Goal: Task Accomplishment & Management: Complete application form

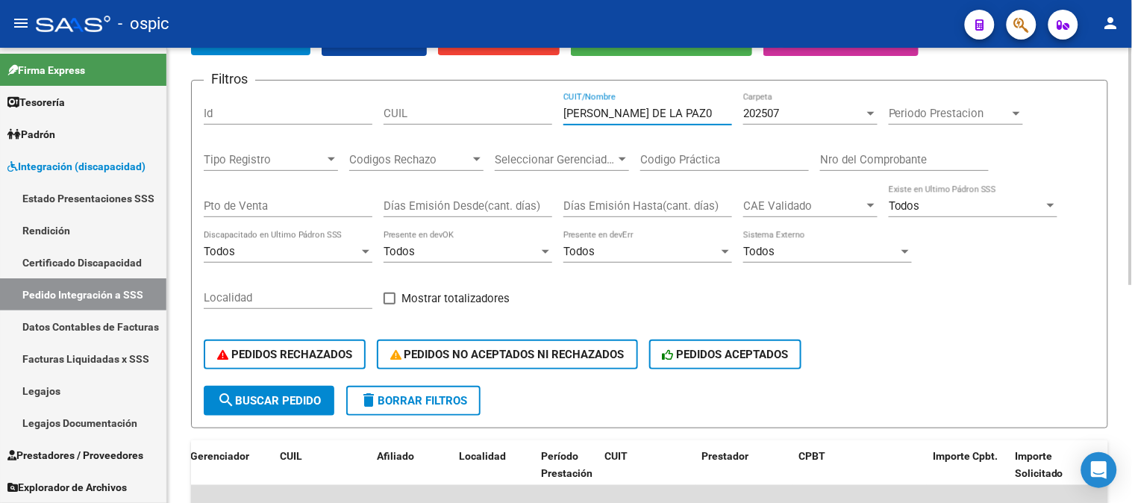
scroll to position [166, 0]
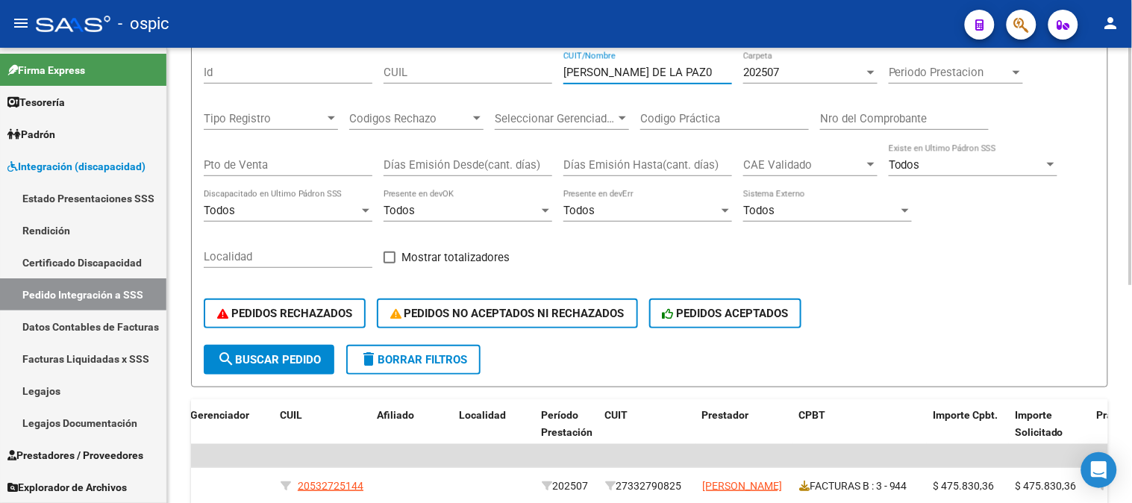
click at [450, 364] on span "delete Borrar Filtros" at bounding box center [413, 359] width 107 height 13
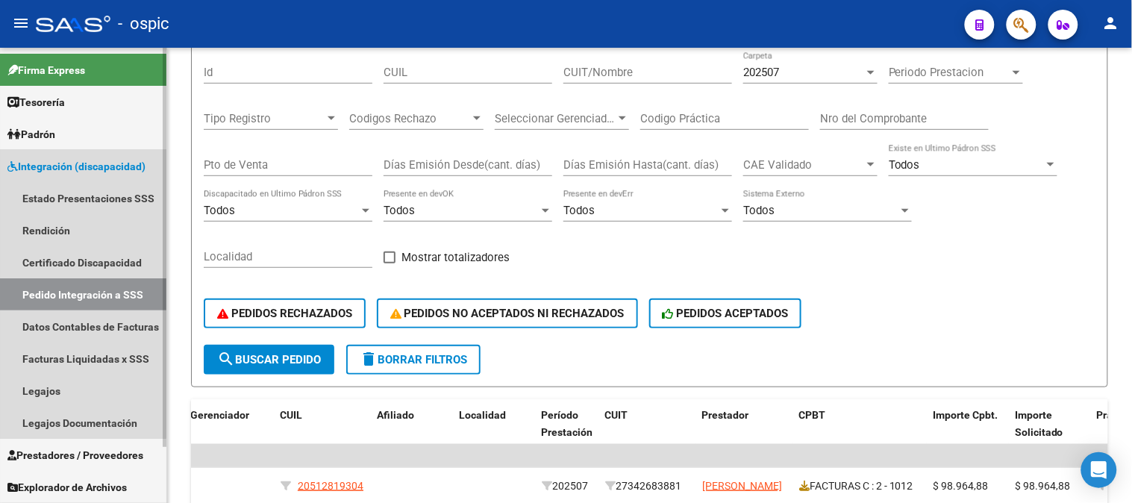
click at [62, 166] on span "Integración (discapacidad)" at bounding box center [76, 166] width 138 height 16
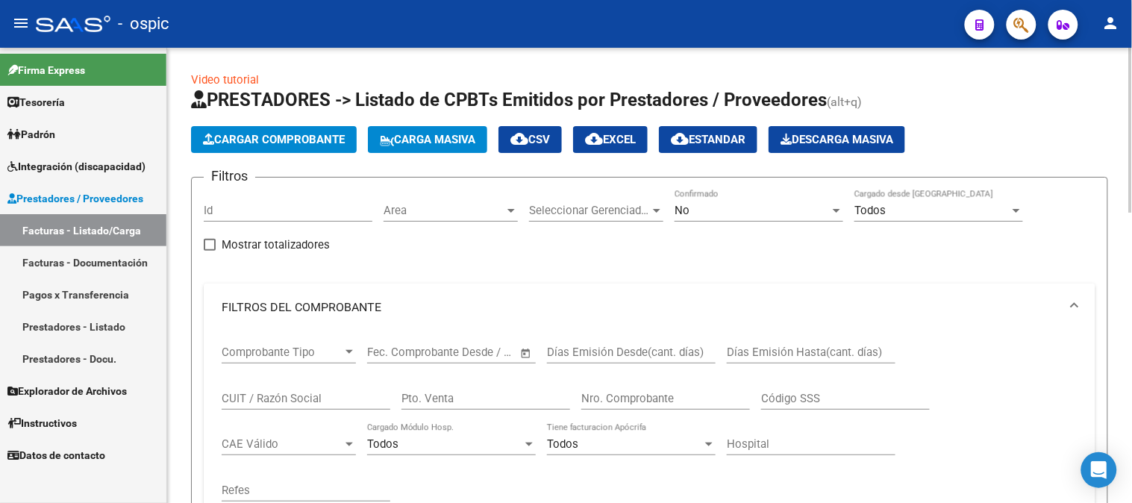
scroll to position [77, 0]
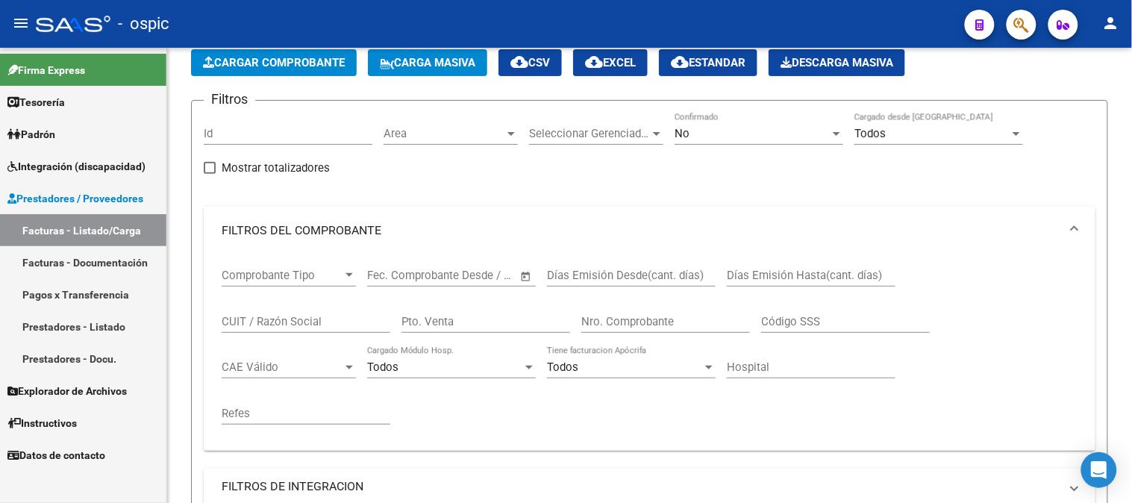
click at [84, 187] on link "Prestadores / Proveedores" at bounding box center [83, 198] width 166 height 32
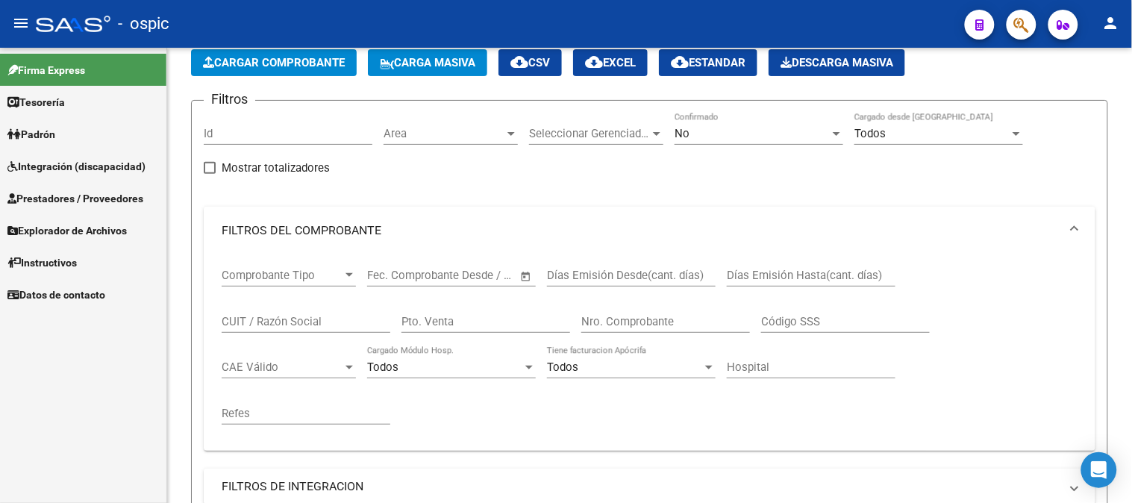
click at [85, 158] on span "Integración (discapacidad)" at bounding box center [76, 166] width 138 height 16
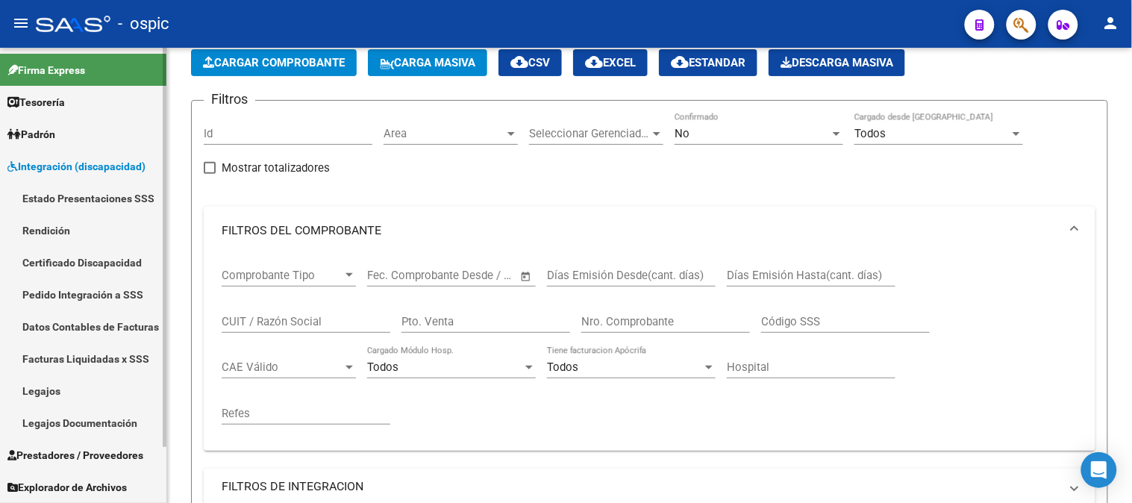
click at [75, 164] on span "Integración (discapacidad)" at bounding box center [76, 166] width 138 height 16
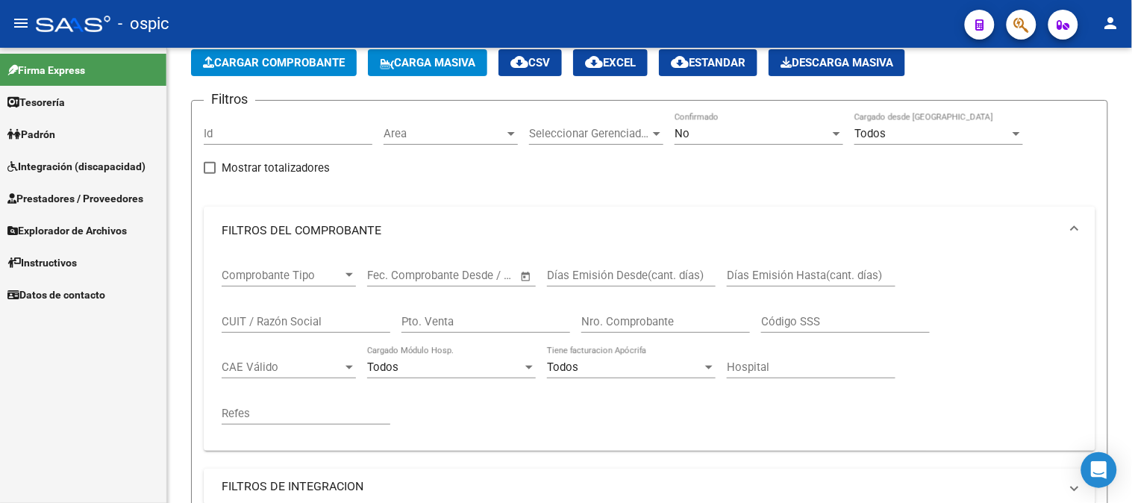
click at [61, 198] on span "Prestadores / Proveedores" at bounding box center [75, 198] width 136 height 16
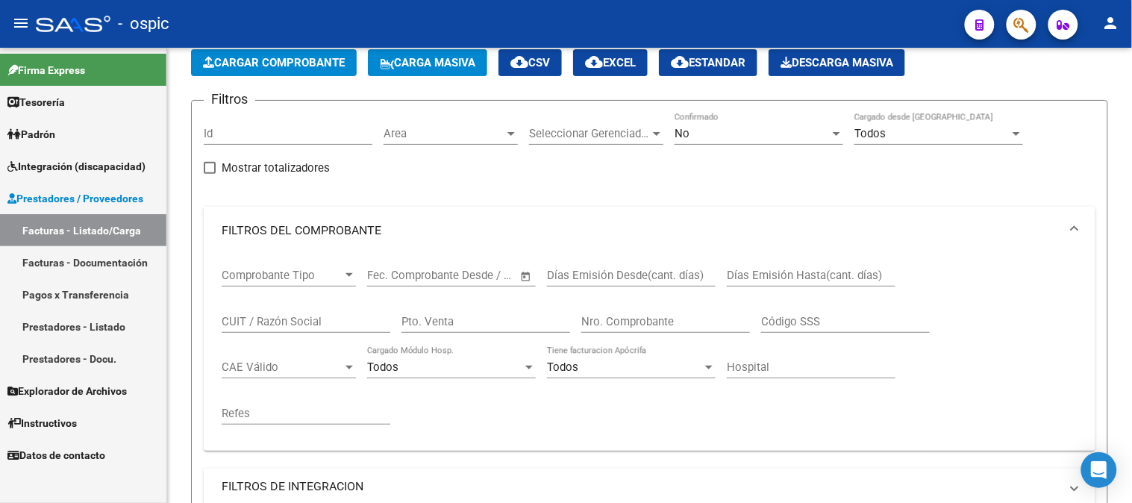
click at [71, 224] on link "Facturas - Listado/Carga" at bounding box center [83, 230] width 166 height 32
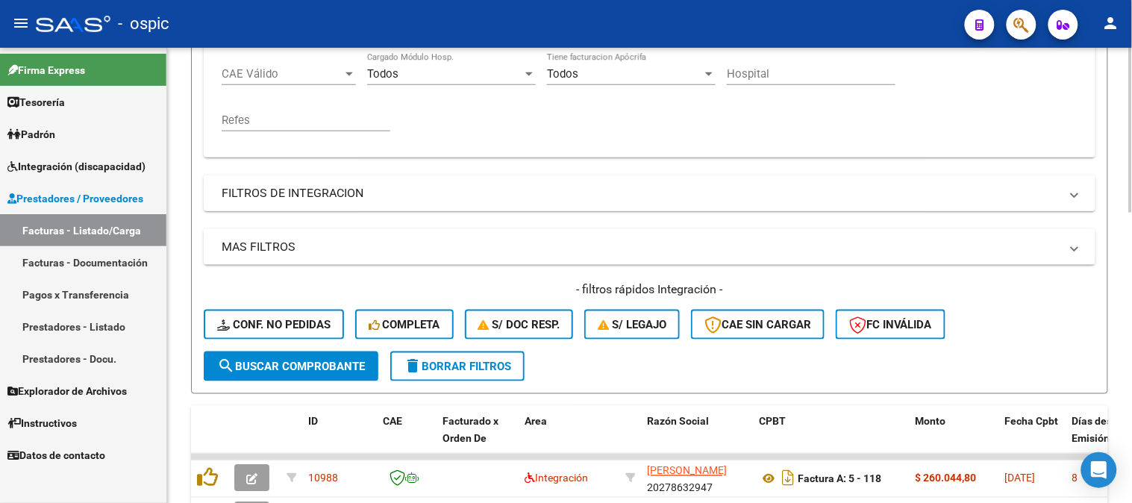
scroll to position [408, 0]
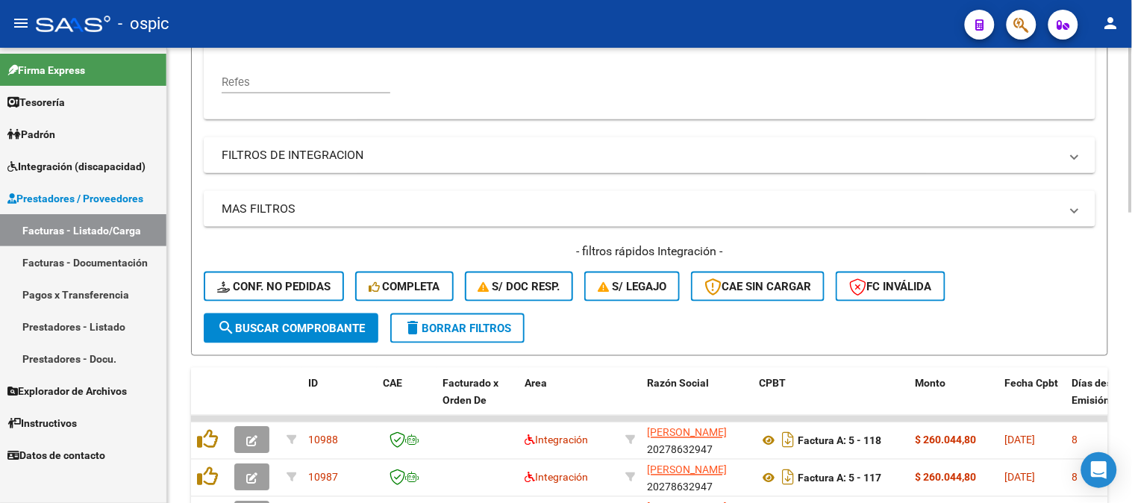
click at [488, 319] on button "delete Borrar Filtros" at bounding box center [457, 328] width 134 height 30
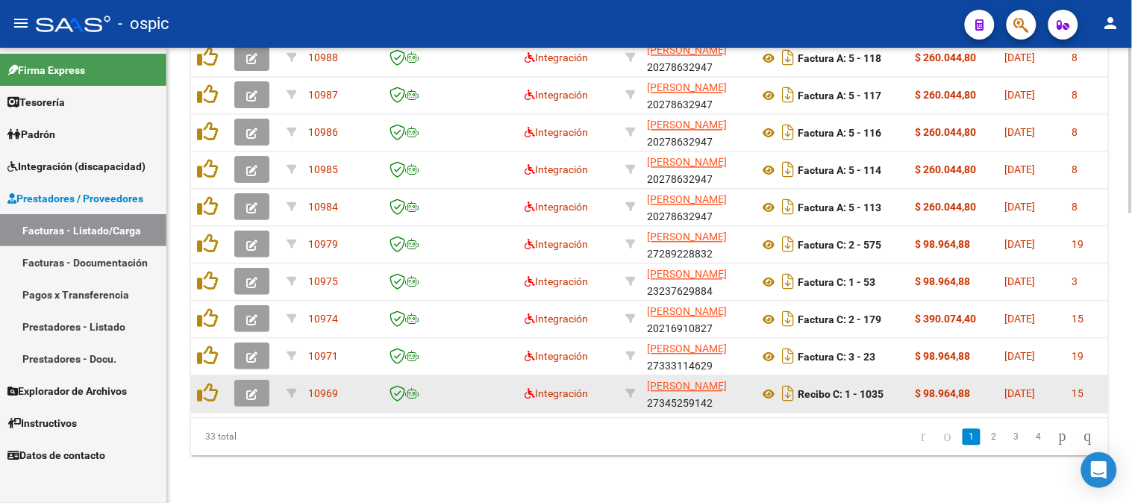
scroll to position [802, 0]
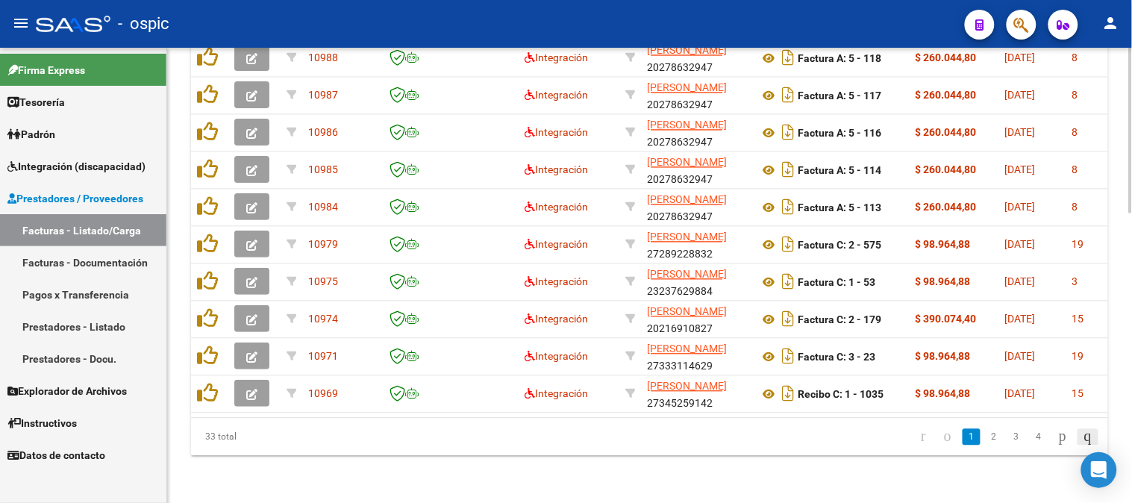
click at [1082, 435] on icon "go to last page" at bounding box center [1088, 436] width 12 height 18
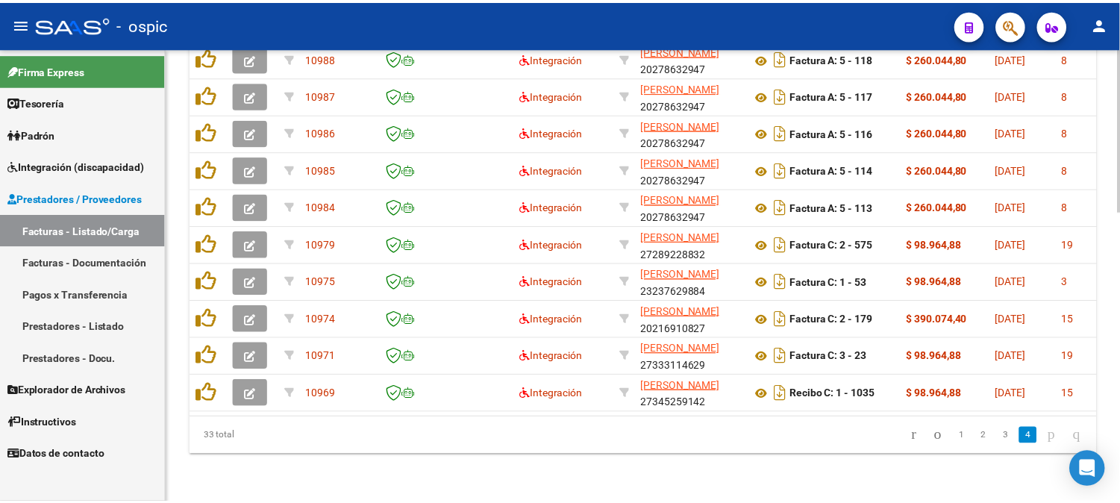
scroll to position [541, 0]
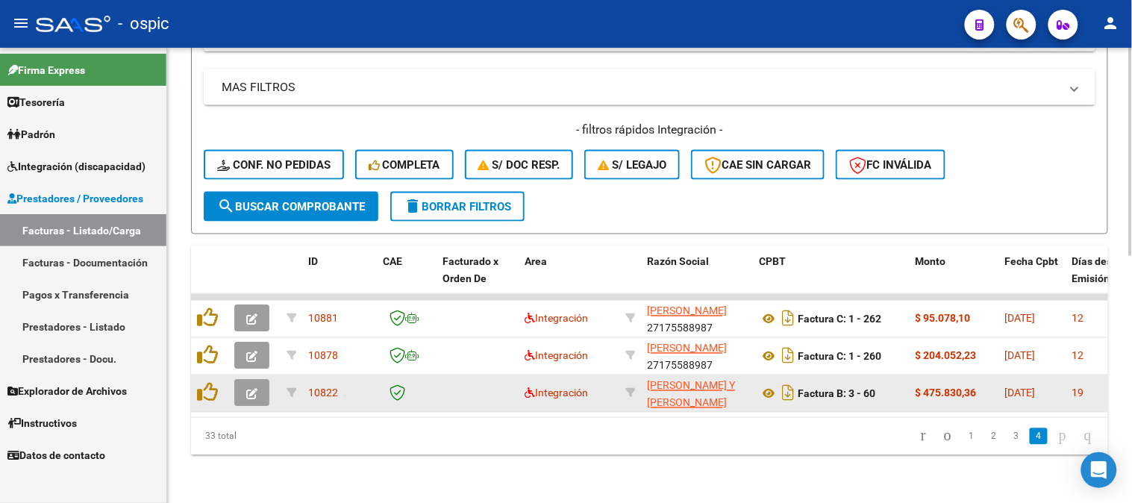
click at [256, 389] on icon "button" at bounding box center [251, 394] width 11 height 11
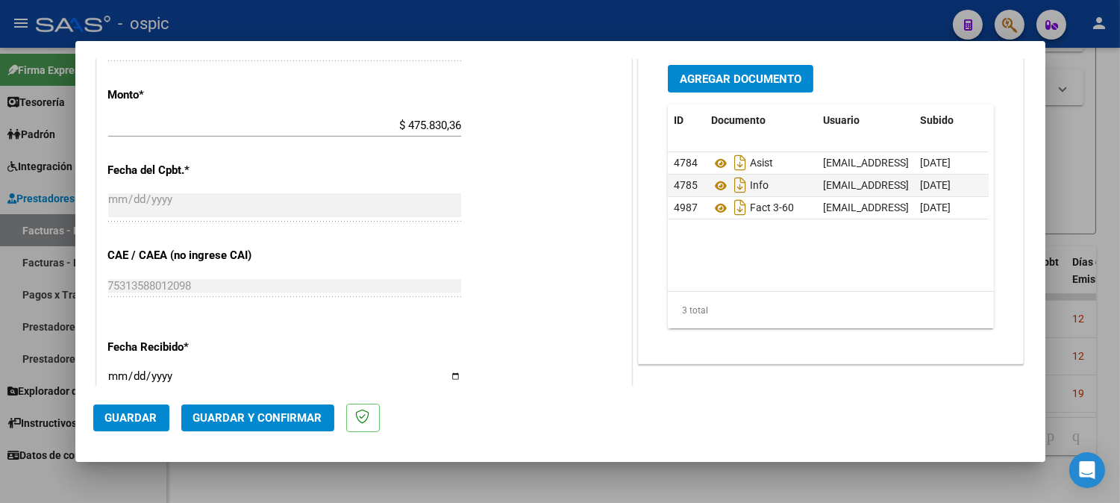
scroll to position [746, 0]
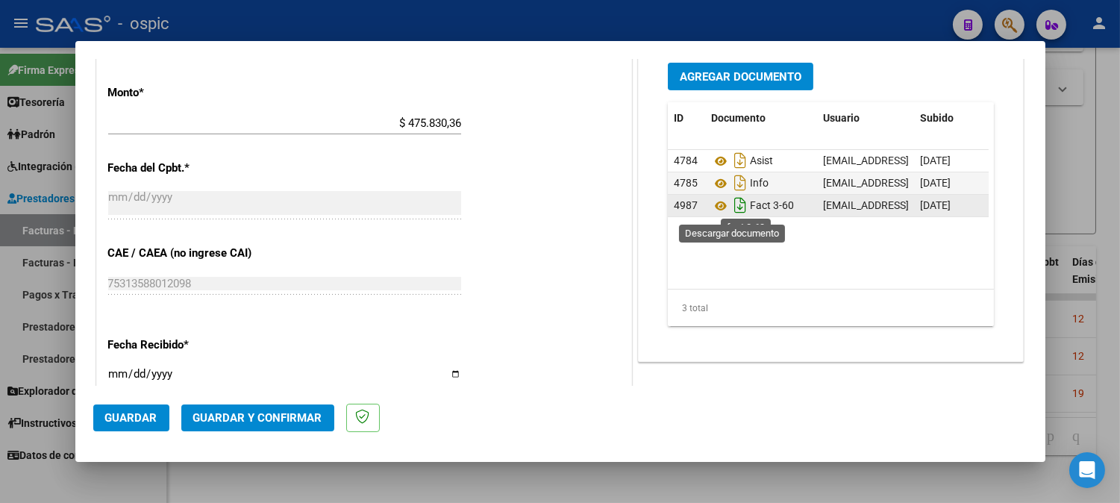
click at [732, 205] on icon "Descargar documento" at bounding box center [740, 205] width 19 height 24
click at [713, 209] on icon at bounding box center [720, 206] width 19 height 18
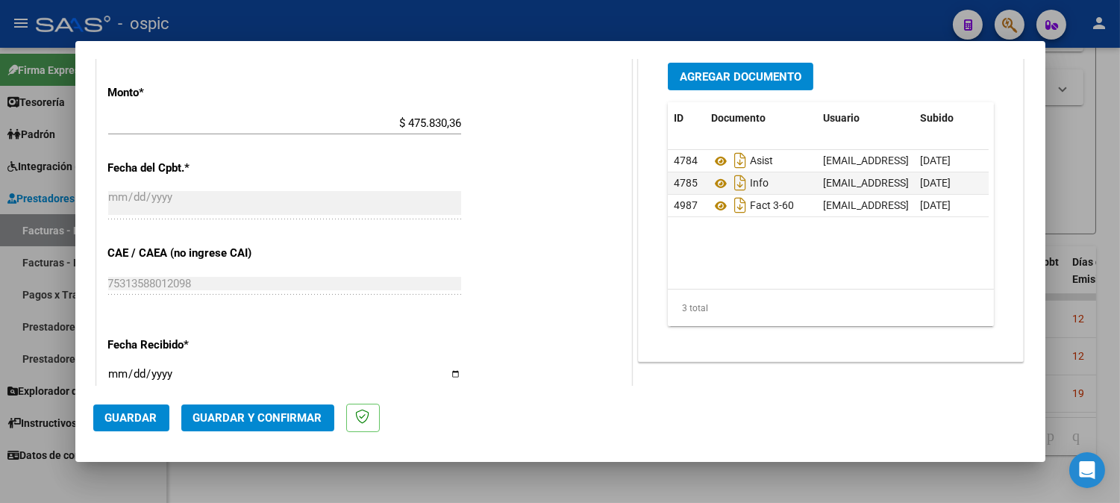
type input "$ 0,00"
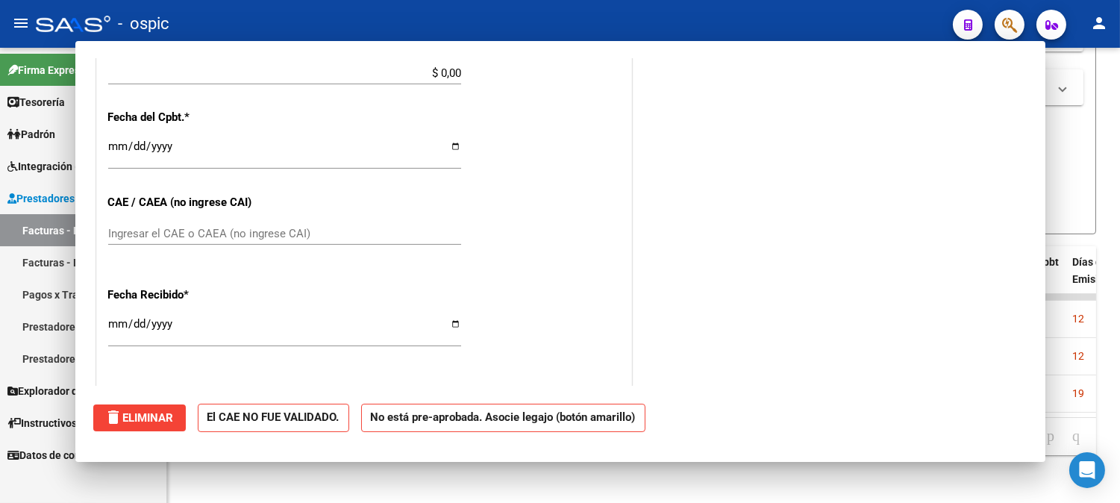
scroll to position [696, 0]
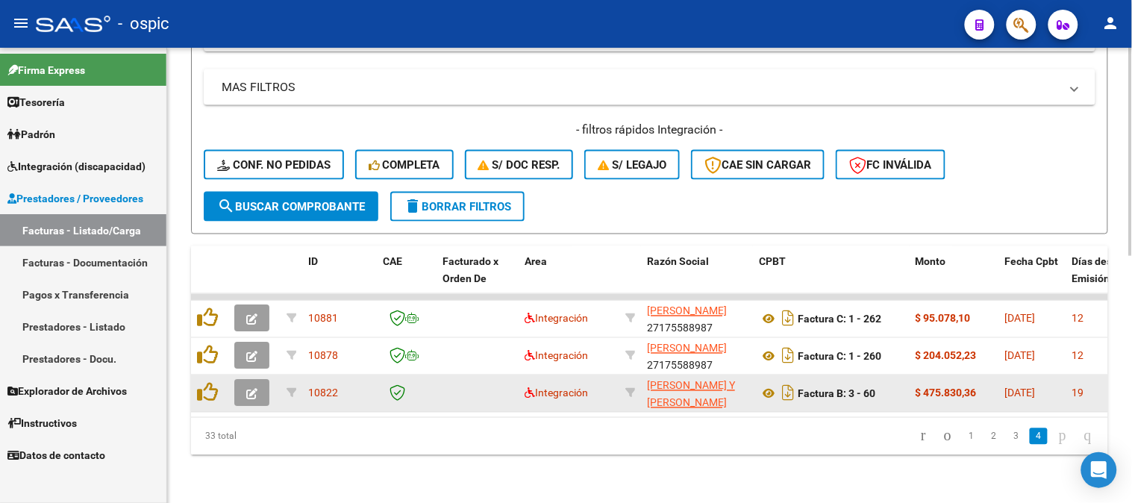
click at [257, 389] on icon "button" at bounding box center [251, 394] width 11 height 11
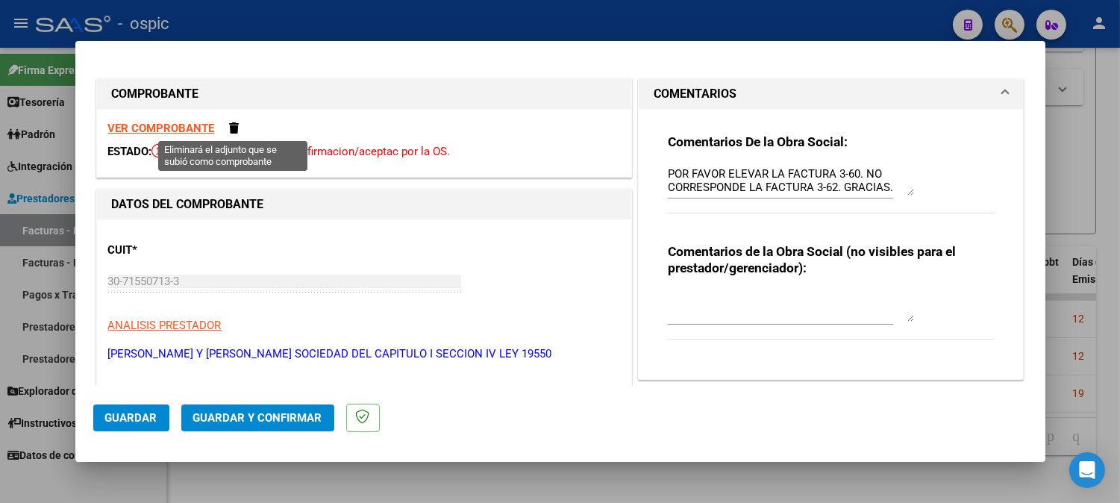
click at [234, 135] on div "VER COMPROBANTE ESTADO: Recibida. En proceso de confirmacion/aceptac por la OS." at bounding box center [364, 143] width 534 height 68
click at [233, 127] on span at bounding box center [235, 127] width 10 height 11
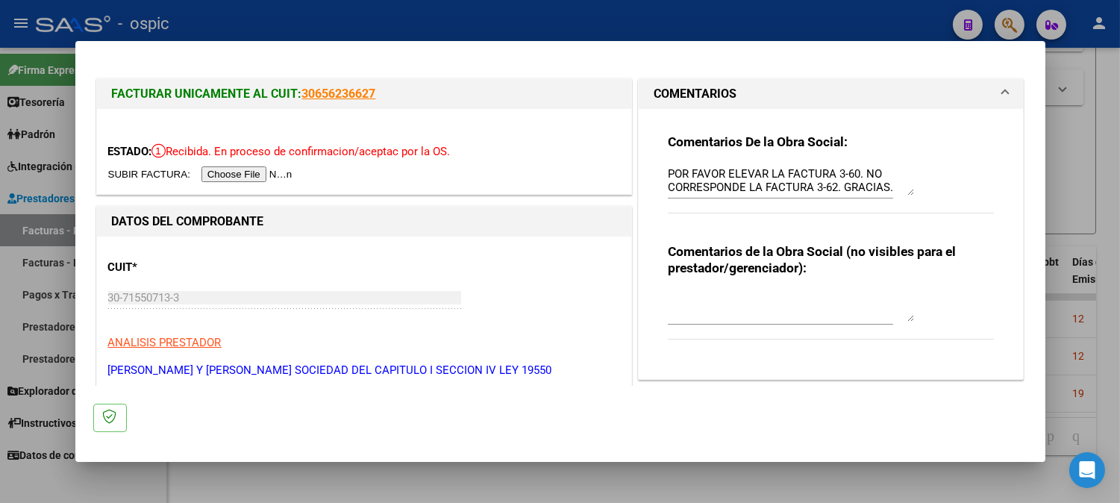
click at [248, 176] on input "file" at bounding box center [202, 174] width 189 height 16
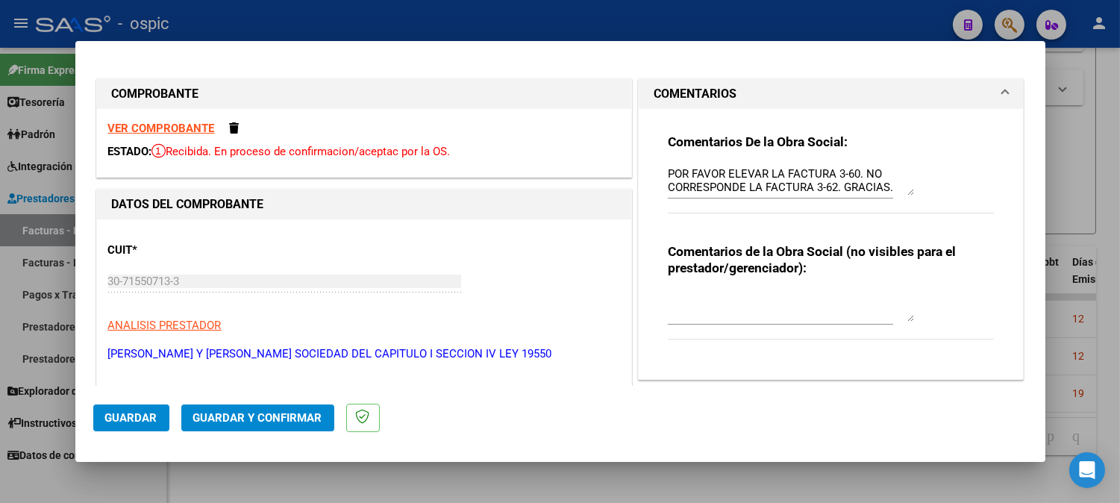
scroll to position [11, 0]
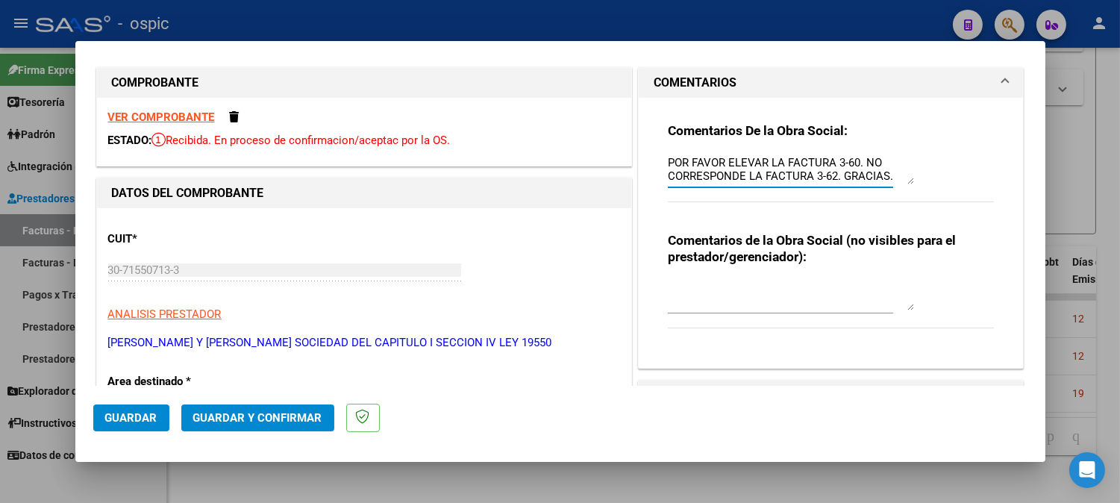
drag, startPoint x: 726, startPoint y: 163, endPoint x: 892, endPoint y: 179, distance: 166.5
click at [892, 179] on textarea "POR FAVOR ELEVAR LA FACTURA 3-60. NO CORRESPONDE LA FACTURA 3-62. GRACIAS." at bounding box center [791, 169] width 246 height 30
type textarea "P"
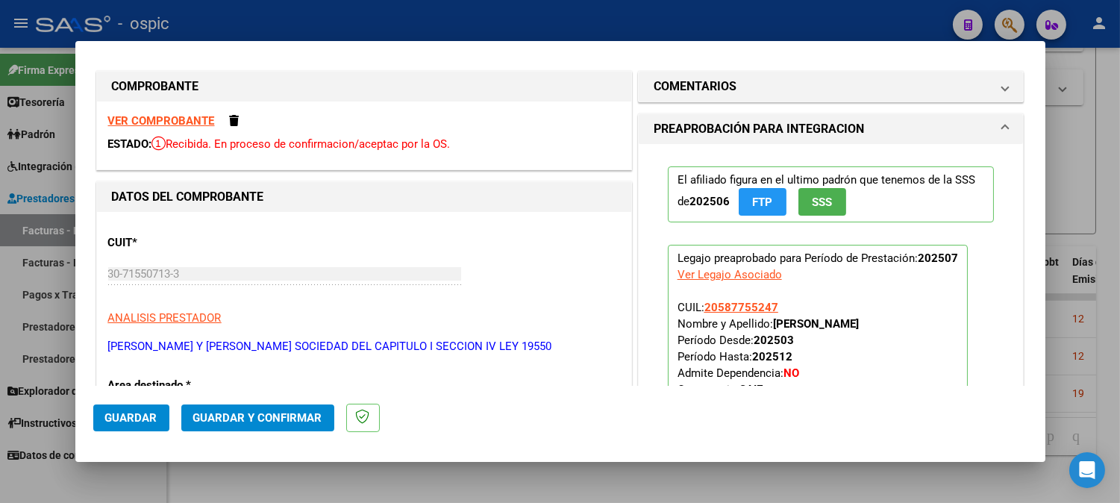
scroll to position [0, 0]
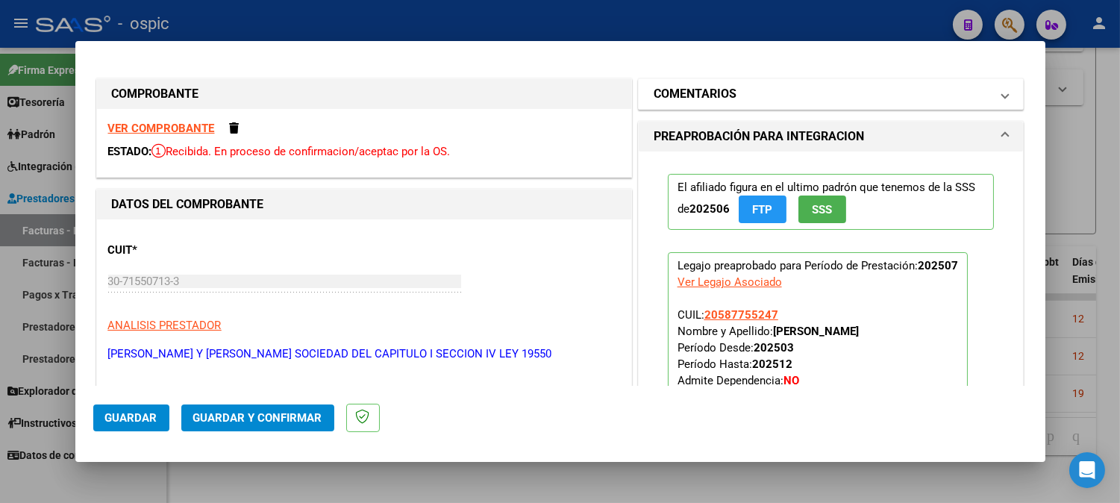
click at [734, 92] on mat-panel-title "COMENTARIOS" at bounding box center [822, 94] width 337 height 18
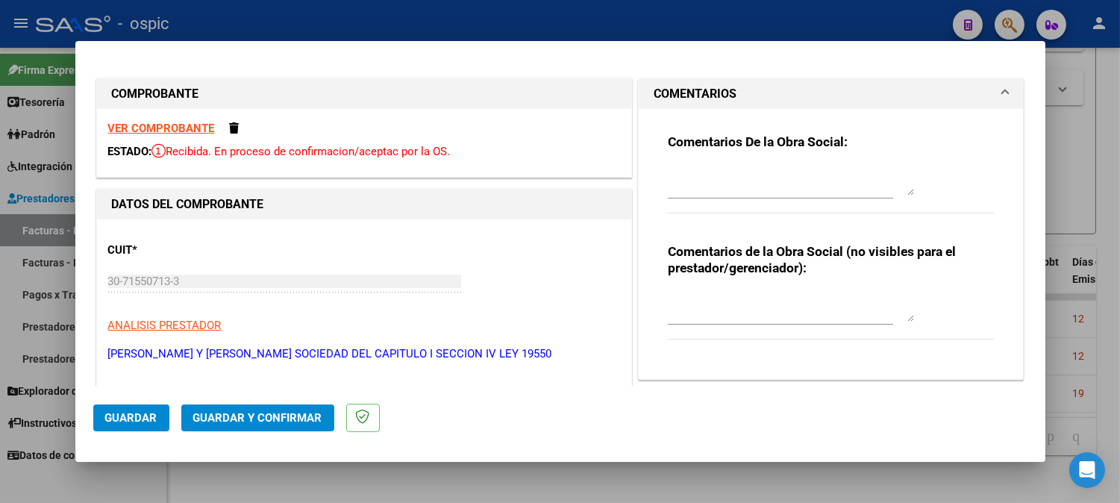
drag, startPoint x: 714, startPoint y: 288, endPoint x: 718, endPoint y: 296, distance: 9.0
click at [715, 289] on div at bounding box center [791, 307] width 246 height 36
type textarea "SAIE"
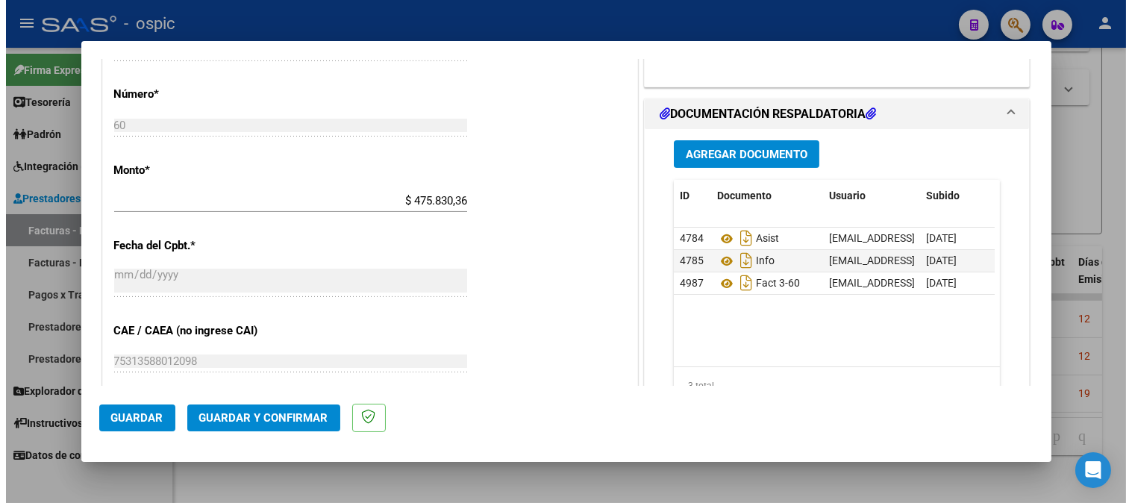
scroll to position [672, 0]
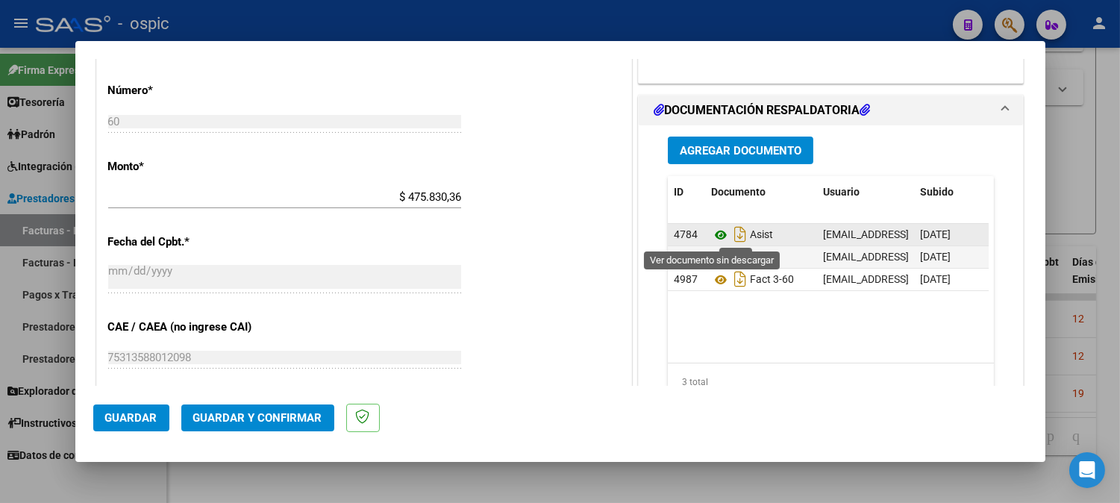
click at [717, 234] on icon at bounding box center [720, 235] width 19 height 18
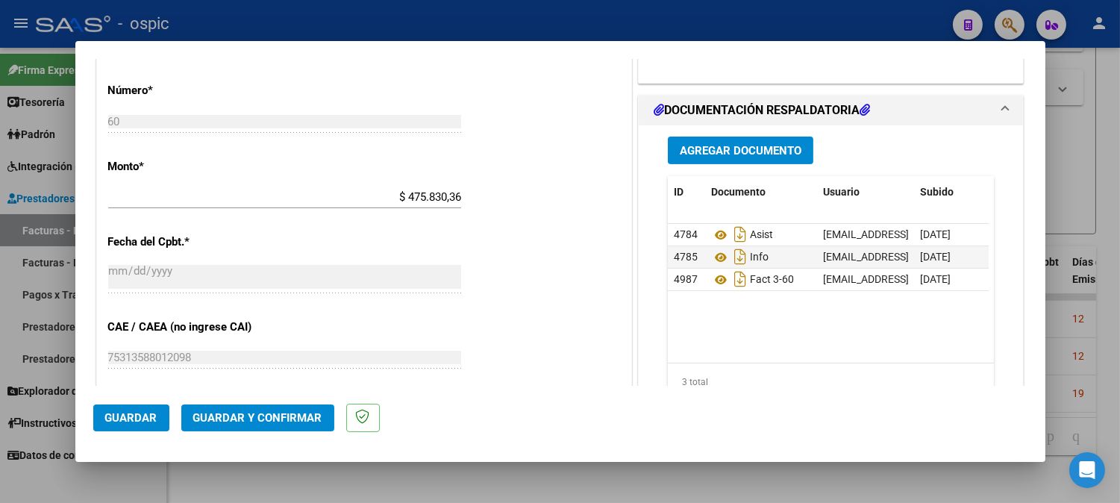
click at [285, 412] on span "Guardar y Confirmar" at bounding box center [257, 417] width 129 height 13
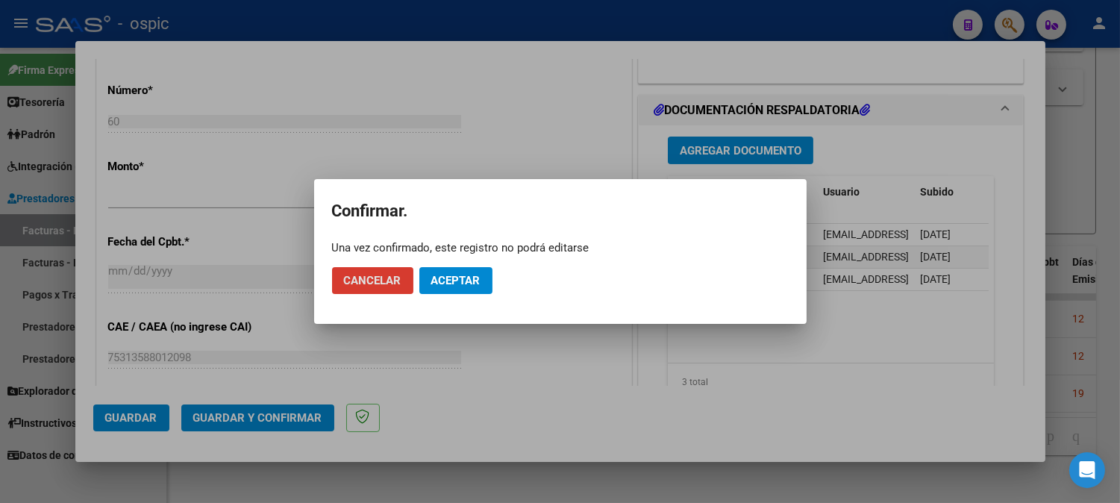
click at [463, 278] on span "Aceptar" at bounding box center [455, 280] width 49 height 13
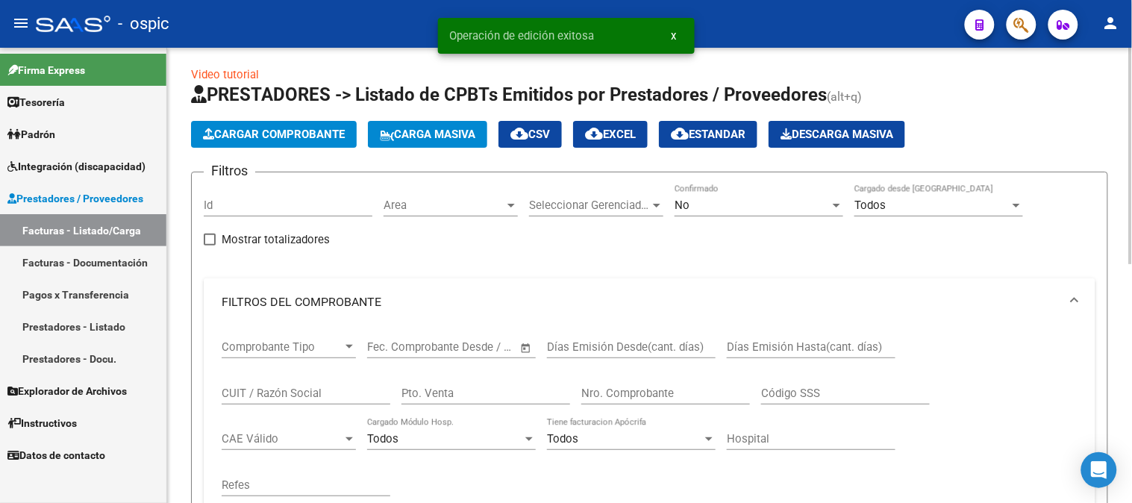
scroll to position [0, 0]
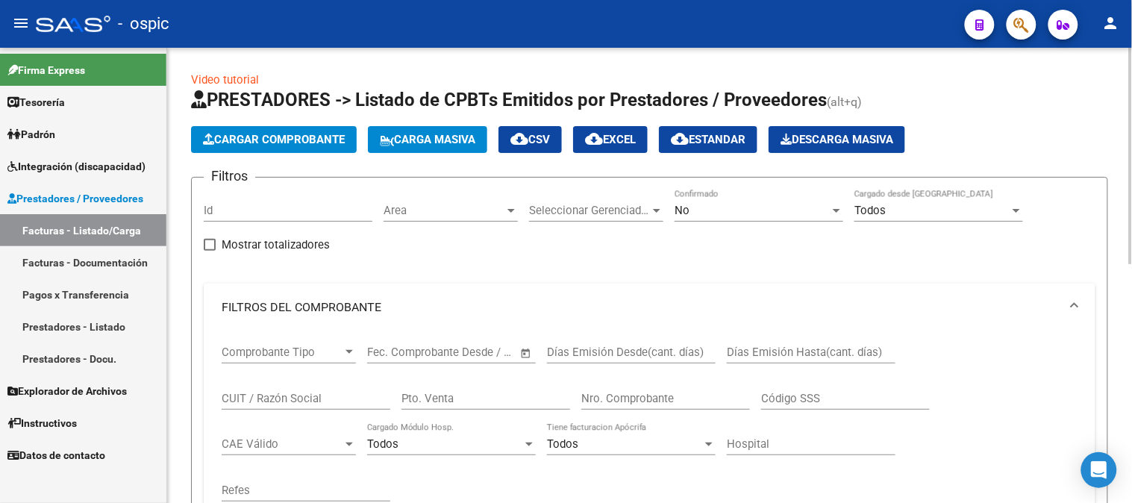
click at [694, 211] on div "No" at bounding box center [752, 210] width 155 height 13
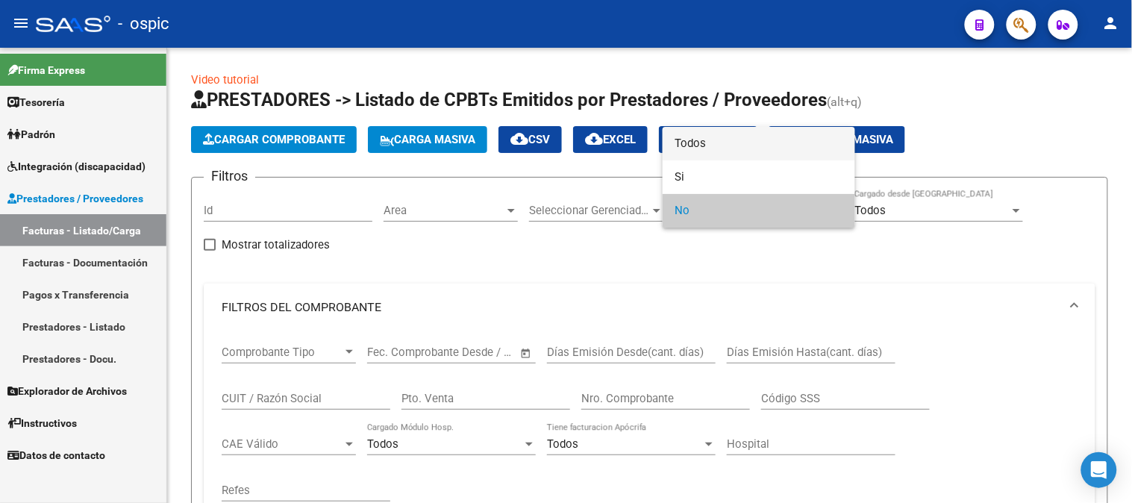
click at [700, 144] on span "Todos" at bounding box center [759, 144] width 169 height 34
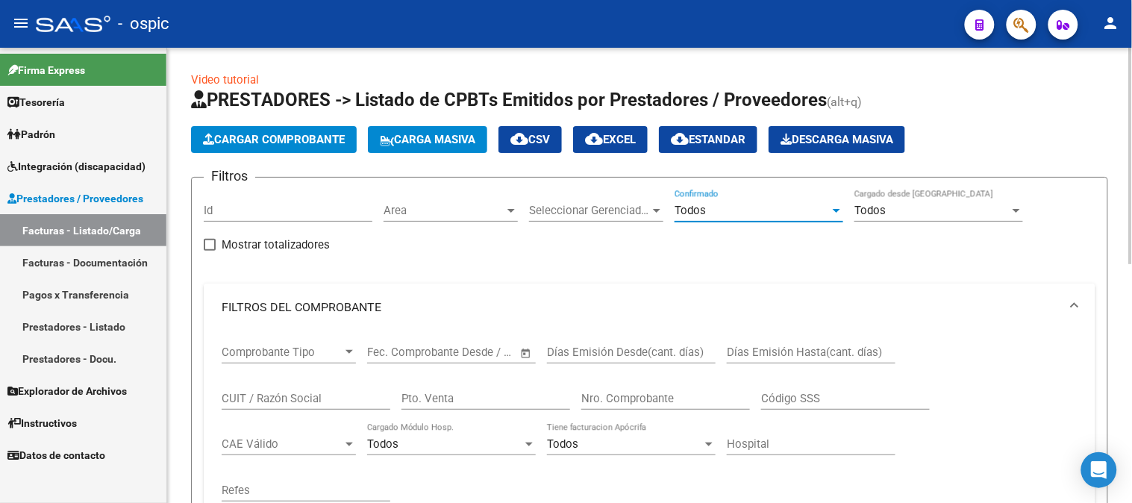
scroll to position [83, 0]
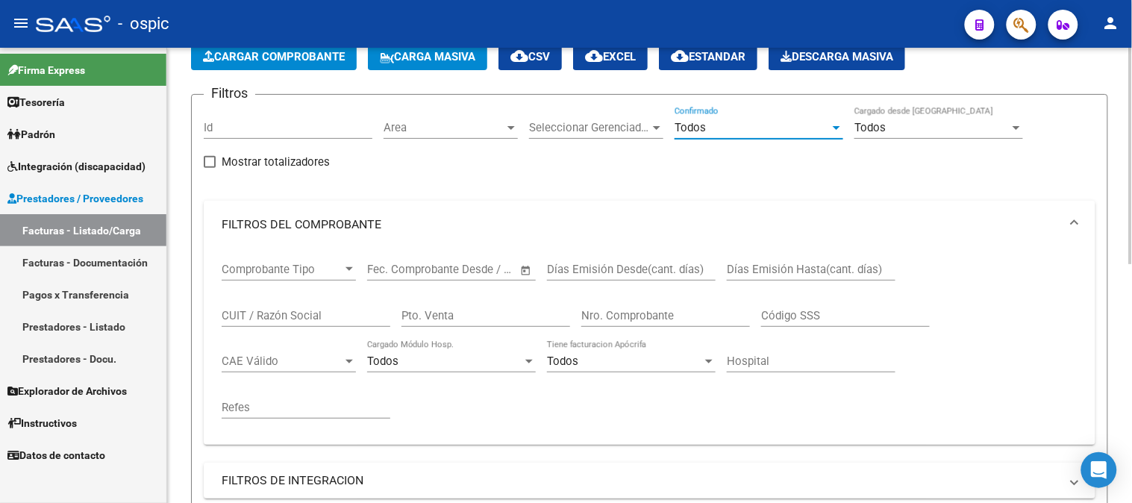
click at [484, 323] on div "Pto. Venta" at bounding box center [486, 311] width 169 height 32
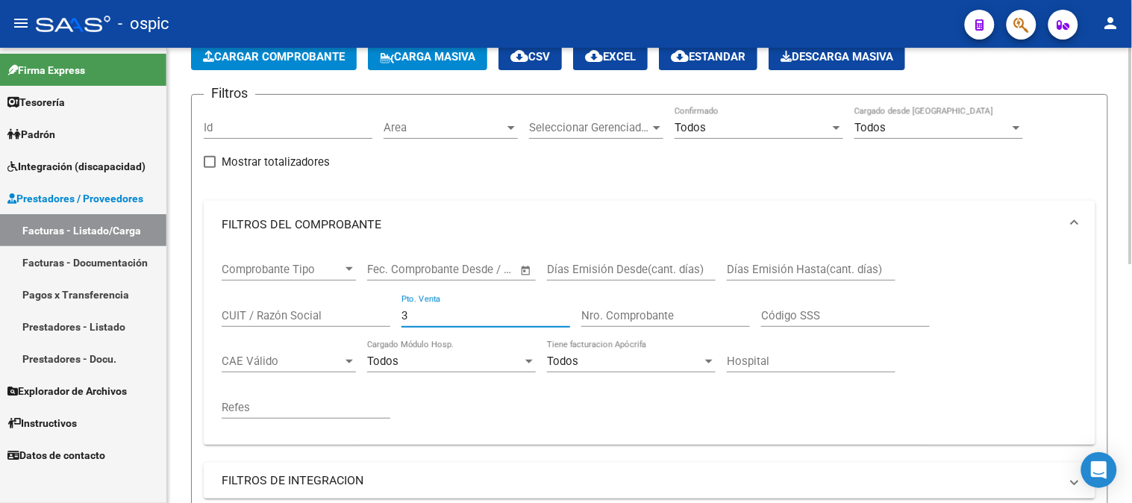
type input "3"
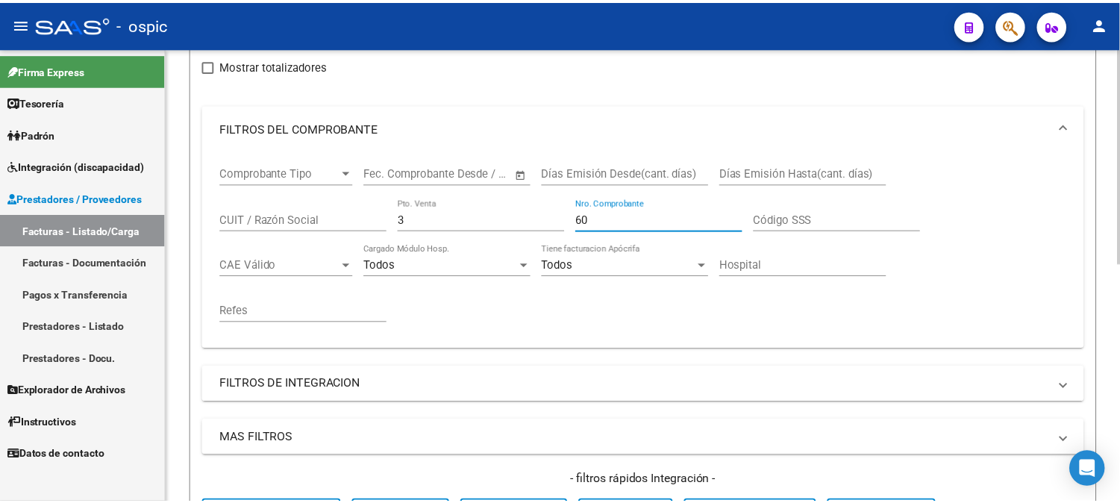
scroll to position [503, 0]
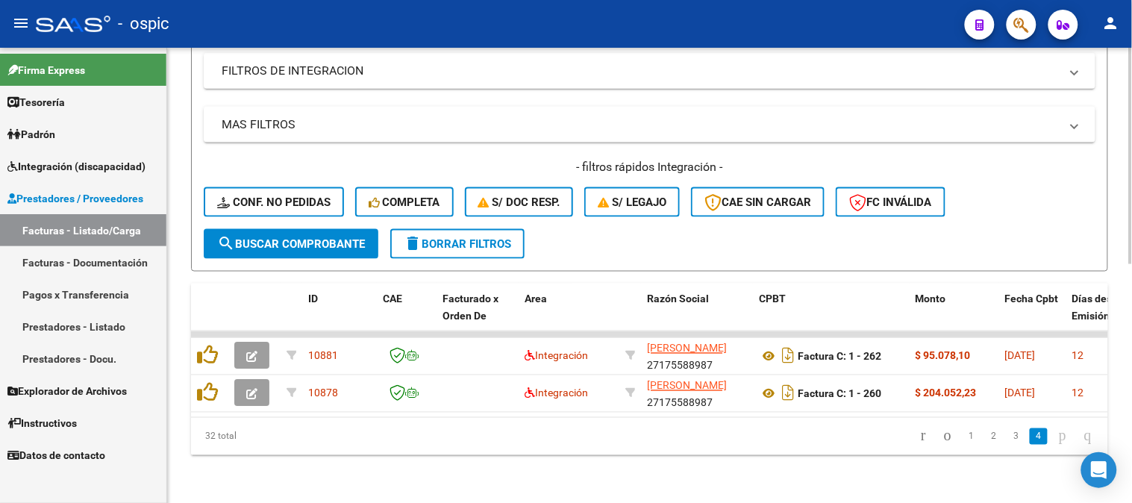
type input "60"
click at [310, 237] on span "search Buscar Comprobante" at bounding box center [291, 243] width 148 height 13
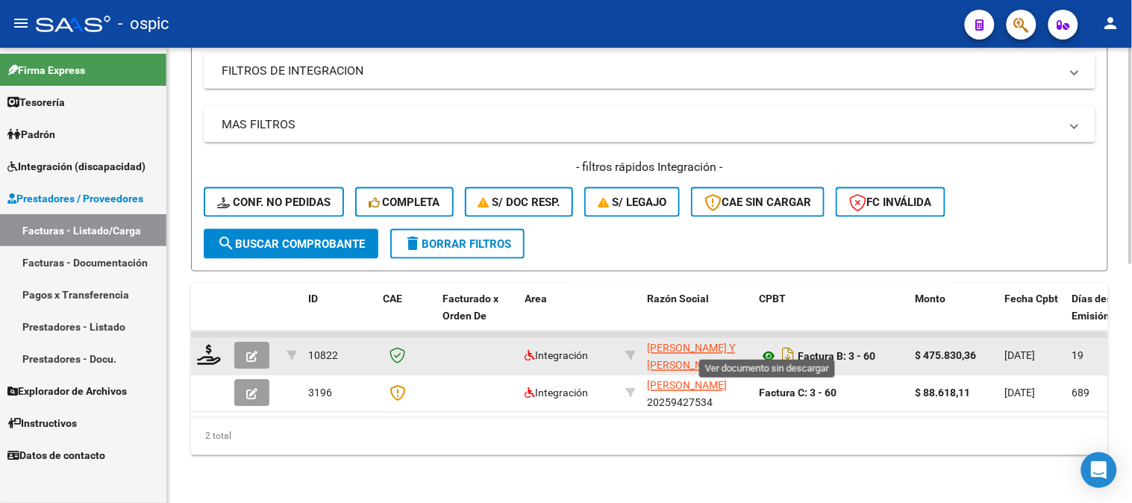
click at [771, 348] on icon at bounding box center [768, 357] width 19 height 18
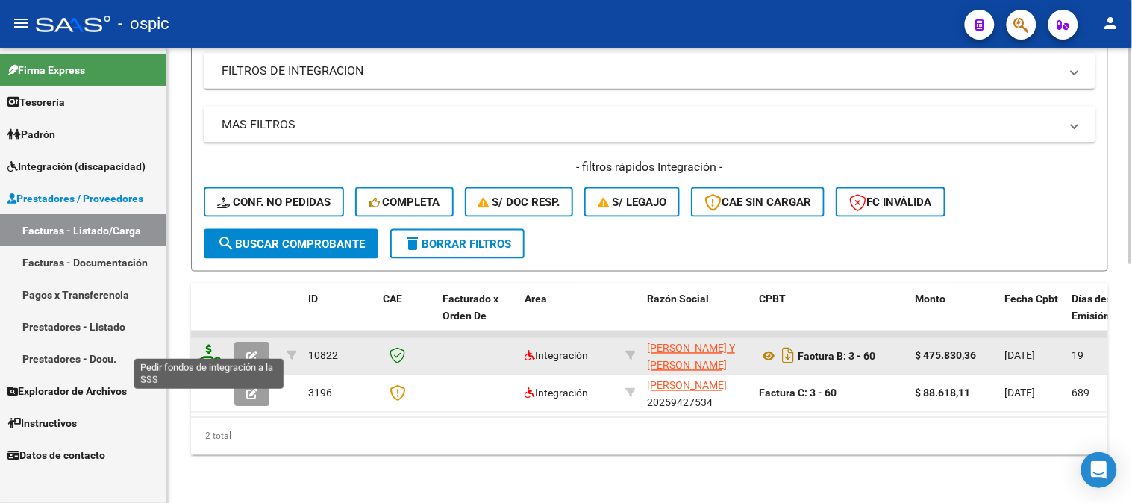
click at [210, 345] on icon at bounding box center [209, 355] width 24 height 21
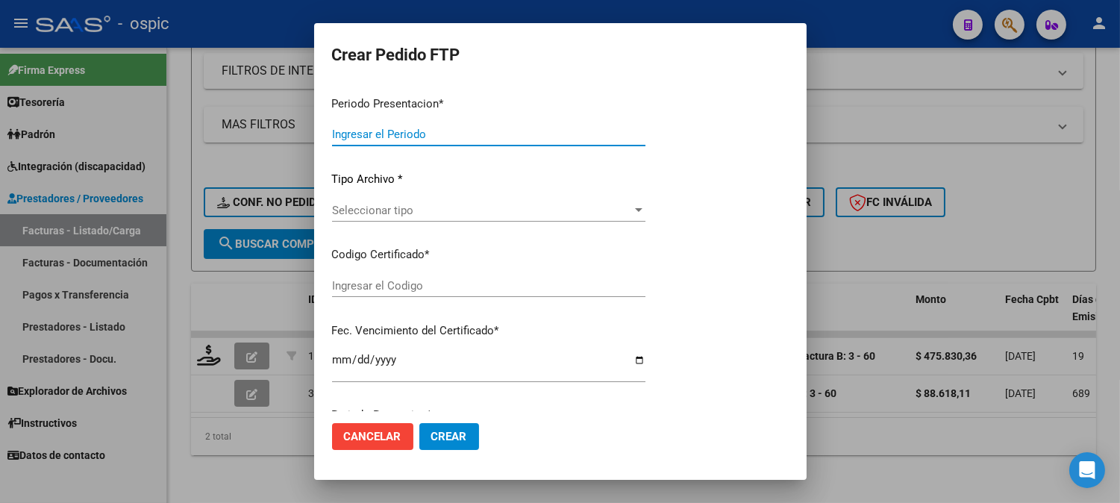
type input "202507"
type input "$ 475.830,36"
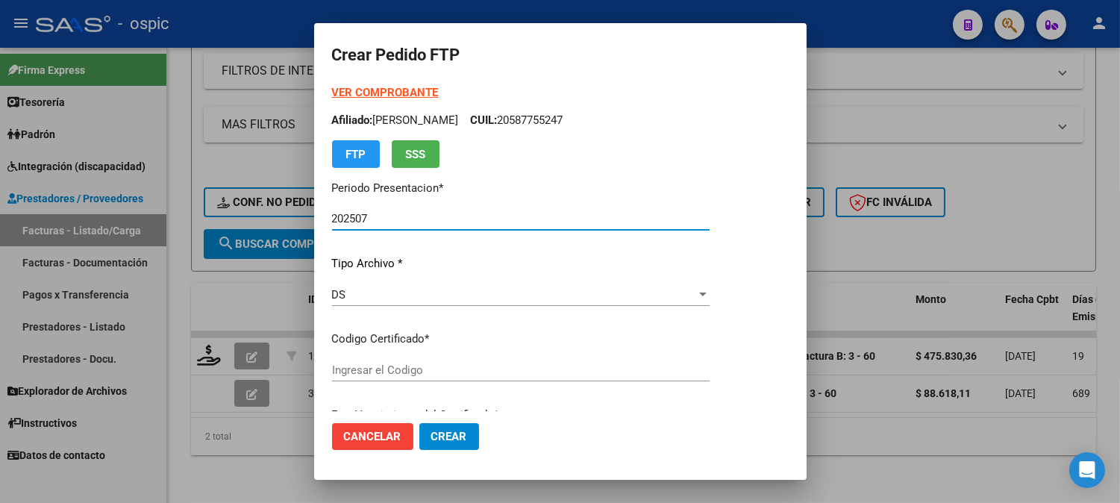
type input "2002150959"
type input "[DATE]"
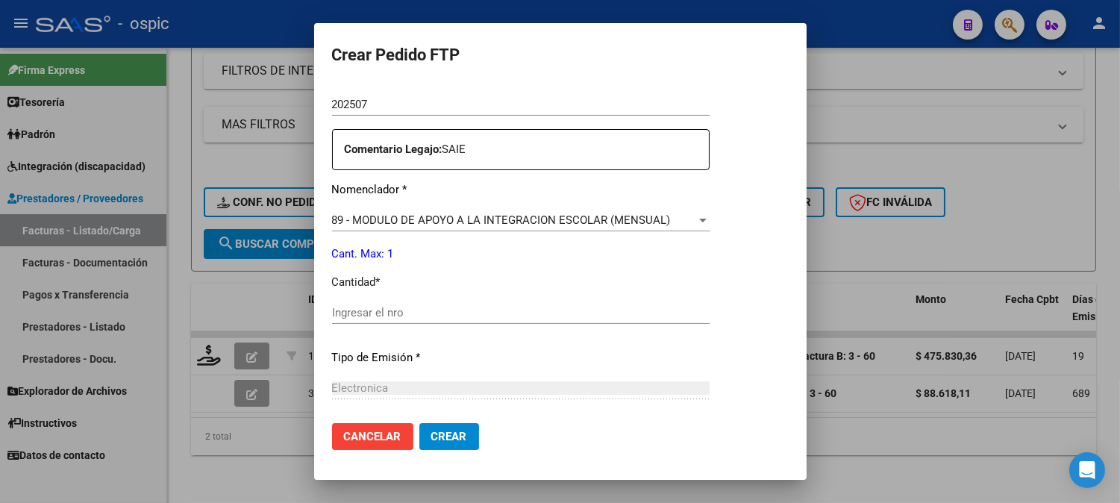
scroll to position [521, 0]
click at [590, 313] on input "Ingresar el nro" at bounding box center [521, 310] width 378 height 13
type input "1"
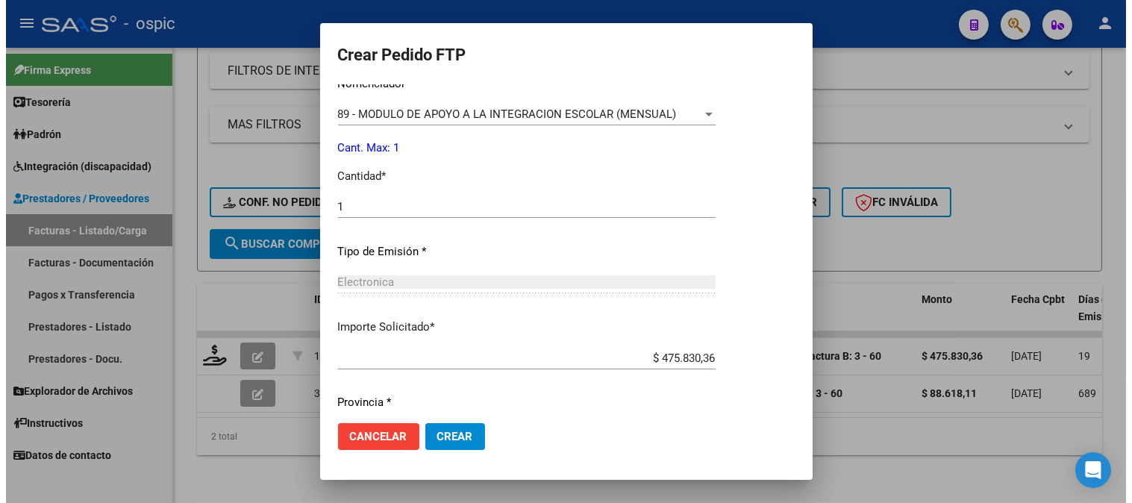
scroll to position [672, 0]
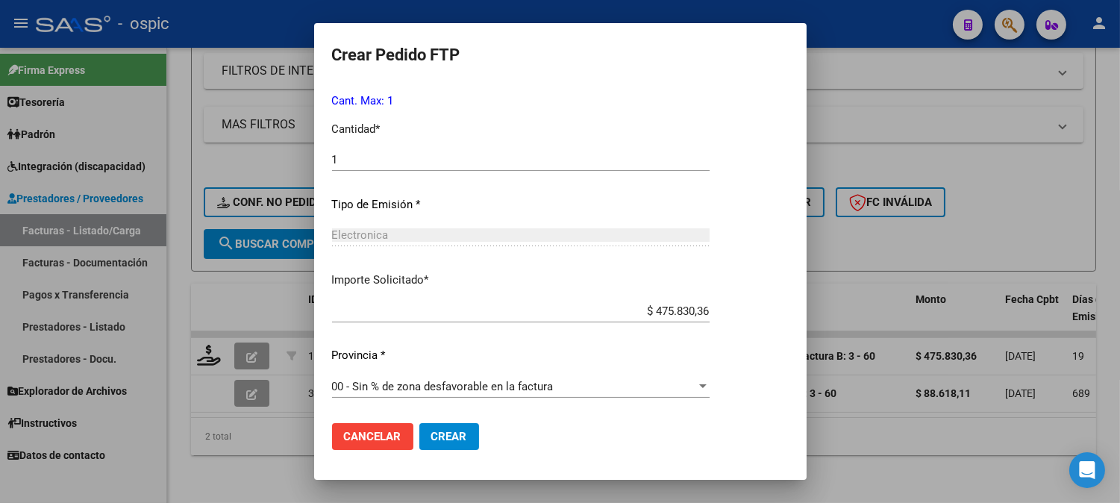
click at [445, 442] on span "Crear" at bounding box center [449, 436] width 36 height 13
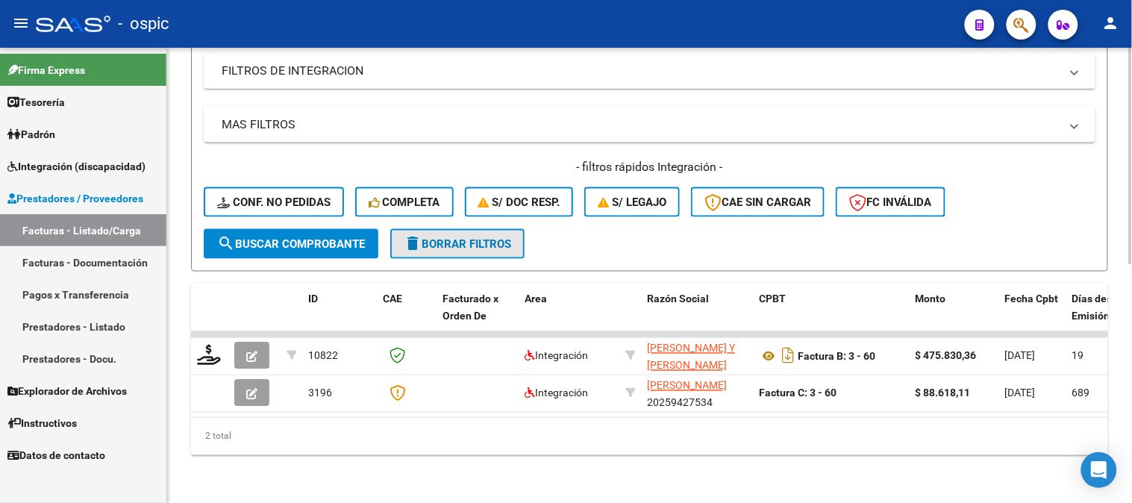
click at [470, 237] on span "delete Borrar Filtros" at bounding box center [457, 243] width 107 height 13
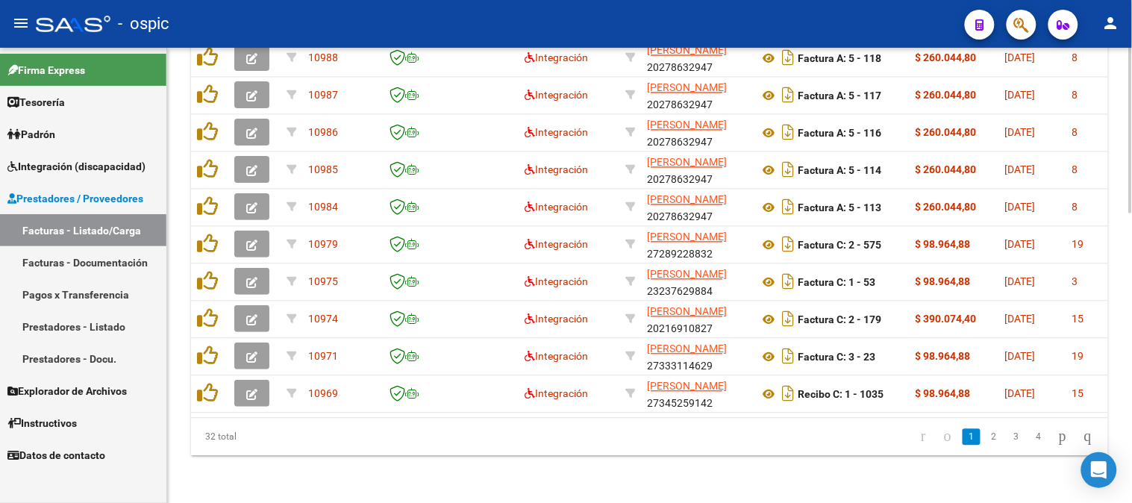
scroll to position [802, 0]
click at [1083, 434] on icon "go to last page" at bounding box center [1088, 436] width 12 height 18
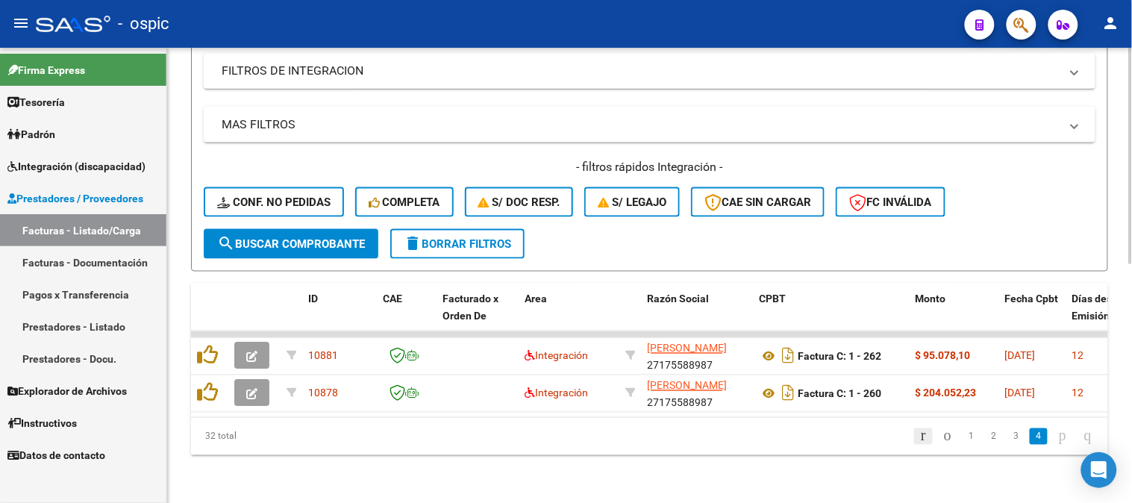
click at [919, 435] on icon "go to first page" at bounding box center [924, 436] width 10 height 18
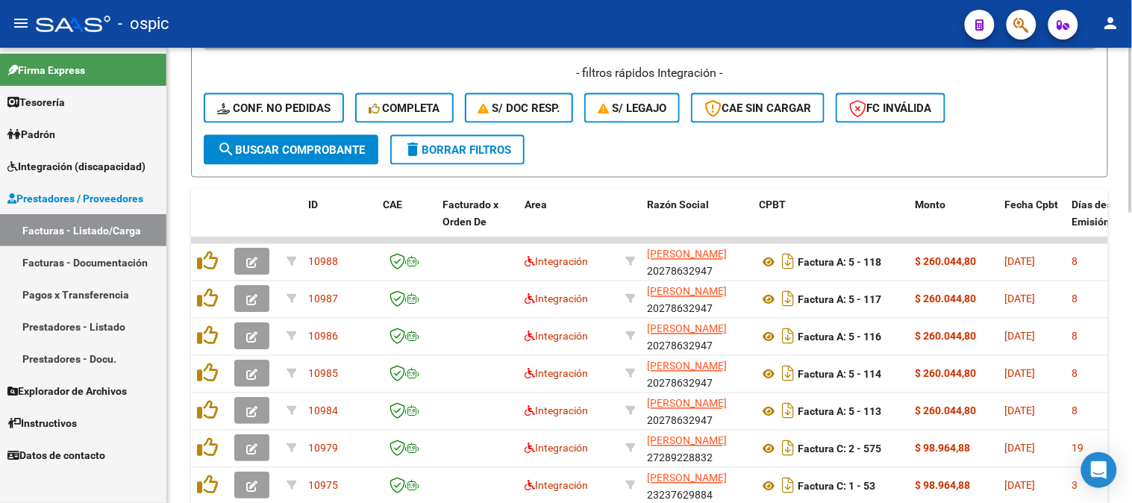
scroll to position [752, 0]
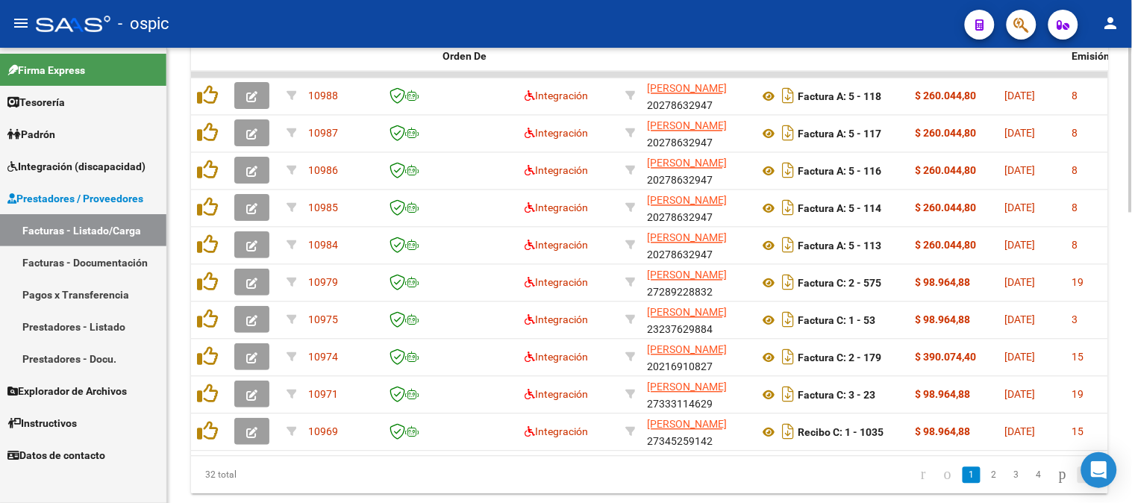
click at [1086, 484] on icon "go to last page" at bounding box center [1088, 475] width 12 height 18
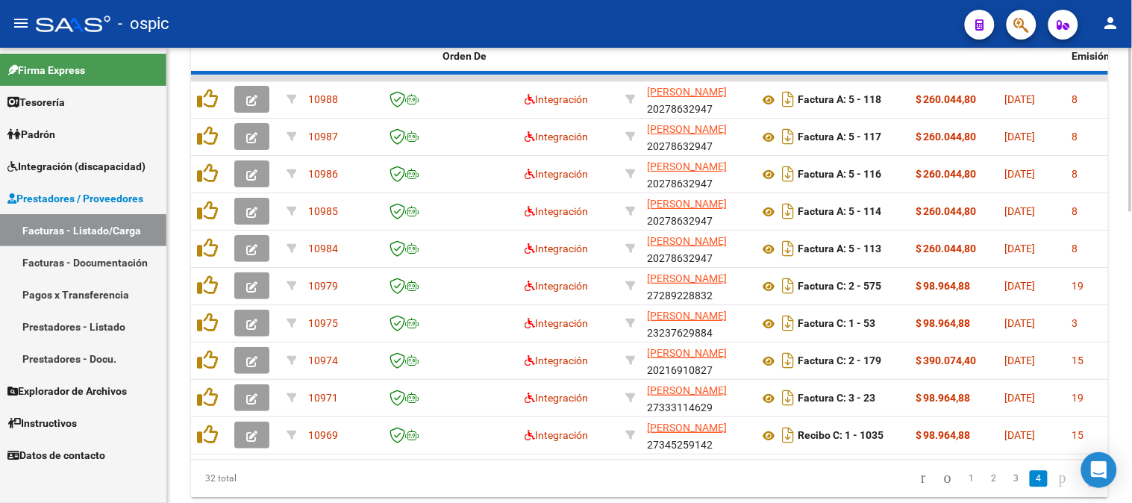
scroll to position [504, 0]
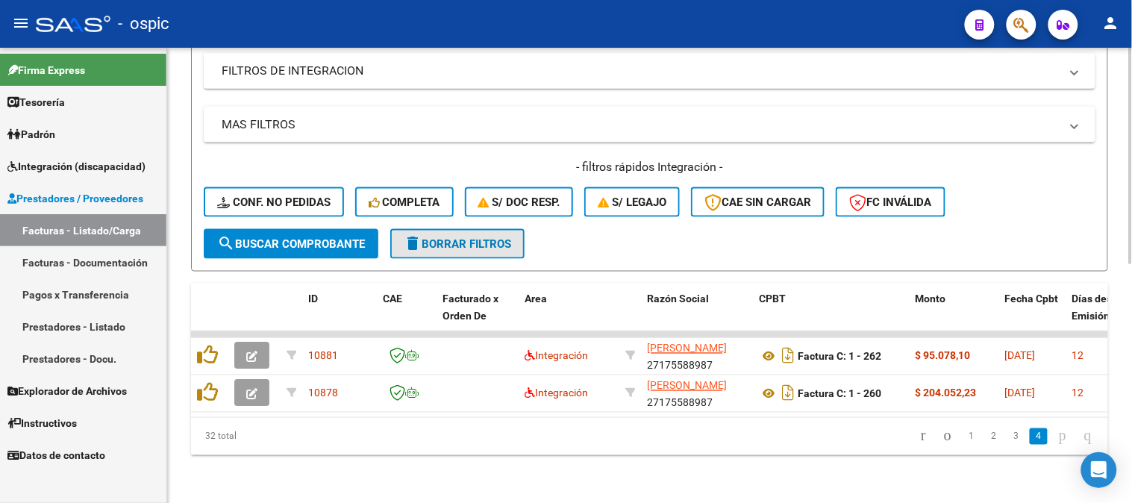
click at [464, 237] on span "delete Borrar Filtros" at bounding box center [457, 243] width 107 height 13
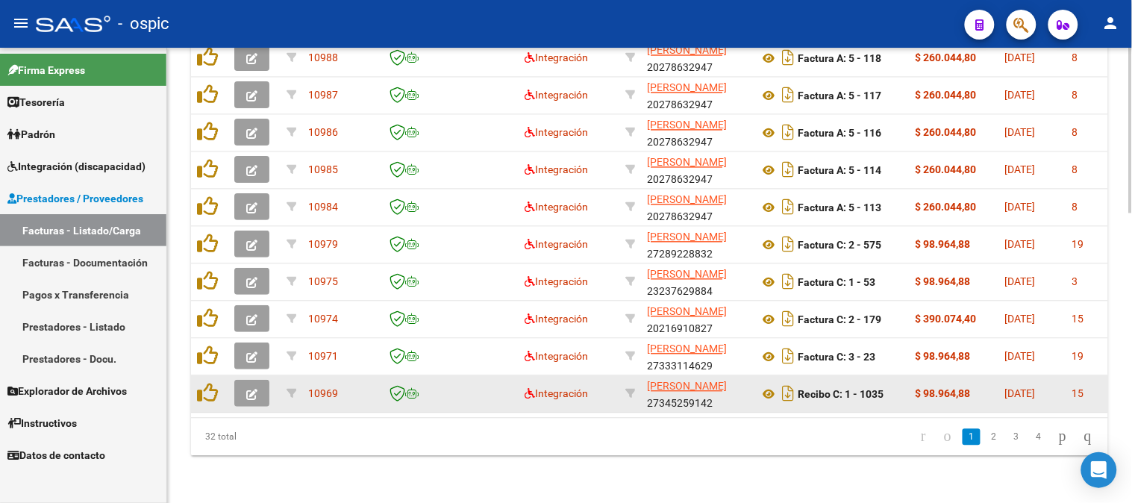
scroll to position [802, 0]
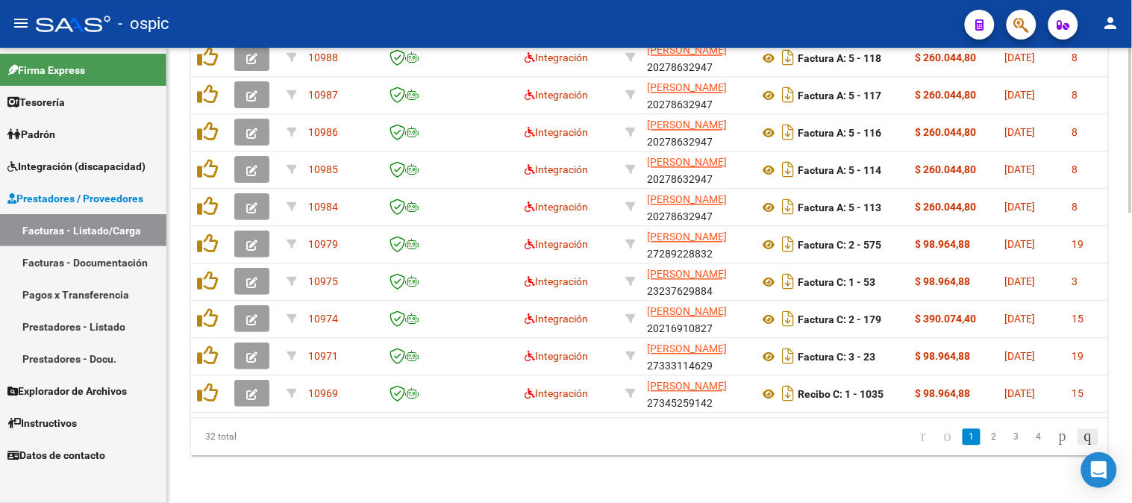
click at [1084, 437] on icon "go to last page" at bounding box center [1088, 436] width 12 height 18
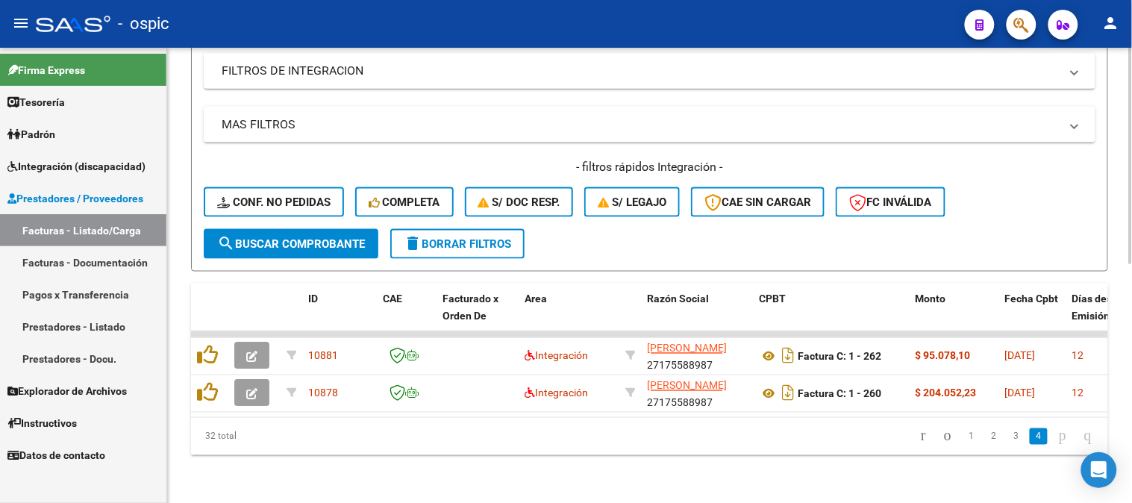
scroll to position [504, 0]
click at [942, 437] on icon "go to previous page" at bounding box center [948, 436] width 12 height 18
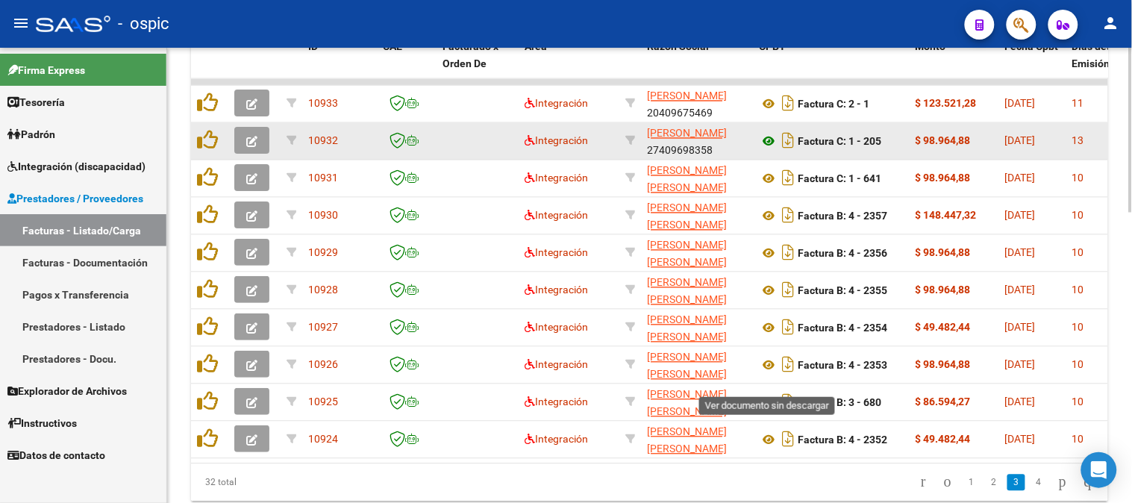
scroll to position [719, 0]
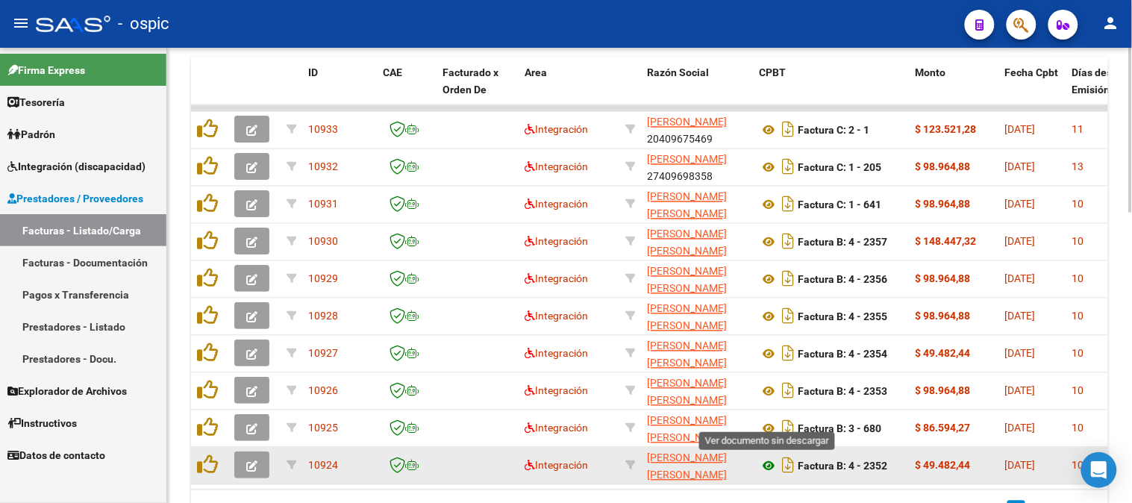
click at [770, 463] on icon at bounding box center [768, 467] width 19 height 18
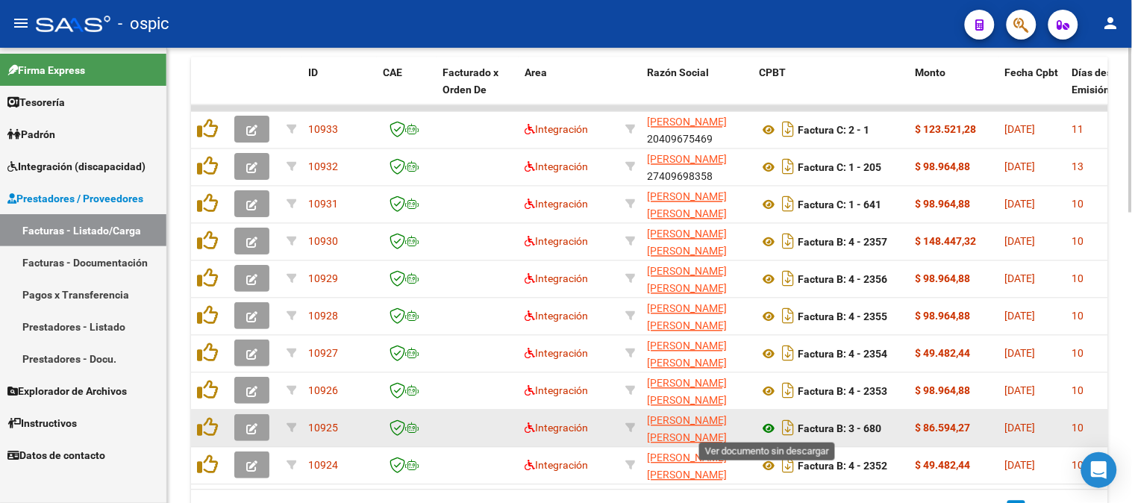
click at [769, 423] on icon at bounding box center [768, 429] width 19 height 18
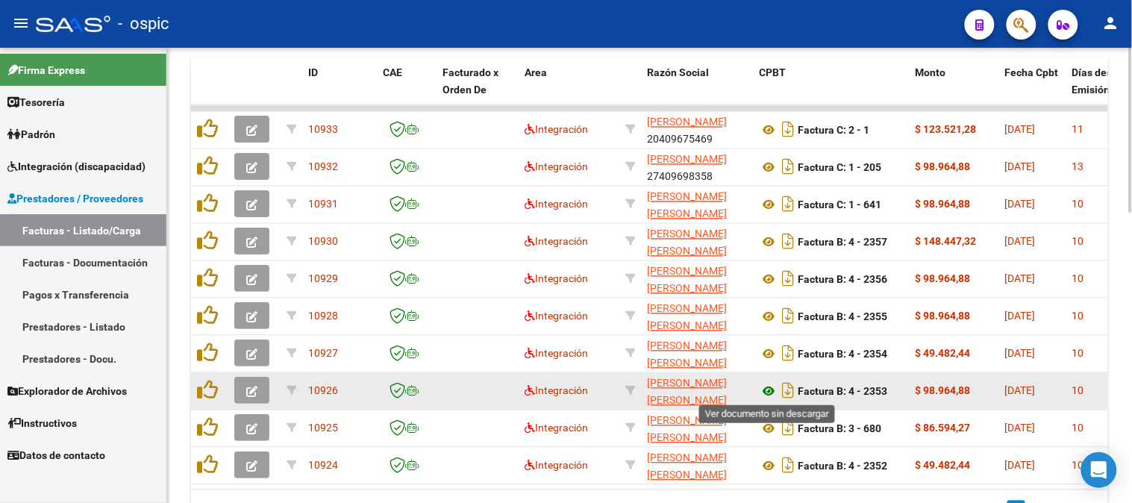
click at [769, 387] on icon at bounding box center [768, 392] width 19 height 18
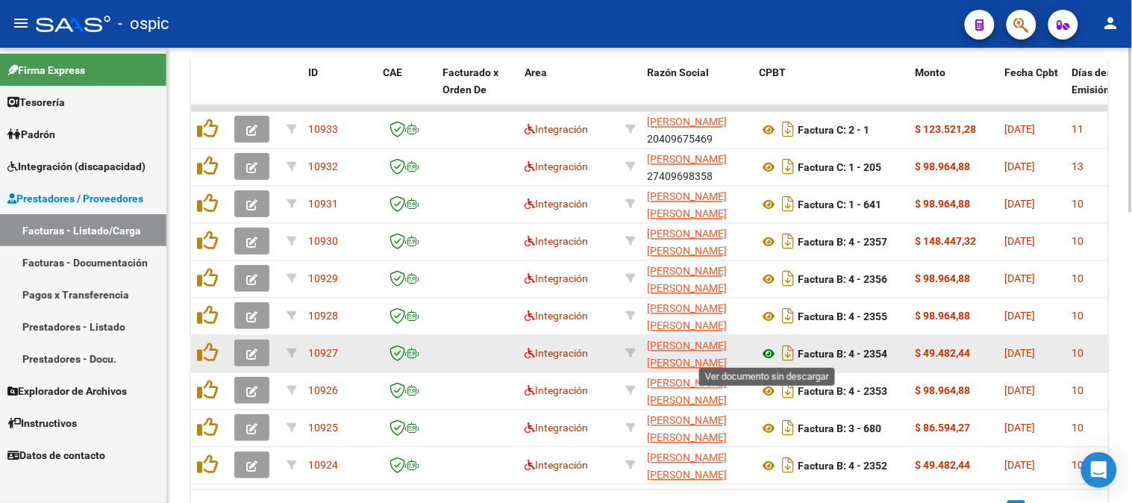
click at [772, 346] on icon at bounding box center [768, 355] width 19 height 18
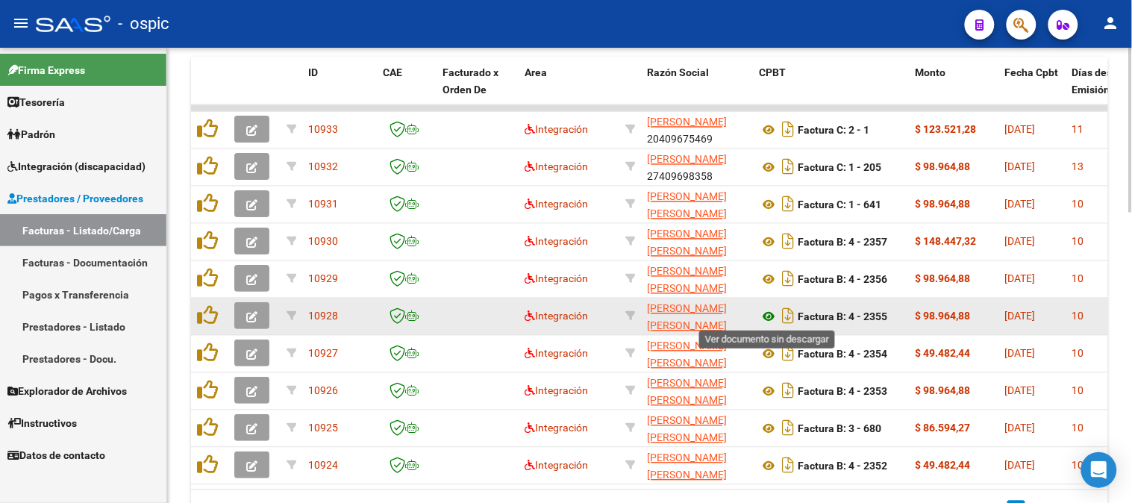
click at [760, 308] on icon at bounding box center [768, 317] width 19 height 18
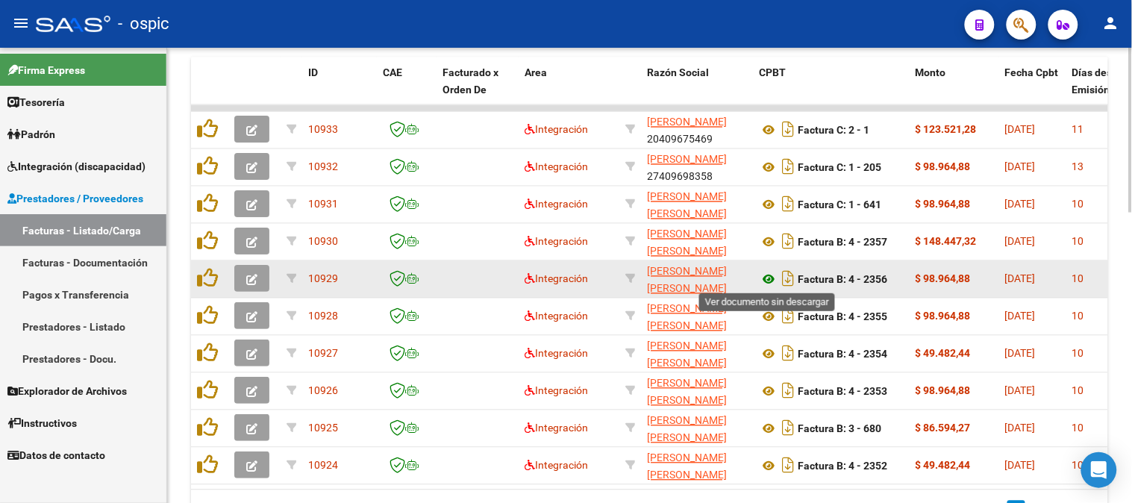
click at [771, 276] on icon at bounding box center [768, 280] width 19 height 18
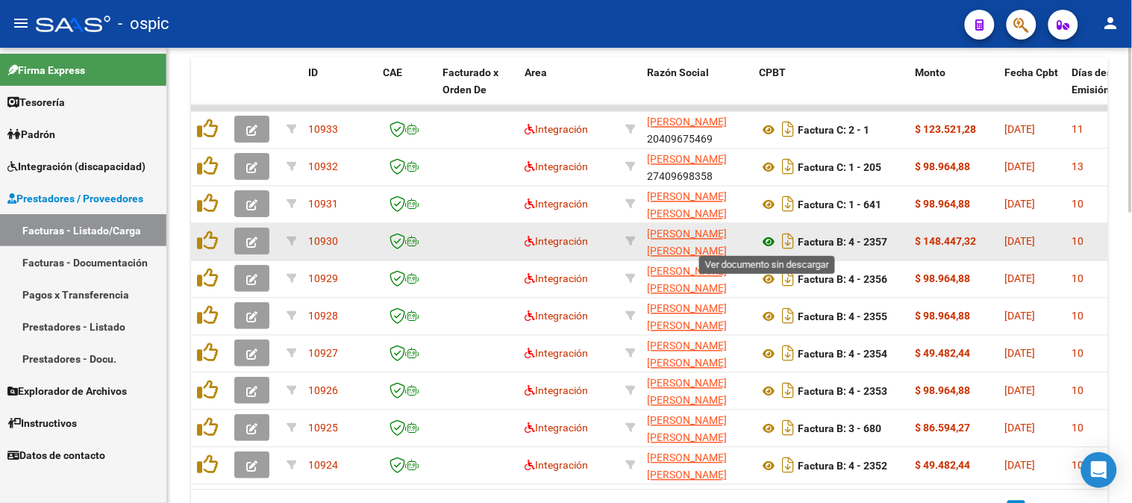
click at [772, 237] on icon at bounding box center [768, 243] width 19 height 18
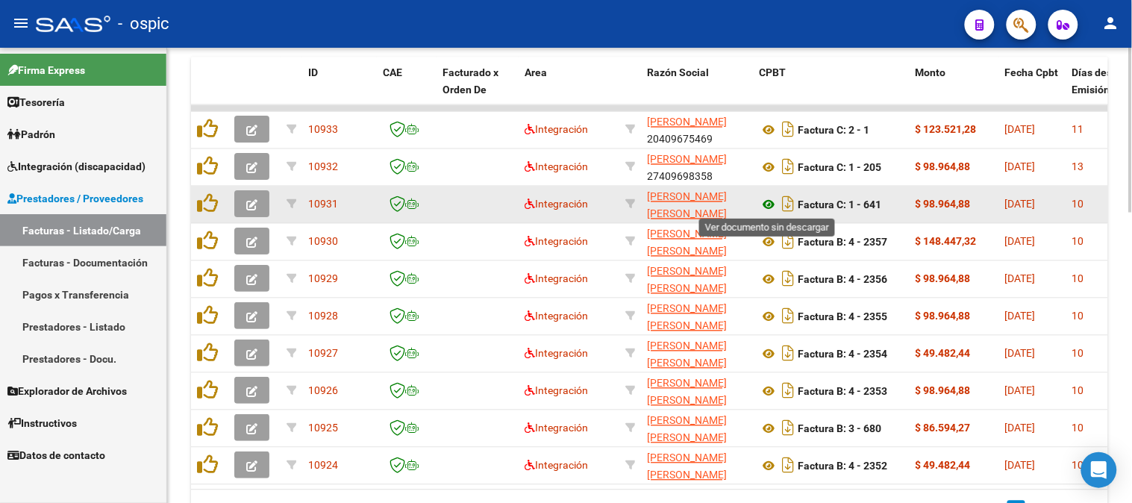
click at [772, 207] on icon at bounding box center [768, 205] width 19 height 18
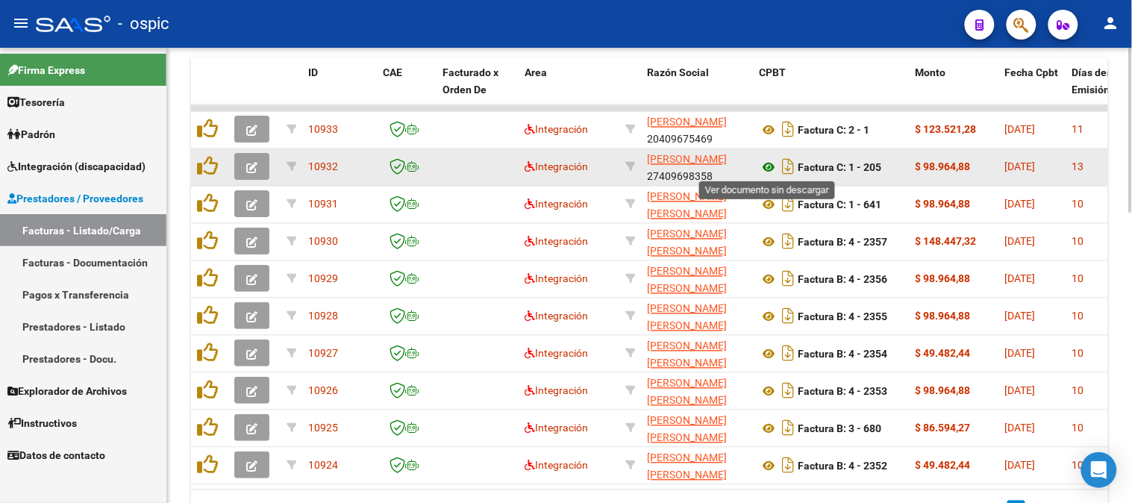
click at [770, 160] on icon at bounding box center [768, 168] width 19 height 18
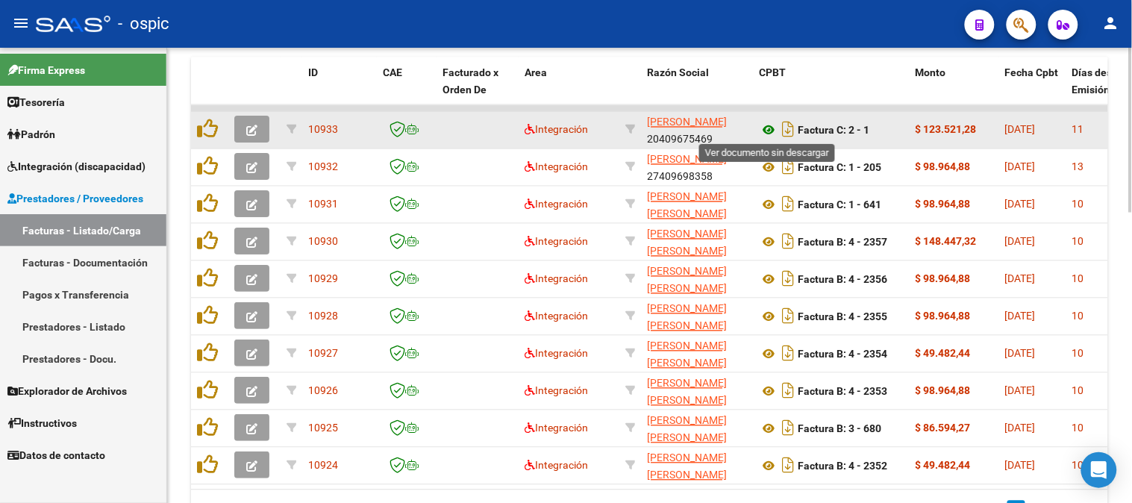
click at [770, 127] on icon at bounding box center [768, 131] width 19 height 18
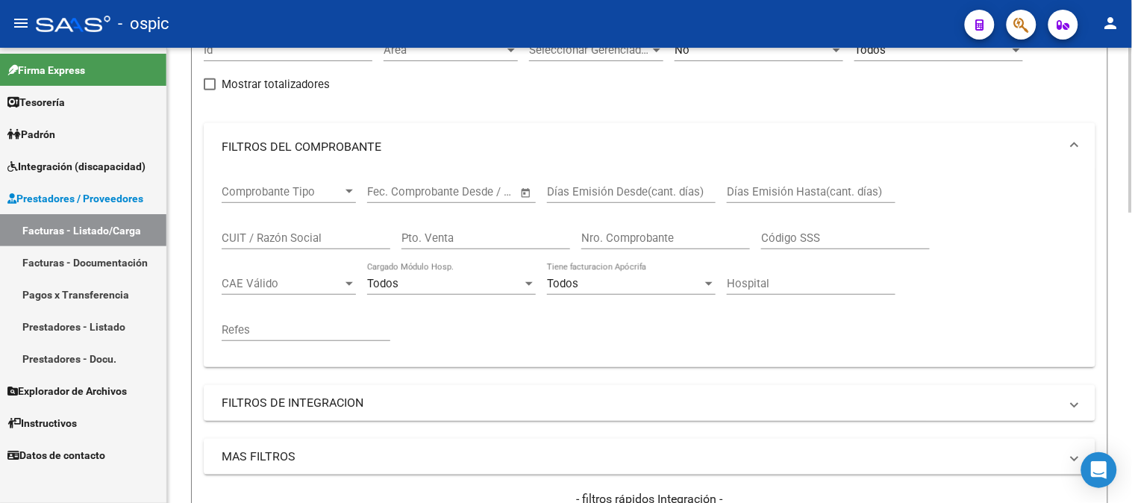
scroll to position [138, 0]
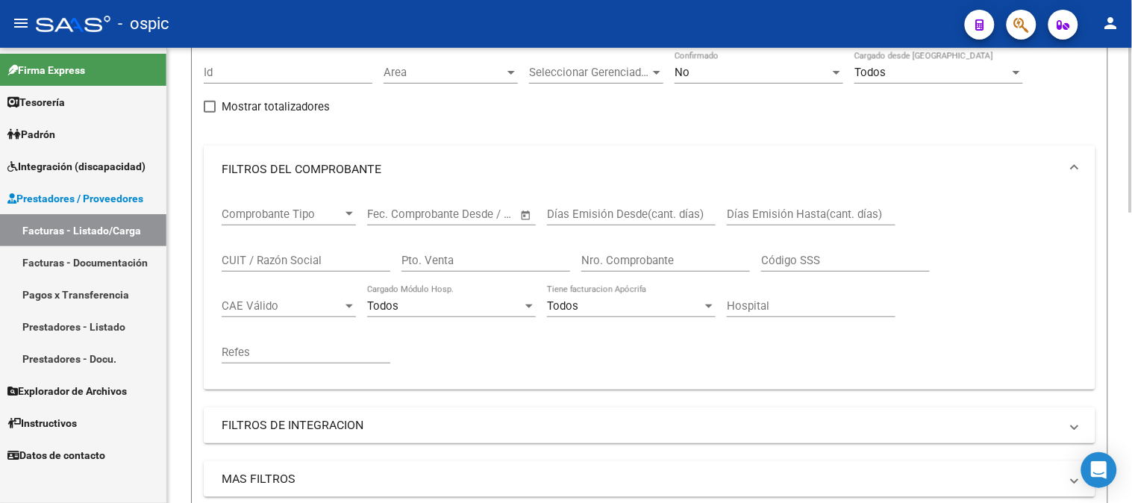
click at [431, 262] on input "Pto. Venta" at bounding box center [486, 260] width 169 height 13
click at [684, 66] on span "No" at bounding box center [682, 72] width 15 height 13
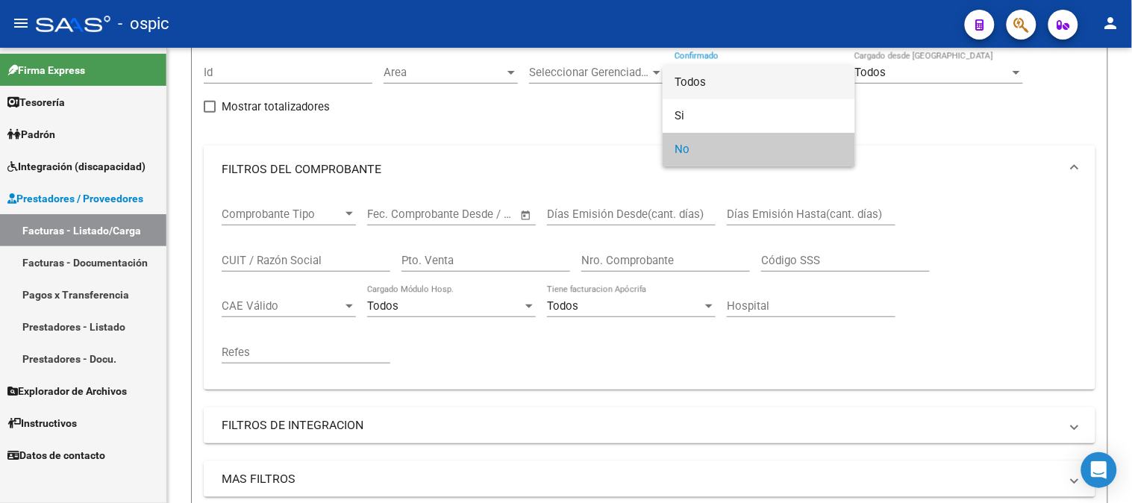
click at [704, 81] on span "Todos" at bounding box center [759, 83] width 169 height 34
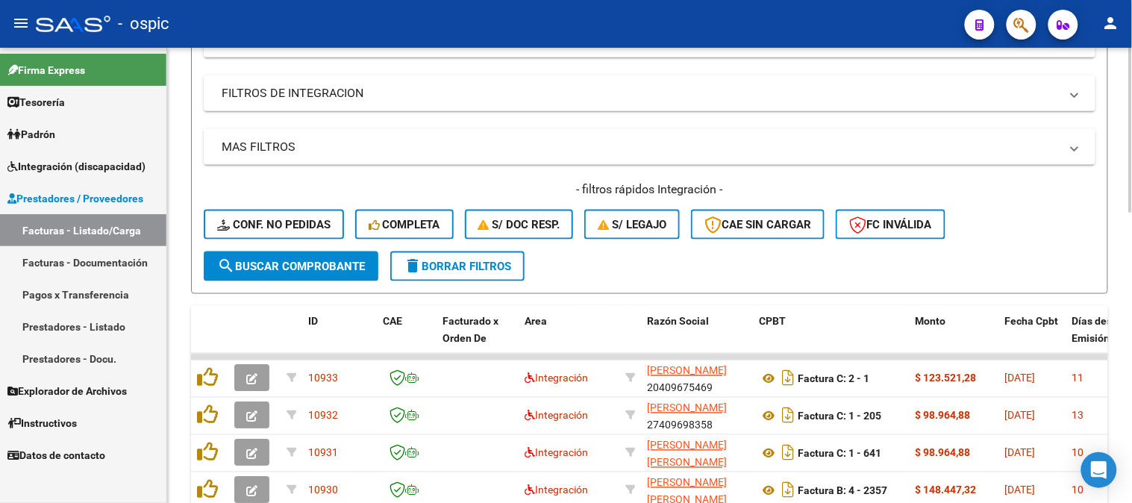
click at [506, 260] on span "delete Borrar Filtros" at bounding box center [457, 266] width 107 height 13
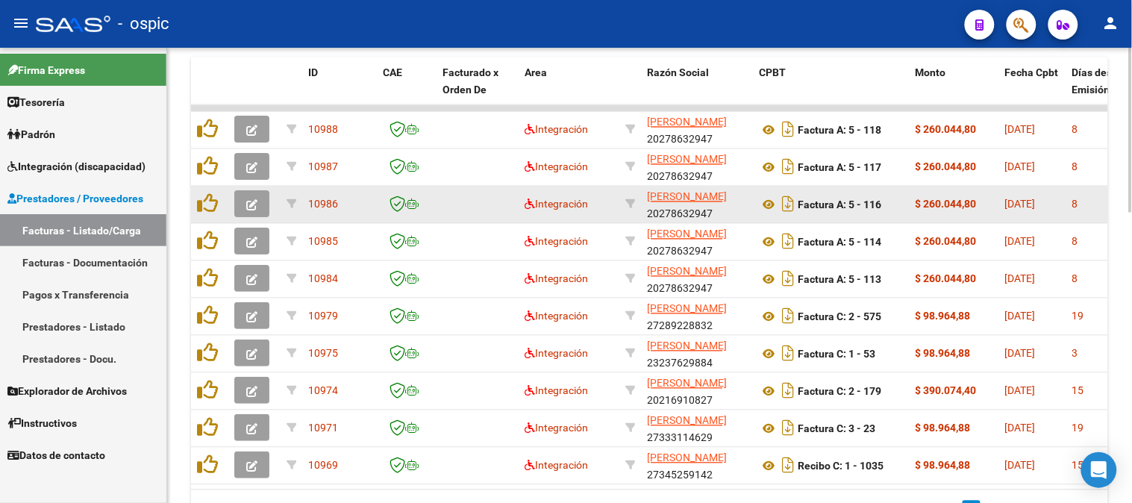
scroll to position [802, 0]
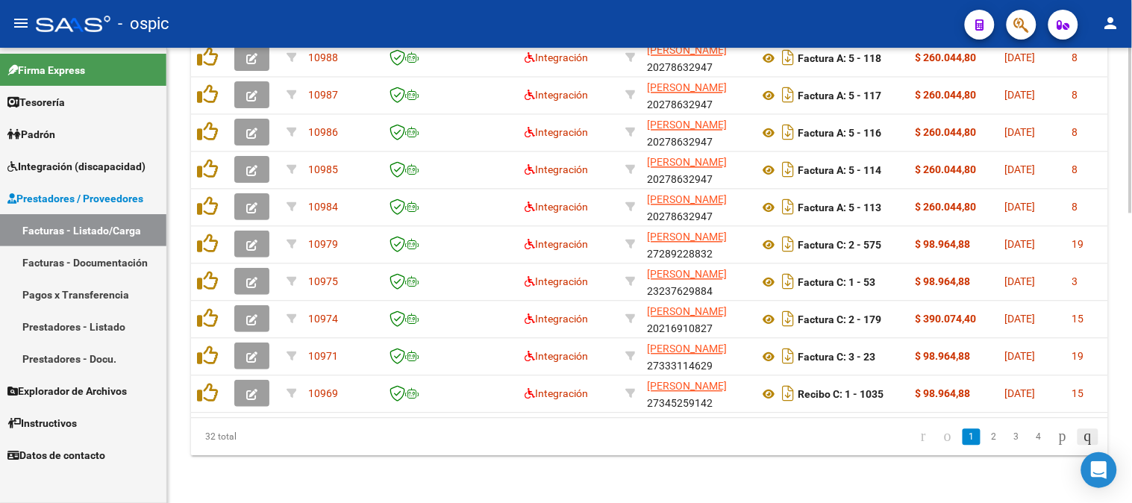
click at [1086, 439] on icon "go to last page" at bounding box center [1088, 436] width 12 height 18
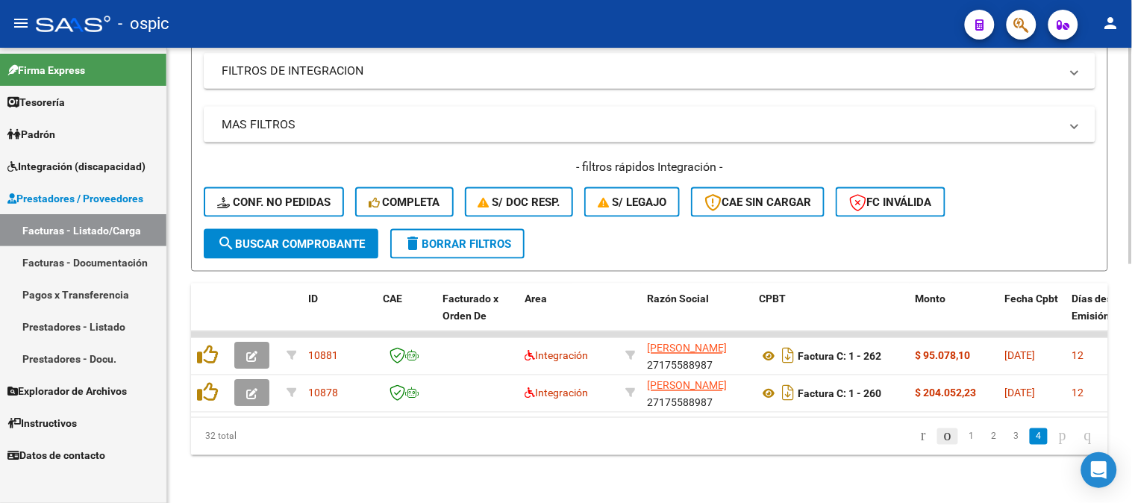
click at [942, 437] on icon "go to previous page" at bounding box center [948, 436] width 12 height 18
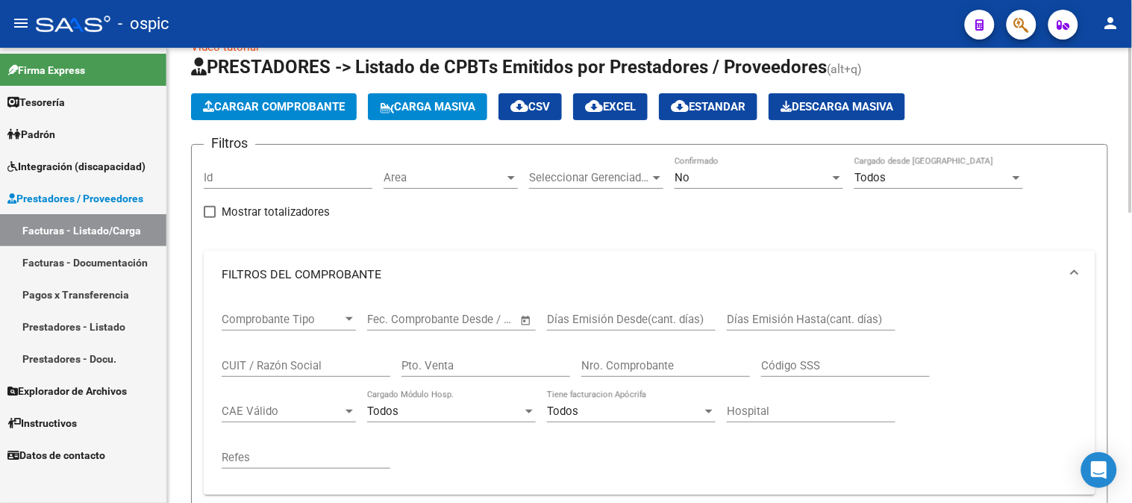
scroll to position [6, 0]
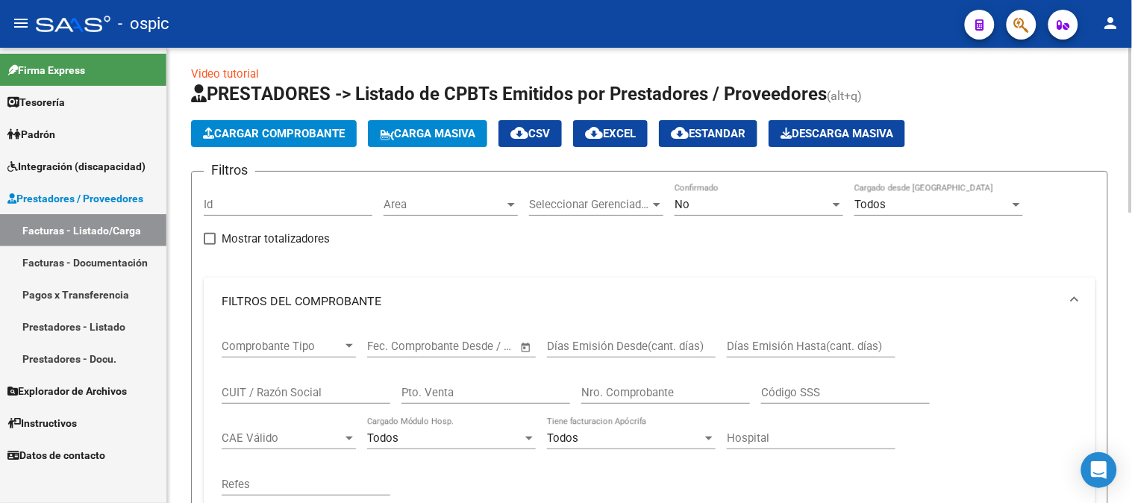
click at [724, 198] on div "No" at bounding box center [752, 204] width 155 height 13
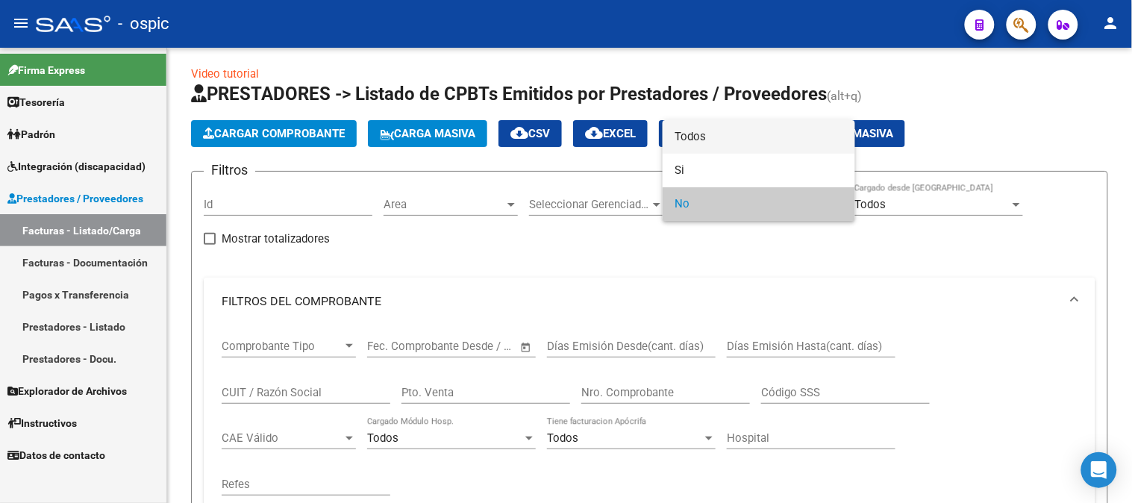
click at [725, 130] on span "Todos" at bounding box center [759, 137] width 169 height 34
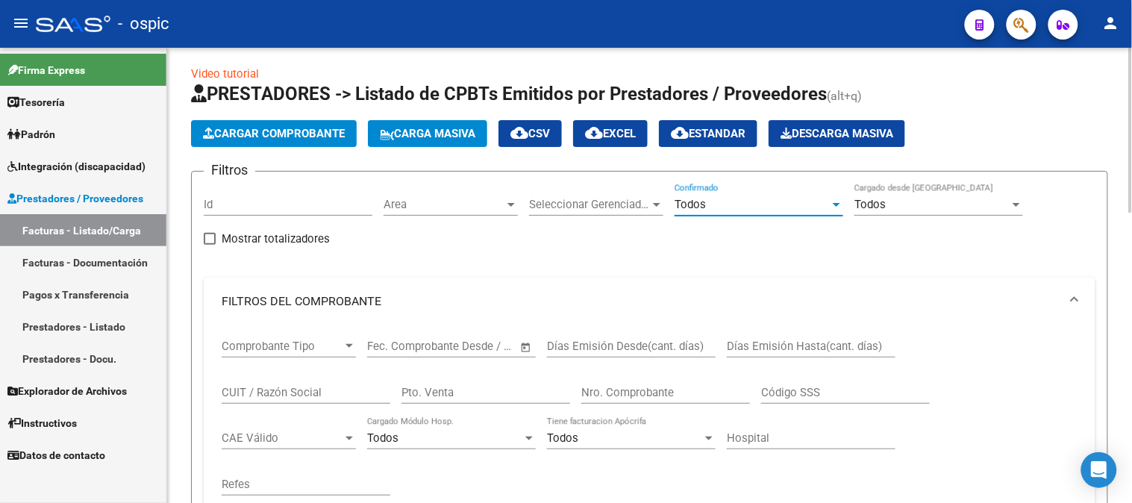
click at [481, 384] on div "Pto. Venta" at bounding box center [486, 388] width 169 height 32
type input "4"
click at [590, 392] on input "Nro. Comprobante" at bounding box center [665, 392] width 169 height 13
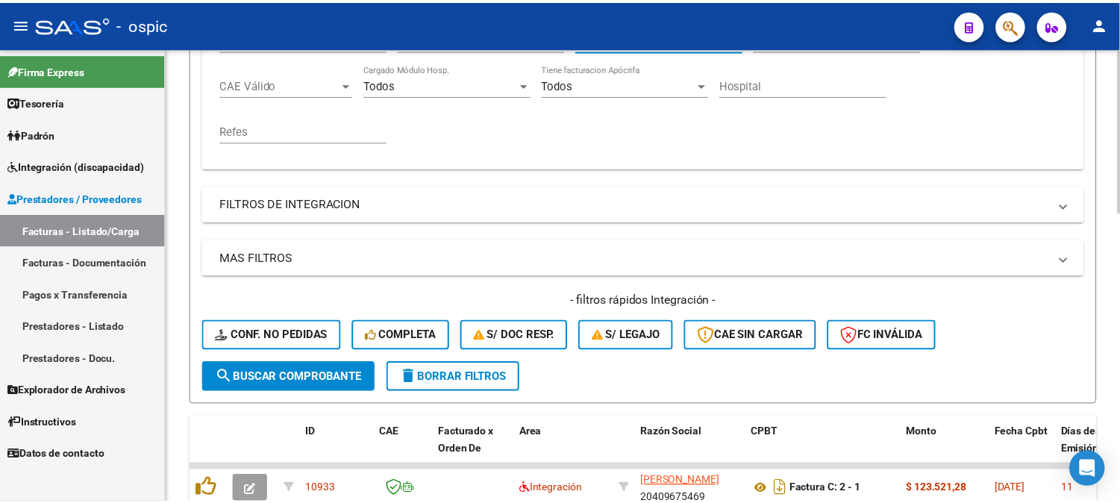
scroll to position [421, 0]
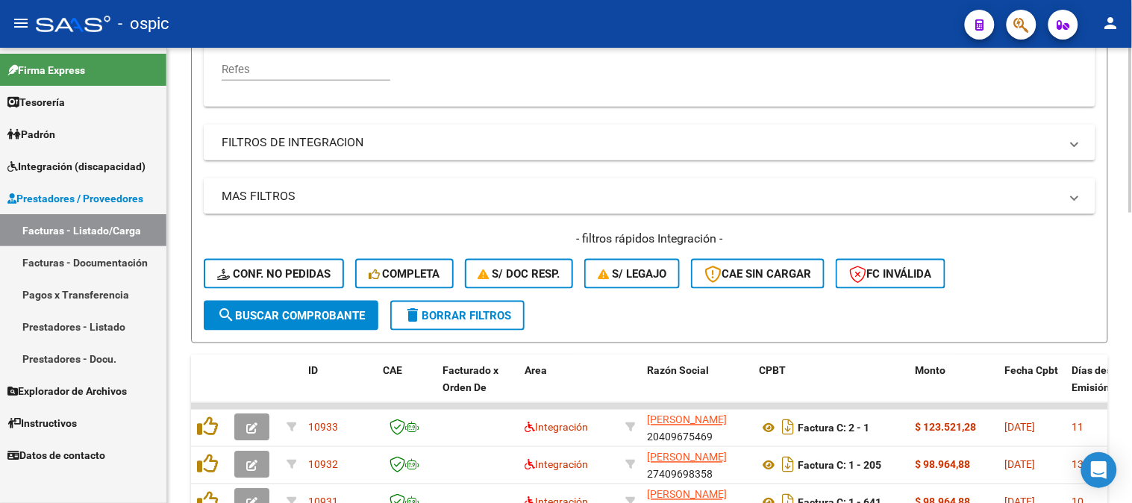
type input "2352"
click at [291, 316] on span "search Buscar Comprobante" at bounding box center [291, 315] width 148 height 13
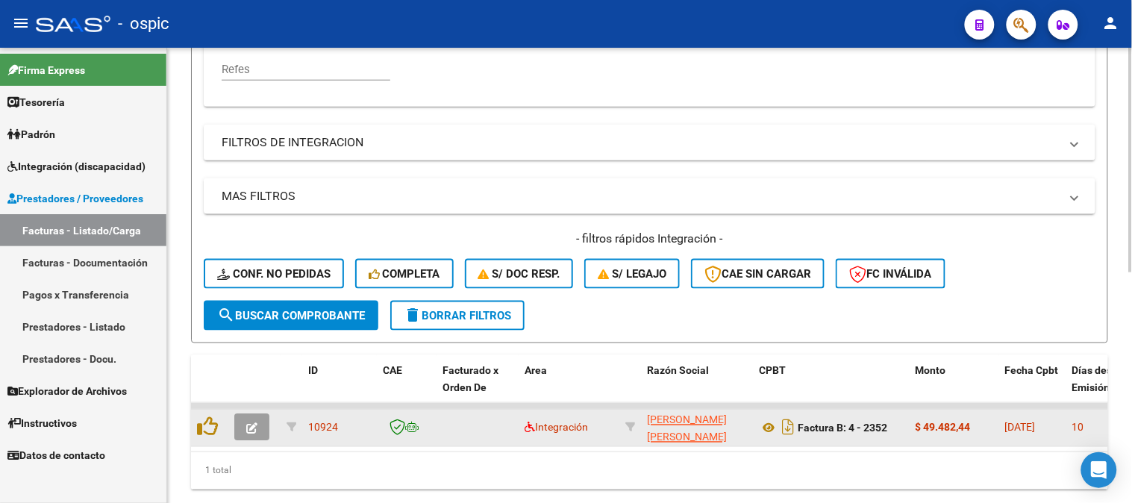
click at [255, 423] on icon "button" at bounding box center [251, 428] width 11 height 11
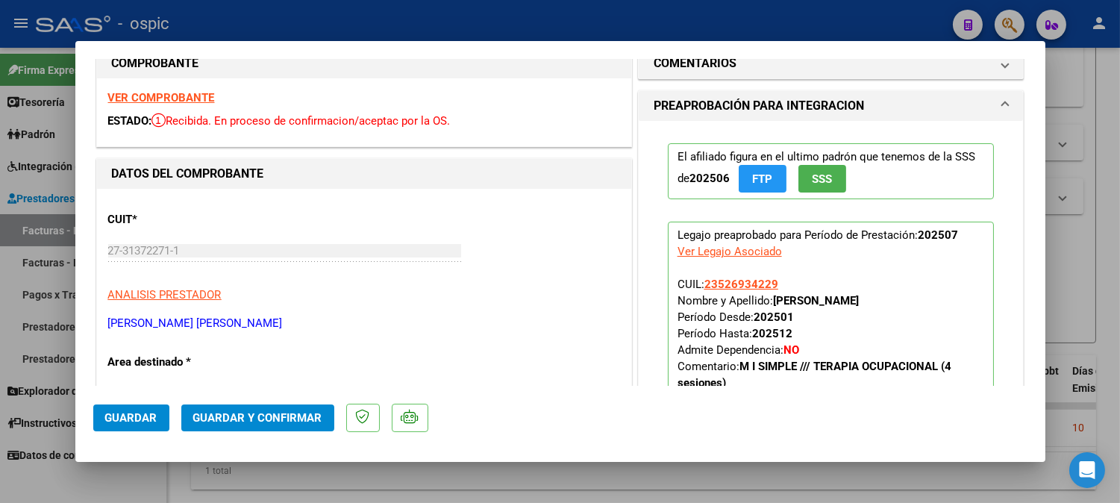
scroll to position [0, 0]
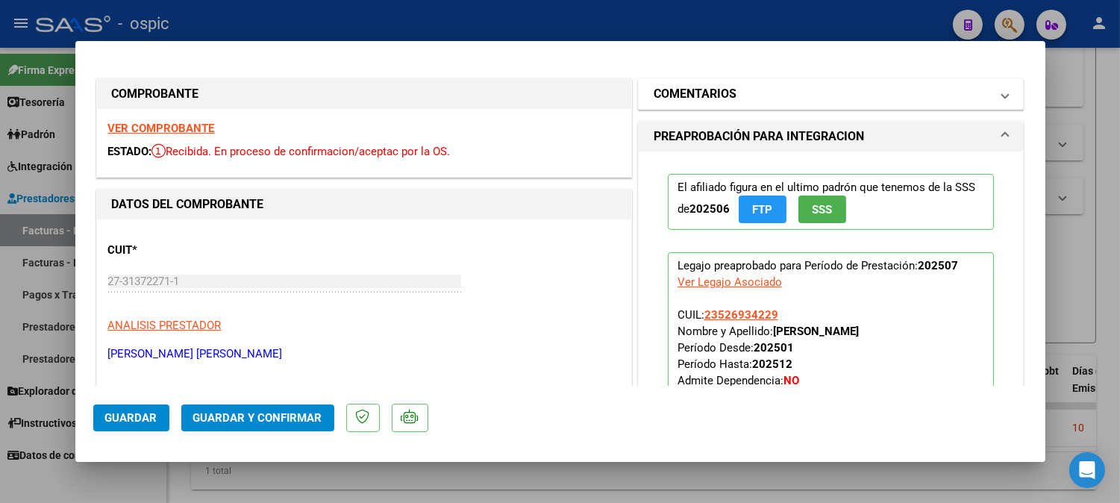
click at [703, 95] on h1 "COMENTARIOS" at bounding box center [695, 94] width 83 height 18
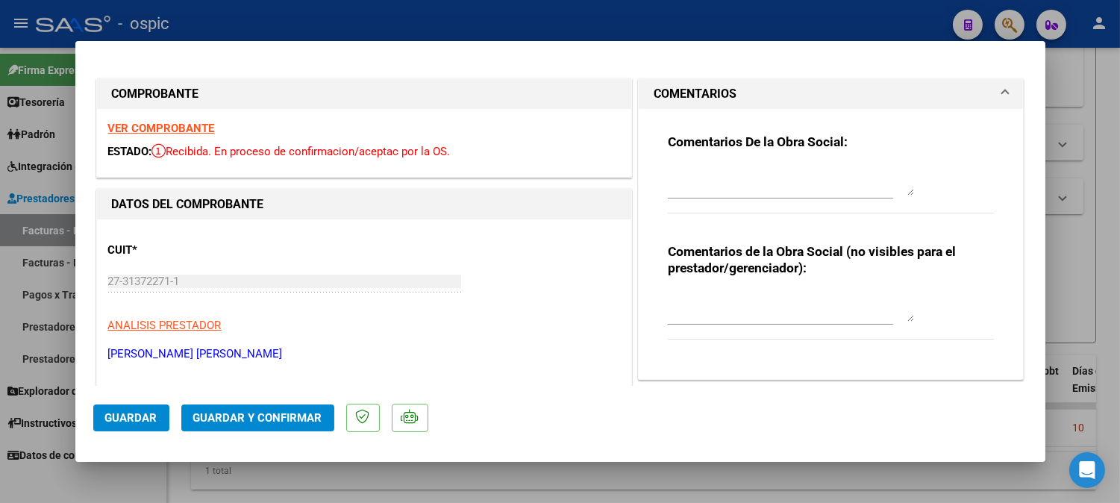
click at [690, 297] on textarea at bounding box center [791, 307] width 246 height 30
type textarea "t"
type textarea "T.O 4 SESIONES"
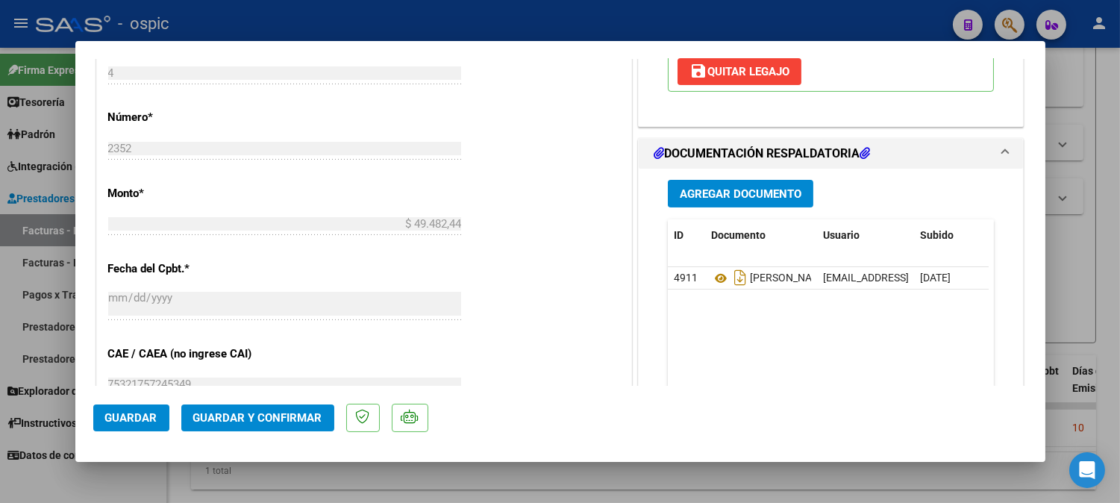
scroll to position [703, 0]
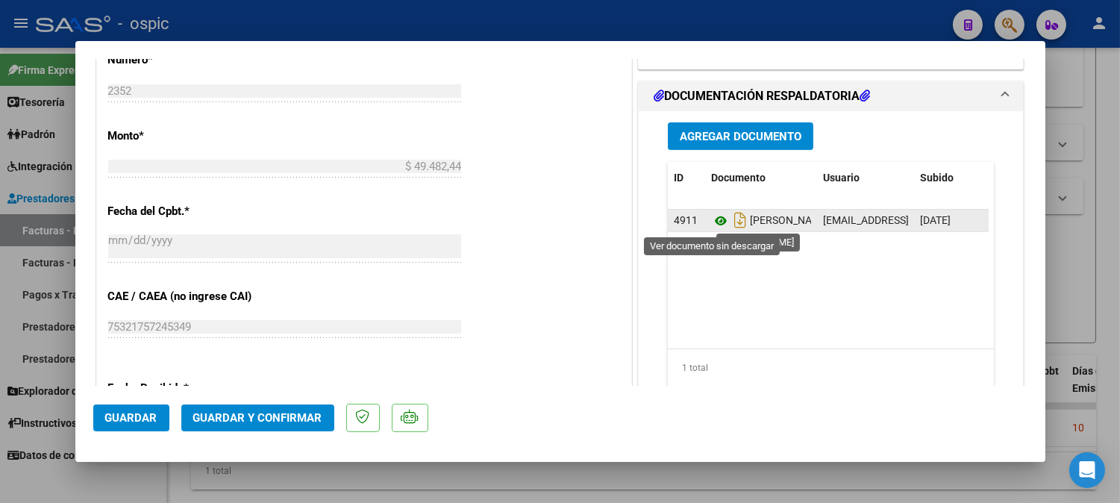
click at [711, 222] on icon at bounding box center [720, 221] width 19 height 18
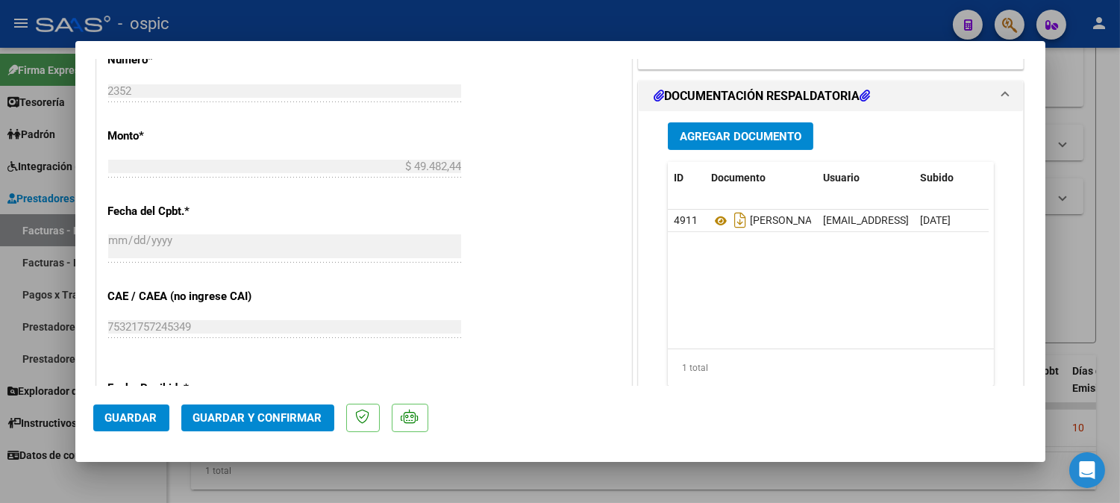
click at [271, 409] on button "Guardar y Confirmar" at bounding box center [257, 418] width 153 height 27
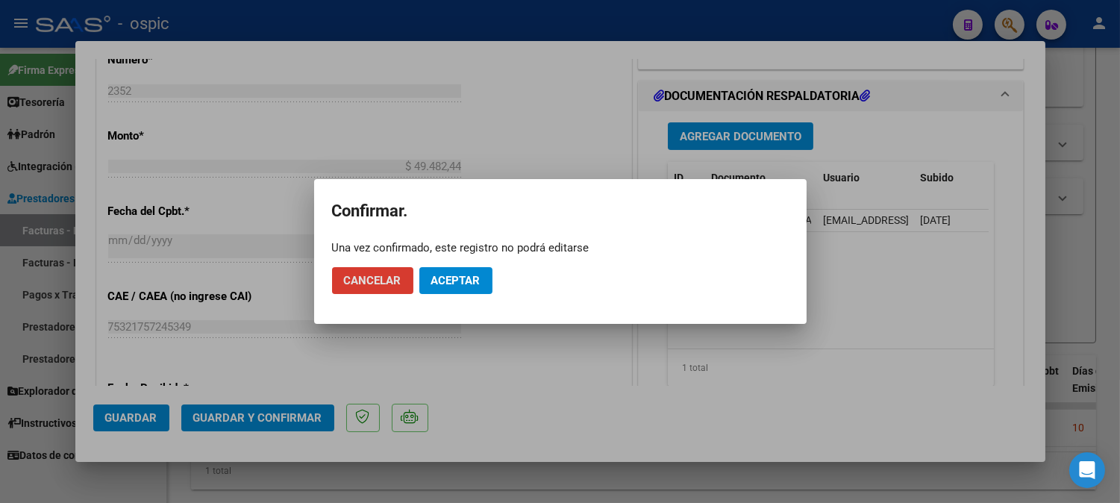
click at [478, 278] on span "Aceptar" at bounding box center [455, 280] width 49 height 13
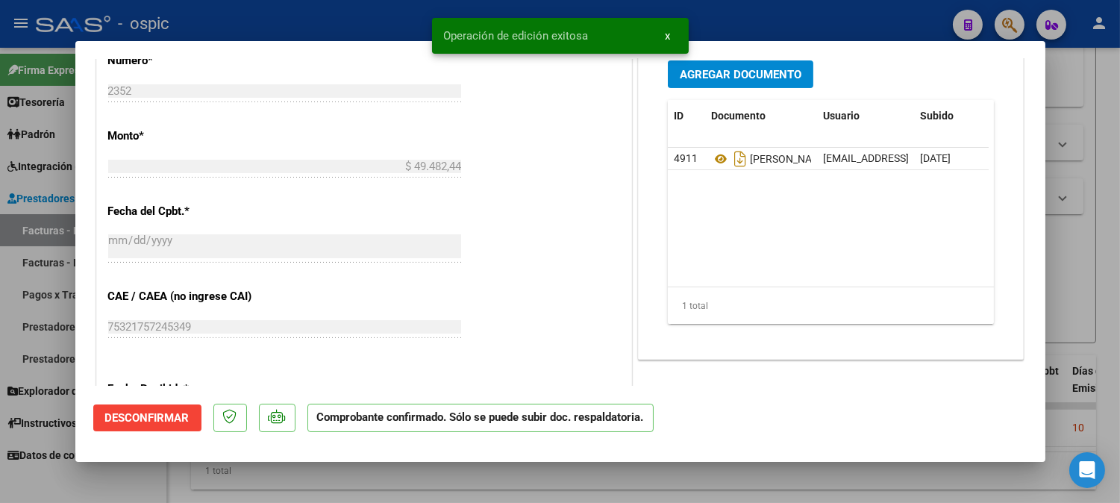
type input "$ 0,00"
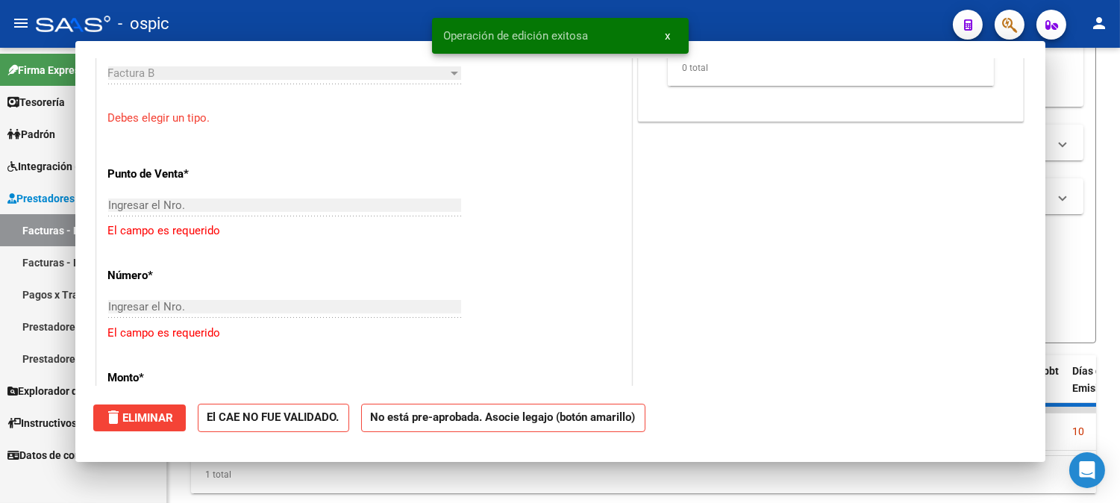
scroll to position [888, 0]
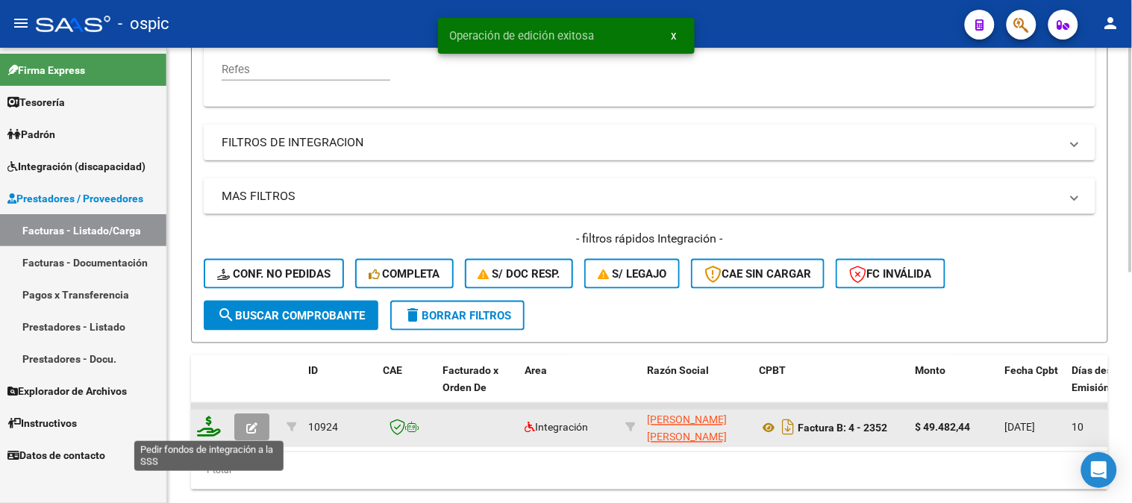
click at [207, 420] on icon at bounding box center [209, 426] width 24 height 21
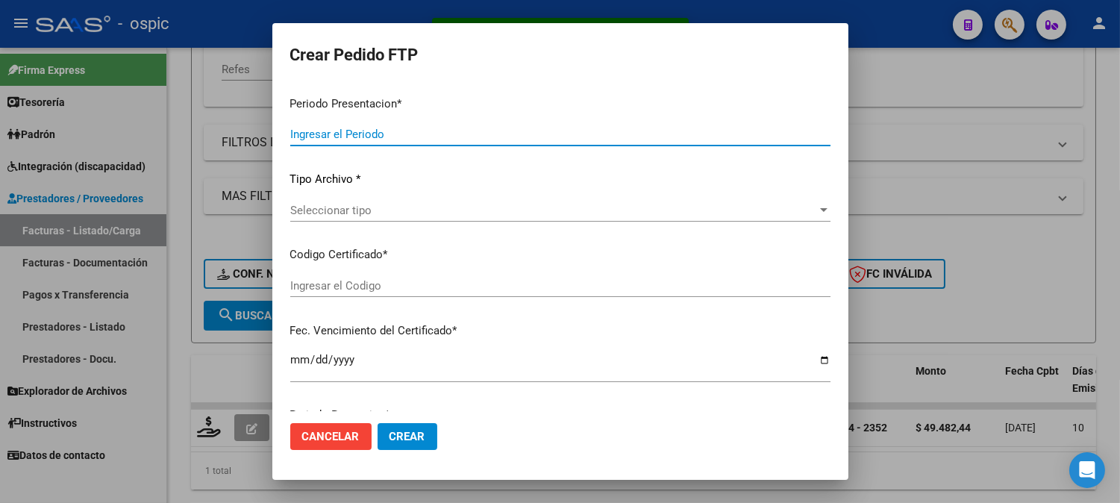
type input "202507"
type input "$ 49.482,44"
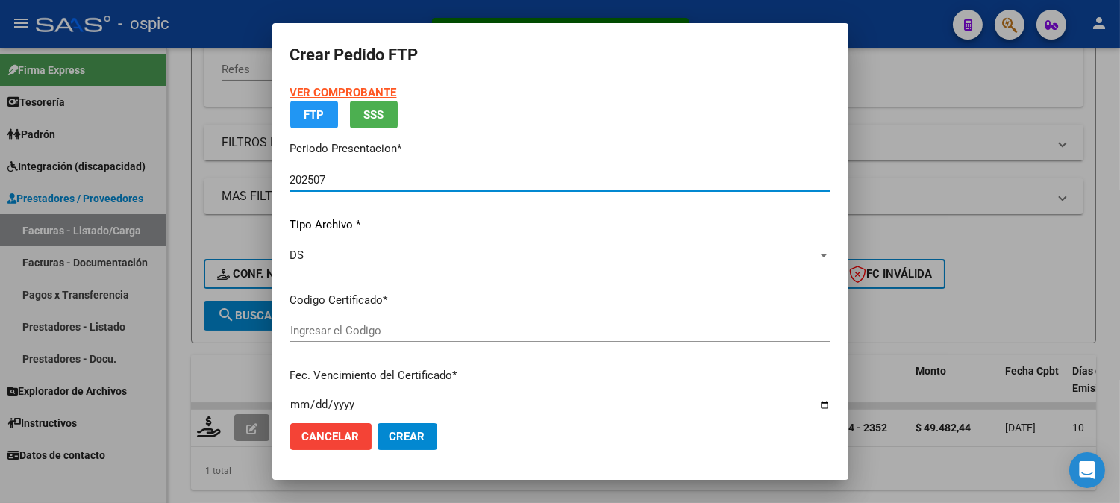
type input "0000000000000000000000000000005157771040"
type input "[DATE]"
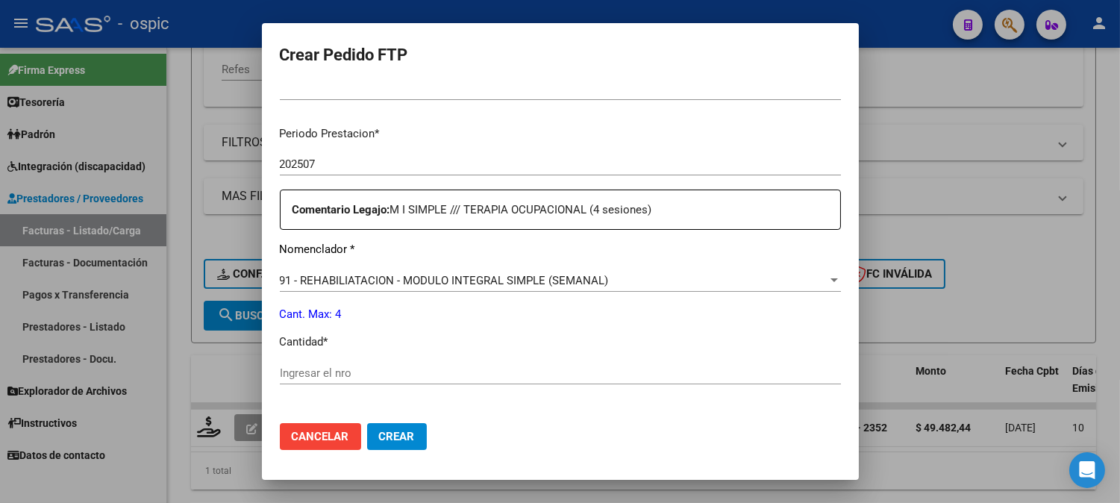
scroll to position [488, 0]
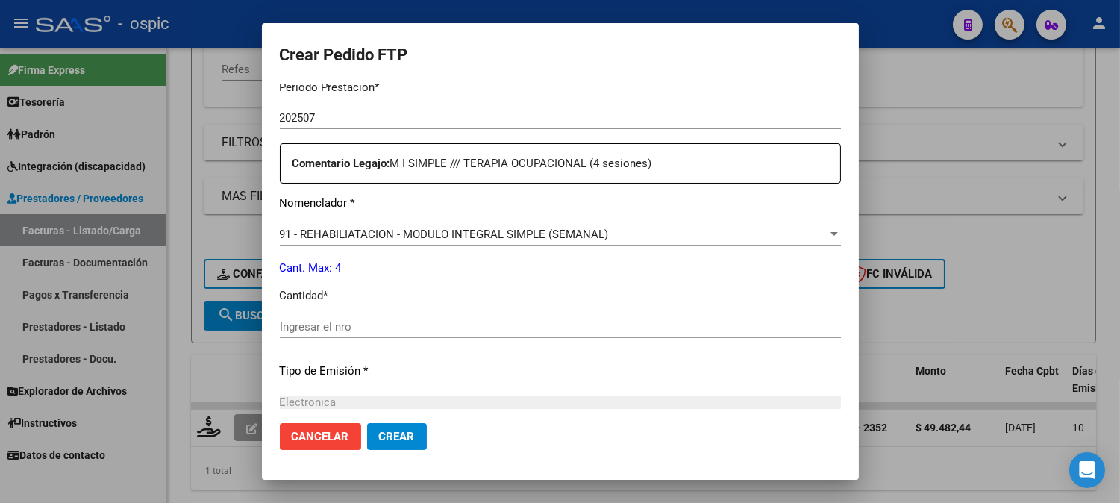
click at [442, 336] on div "Ingresar el nro" at bounding box center [560, 327] width 561 height 22
type input "4"
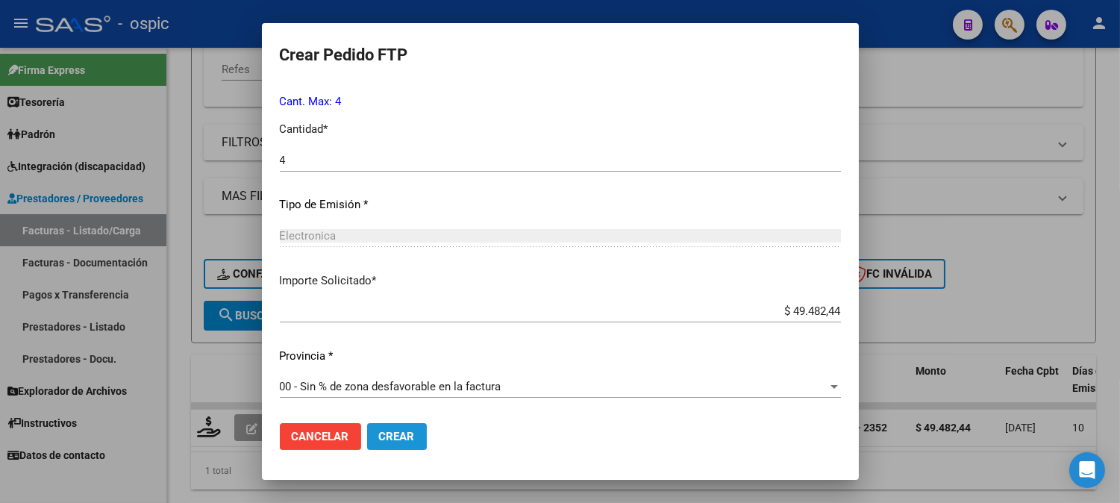
click at [405, 443] on span "Crear" at bounding box center [397, 436] width 36 height 13
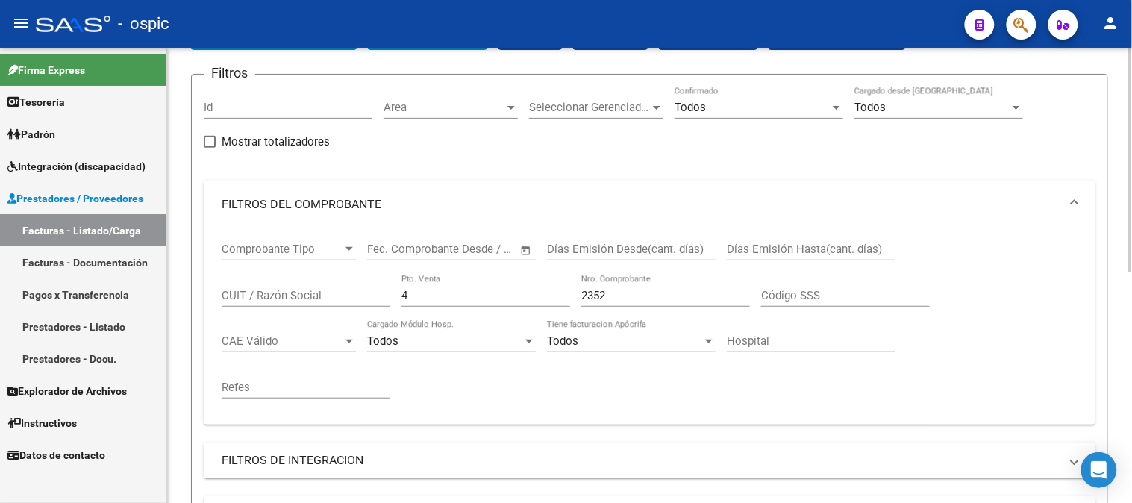
scroll to position [90, 0]
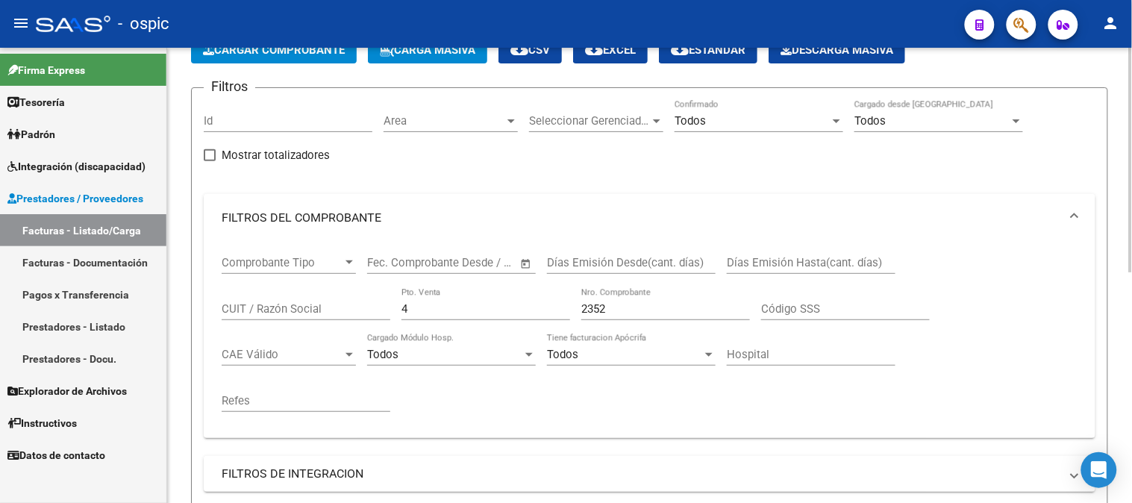
drag, startPoint x: 425, startPoint y: 310, endPoint x: 271, endPoint y: 291, distance: 155.6
click at [271, 291] on div "Comprobante Tipo Comprobante Tipo Start date – End date Fec. Comprobante Desde …" at bounding box center [650, 334] width 856 height 184
type input "3"
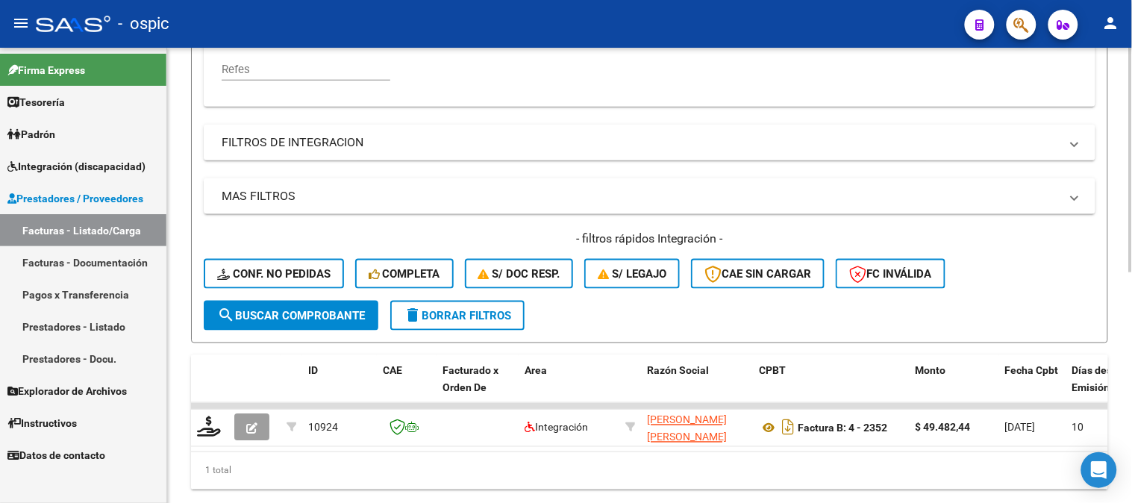
type input "680"
click at [345, 316] on span "search Buscar Comprobante" at bounding box center [291, 315] width 148 height 13
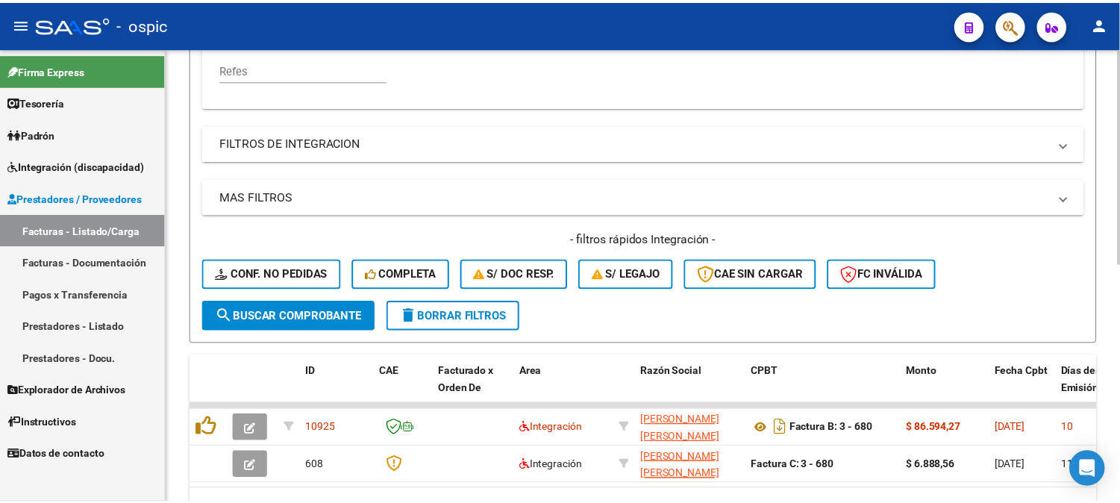
scroll to position [503, 0]
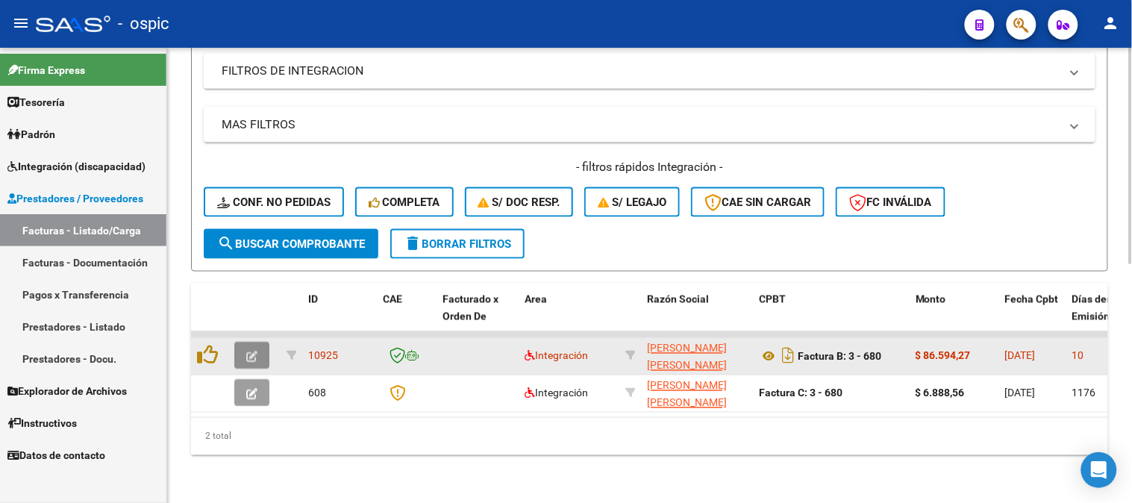
click at [255, 349] on span "button" at bounding box center [251, 355] width 11 height 13
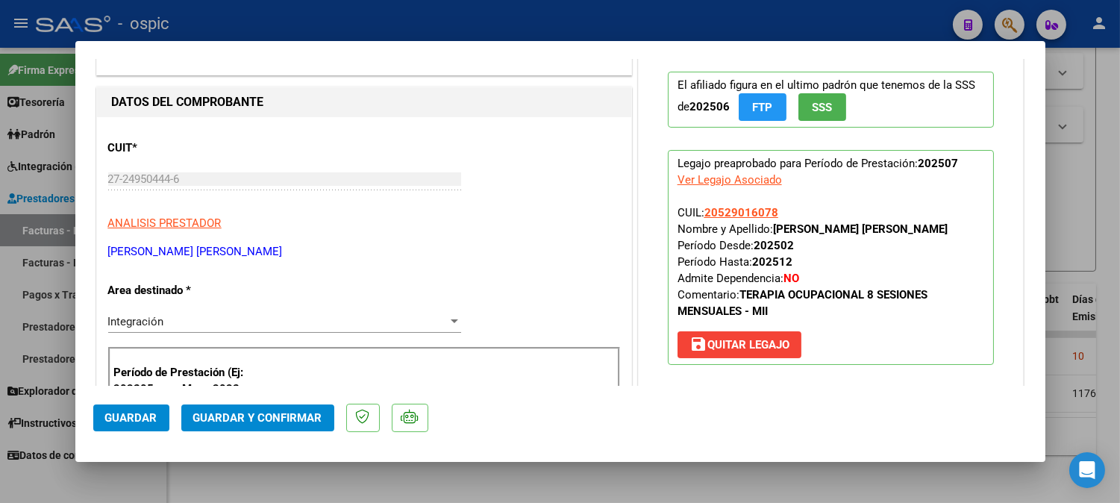
scroll to position [0, 0]
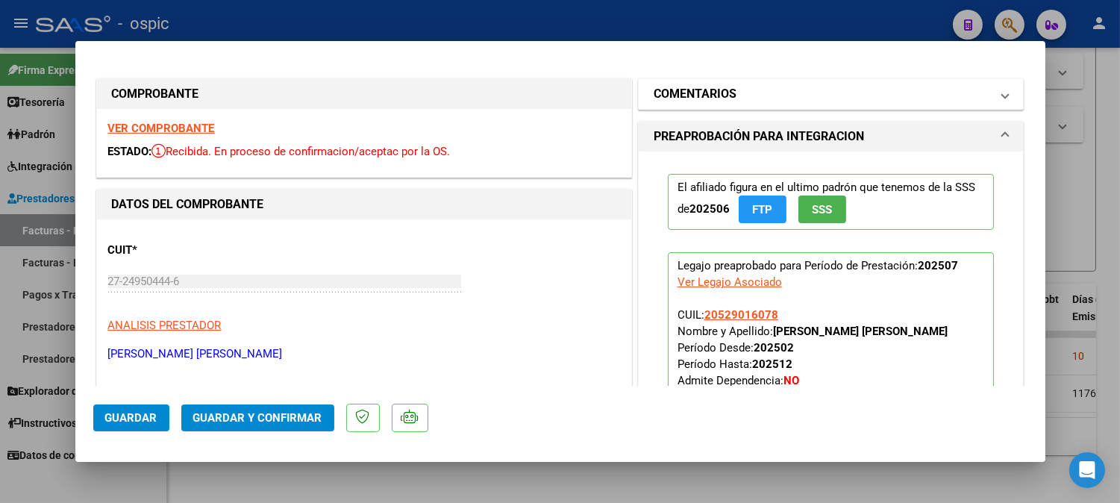
click at [675, 85] on h1 "COMENTARIOS" at bounding box center [695, 94] width 83 height 18
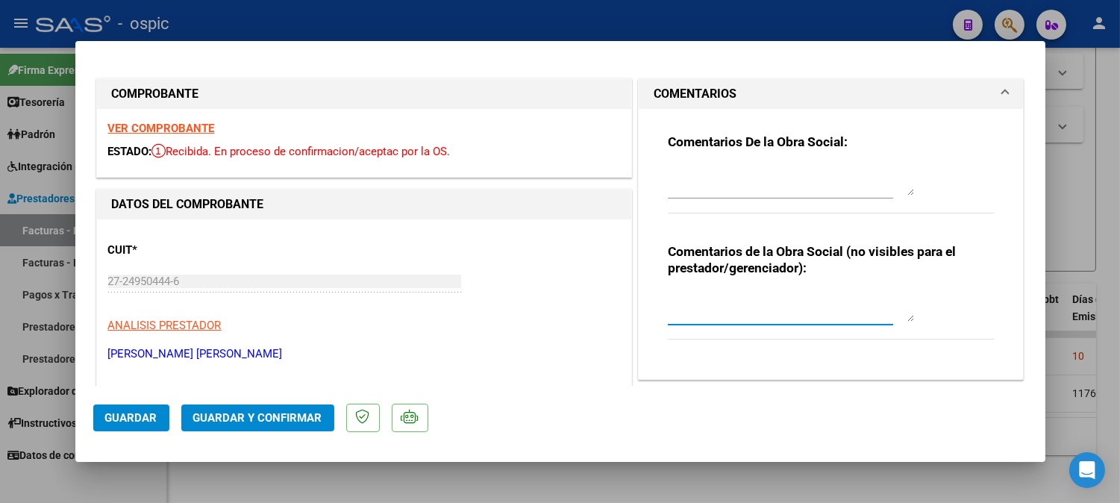
click at [744, 308] on textarea at bounding box center [791, 307] width 246 height 30
type textarea "T.O 7 SESIONES"
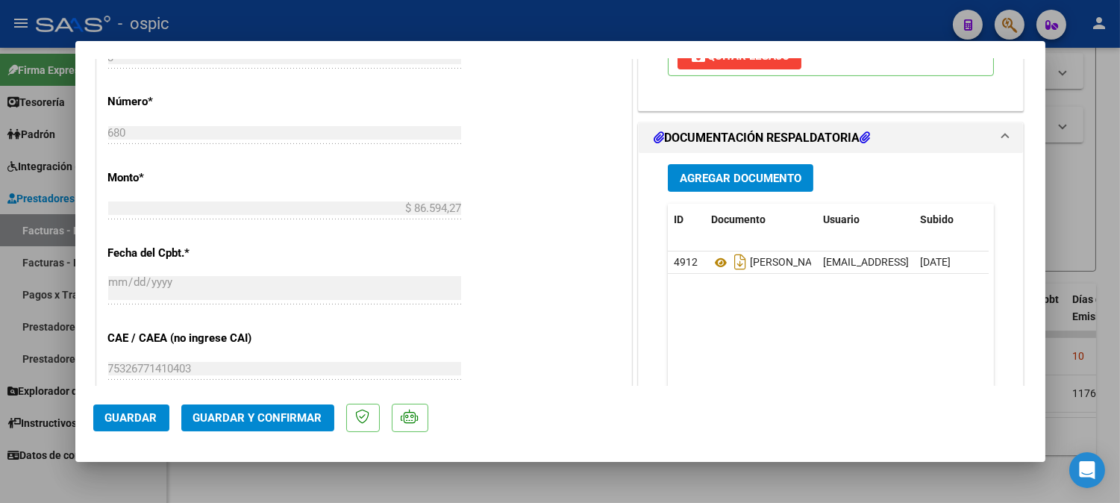
scroll to position [676, 0]
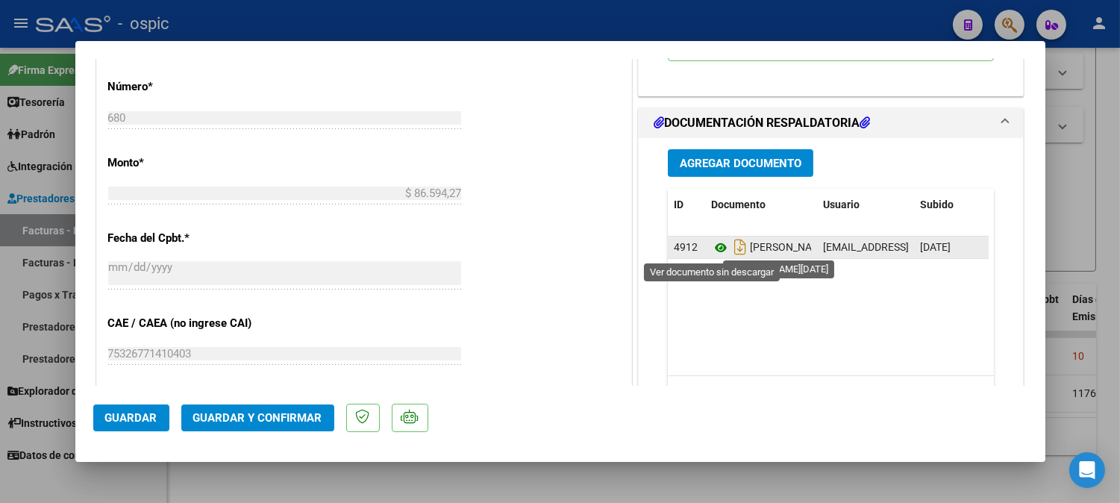
click at [712, 244] on icon at bounding box center [720, 248] width 19 height 18
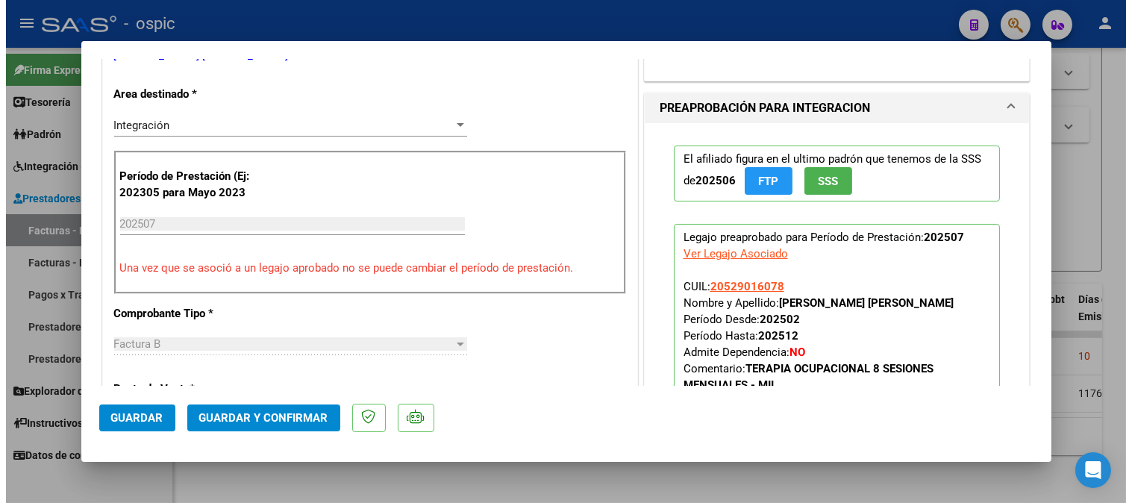
scroll to position [337, 0]
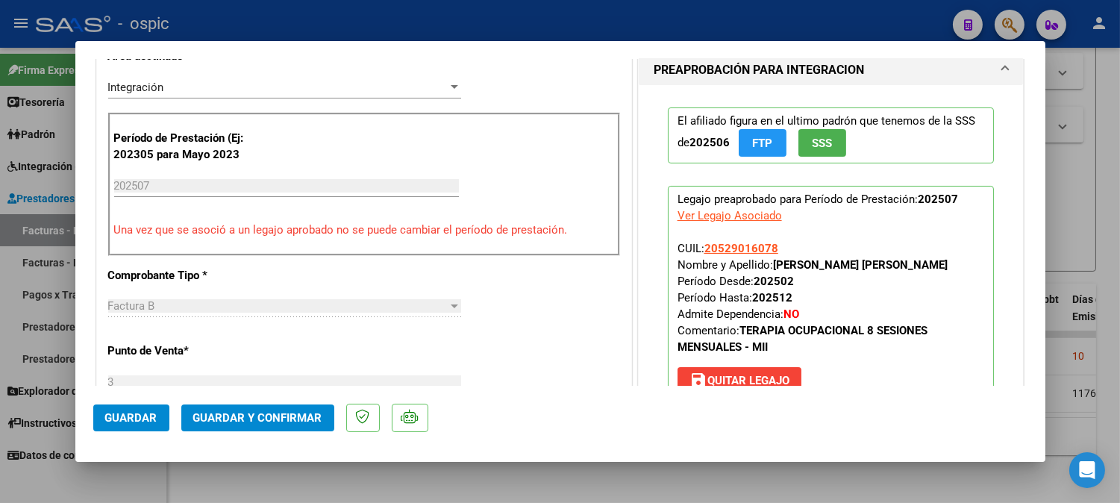
click at [286, 408] on button "Guardar y Confirmar" at bounding box center [257, 418] width 153 height 27
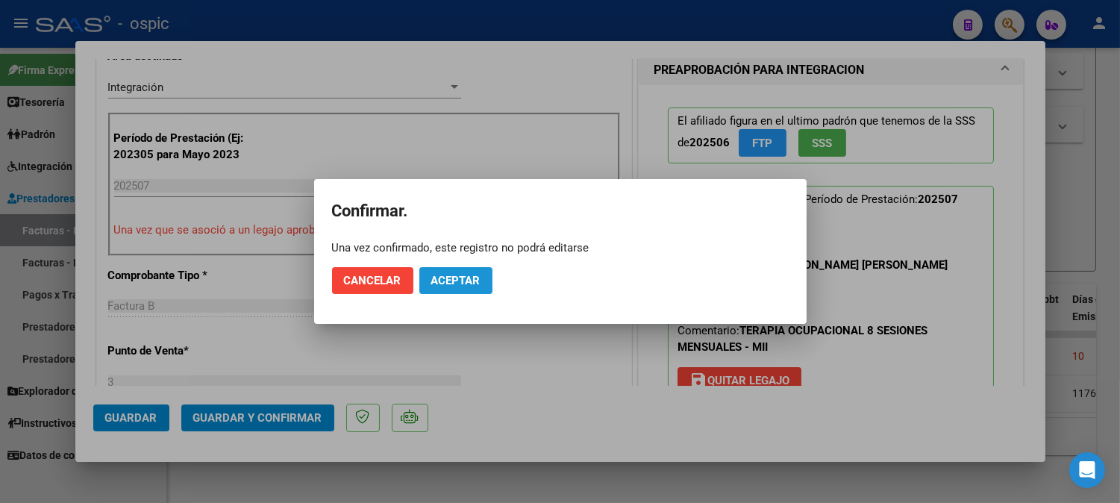
click at [483, 287] on button "Aceptar" at bounding box center [455, 280] width 73 height 27
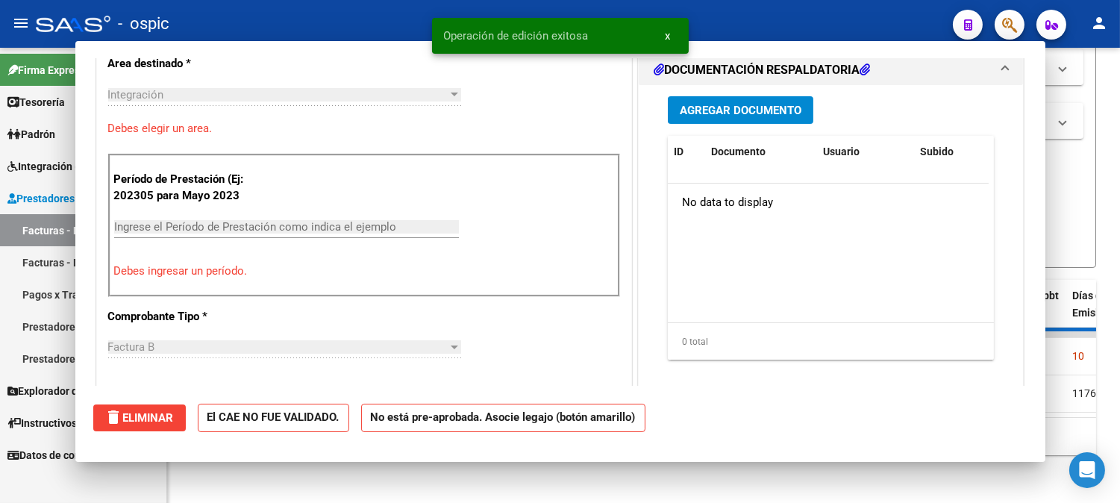
scroll to position [0, 0]
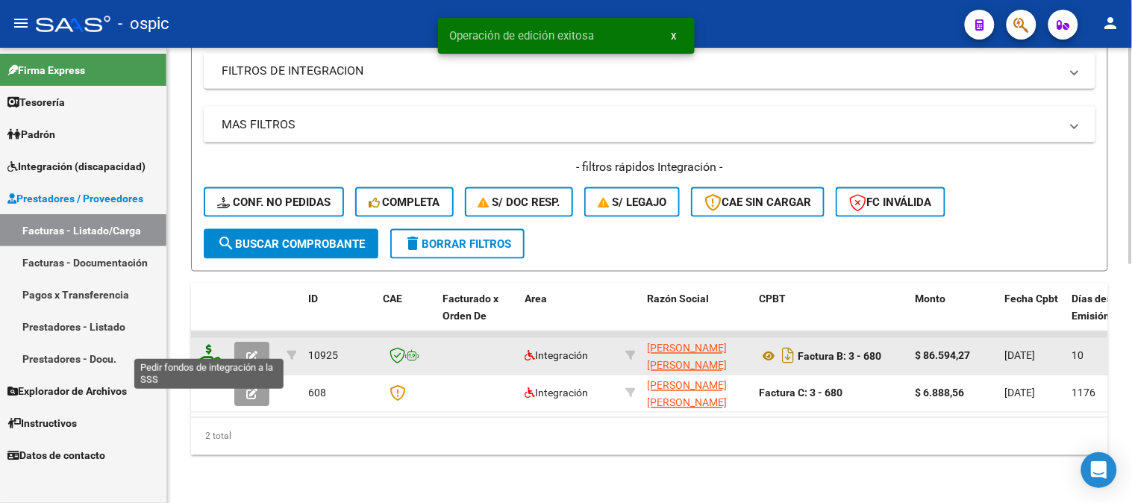
click at [207, 345] on icon at bounding box center [209, 355] width 24 height 21
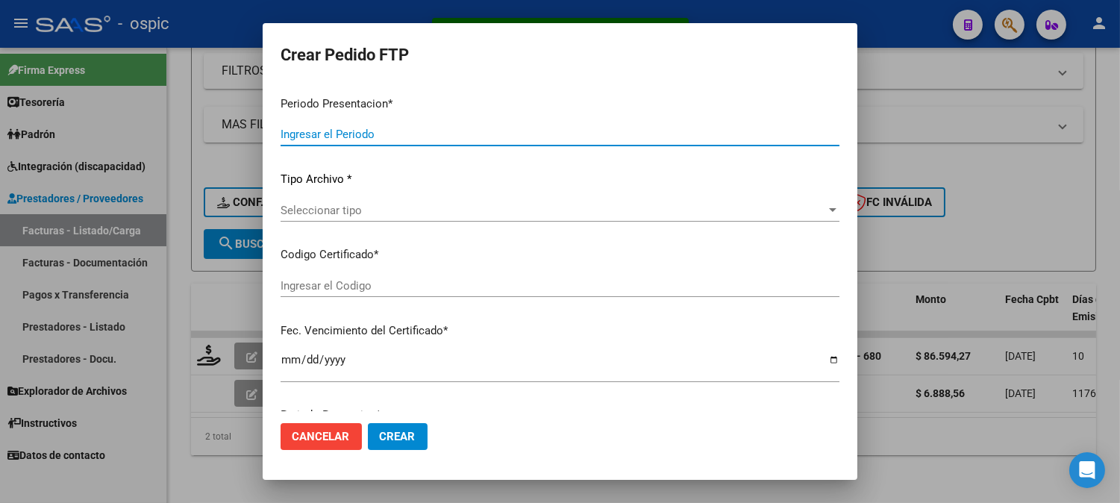
type input "202507"
type input "$ 86.594,27"
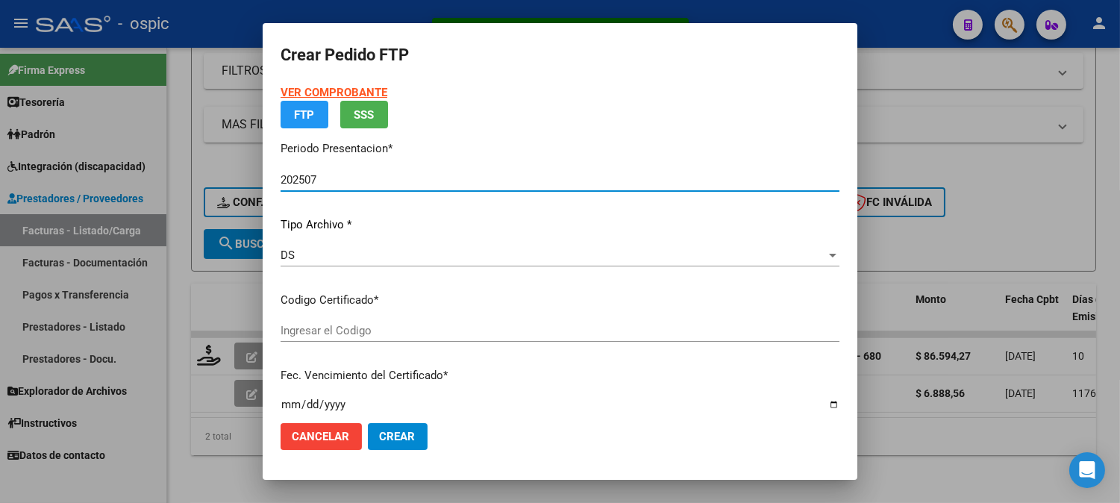
type input "0000000000000000000000000000002915351489"
type input "[DATE]"
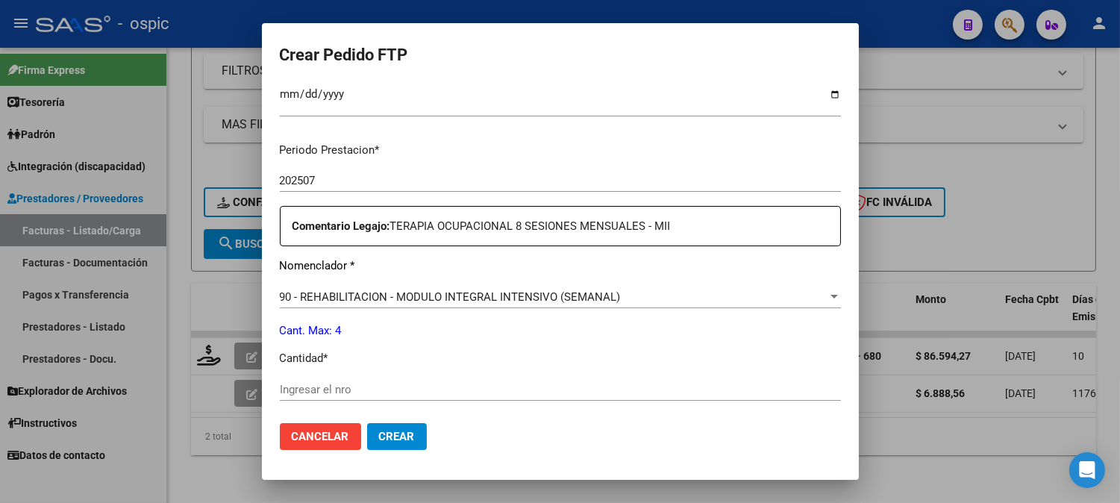
scroll to position [452, 0]
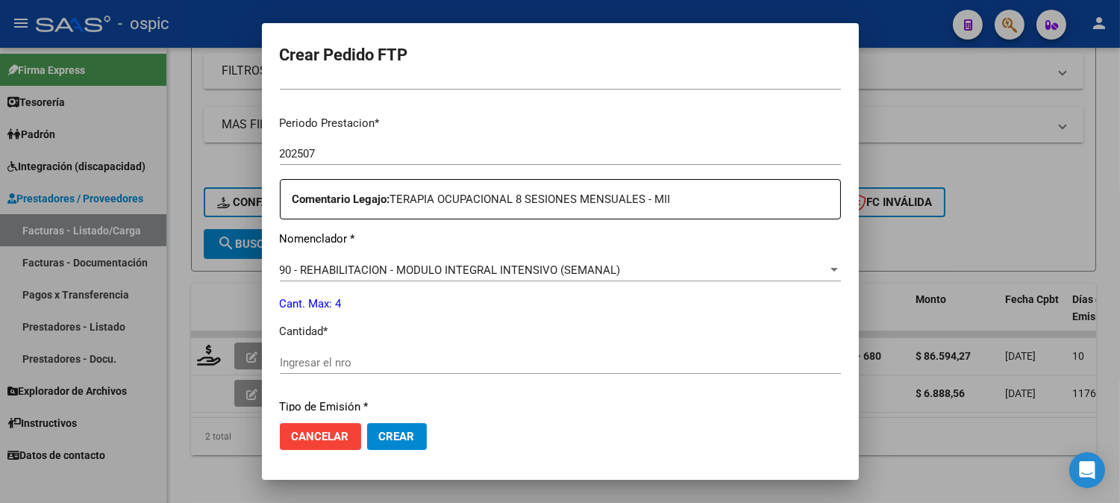
click at [546, 363] on input "Ingresar el nro" at bounding box center [560, 362] width 561 height 13
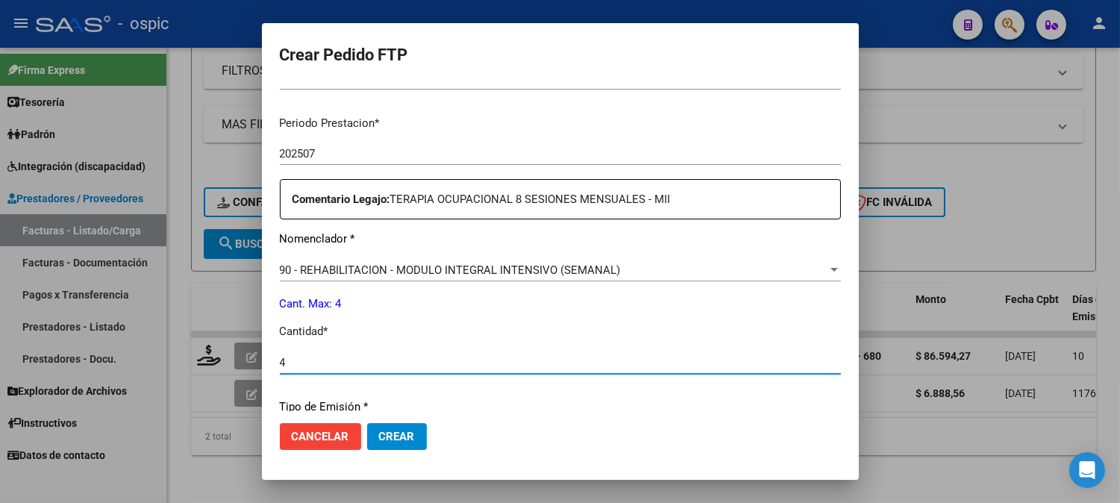
type input "4"
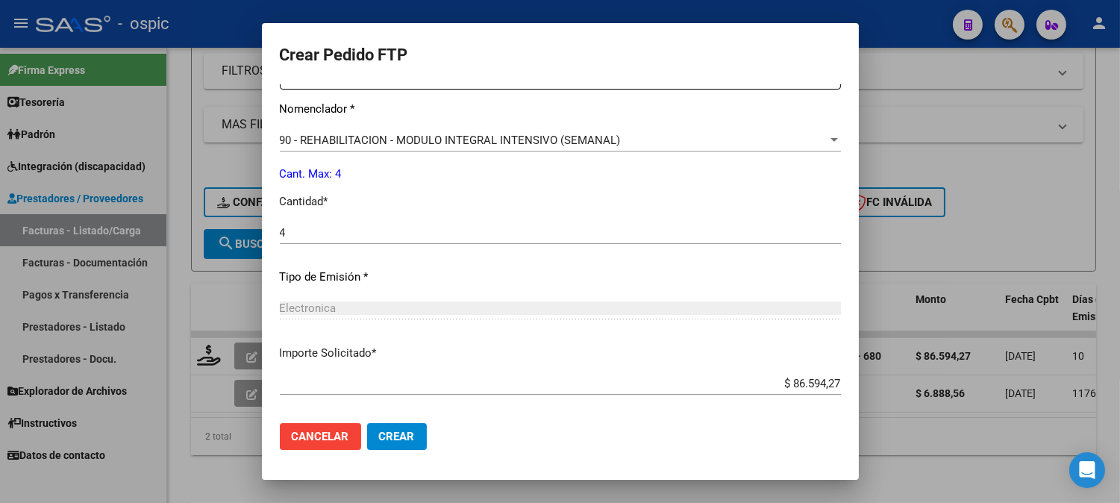
scroll to position [655, 0]
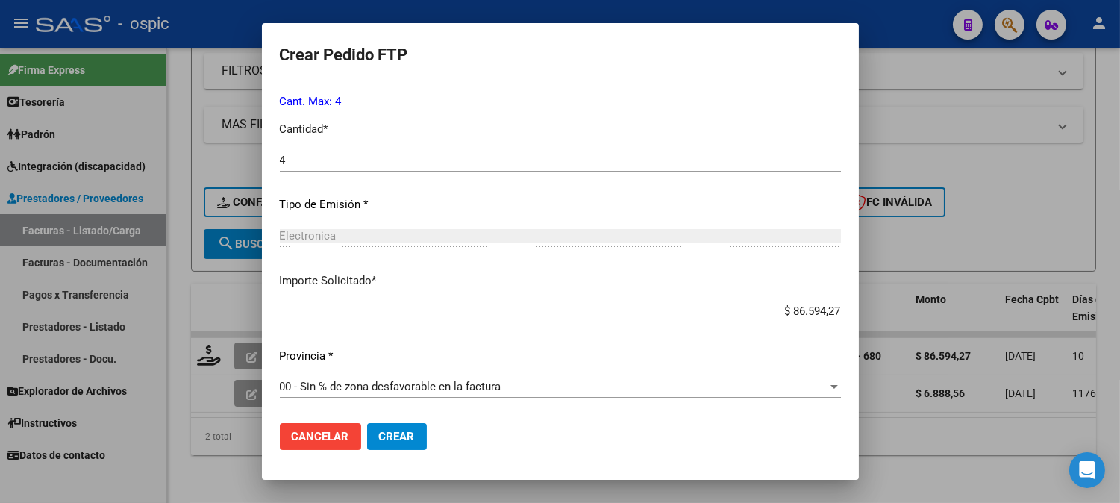
click at [409, 440] on span "Crear" at bounding box center [397, 436] width 36 height 13
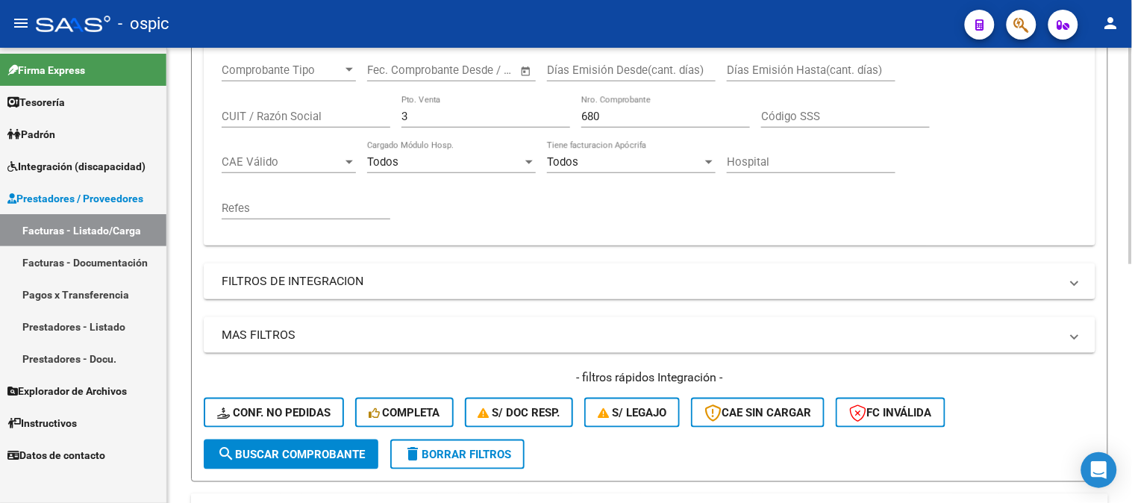
scroll to position [255, 0]
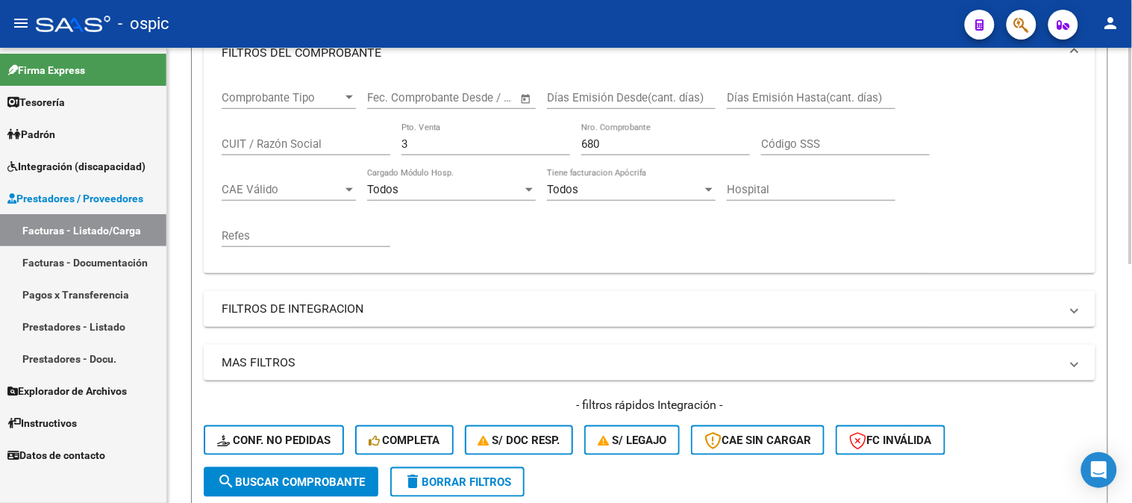
click at [330, 143] on div "Comprobante Tipo Comprobante Tipo Start date – End date Fec. Comprobante Desde …" at bounding box center [650, 169] width 856 height 184
type input "4"
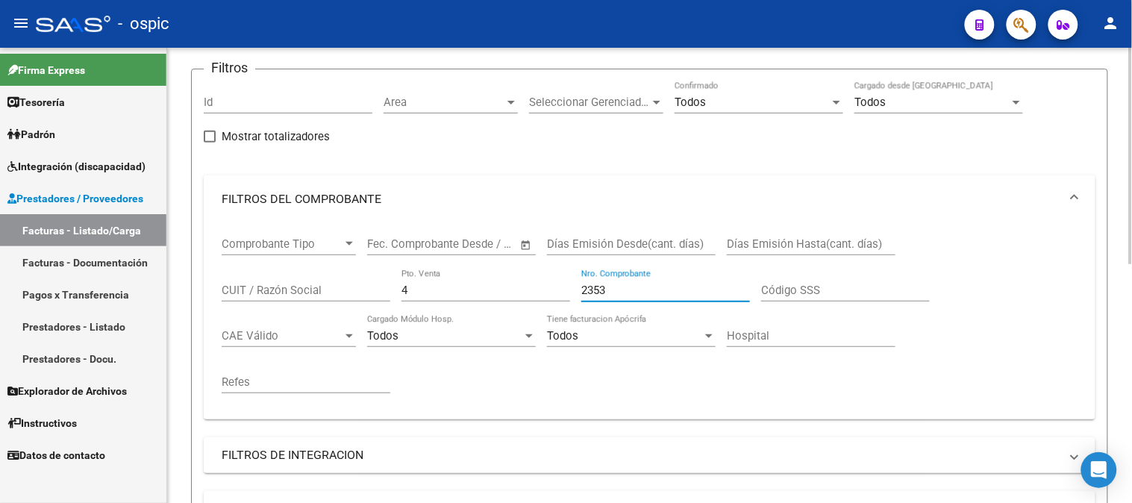
scroll to position [420, 0]
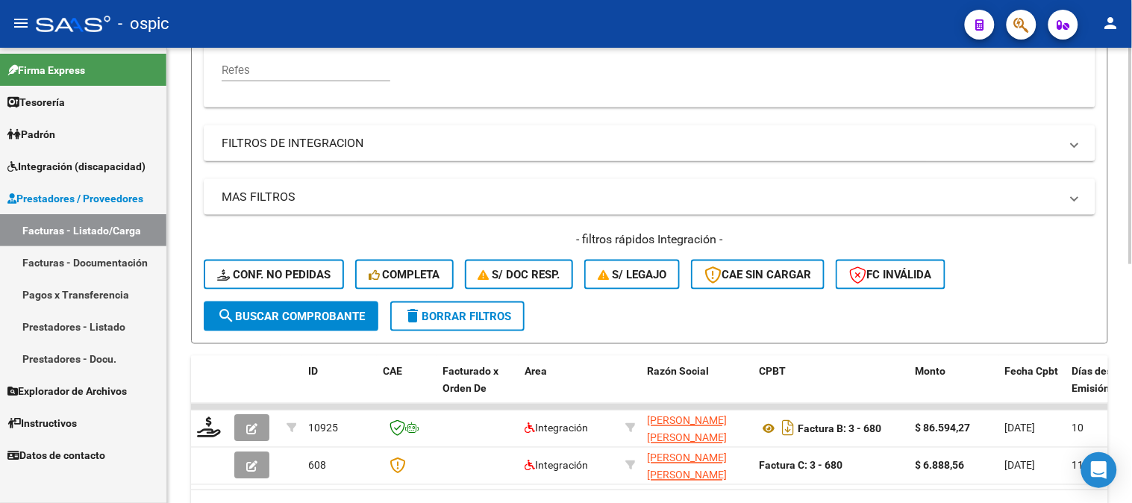
type input "2353"
click at [322, 315] on span "search Buscar Comprobante" at bounding box center [291, 316] width 148 height 13
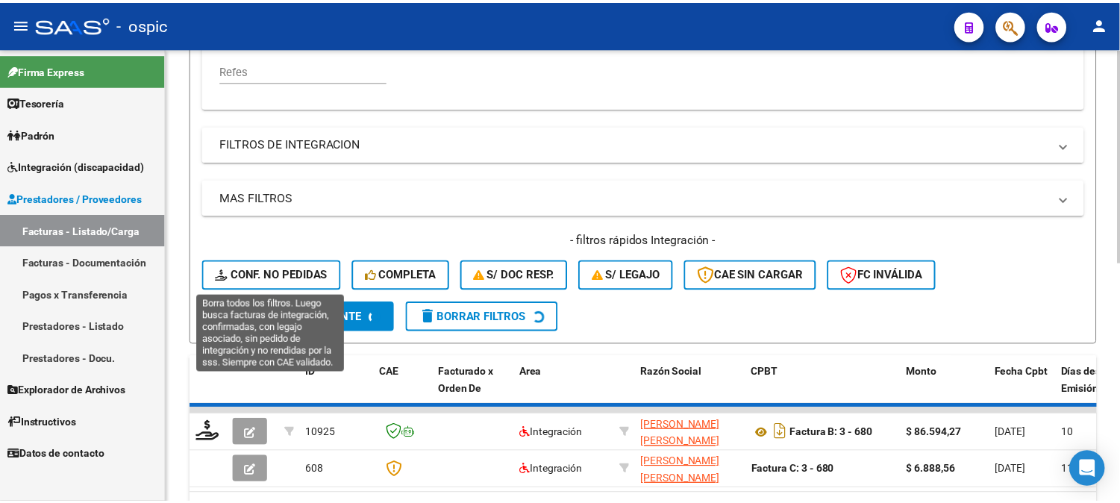
scroll to position [466, 0]
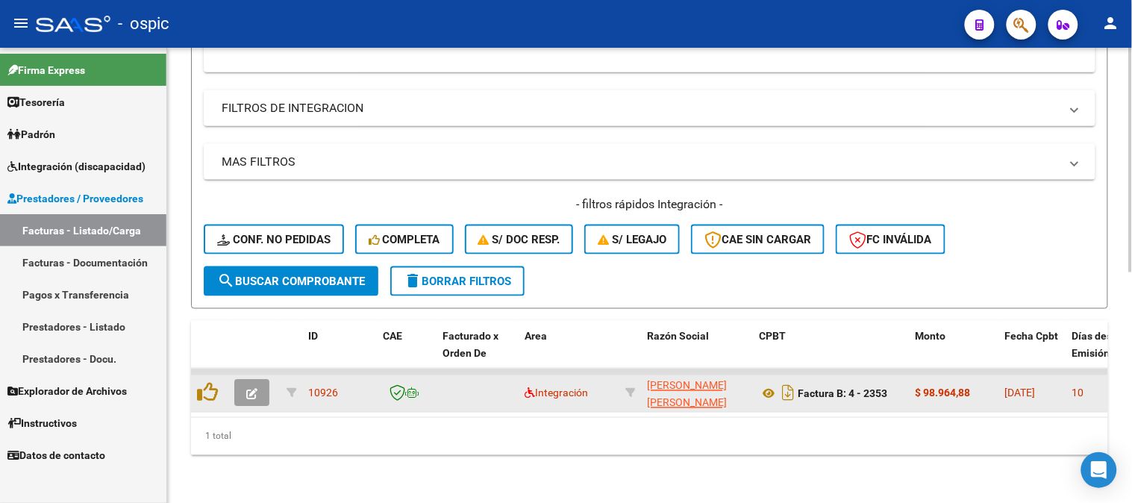
click at [259, 380] on button "button" at bounding box center [251, 393] width 35 height 27
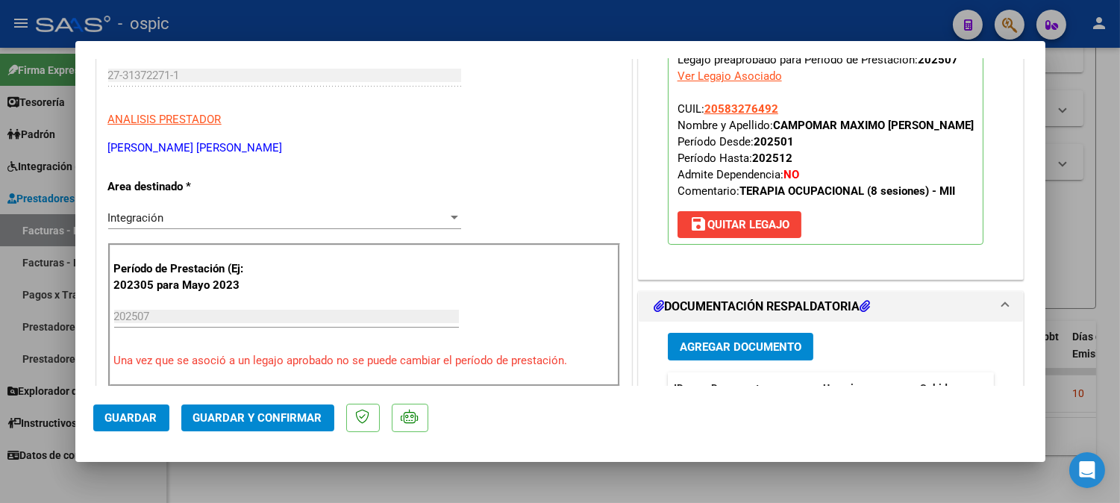
scroll to position [0, 0]
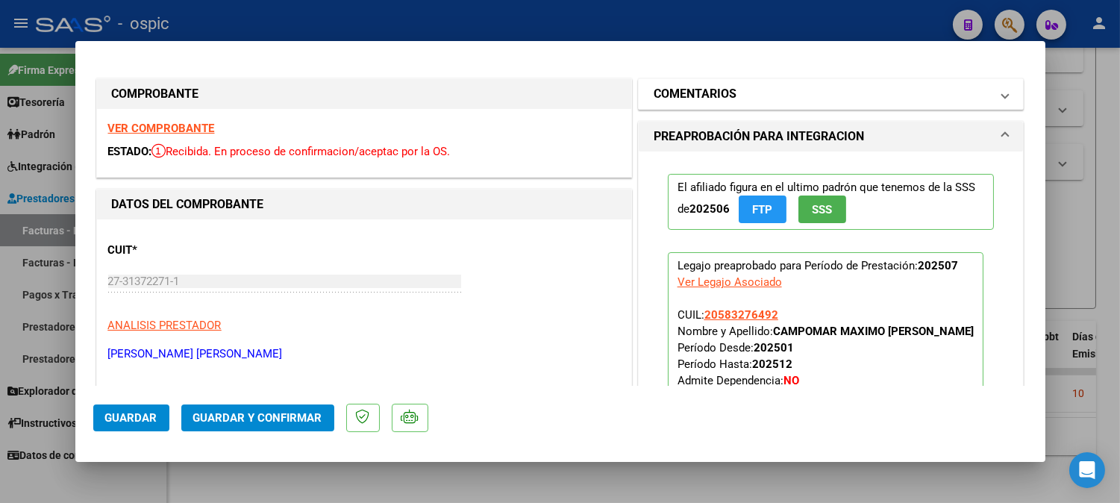
click at [812, 93] on mat-panel-title "COMENTARIOS" at bounding box center [822, 94] width 337 height 18
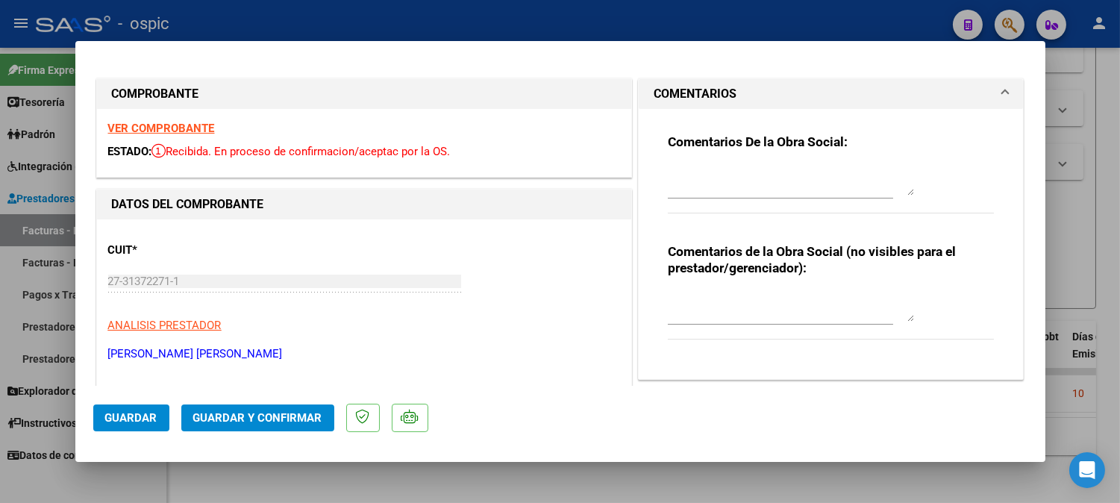
click at [764, 290] on div at bounding box center [791, 307] width 246 height 36
type textarea "T.O 8 SESIONES"
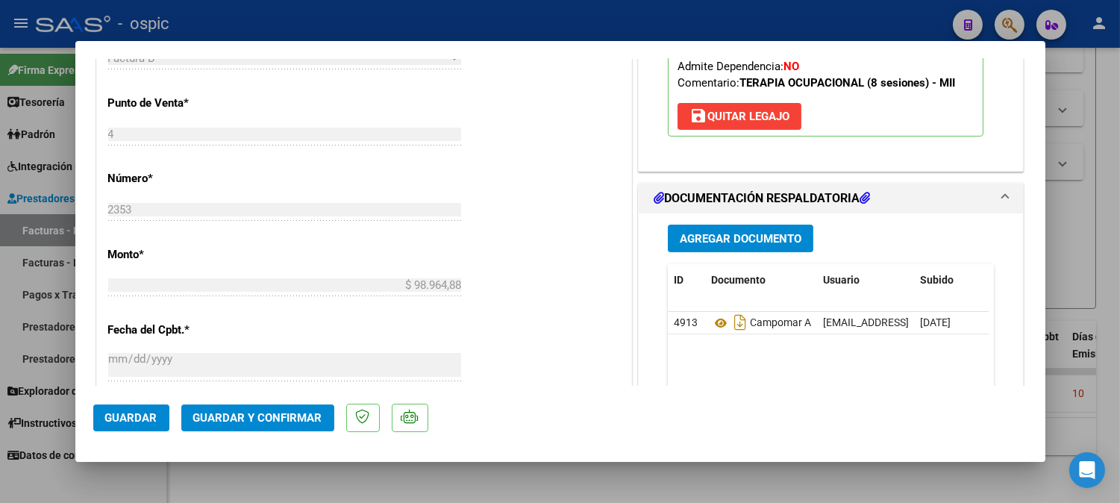
scroll to position [622, 0]
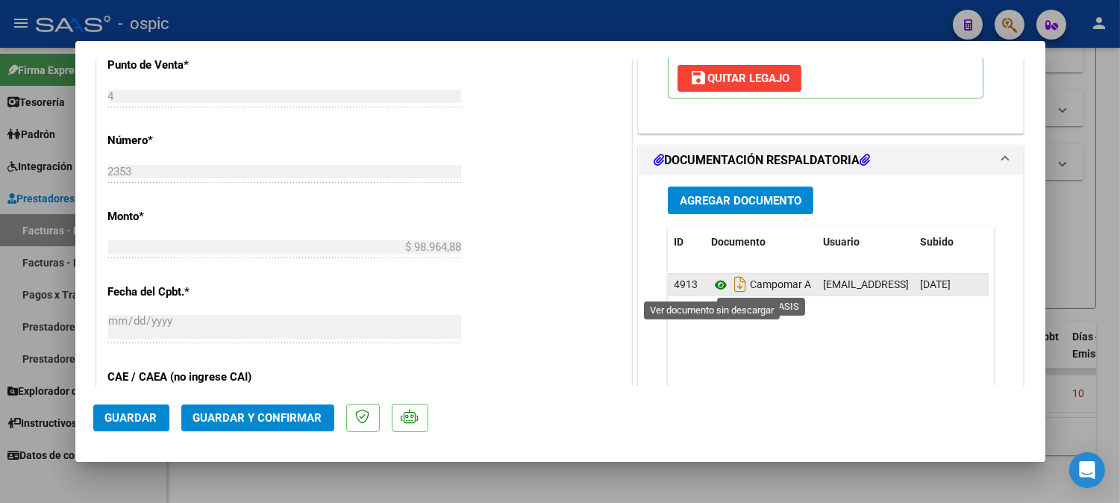
click at [714, 281] on icon at bounding box center [720, 285] width 19 height 18
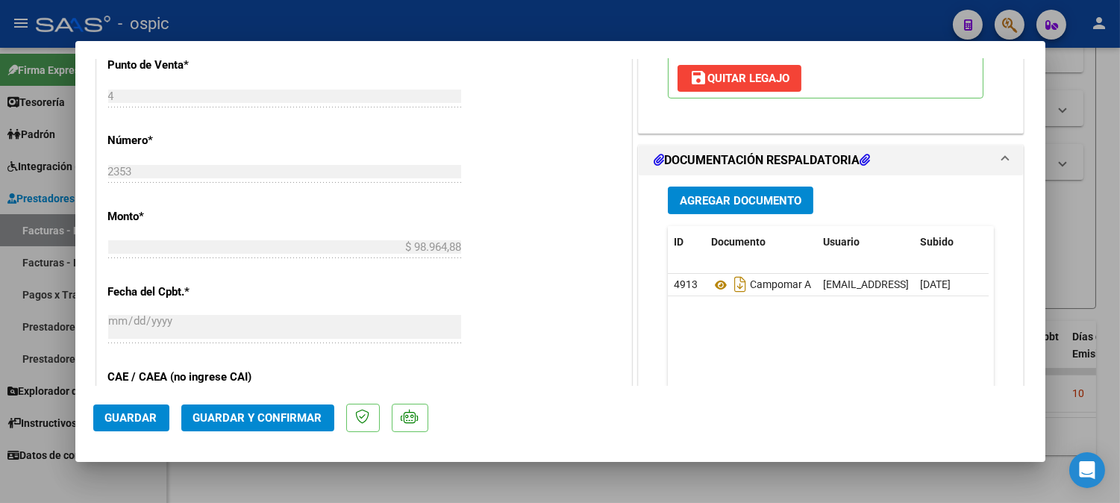
click at [226, 407] on button "Guardar y Confirmar" at bounding box center [257, 418] width 153 height 27
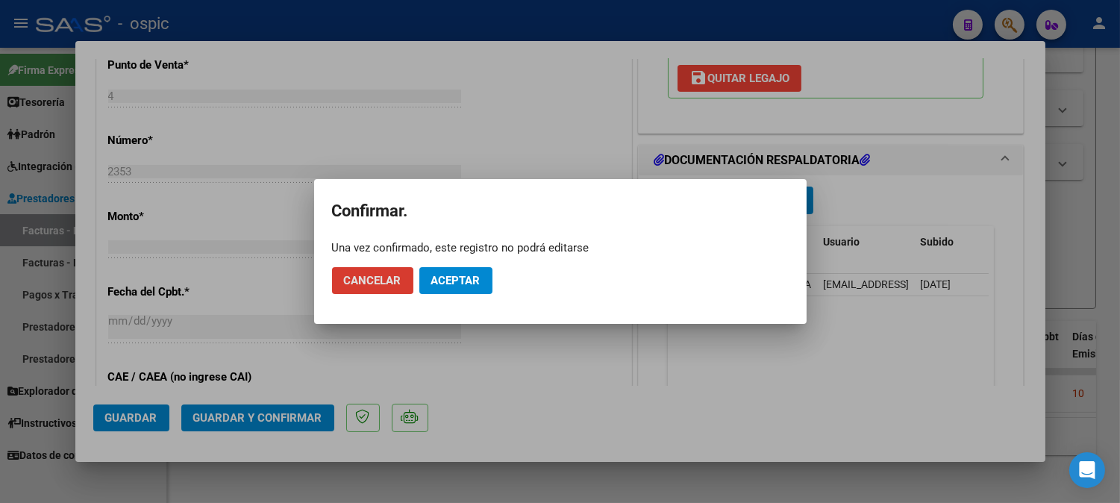
click at [474, 280] on span "Aceptar" at bounding box center [455, 280] width 49 height 13
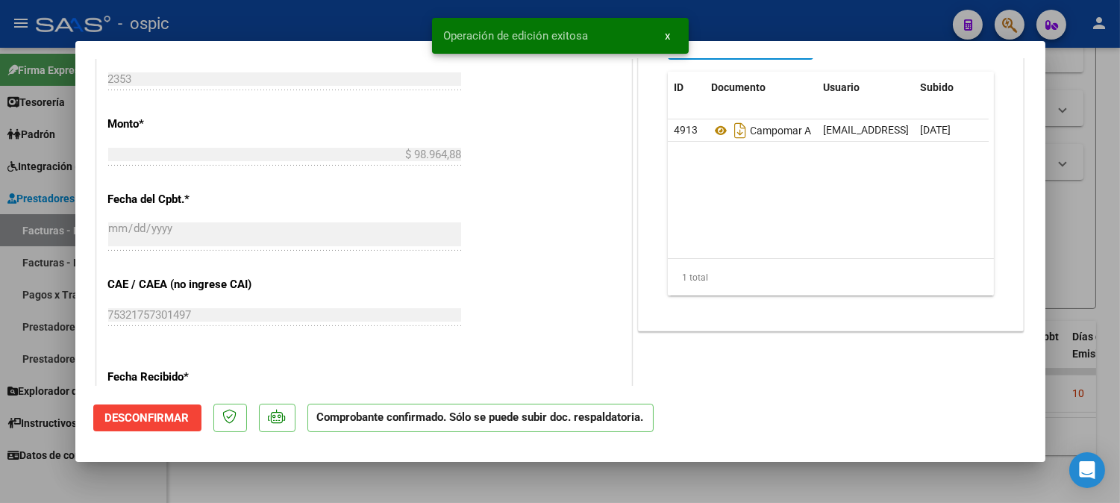
type input "$ 0,00"
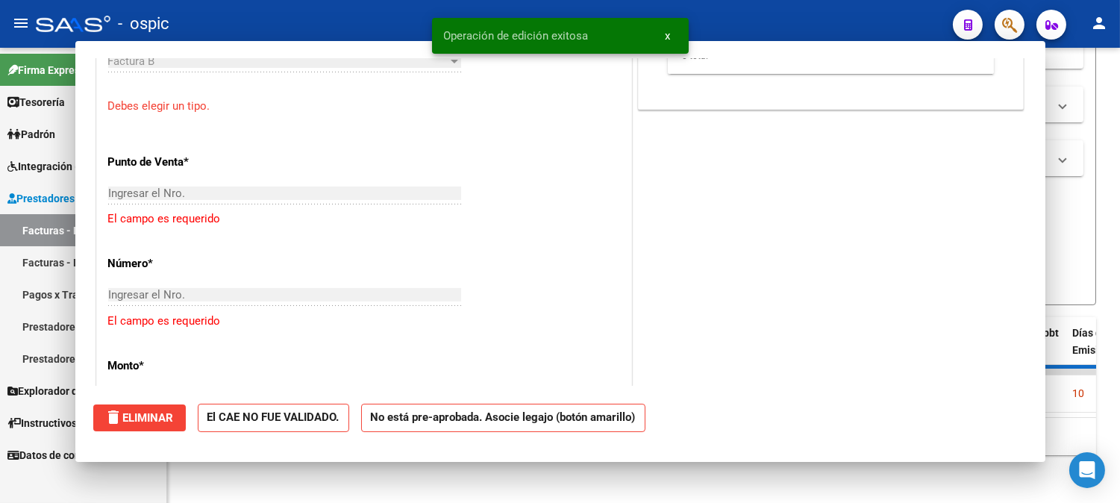
scroll to position [649, 0]
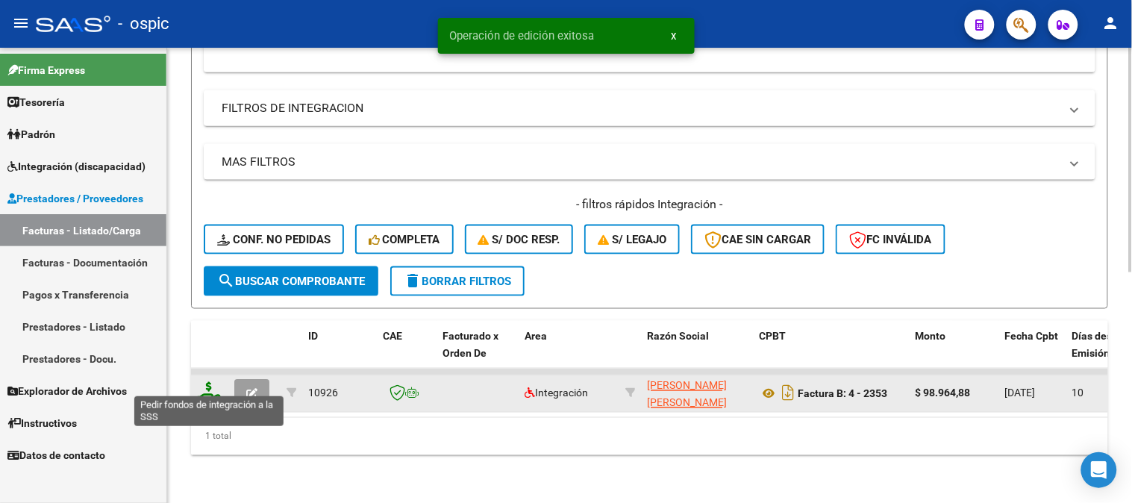
click at [206, 382] on icon at bounding box center [209, 392] width 24 height 21
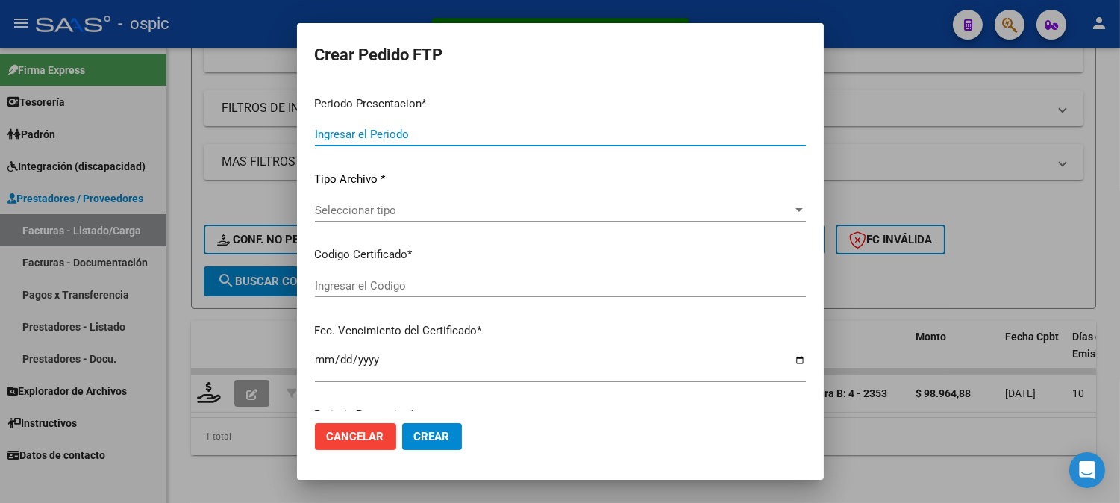
type input "202507"
type input "$ 98.964,88"
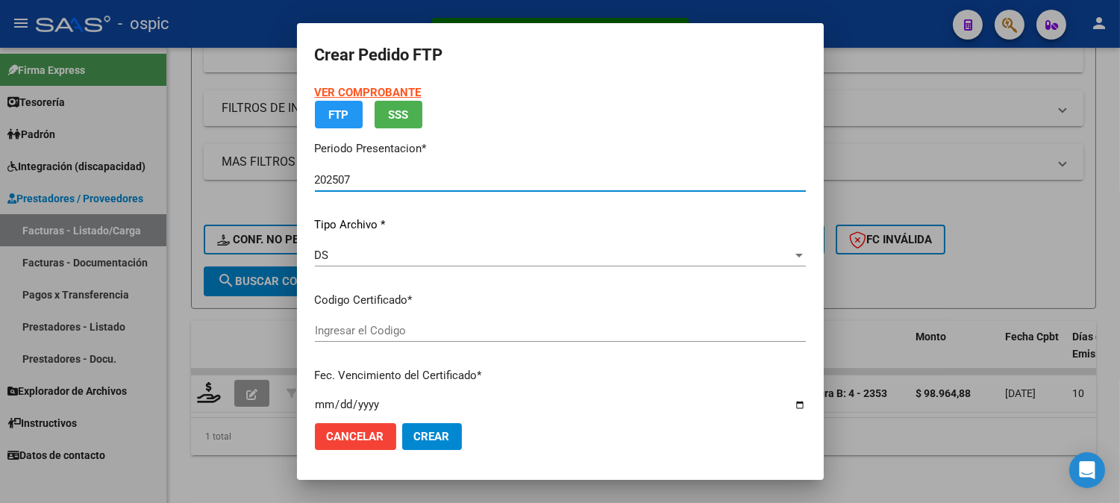
type input "3939274672"
type input "[DATE]"
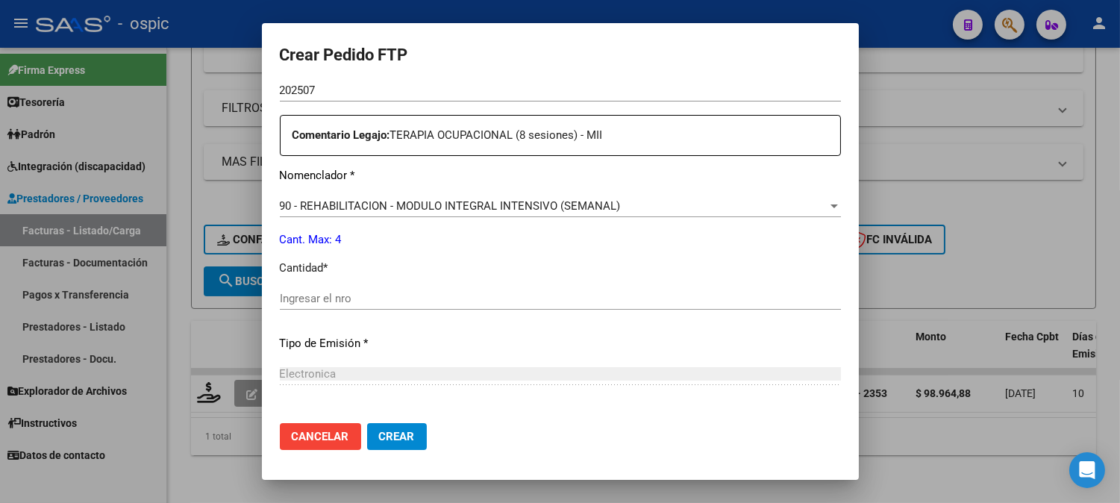
scroll to position [538, 0]
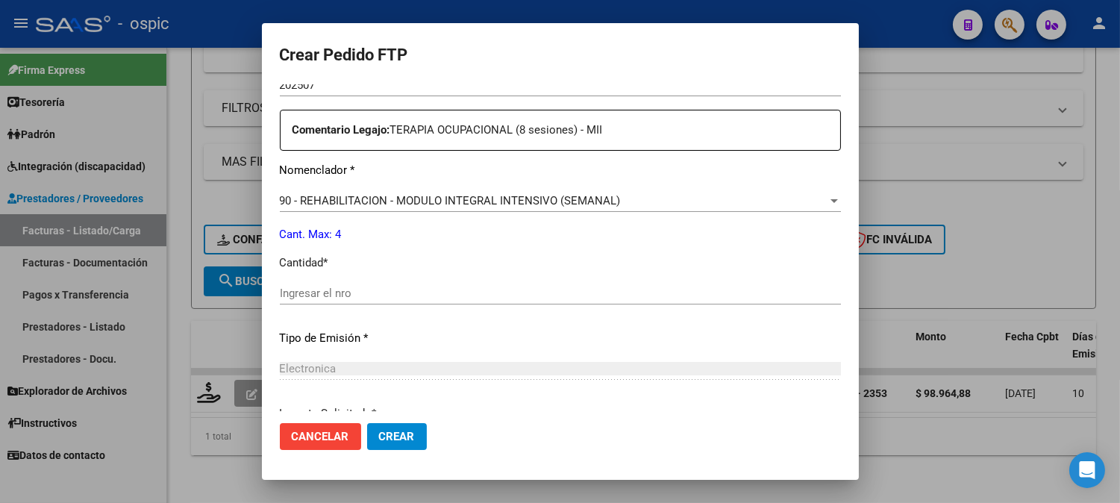
click at [586, 302] on div "Ingresar el nro" at bounding box center [560, 293] width 561 height 22
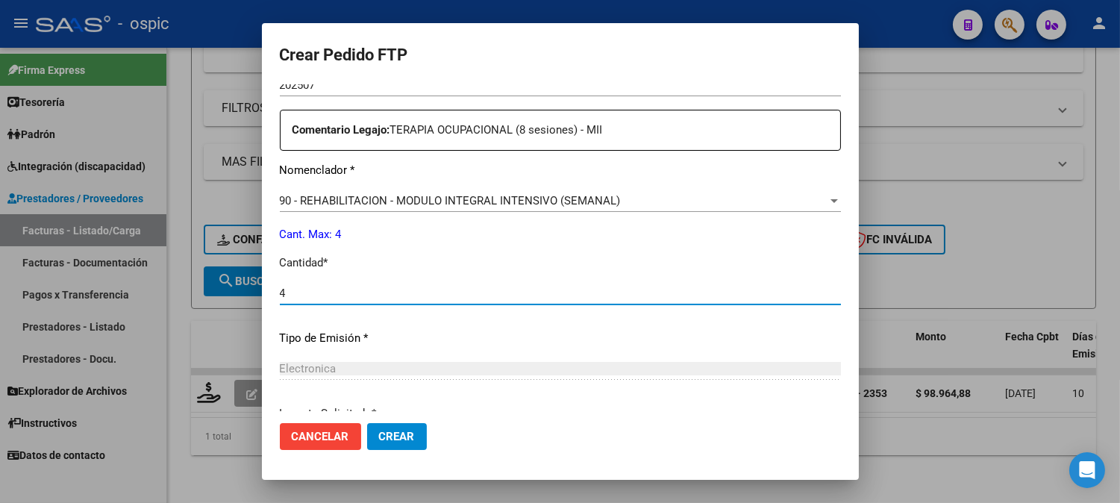
type input "4"
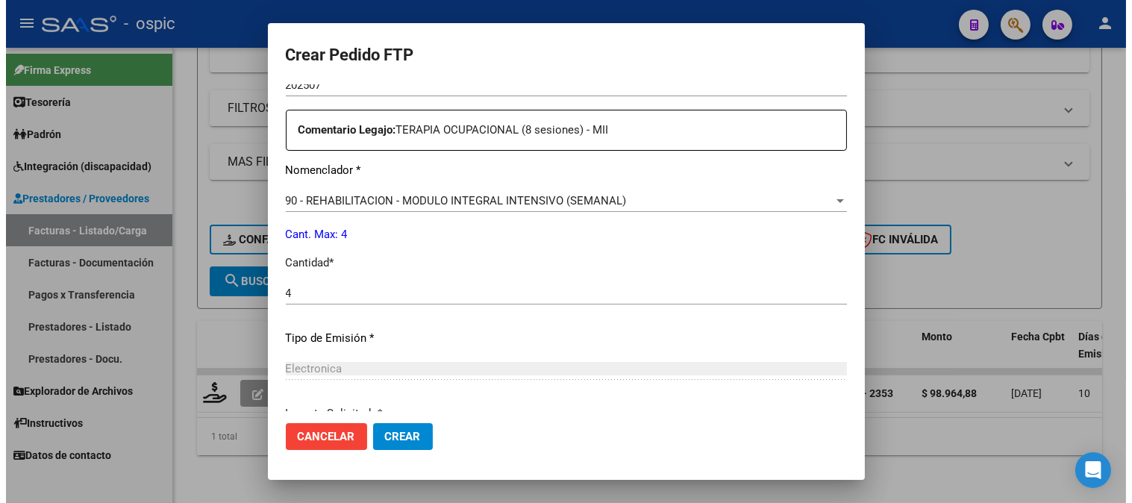
scroll to position [672, 0]
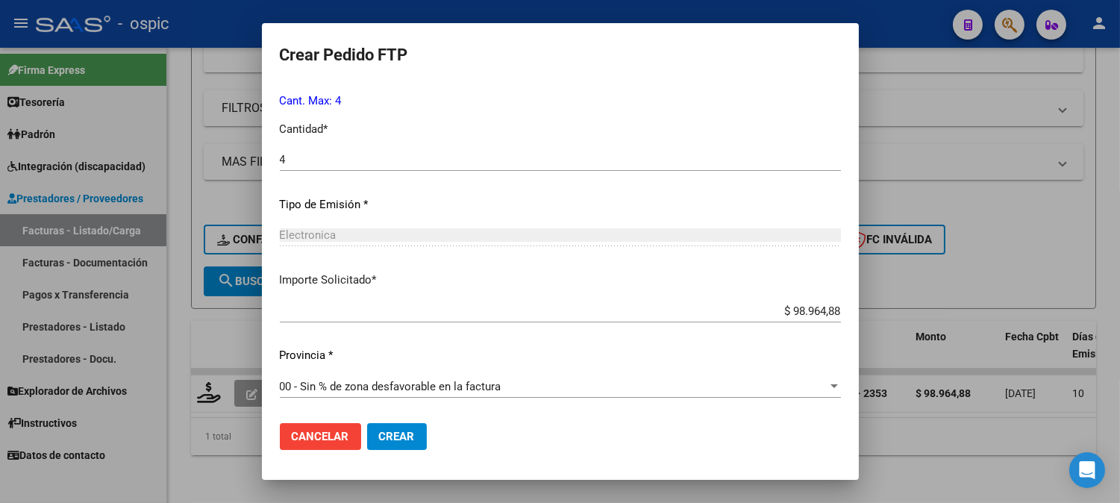
click at [390, 440] on span "Crear" at bounding box center [397, 436] width 36 height 13
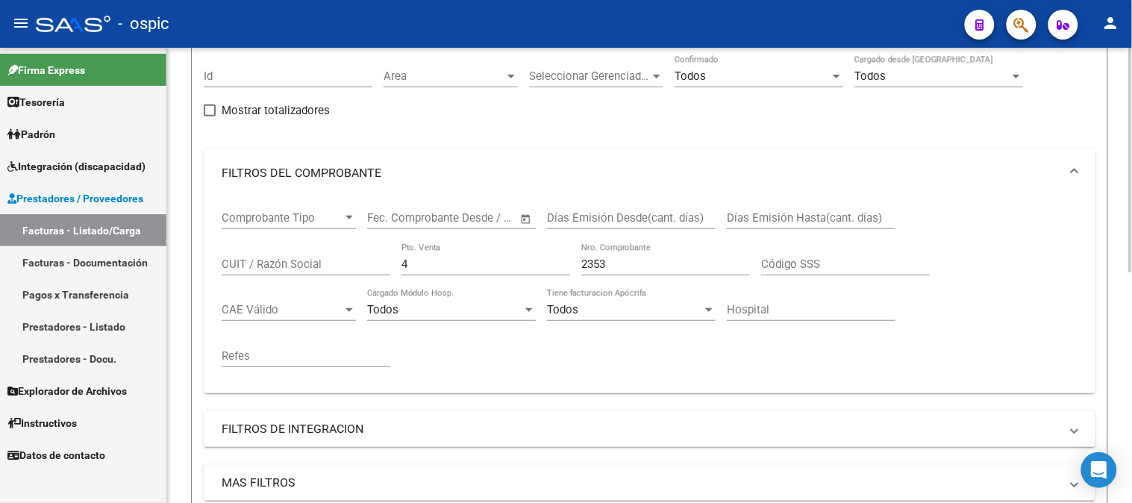
scroll to position [51, 0]
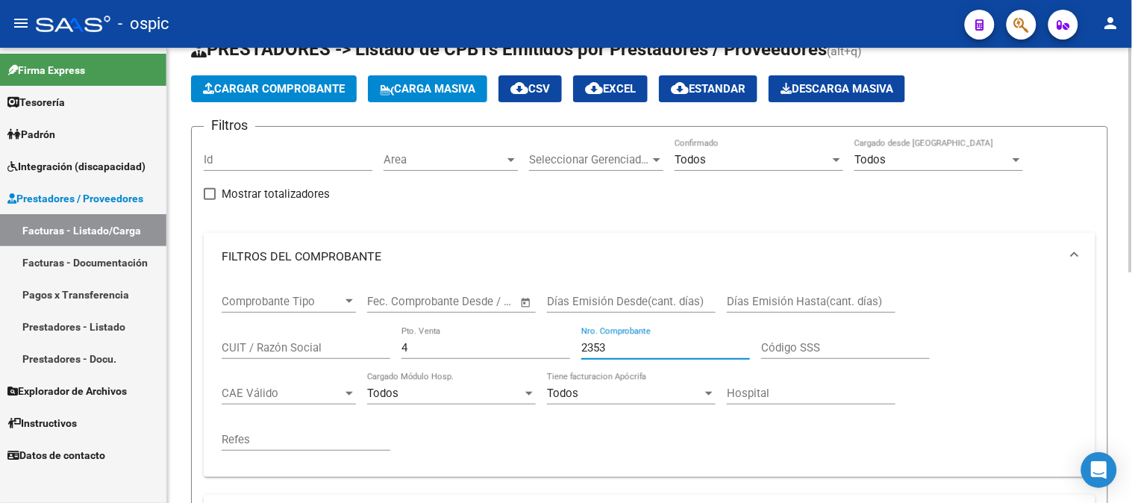
click at [632, 351] on input "2353" at bounding box center [665, 347] width 169 height 13
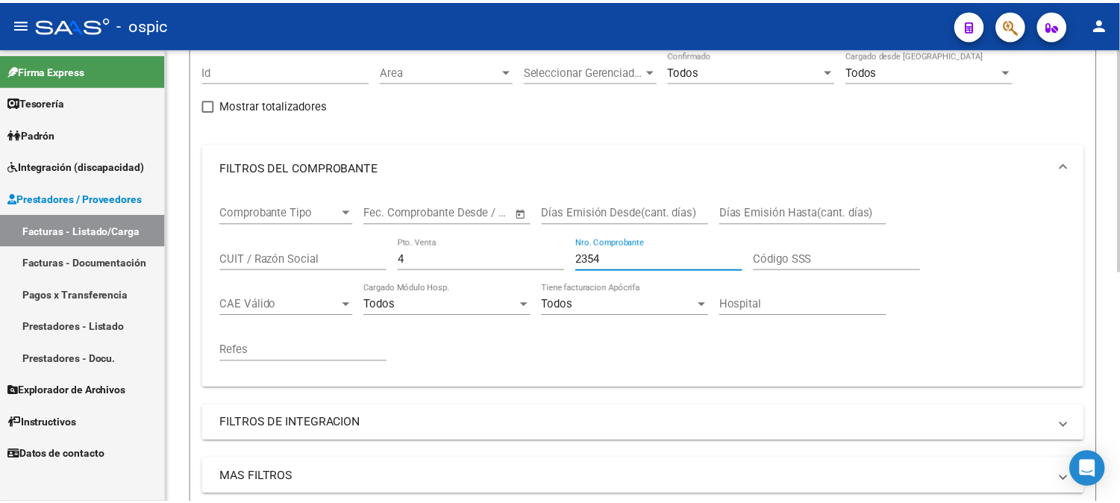
scroll to position [466, 0]
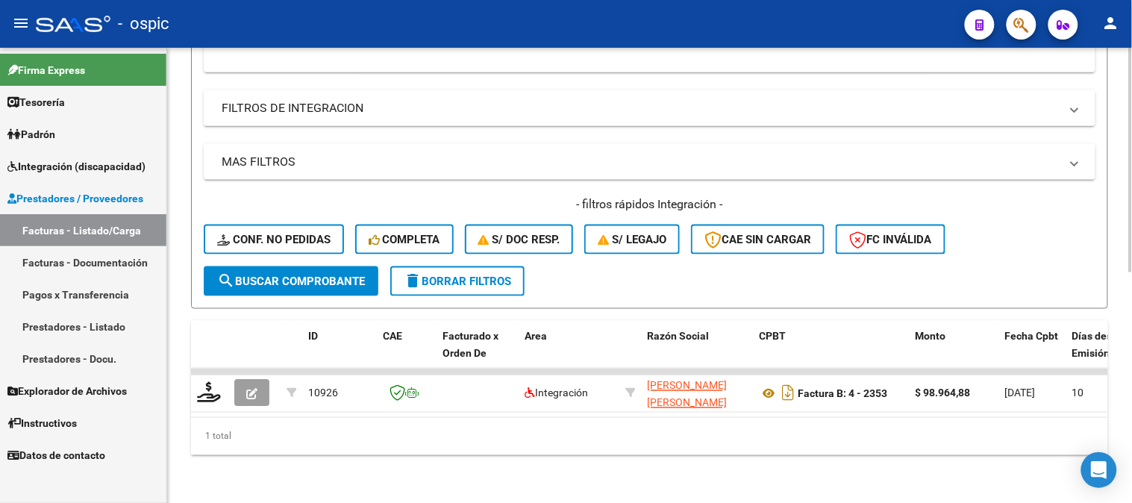
type input "2354"
click at [347, 275] on span "search Buscar Comprobante" at bounding box center [291, 281] width 148 height 13
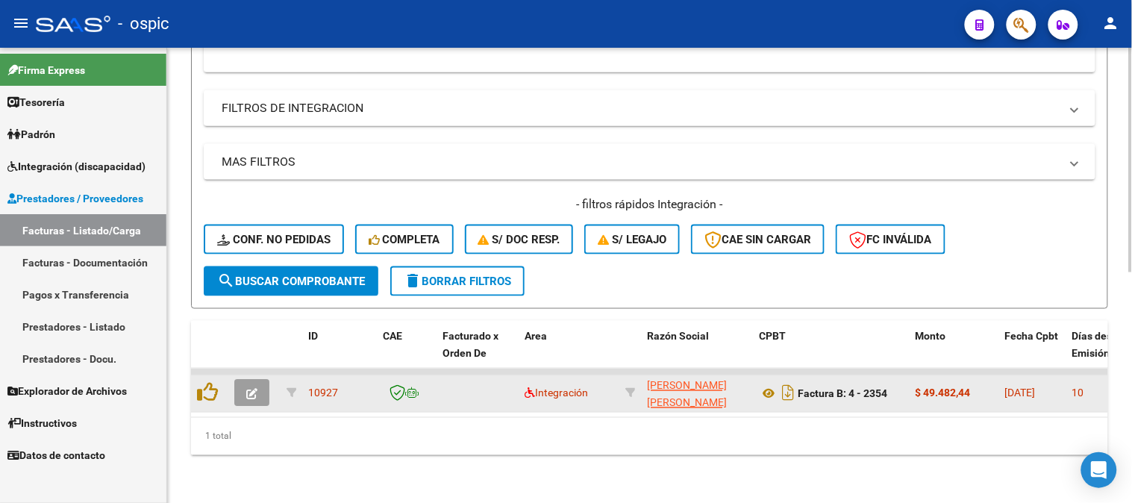
click at [259, 380] on button "button" at bounding box center [251, 393] width 35 height 27
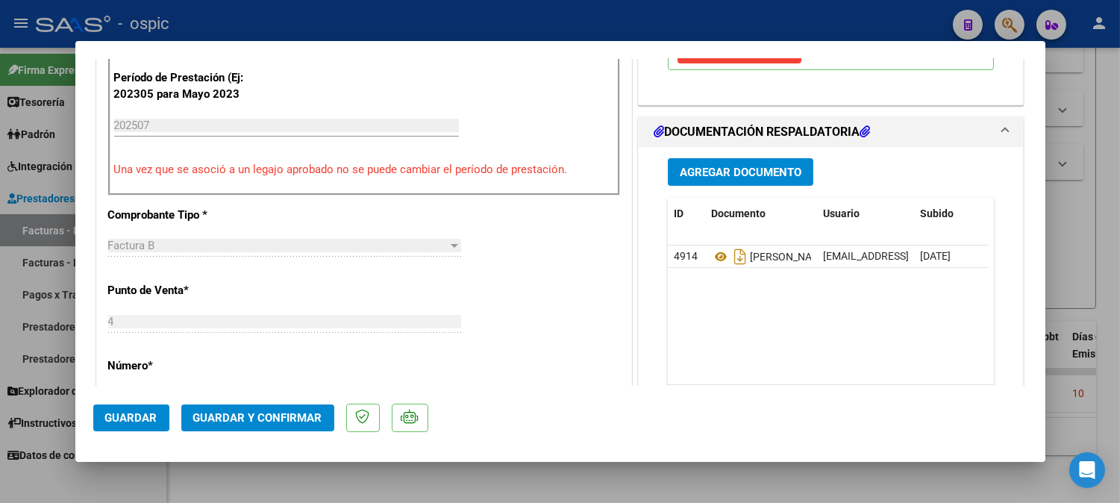
scroll to position [0, 0]
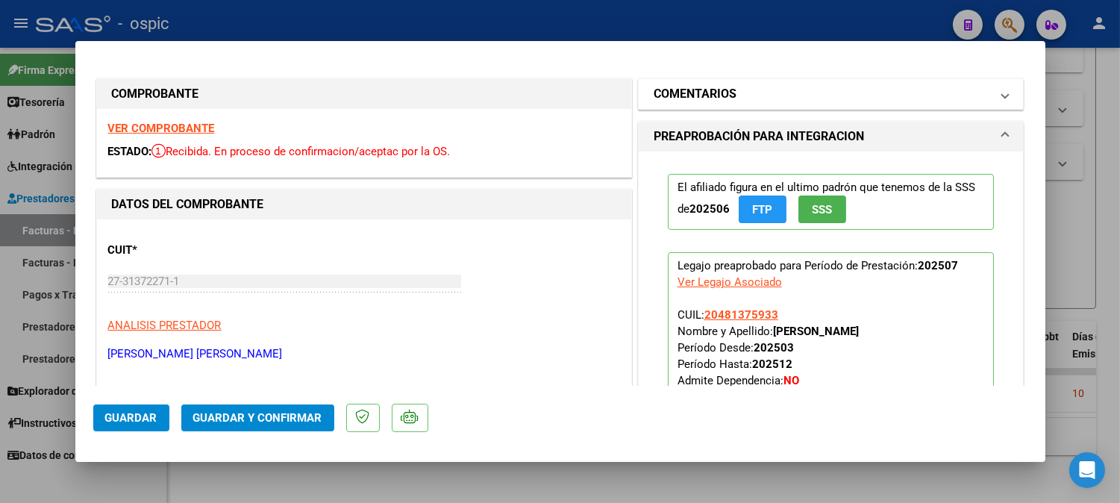
click at [767, 90] on mat-panel-title "COMENTARIOS" at bounding box center [822, 94] width 337 height 18
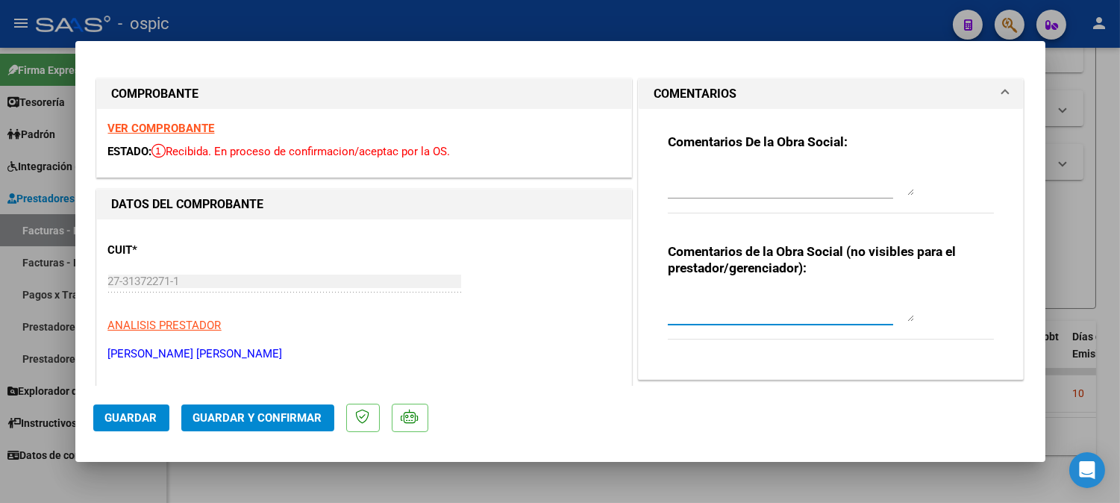
click at [727, 310] on textarea at bounding box center [791, 307] width 246 height 30
type textarea "T.O 4 SESIONES"
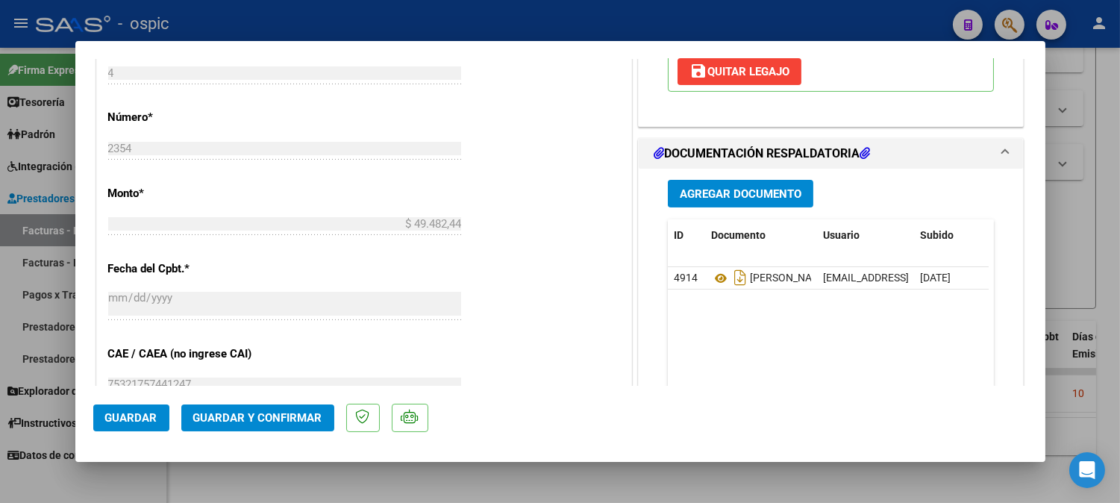
scroll to position [696, 0]
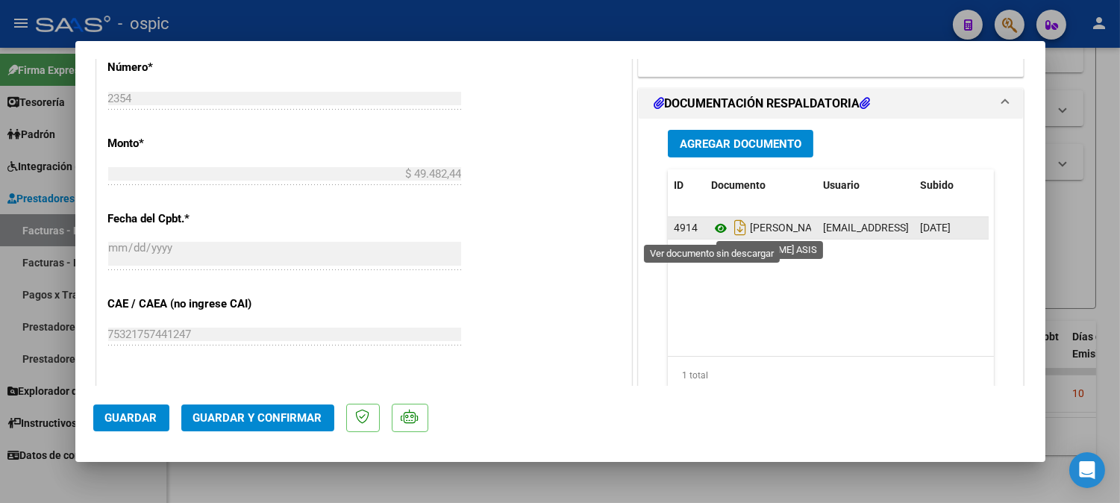
click at [717, 229] on icon at bounding box center [720, 228] width 19 height 18
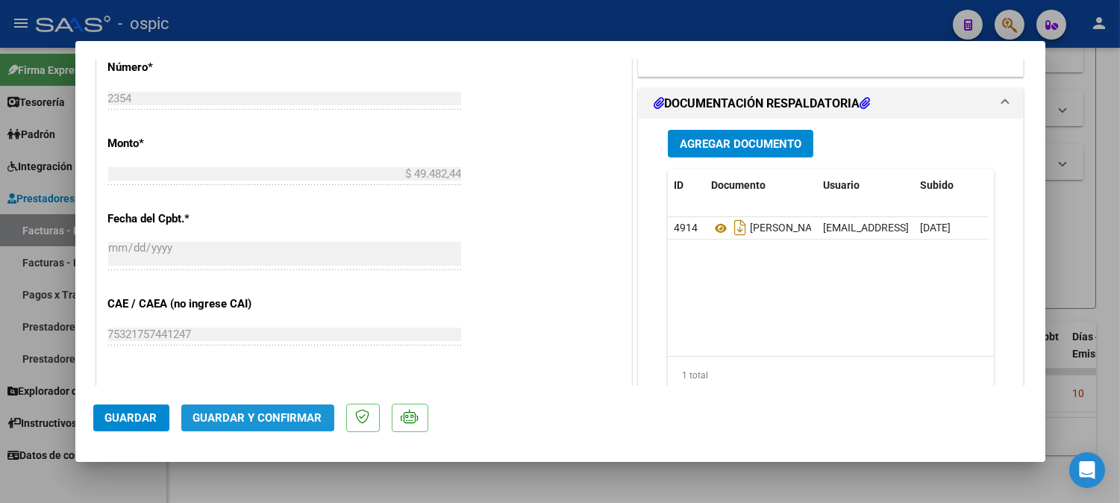
click at [272, 420] on span "Guardar y Confirmar" at bounding box center [257, 417] width 129 height 13
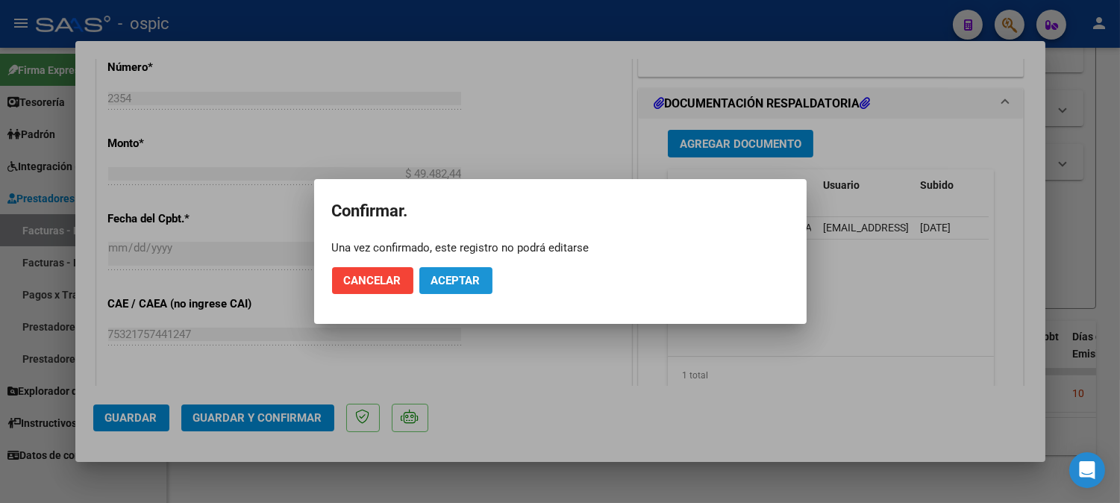
click at [460, 274] on span "Aceptar" at bounding box center [455, 280] width 49 height 13
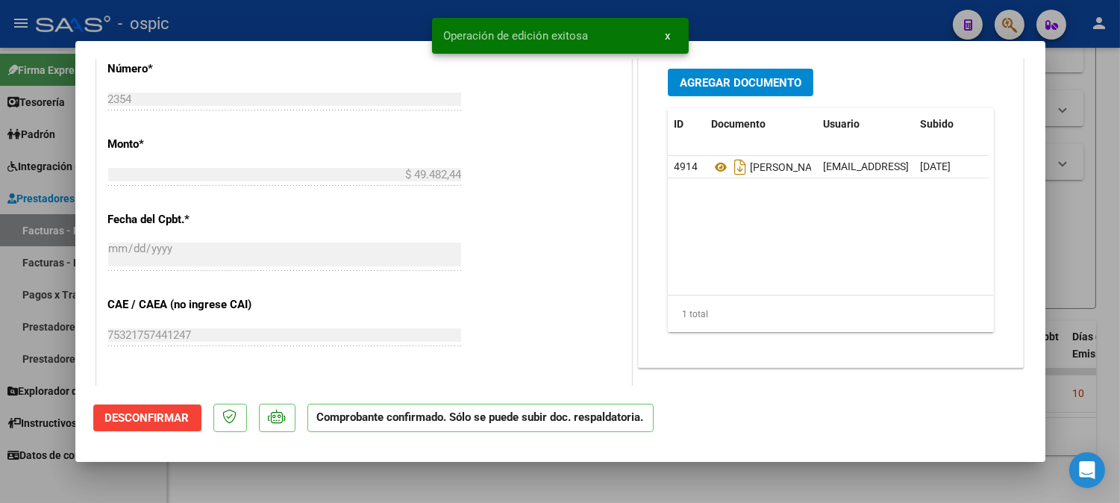
type input "$ 0,00"
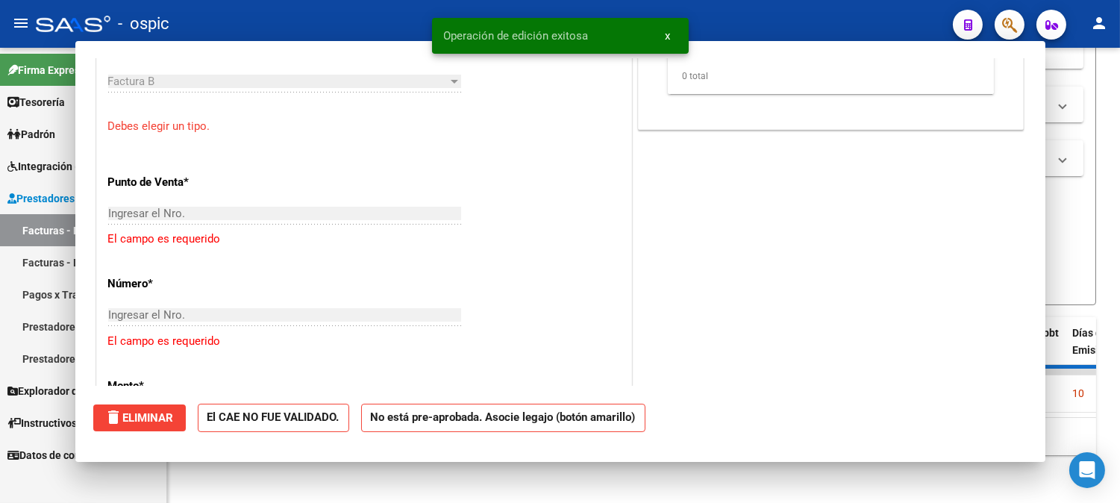
scroll to position [879, 0]
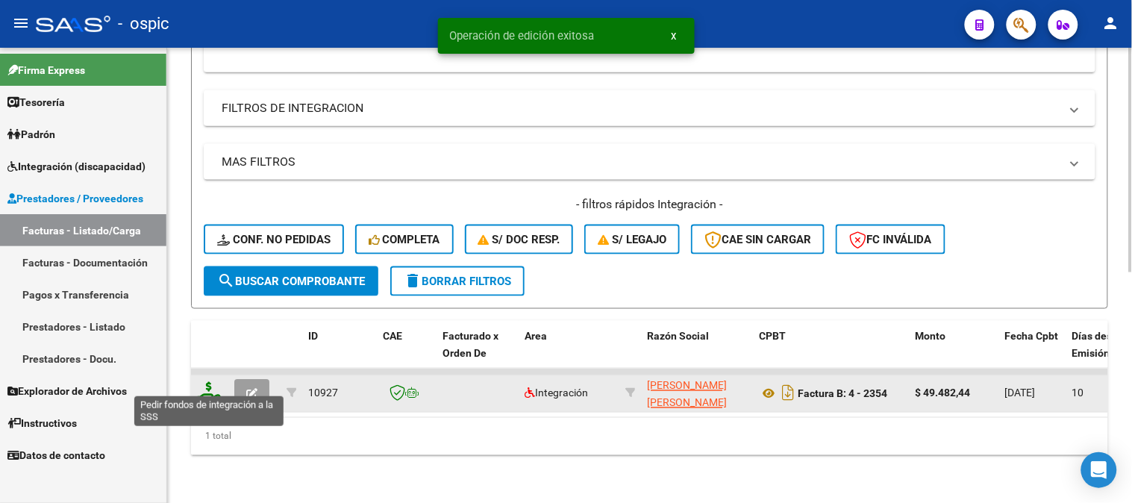
click at [205, 384] on icon at bounding box center [209, 392] width 24 height 21
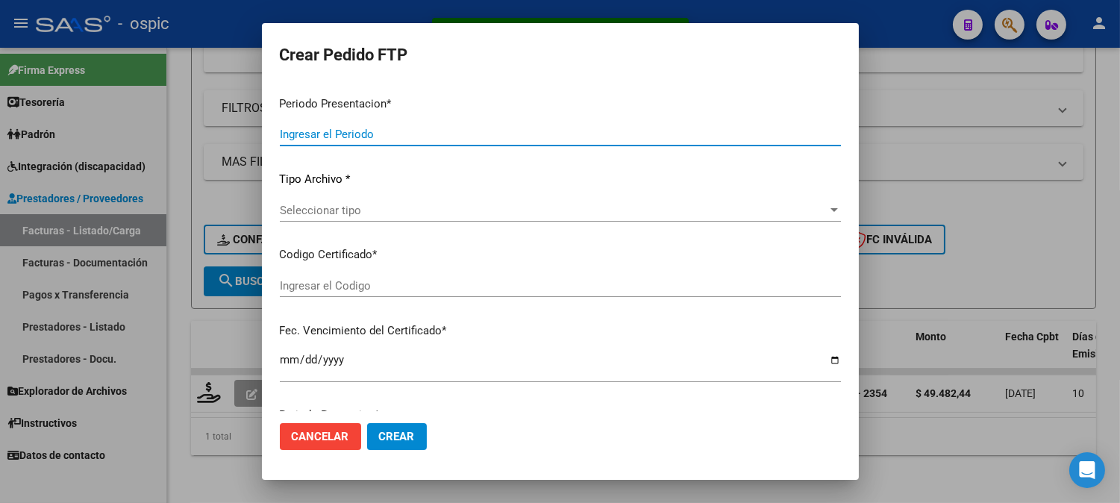
type input "202507"
type input "$ 49.482,44"
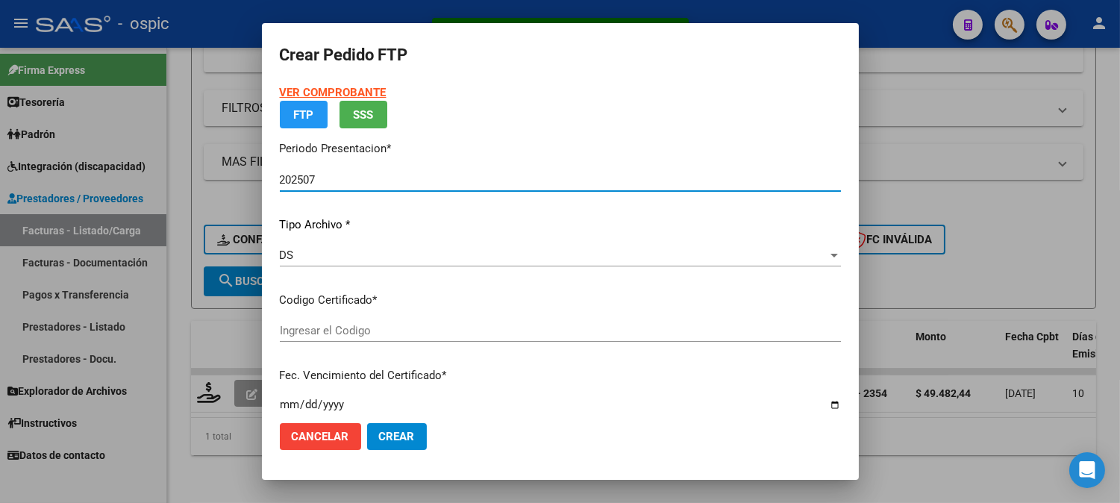
type input "0000000000000000000000000000009762365857"
type input "[DATE]"
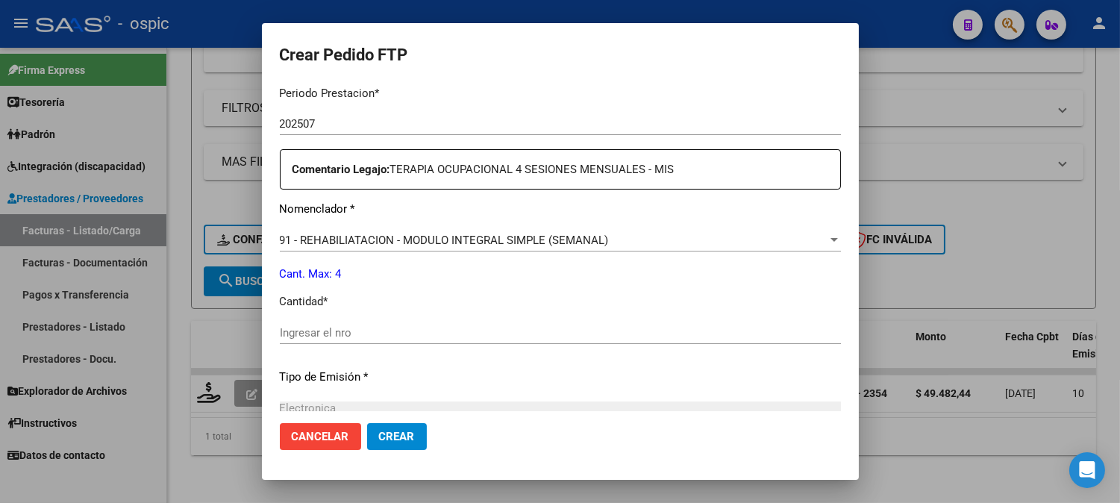
scroll to position [486, 0]
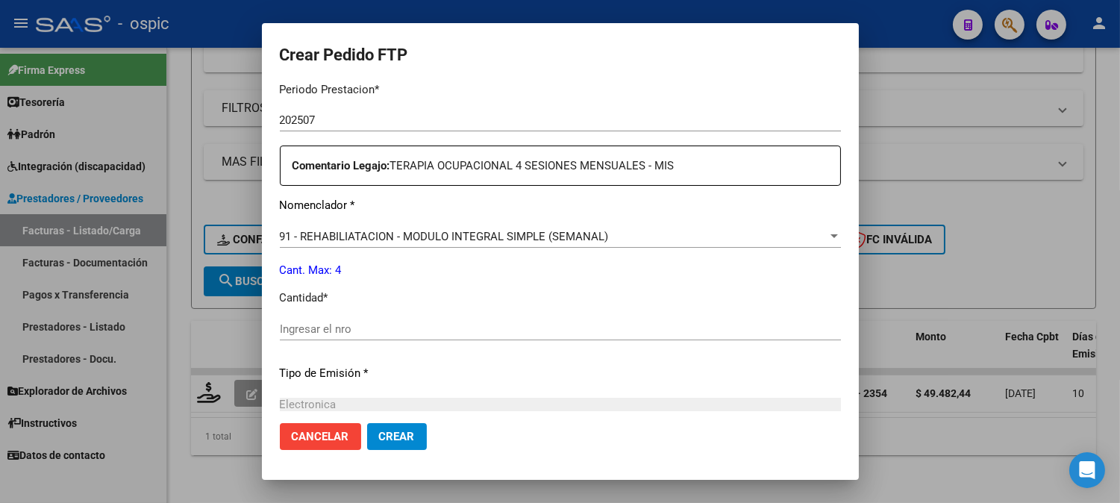
click at [528, 329] on input "Ingresar el nro" at bounding box center [560, 328] width 561 height 13
type input "4"
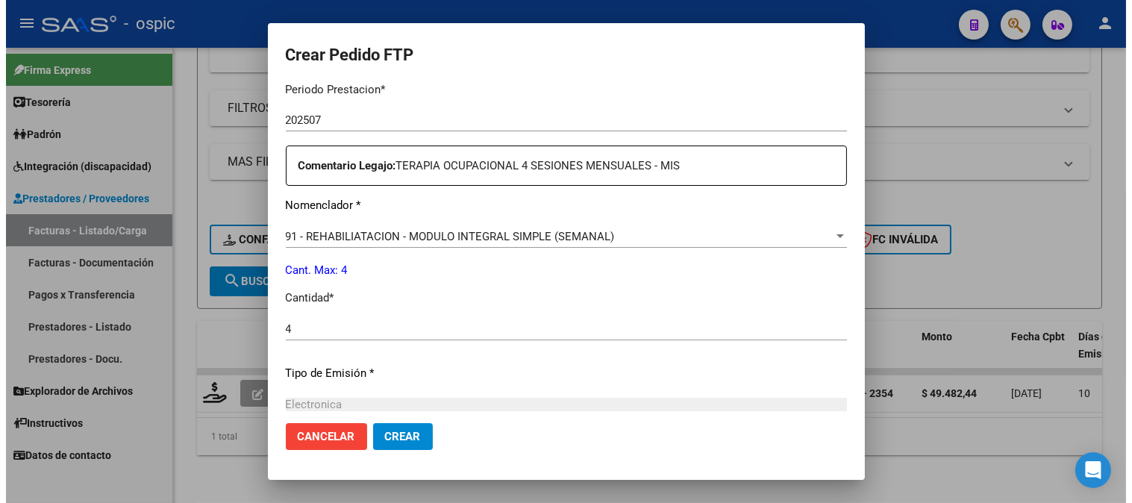
scroll to position [655, 0]
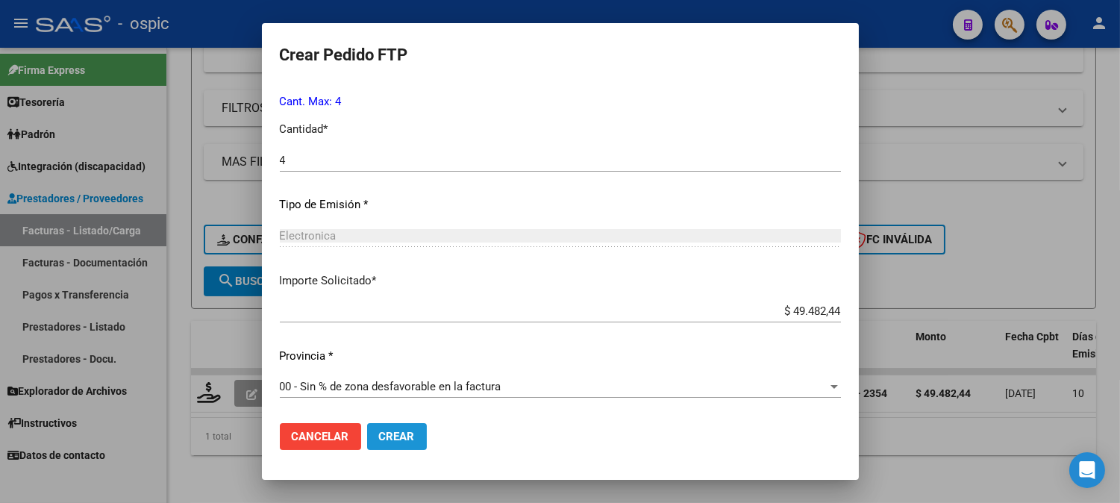
click at [411, 435] on span "Crear" at bounding box center [397, 436] width 36 height 13
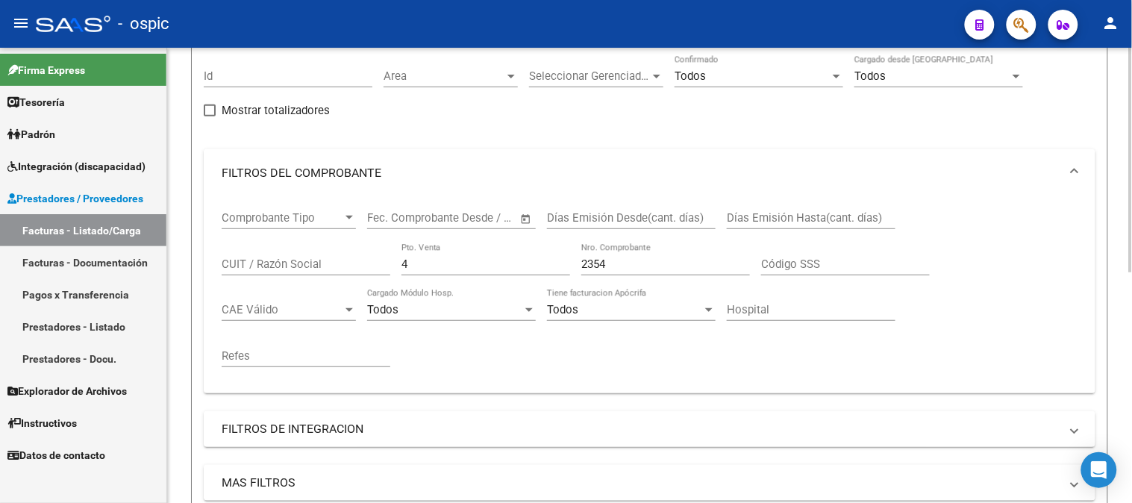
scroll to position [51, 0]
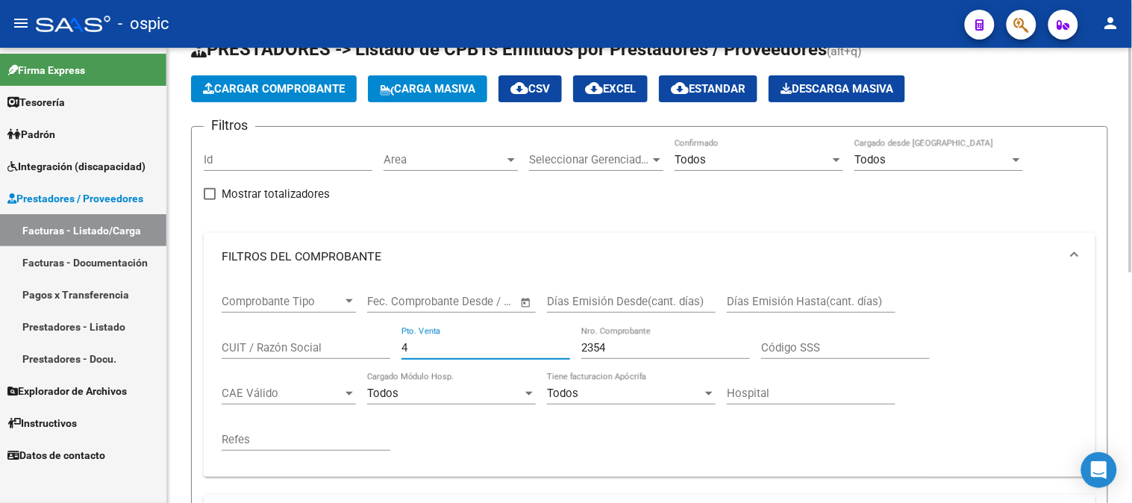
drag, startPoint x: 361, startPoint y: 342, endPoint x: 301, endPoint y: 342, distance: 60.5
click at [301, 342] on div "Comprobante Tipo Comprobante Tipo Start date – End date Fec. Comprobante Desde …" at bounding box center [650, 373] width 856 height 184
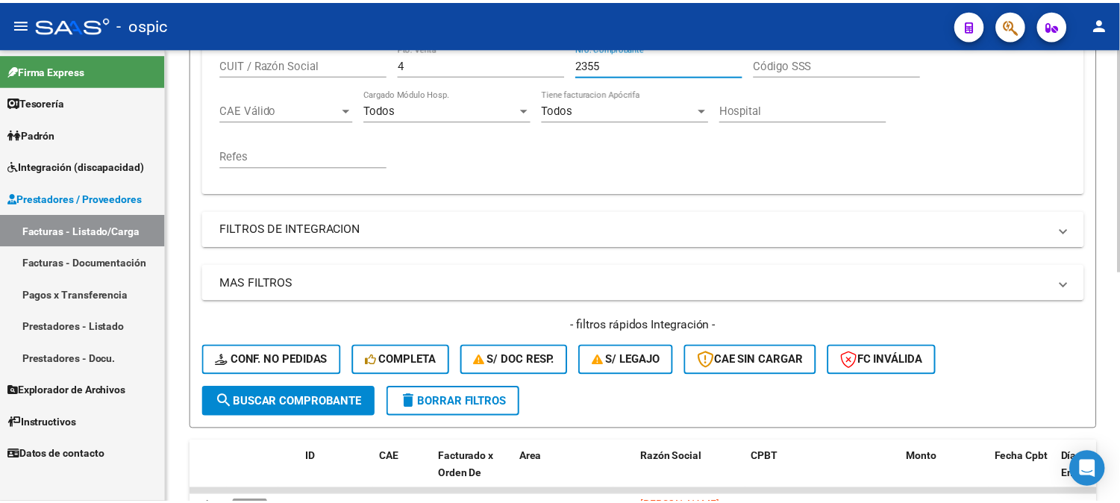
scroll to position [466, 0]
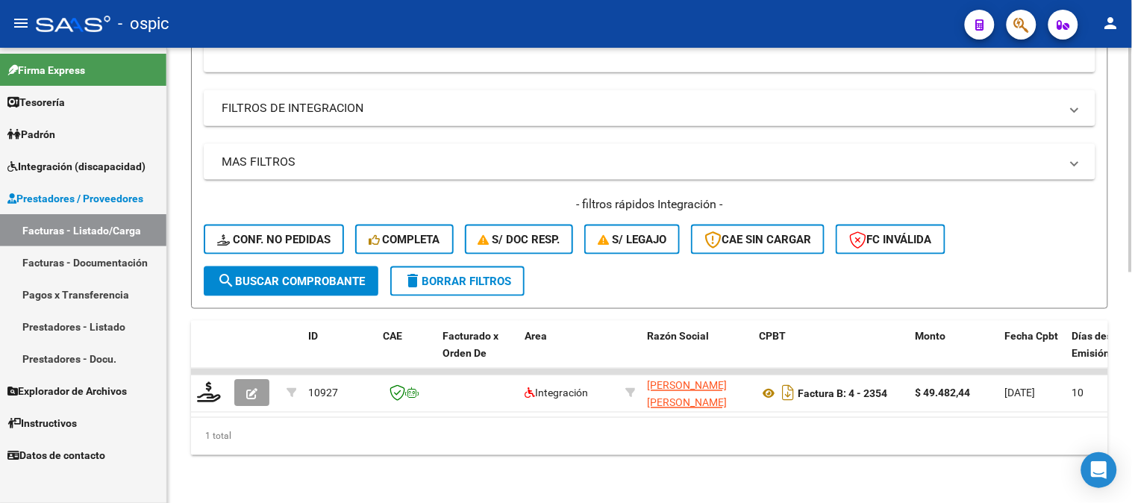
type input "2355"
click at [351, 280] on button "search Buscar Comprobante" at bounding box center [291, 281] width 175 height 30
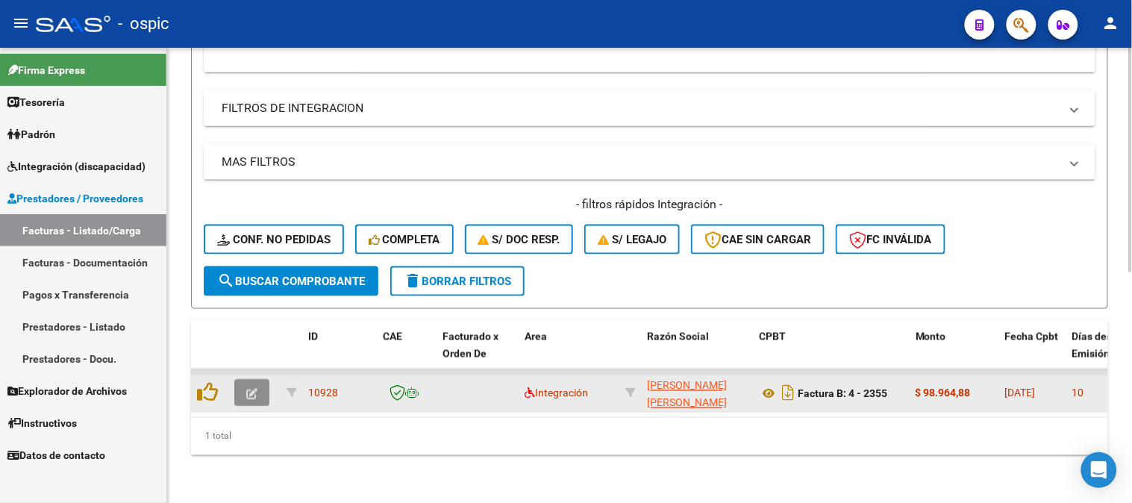
click at [251, 389] on icon "button" at bounding box center [251, 394] width 11 height 11
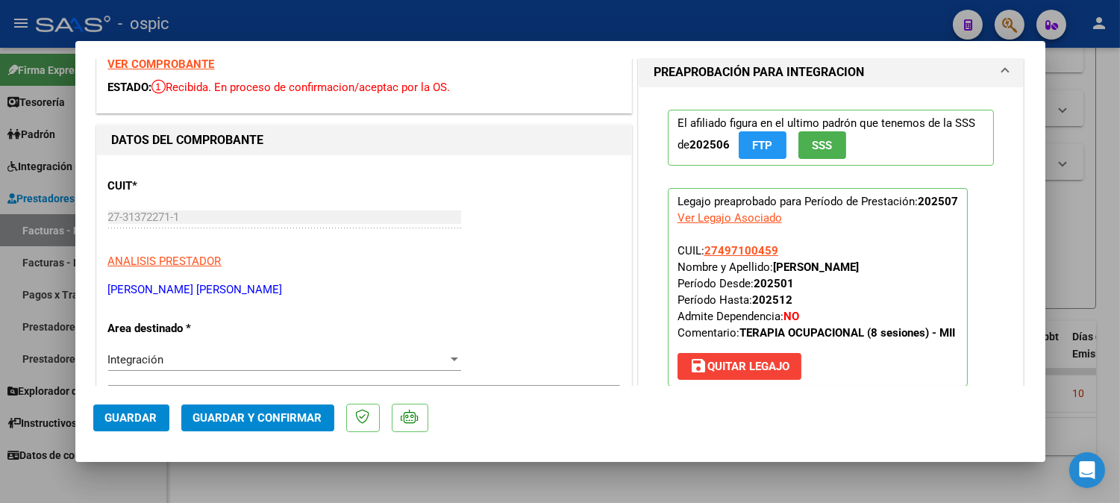
scroll to position [0, 0]
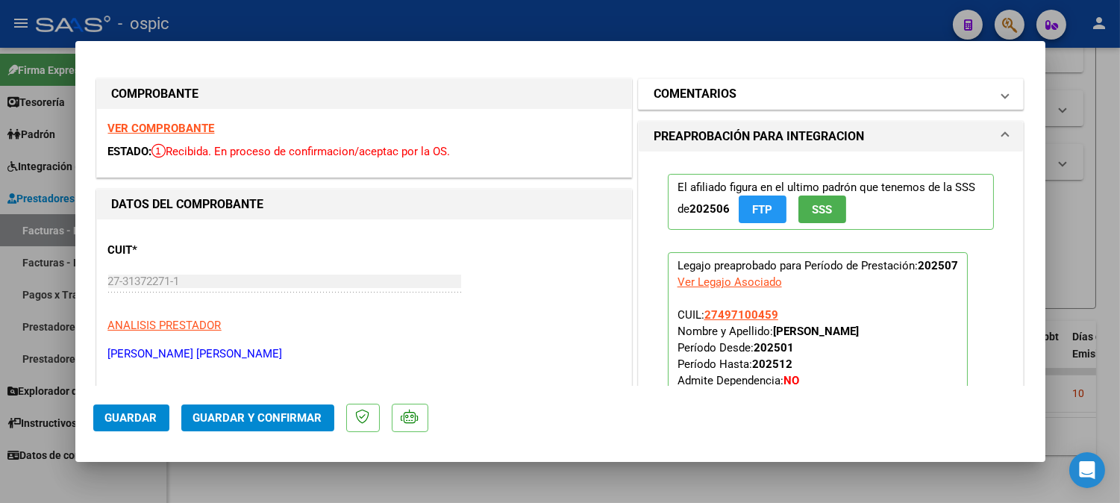
click at [730, 87] on mat-panel-title "COMENTARIOS" at bounding box center [822, 94] width 337 height 18
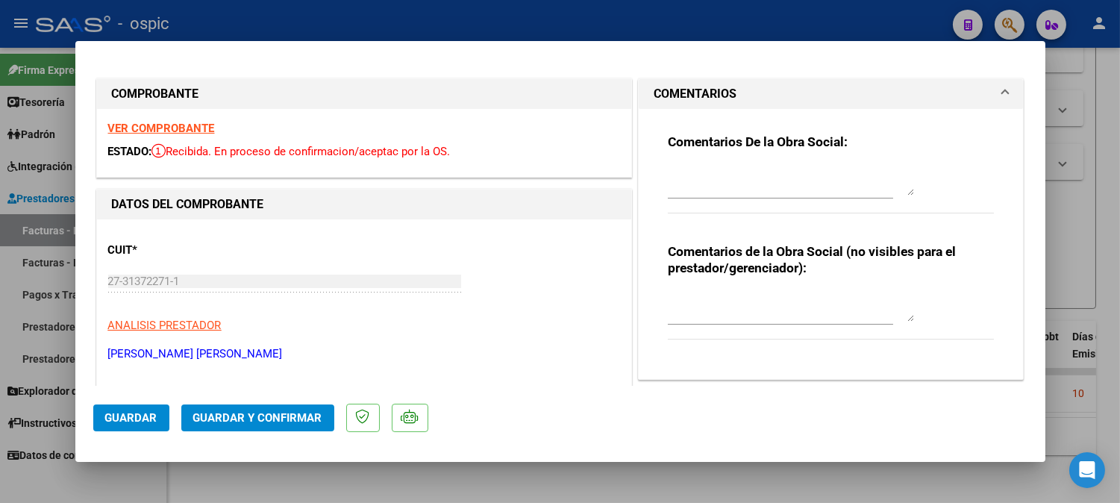
click at [715, 290] on div at bounding box center [791, 307] width 246 height 36
type textarea "T.O 8 SESIONES"
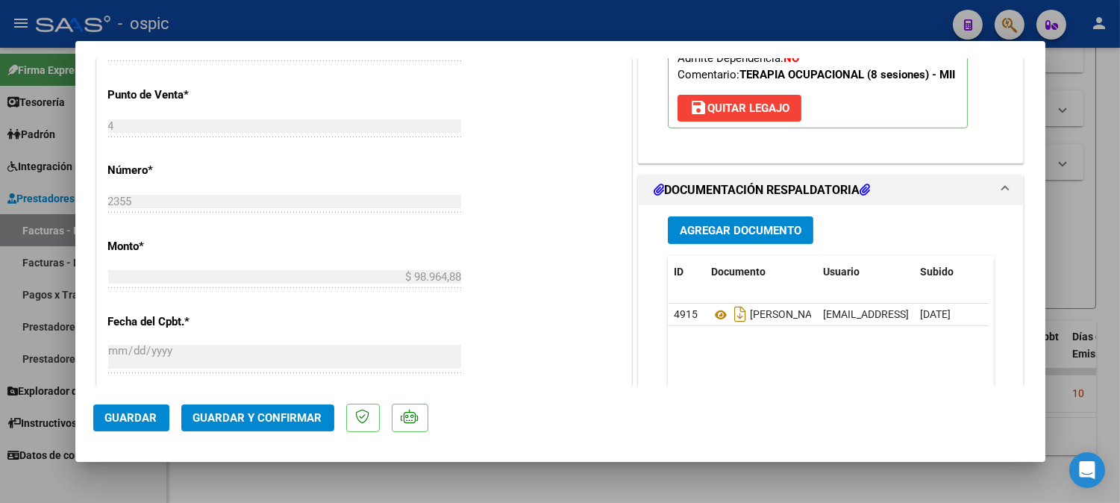
scroll to position [658, 0]
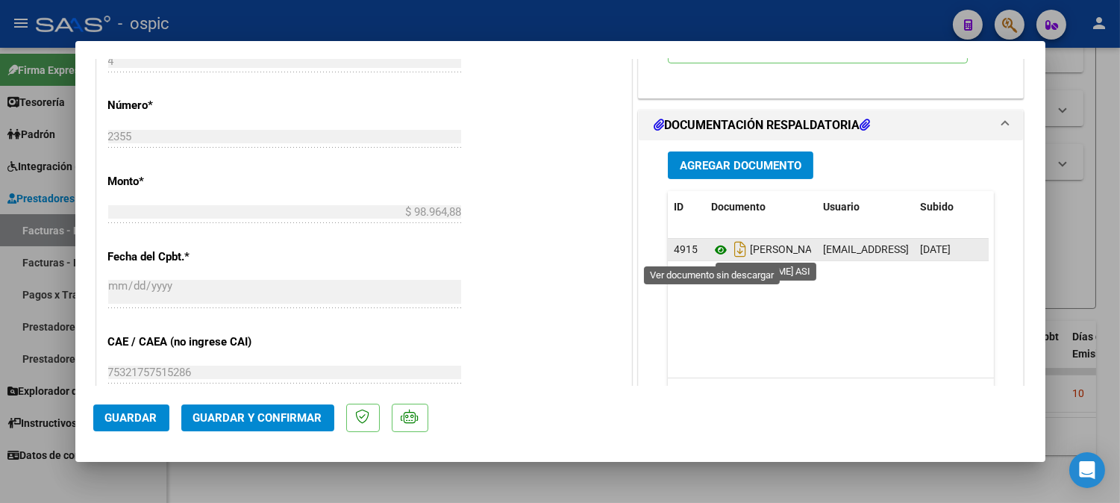
click at [713, 249] on icon at bounding box center [720, 250] width 19 height 18
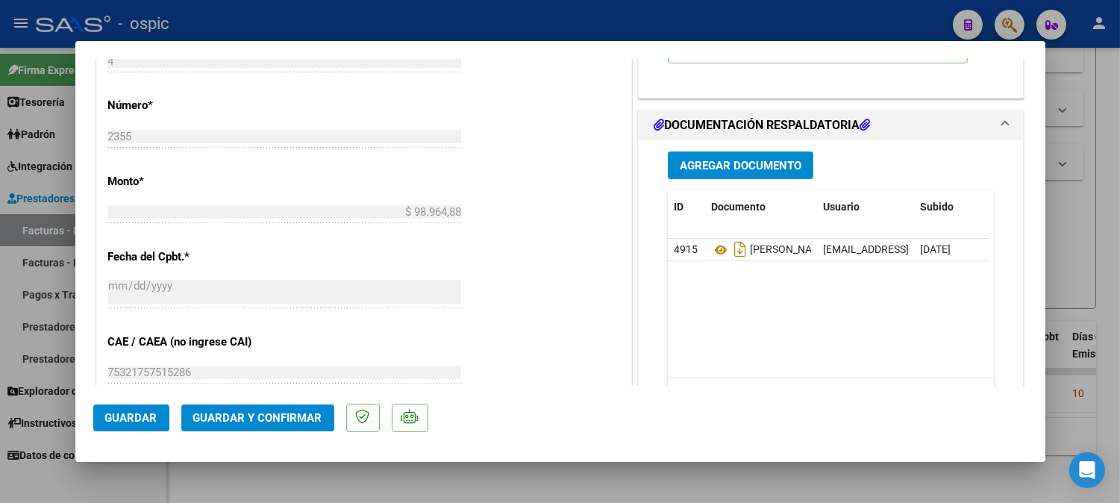
click at [284, 423] on span "Guardar y Confirmar" at bounding box center [257, 417] width 129 height 13
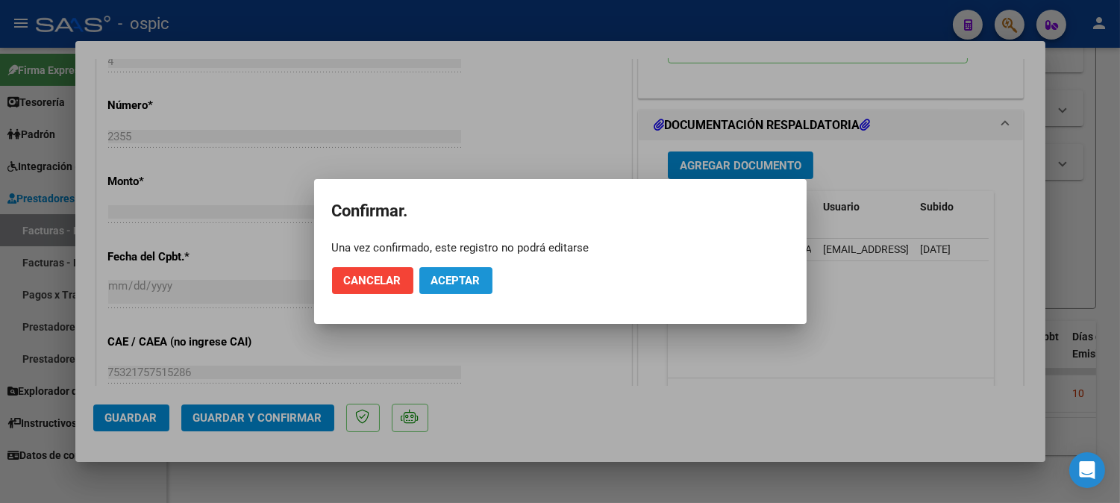
click at [444, 278] on span "Aceptar" at bounding box center [455, 280] width 49 height 13
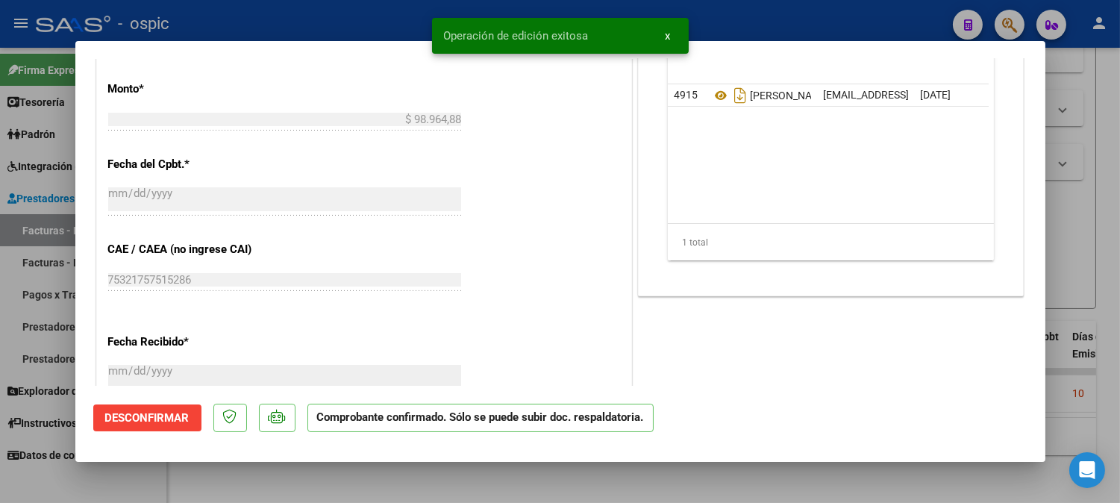
type input "$ 0,00"
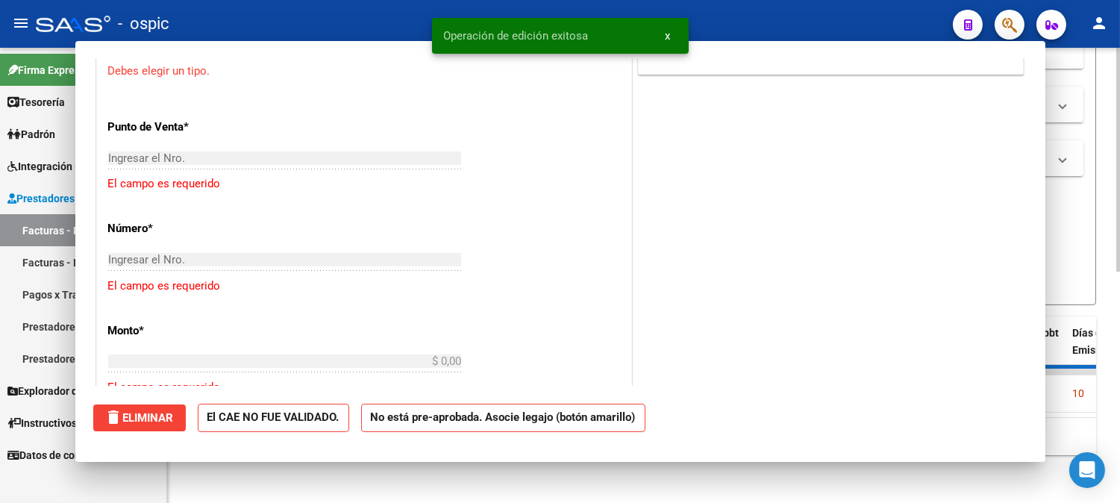
scroll to position [684, 0]
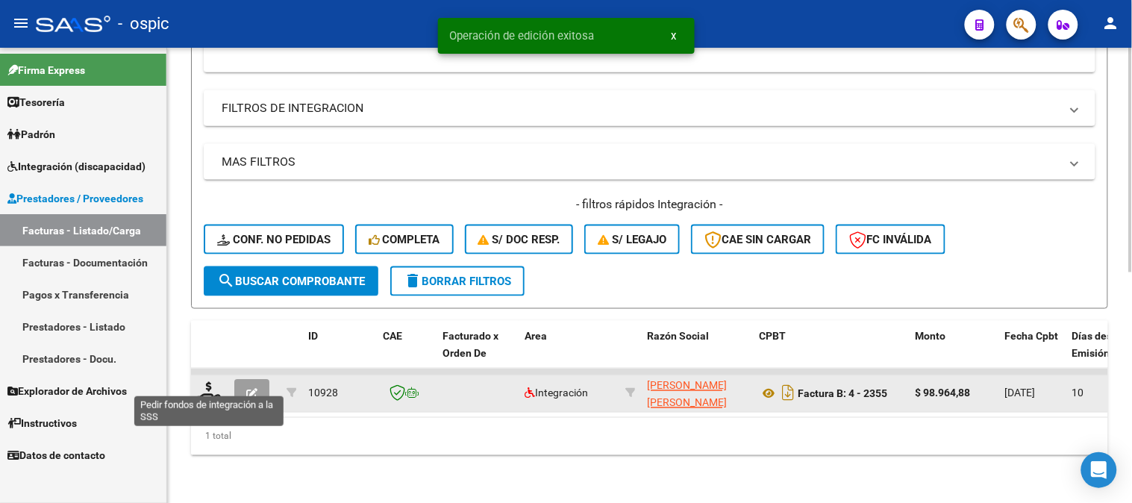
click at [211, 382] on icon at bounding box center [209, 392] width 24 height 21
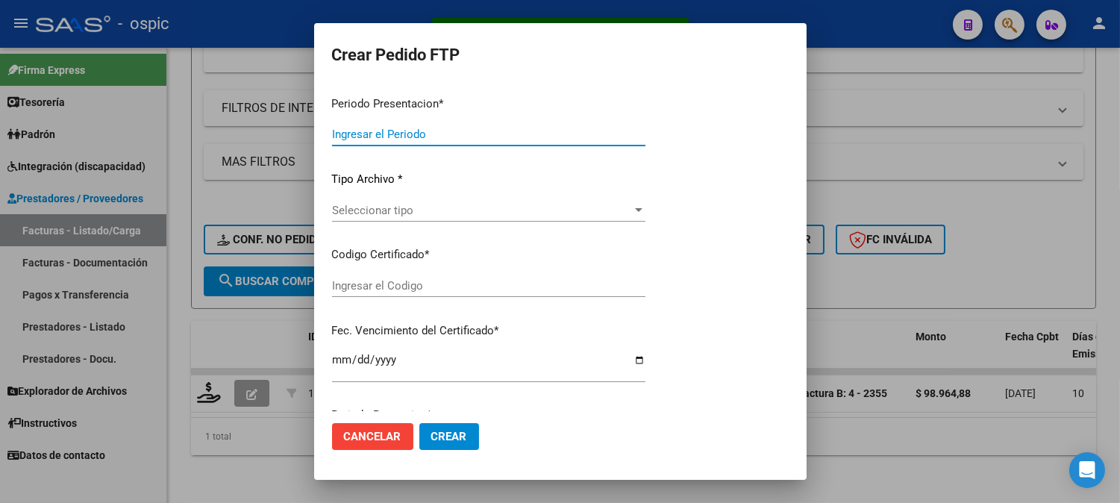
type input "202507"
type input "$ 98.964,88"
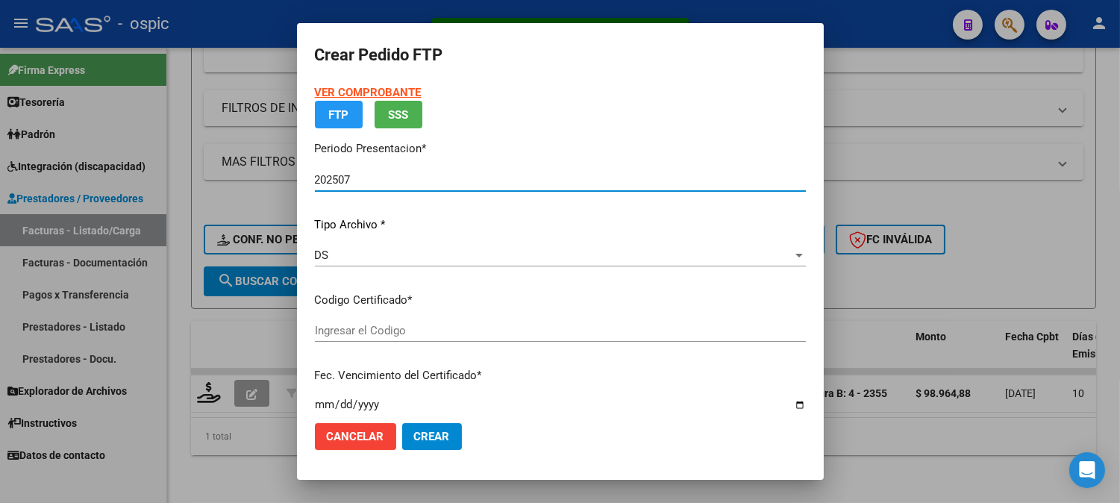
type input "0000000000000000000000000000001868806274"
type input "[DATE]"
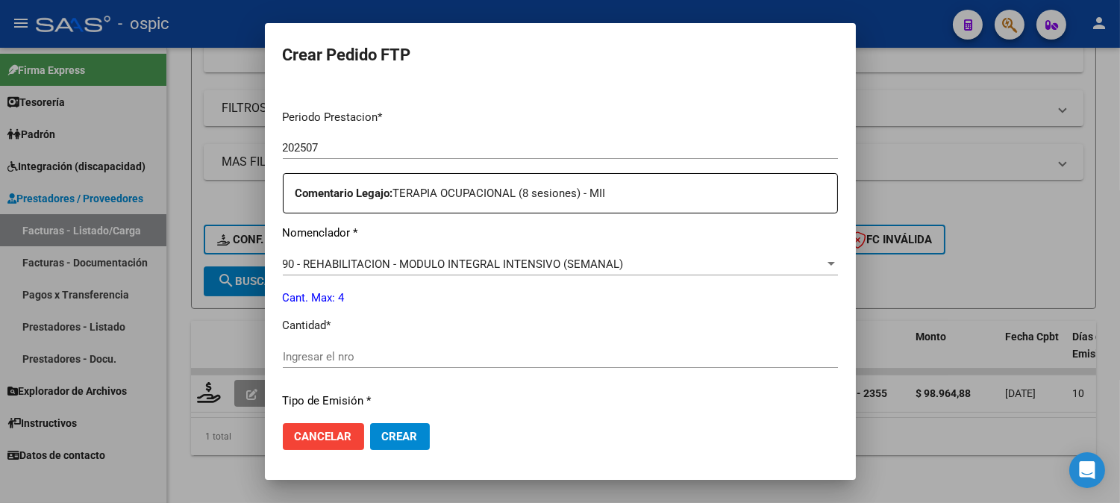
scroll to position [463, 0]
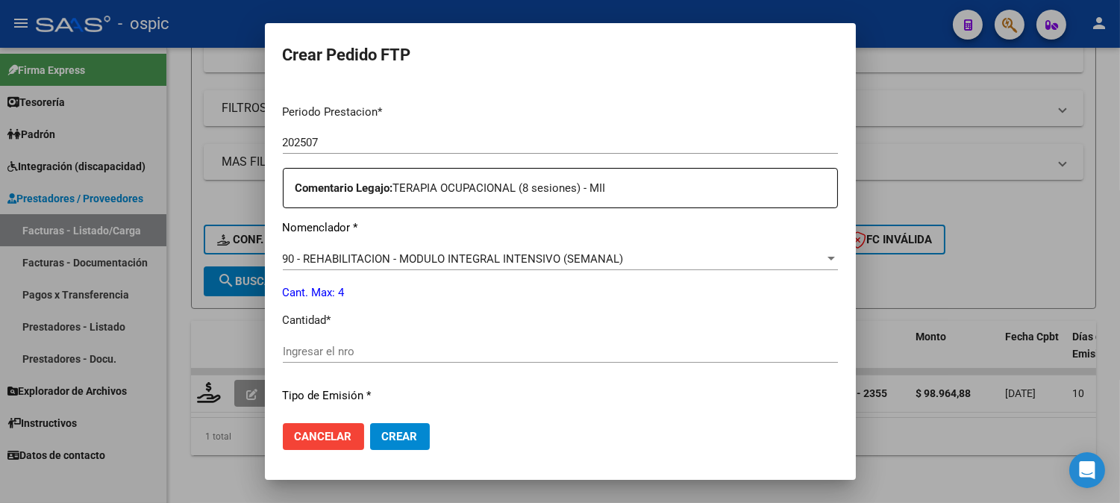
click at [489, 349] on input "Ingresar el nro" at bounding box center [560, 351] width 555 height 13
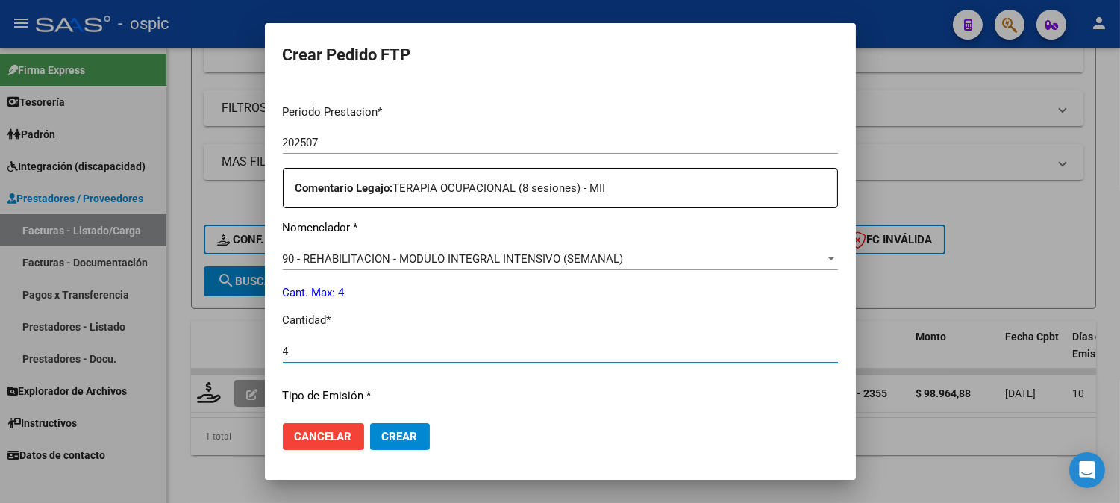
type input "4"
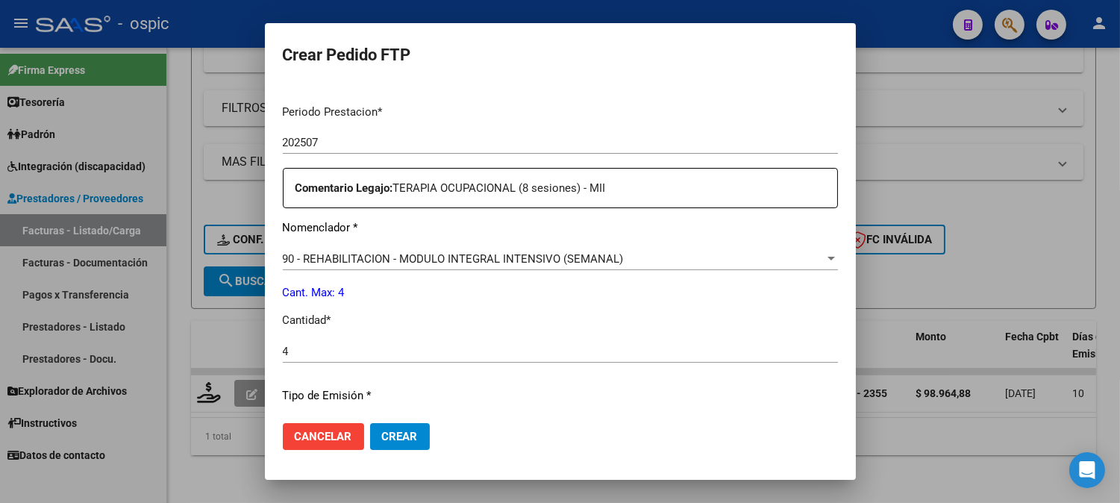
scroll to position [655, 0]
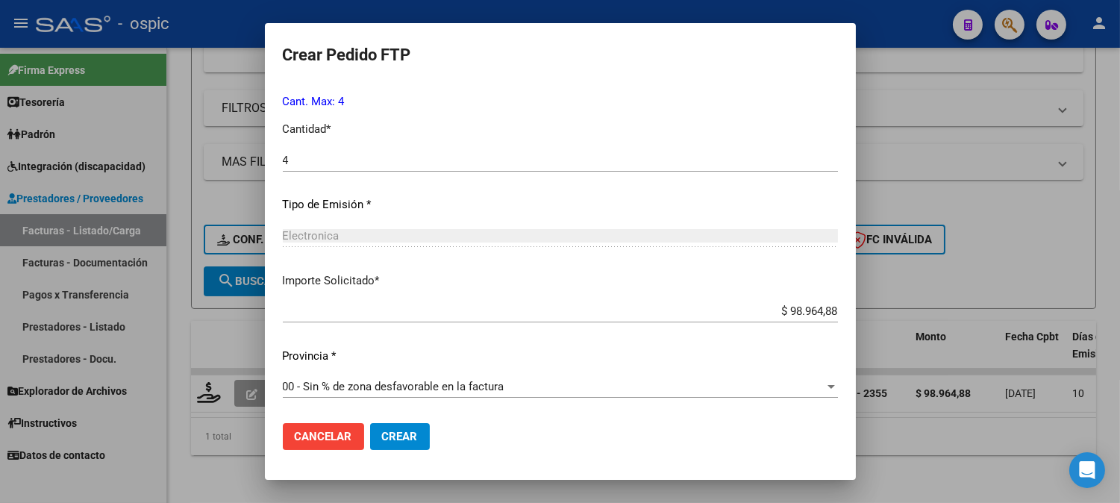
click at [415, 441] on button "Crear" at bounding box center [400, 436] width 60 height 27
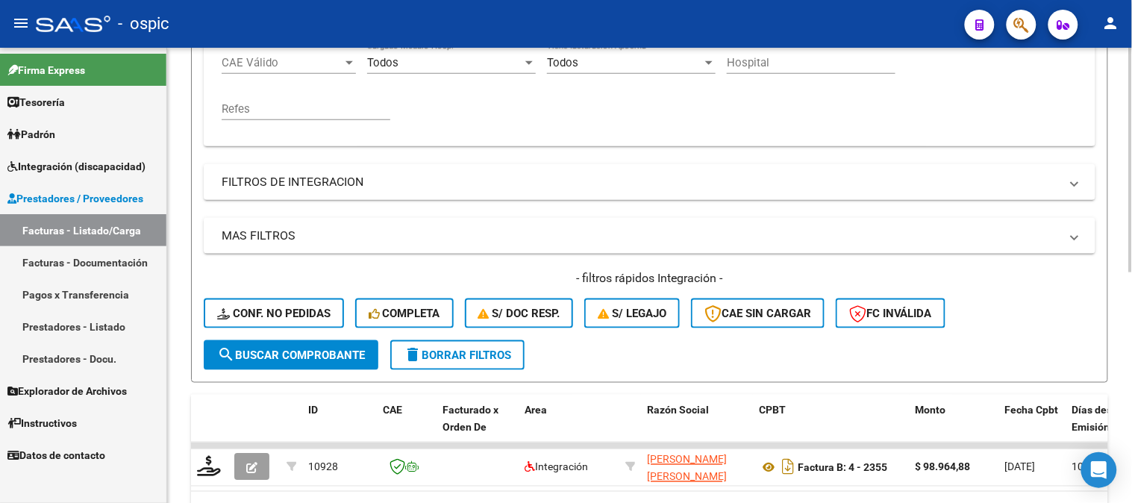
scroll to position [217, 0]
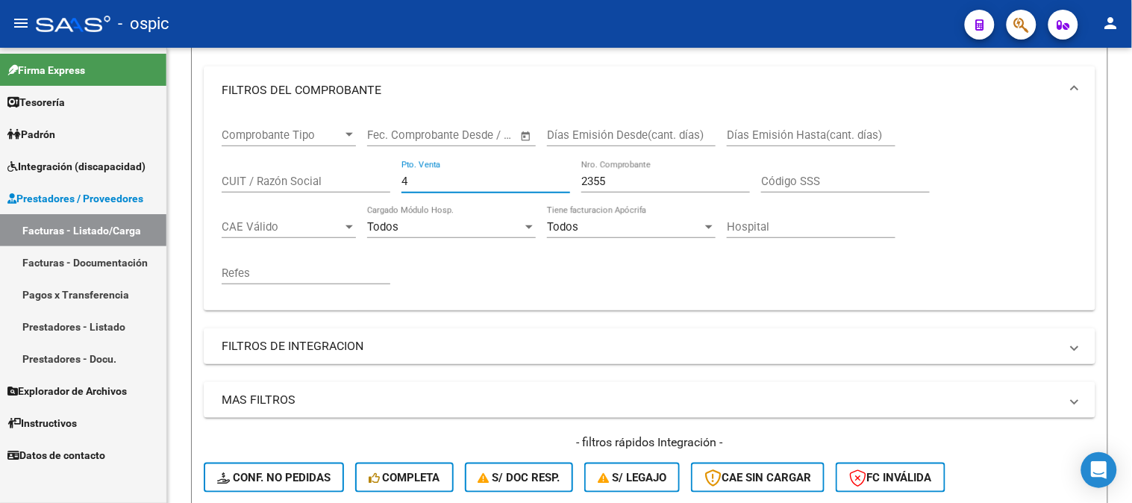
drag, startPoint x: 302, startPoint y: 148, endPoint x: 60, endPoint y: 114, distance: 244.9
click at [60, 114] on mat-sidenav-container "Firma Express Tesorería Extractos Procesados (csv) Extractos Originales (pdf) P…" at bounding box center [566, 275] width 1132 height 455
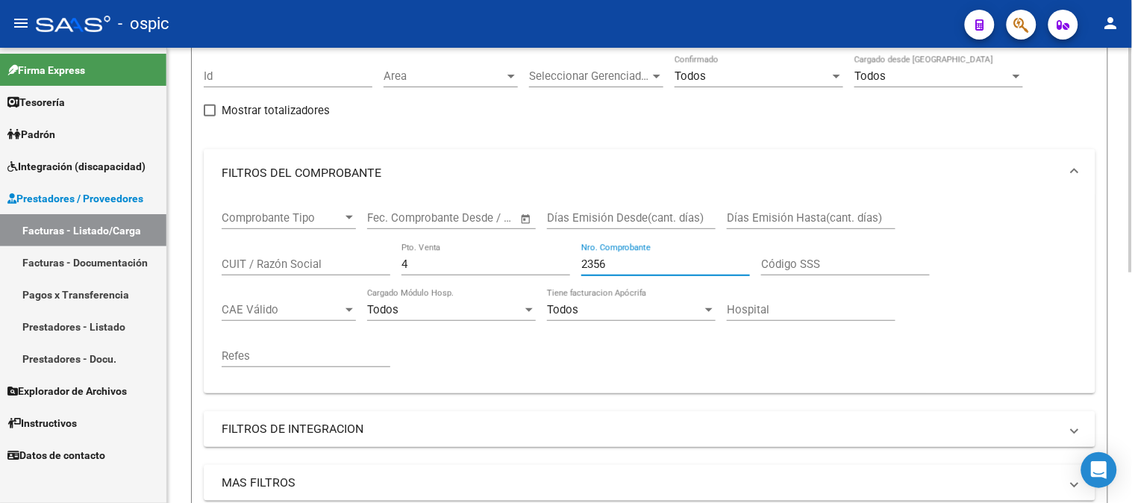
scroll to position [300, 0]
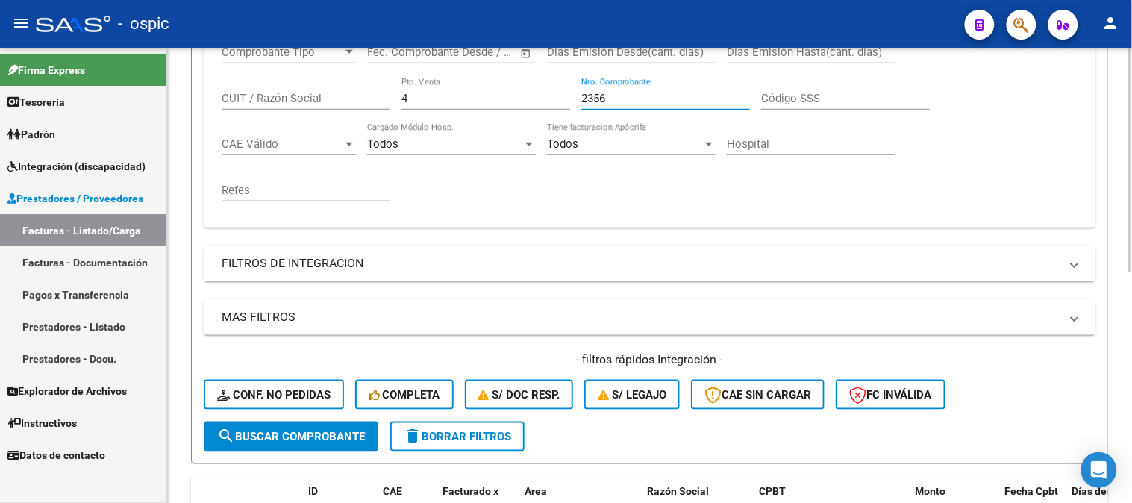
type input "2356"
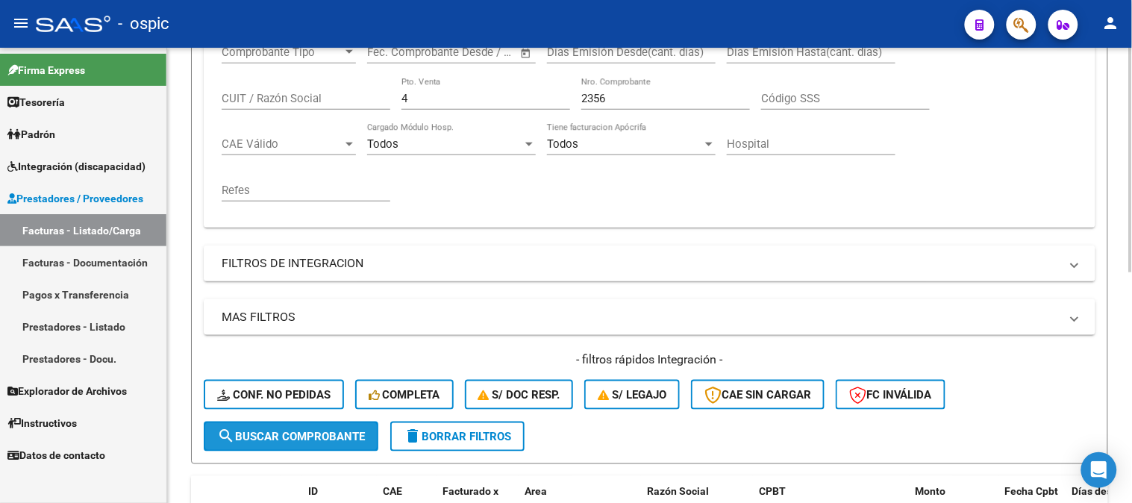
click at [329, 422] on button "search Buscar Comprobante" at bounding box center [291, 437] width 175 height 30
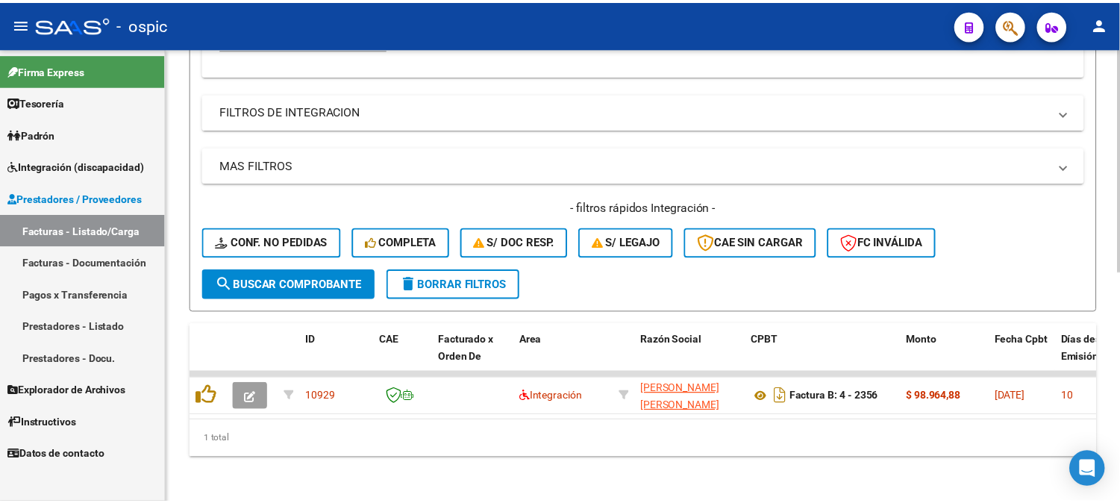
scroll to position [466, 0]
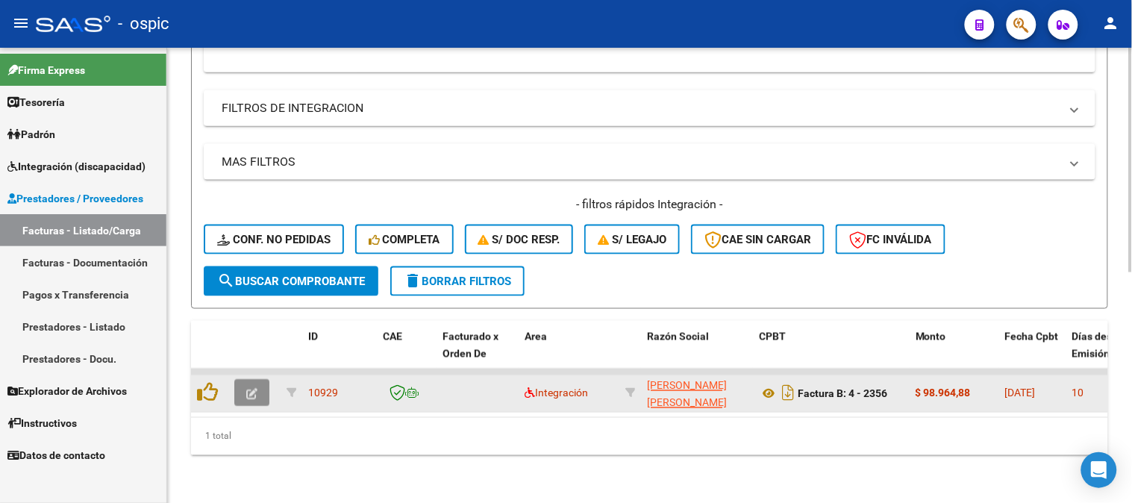
click at [255, 380] on button "button" at bounding box center [251, 393] width 35 height 27
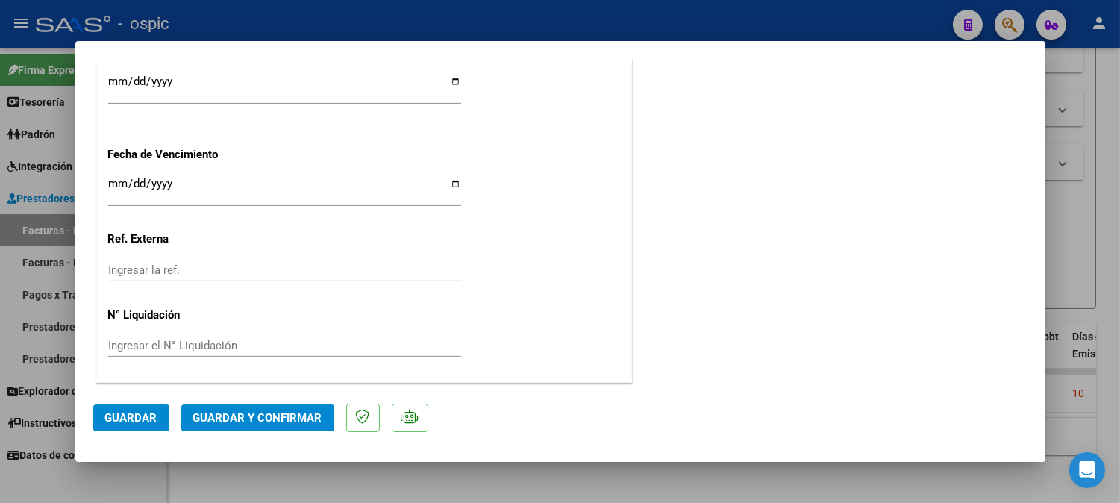
scroll to position [0, 0]
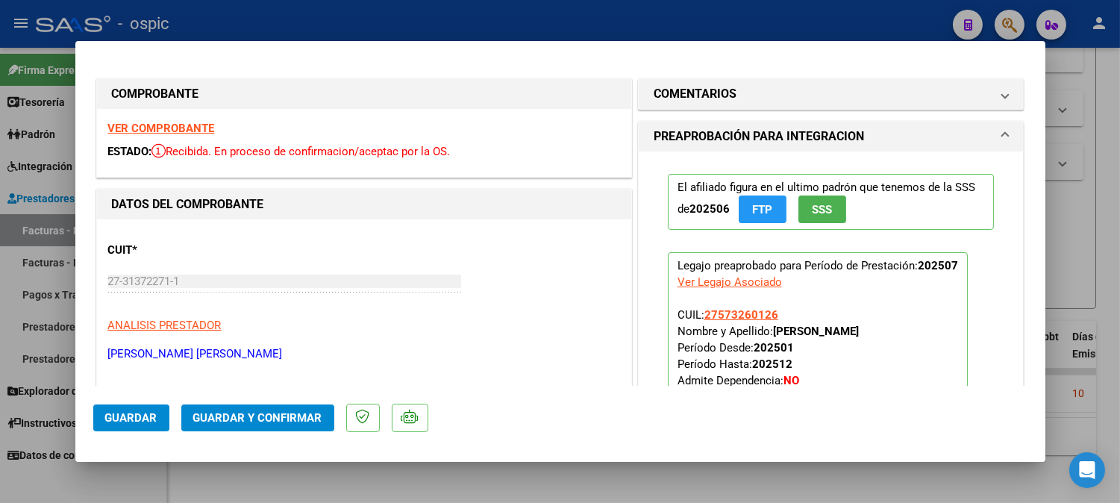
drag, startPoint x: 838, startPoint y: 99, endPoint x: 796, endPoint y: 142, distance: 60.2
click at [837, 99] on mat-panel-title "COMENTARIOS" at bounding box center [822, 94] width 337 height 18
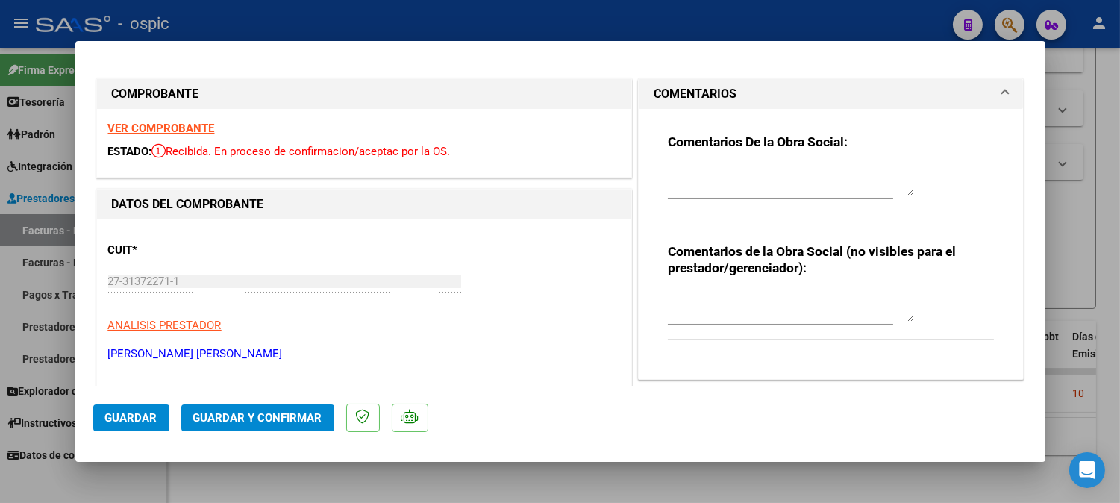
click at [739, 297] on textarea at bounding box center [791, 307] width 246 height 30
type textarea "T.O 8 SESIONES"
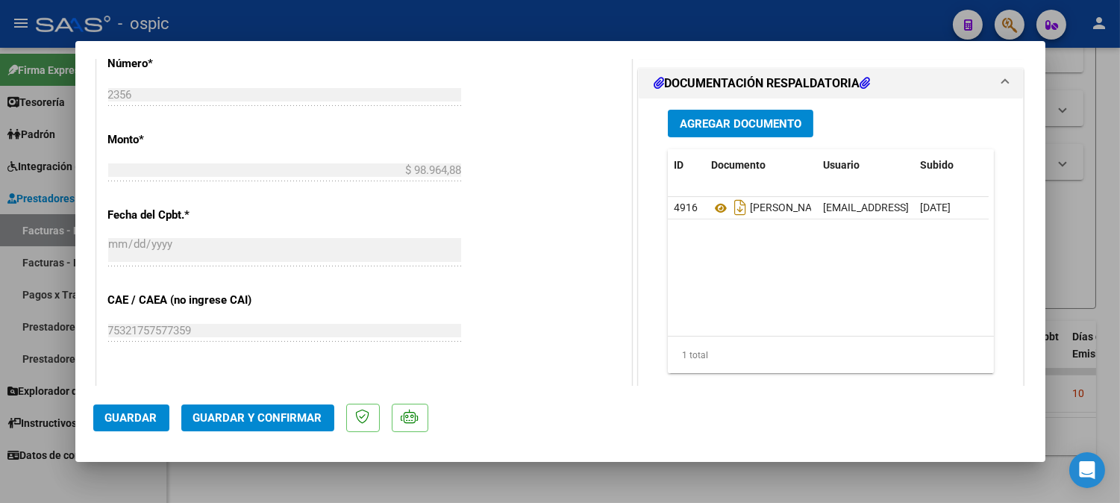
scroll to position [734, 0]
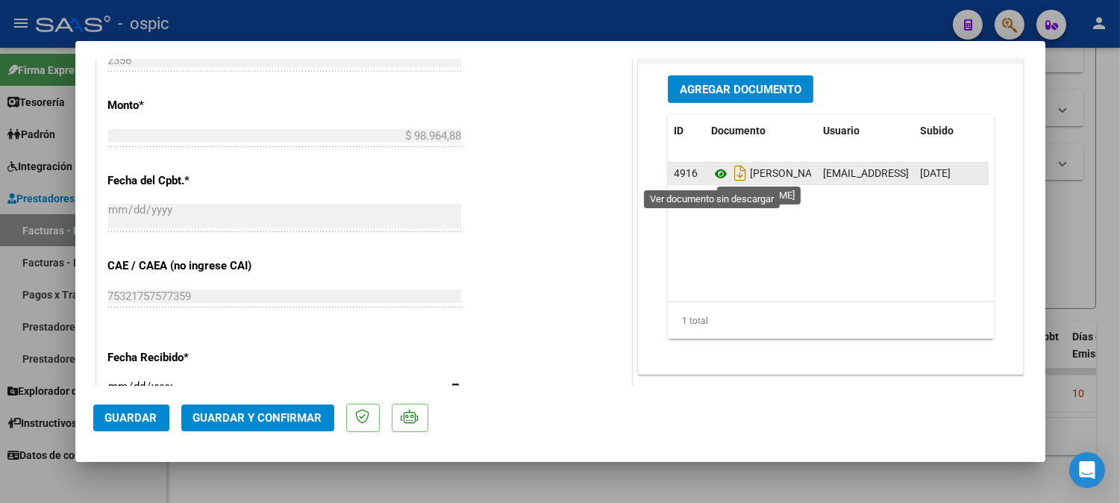
click at [717, 174] on icon at bounding box center [720, 174] width 19 height 18
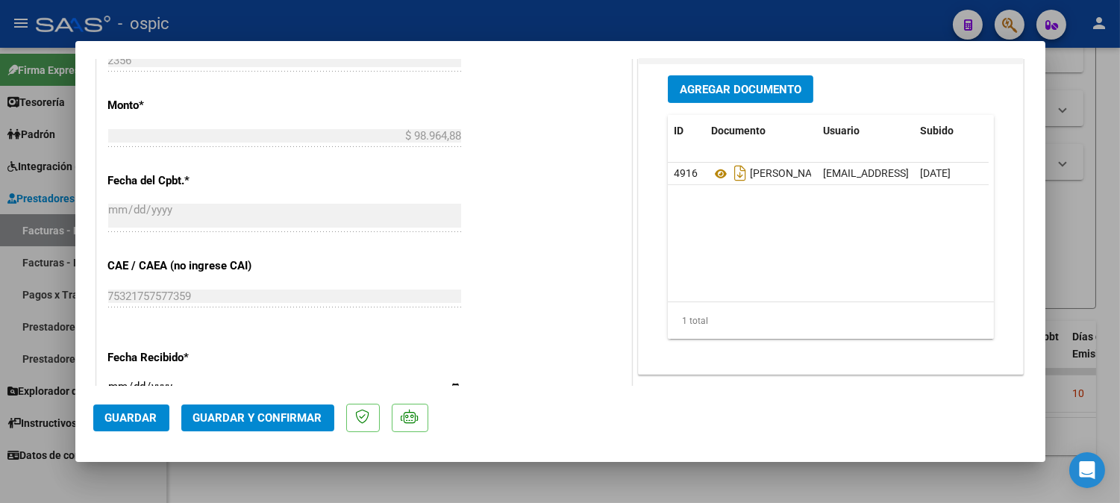
click at [269, 413] on span "Guardar y Confirmar" at bounding box center [257, 417] width 129 height 13
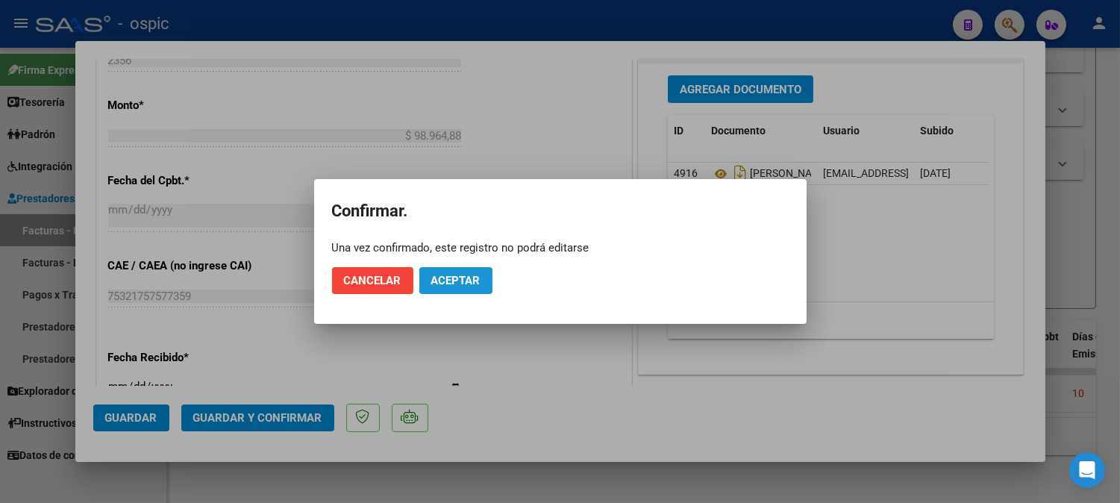
click at [436, 281] on span "Aceptar" at bounding box center [455, 280] width 49 height 13
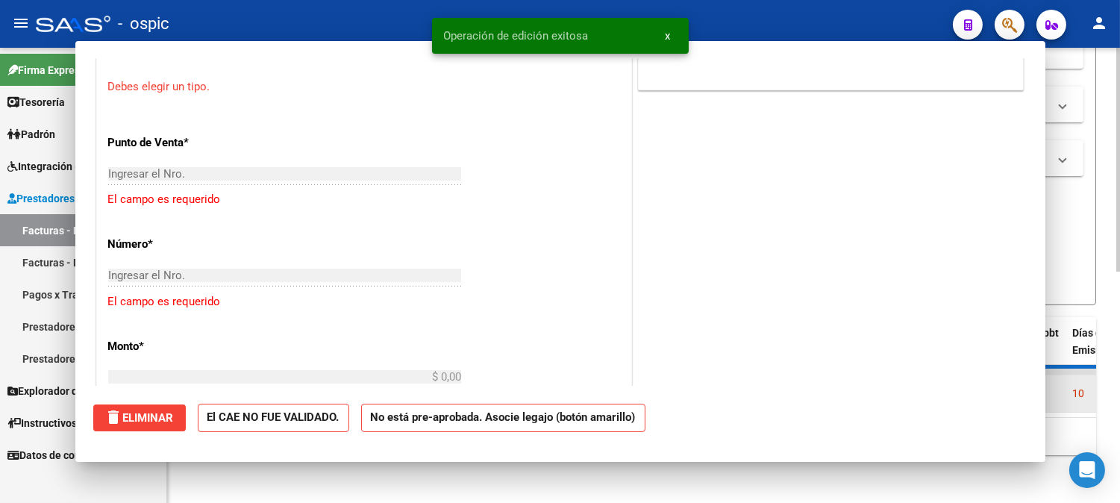
scroll to position [0, 0]
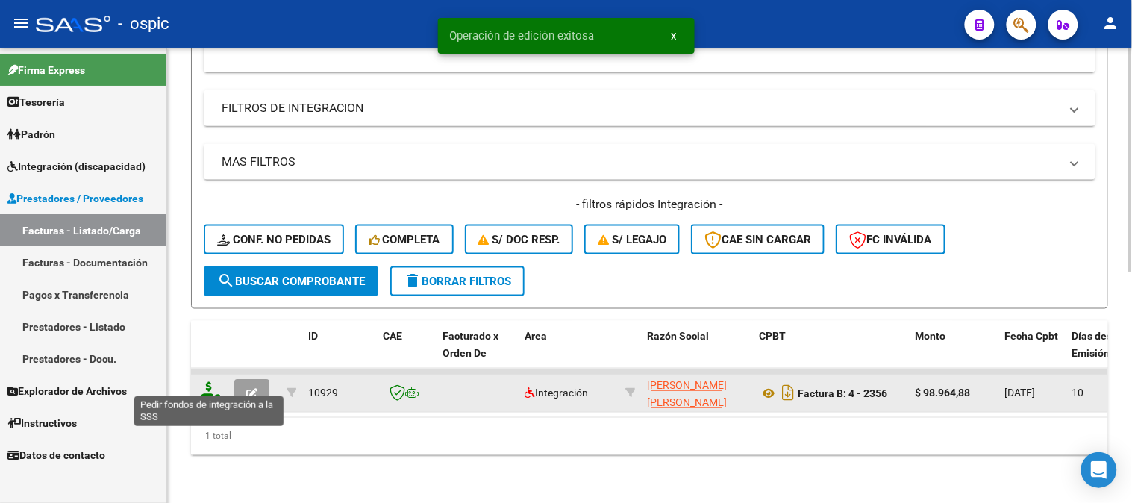
click at [213, 382] on icon at bounding box center [209, 392] width 24 height 21
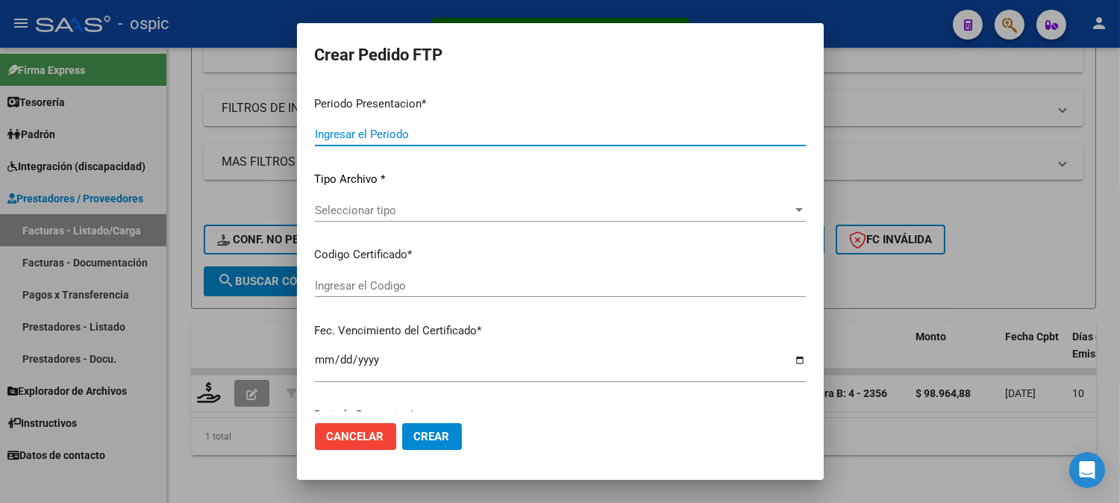
type input "202507"
type input "$ 98.964,88"
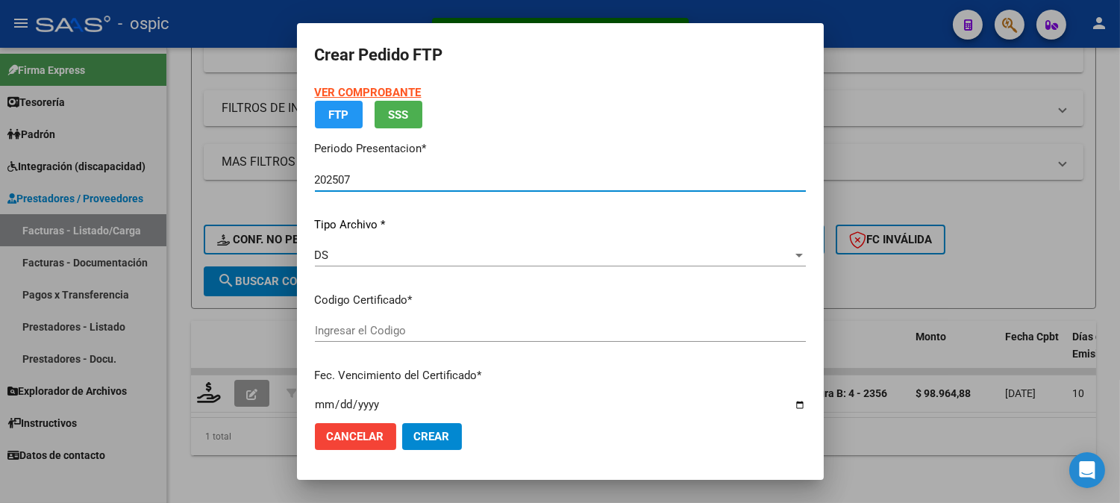
type input "0000000000000000000000000000001880698397"
type input "[DATE]"
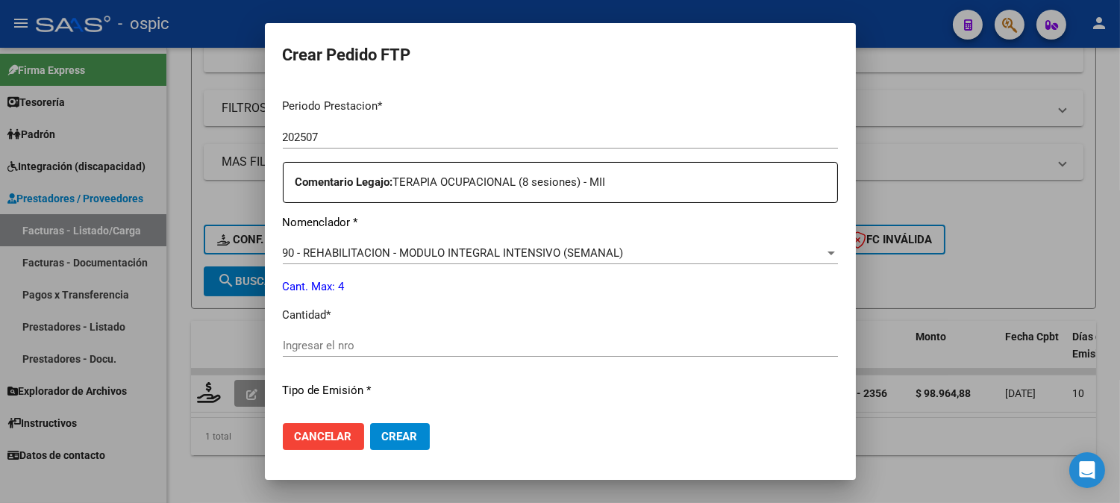
scroll to position [490, 0]
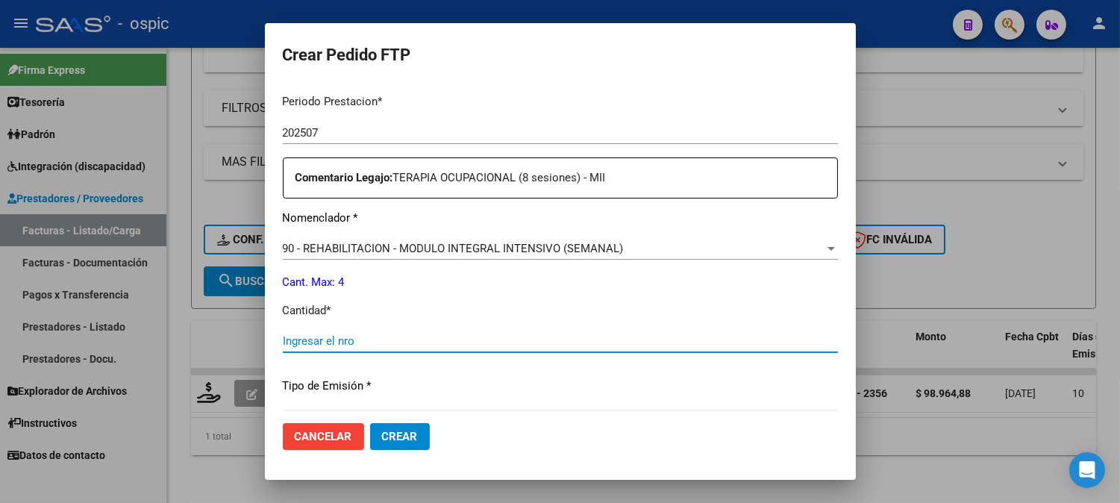
click at [525, 337] on input "Ingresar el nro" at bounding box center [560, 340] width 555 height 13
type input "4"
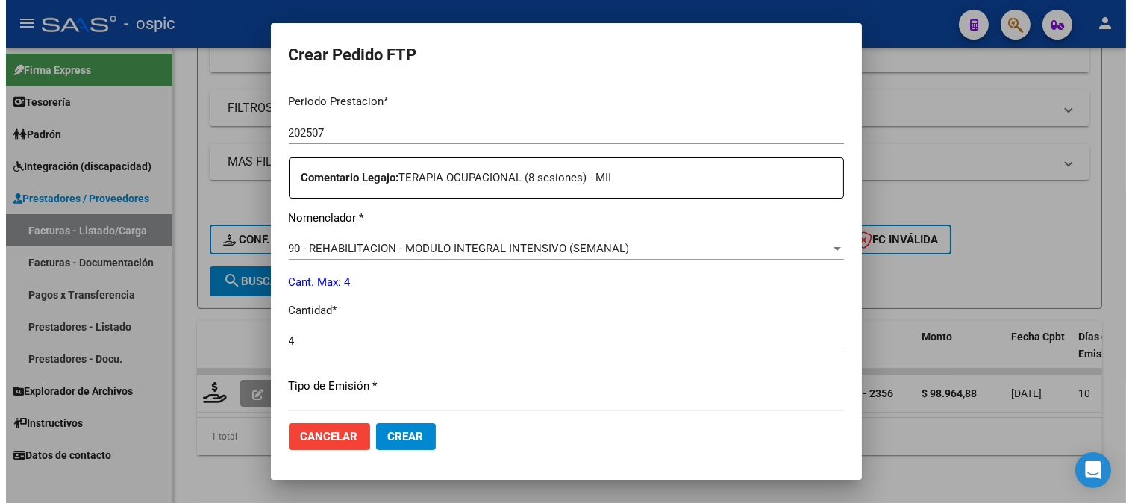
scroll to position [672, 0]
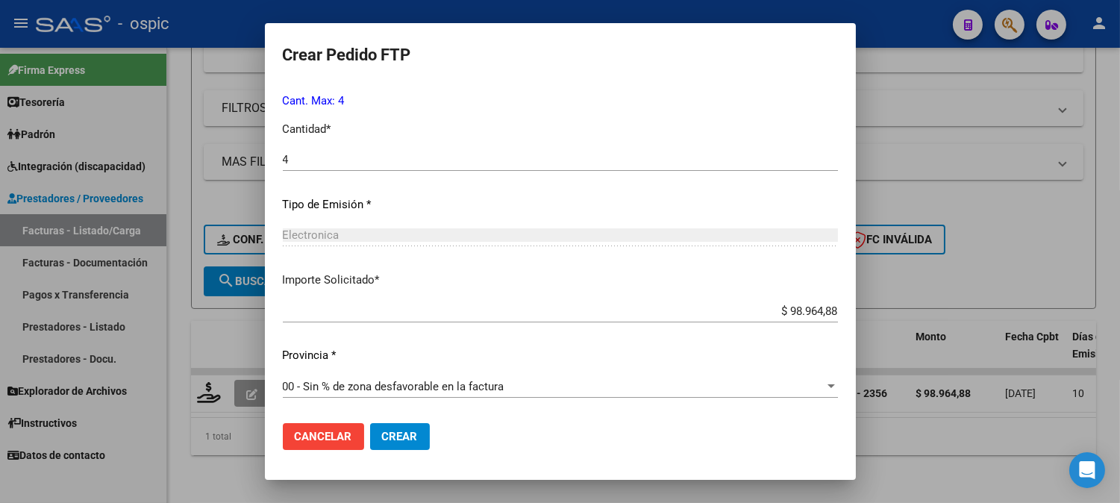
click at [399, 431] on span "Crear" at bounding box center [400, 436] width 36 height 13
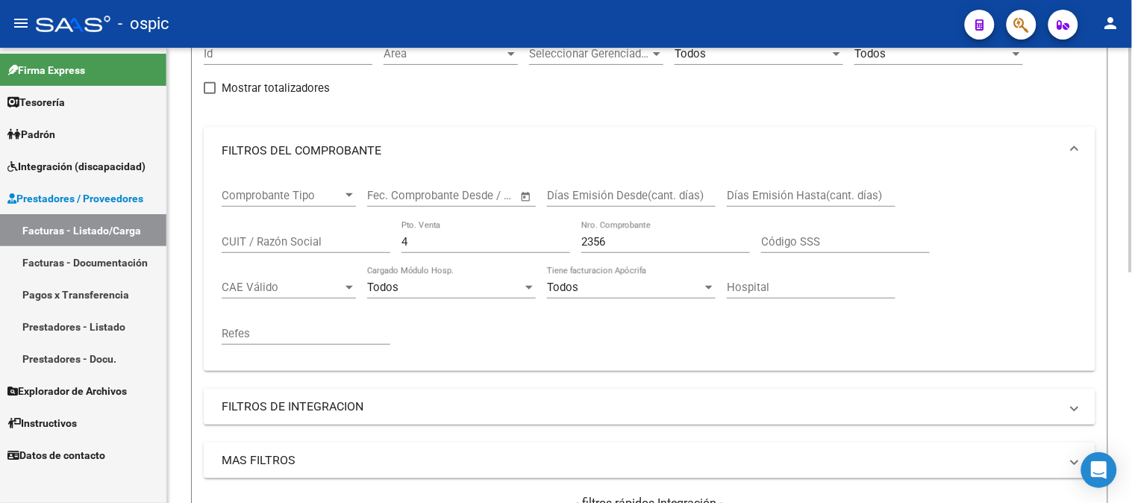
scroll to position [134, 0]
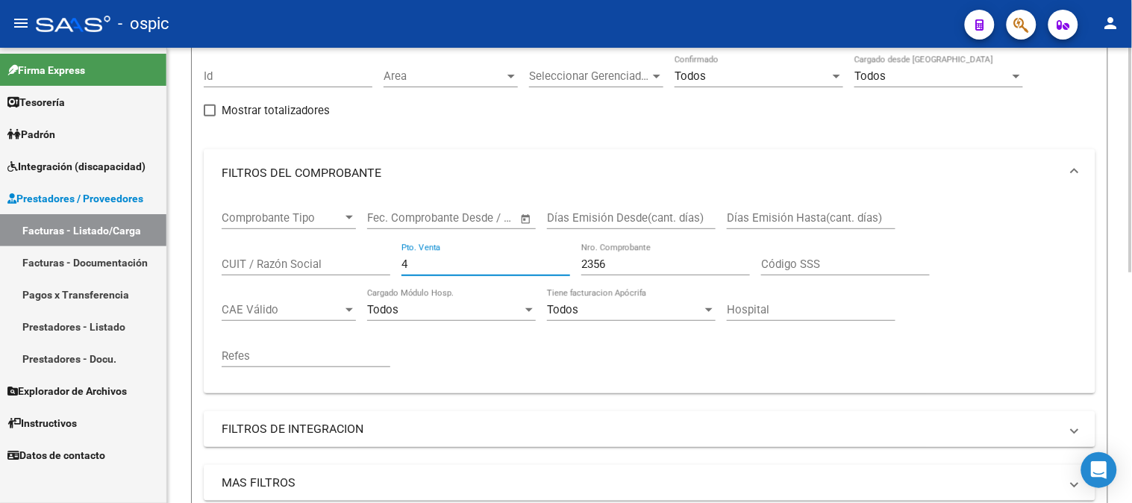
drag, startPoint x: 428, startPoint y: 264, endPoint x: 296, endPoint y: 257, distance: 132.3
click at [299, 257] on div "Comprobante Tipo Comprobante Tipo Start date – End date Fec. Comprobante Desde …" at bounding box center [650, 289] width 856 height 184
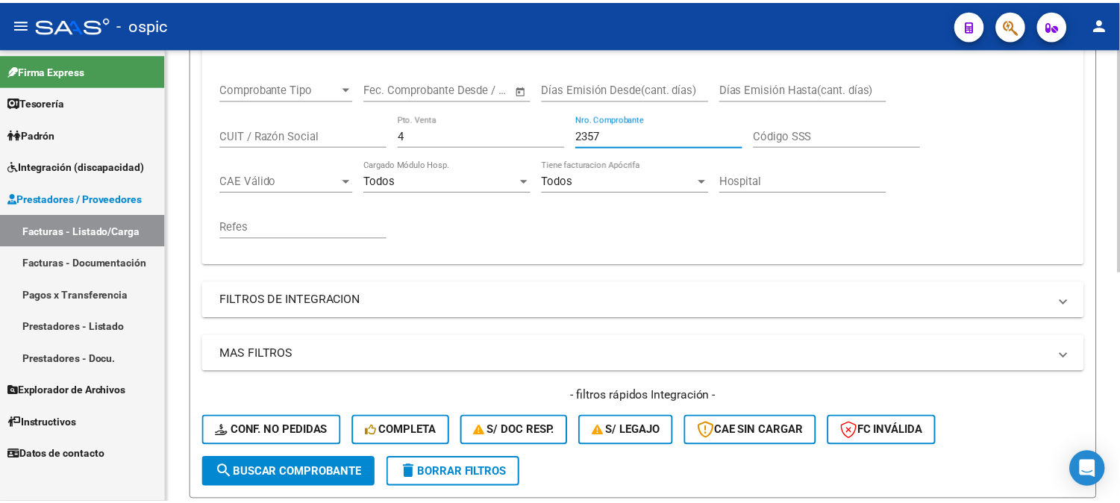
scroll to position [466, 0]
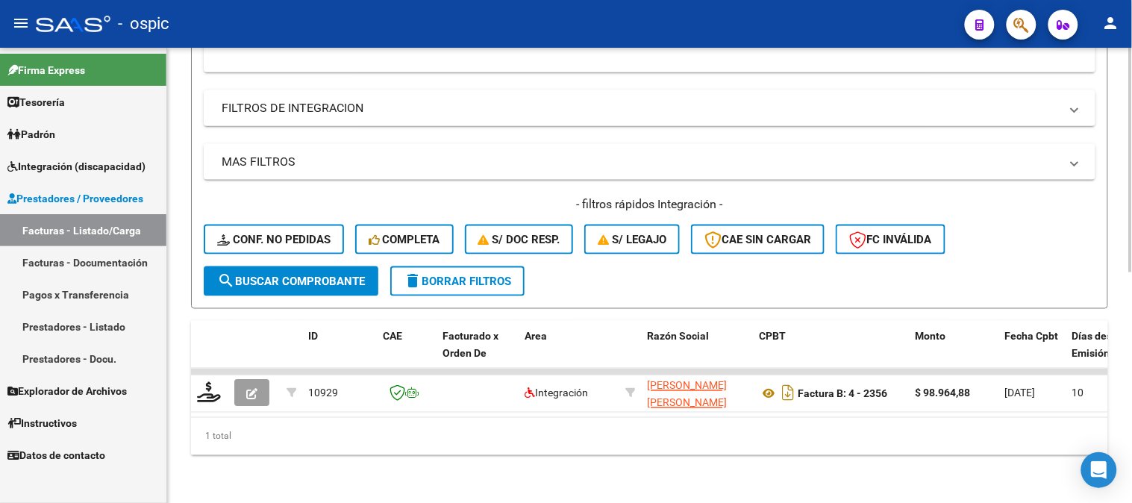
type input "2357"
click at [300, 275] on span "search Buscar Comprobante" at bounding box center [291, 281] width 148 height 13
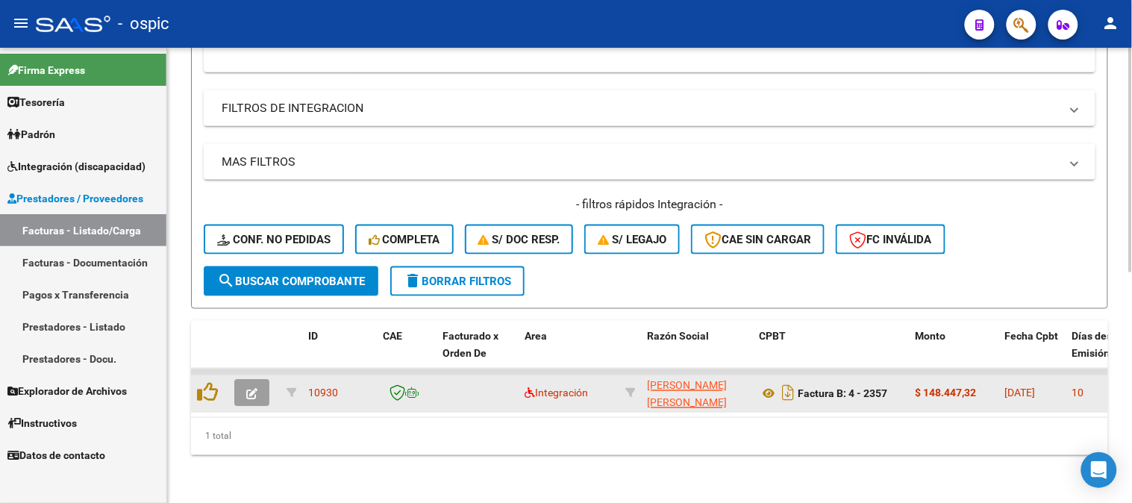
click at [247, 389] on icon "button" at bounding box center [251, 394] width 11 height 11
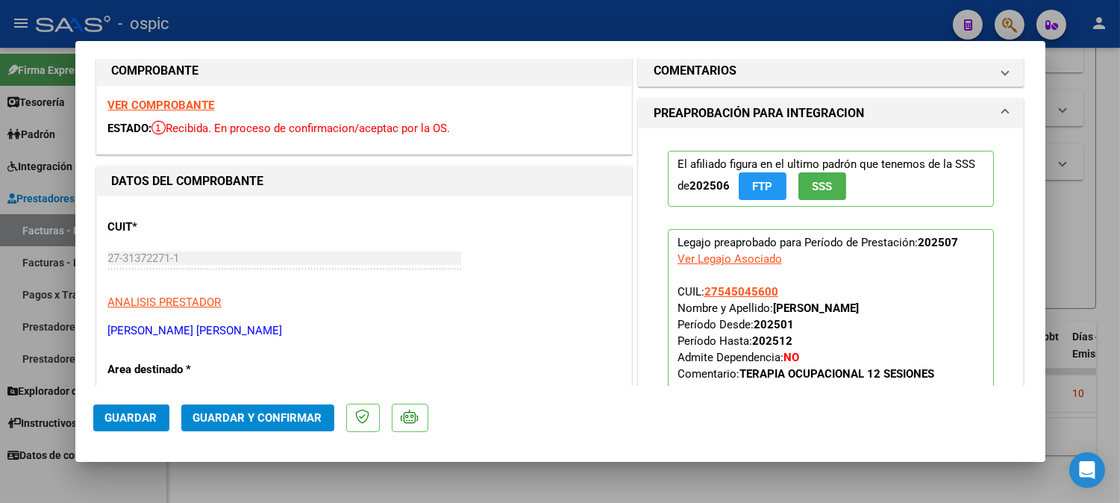
scroll to position [0, 0]
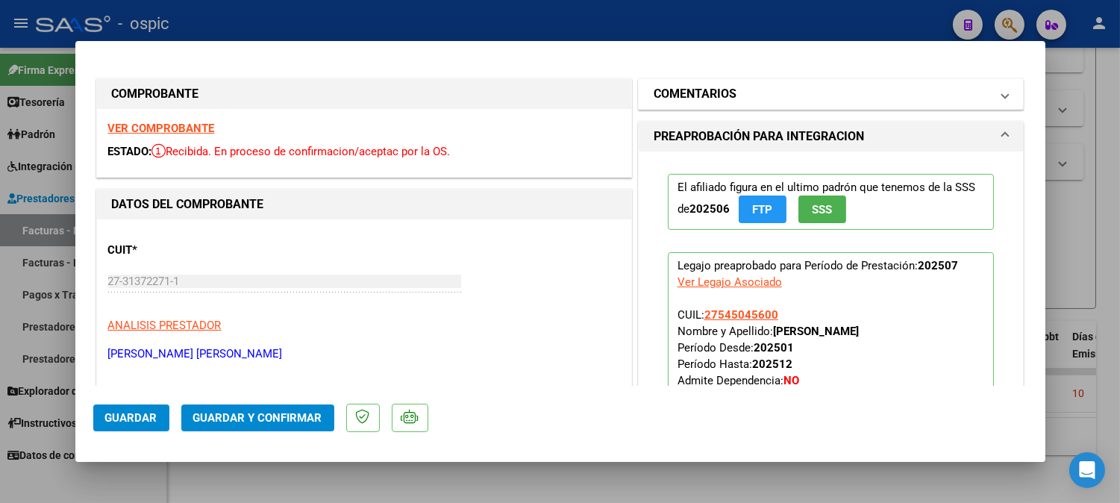
click at [734, 90] on mat-panel-title "COMENTARIOS" at bounding box center [822, 94] width 337 height 18
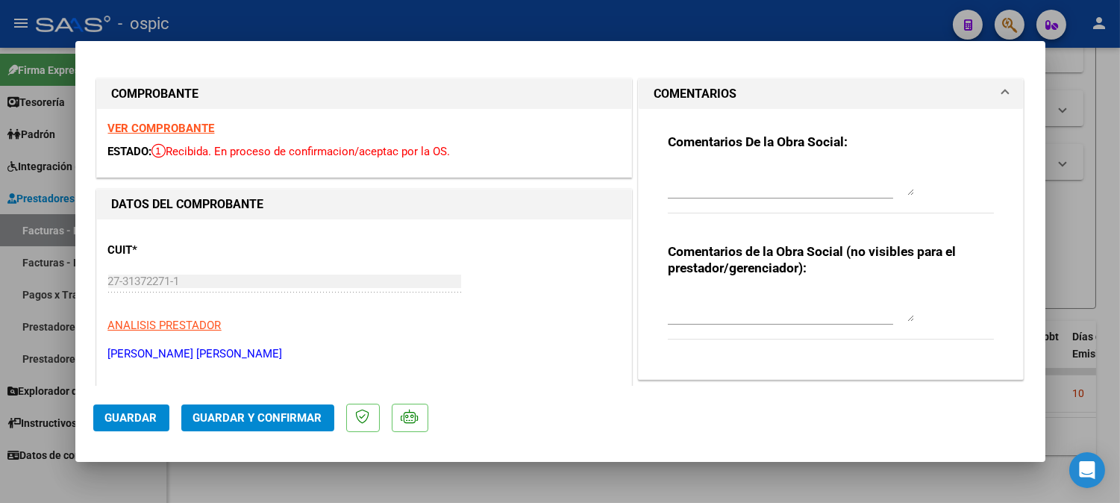
click at [732, 286] on div "Comentarios de la Obra Social (no visibles para el prestador/gerenciador):" at bounding box center [831, 299] width 327 height 113
click at [733, 308] on textarea at bounding box center [791, 307] width 246 height 30
type textarea "T.O 12 SESIONES"
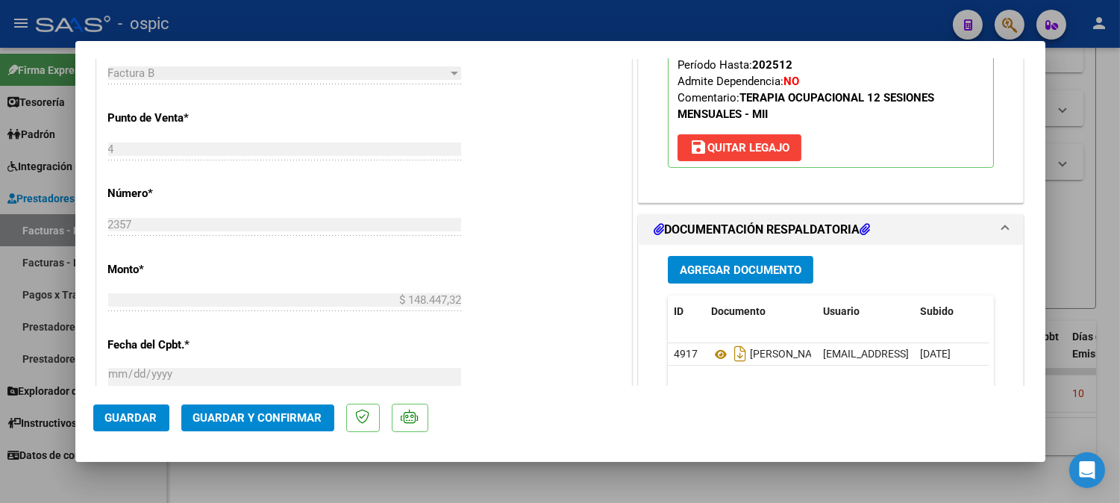
scroll to position [684, 0]
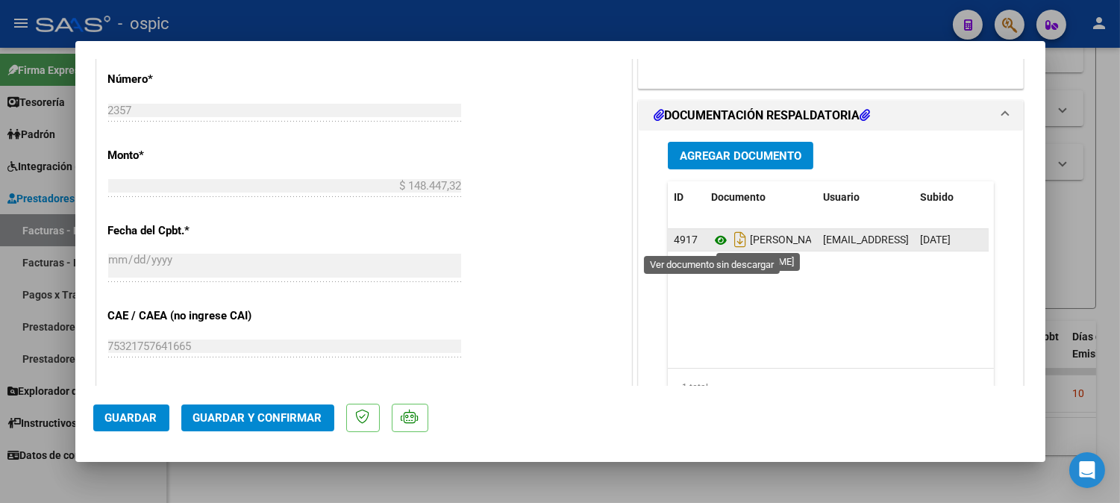
click at [714, 240] on icon at bounding box center [720, 240] width 19 height 18
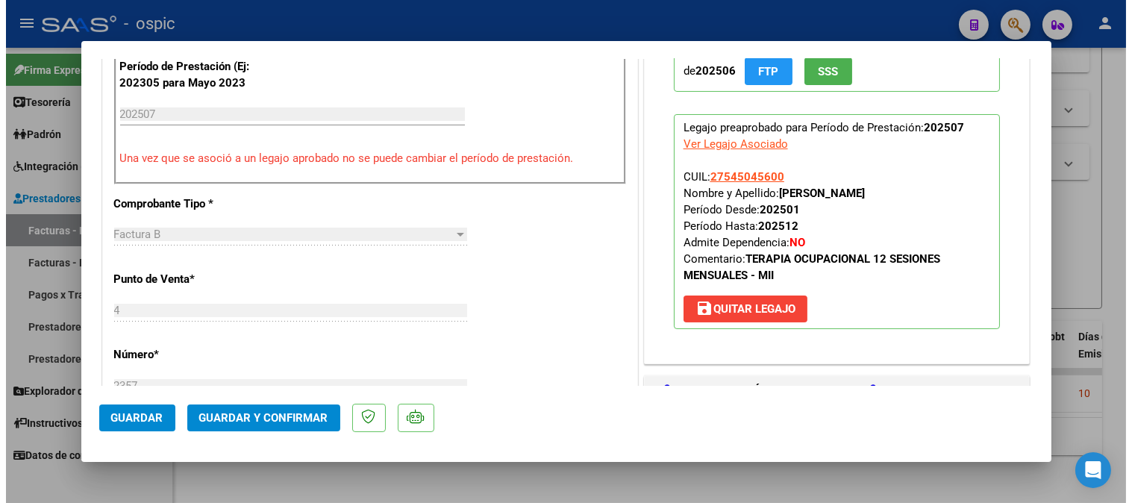
scroll to position [416, 0]
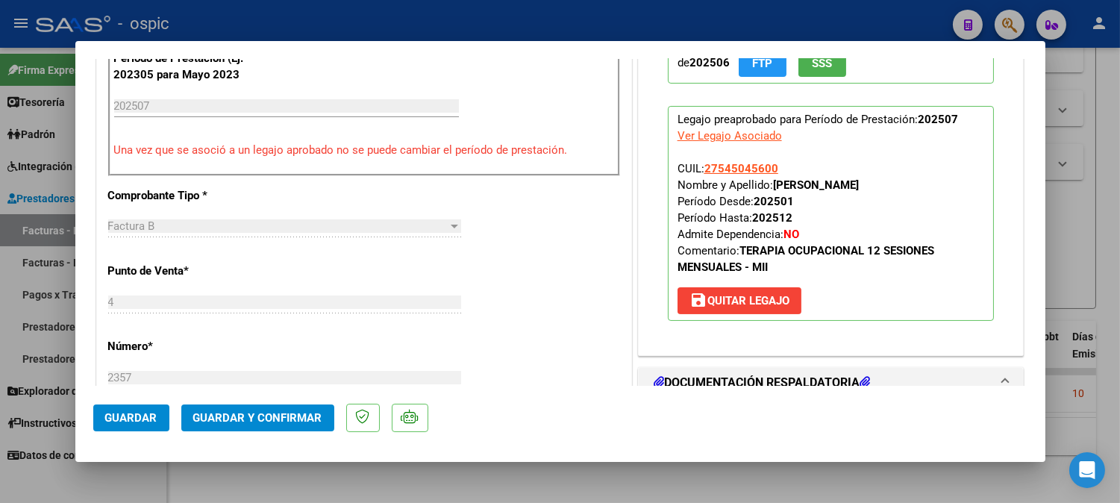
click at [265, 412] on span "Guardar y Confirmar" at bounding box center [257, 417] width 129 height 13
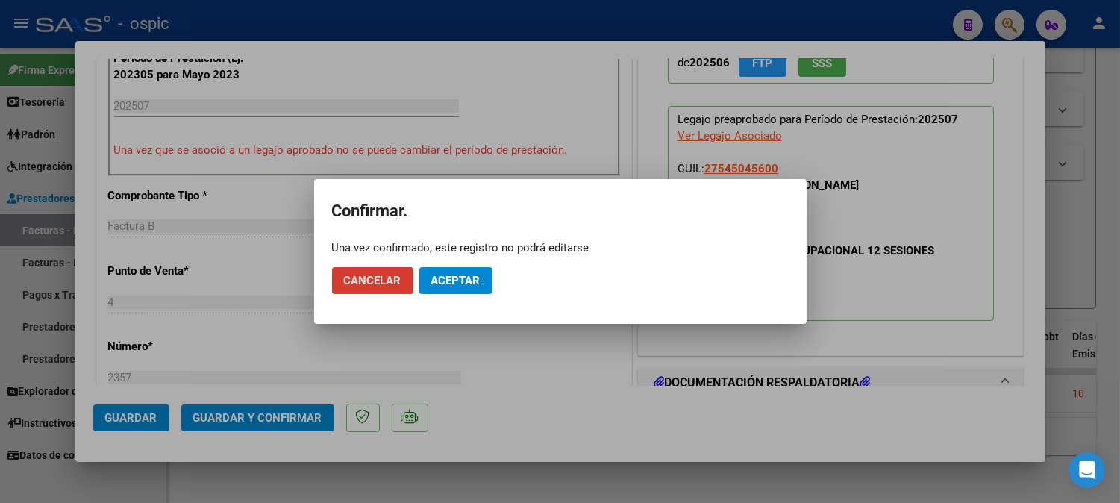
click at [469, 265] on mat-dialog-actions "Cancelar Aceptar" at bounding box center [560, 280] width 457 height 51
click at [471, 272] on button "Aceptar" at bounding box center [455, 280] width 73 height 27
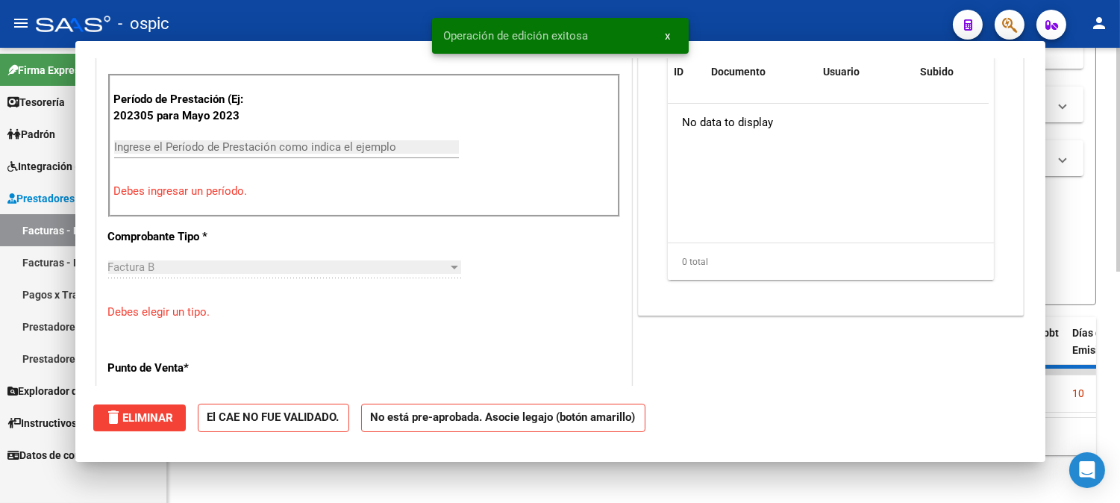
scroll to position [0, 0]
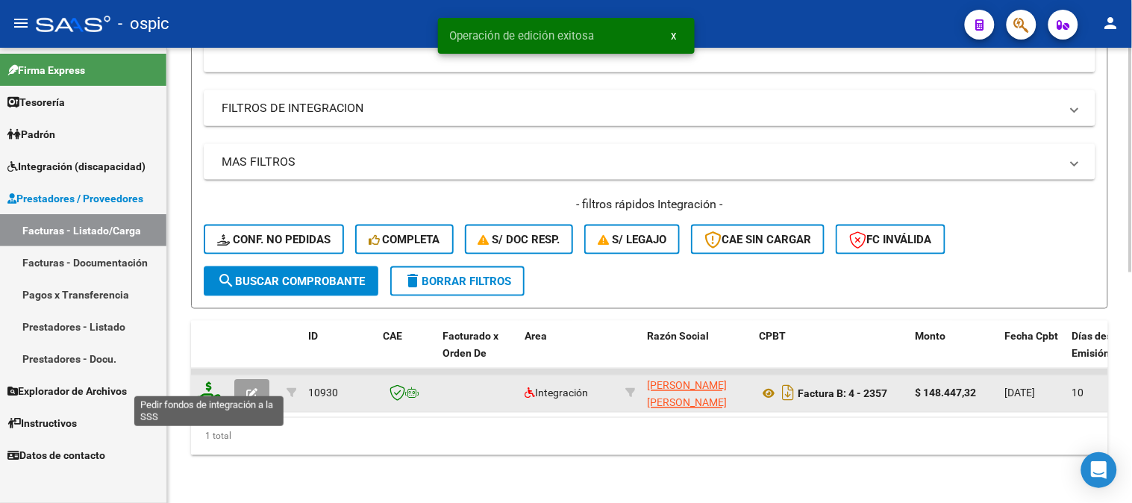
click at [212, 382] on icon at bounding box center [209, 392] width 24 height 21
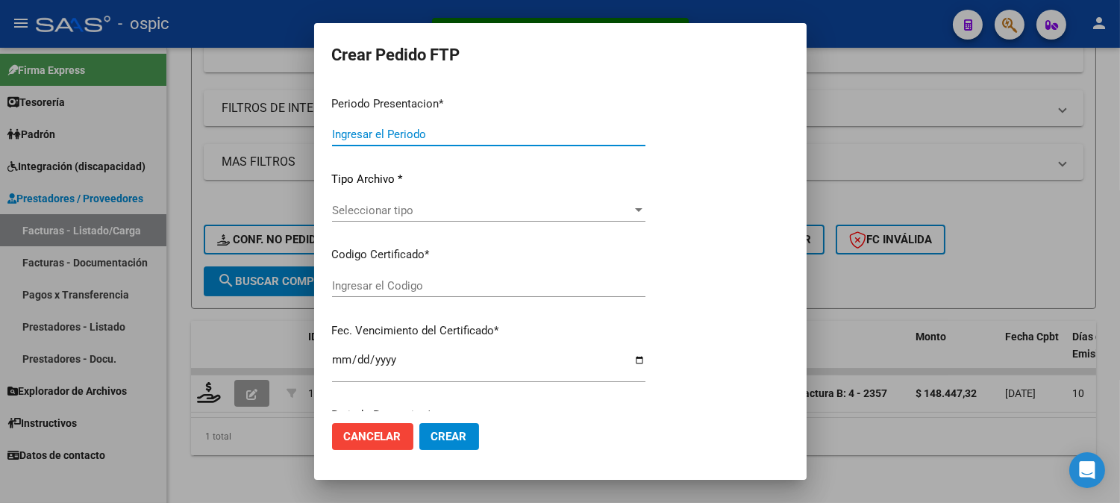
type input "202507"
type input "$ 148.447,32"
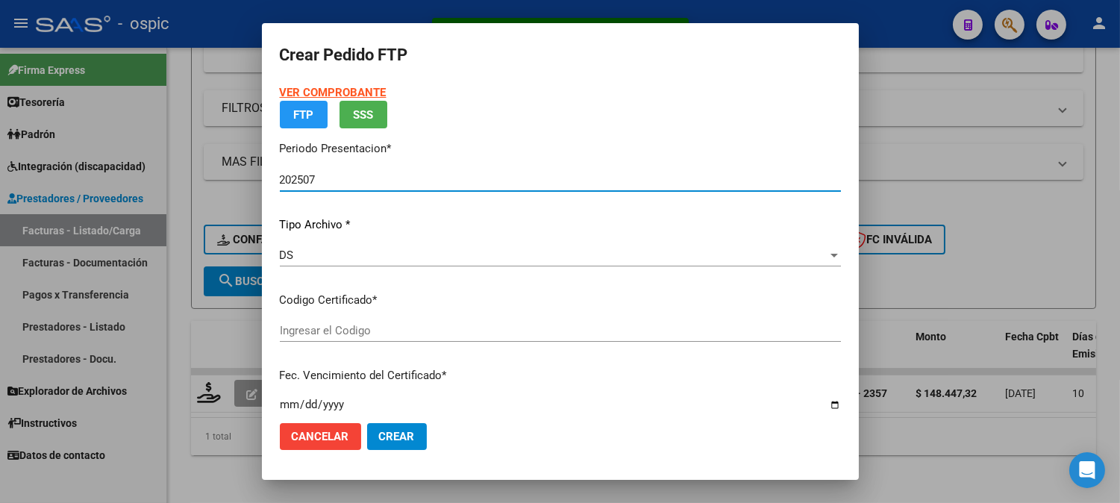
type input "0000000000000000000000000000008560540133"
type input "[DATE]"
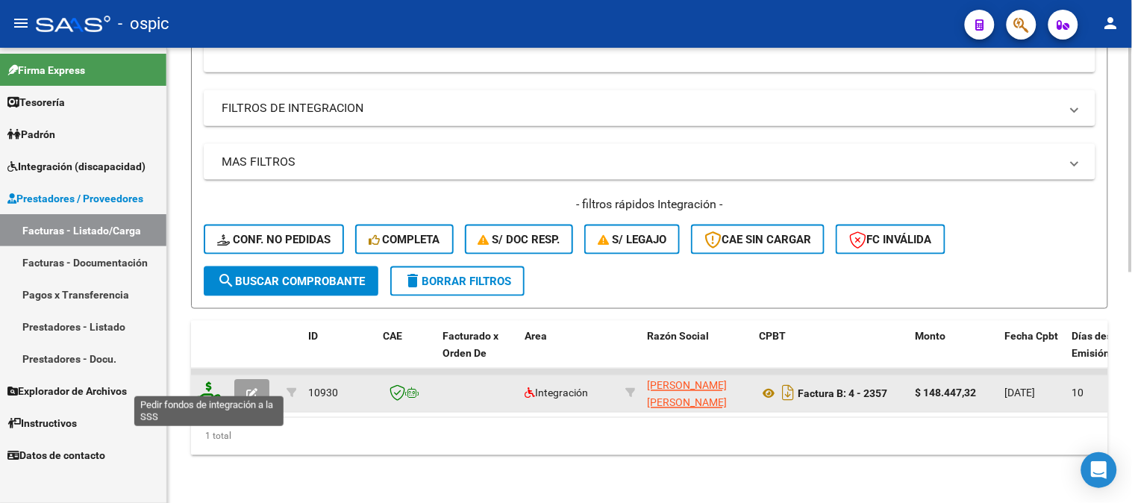
click at [202, 382] on icon at bounding box center [209, 392] width 24 height 21
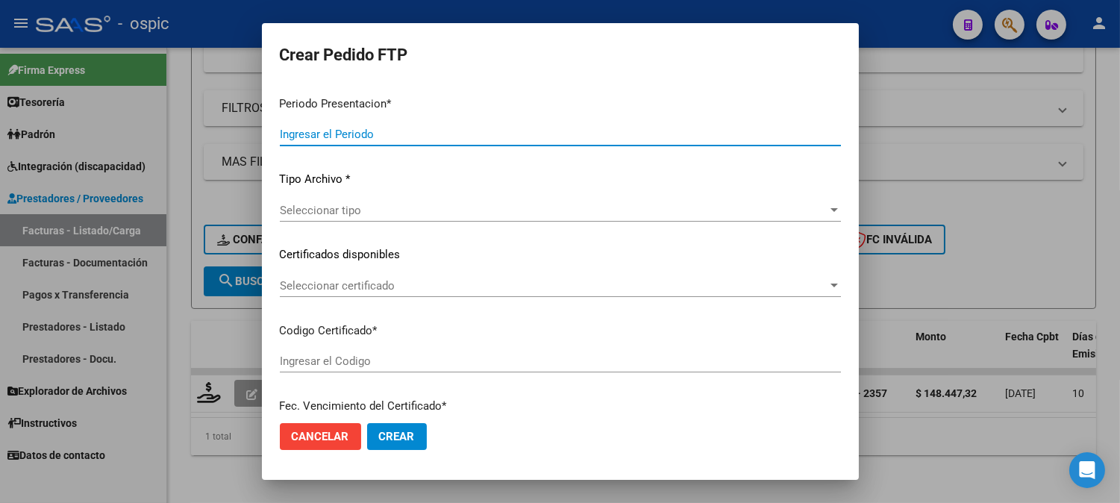
type input "202507"
type input "$ 148.447,32"
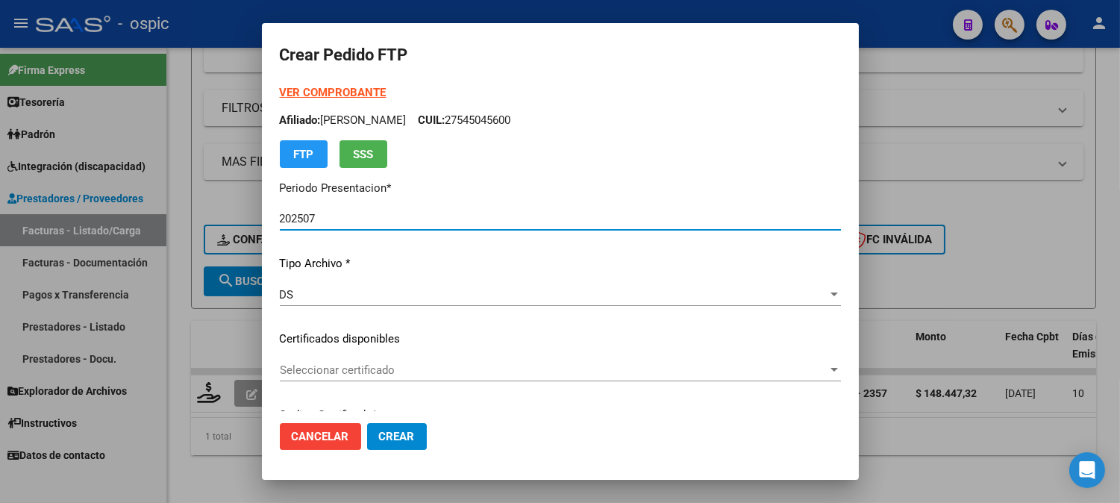
type input "0000000000000000000000000000008560540133"
type input "[DATE]"
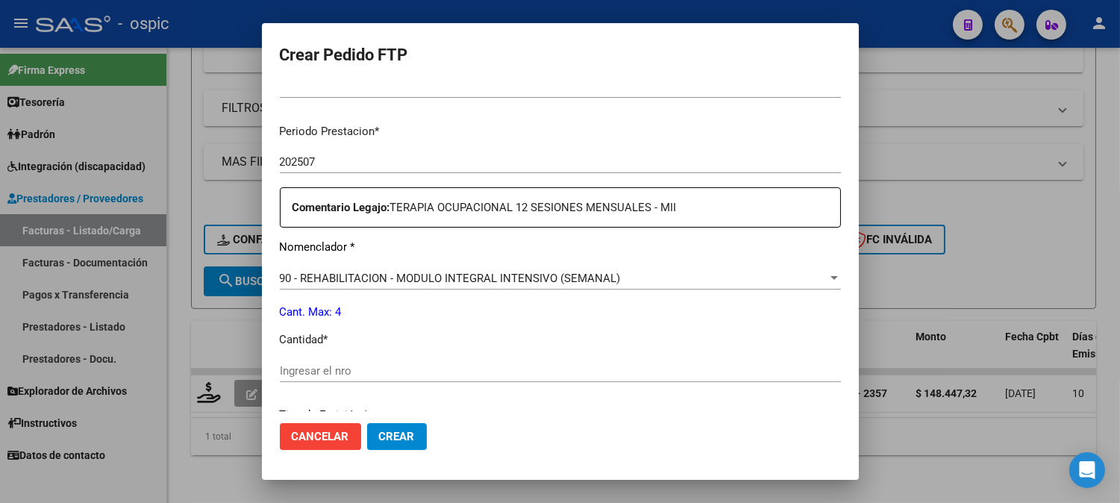
scroll to position [455, 0]
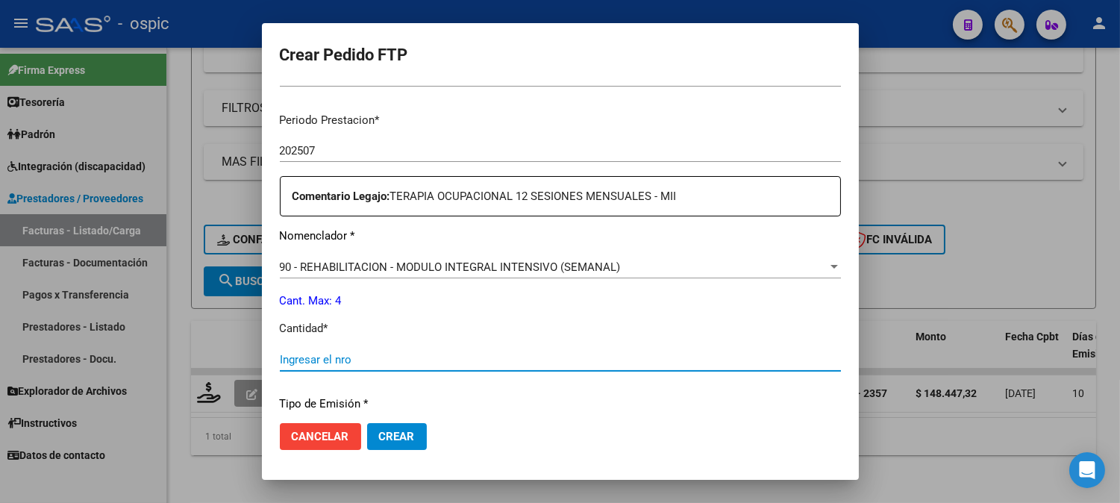
click at [482, 360] on input "Ingresar el nro" at bounding box center [560, 359] width 561 height 13
type input "4"
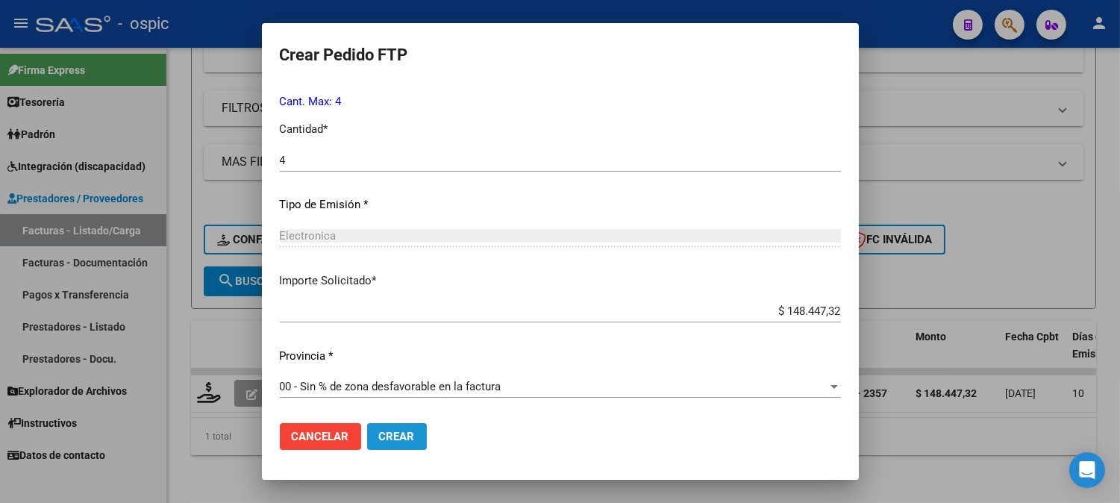
click at [382, 434] on span "Crear" at bounding box center [397, 436] width 36 height 13
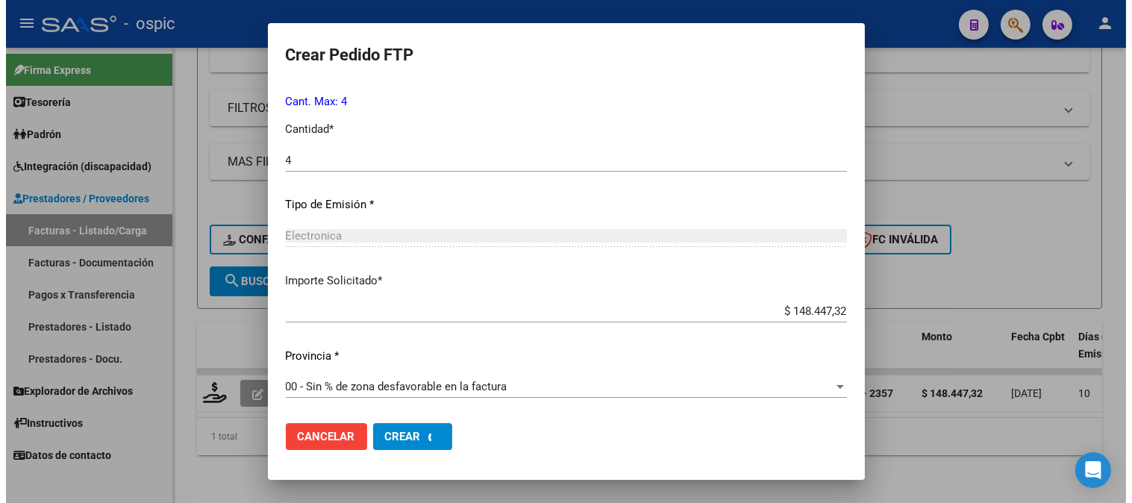
scroll to position [0, 0]
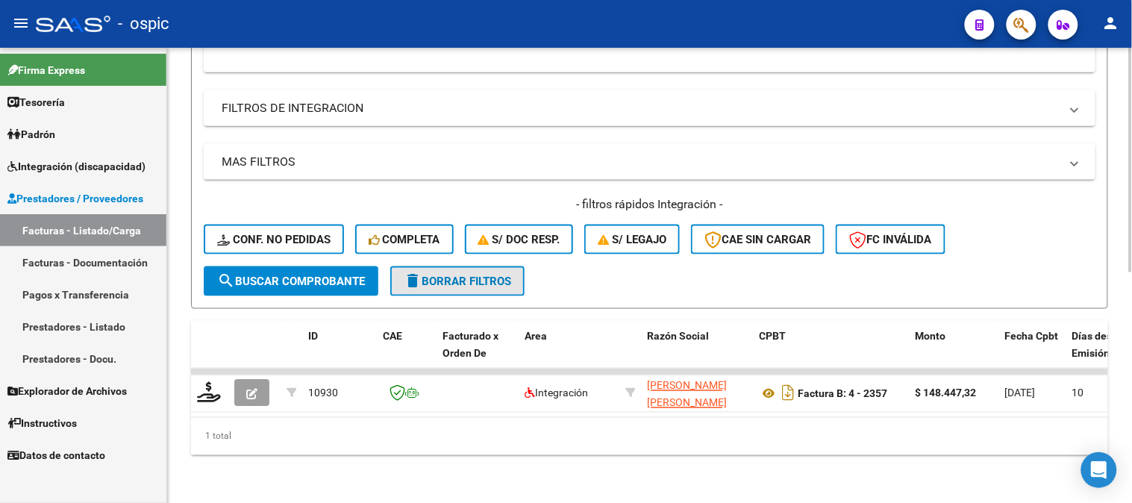
click at [482, 275] on span "delete Borrar Filtros" at bounding box center [457, 281] width 107 height 13
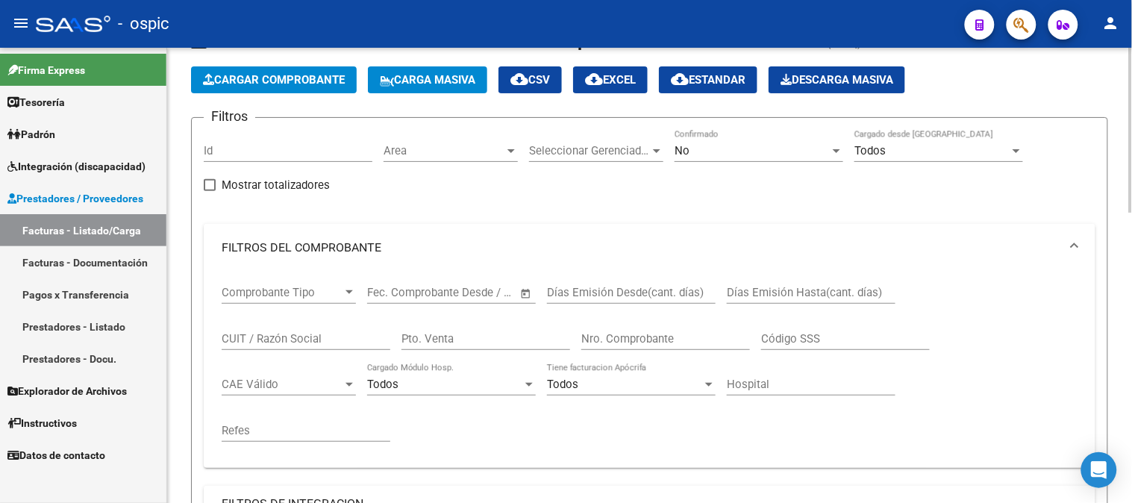
scroll to position [51, 0]
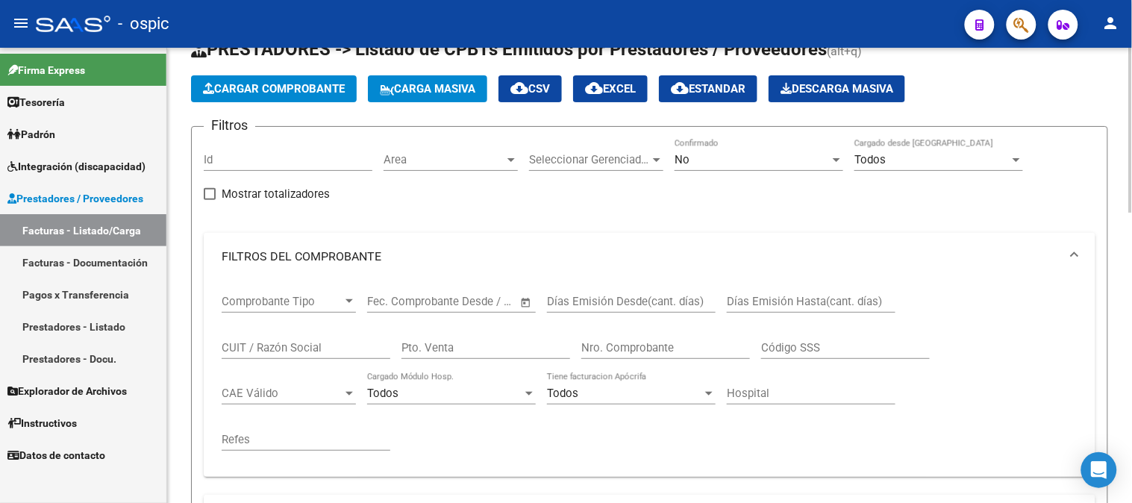
click at [286, 346] on input "CUIT / Razón Social" at bounding box center [306, 347] width 169 height 13
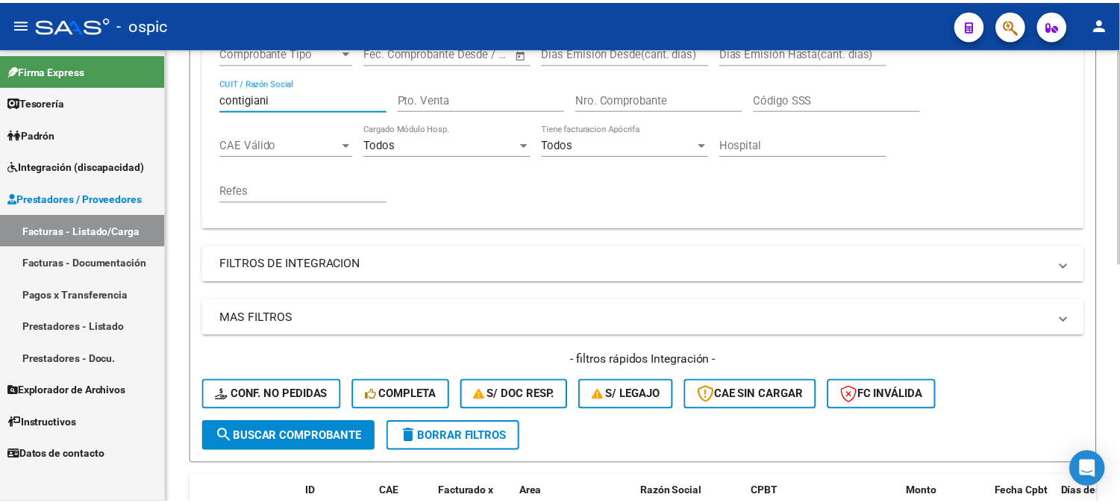
scroll to position [466, 0]
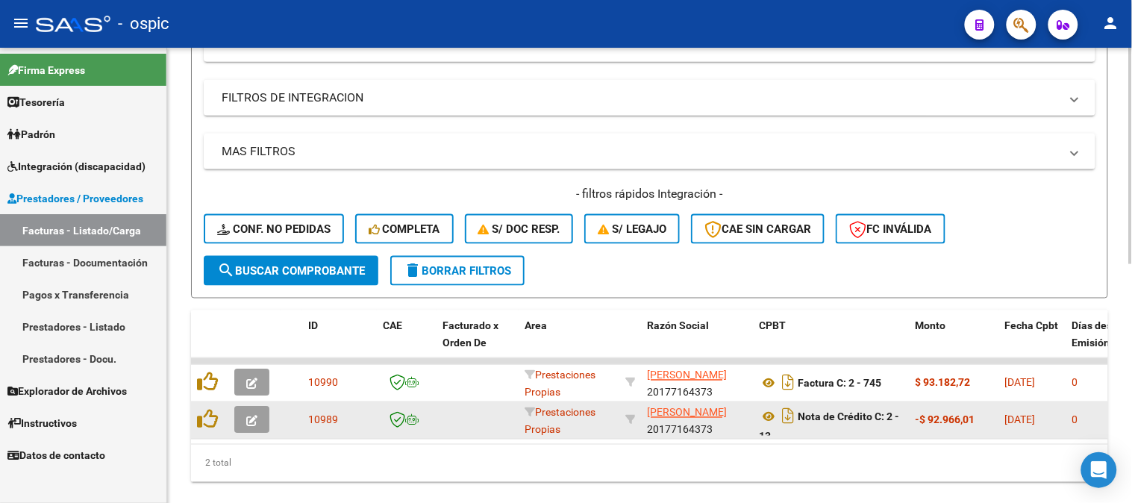
type input "contigiani"
click at [249, 422] on icon "button" at bounding box center [251, 421] width 11 height 11
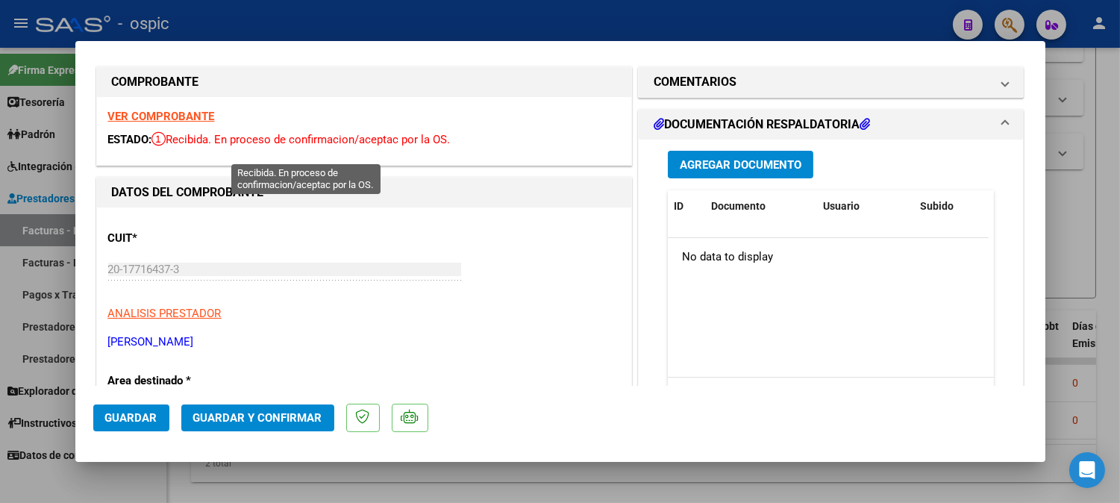
scroll to position [0, 0]
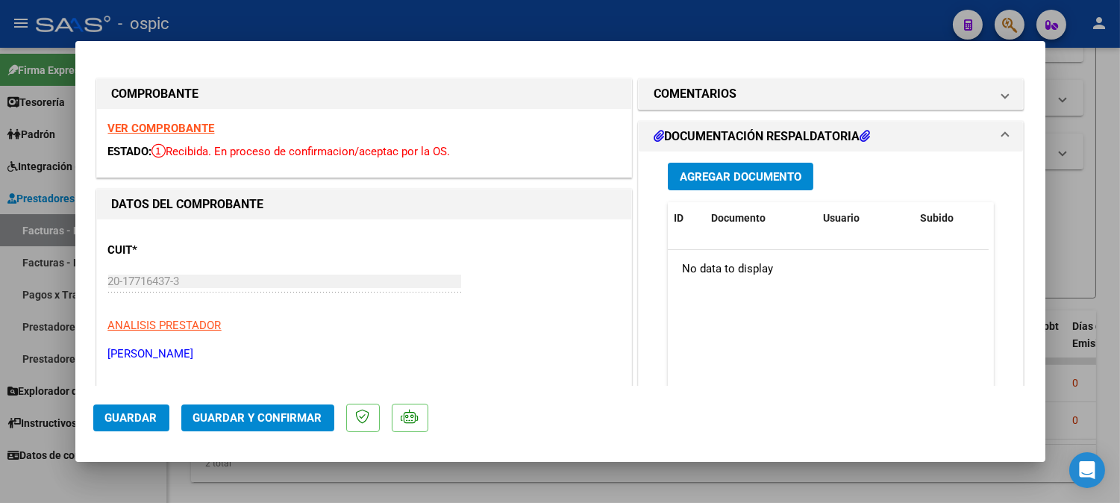
click at [170, 129] on strong "VER COMPROBANTE" at bounding box center [161, 128] width 107 height 13
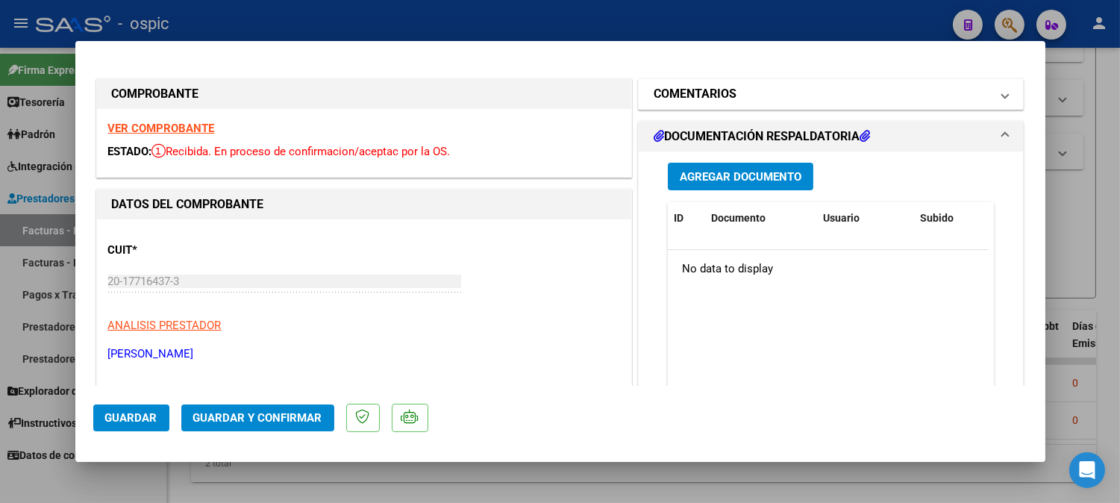
click at [706, 96] on h1 "COMENTARIOS" at bounding box center [695, 94] width 83 height 18
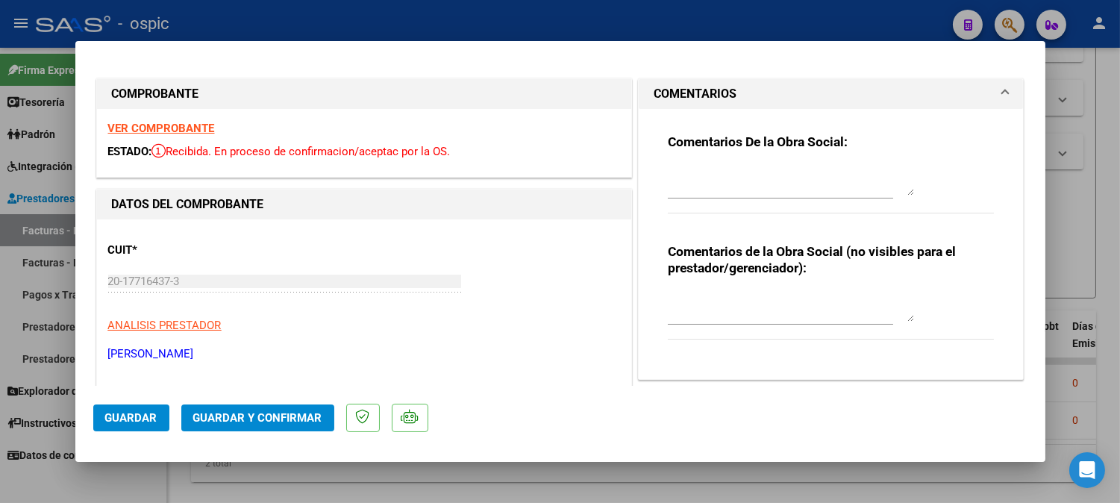
click at [748, 297] on textarea at bounding box center [791, 307] width 246 height 30
type textarea "c"
type textarea "CORRESPONDE A FC 2-744"
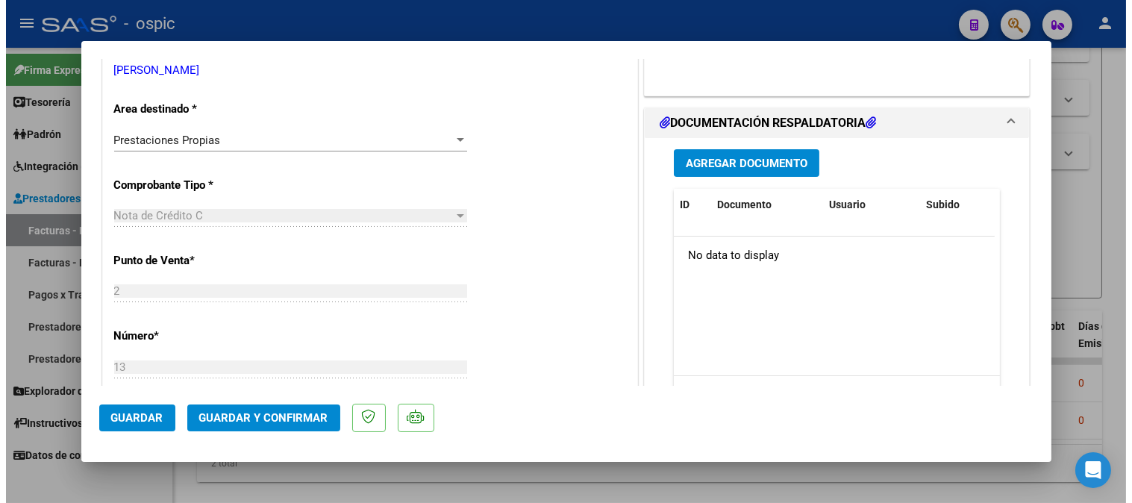
scroll to position [308, 0]
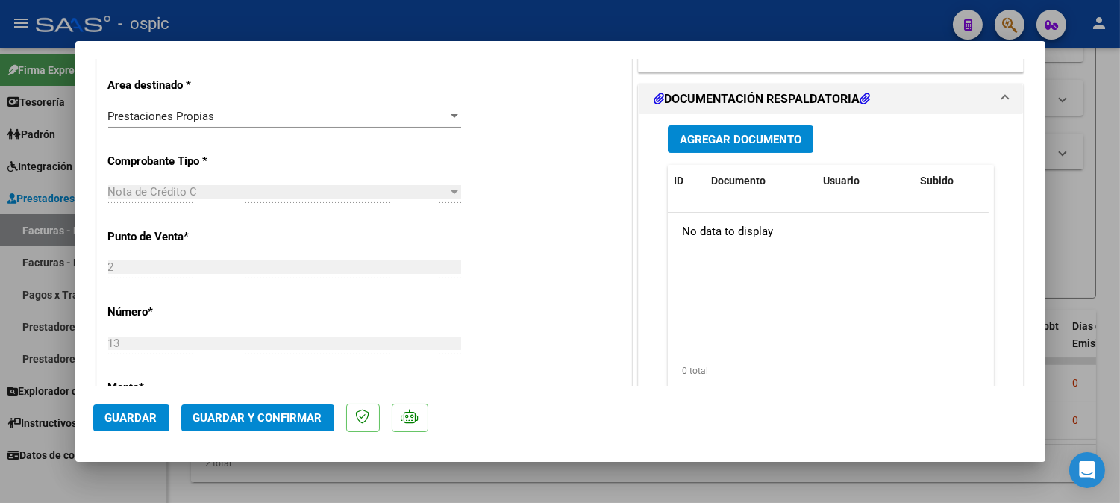
click at [284, 414] on span "Guardar y Confirmar" at bounding box center [257, 417] width 129 height 13
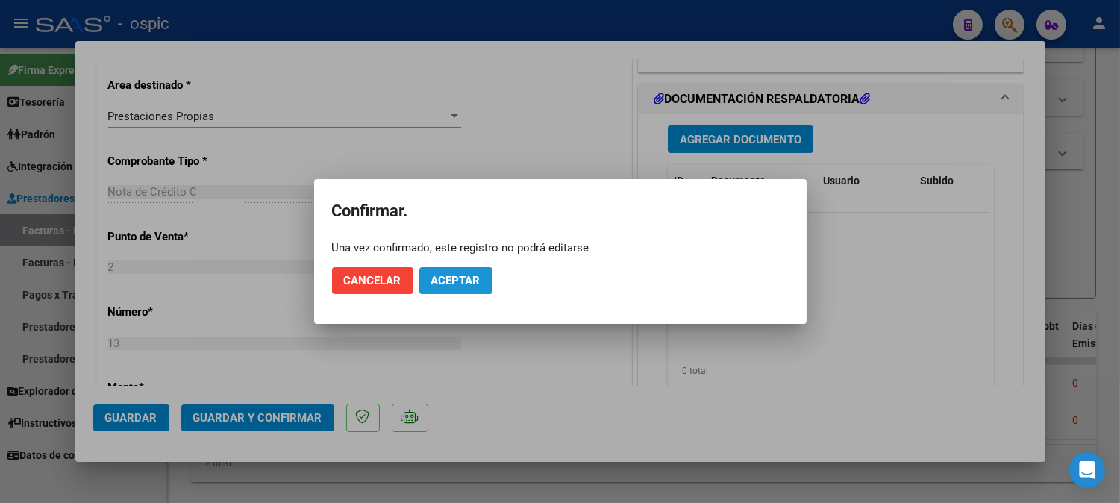
click at [475, 287] on span "Aceptar" at bounding box center [455, 280] width 49 height 13
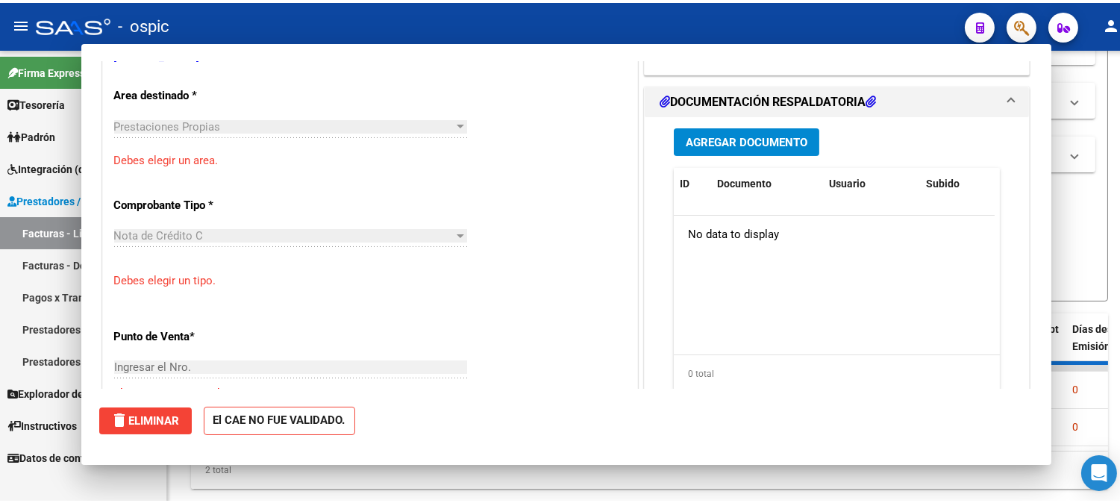
scroll to position [0, 0]
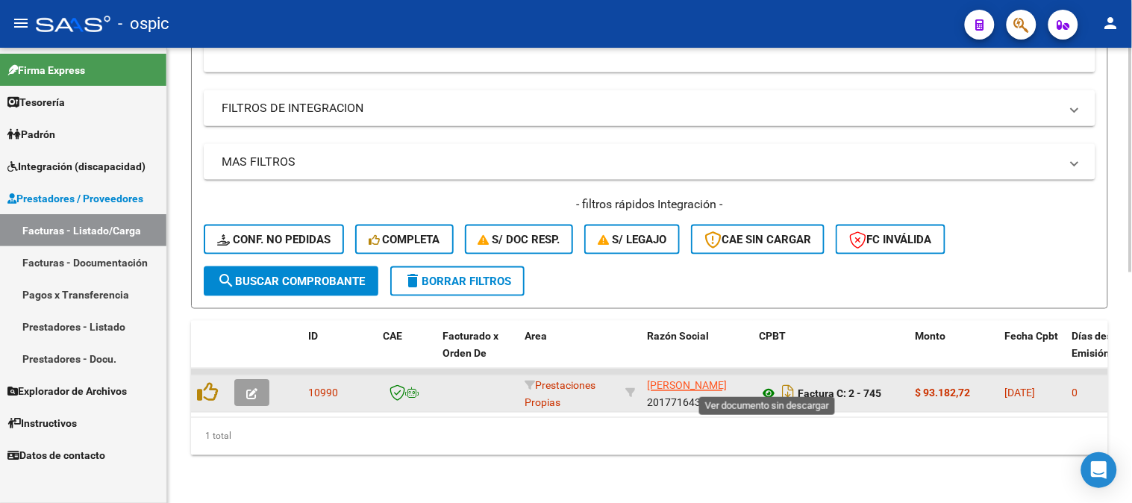
click at [770, 385] on icon at bounding box center [768, 394] width 19 height 18
click at [257, 389] on icon "button" at bounding box center [251, 394] width 11 height 11
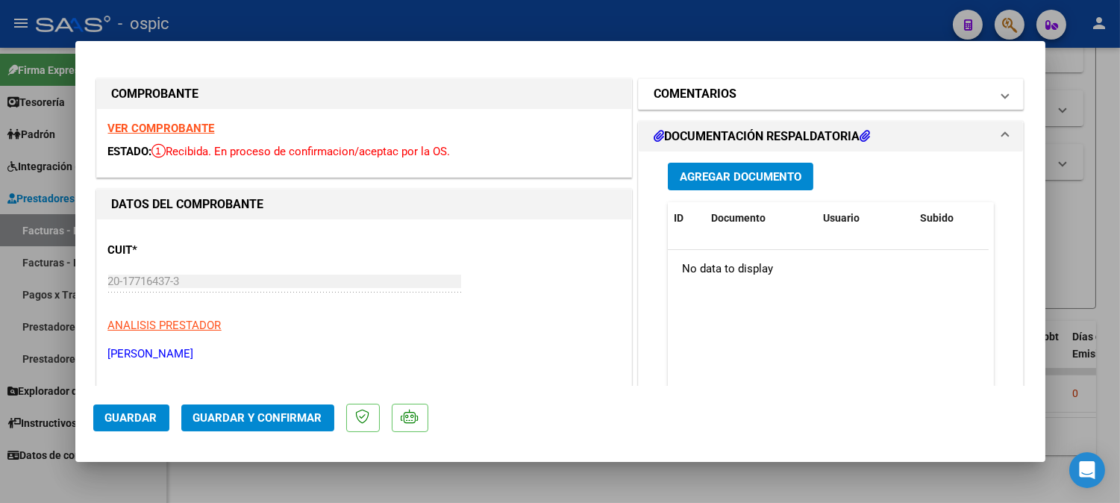
click at [760, 97] on mat-panel-title "COMENTARIOS" at bounding box center [822, 94] width 337 height 18
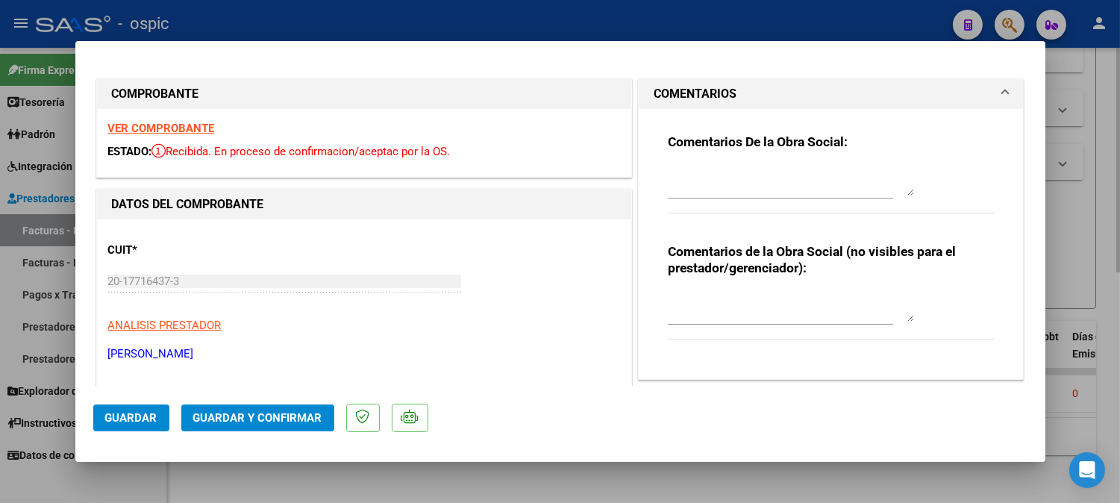
type input "$ 0,00"
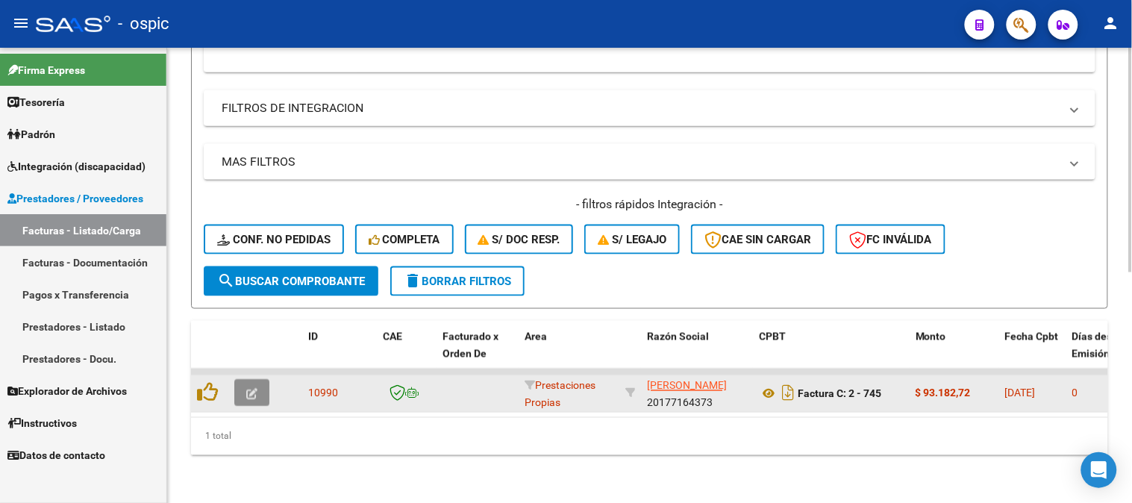
click at [258, 380] on button "button" at bounding box center [251, 393] width 35 height 27
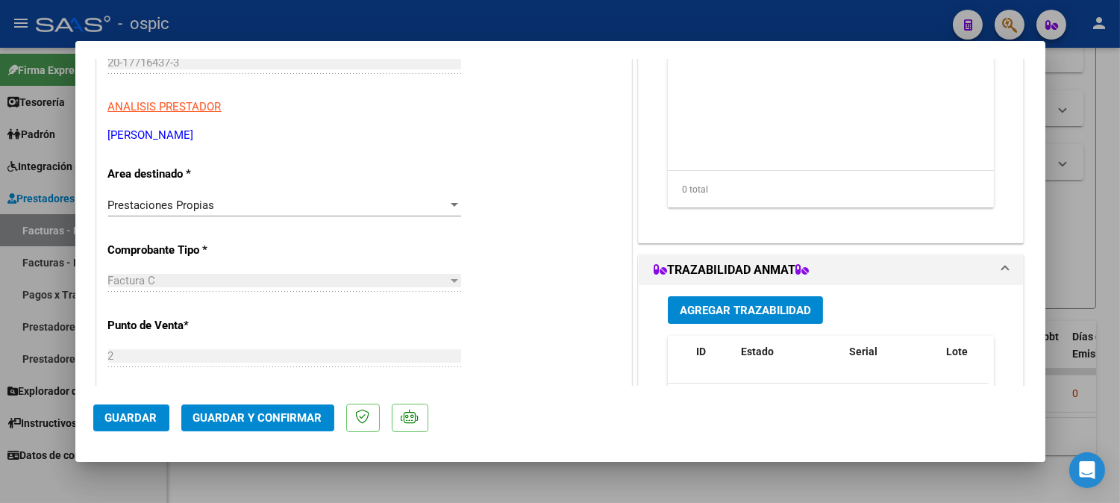
scroll to position [222, 0]
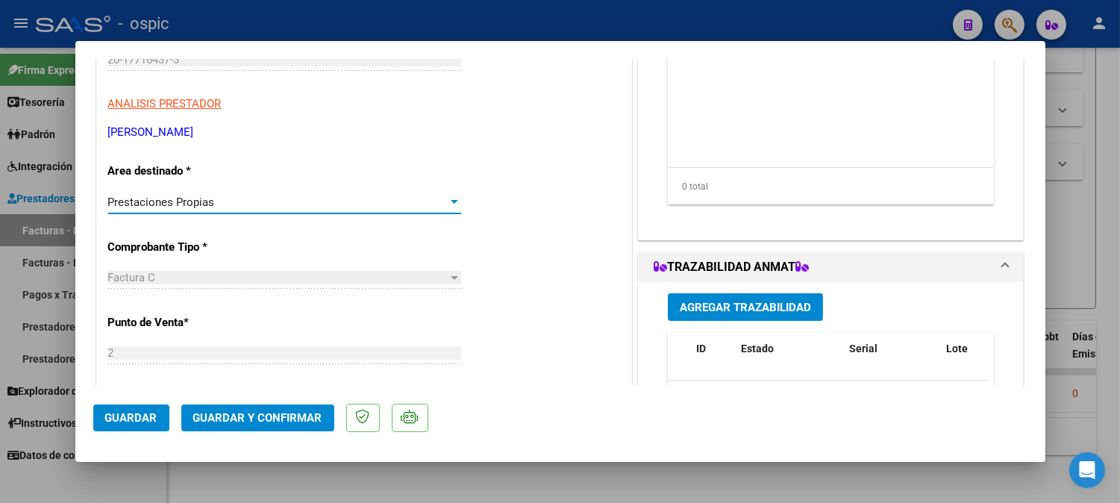
click at [258, 205] on div "Prestaciones Propias" at bounding box center [278, 202] width 340 height 13
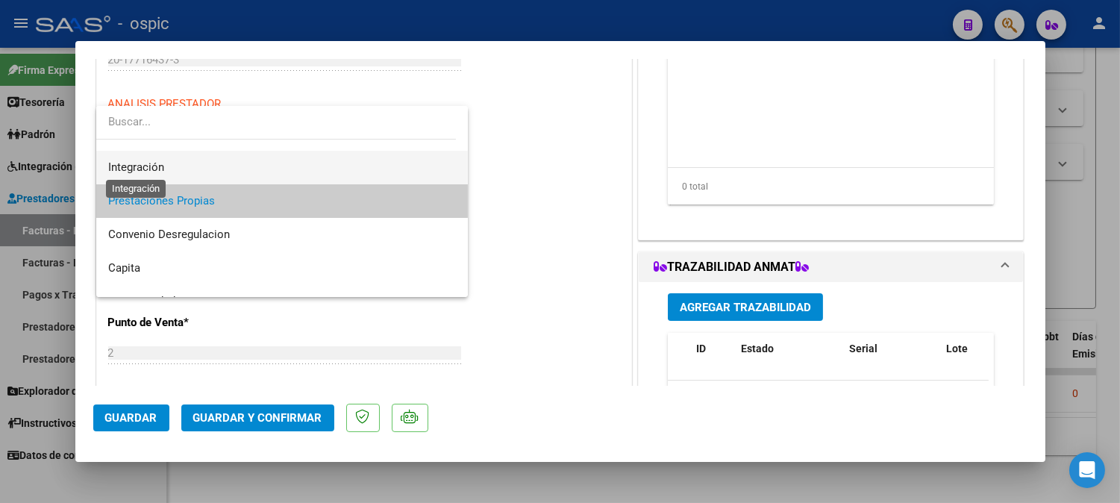
click at [160, 167] on span "Integración" at bounding box center [136, 166] width 56 height 13
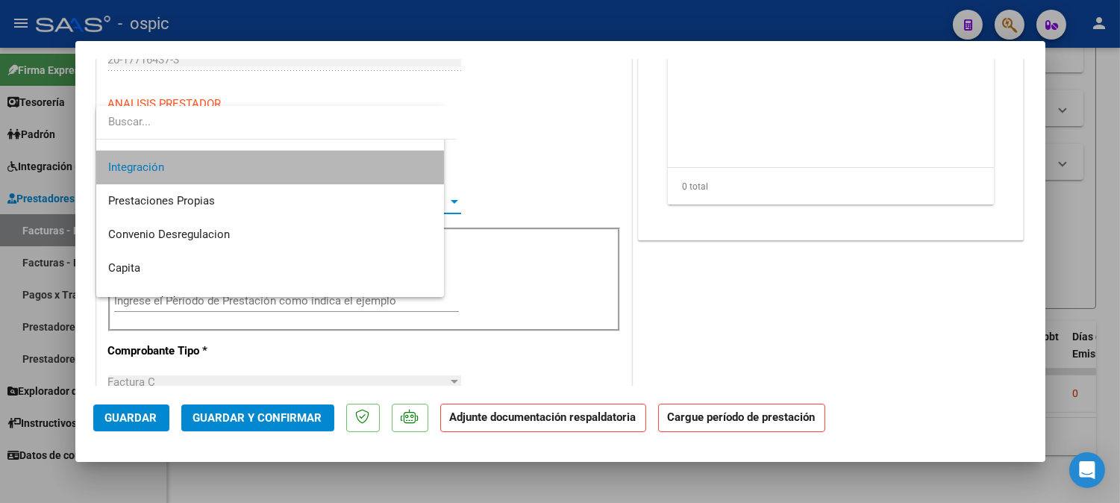
scroll to position [101, 0]
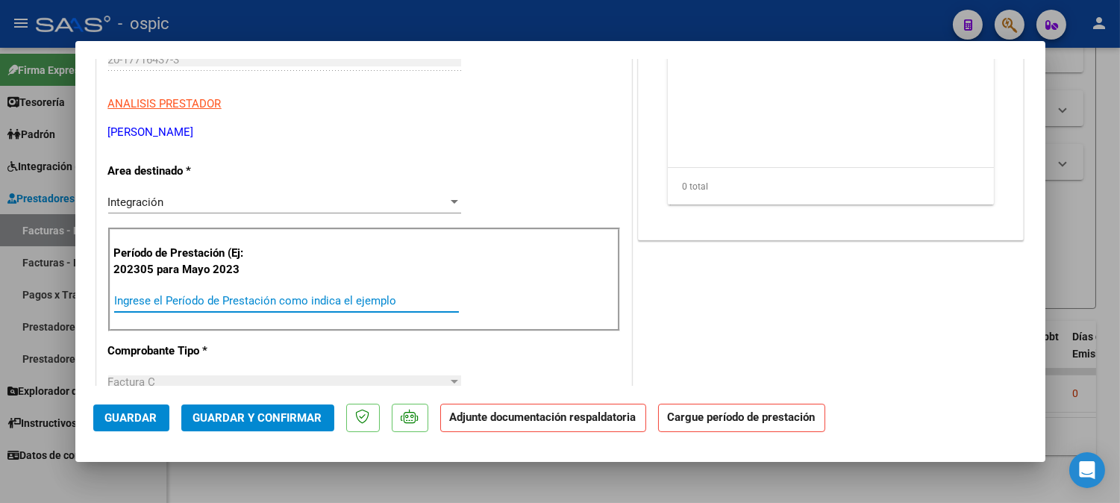
click at [272, 299] on input "Ingrese el Período de Prestación como indica el ejemplo" at bounding box center [286, 300] width 345 height 13
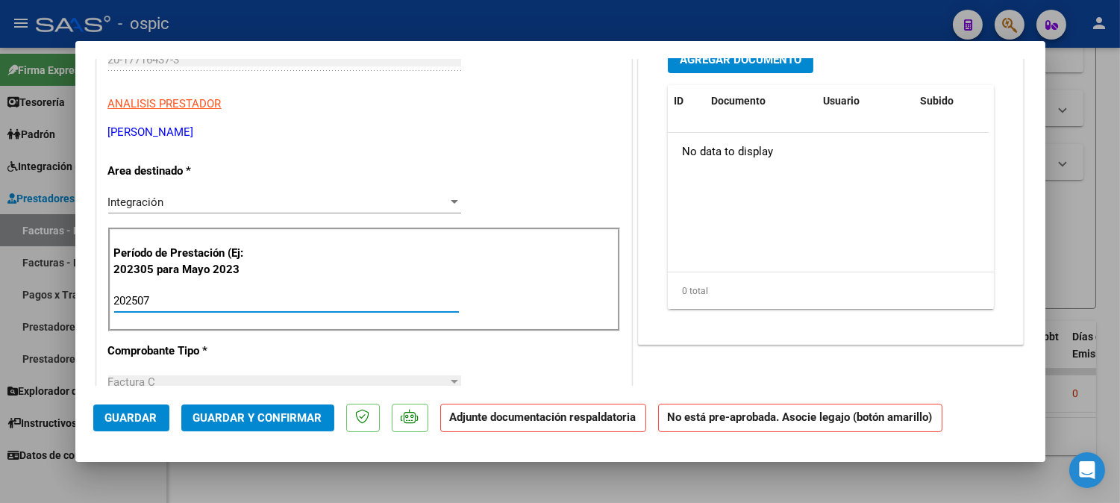
type input "202507"
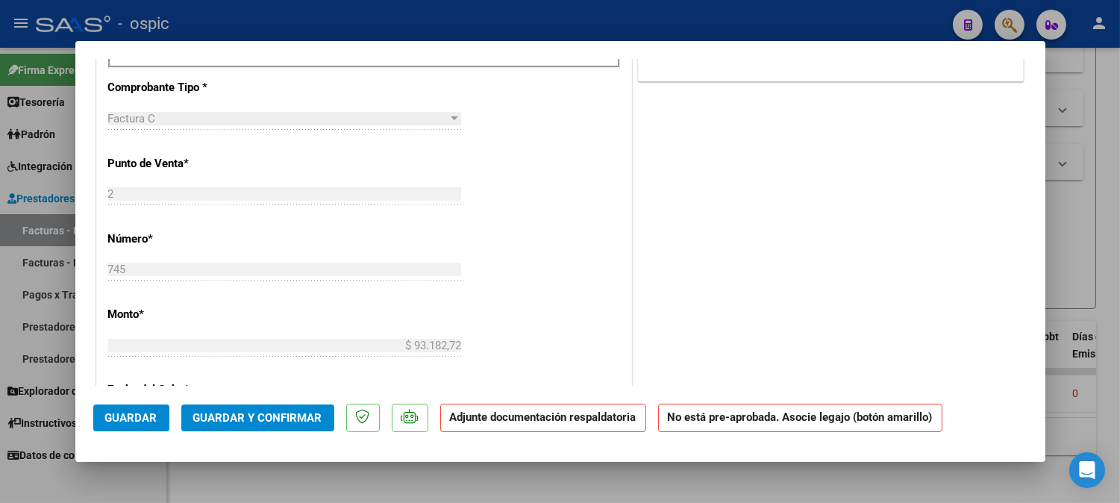
scroll to position [0, 0]
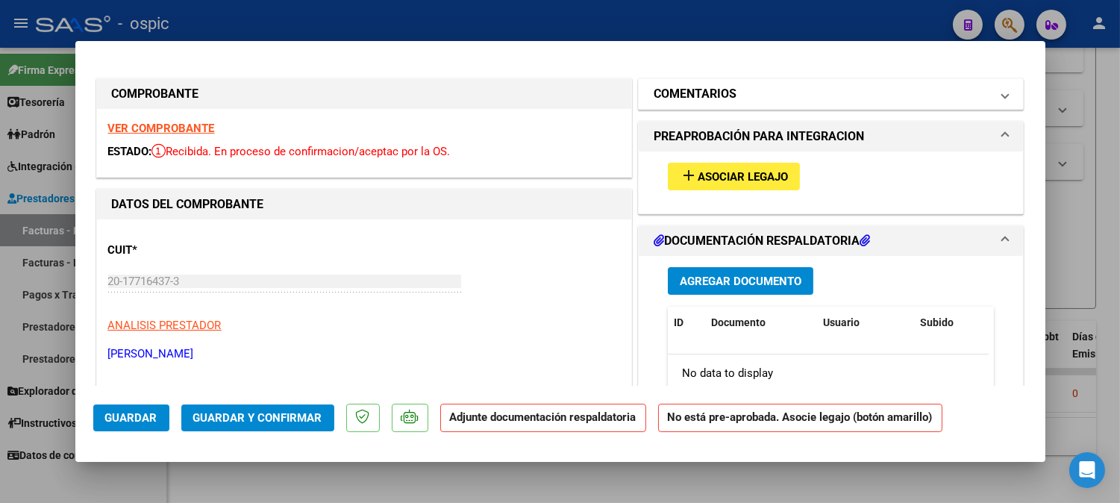
click at [699, 93] on h1 "COMENTARIOS" at bounding box center [695, 94] width 83 height 18
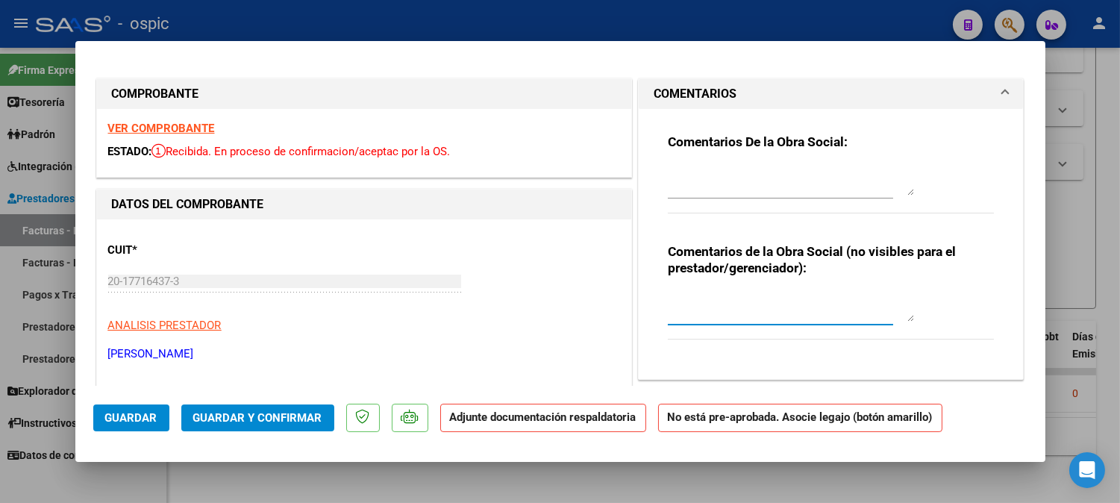
click at [728, 309] on textarea at bounding box center [791, 307] width 246 height 30
type textarea "t"
type textarea "TRANSPORTE 172 KM MENSUALES"
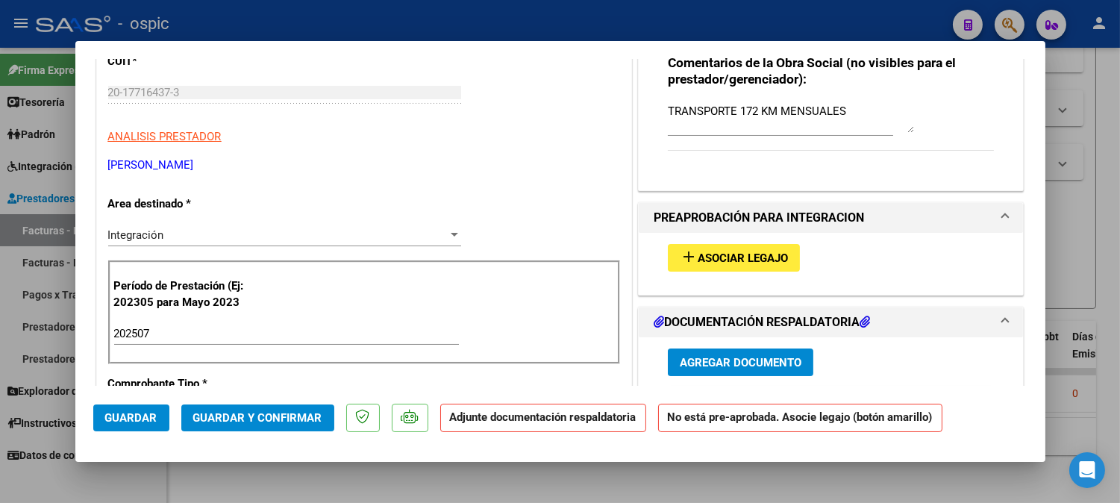
scroll to position [214, 0]
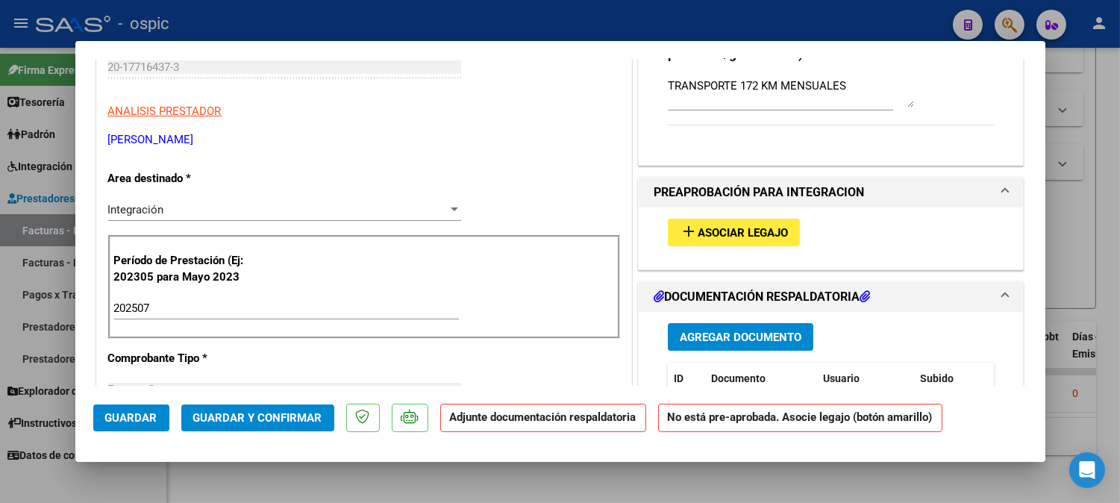
click at [739, 228] on span "Asociar Legajo" at bounding box center [743, 232] width 90 height 13
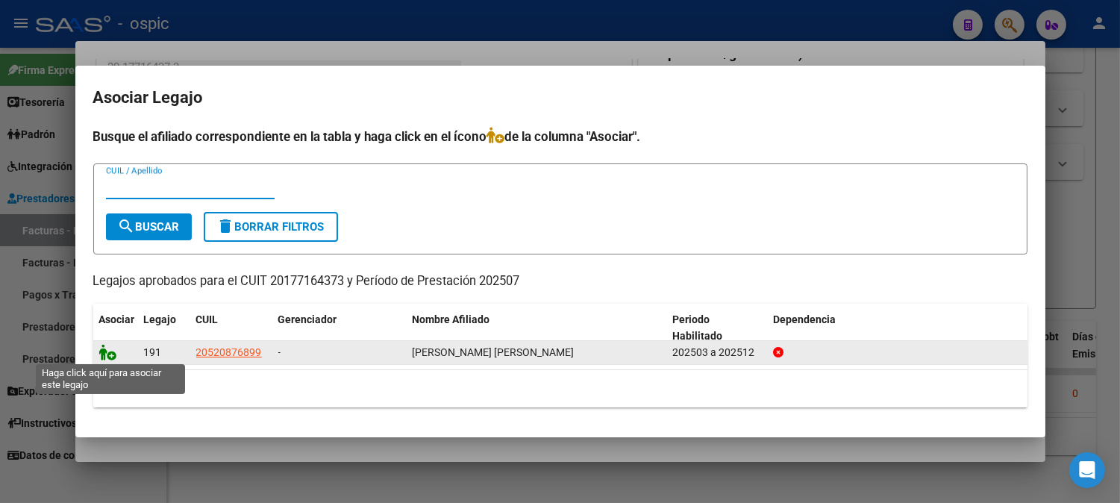
click at [113, 353] on icon at bounding box center [108, 352] width 18 height 16
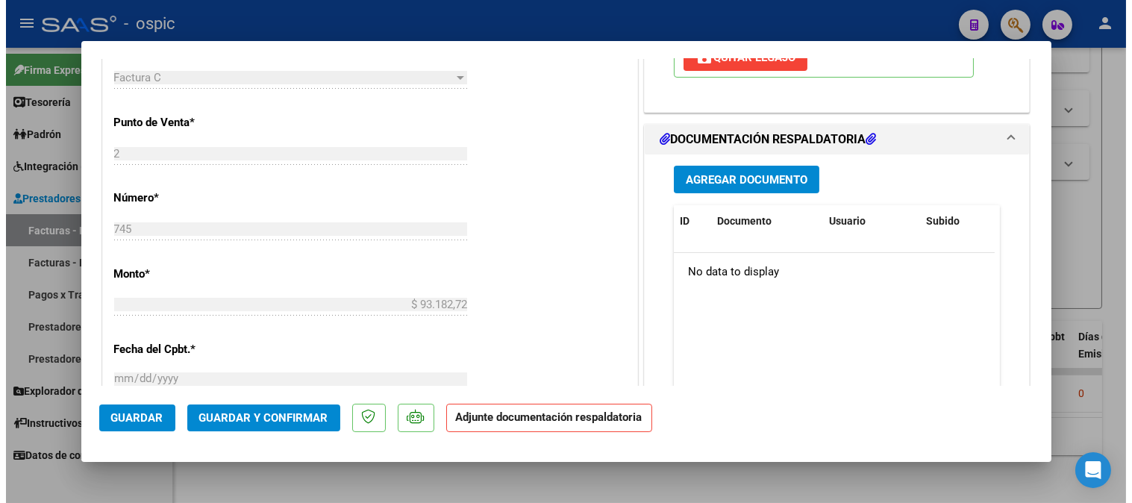
scroll to position [562, 0]
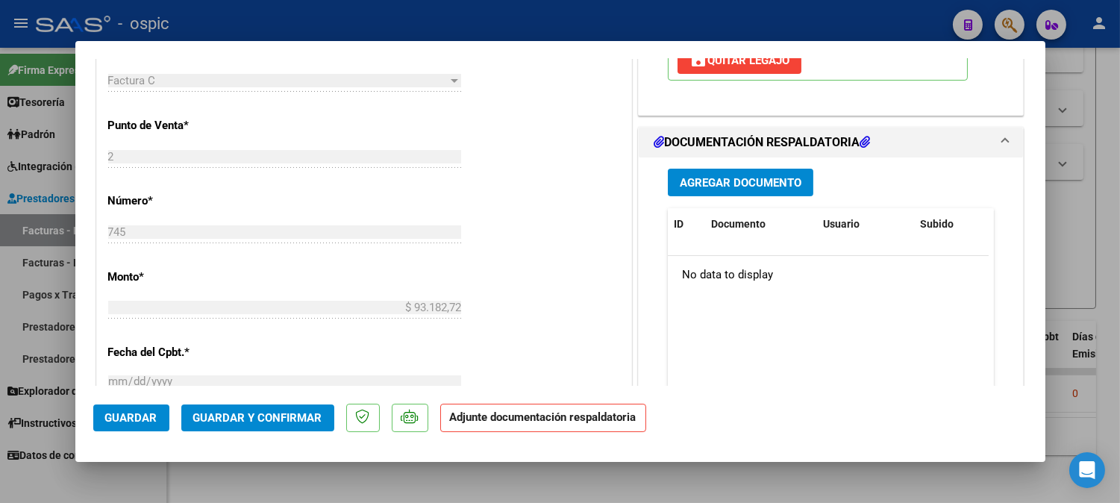
click at [284, 418] on span "Guardar y Confirmar" at bounding box center [257, 417] width 129 height 13
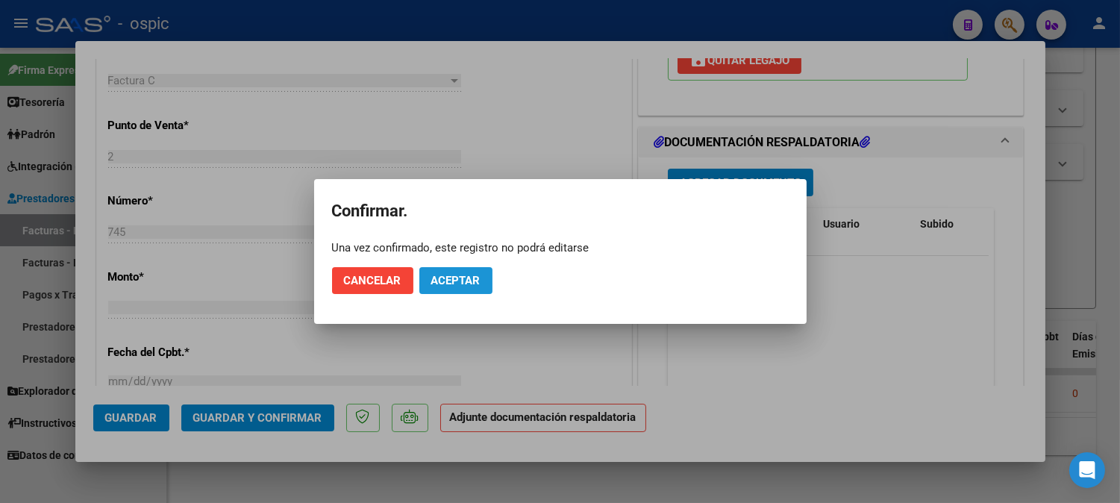
click at [470, 267] on button "Aceptar" at bounding box center [455, 280] width 73 height 27
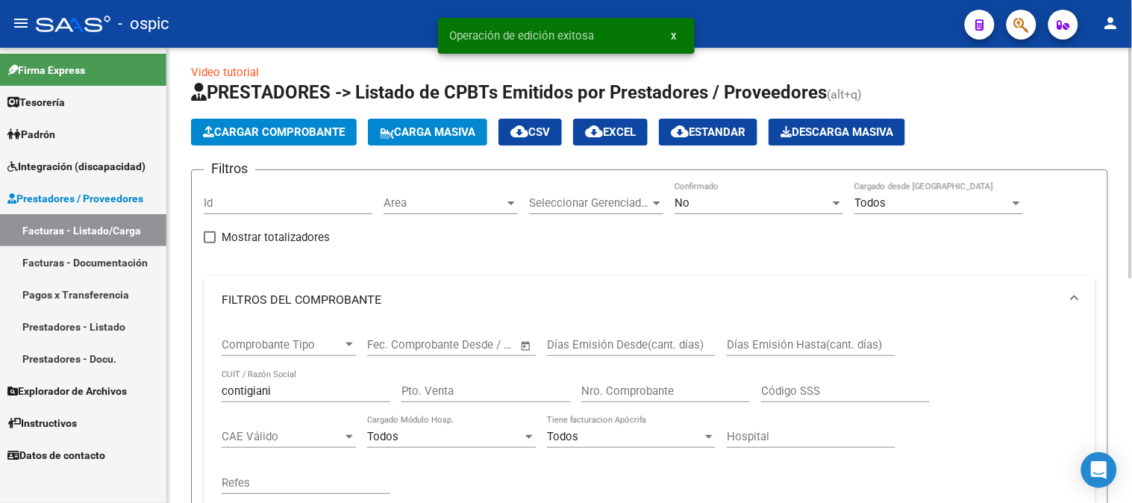
scroll to position [0, 0]
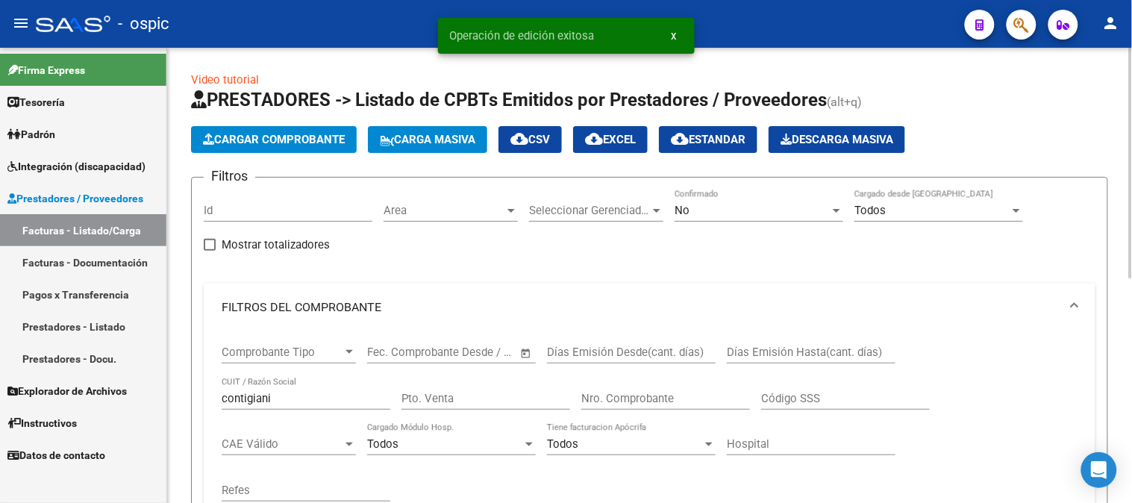
click at [691, 211] on div "No" at bounding box center [752, 210] width 155 height 13
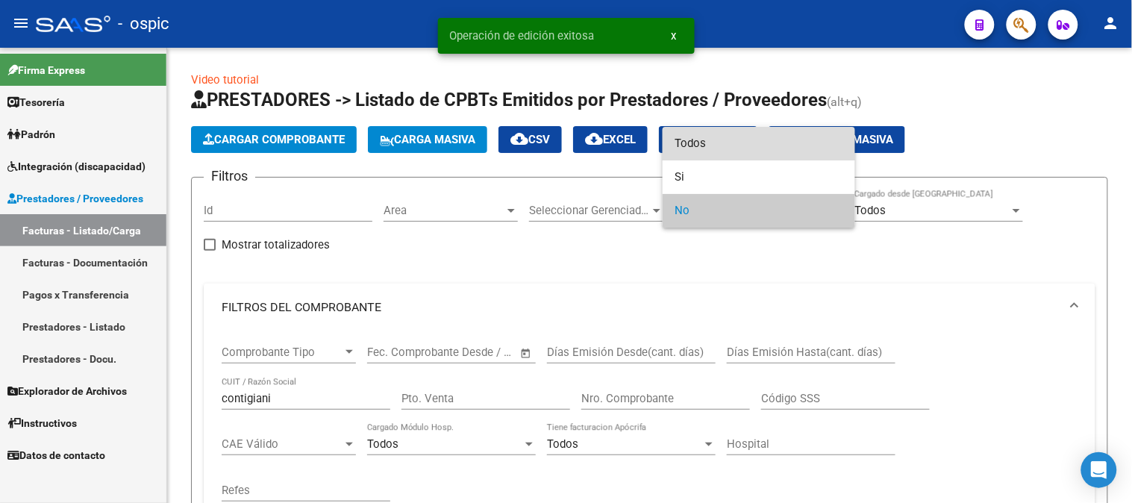
drag, startPoint x: 720, startPoint y: 146, endPoint x: 480, endPoint y: 382, distance: 336.7
click at [717, 148] on span "Todos" at bounding box center [759, 144] width 169 height 34
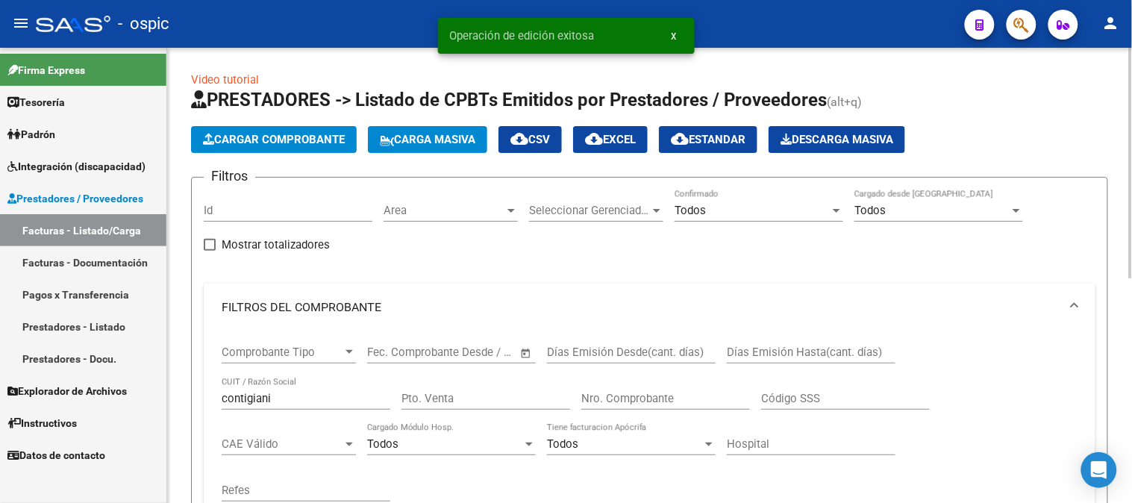
click at [457, 406] on div "Pto. Venta" at bounding box center [486, 394] width 169 height 32
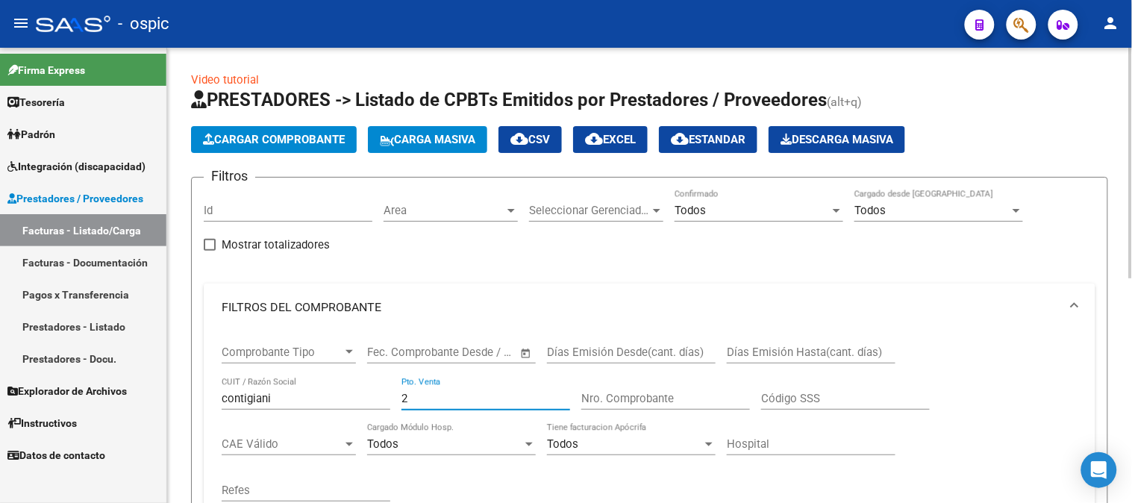
type input "2"
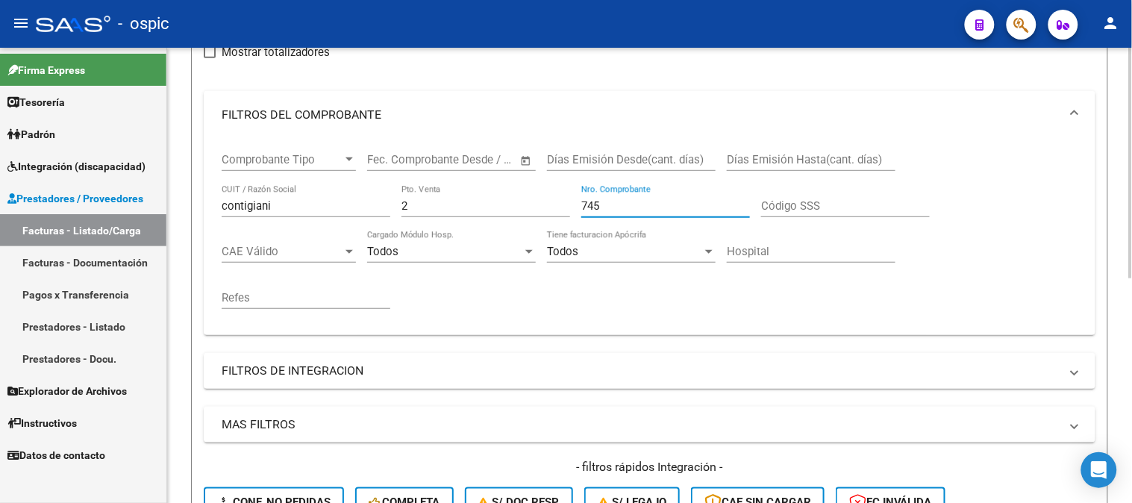
scroll to position [249, 0]
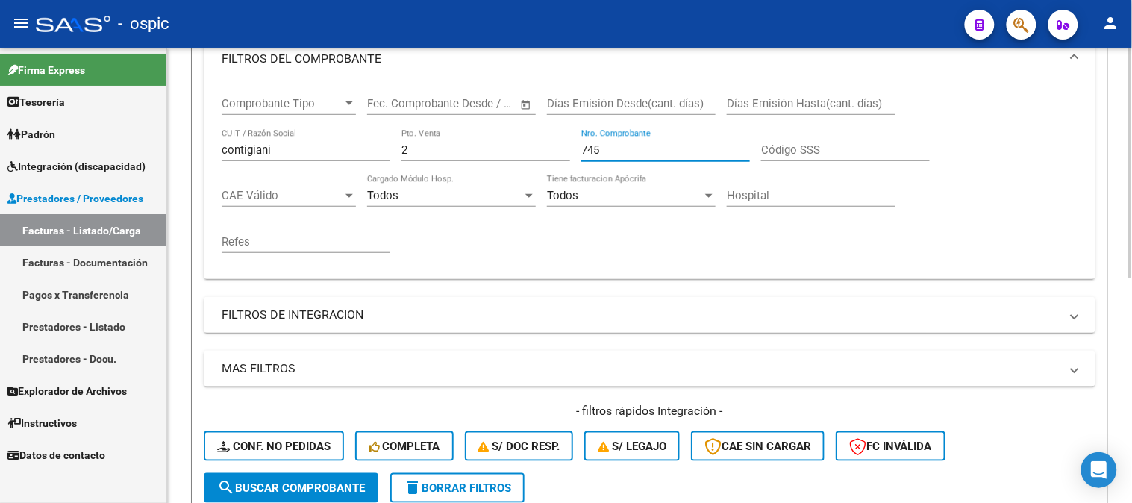
type input "745"
click at [299, 478] on button "search Buscar Comprobante" at bounding box center [291, 488] width 175 height 30
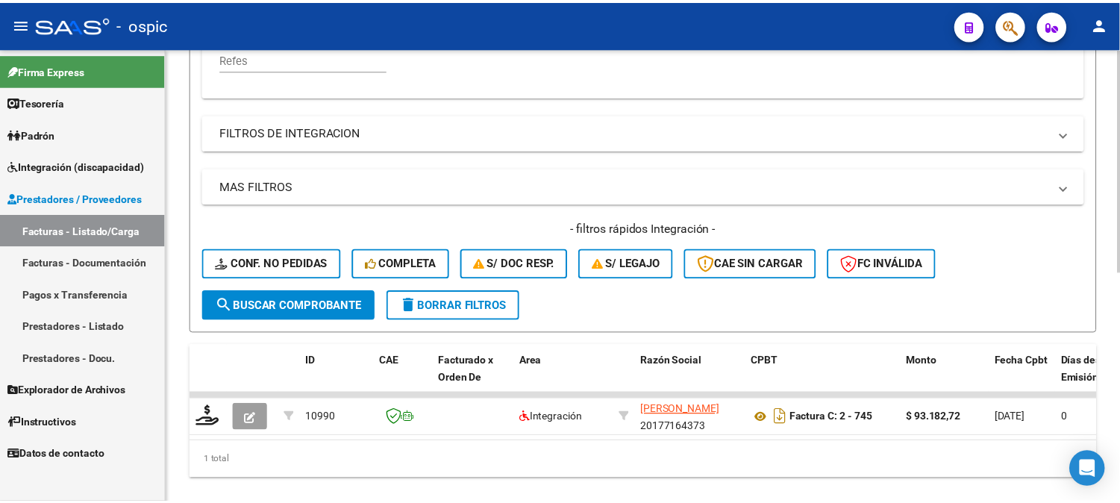
scroll to position [466, 0]
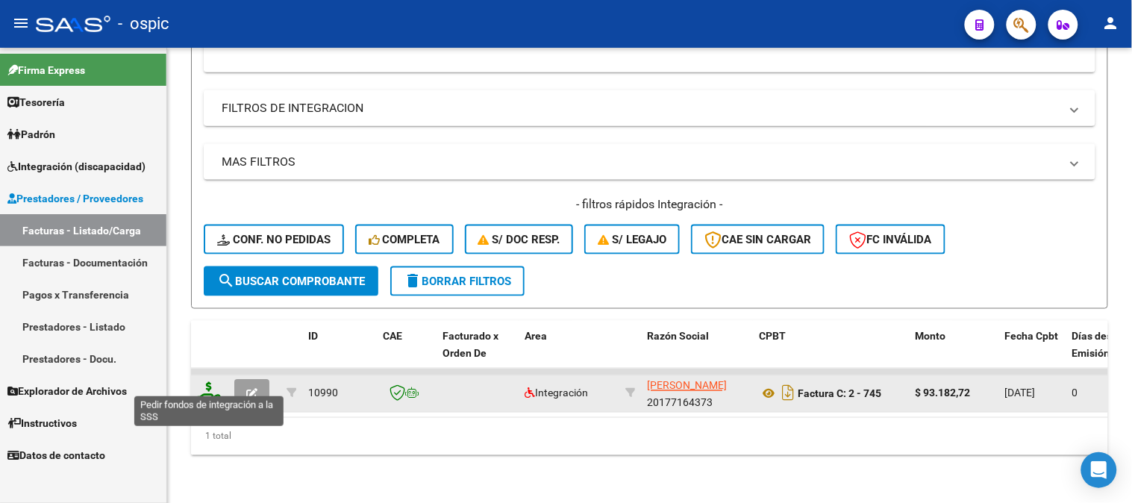
click at [211, 382] on icon at bounding box center [209, 392] width 24 height 21
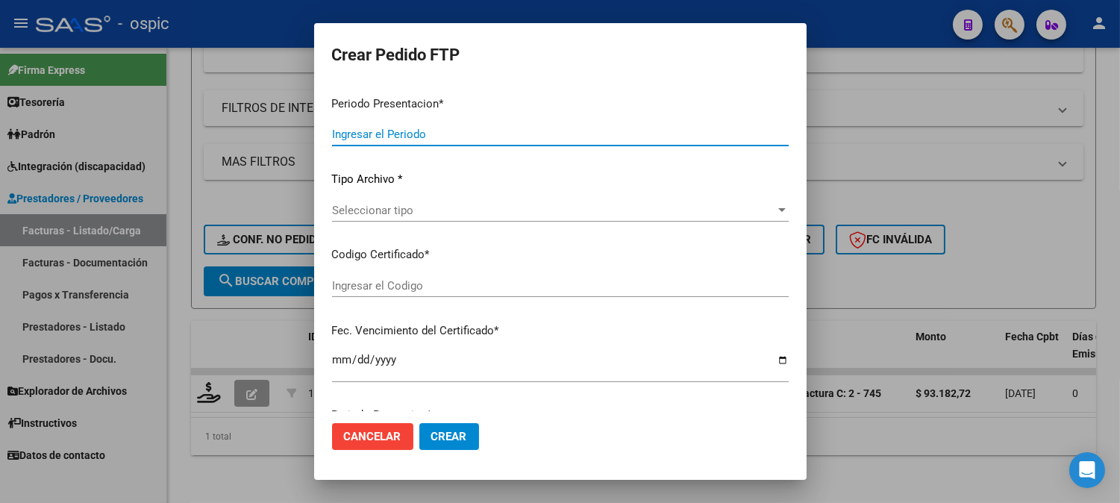
type input "202507"
type input "$ 93.182,72"
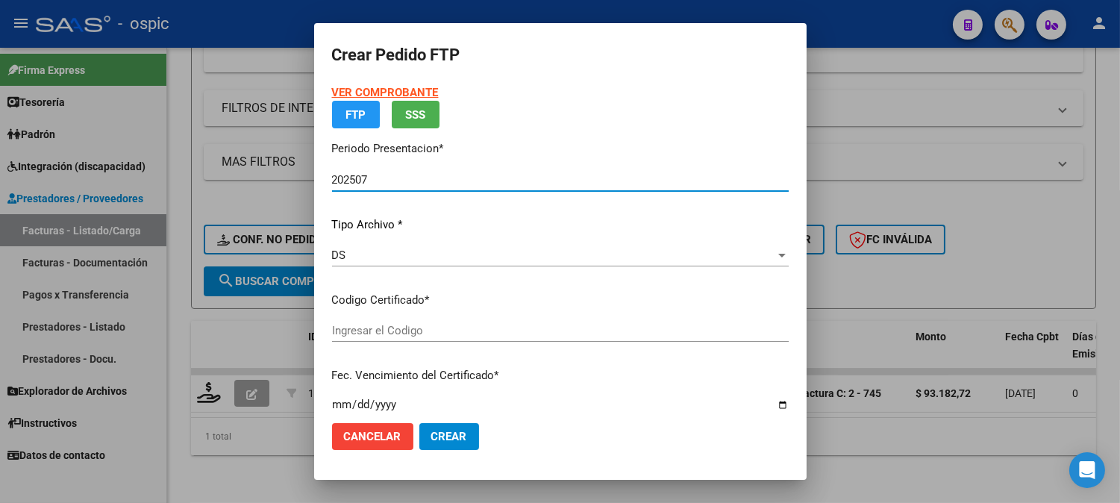
type input "0000000000000000000000000000008430075872"
type input "[DATE]"
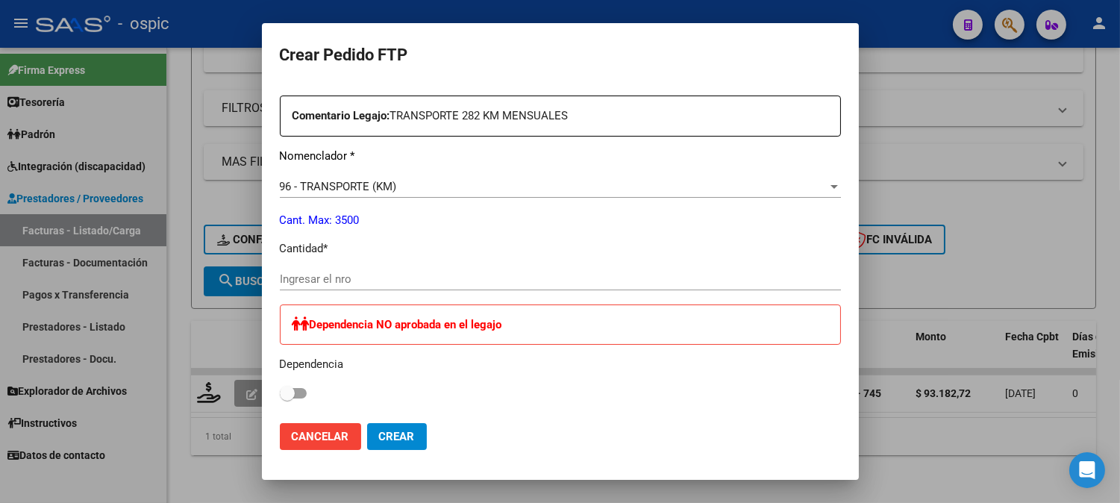
scroll to position [555, 0]
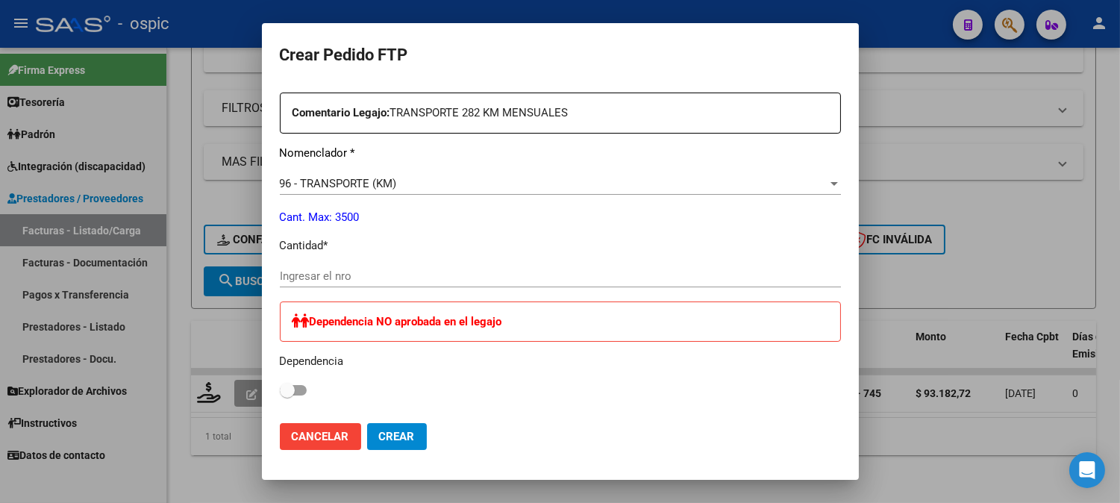
click at [460, 266] on div "Ingresar el nro" at bounding box center [560, 276] width 561 height 22
type input "172"
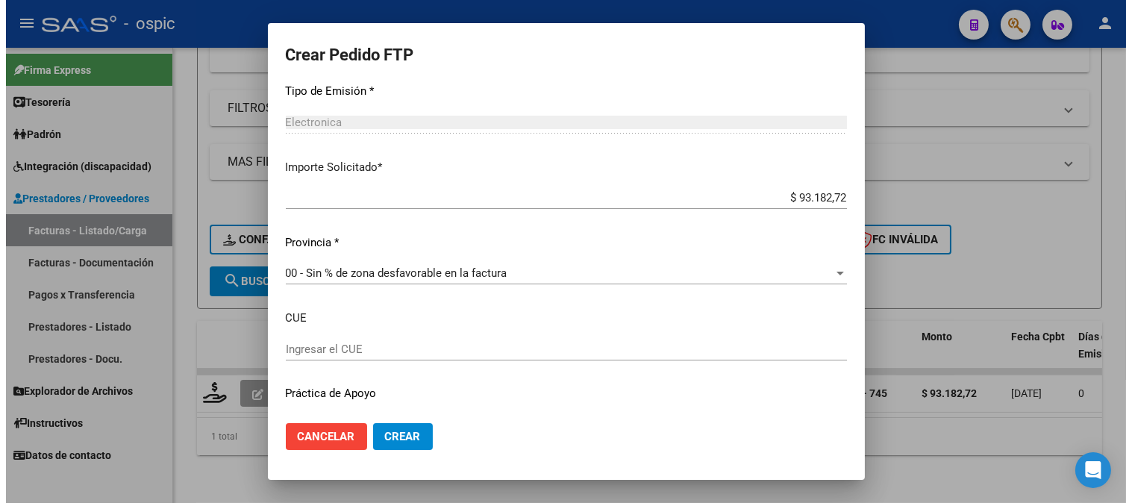
scroll to position [921, 0]
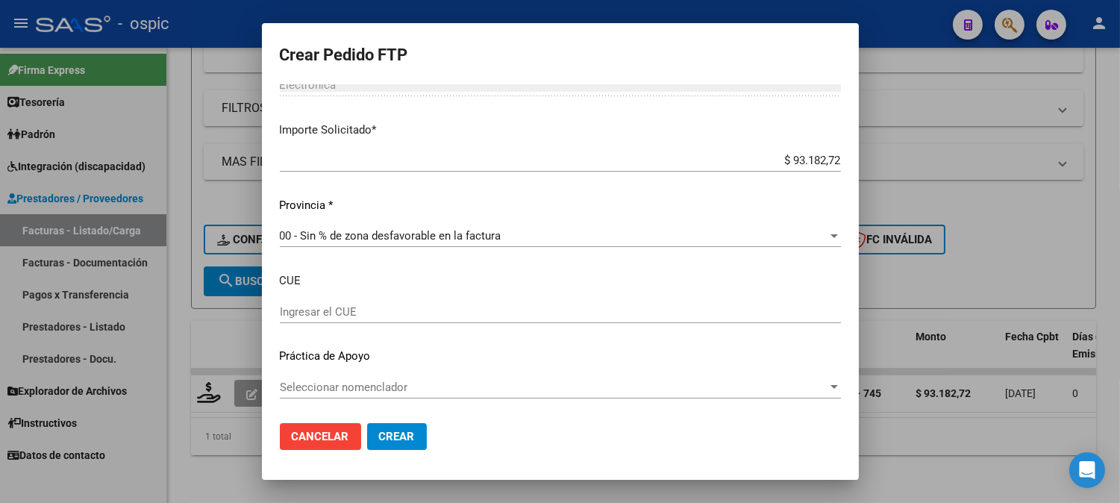
click at [403, 433] on span "Crear" at bounding box center [397, 436] width 36 height 13
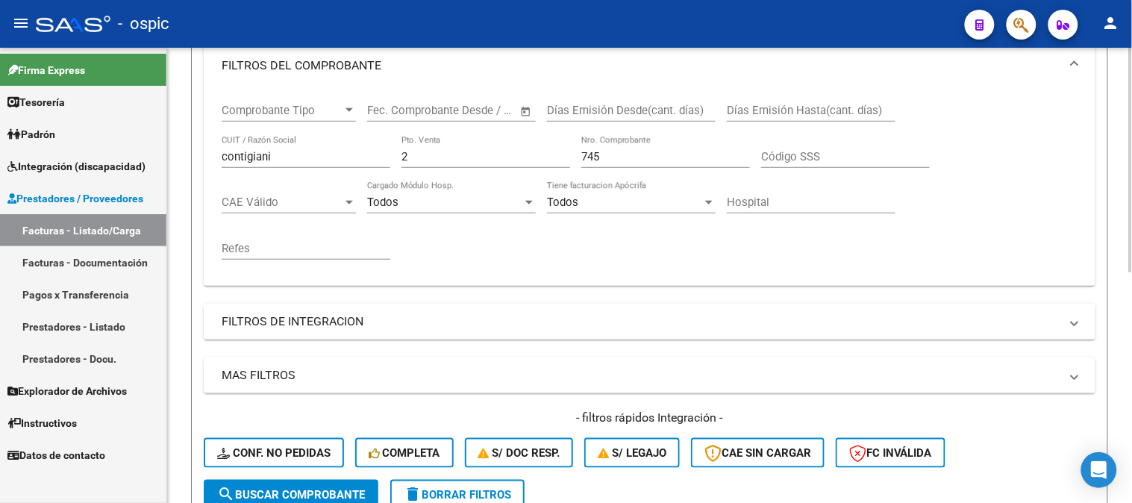
scroll to position [134, 0]
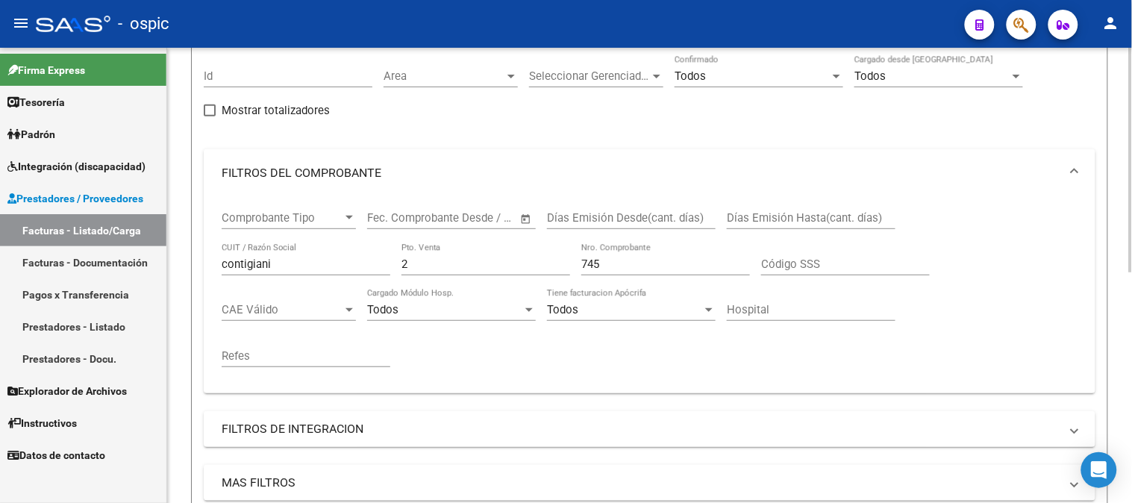
drag, startPoint x: 424, startPoint y: 267, endPoint x: 331, endPoint y: 263, distance: 92.6
click at [339, 263] on div "Comprobante Tipo Comprobante Tipo Start date – End date Fec. Comprobante Desde …" at bounding box center [650, 289] width 856 height 184
click at [675, 257] on input "745" at bounding box center [665, 263] width 169 height 13
drag, startPoint x: 655, startPoint y: 265, endPoint x: 348, endPoint y: 255, distance: 306.9
click at [349, 255] on div "Comprobante Tipo Comprobante Tipo Start date – End date Fec. Comprobante Desde …" at bounding box center [650, 289] width 856 height 184
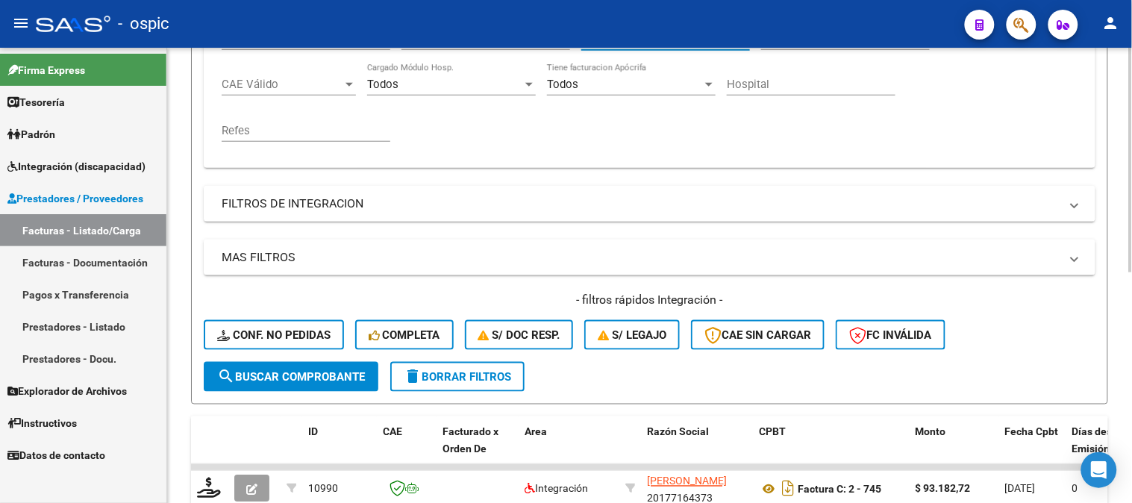
scroll to position [466, 0]
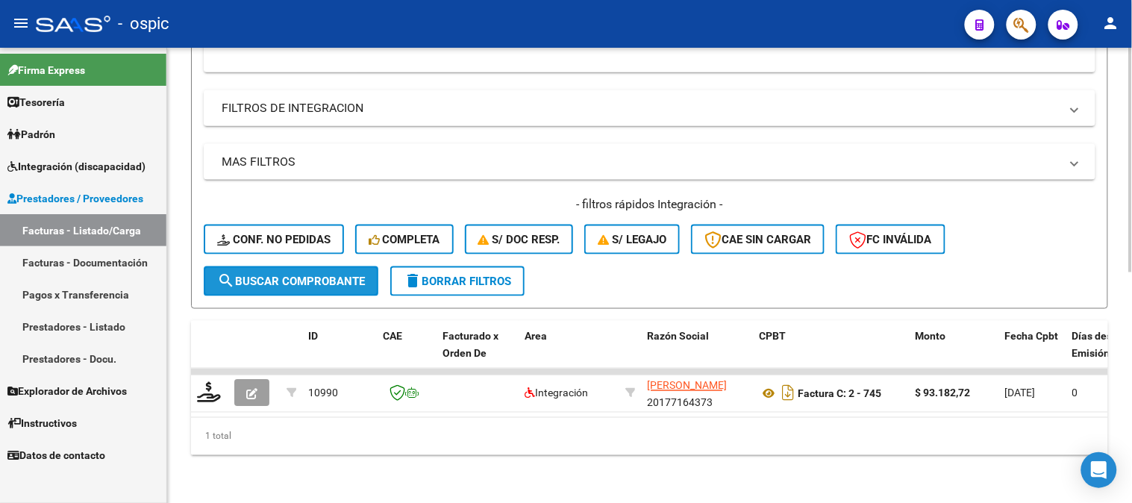
click at [281, 275] on span "search Buscar Comprobante" at bounding box center [291, 281] width 148 height 13
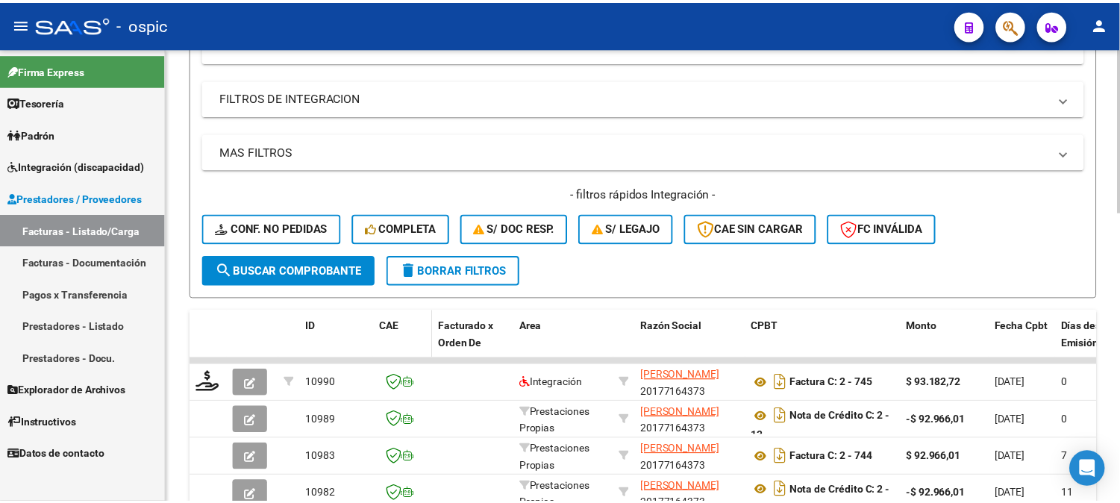
scroll to position [631, 0]
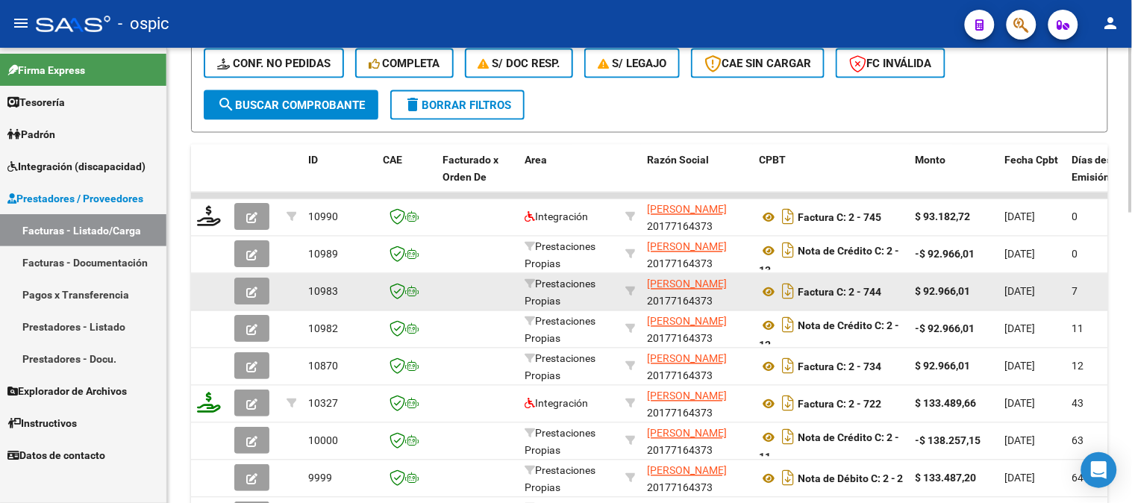
click at [262, 293] on button "button" at bounding box center [251, 291] width 35 height 27
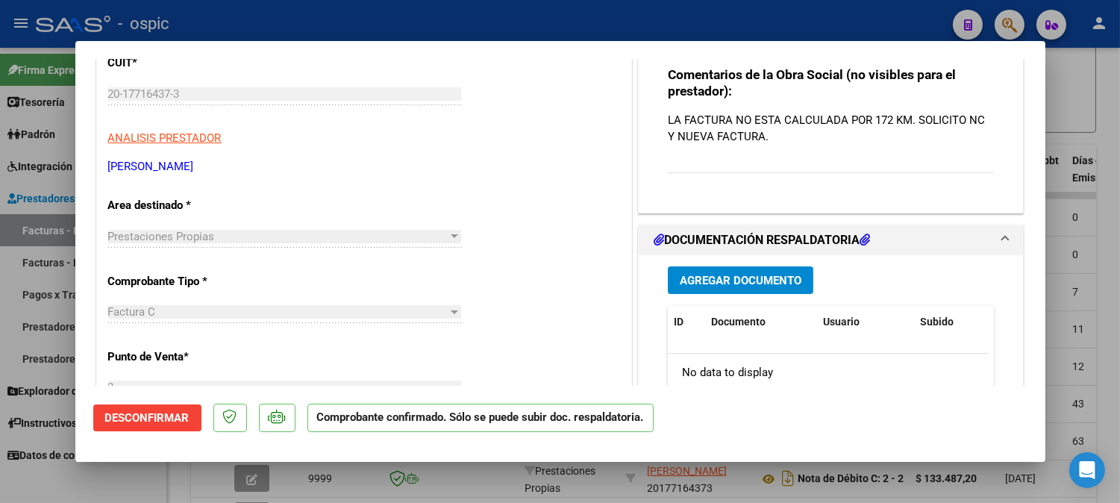
scroll to position [331, 0]
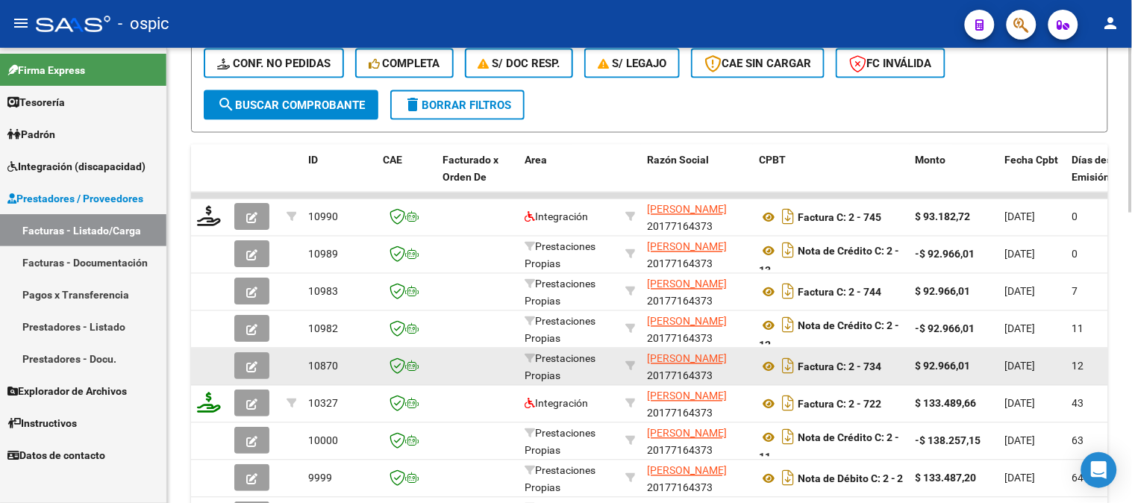
click at [252, 363] on icon "button" at bounding box center [251, 367] width 11 height 11
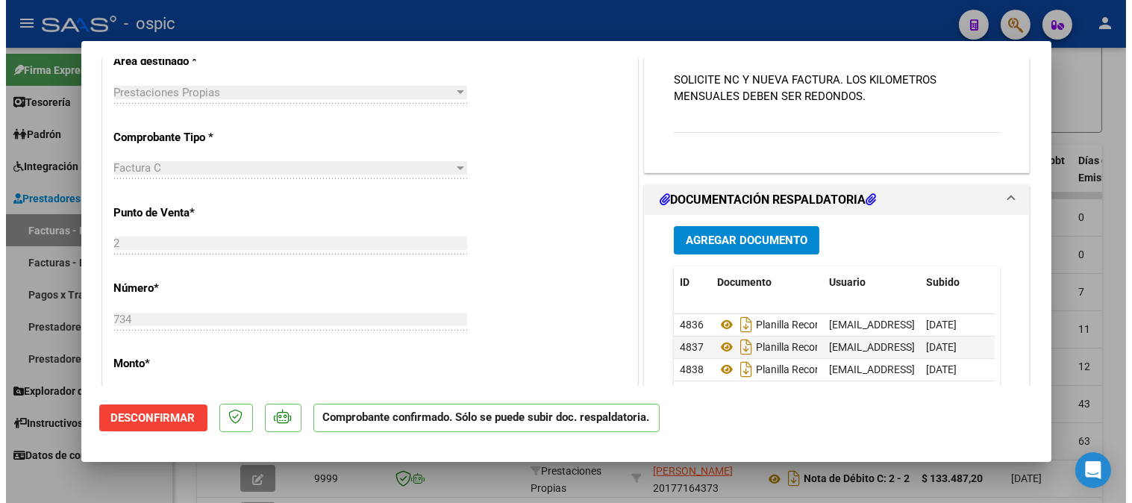
scroll to position [414, 0]
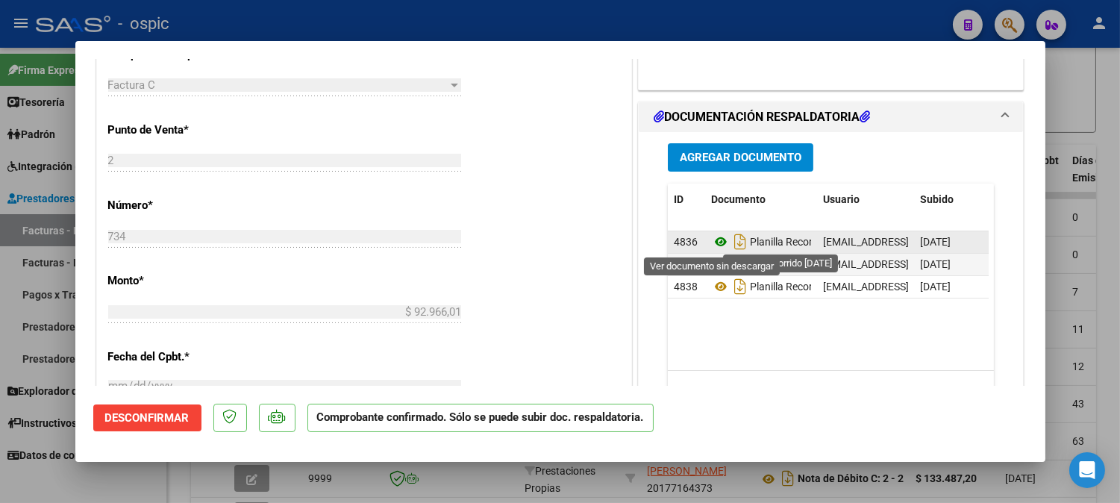
click at [717, 242] on icon at bounding box center [720, 242] width 19 height 18
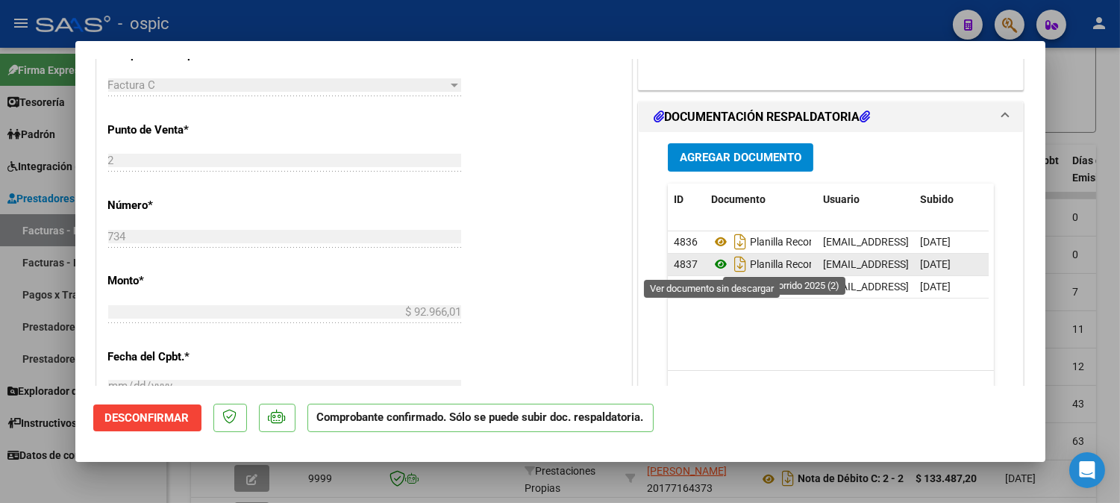
click at [714, 263] on icon at bounding box center [720, 264] width 19 height 18
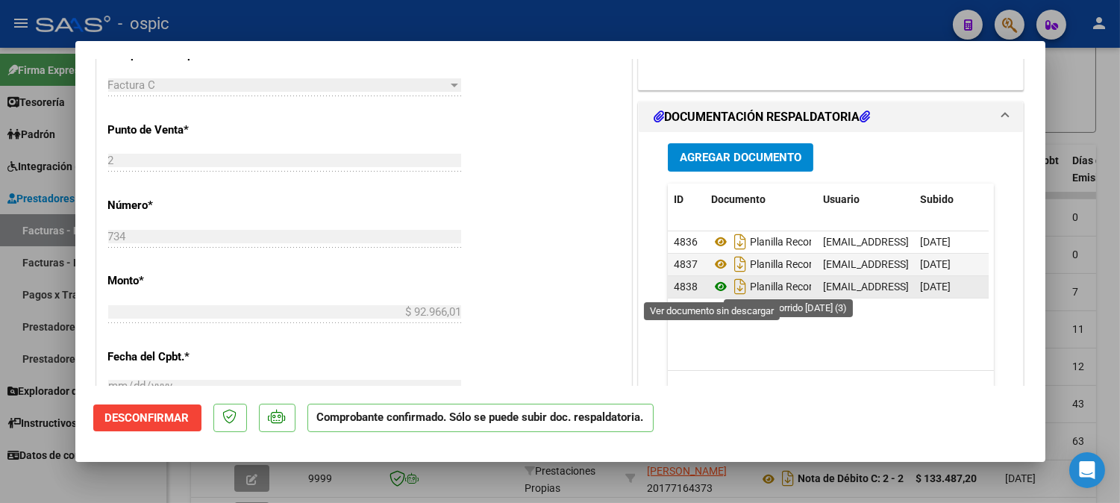
click at [711, 287] on icon at bounding box center [720, 287] width 19 height 18
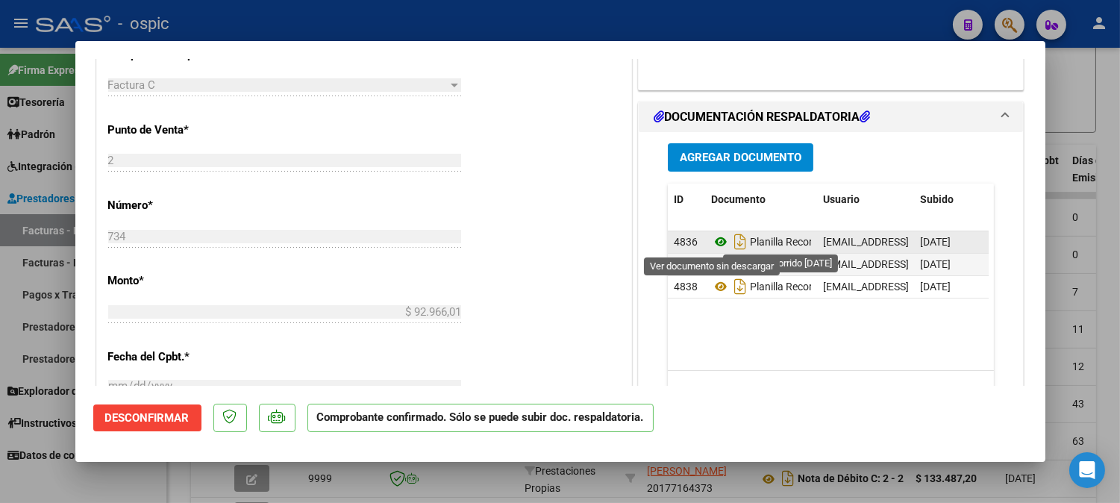
click at [714, 239] on icon at bounding box center [720, 242] width 19 height 18
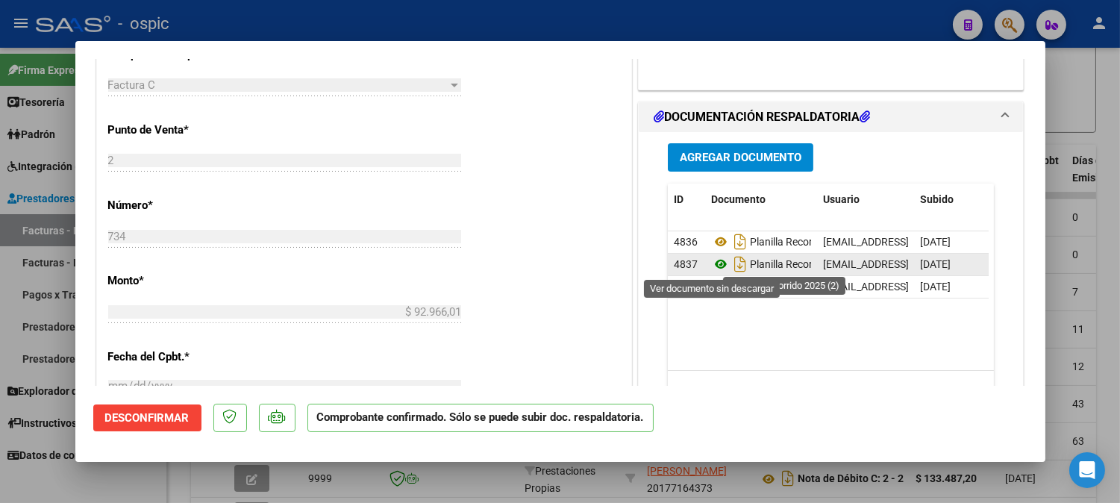
click at [717, 263] on icon at bounding box center [720, 264] width 19 height 18
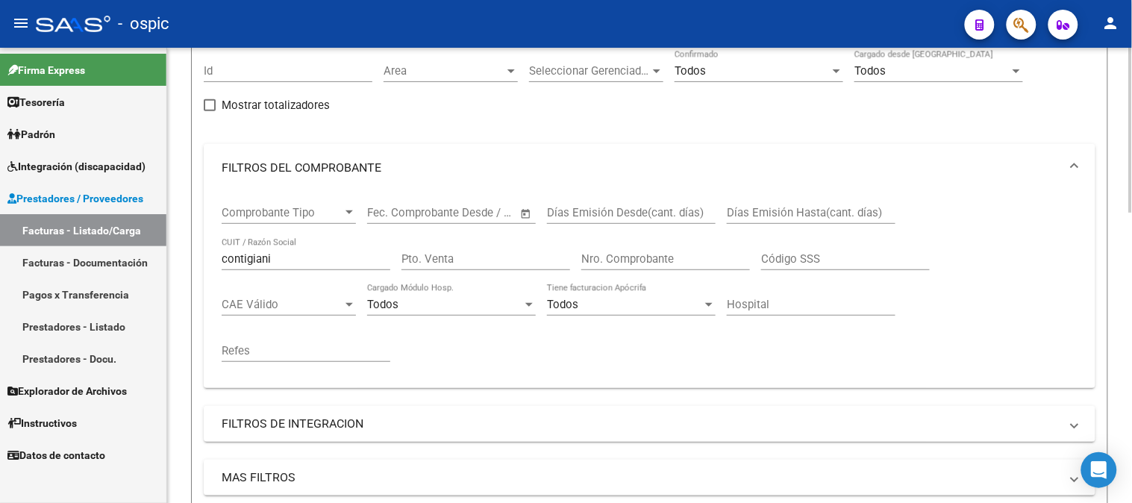
scroll to position [51, 0]
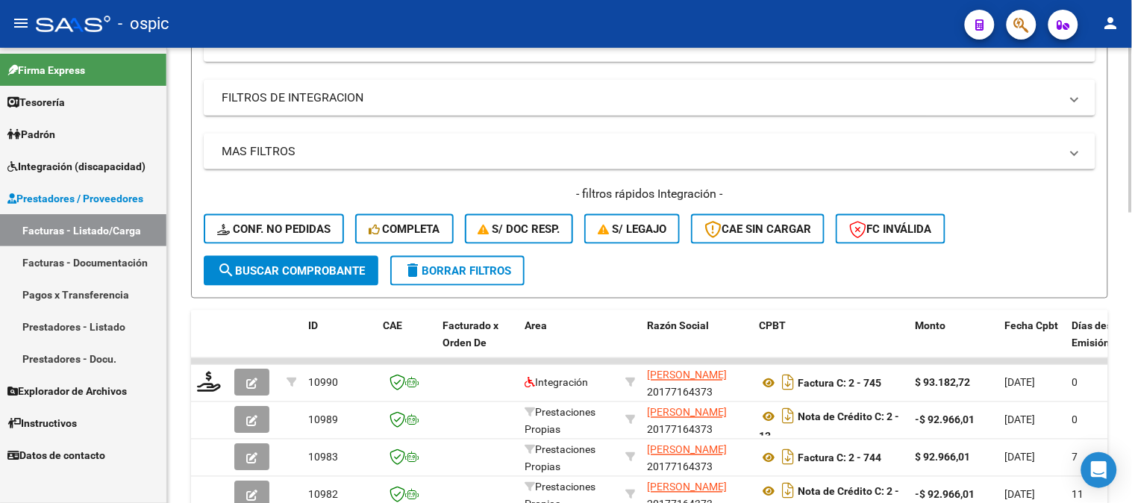
click at [465, 271] on span "delete Borrar Filtros" at bounding box center [457, 270] width 107 height 13
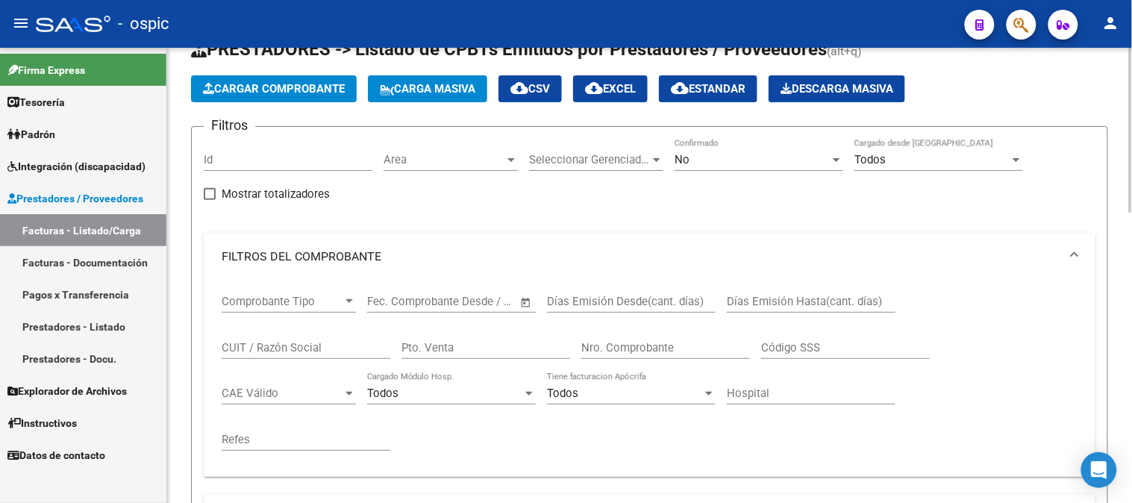
click at [704, 159] on div "No" at bounding box center [752, 159] width 155 height 13
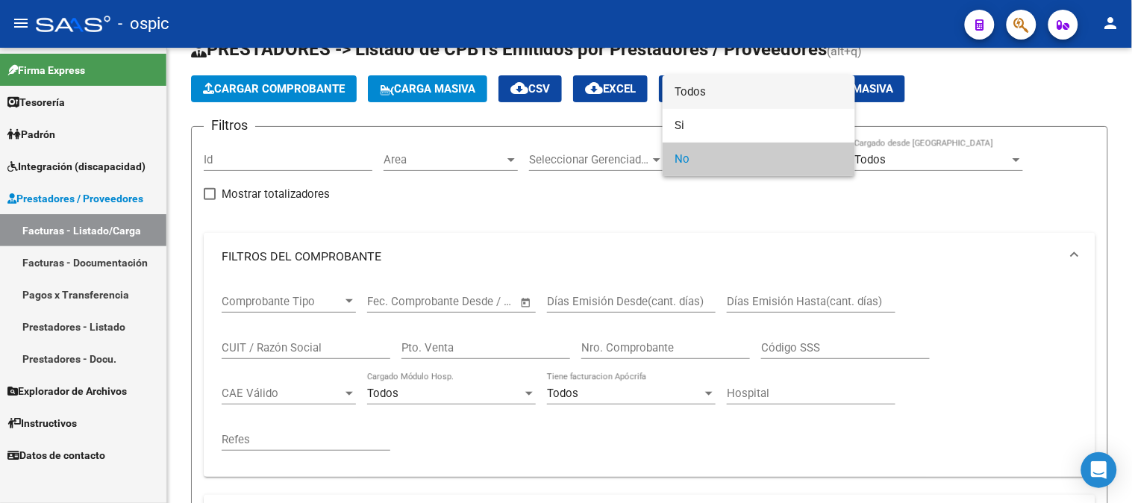
click at [715, 96] on span "Todos" at bounding box center [759, 92] width 169 height 34
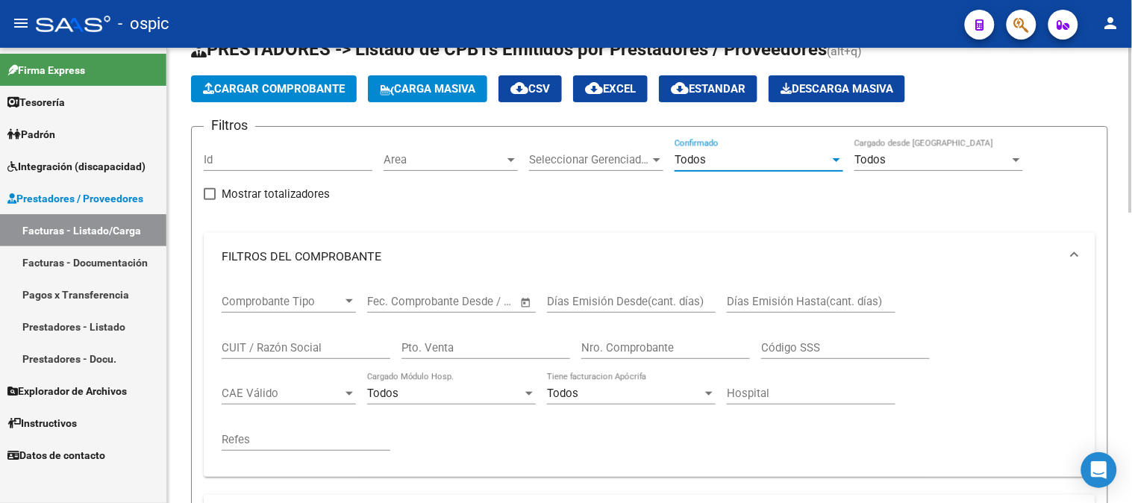
click at [493, 343] on input "Pto. Venta" at bounding box center [486, 347] width 169 height 13
type input "1"
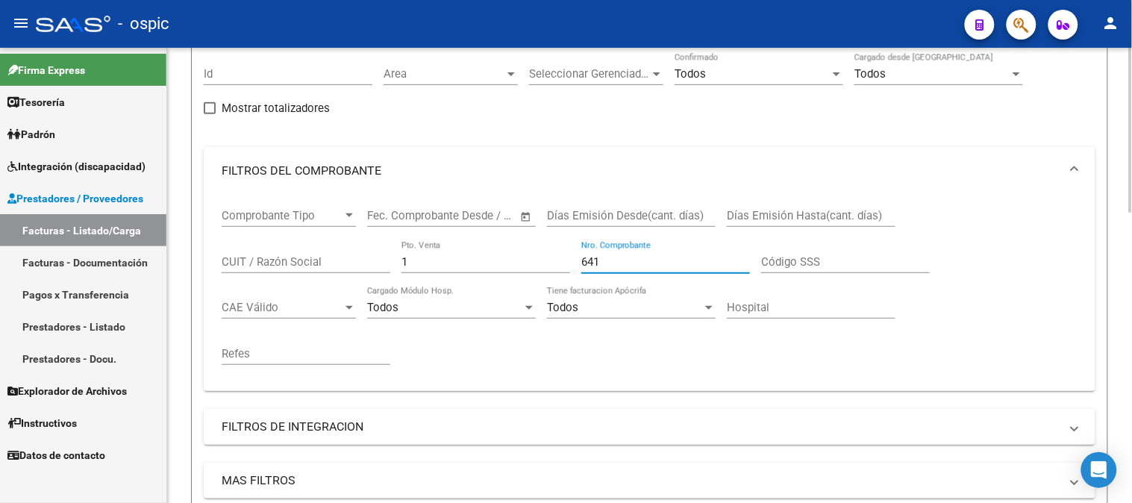
scroll to position [383, 0]
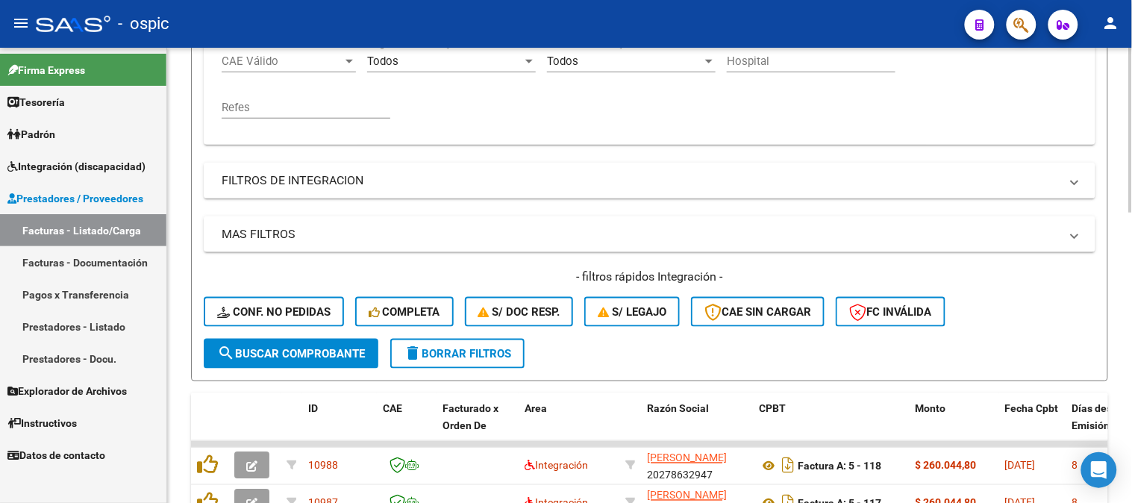
type input "641"
click at [326, 340] on button "search Buscar Comprobante" at bounding box center [291, 354] width 175 height 30
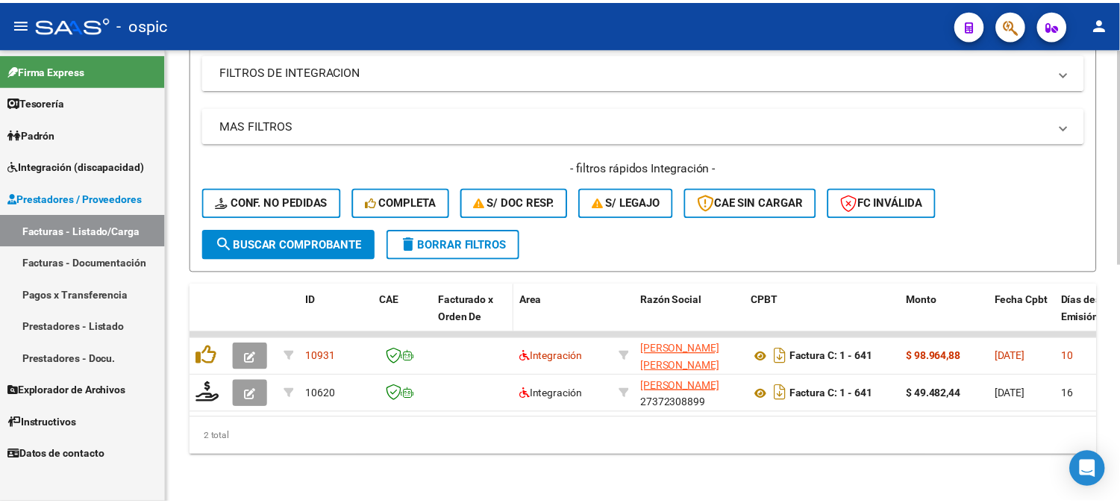
scroll to position [503, 0]
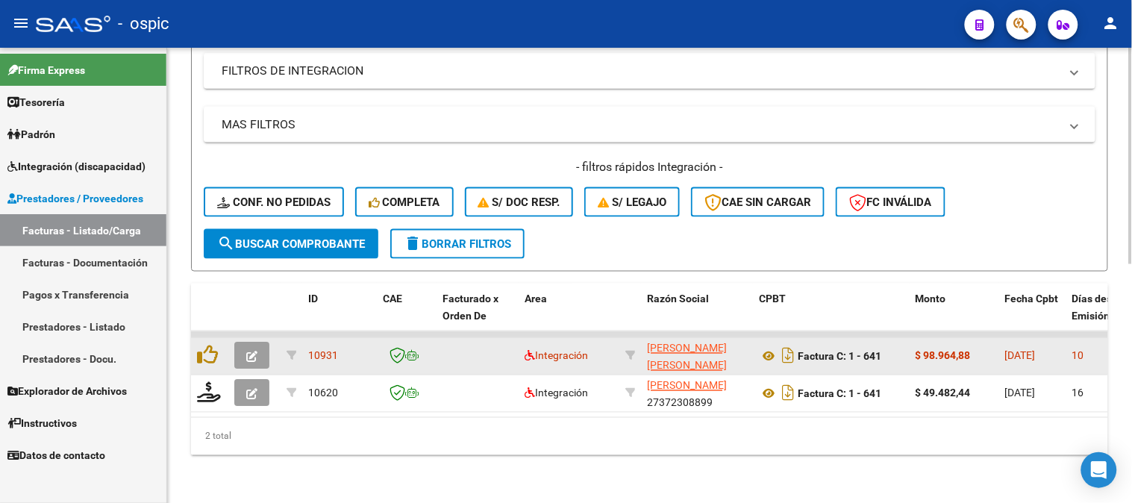
click at [258, 343] on button "button" at bounding box center [251, 356] width 35 height 27
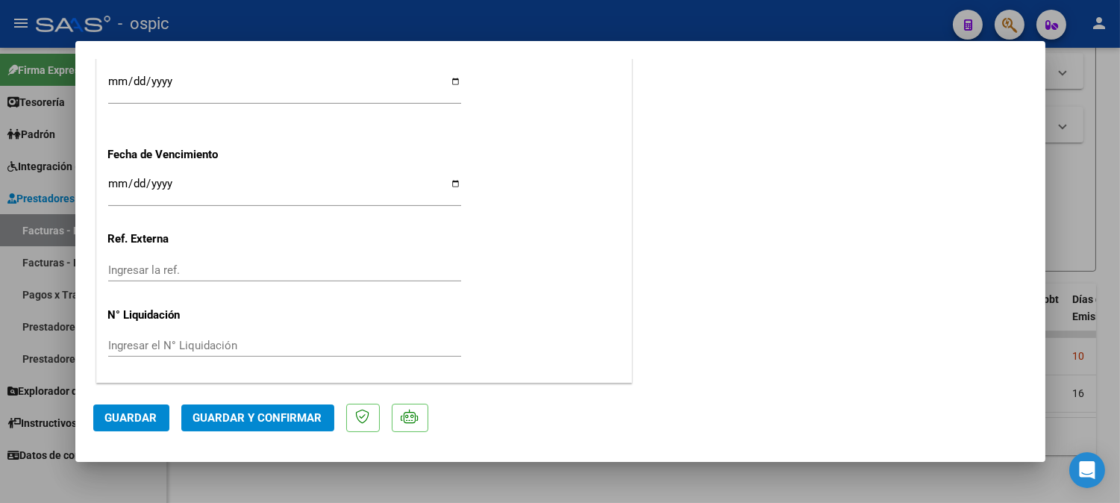
scroll to position [0, 0]
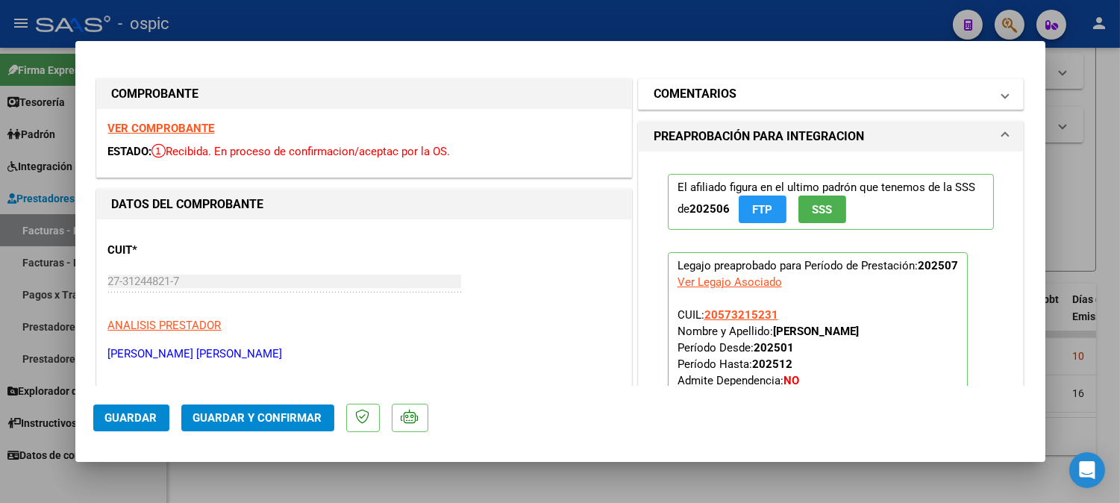
drag, startPoint x: 855, startPoint y: 84, endPoint x: 852, endPoint y: 99, distance: 15.8
click at [852, 99] on mat-expansion-panel-header "COMENTARIOS" at bounding box center [831, 94] width 385 height 30
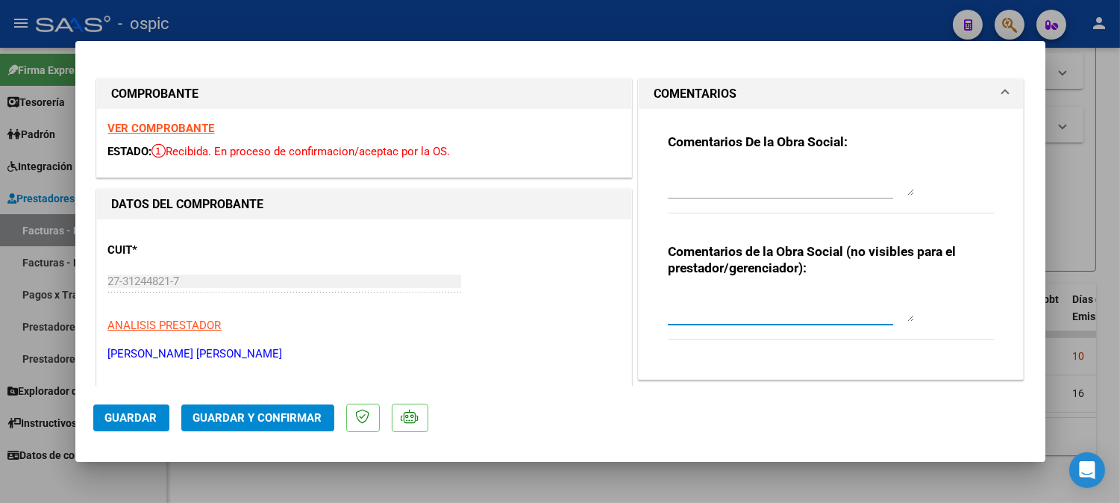
click at [734, 299] on textarea at bounding box center [791, 307] width 246 height 30
type textarea "FONO 8 SESIONES"
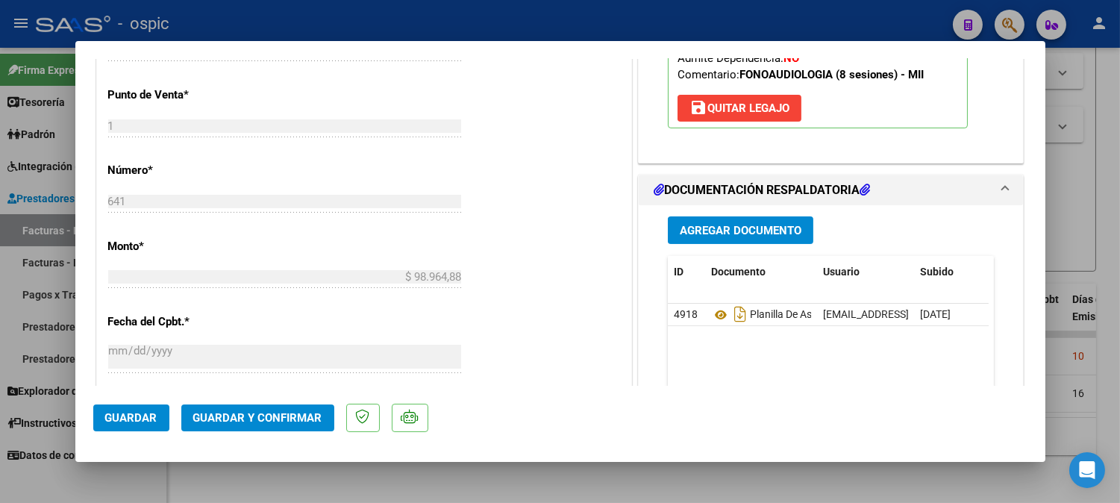
scroll to position [612, 0]
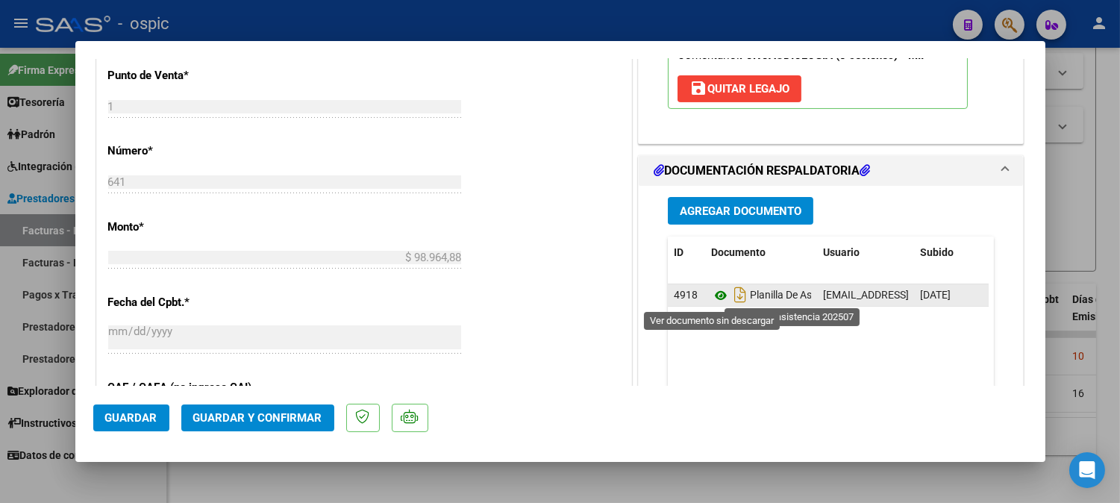
click at [711, 299] on icon at bounding box center [720, 296] width 19 height 18
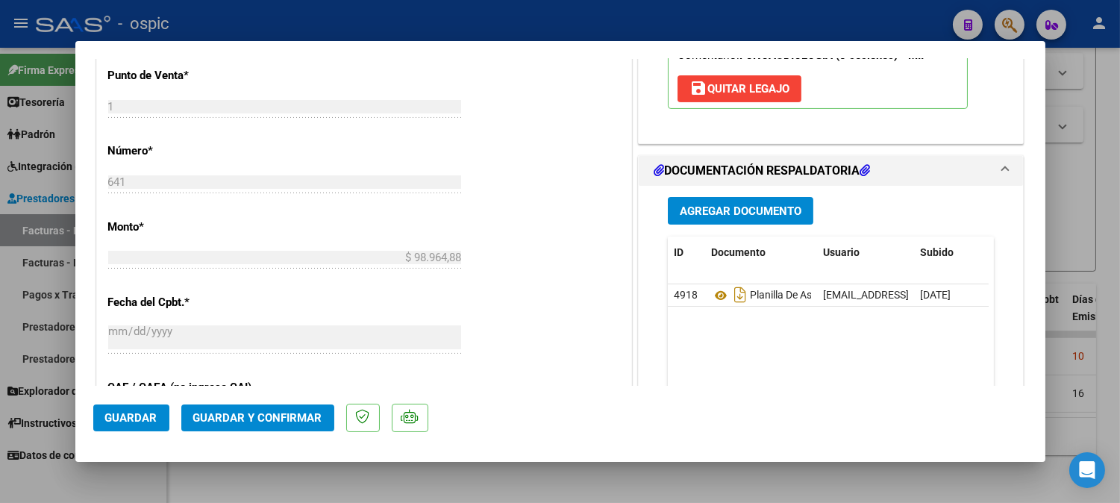
click at [299, 427] on button "Guardar y Confirmar" at bounding box center [257, 418] width 153 height 27
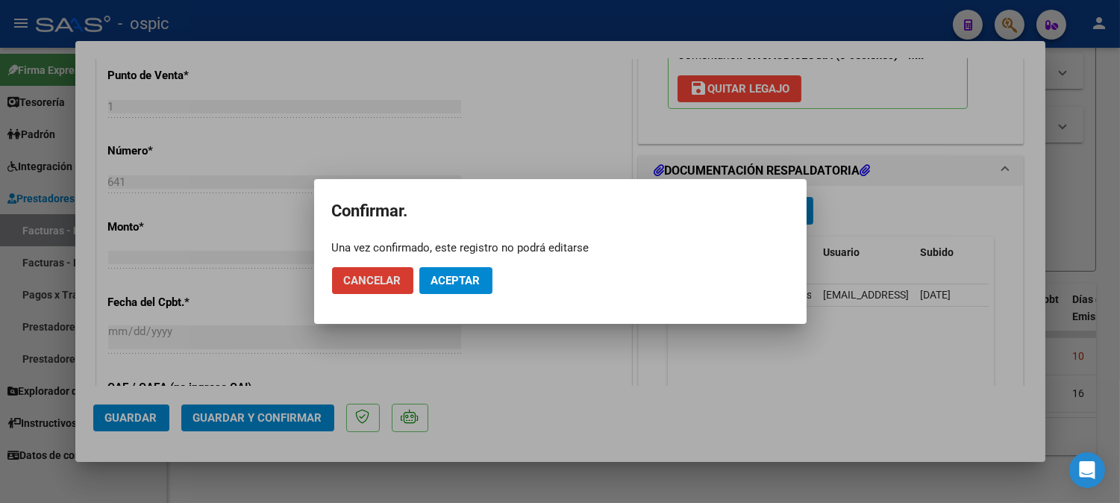
click at [468, 284] on span "Aceptar" at bounding box center [455, 280] width 49 height 13
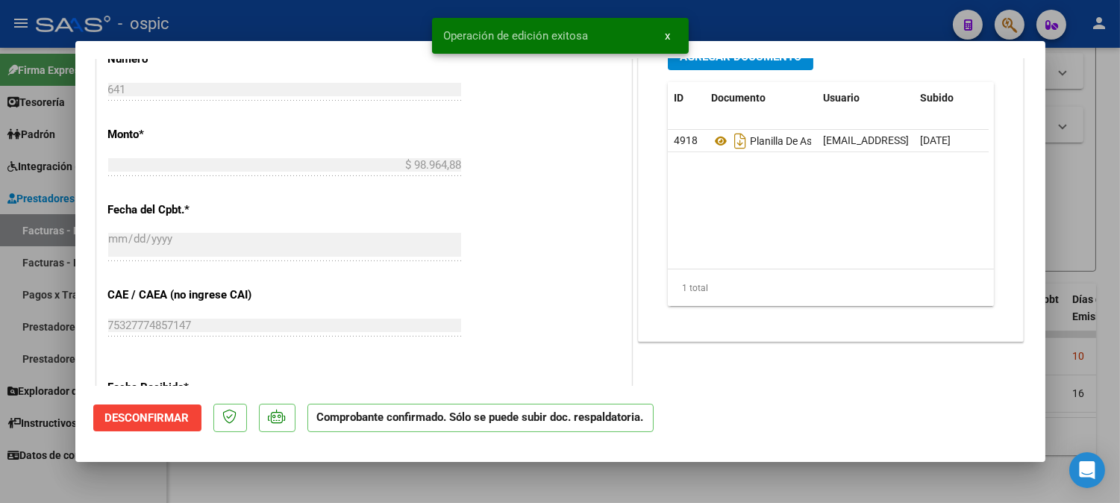
type input "$ 0,00"
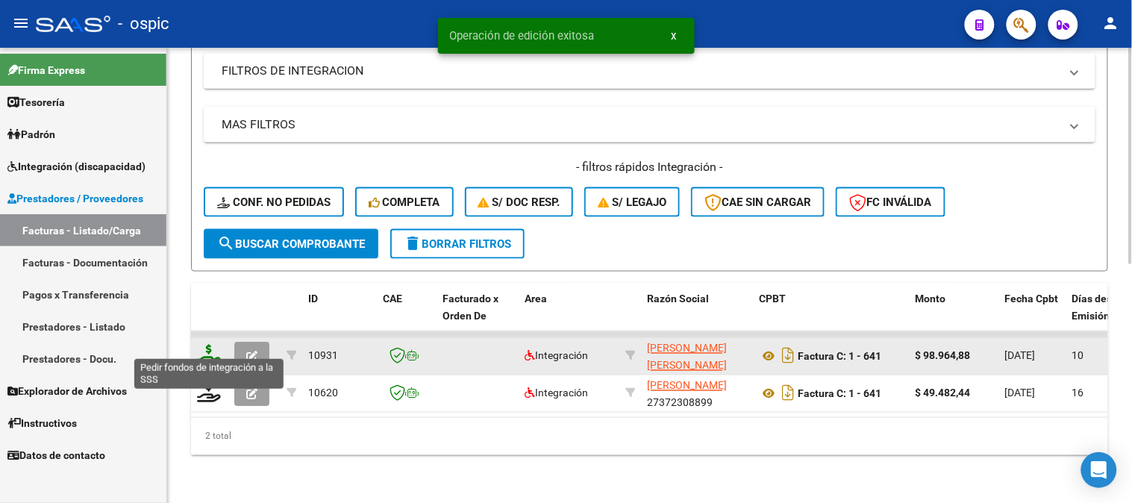
click at [210, 345] on icon at bounding box center [209, 355] width 24 height 21
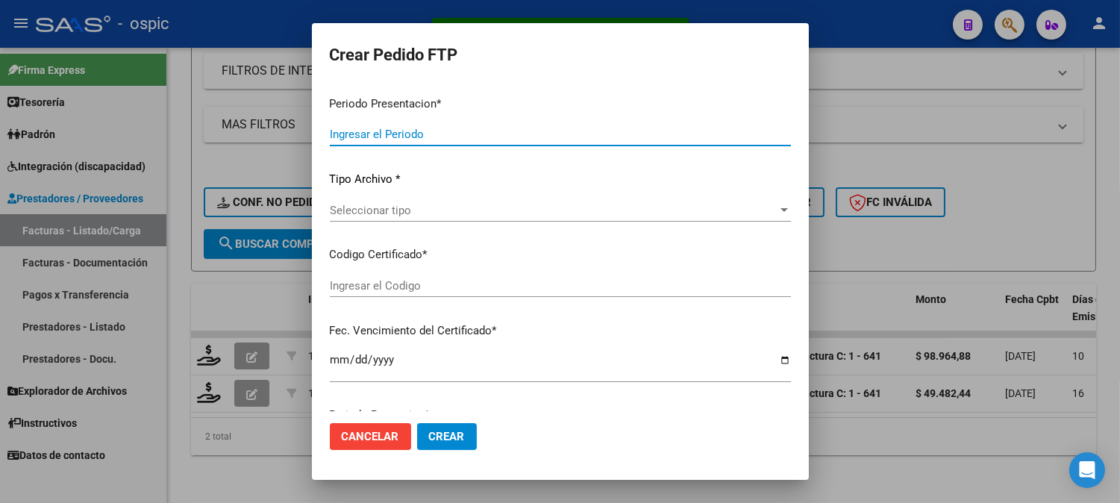
type input "202507"
type input "$ 98.964,88"
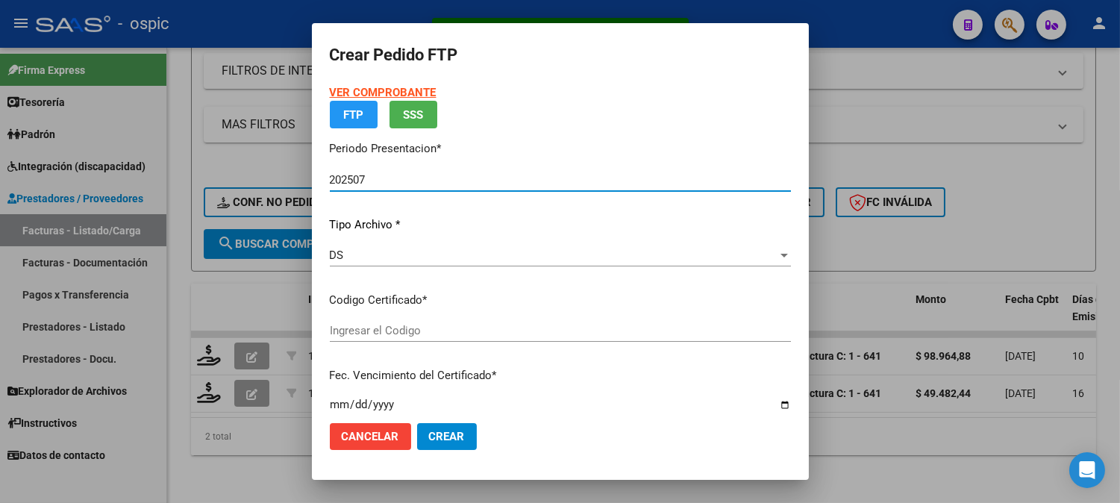
type input "0000000000000000000000000000002292301598"
type input "[DATE]"
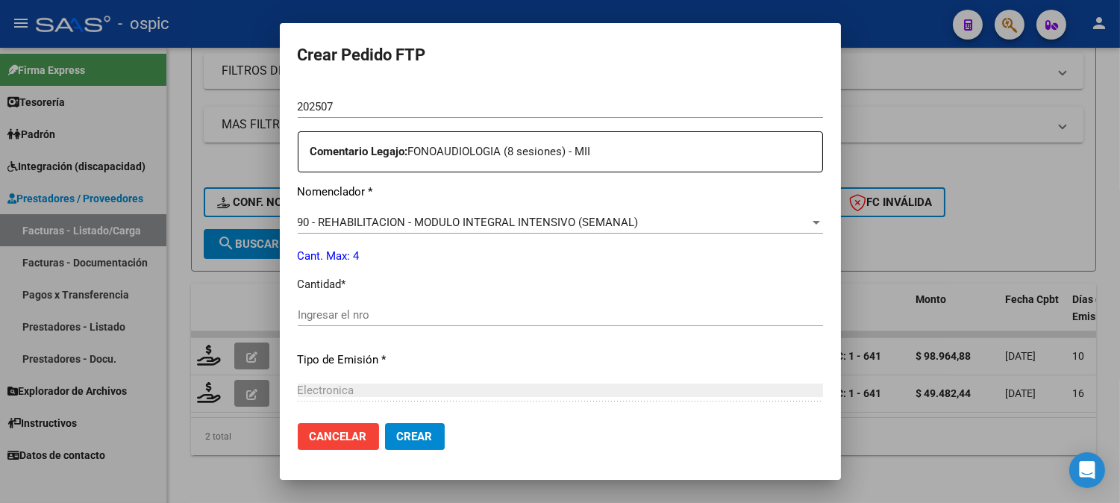
scroll to position [519, 0]
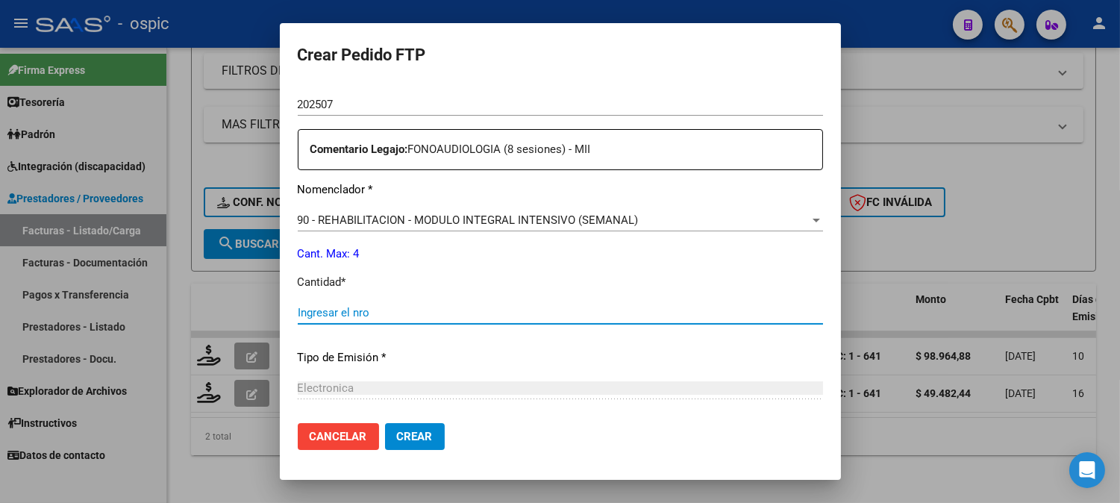
click at [575, 316] on input "Ingresar el nro" at bounding box center [560, 312] width 525 height 13
type input "4"
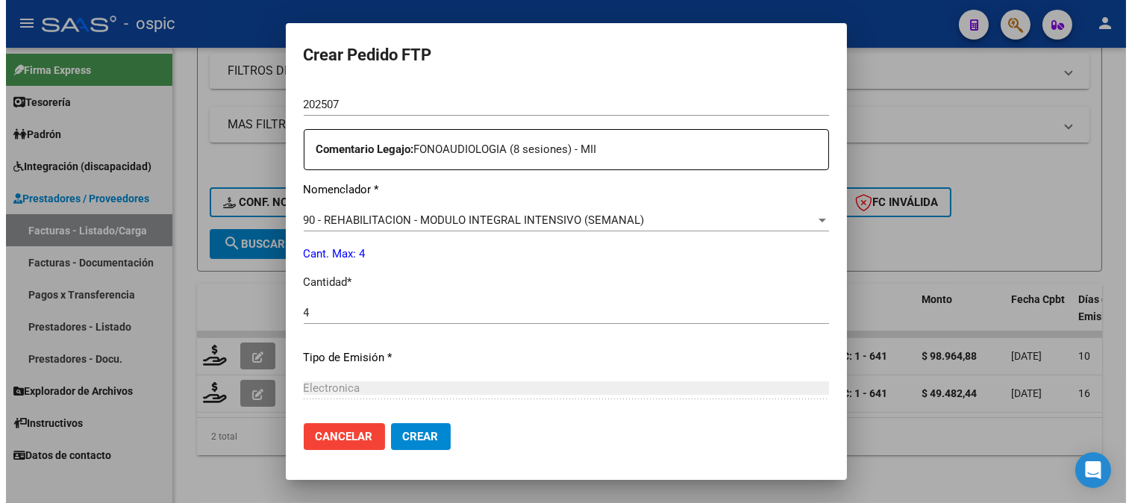
scroll to position [672, 0]
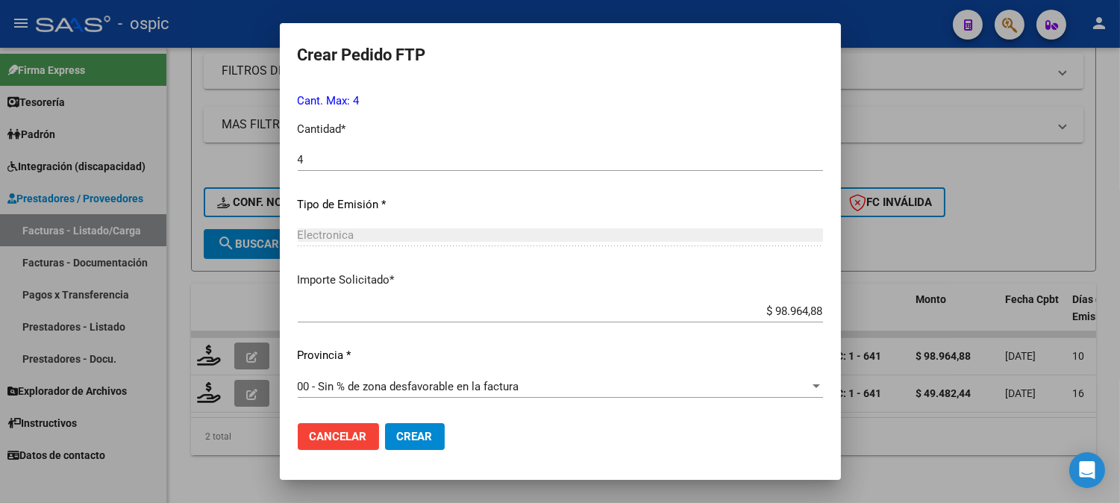
click at [400, 433] on span "Crear" at bounding box center [415, 436] width 36 height 13
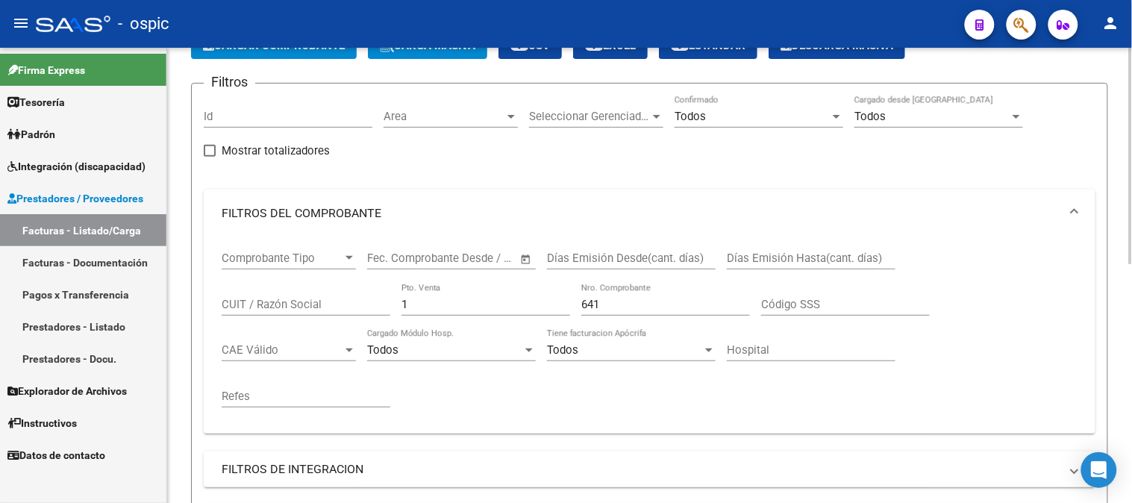
scroll to position [88, 0]
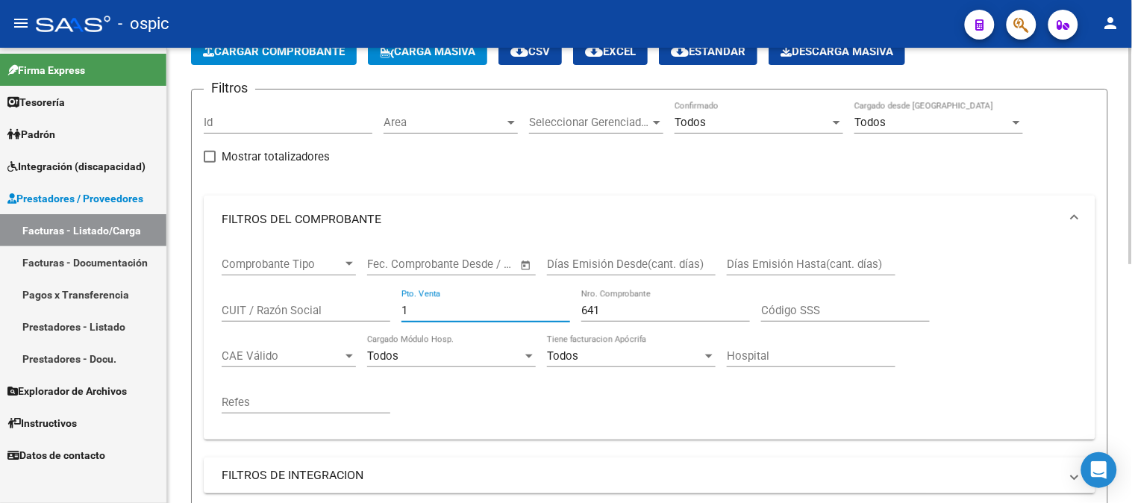
drag, startPoint x: 420, startPoint y: 311, endPoint x: 334, endPoint y: 310, distance: 86.6
click at [337, 311] on div "Comprobante Tipo Comprobante Tipo Start date – End date Fec. Comprobante Desde …" at bounding box center [650, 335] width 856 height 184
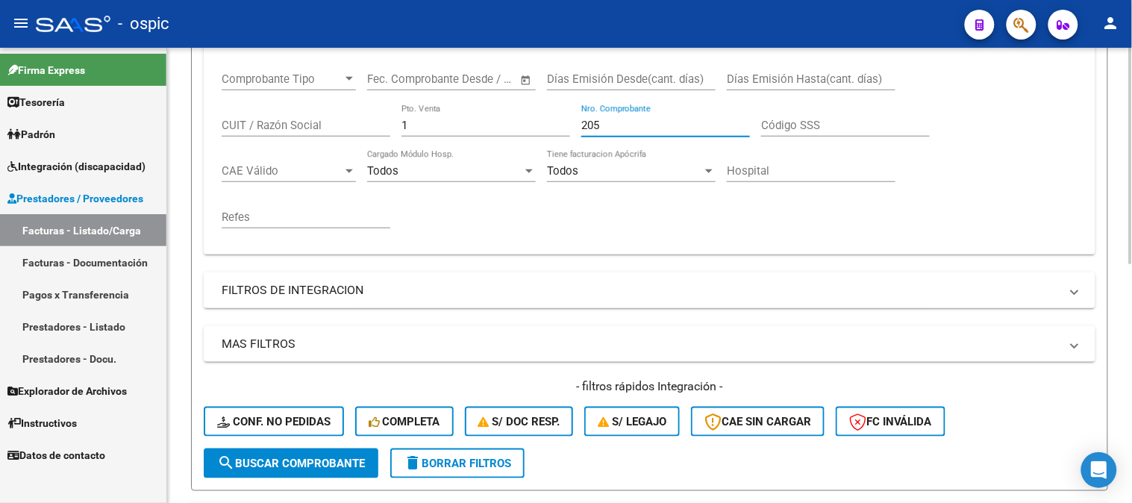
scroll to position [420, 0]
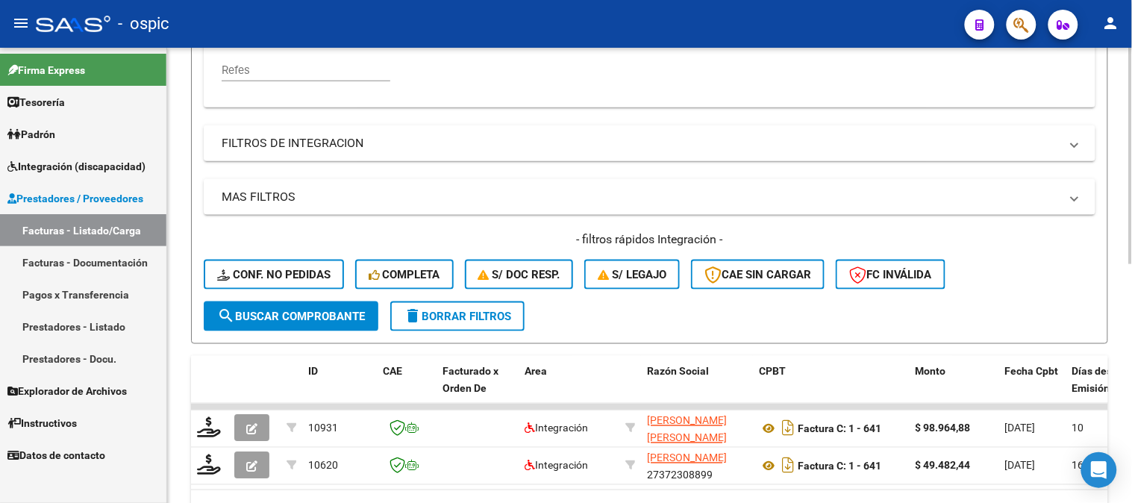
type input "205"
click at [310, 317] on span "search Buscar Comprobante" at bounding box center [291, 316] width 148 height 13
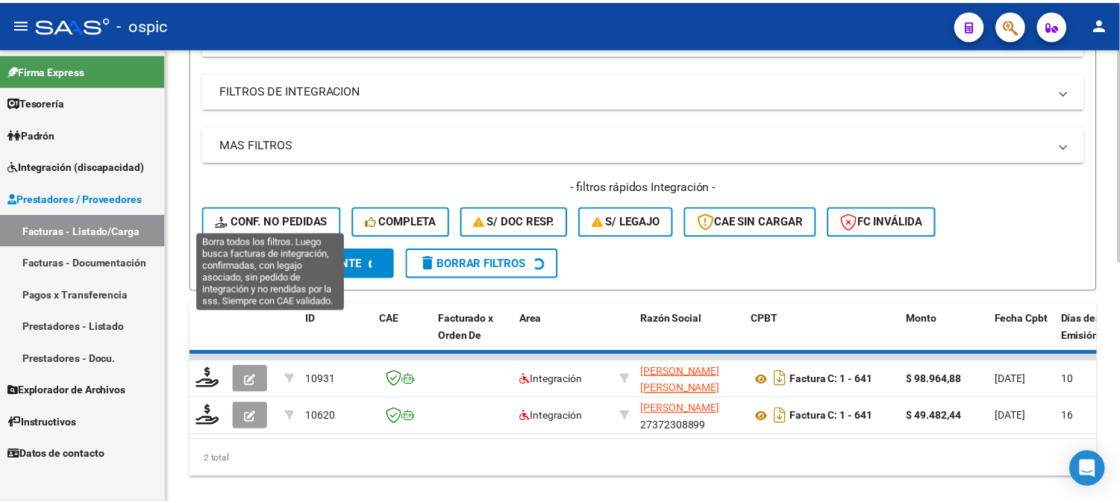
scroll to position [508, 0]
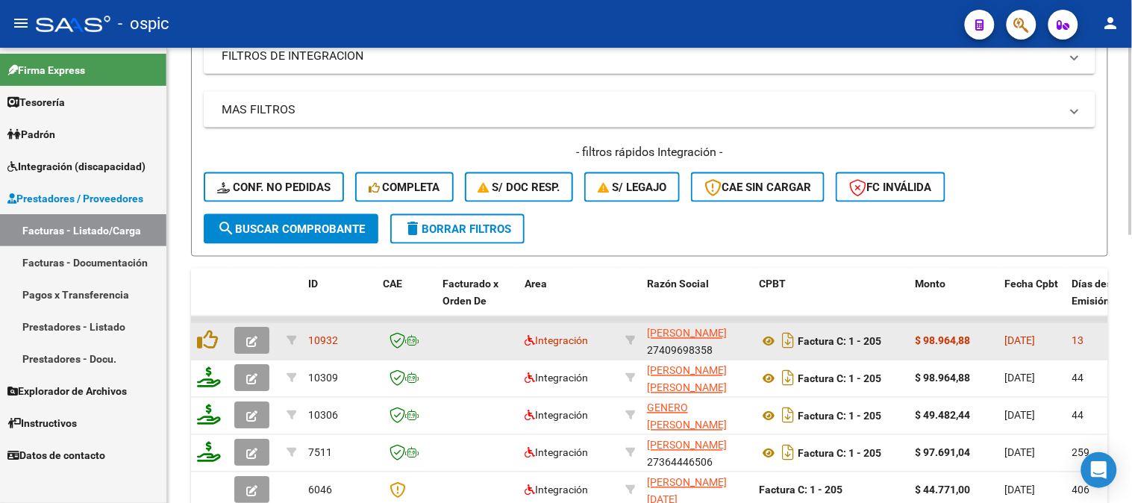
click at [255, 332] on button "button" at bounding box center [251, 341] width 35 height 27
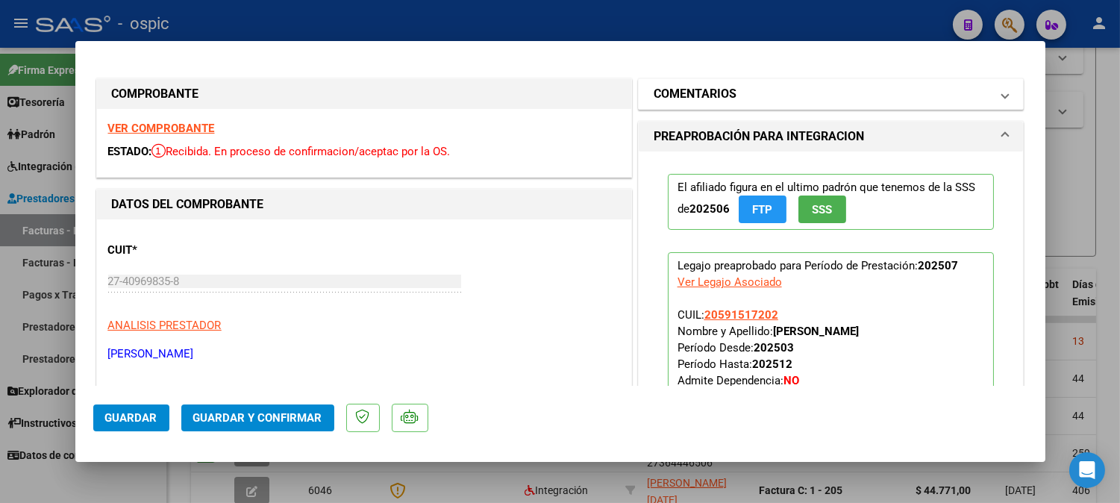
type input "$ 0,00"
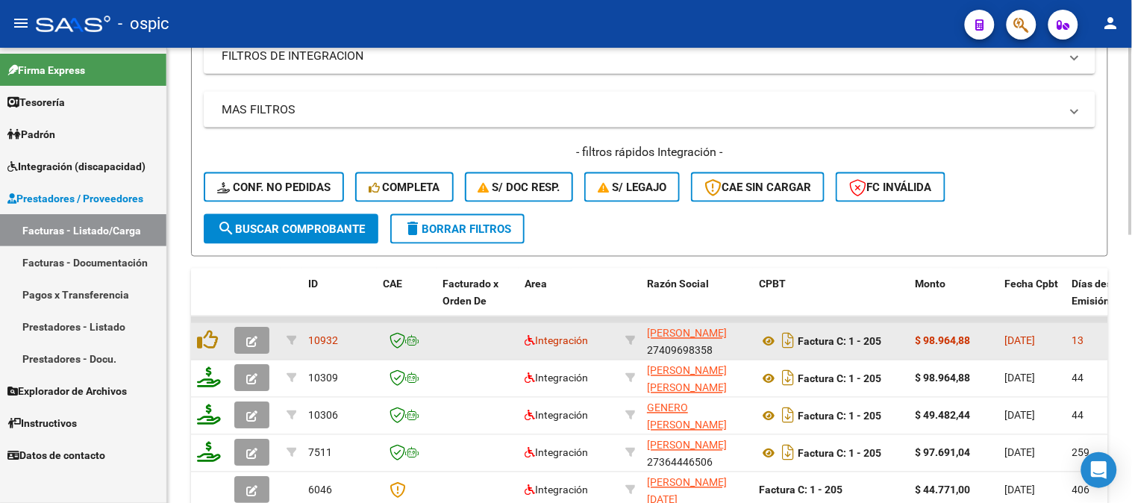
click at [248, 334] on span "button" at bounding box center [251, 340] width 11 height 13
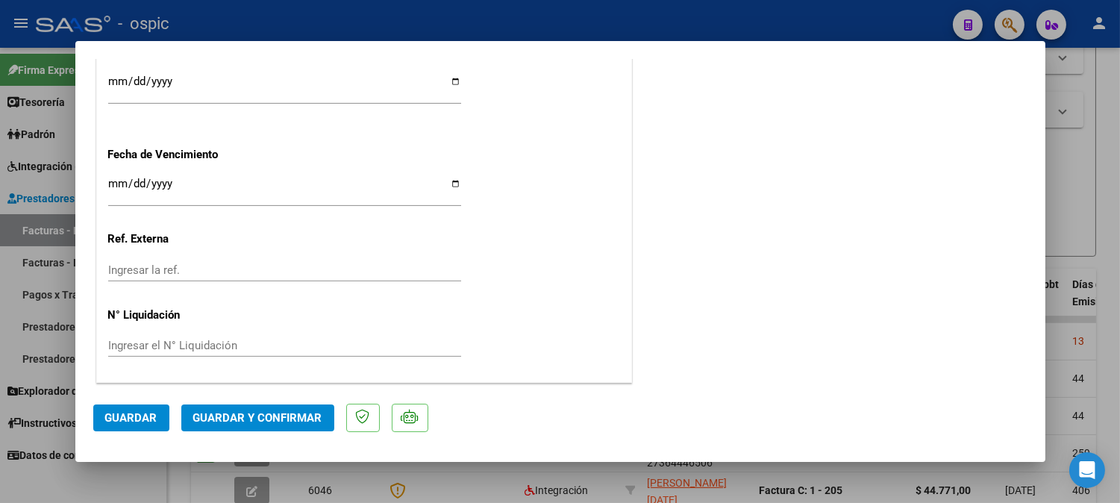
scroll to position [0, 0]
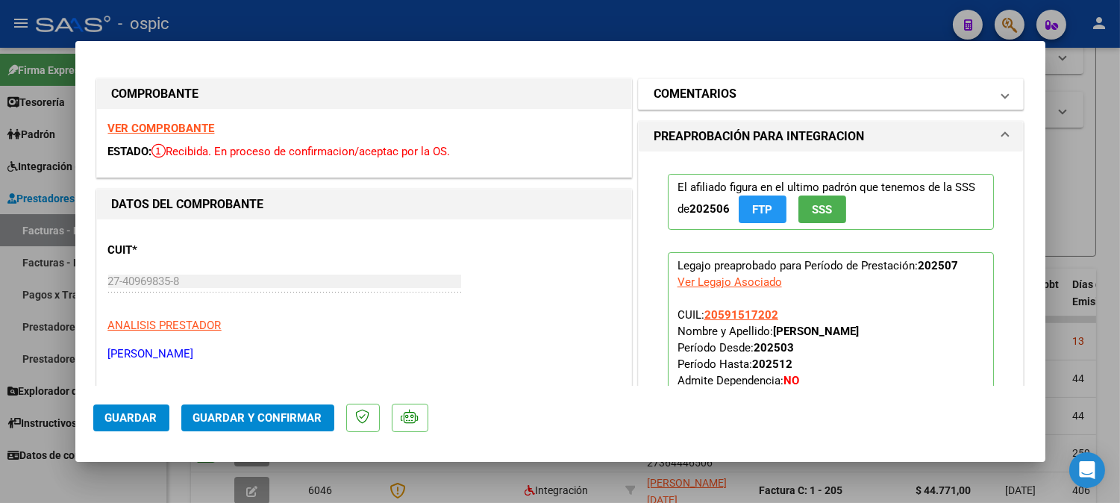
drag, startPoint x: 788, startPoint y: 90, endPoint x: 788, endPoint y: 100, distance: 10.4
click at [788, 91] on mat-panel-title "COMENTARIOS" at bounding box center [822, 94] width 337 height 18
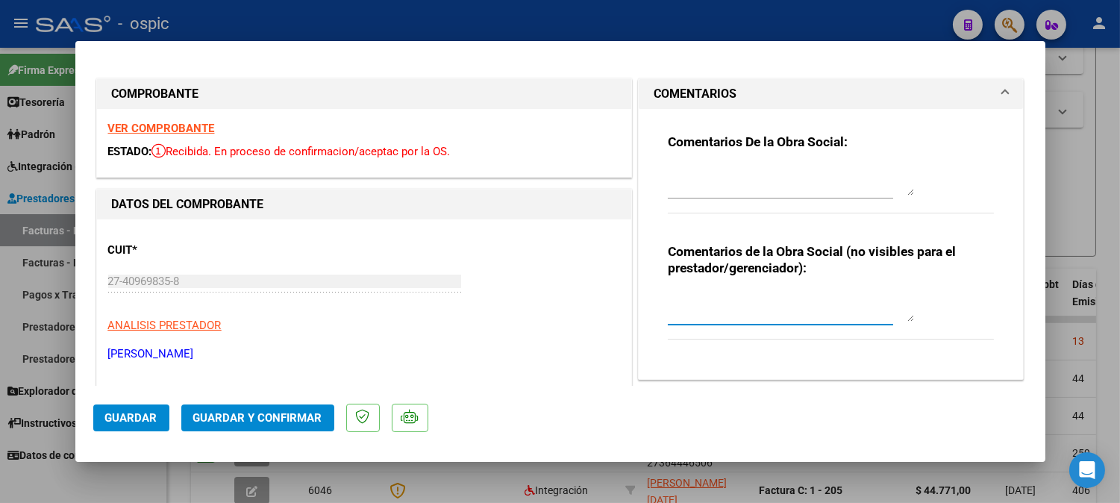
click at [770, 293] on textarea at bounding box center [791, 307] width 246 height 30
type textarea "PSP 8 SESIONES"
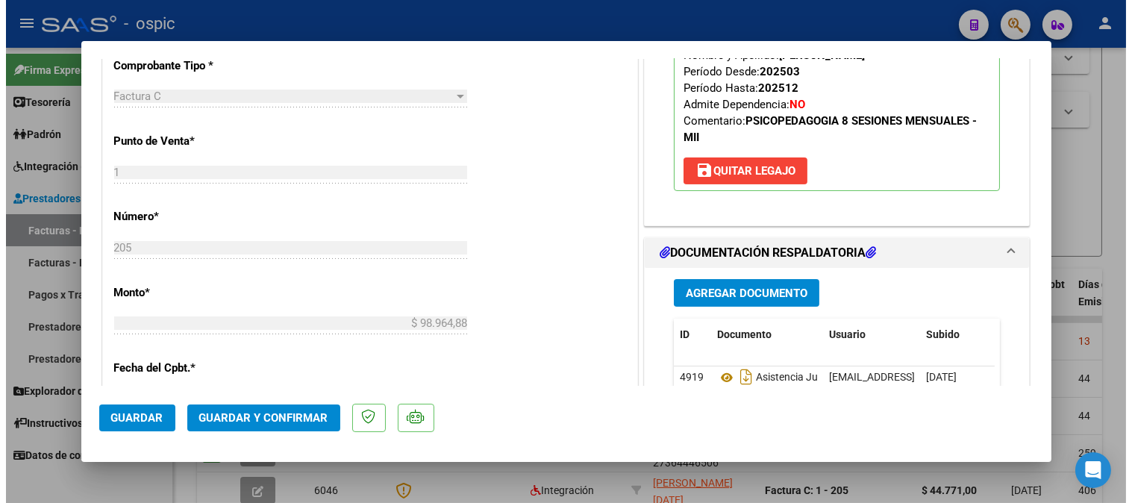
scroll to position [653, 0]
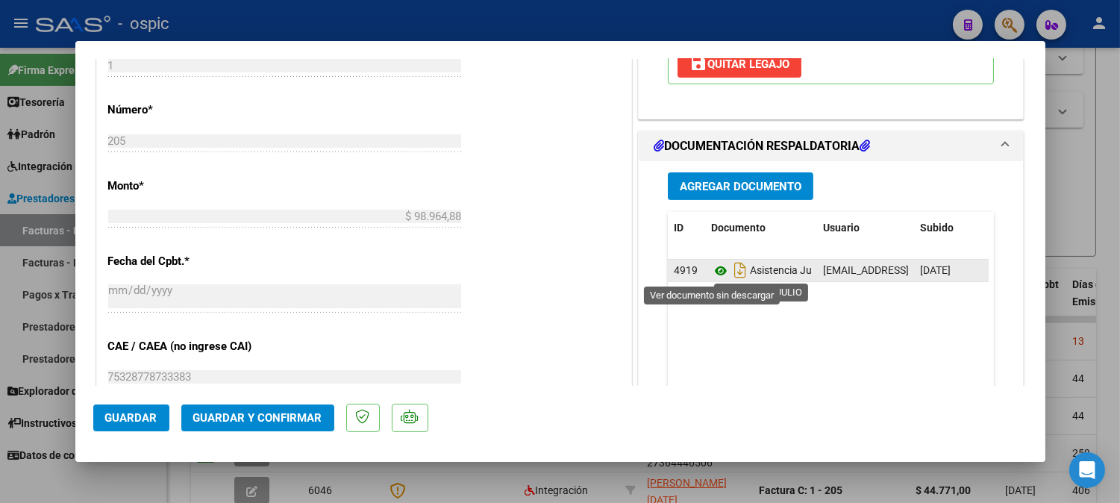
click at [714, 267] on icon at bounding box center [720, 271] width 19 height 18
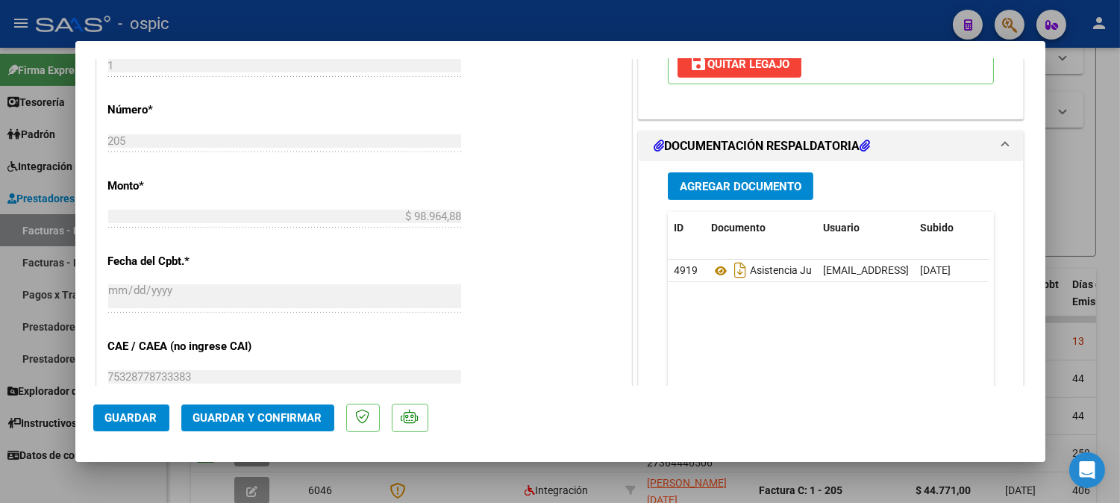
click at [263, 414] on span "Guardar y Confirmar" at bounding box center [257, 417] width 129 height 13
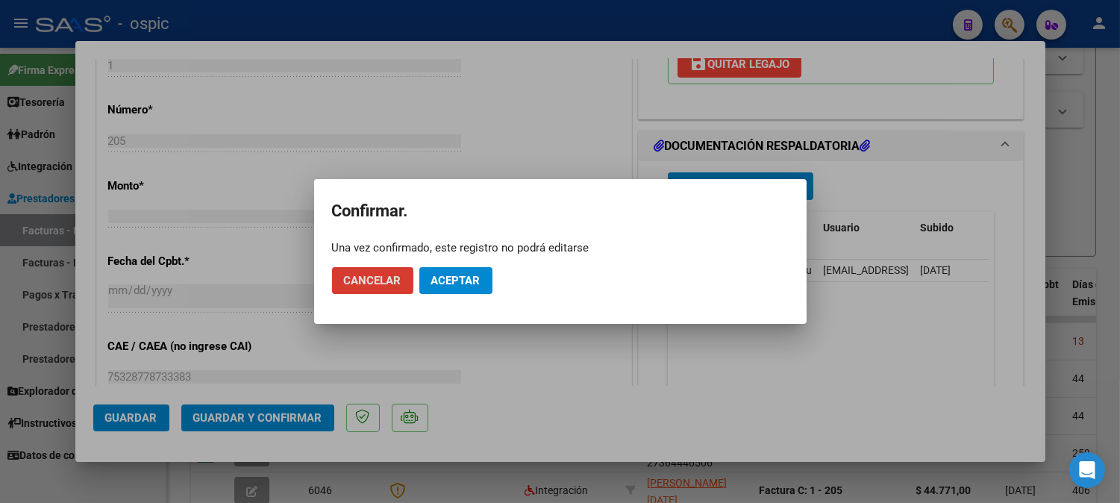
click at [466, 277] on span "Aceptar" at bounding box center [455, 280] width 49 height 13
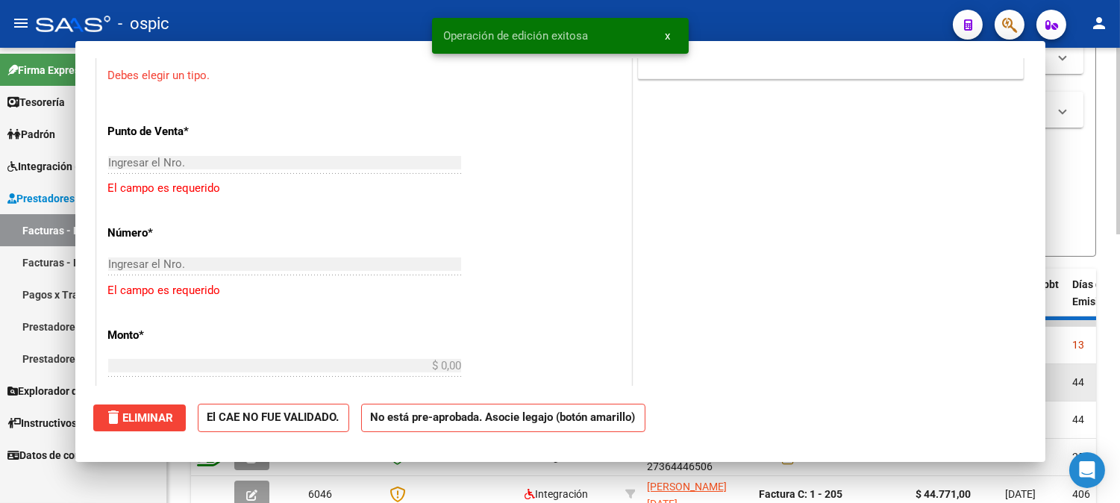
scroll to position [0, 0]
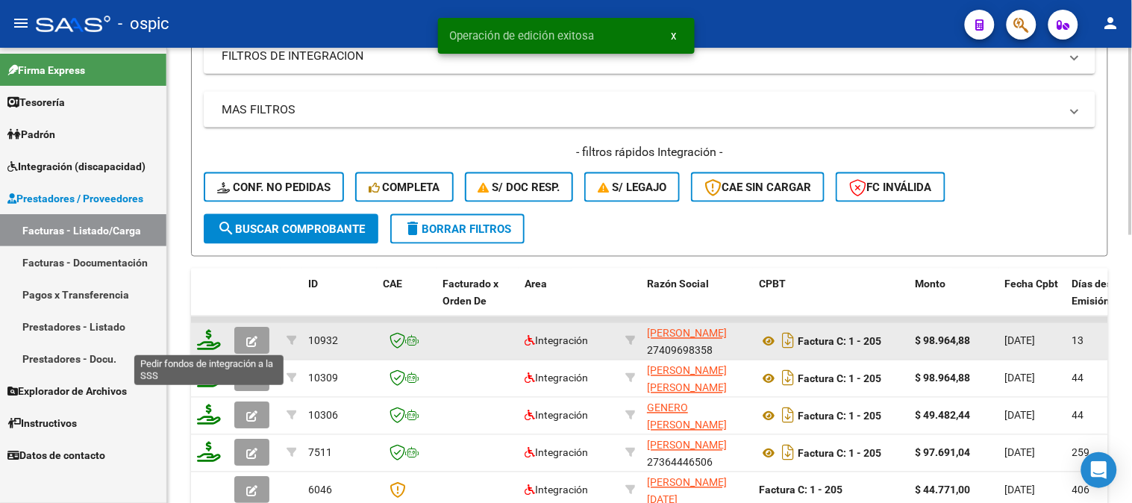
click at [210, 341] on icon at bounding box center [209, 340] width 24 height 21
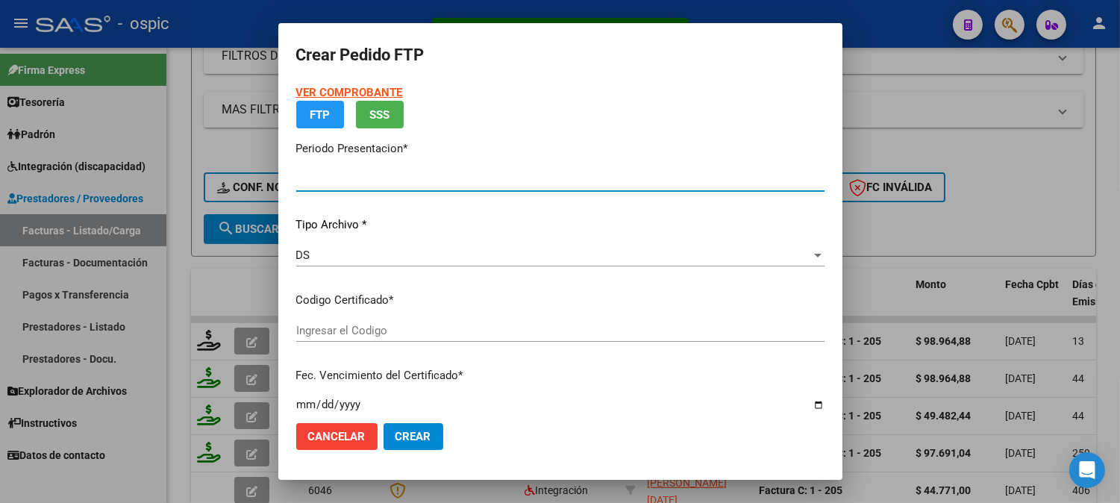
type input "202507"
type input "$ 98.964,88"
type input "3709406891"
type input "[DATE]"
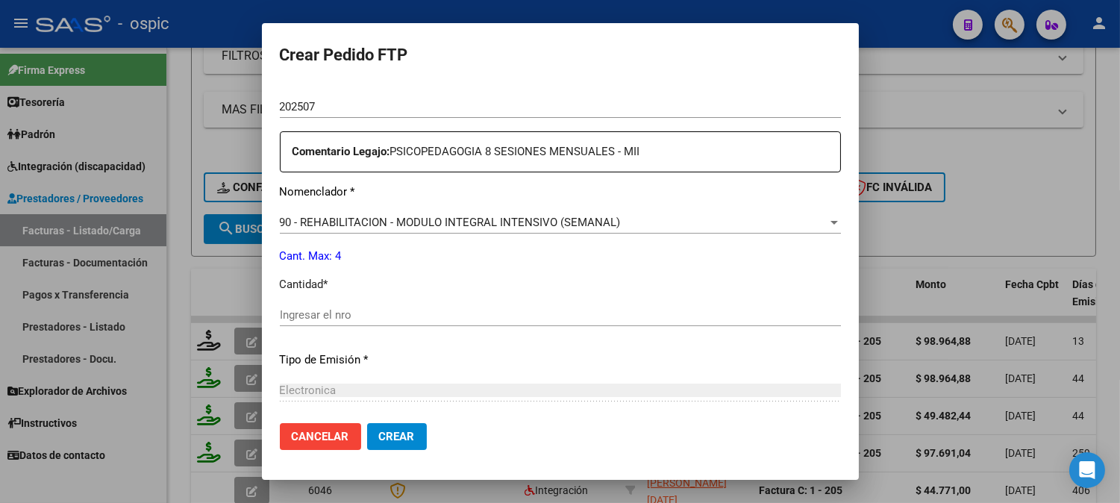
scroll to position [519, 0]
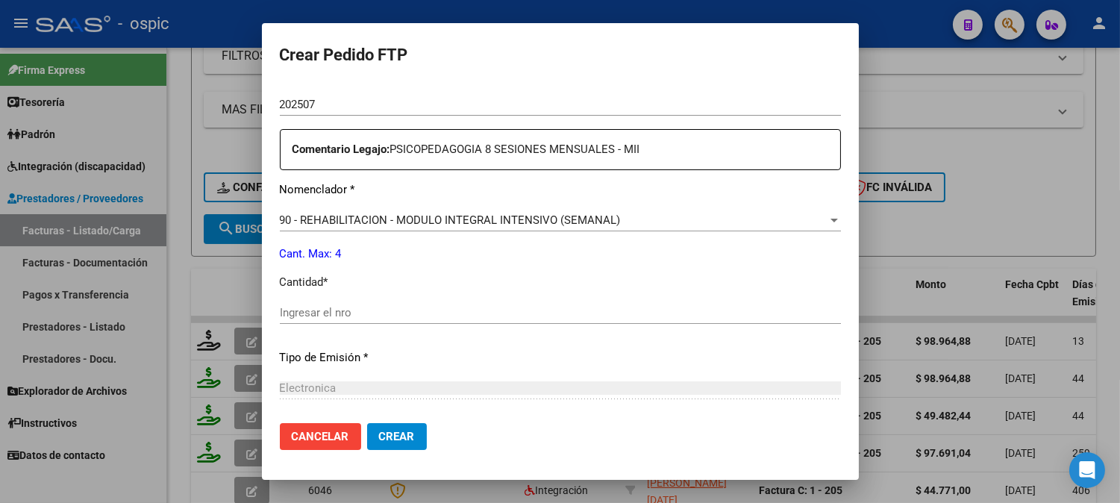
click at [545, 314] on input "Ingresar el nro" at bounding box center [560, 312] width 561 height 13
type input "4"
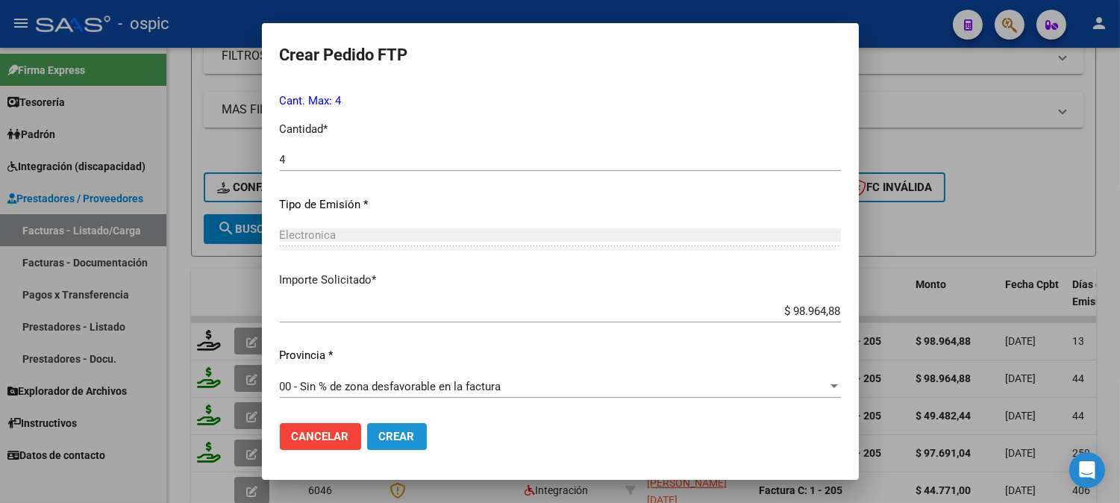
click at [396, 438] on span "Crear" at bounding box center [397, 436] width 36 height 13
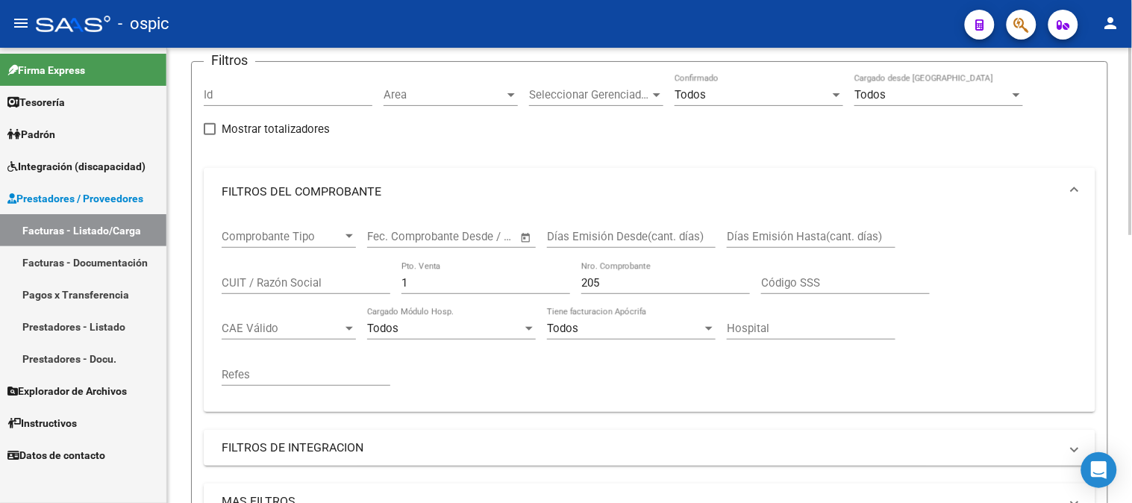
scroll to position [93, 0]
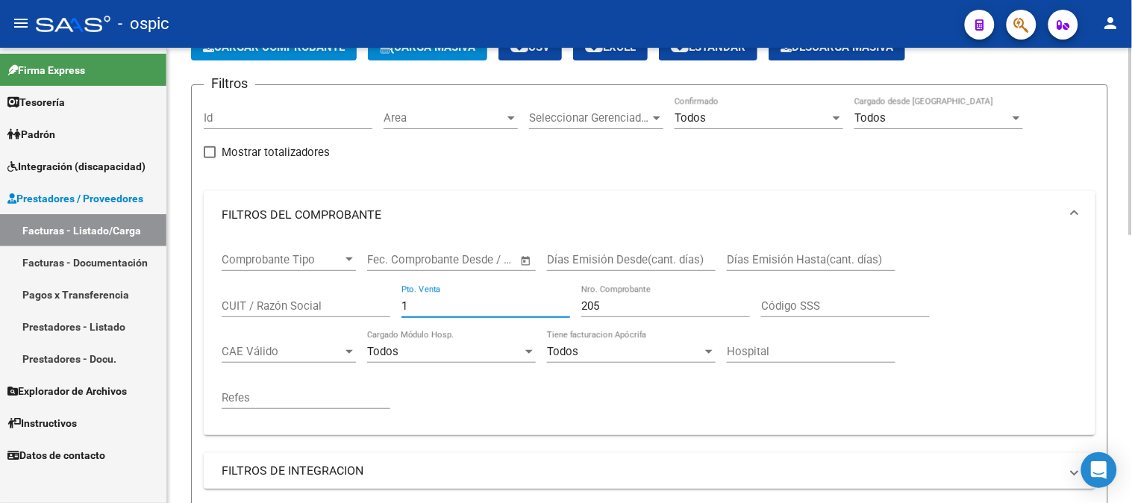
drag, startPoint x: 423, startPoint y: 308, endPoint x: 369, endPoint y: 299, distance: 55.2
click at [369, 299] on div "Comprobante Tipo Comprobante Tipo Start date – End date Fec. Comprobante Desde …" at bounding box center [650, 331] width 856 height 184
type input "2"
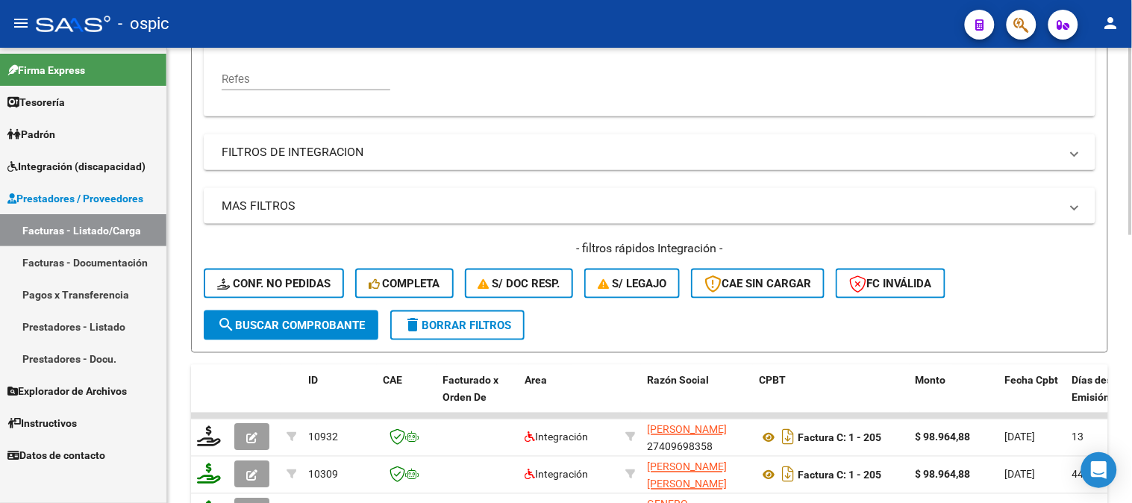
scroll to position [424, 0]
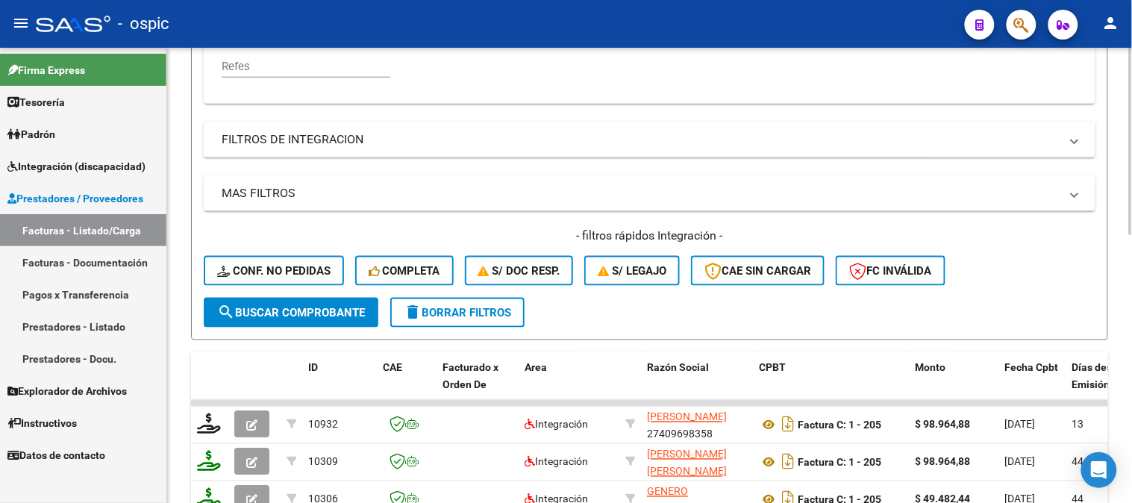
type input "1"
click at [300, 308] on span "search Buscar Comprobante" at bounding box center [291, 312] width 148 height 13
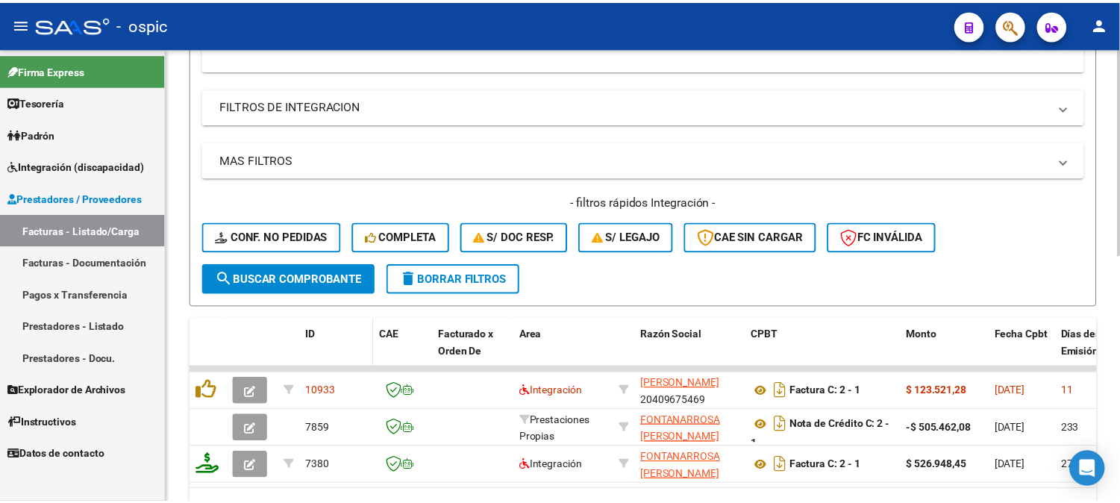
scroll to position [540, 0]
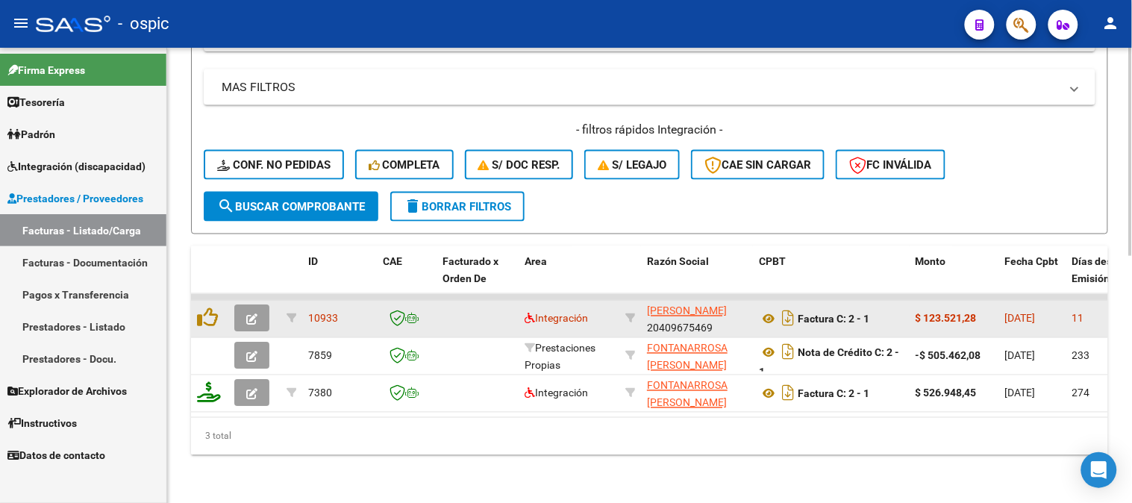
click at [258, 308] on button "button" at bounding box center [251, 318] width 35 height 27
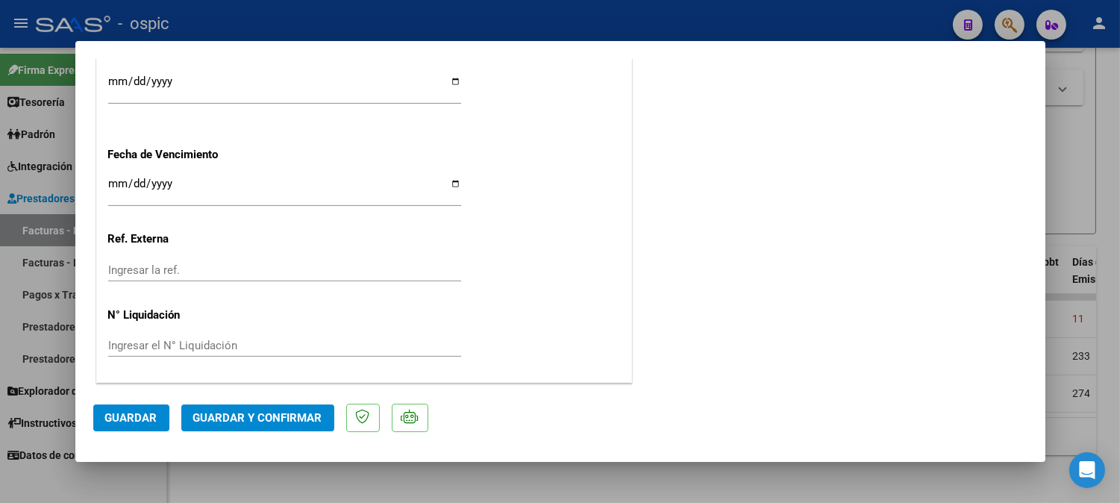
scroll to position [0, 0]
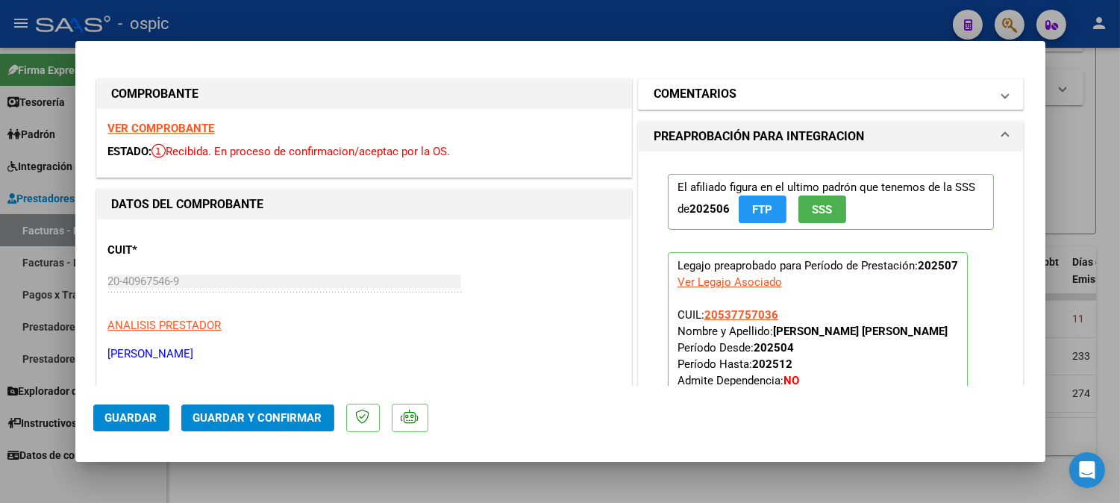
drag, startPoint x: 773, startPoint y: 82, endPoint x: 773, endPoint y: 93, distance: 10.4
click at [773, 84] on mat-expansion-panel-header "COMENTARIOS" at bounding box center [831, 94] width 385 height 30
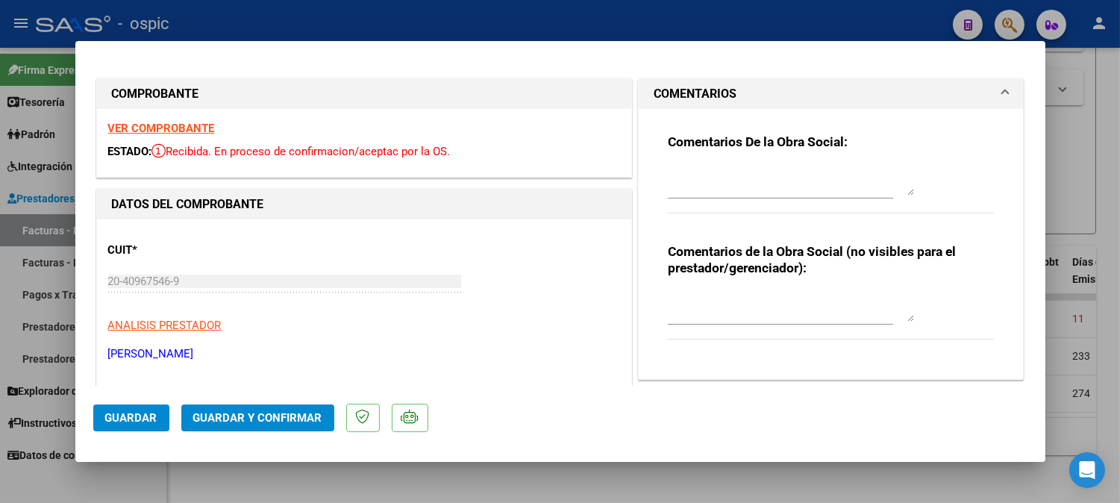
click at [762, 300] on textarea at bounding box center [791, 307] width 246 height 30
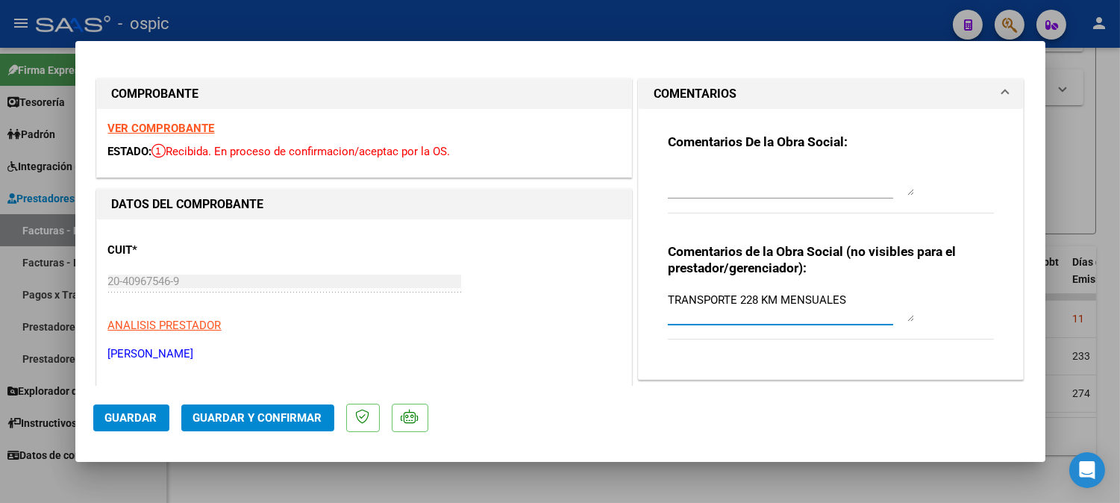
type textarea "TRANSPORTE 228 KM MENSUALES"
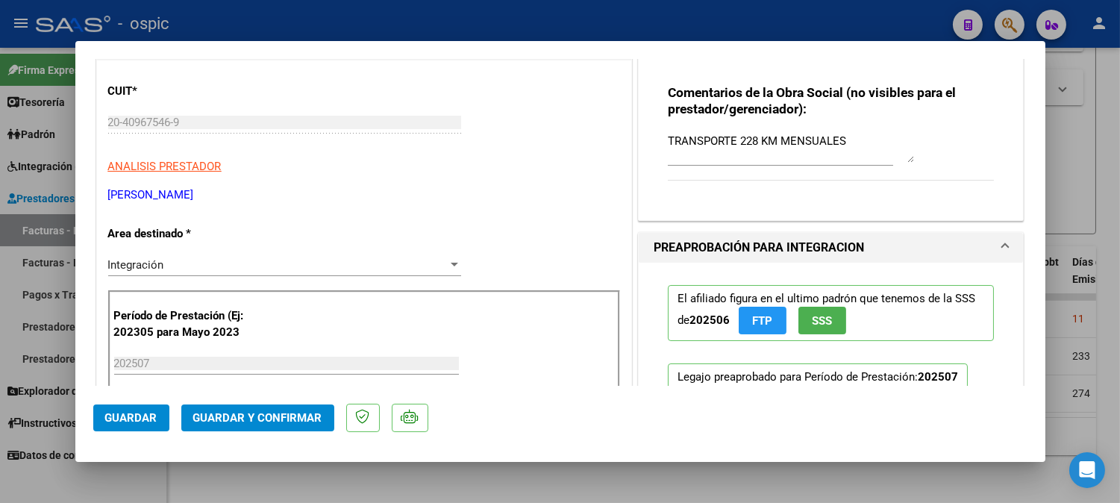
scroll to position [408, 0]
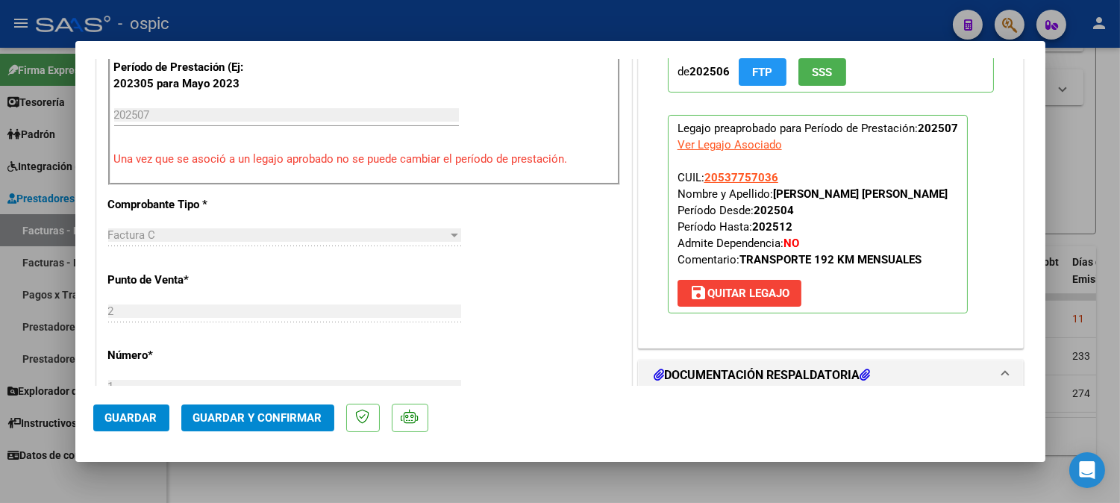
type input "$ 0,00"
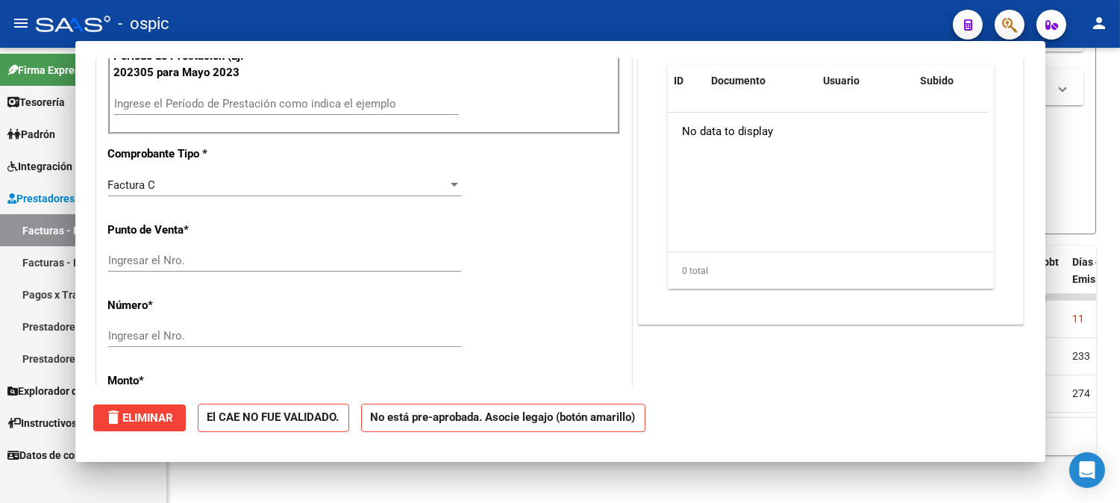
scroll to position [396, 0]
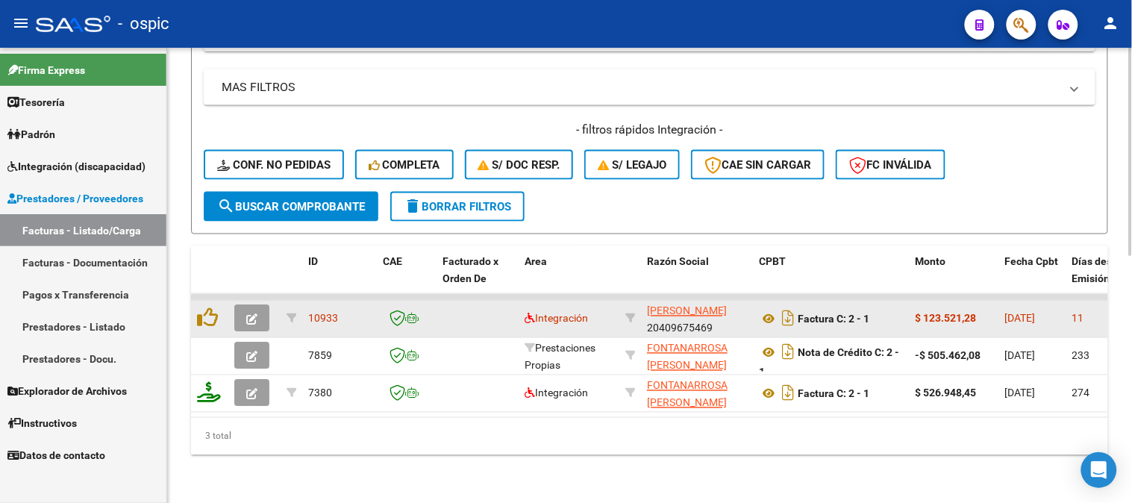
click at [243, 305] on button "button" at bounding box center [251, 318] width 35 height 27
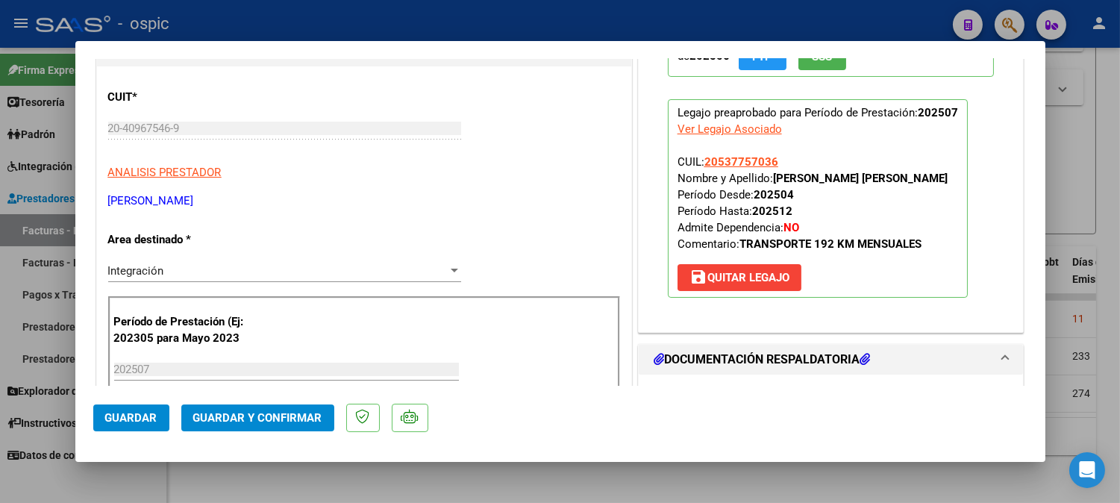
scroll to position [166, 0]
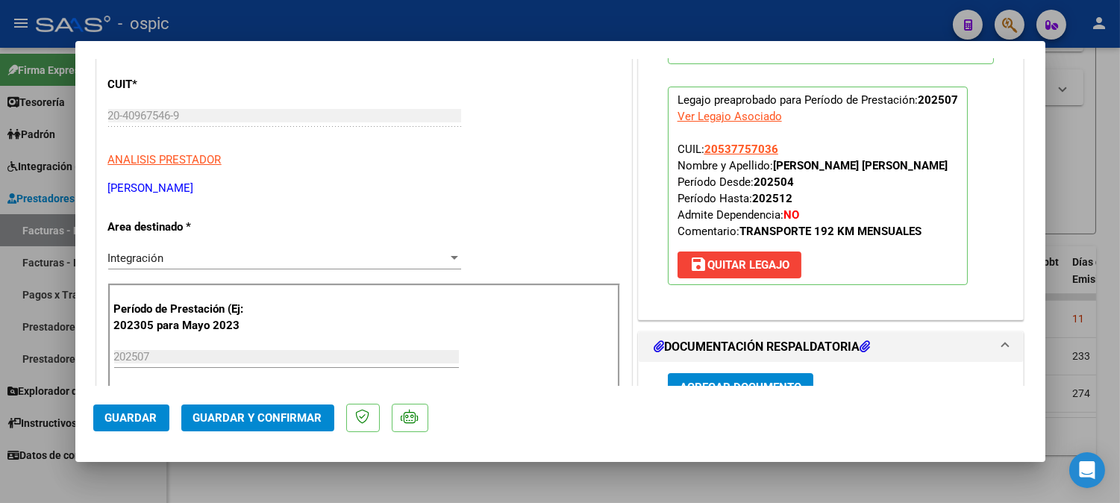
click at [159, 255] on span "Integración" at bounding box center [136, 258] width 56 height 13
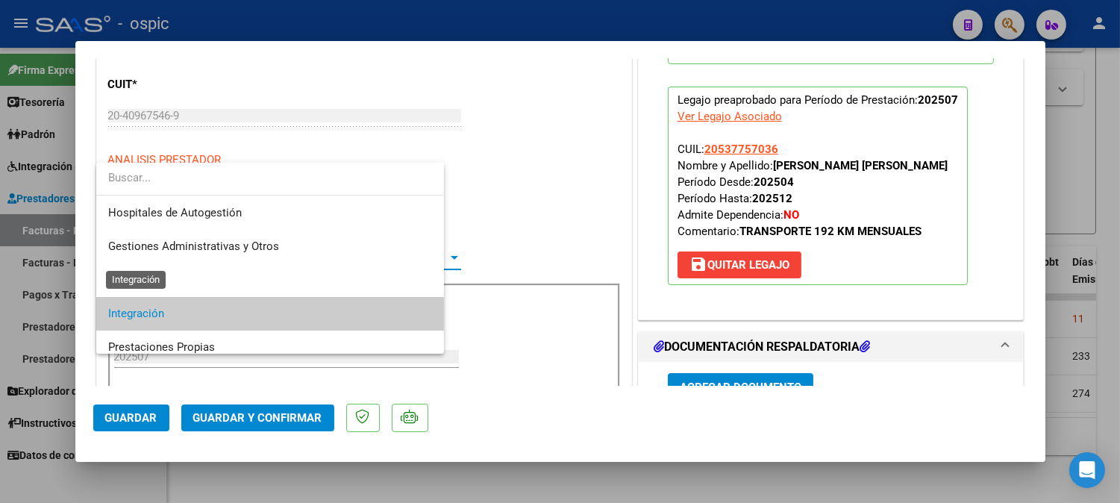
scroll to position [55, 0]
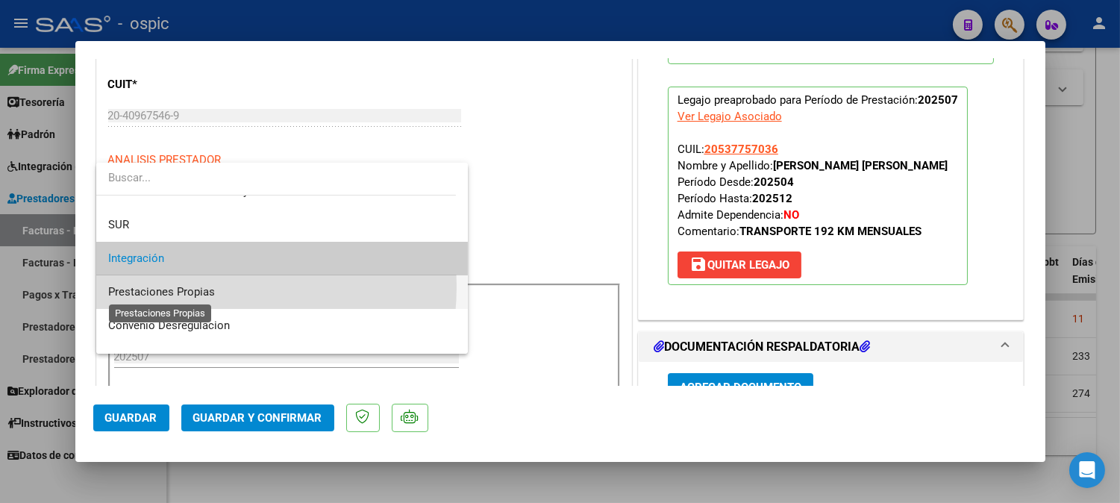
drag, startPoint x: 175, startPoint y: 286, endPoint x: 325, endPoint y: 254, distance: 152.7
click at [177, 286] on span "Prestaciones Propias" at bounding box center [161, 291] width 107 height 13
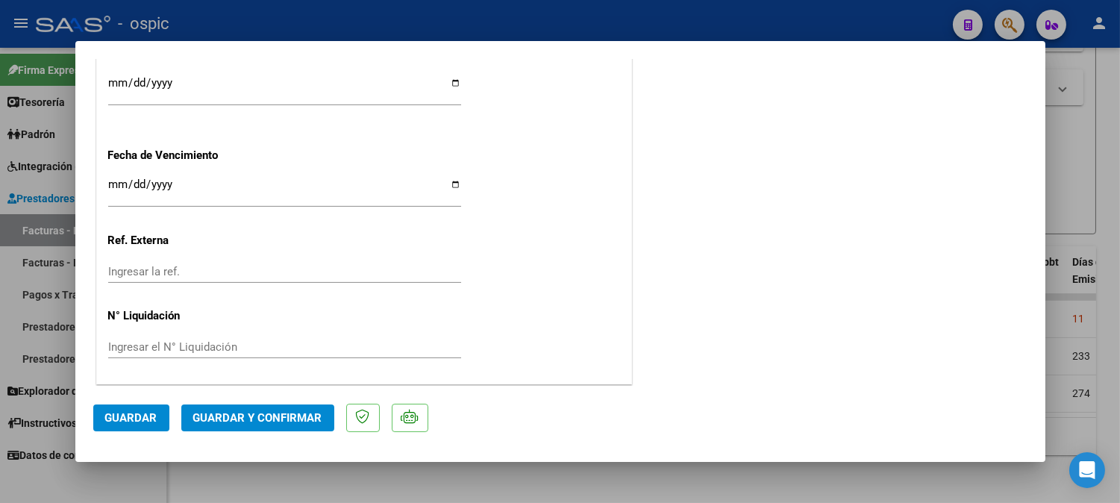
scroll to position [0, 0]
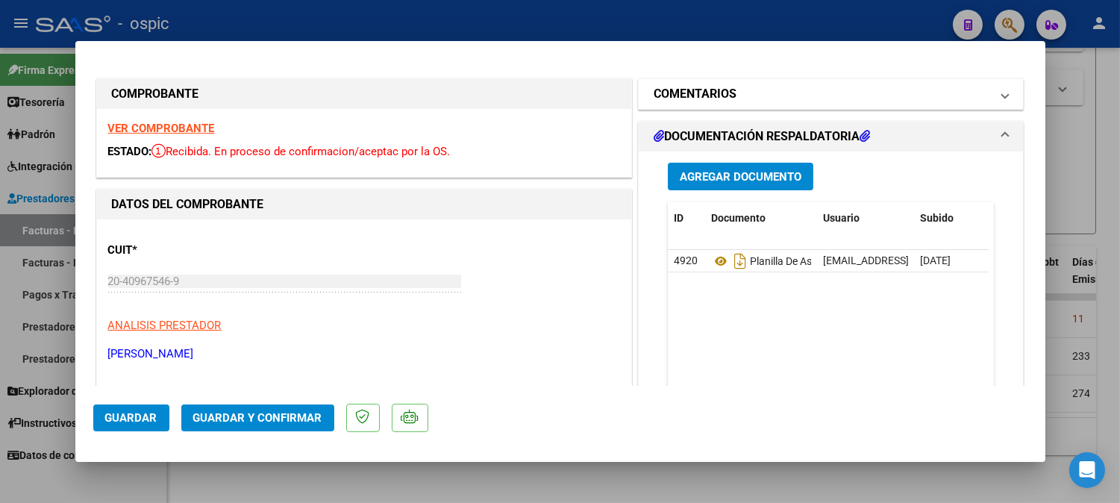
click at [755, 97] on mat-panel-title "COMENTARIOS" at bounding box center [822, 94] width 337 height 18
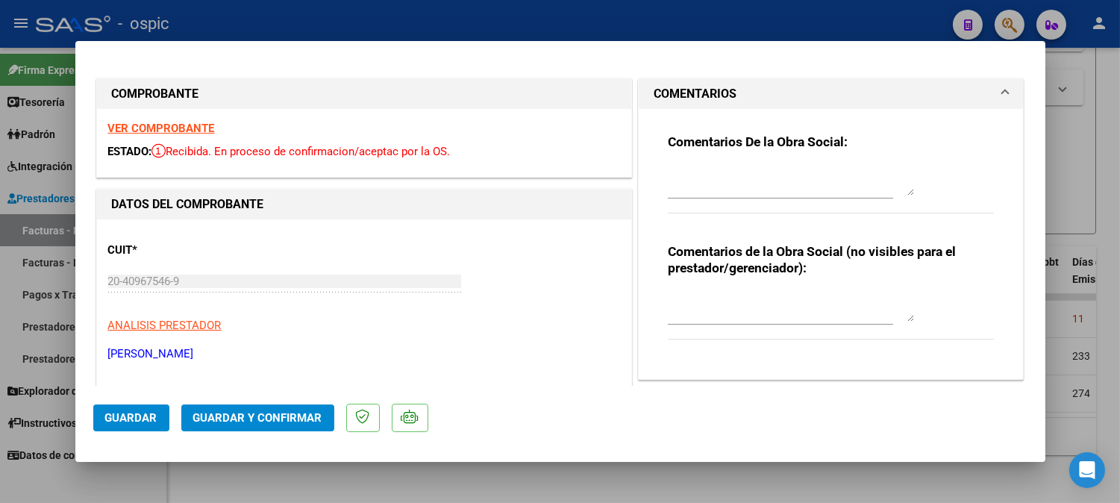
click at [706, 172] on textarea at bounding box center [791, 181] width 246 height 30
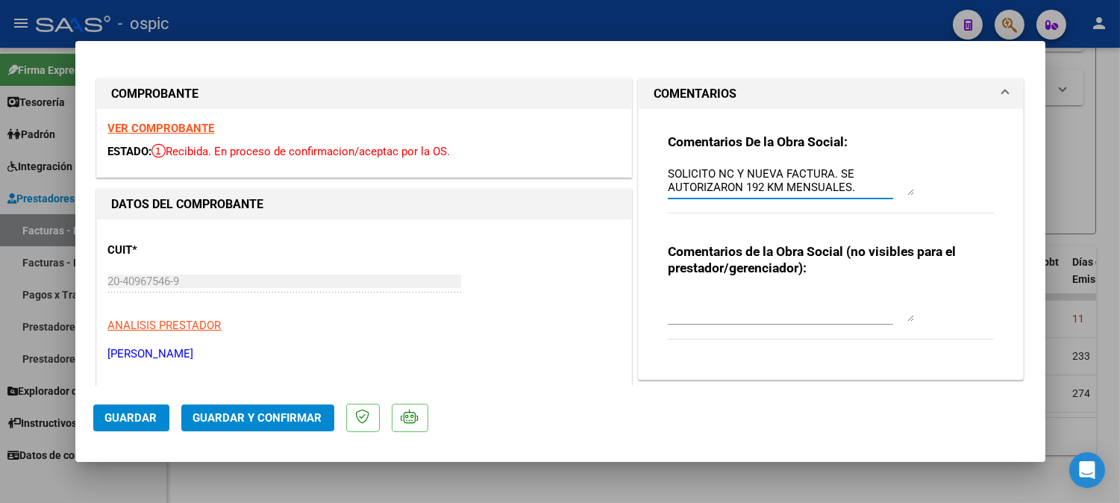
drag, startPoint x: 660, startPoint y: 172, endPoint x: 852, endPoint y: 184, distance: 192.9
click at [852, 184] on textarea "SOLICITO NC Y NUEVA FACTURA. SE AUTORIZARON 192 KM MENSUALES." at bounding box center [791, 181] width 246 height 30
type textarea "SOLICITO NC Y NUEVA FACTURA. SE AUTORIZARON 192 KM MENSUALES."
click at [750, 303] on textarea at bounding box center [791, 307] width 246 height 30
paste textarea "SOLICITO NC Y NUEVA FACTURA. SE AUTORIZARON 192 KM MENSUALES."
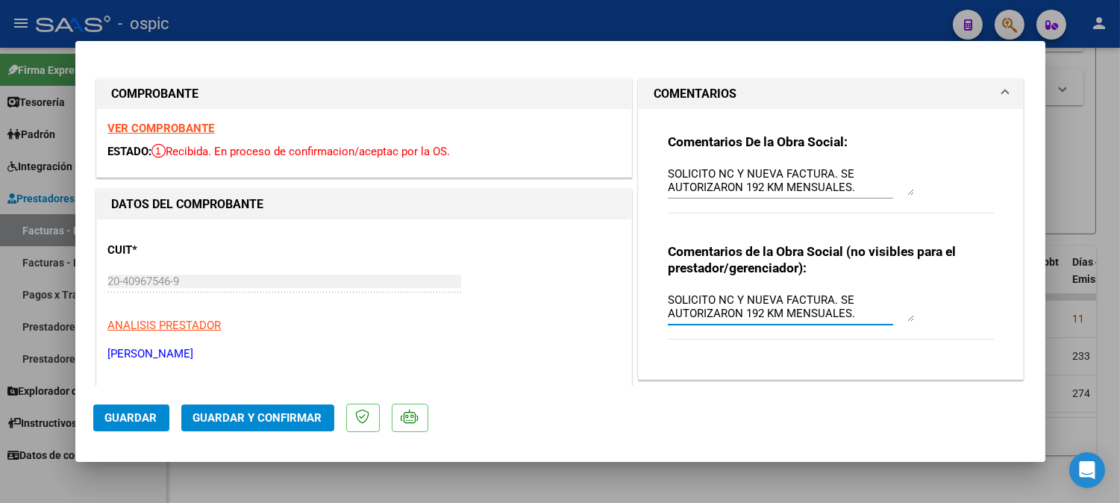
click at [708, 299] on textarea "SOLICITO NC Y NUEVA FACTURA. SE AUTORIZARON 192 KM MENSUALES." at bounding box center [791, 307] width 246 height 30
type textarea "SOLICITE NC Y NUEVA FACTURA. SE AUTORIZARON 192 KM MENSUALES."
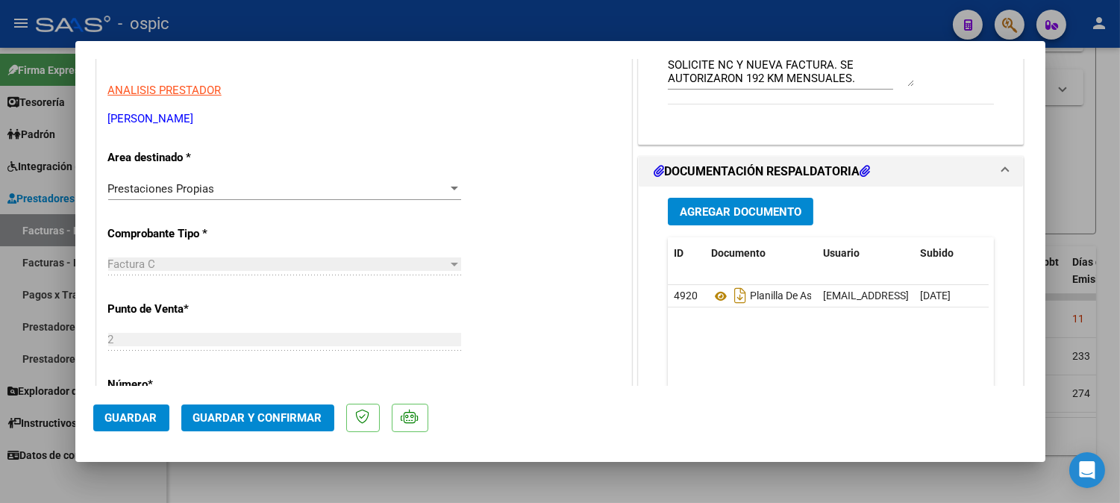
scroll to position [243, 0]
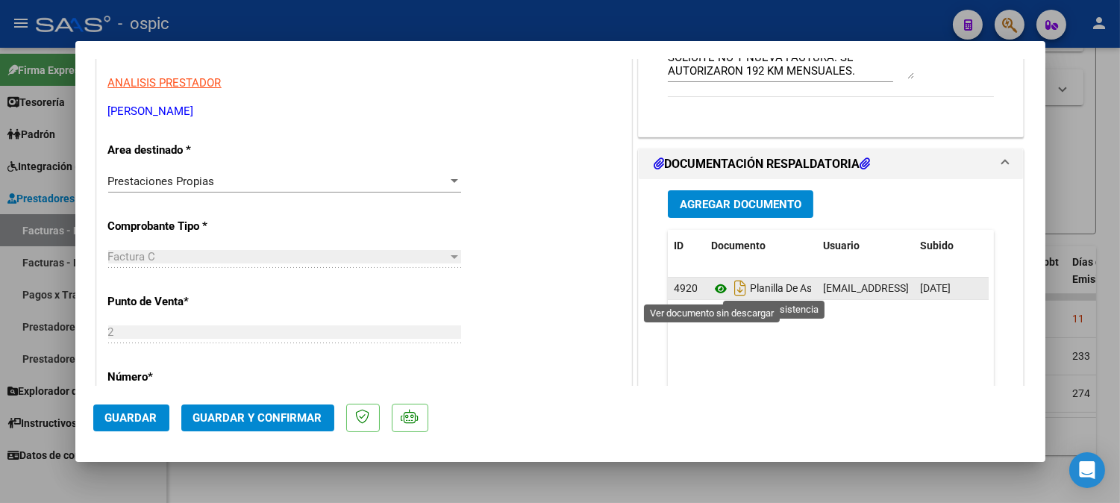
click at [711, 286] on icon at bounding box center [720, 289] width 19 height 18
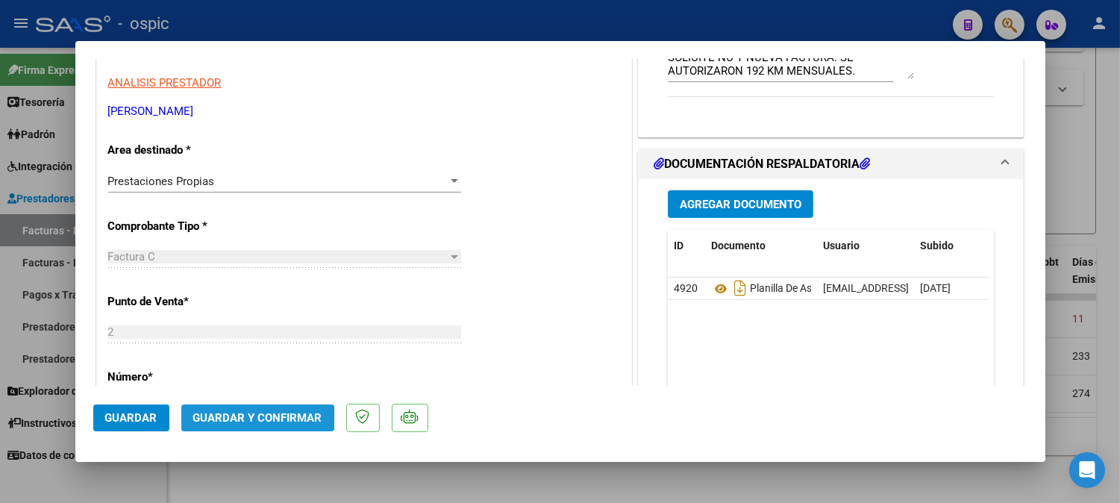
click at [252, 421] on span "Guardar y Confirmar" at bounding box center [257, 417] width 129 height 13
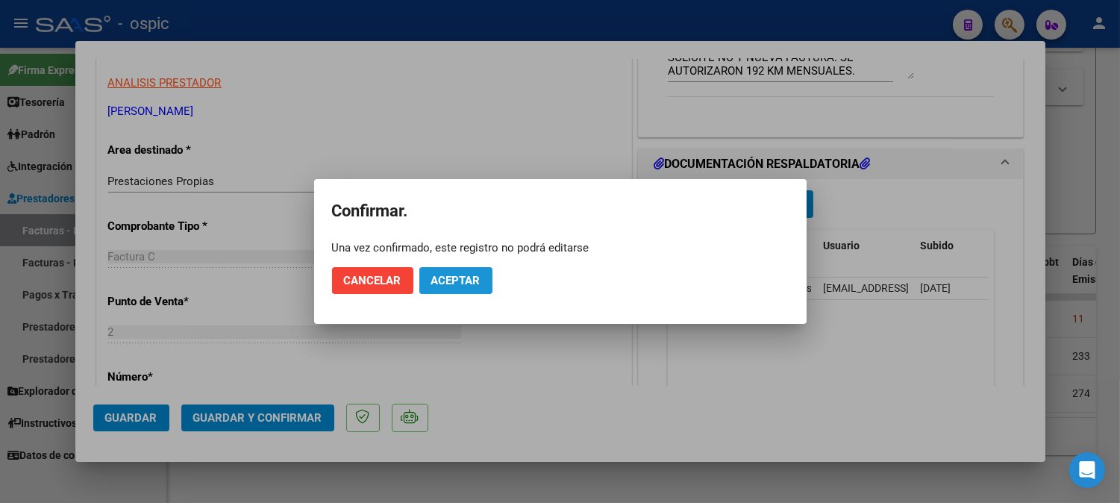
click at [461, 280] on span "Aceptar" at bounding box center [455, 280] width 49 height 13
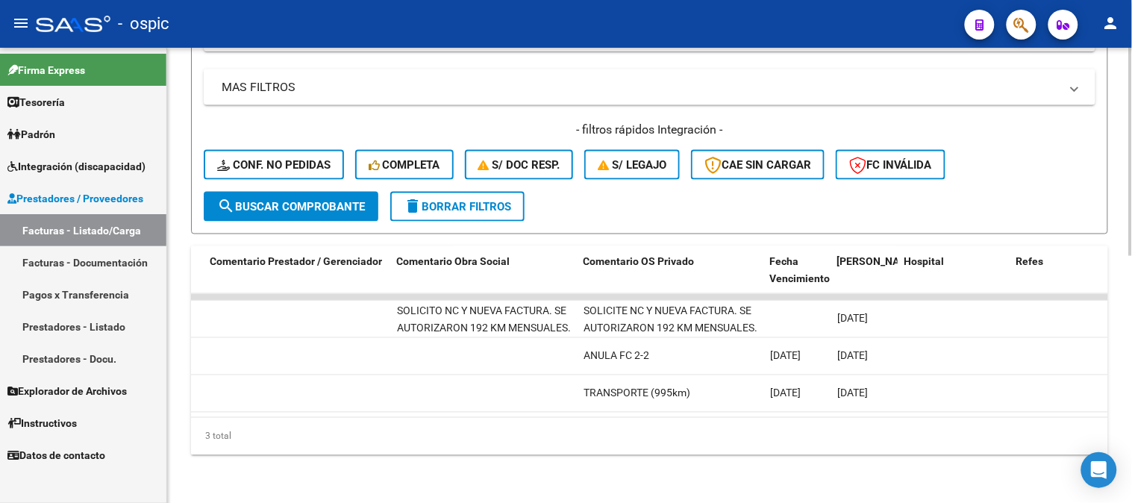
scroll to position [0, 2930]
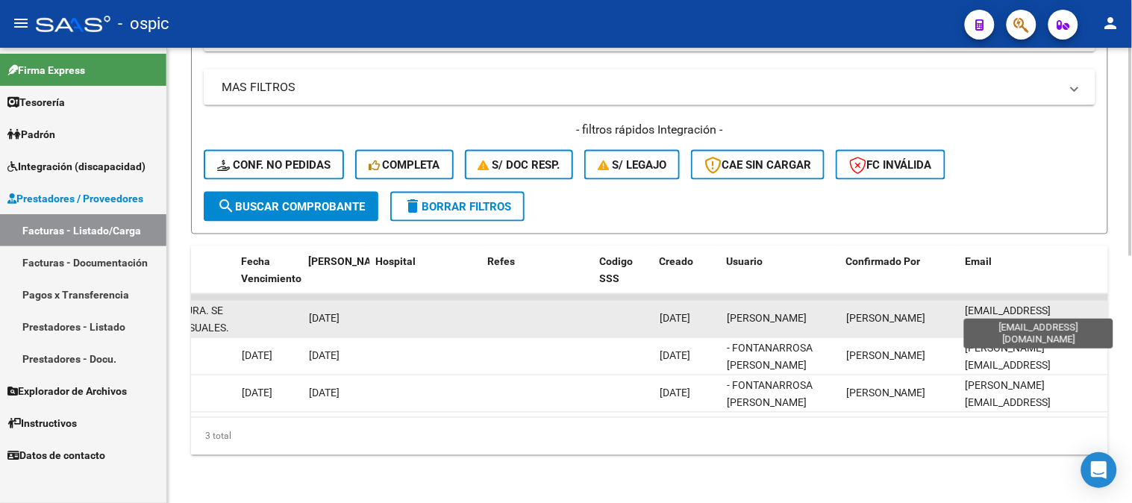
drag, startPoint x: 967, startPoint y: 306, endPoint x: 1095, endPoint y: 305, distance: 128.4
click at [1052, 305] on span "[EMAIL_ADDRESS][DOMAIN_NAME]" at bounding box center [1009, 319] width 86 height 29
copy span "[EMAIL_ADDRESS][DOMAIN_NAME]"
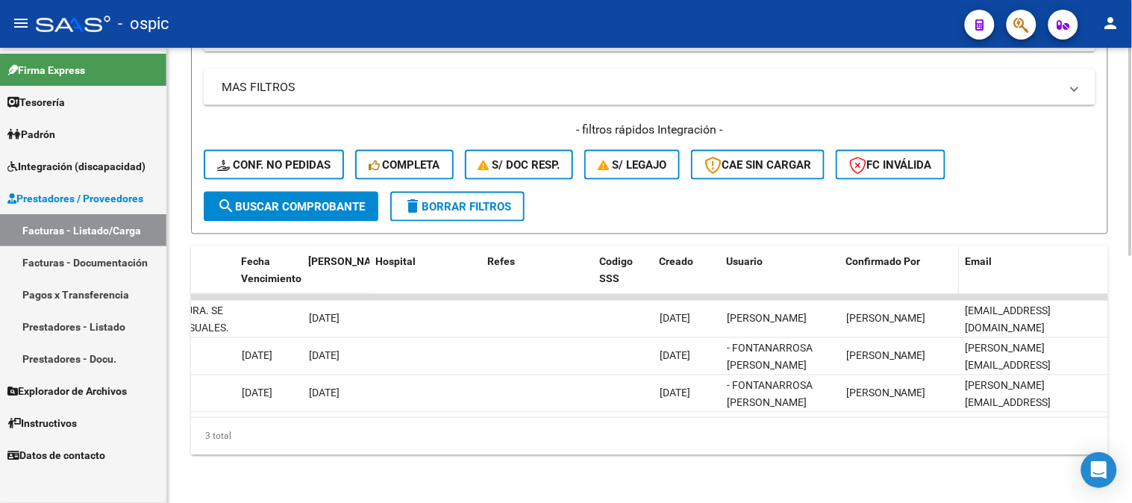
copy span "[EMAIL_ADDRESS][DOMAIN_NAME]"
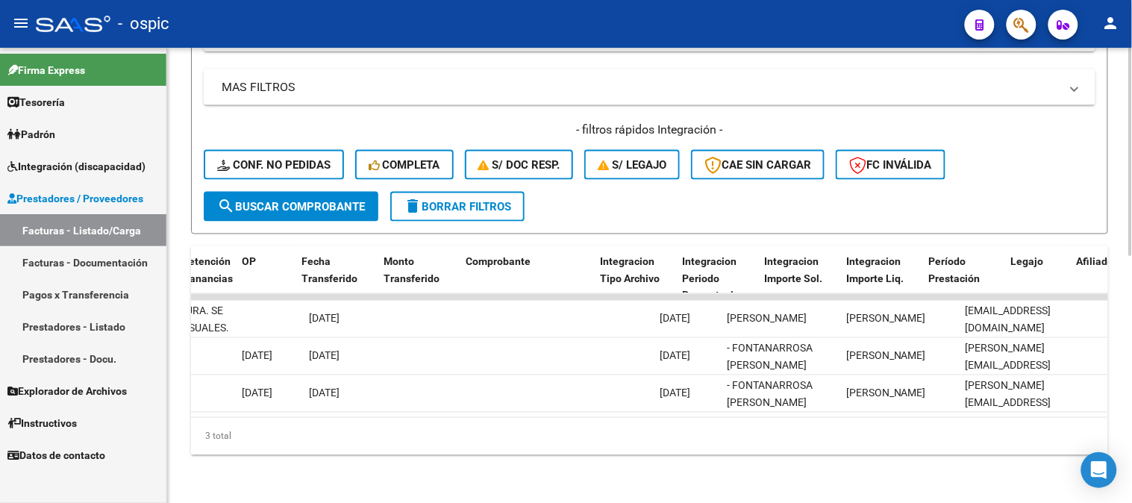
scroll to position [0, 0]
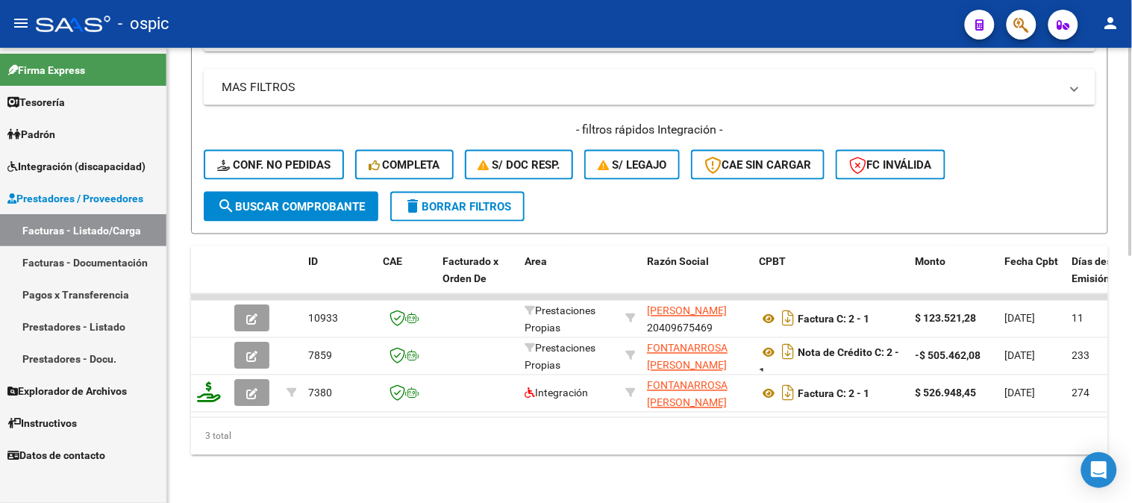
click at [466, 200] on span "delete Borrar Filtros" at bounding box center [457, 206] width 107 height 13
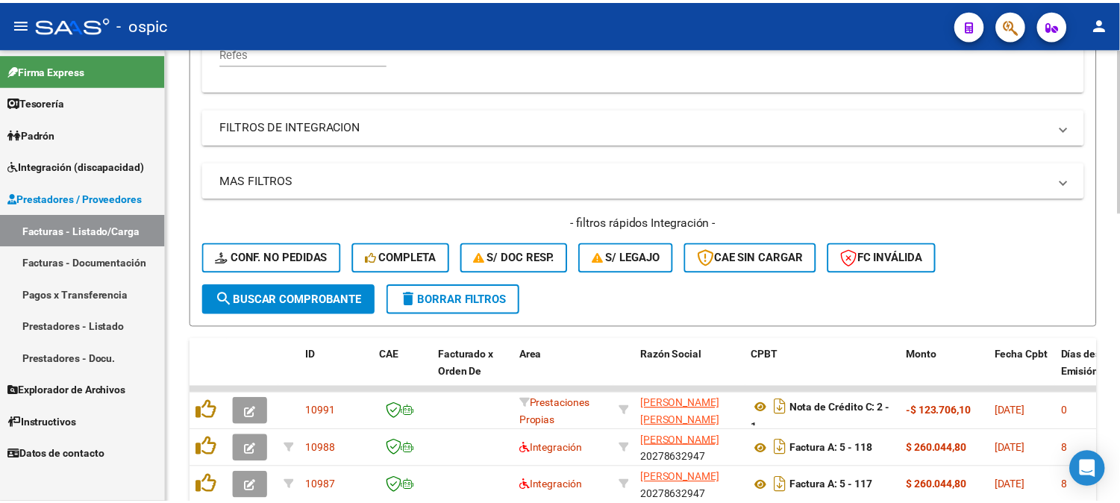
scroll to position [540, 0]
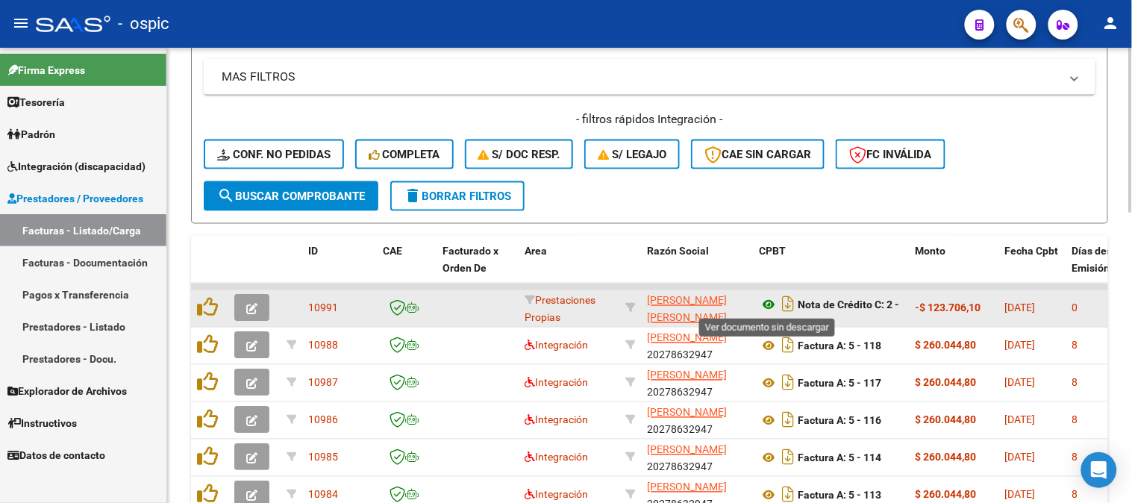
click at [772, 302] on icon at bounding box center [768, 305] width 19 height 18
click at [257, 304] on button "button" at bounding box center [251, 308] width 35 height 27
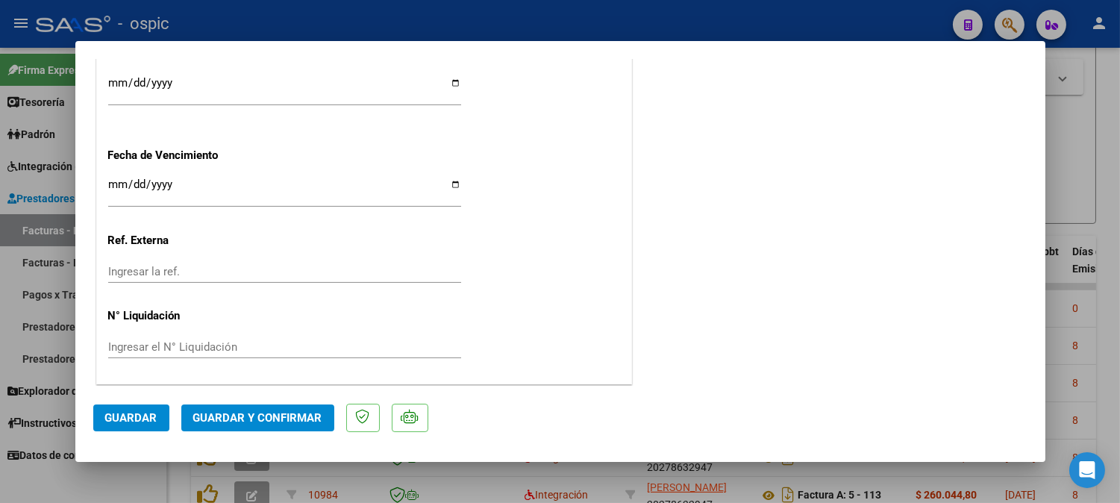
scroll to position [0, 0]
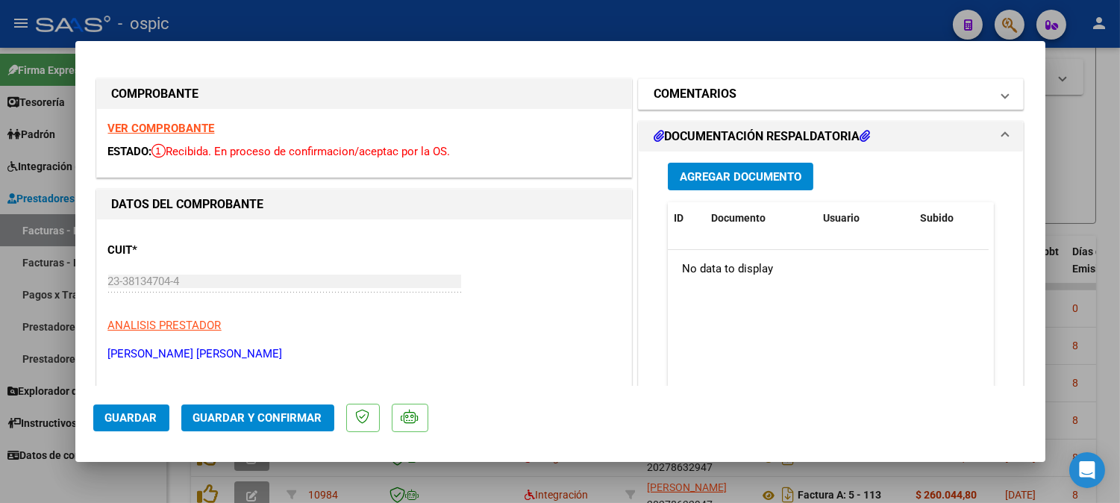
click at [773, 95] on mat-panel-title "COMENTARIOS" at bounding box center [822, 94] width 337 height 18
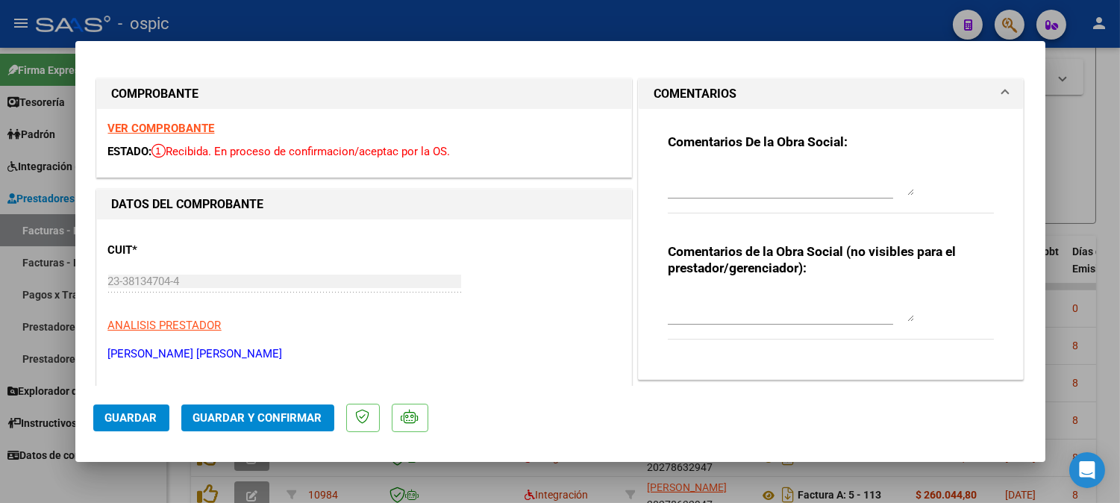
drag, startPoint x: 740, startPoint y: 299, endPoint x: 788, endPoint y: 261, distance: 61.1
click at [743, 301] on textarea at bounding box center [791, 307] width 246 height 30
type textarea "CORRESPONDE A FC 2-4"
click at [300, 419] on span "Guardar y Confirmar" at bounding box center [257, 417] width 129 height 13
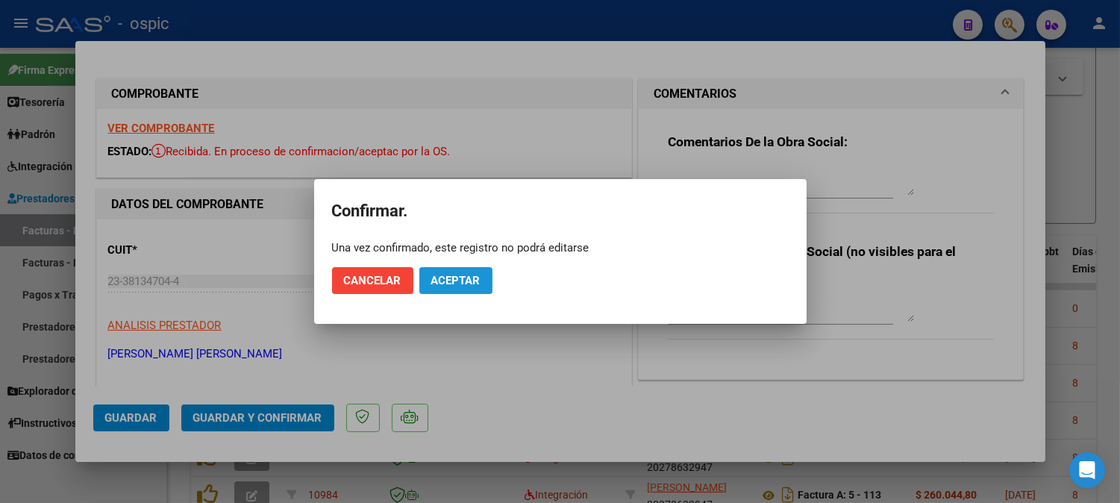
click at [474, 281] on span "Aceptar" at bounding box center [455, 280] width 49 height 13
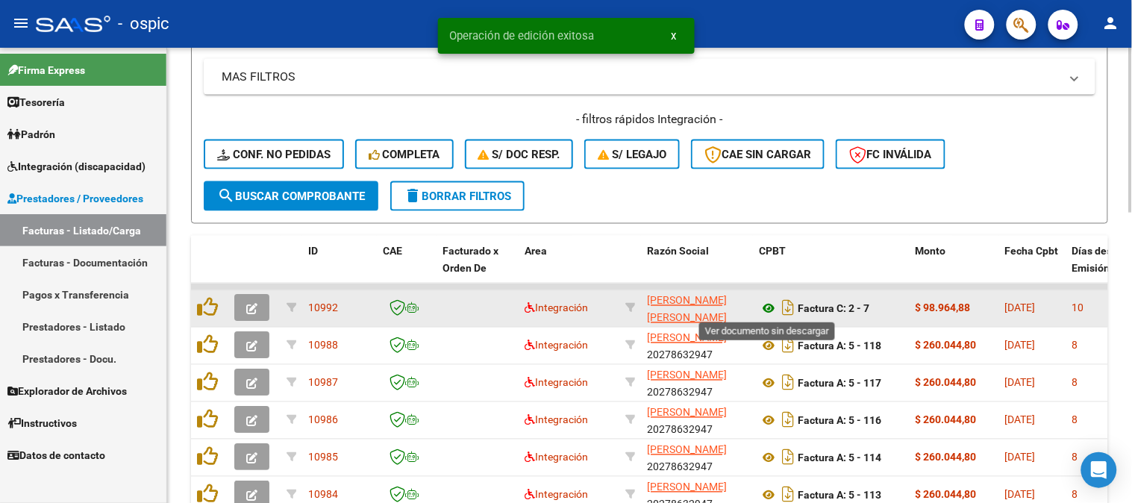
click at [769, 309] on icon at bounding box center [768, 309] width 19 height 18
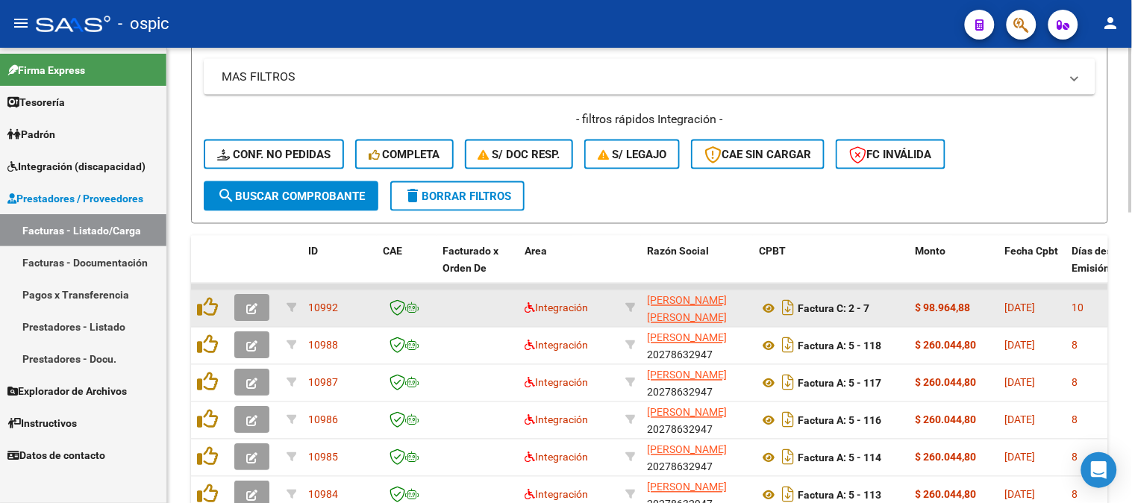
click at [254, 304] on icon "button" at bounding box center [251, 309] width 11 height 11
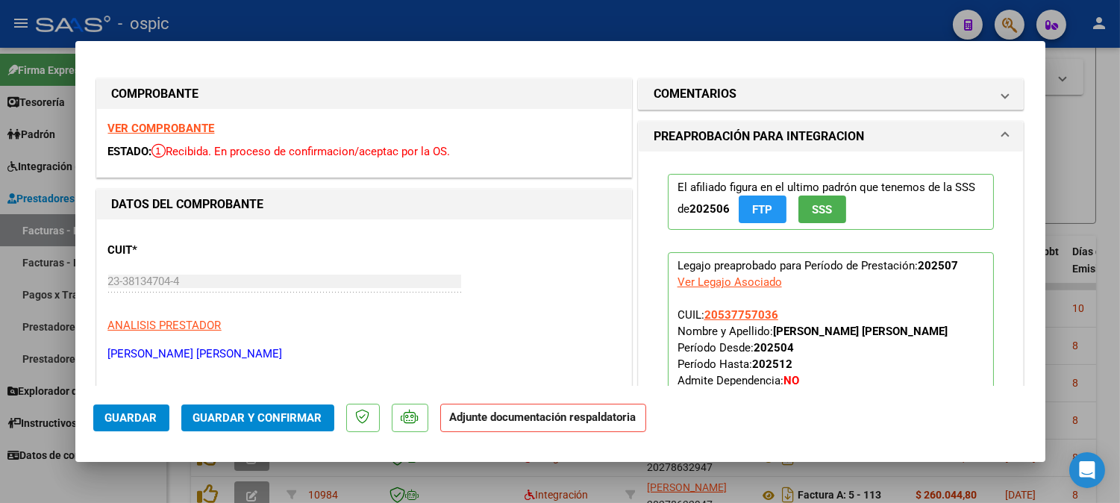
drag, startPoint x: 820, startPoint y: 88, endPoint x: 802, endPoint y: 125, distance: 41.4
click at [819, 90] on mat-panel-title "COMENTARIOS" at bounding box center [822, 94] width 337 height 18
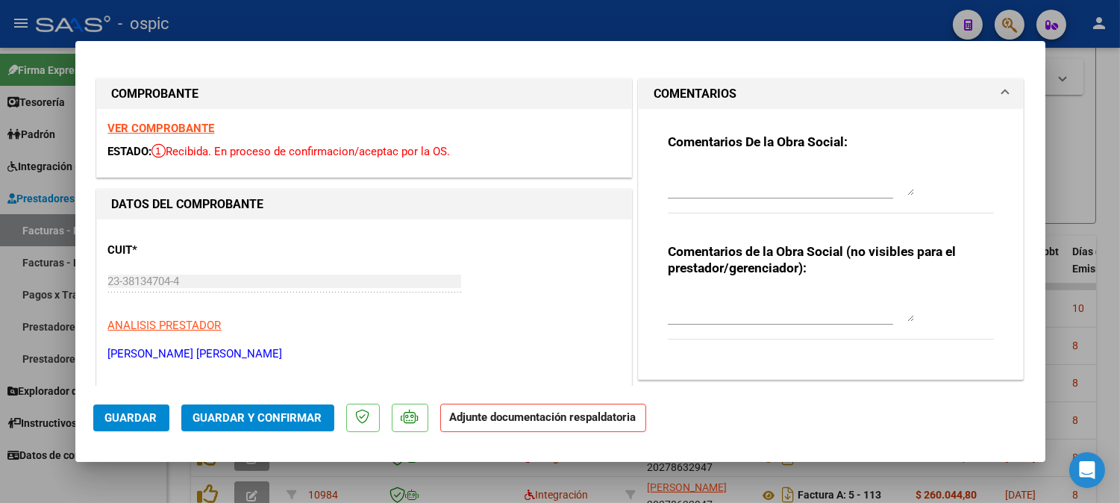
click at [757, 184] on textarea at bounding box center [791, 181] width 246 height 30
click at [752, 312] on textarea at bounding box center [791, 307] width 246 height 30
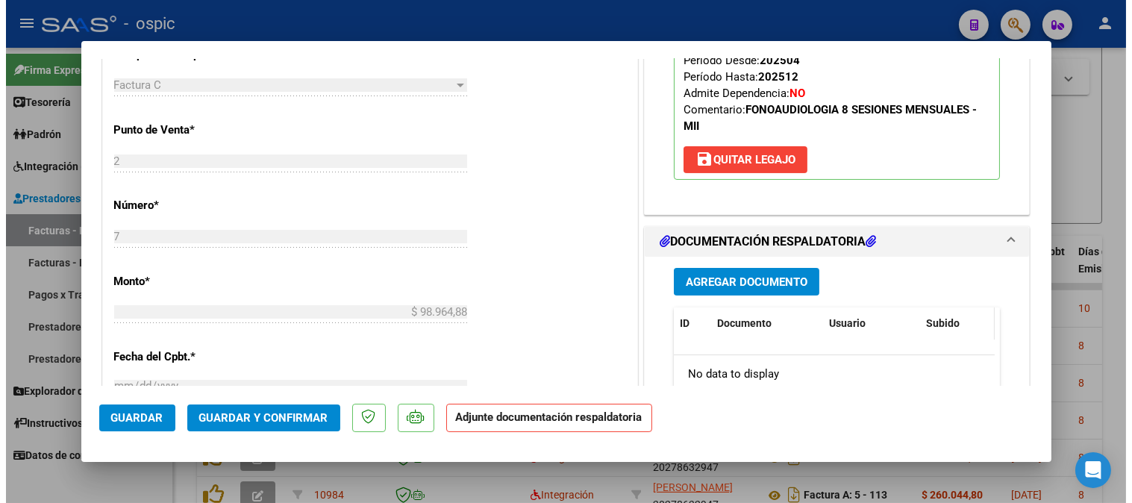
scroll to position [562, 0]
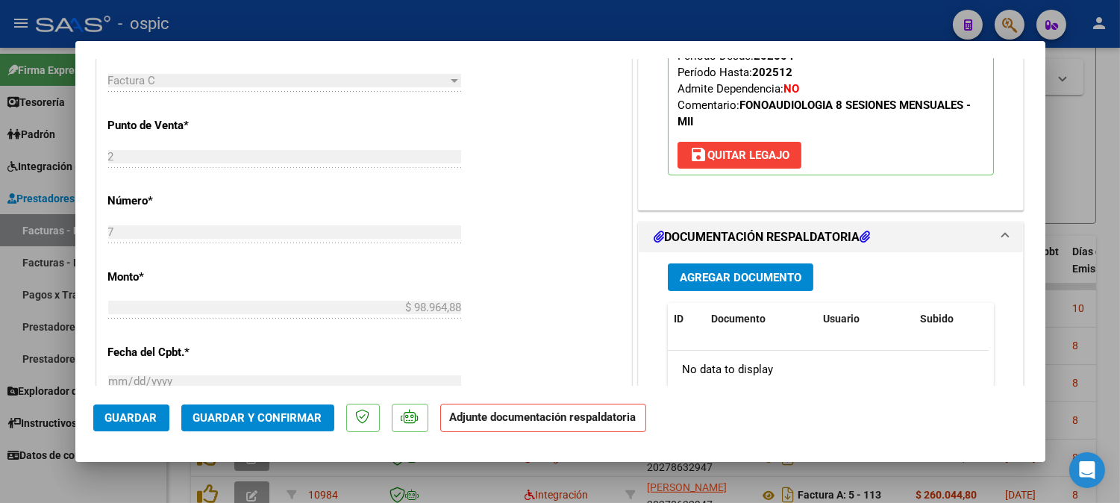
click at [293, 412] on span "Guardar y Confirmar" at bounding box center [257, 417] width 129 height 13
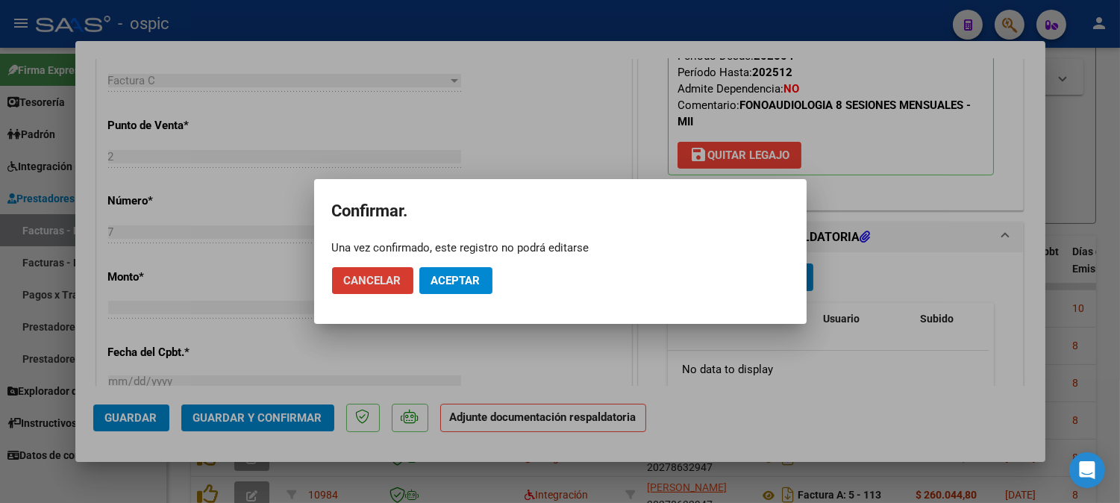
click at [485, 275] on button "Aceptar" at bounding box center [455, 280] width 73 height 27
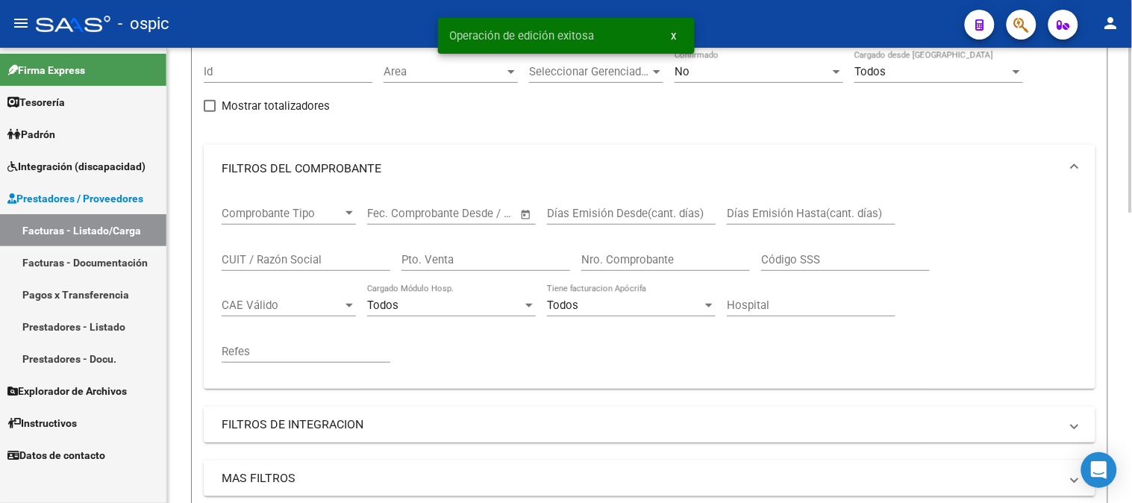
scroll to position [43, 0]
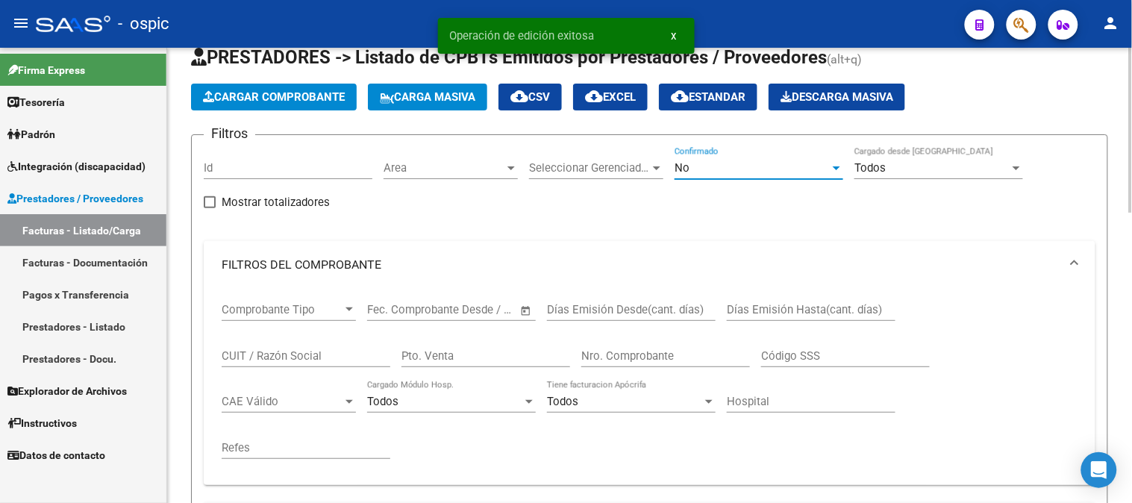
click at [683, 167] on span "No" at bounding box center [682, 167] width 15 height 13
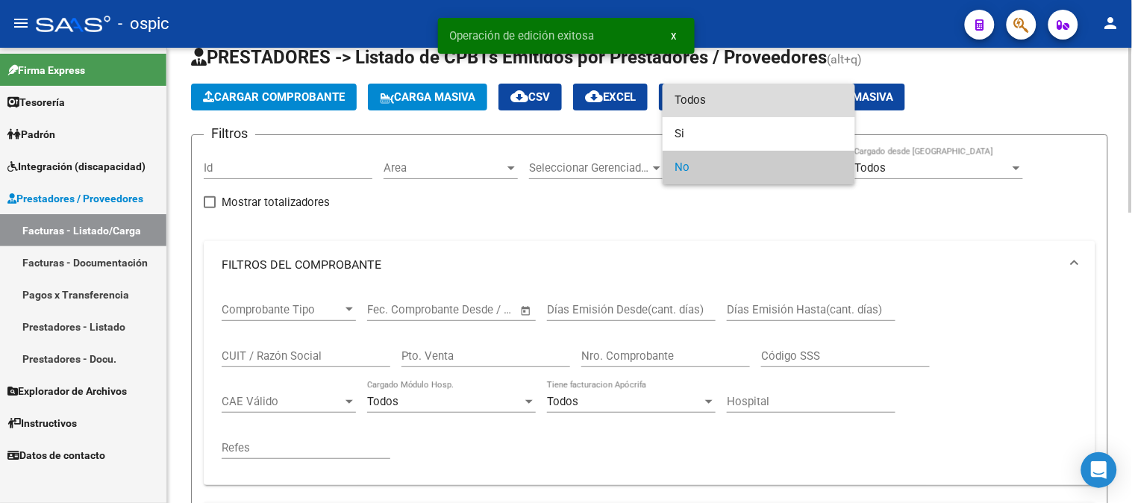
drag, startPoint x: 720, startPoint y: 102, endPoint x: 602, endPoint y: 304, distance: 234.5
click at [717, 103] on span "Todos" at bounding box center [759, 101] width 169 height 34
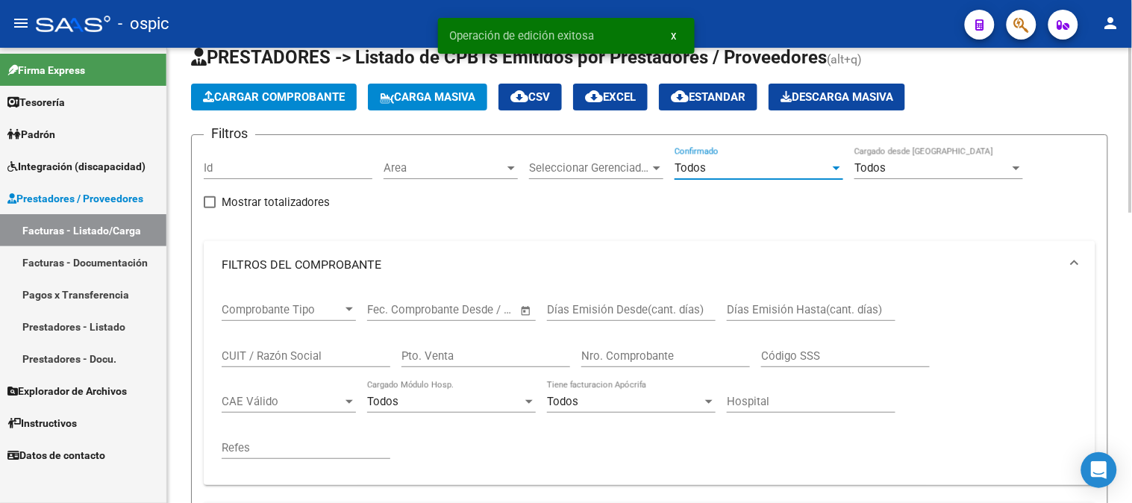
click at [516, 358] on input "Pto. Venta" at bounding box center [486, 355] width 169 height 13
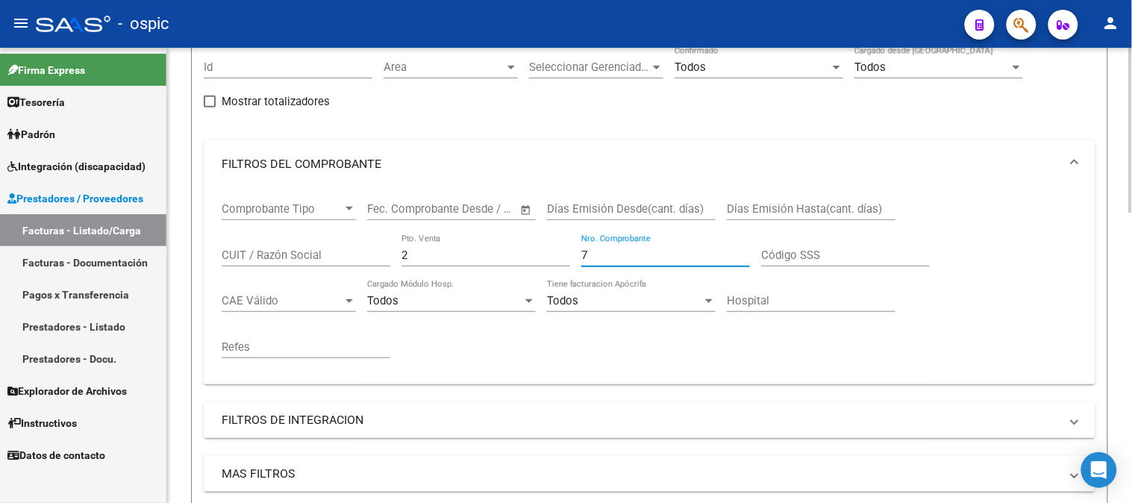
scroll to position [375, 0]
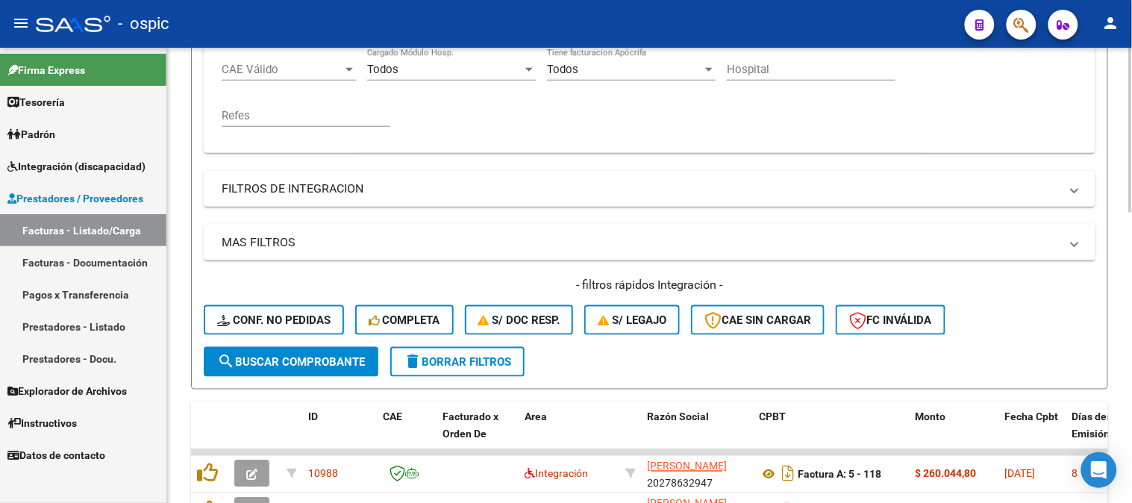
click at [289, 355] on span "search Buscar Comprobante" at bounding box center [291, 361] width 148 height 13
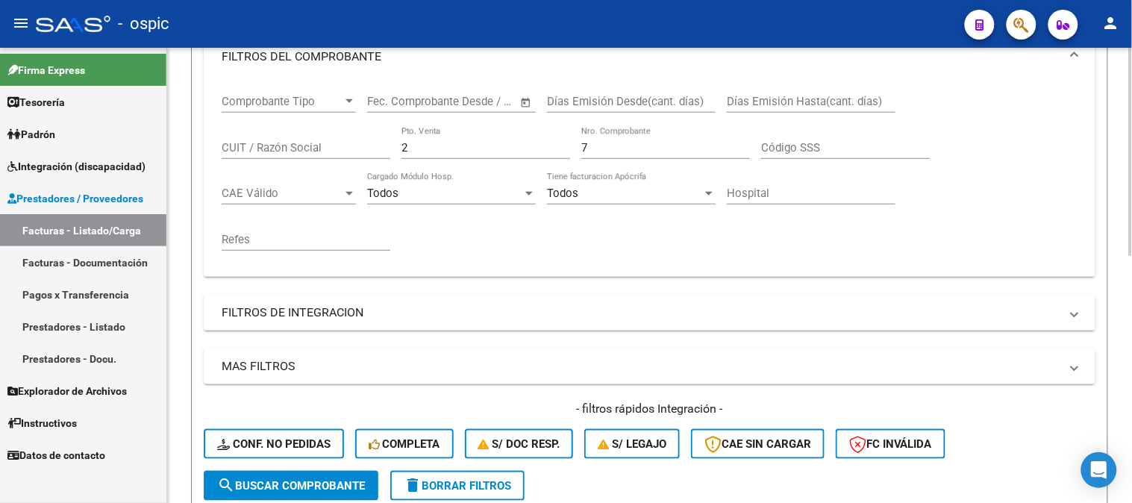
scroll to position [209, 0]
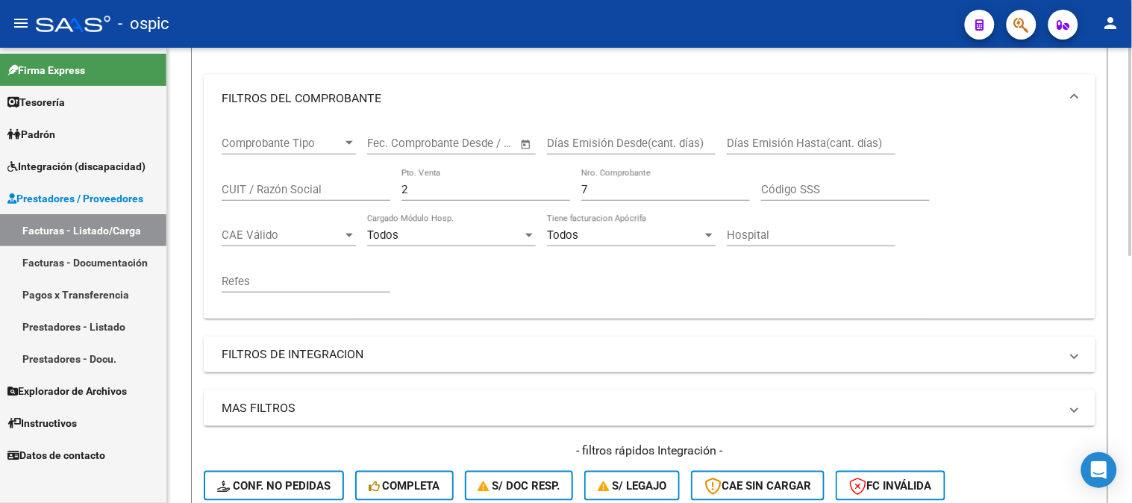
drag, startPoint x: 310, startPoint y: 199, endPoint x: 263, endPoint y: 195, distance: 47.2
click at [263, 195] on div "Comprobante Tipo Comprobante Tipo Start date – End date Fec. Comprobante Desde …" at bounding box center [650, 214] width 856 height 184
click at [487, 197] on div "2 Pto. Venta" at bounding box center [486, 185] width 169 height 32
drag, startPoint x: 469, startPoint y: 191, endPoint x: 394, endPoint y: 190, distance: 74.6
click at [397, 190] on div "Comprobante Tipo Comprobante Tipo Start date – End date Fec. Comprobante Desde …" at bounding box center [650, 214] width 856 height 184
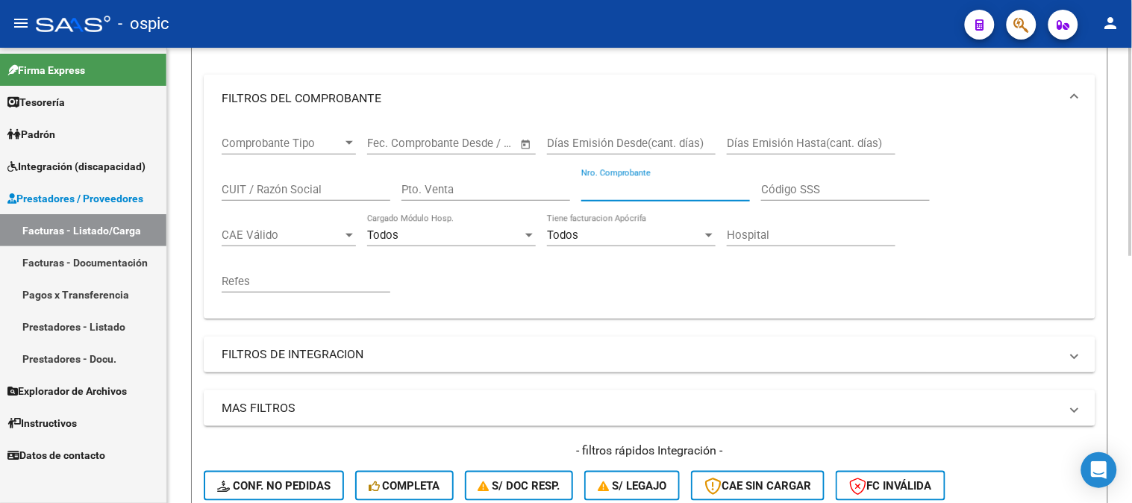
click at [326, 187] on input "CUIT / Razón Social" at bounding box center [306, 189] width 169 height 13
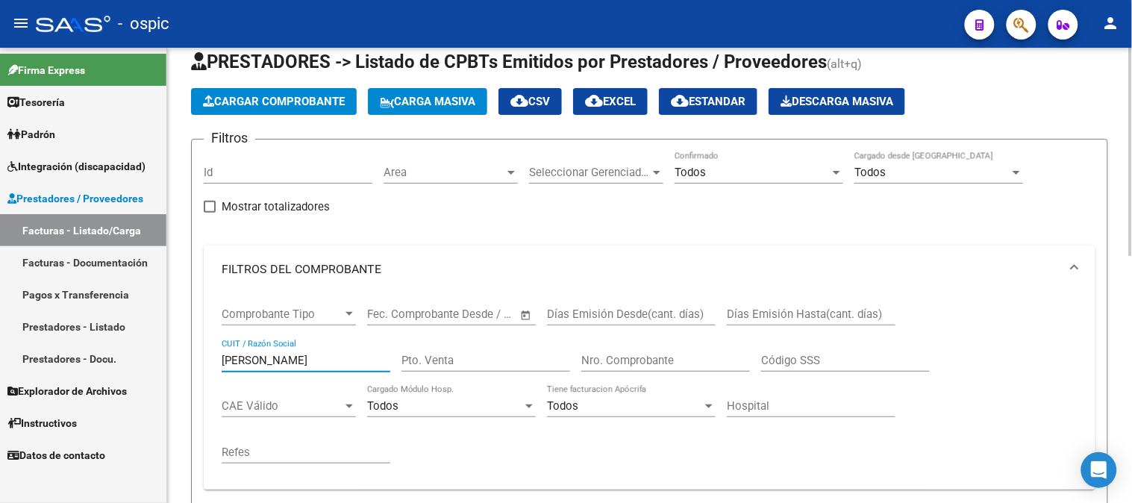
scroll to position [0, 0]
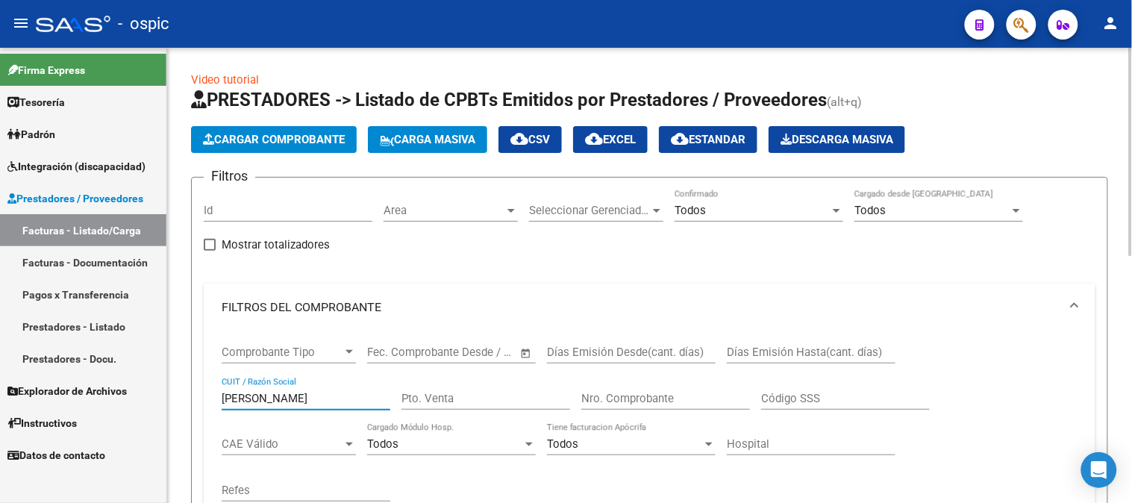
click at [241, 396] on input "[PERSON_NAME]" at bounding box center [306, 398] width 169 height 13
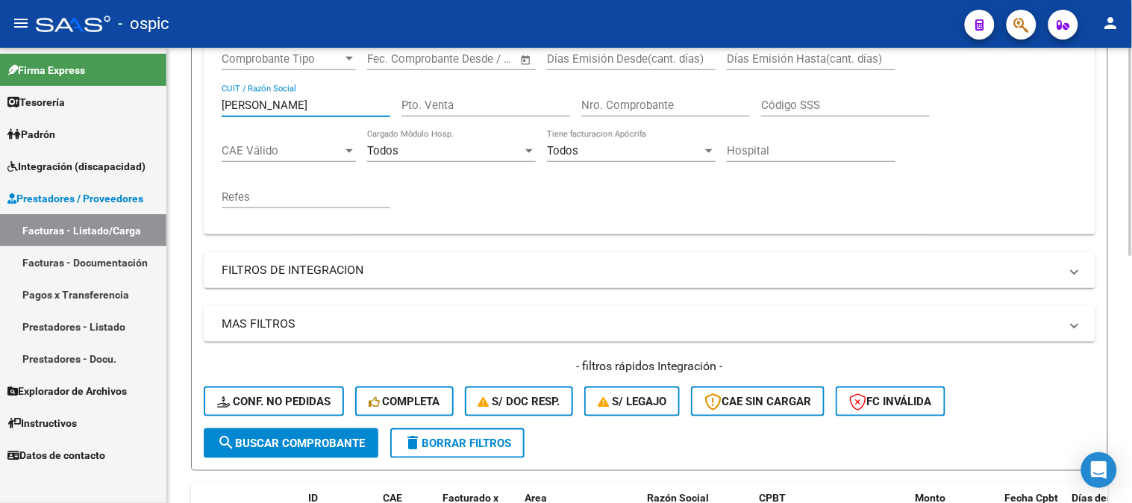
scroll to position [414, 0]
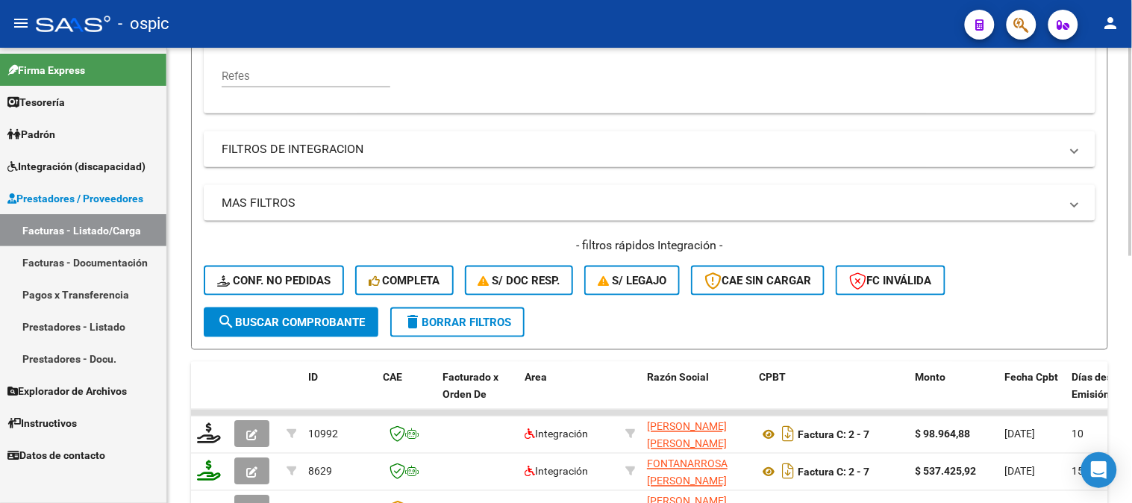
click at [305, 316] on span "search Buscar Comprobante" at bounding box center [291, 322] width 148 height 13
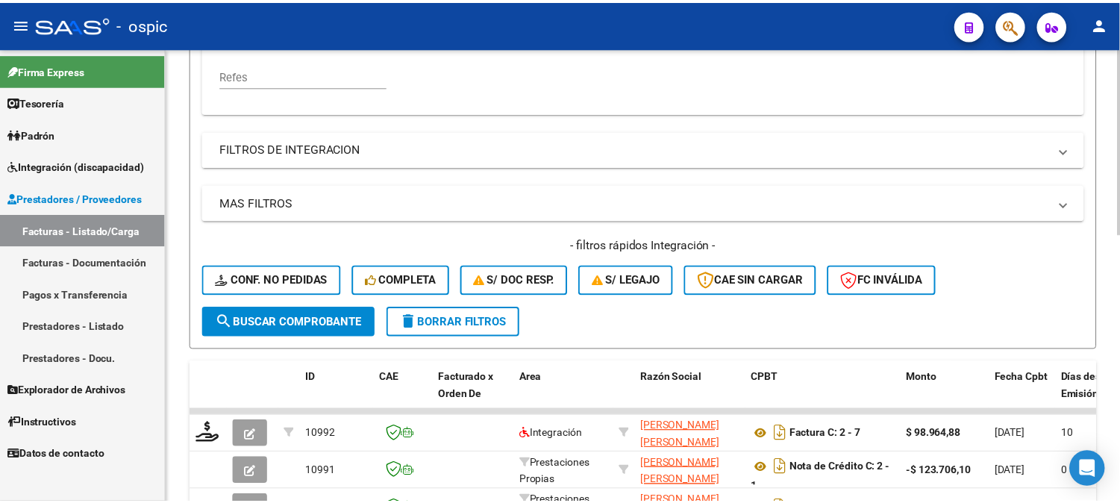
scroll to position [497, 0]
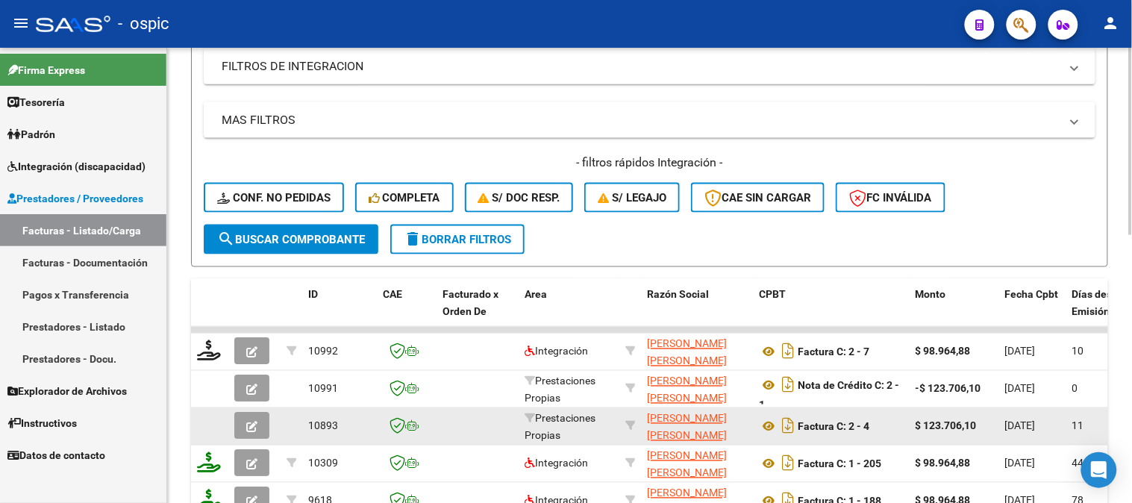
click at [252, 422] on icon "button" at bounding box center [251, 427] width 11 height 11
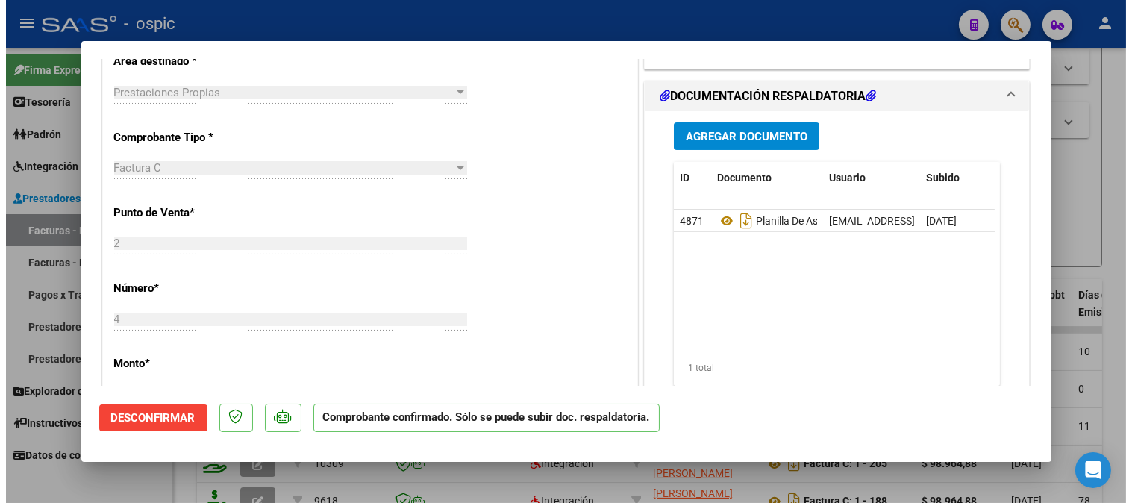
scroll to position [414, 0]
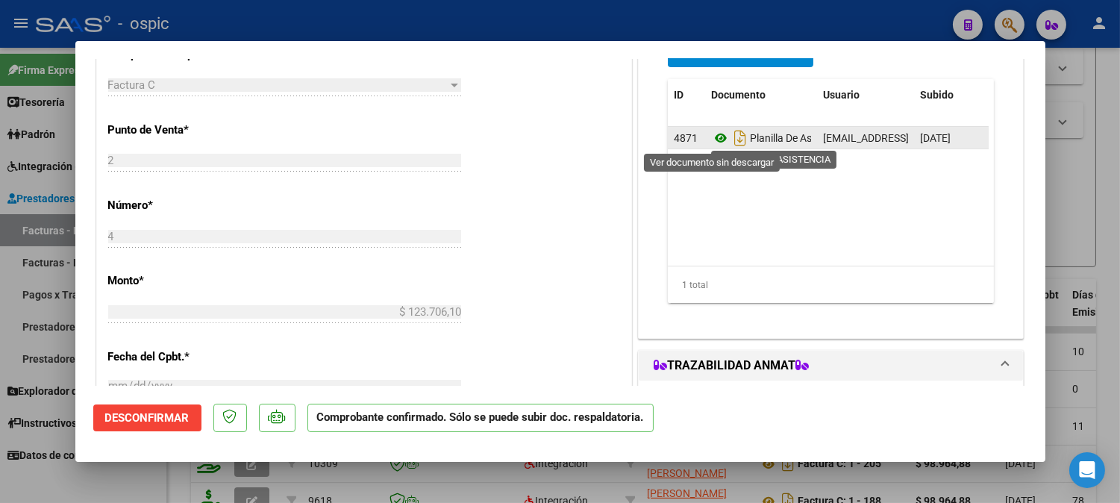
click at [717, 140] on icon at bounding box center [720, 138] width 19 height 18
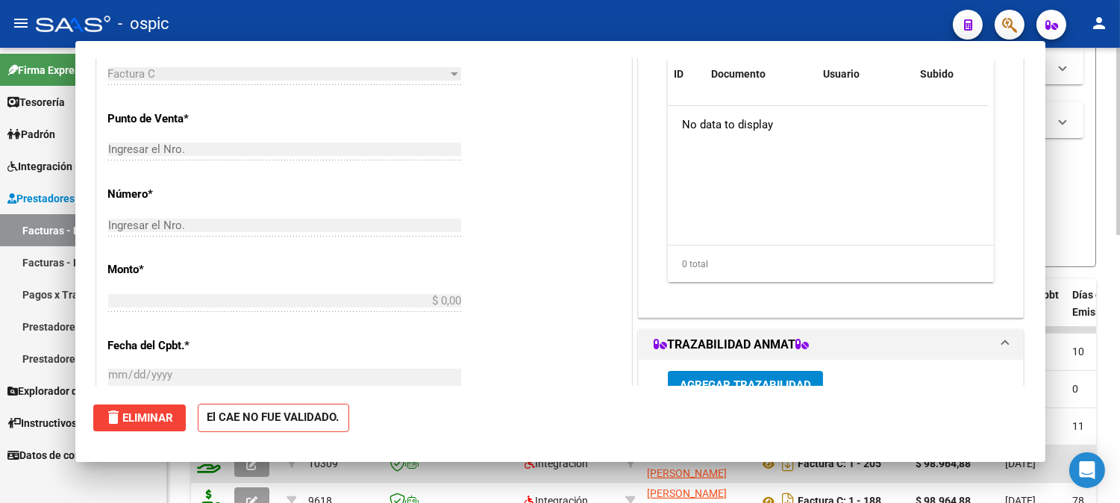
scroll to position [0, 0]
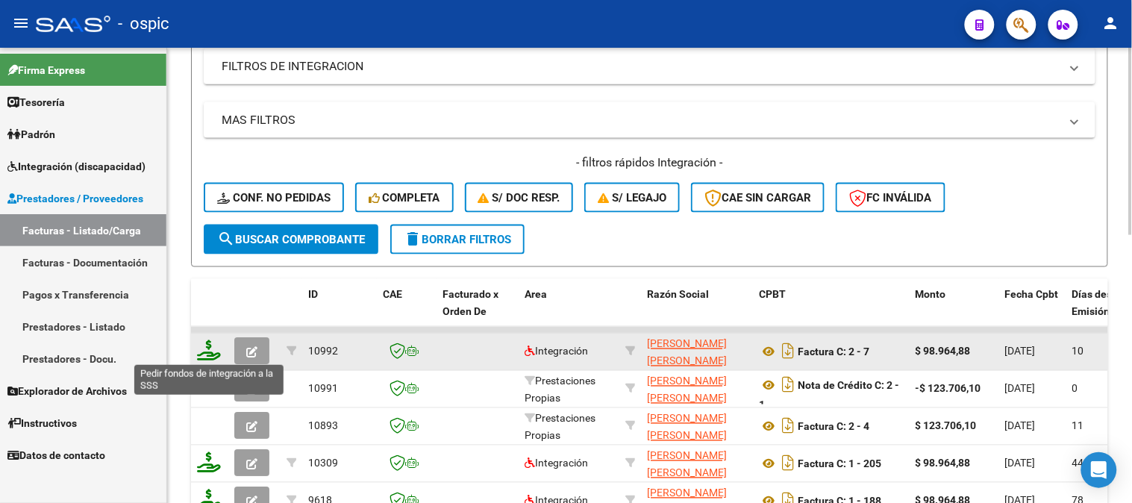
click at [210, 346] on icon at bounding box center [209, 350] width 24 height 21
click at [207, 341] on icon at bounding box center [209, 350] width 24 height 21
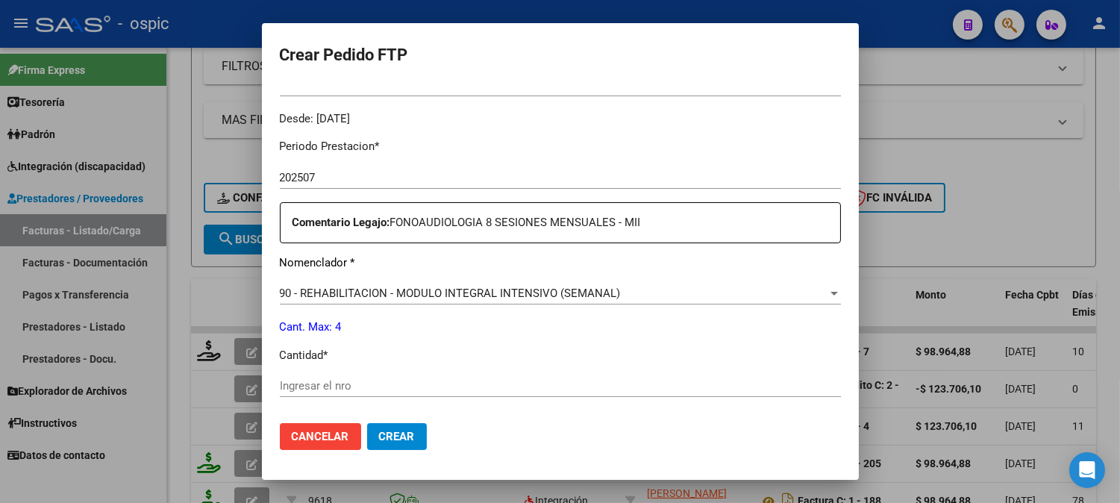
scroll to position [490, 0]
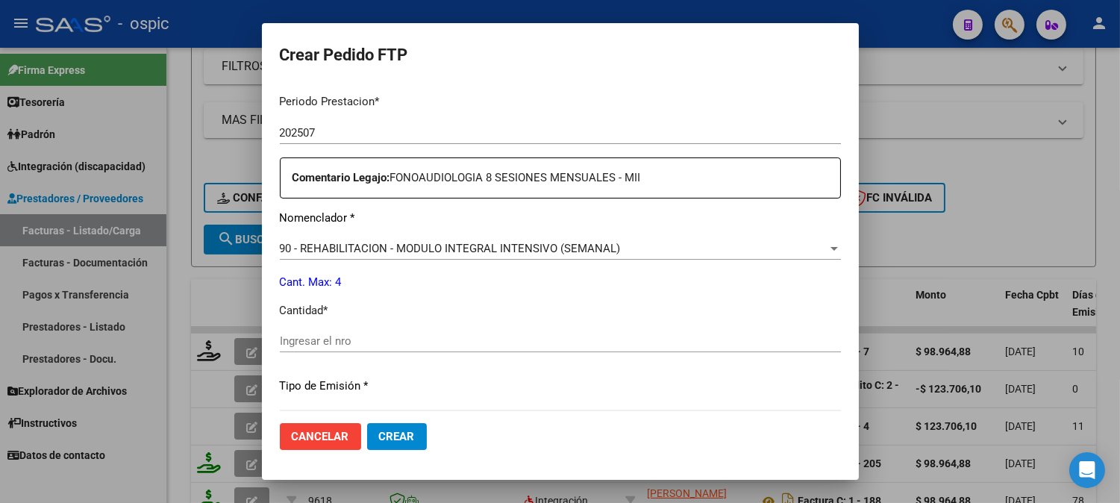
click at [485, 341] on input "Ingresar el nro" at bounding box center [560, 340] width 561 height 13
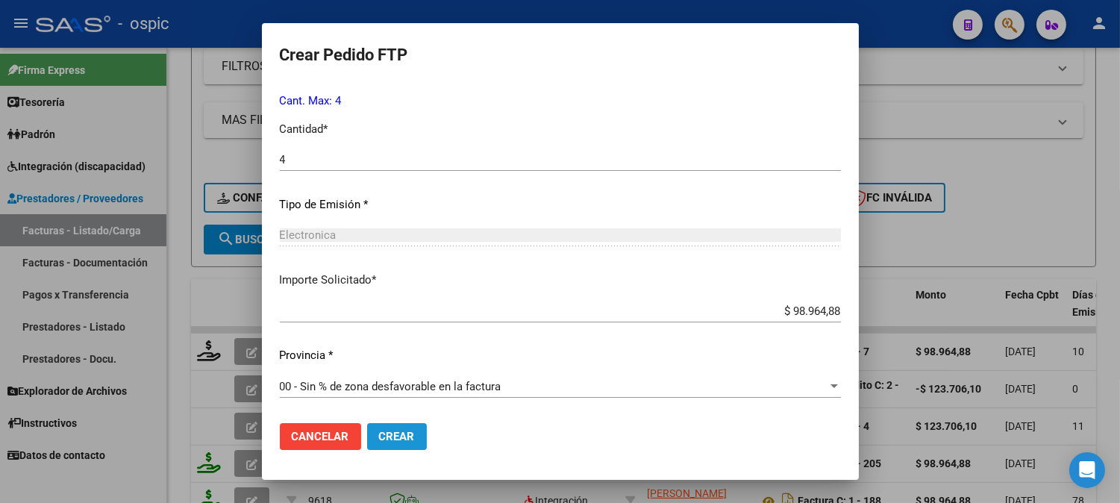
click at [391, 424] on button "Crear" at bounding box center [397, 436] width 60 height 27
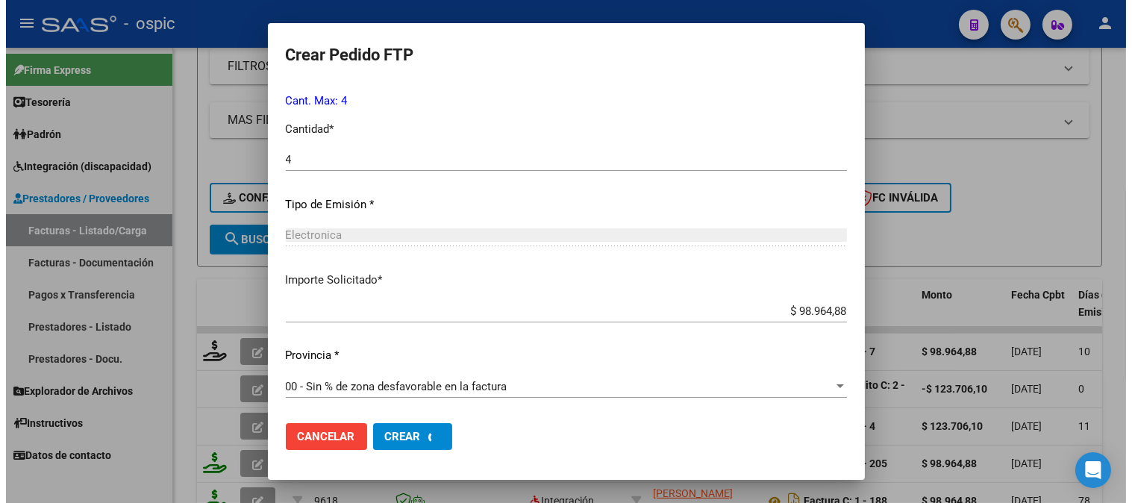
scroll to position [587, 0]
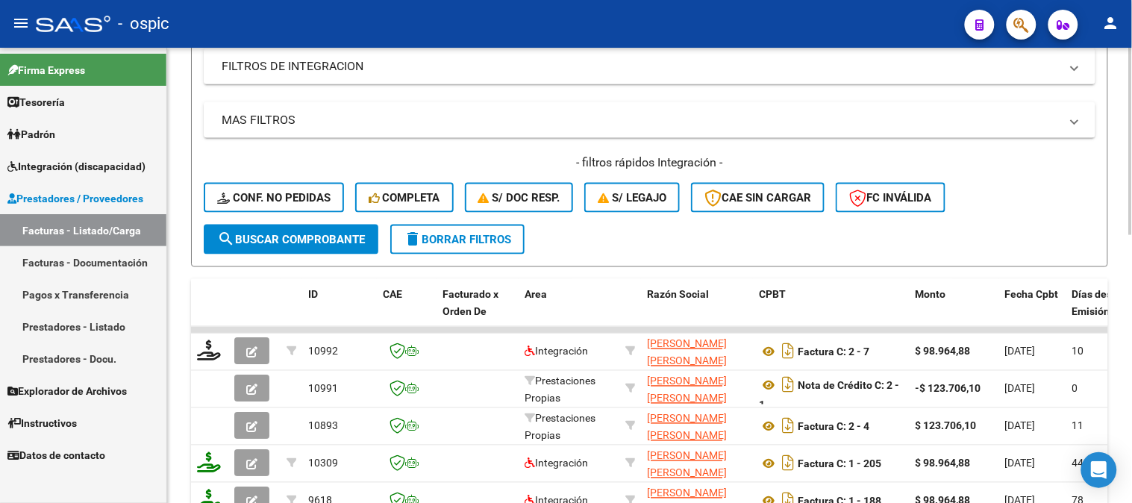
click at [487, 239] on span "delete Borrar Filtros" at bounding box center [457, 239] width 107 height 13
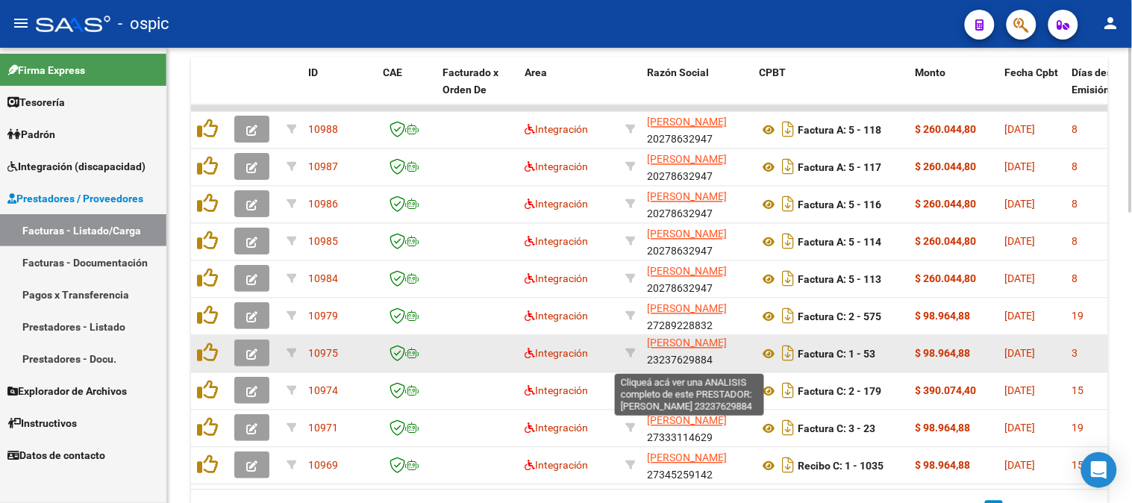
scroll to position [0, 0]
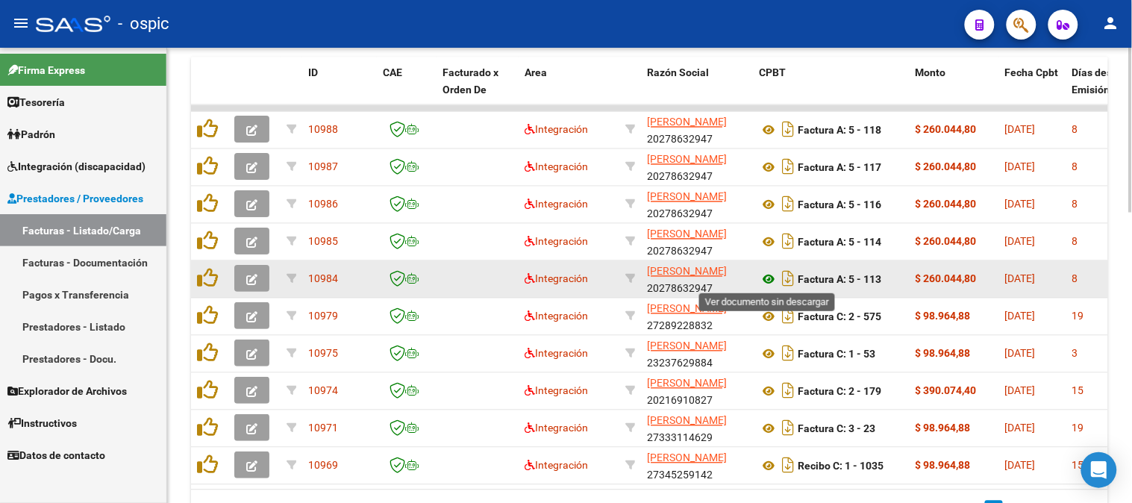
click at [767, 276] on icon at bounding box center [768, 280] width 19 height 18
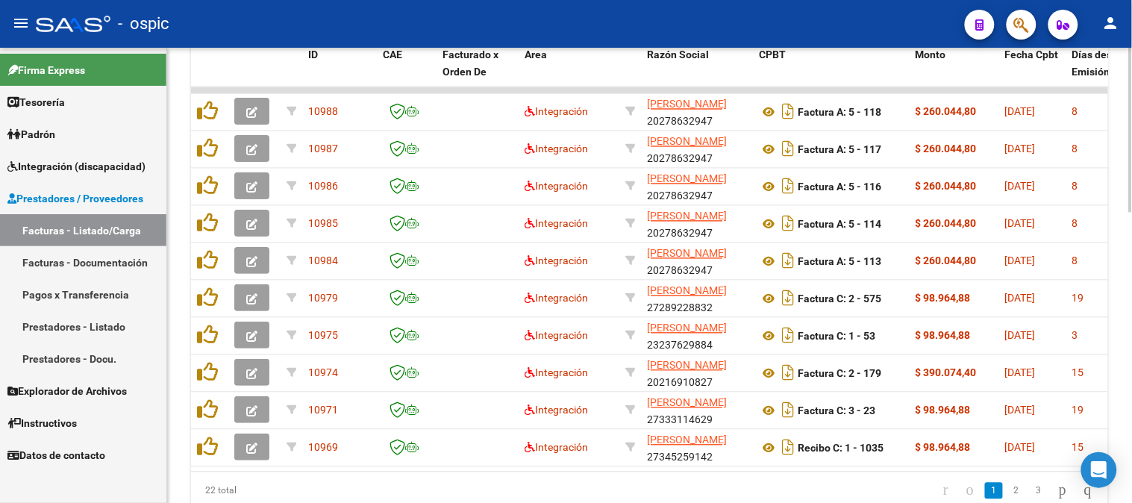
scroll to position [748, 0]
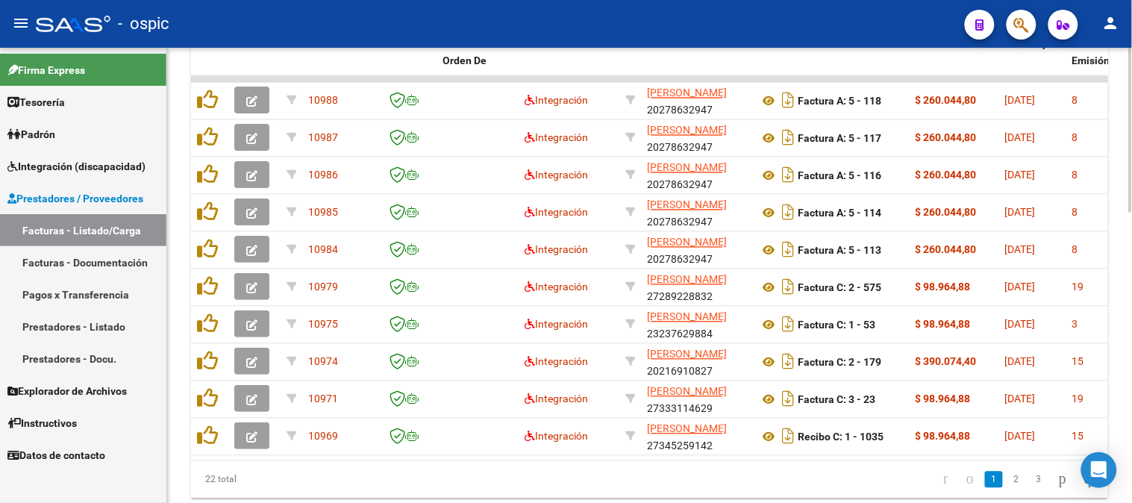
click at [1130, 402] on div at bounding box center [1131, 404] width 4 height 165
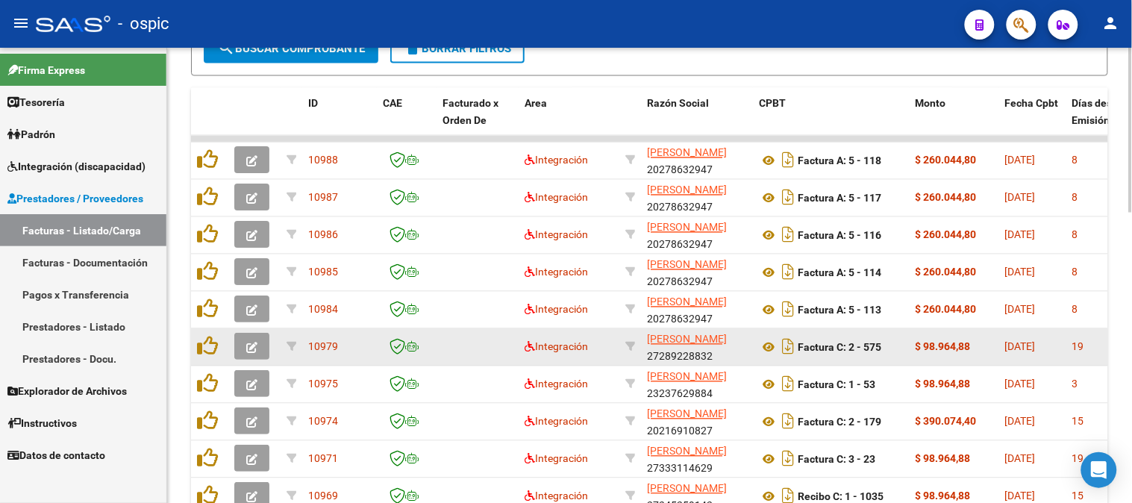
scroll to position [665, 0]
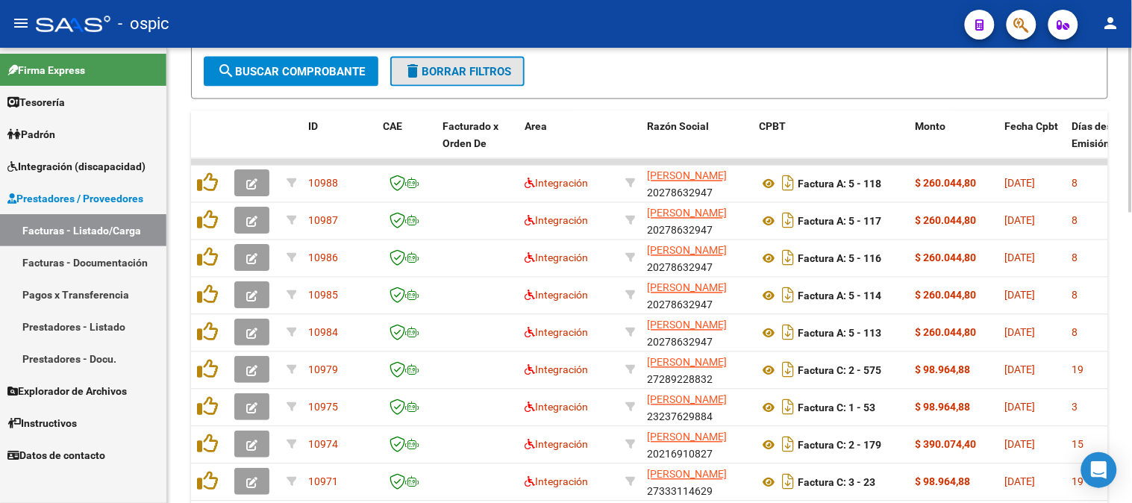
click at [472, 70] on span "delete Borrar Filtros" at bounding box center [457, 71] width 107 height 13
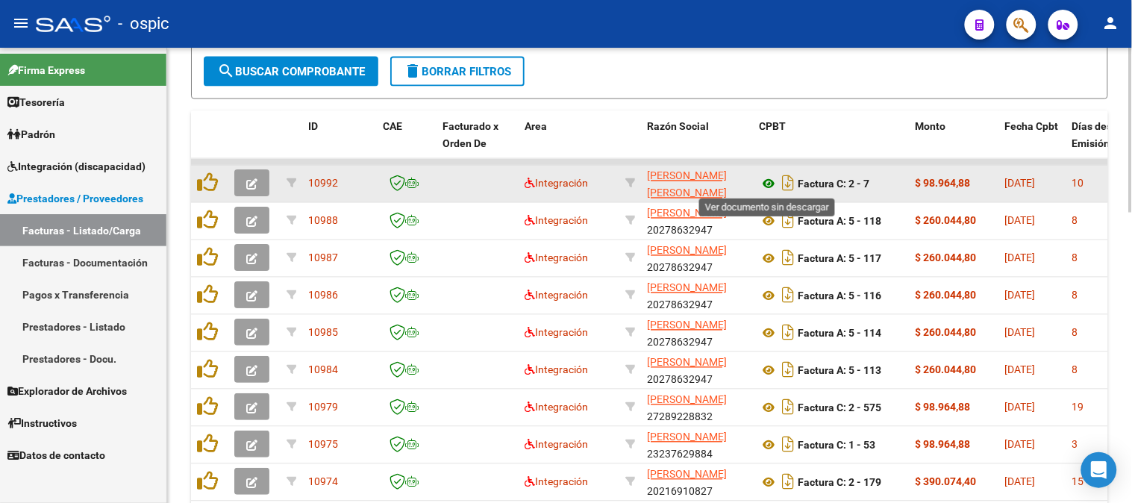
click at [771, 179] on icon at bounding box center [768, 184] width 19 height 18
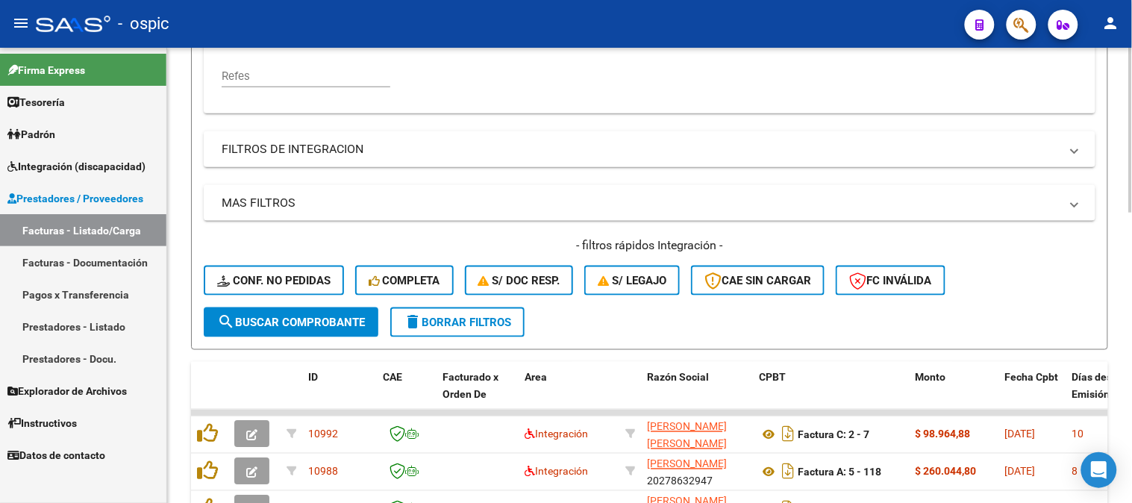
scroll to position [416, 0]
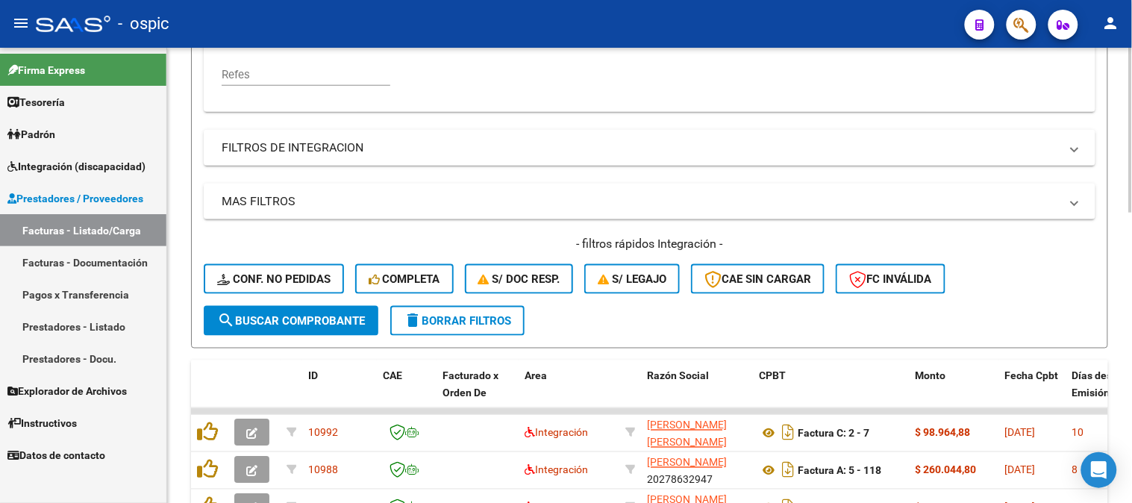
click at [451, 316] on span "delete Borrar Filtros" at bounding box center [457, 320] width 107 height 13
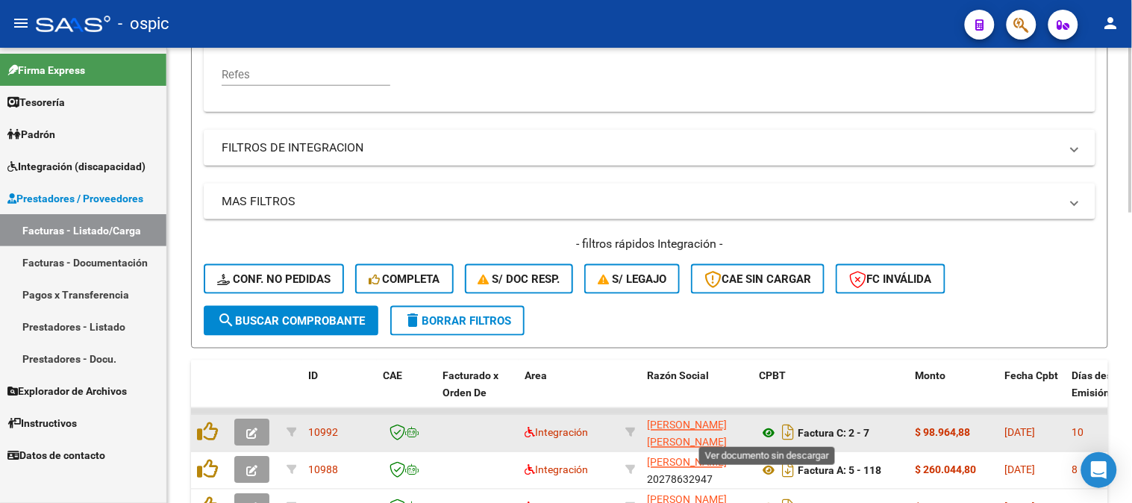
click at [772, 429] on icon at bounding box center [768, 434] width 19 height 18
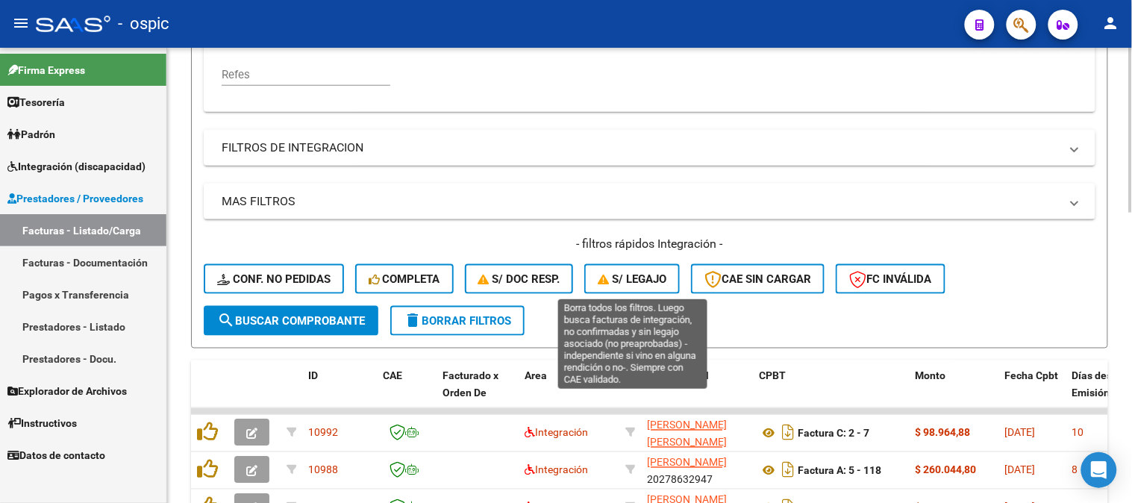
scroll to position [499, 0]
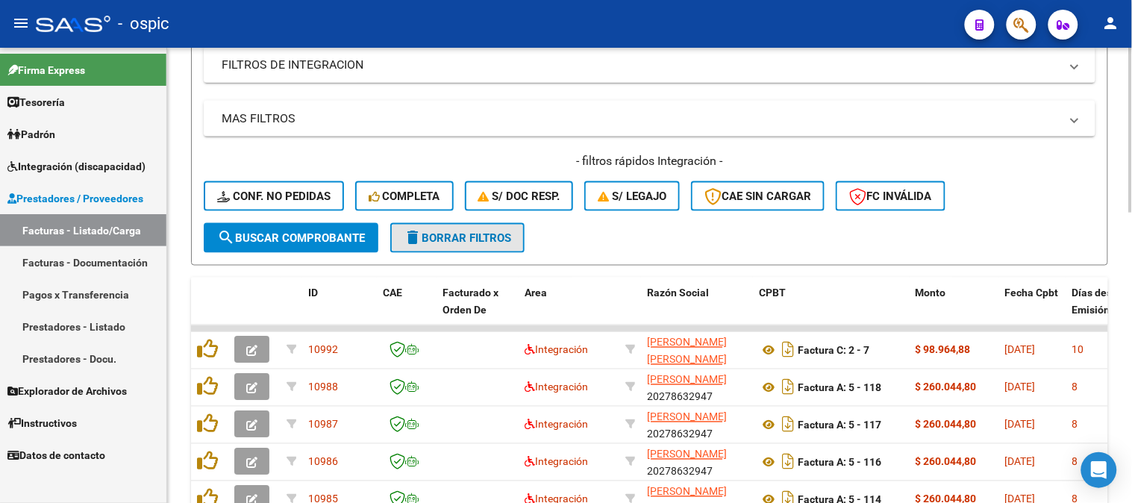
click at [429, 235] on span "delete Borrar Filtros" at bounding box center [457, 237] width 107 height 13
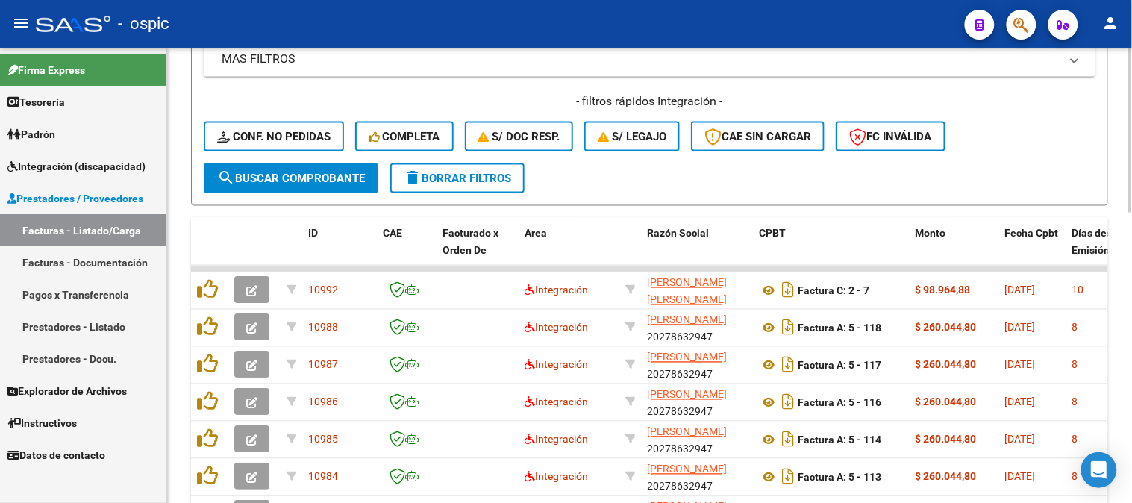
scroll to position [582, 0]
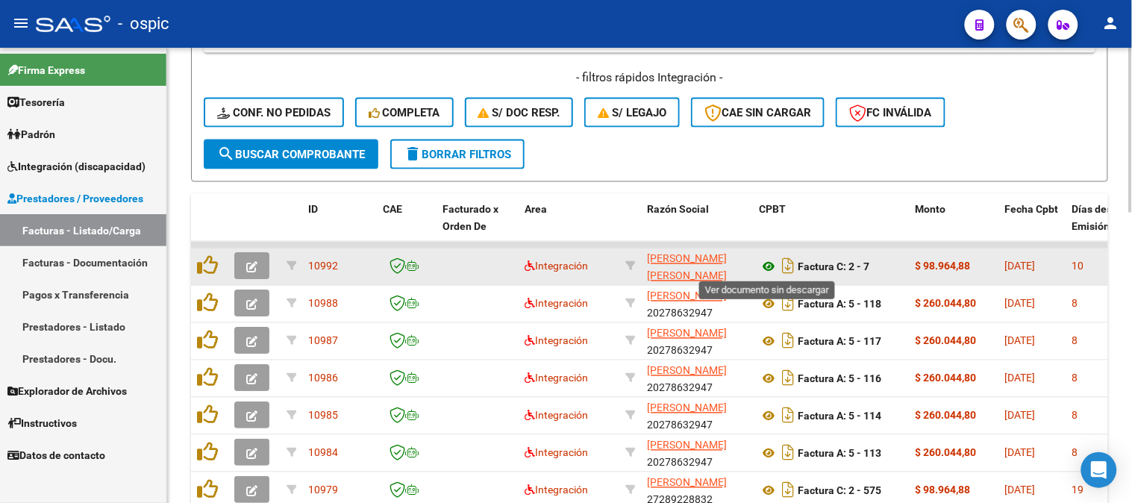
click at [767, 266] on icon at bounding box center [768, 267] width 19 height 18
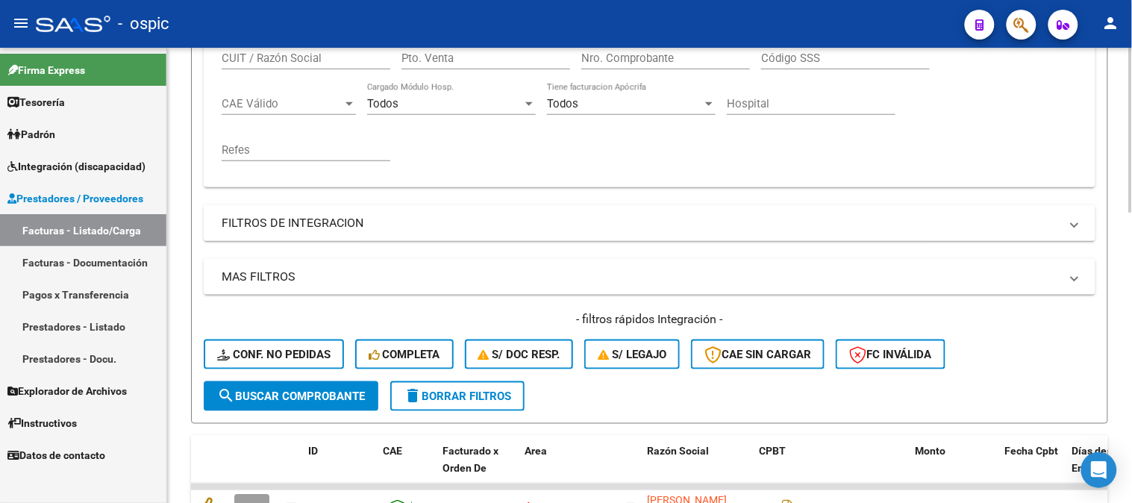
scroll to position [84, 0]
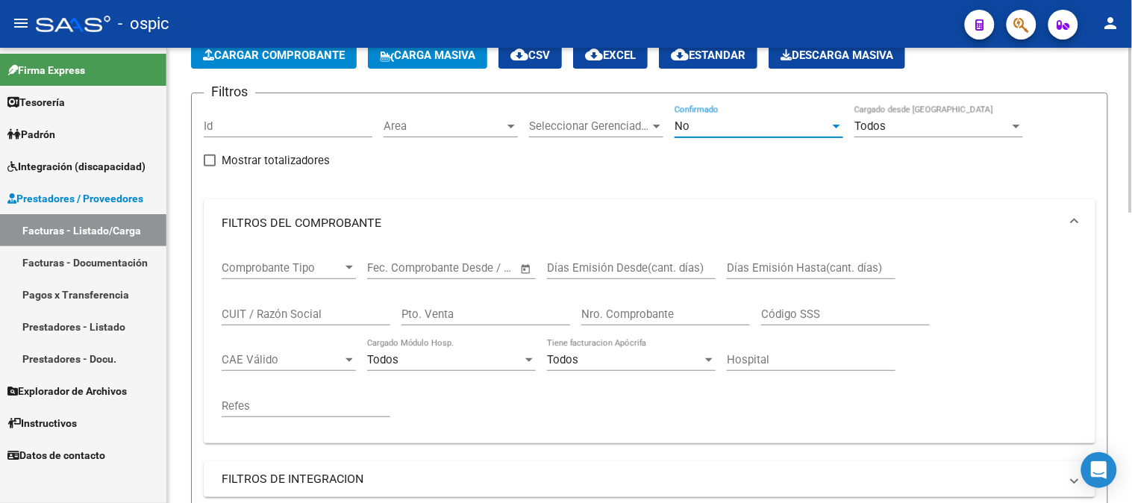
click at [708, 122] on div "No" at bounding box center [752, 125] width 155 height 13
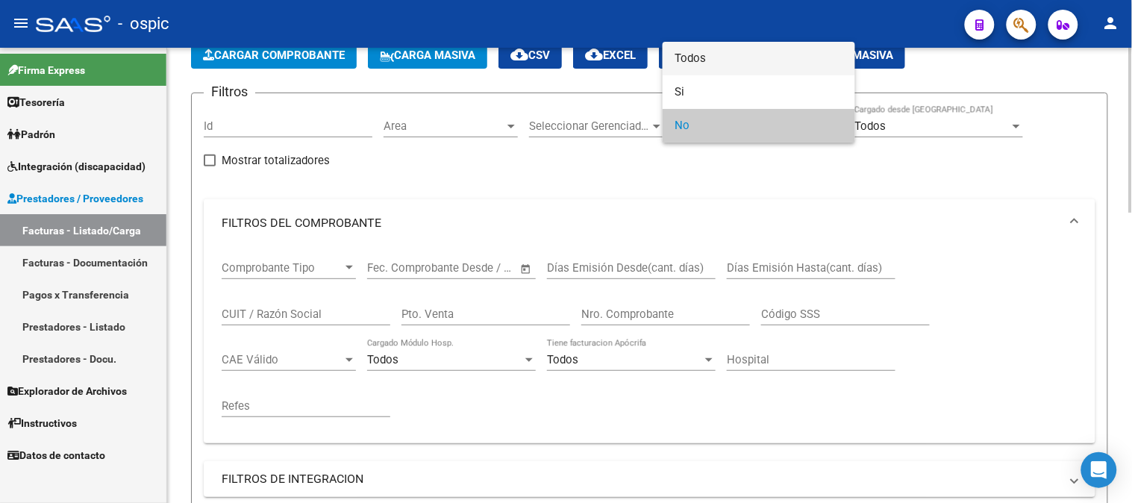
drag, startPoint x: 702, startPoint y: 60, endPoint x: 680, endPoint y: 70, distance: 24.7
click at [702, 58] on span "Todos" at bounding box center [759, 59] width 169 height 34
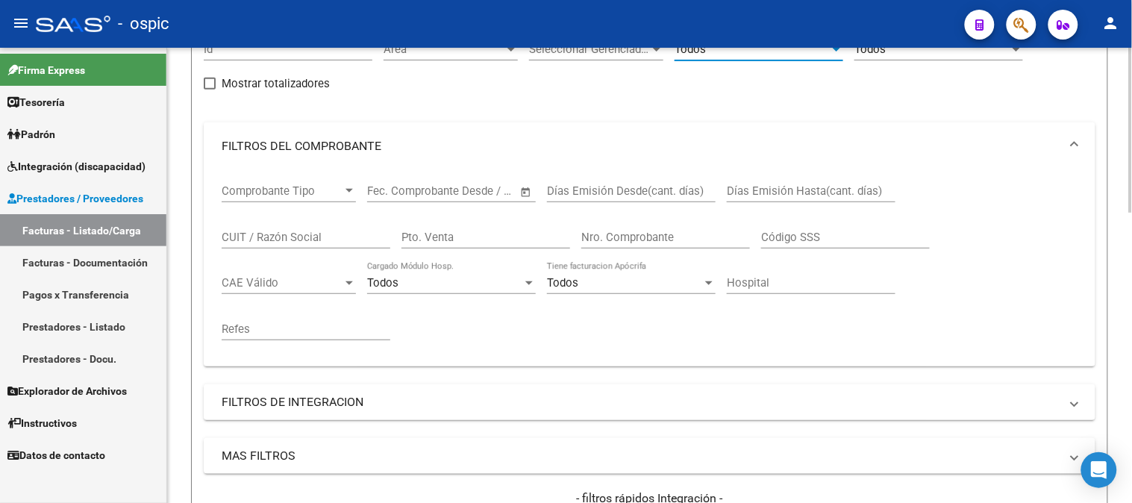
scroll to position [250, 0]
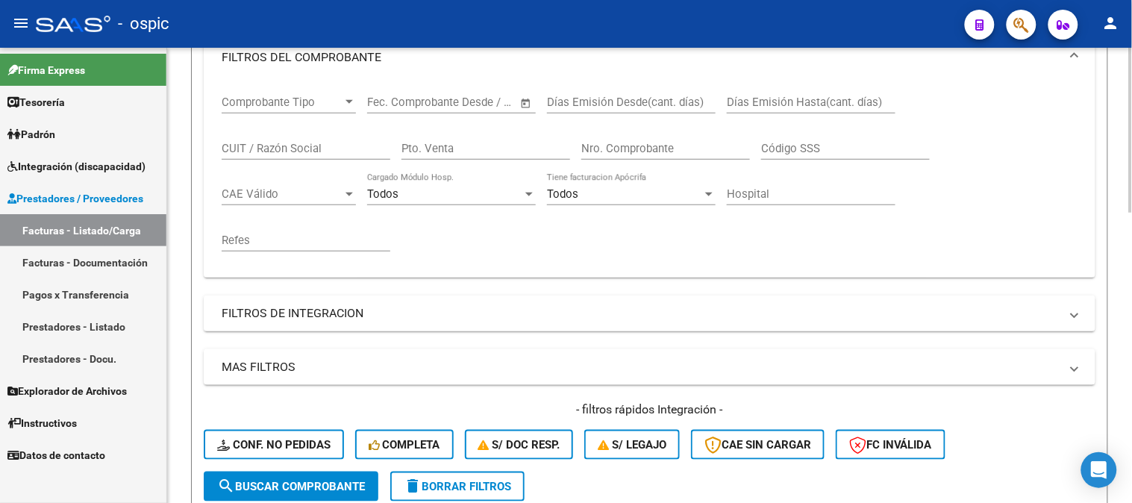
click at [307, 482] on span "search Buscar Comprobante" at bounding box center [291, 486] width 148 height 13
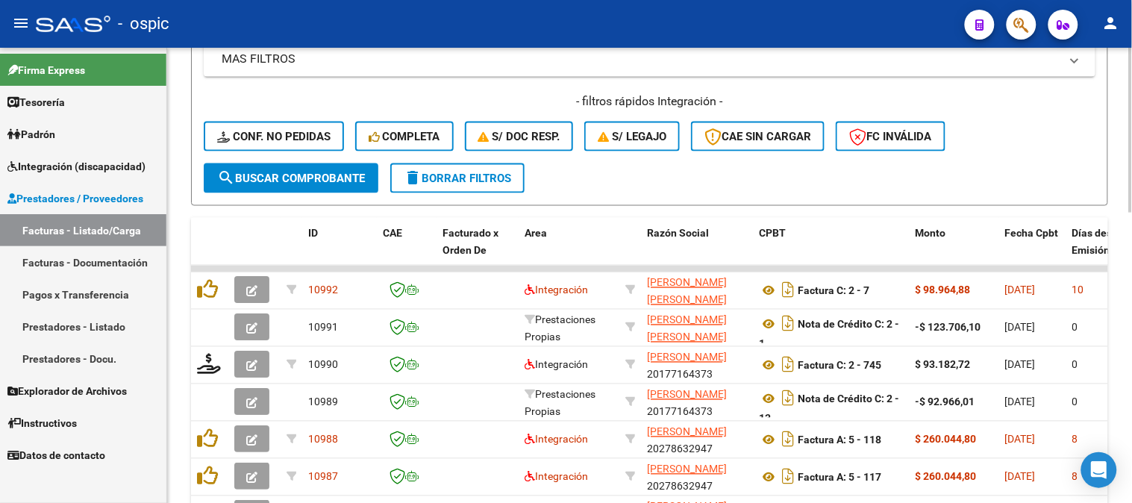
scroll to position [582, 0]
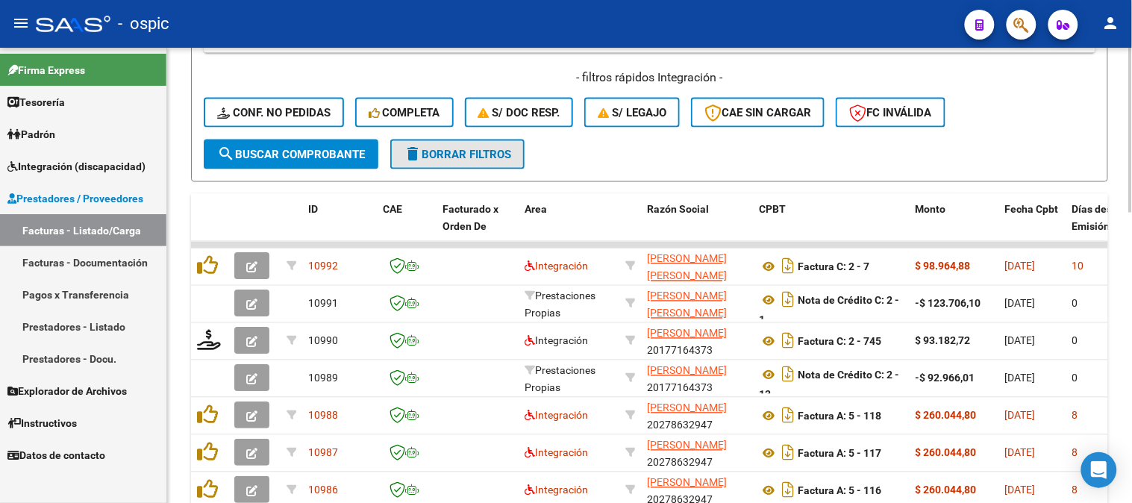
click at [470, 148] on span "delete Borrar Filtros" at bounding box center [457, 154] width 107 height 13
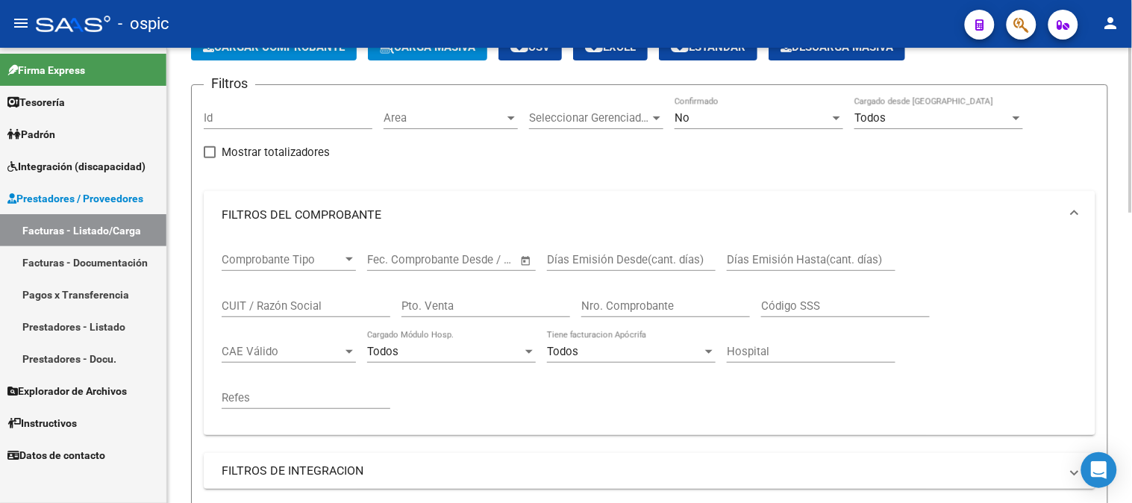
scroll to position [84, 0]
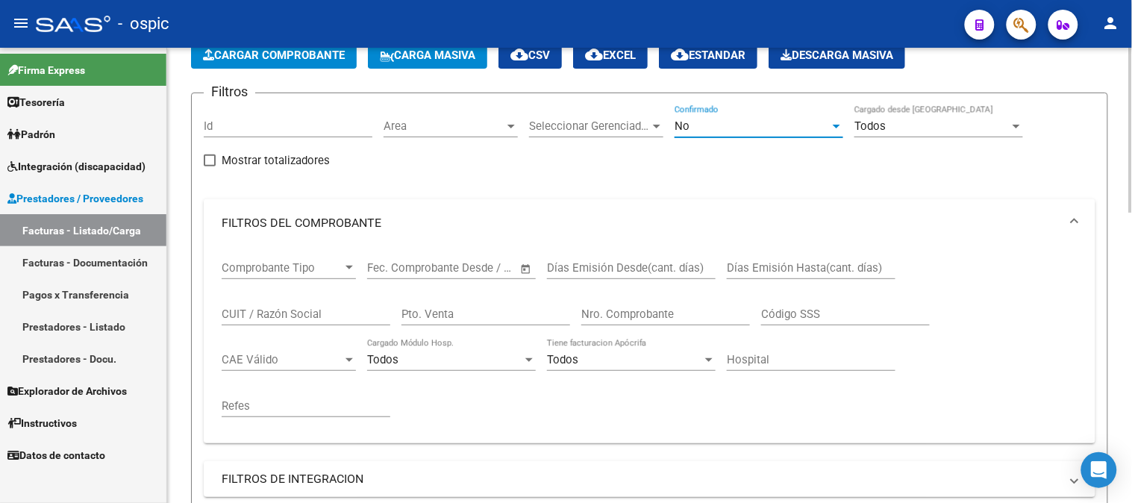
click at [725, 120] on div "No" at bounding box center [752, 125] width 155 height 13
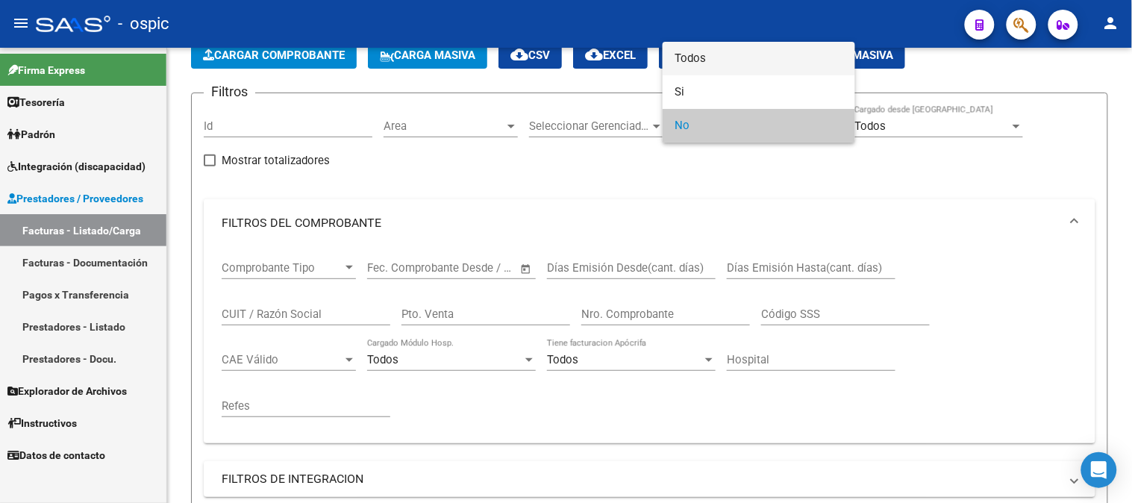
click at [715, 58] on span "Todos" at bounding box center [759, 59] width 169 height 34
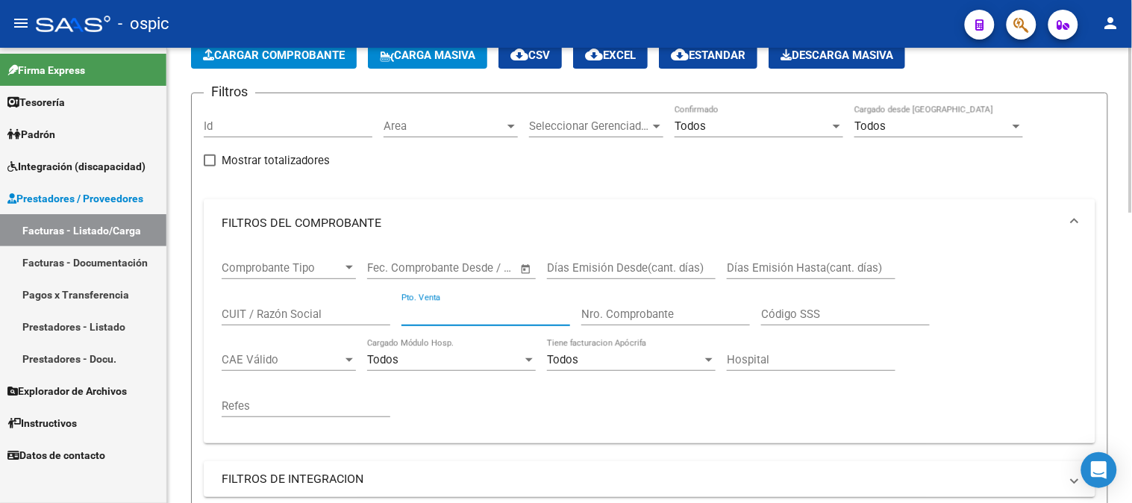
click at [487, 311] on input "Pto. Venta" at bounding box center [486, 314] width 169 height 13
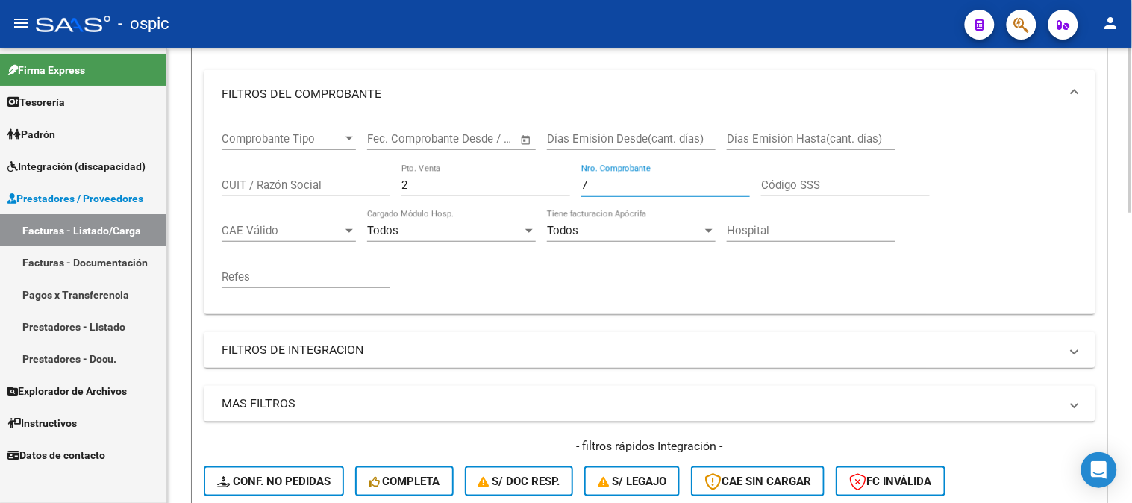
scroll to position [333, 0]
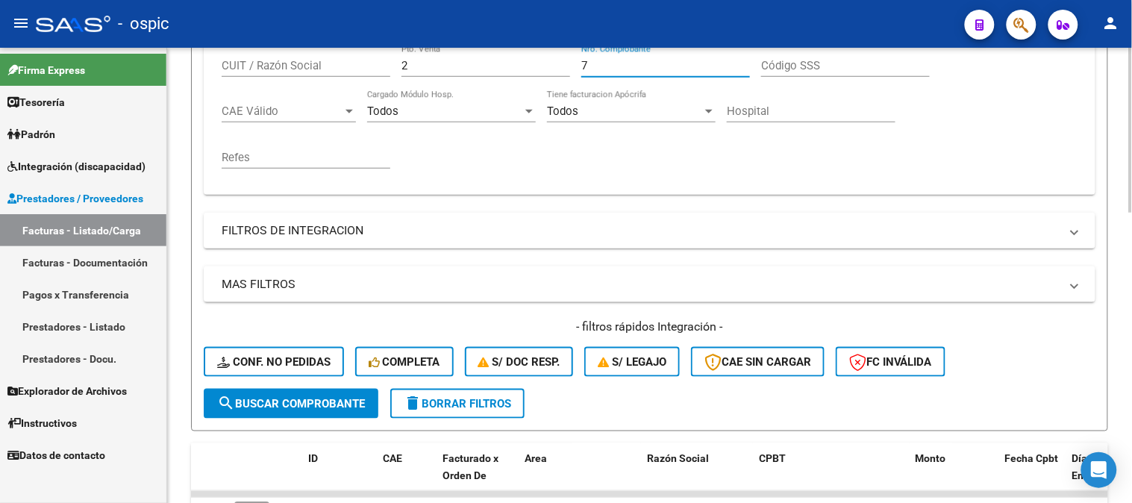
click at [311, 390] on button "search Buscar Comprobante" at bounding box center [291, 404] width 175 height 30
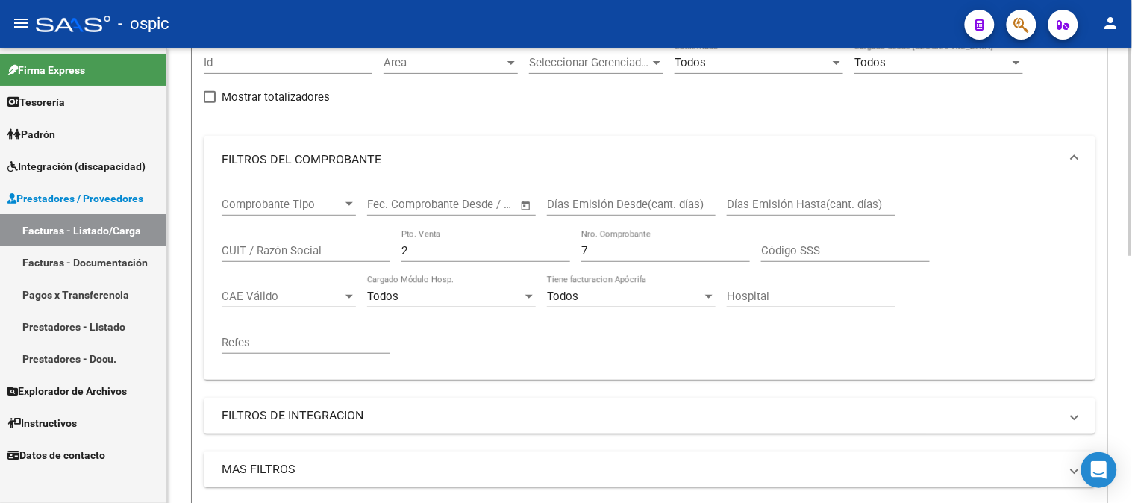
scroll to position [125, 0]
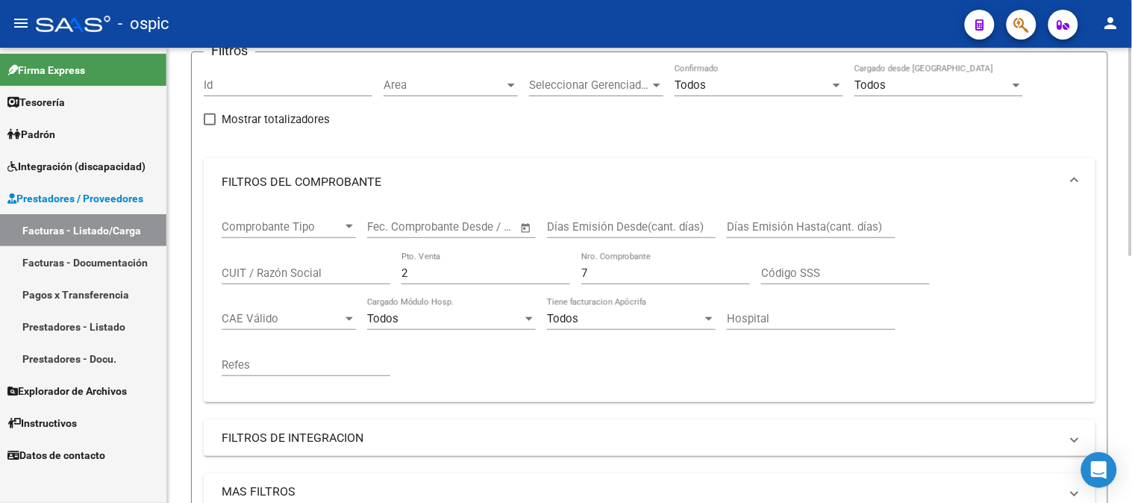
click at [326, 274] on input "CUIT / Razón Social" at bounding box center [306, 272] width 169 height 13
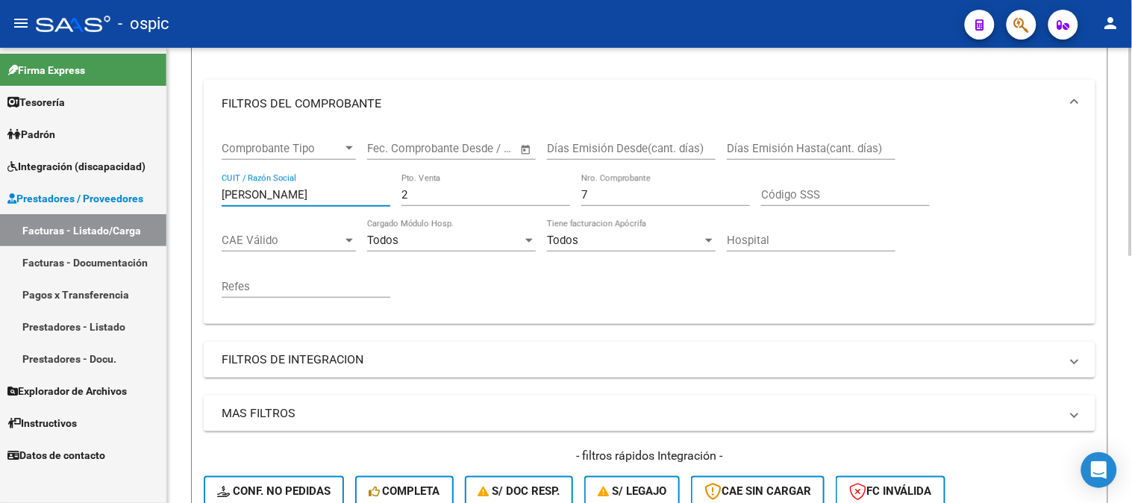
scroll to position [375, 0]
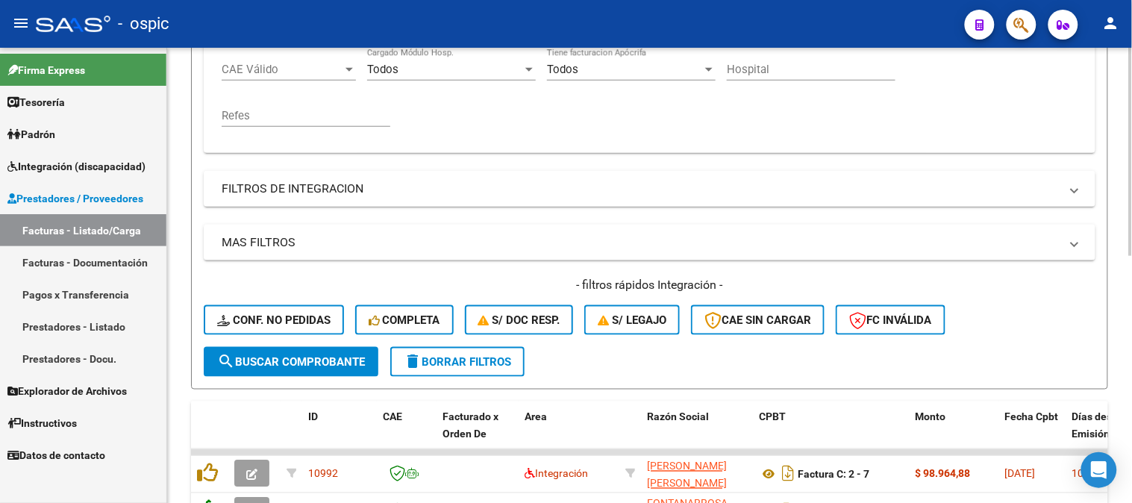
click at [278, 360] on span "search Buscar Comprobante" at bounding box center [291, 361] width 148 height 13
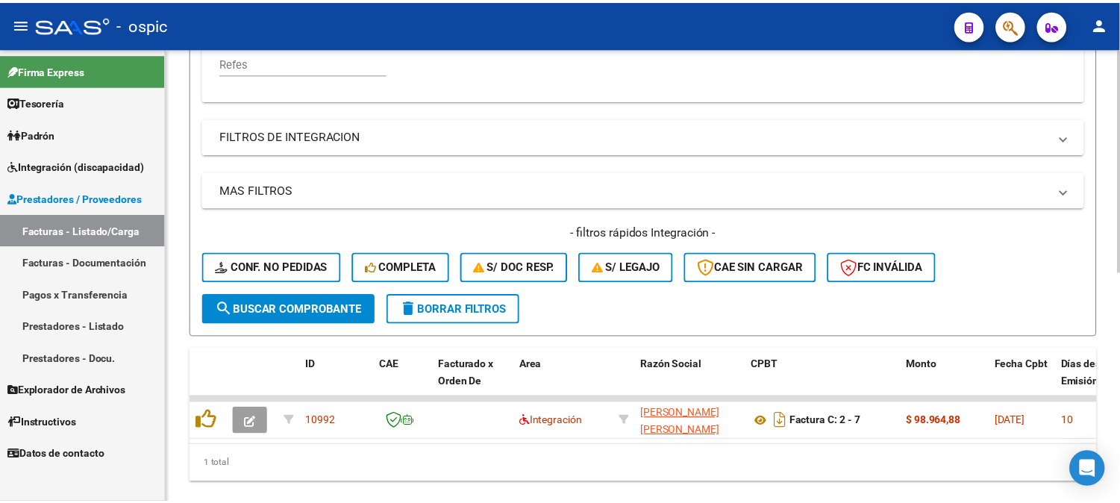
scroll to position [466, 0]
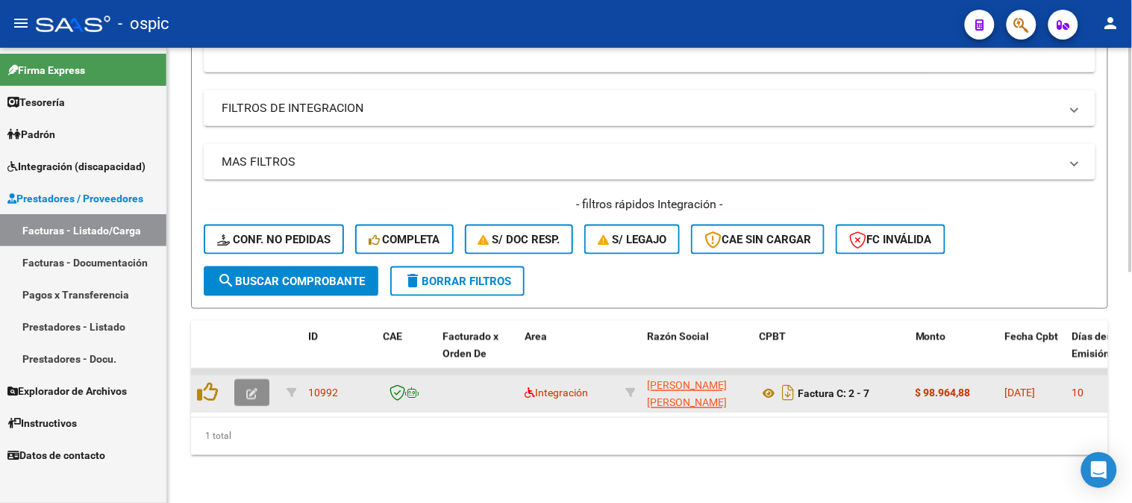
click at [249, 389] on icon "button" at bounding box center [251, 394] width 11 height 11
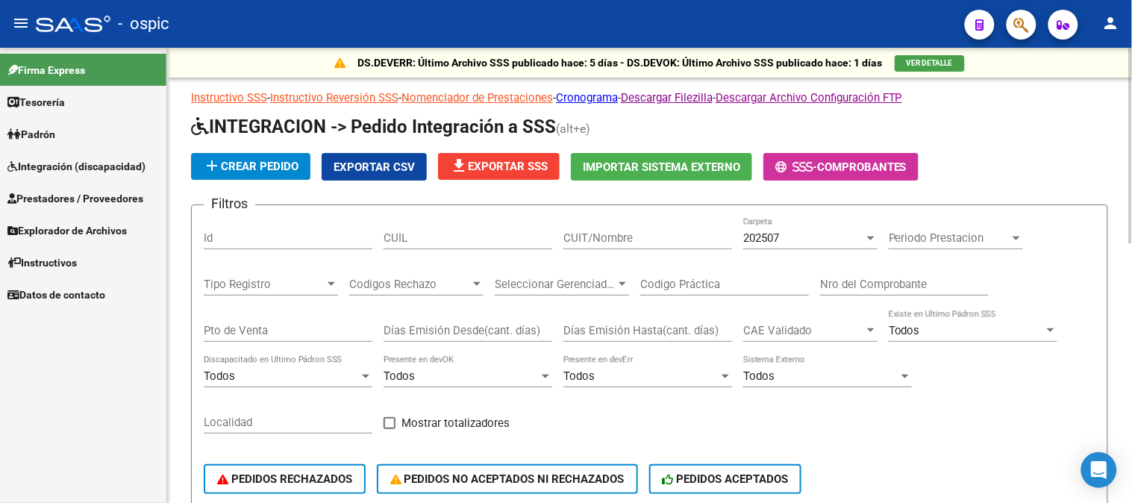
scroll to position [0, 252]
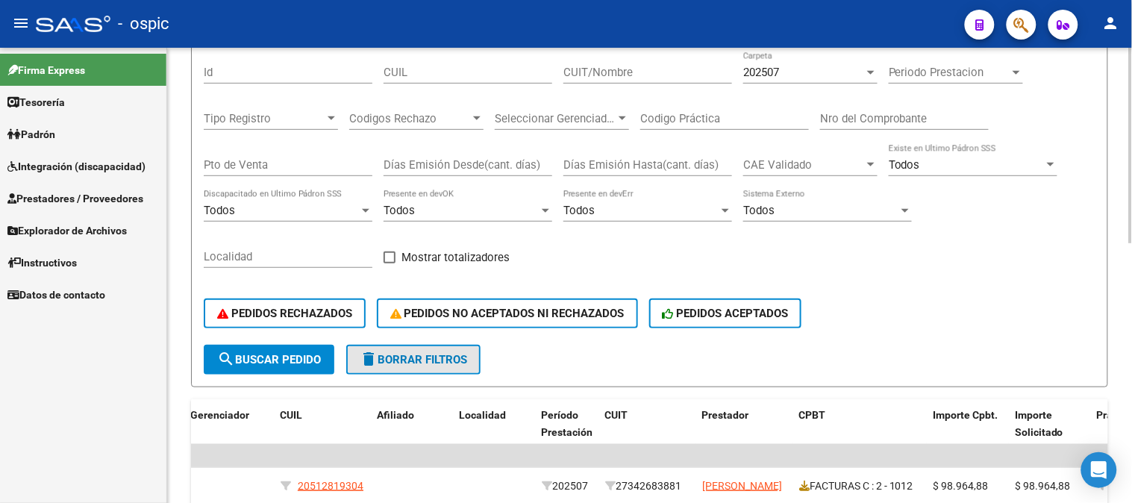
click at [443, 360] on span "delete Borrar Filtros" at bounding box center [413, 359] width 107 height 13
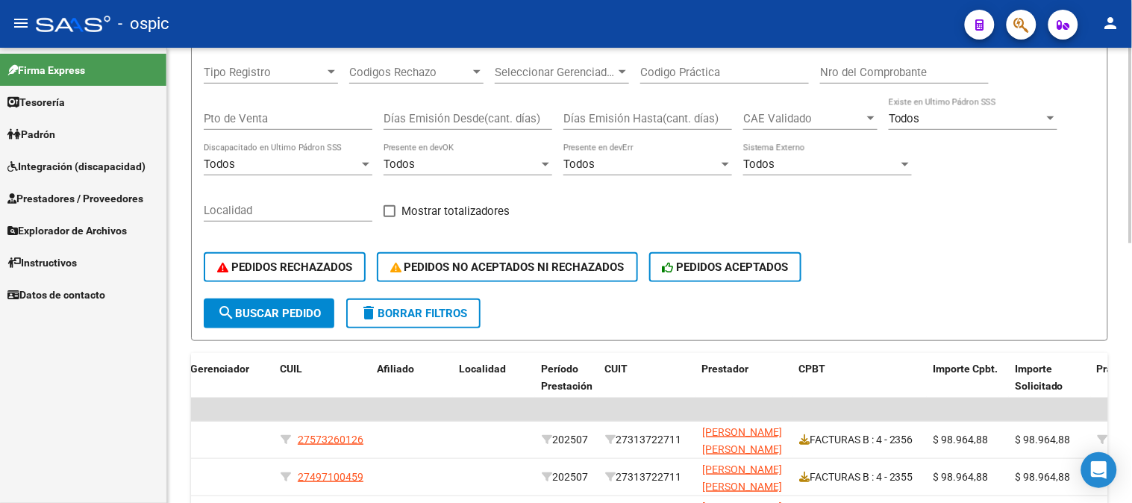
scroll to position [249, 0]
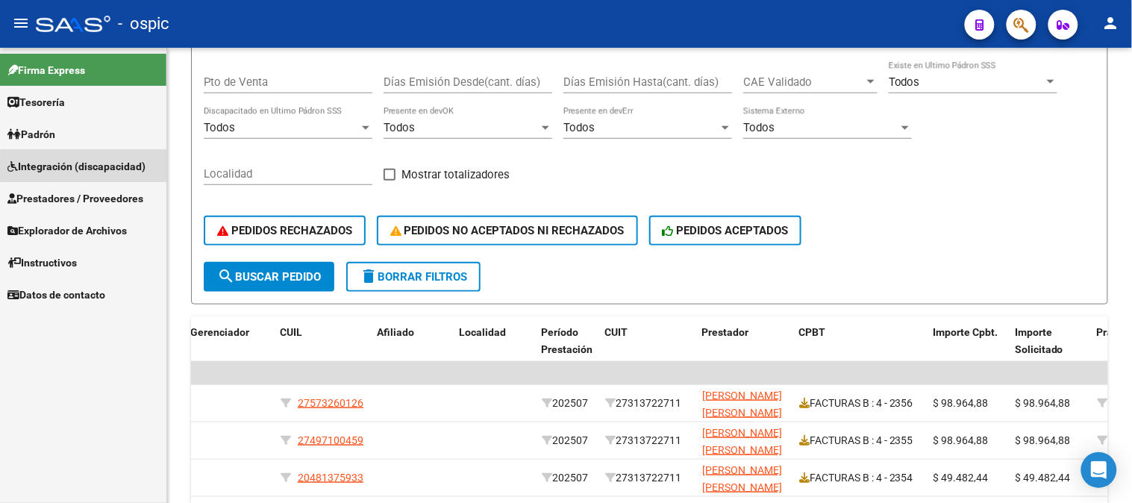
click at [84, 166] on span "Integración (discapacidad)" at bounding box center [76, 166] width 138 height 16
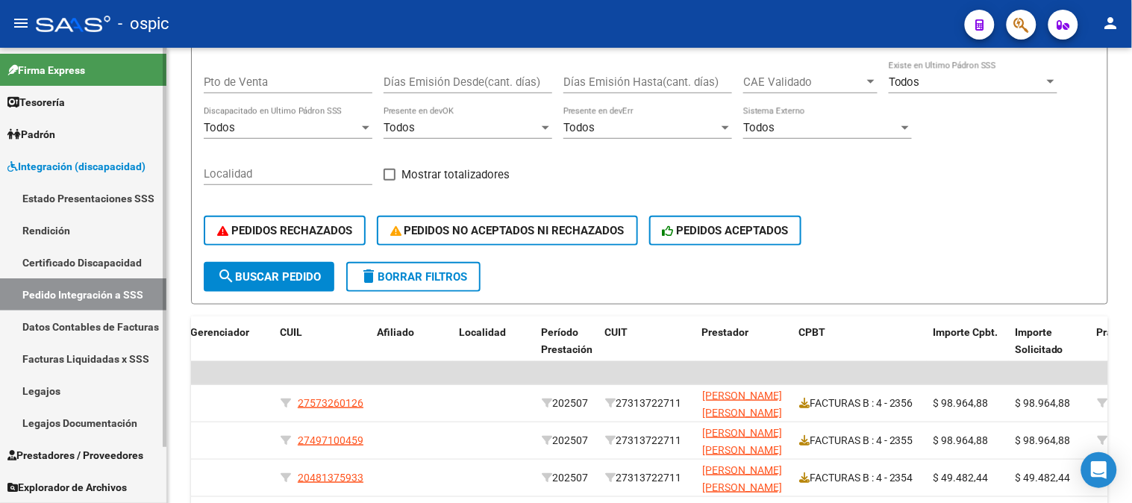
click at [70, 390] on link "Legajos" at bounding box center [83, 391] width 166 height 32
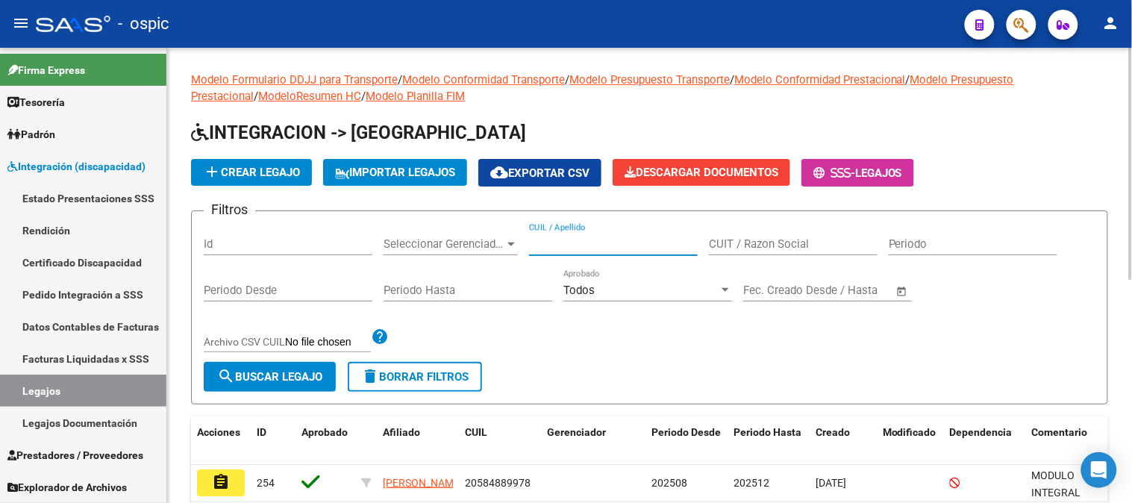
click at [601, 247] on input "CUIL / Apellido" at bounding box center [613, 243] width 169 height 13
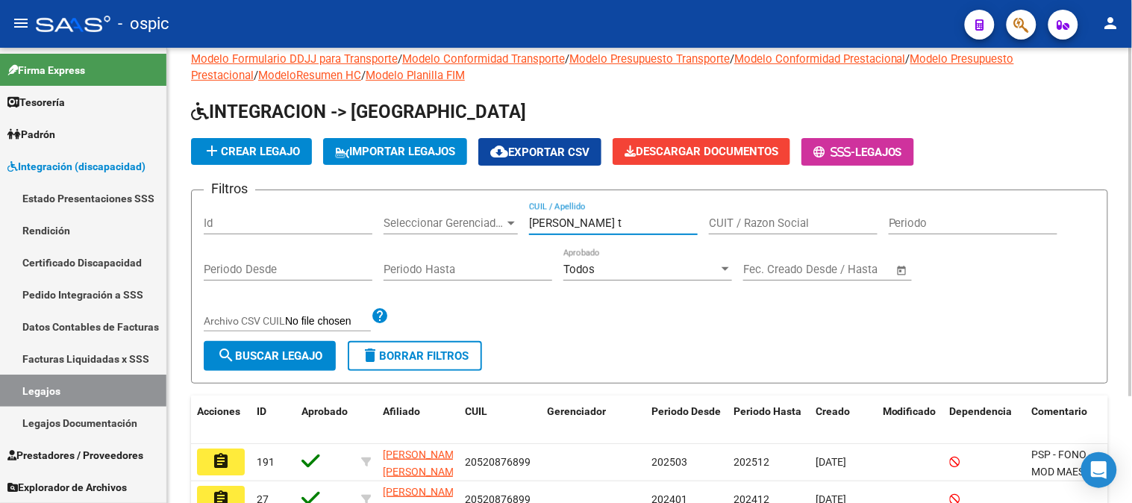
scroll to position [83, 0]
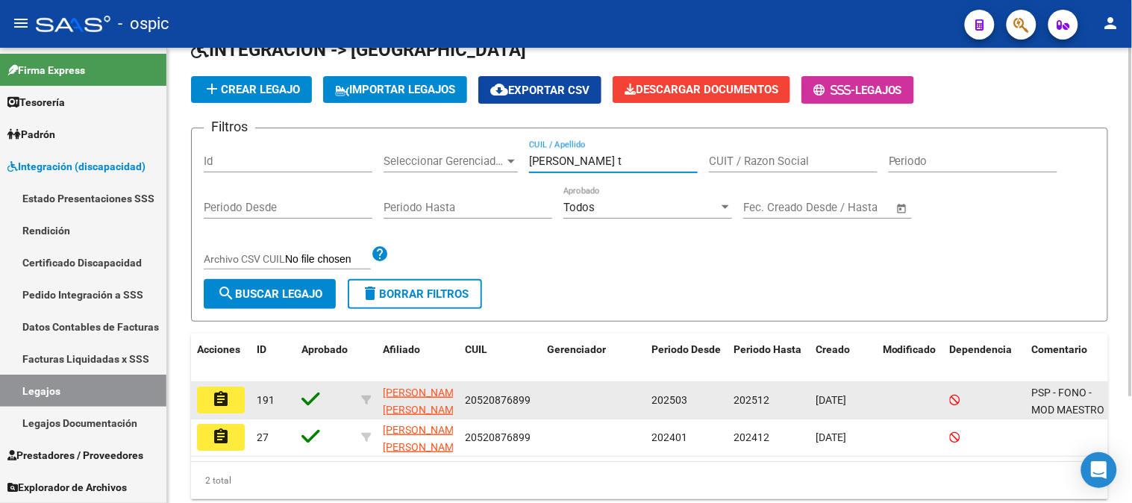
type input "barrionuevo botti t"
click at [235, 399] on button "assignment" at bounding box center [221, 400] width 48 height 27
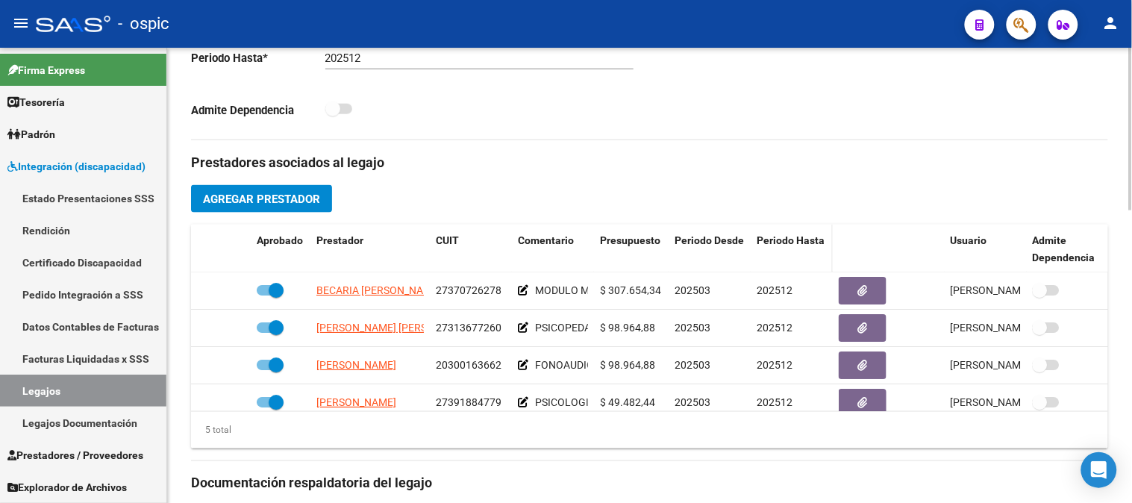
scroll to position [497, 0]
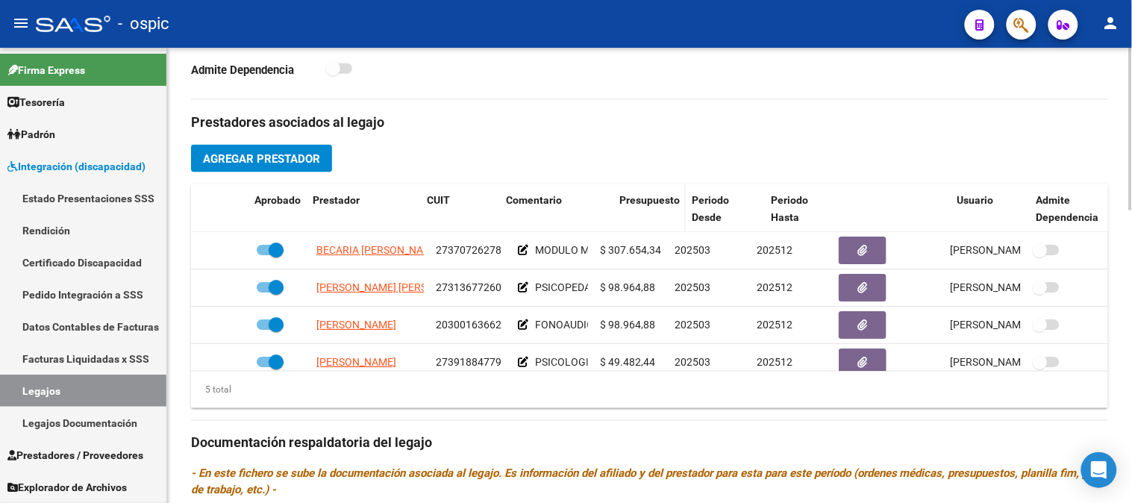
drag, startPoint x: 591, startPoint y: 211, endPoint x: 635, endPoint y: 212, distance: 44.0
click at [635, 212] on div "Aprobado Prestador CUIT Comentario Presupuesto Periodo Desde Periodo Hasta Usua…" at bounding box center [650, 208] width 918 height 49
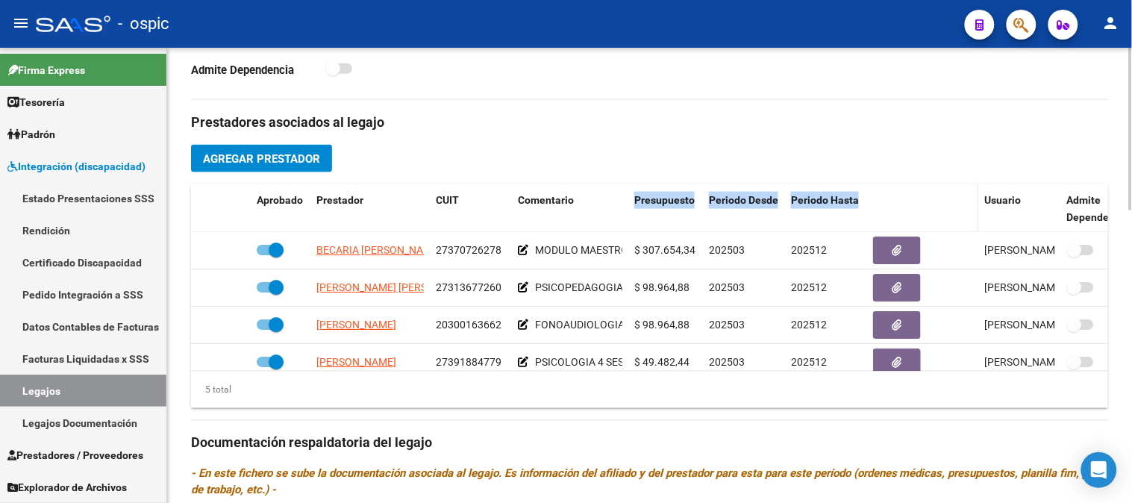
drag, startPoint x: 879, startPoint y: 216, endPoint x: 888, endPoint y: 216, distance: 9.0
click at [892, 216] on div "Aprobado Prestador CUIT Comentario Presupuesto Periodo Desde Periodo Hasta Usua…" at bounding box center [667, 208] width 952 height 49
drag, startPoint x: 652, startPoint y: 217, endPoint x: 668, endPoint y: 217, distance: 15.7
click at [668, 217] on div "Aprobado Prestador CUIT Comentario Presupuesto Periodo Desde Periodo Hasta Usua…" at bounding box center [667, 208] width 952 height 49
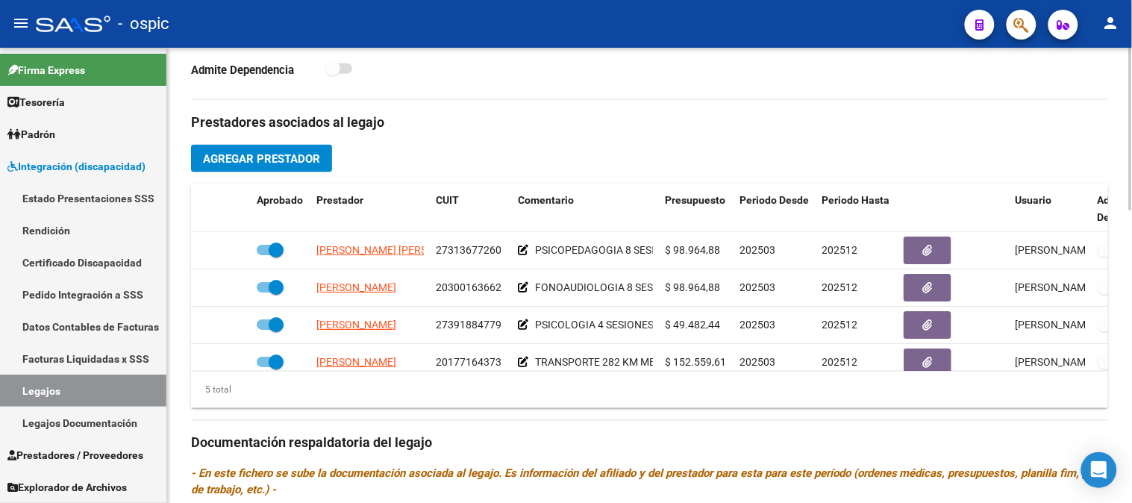
scroll to position [64, 0]
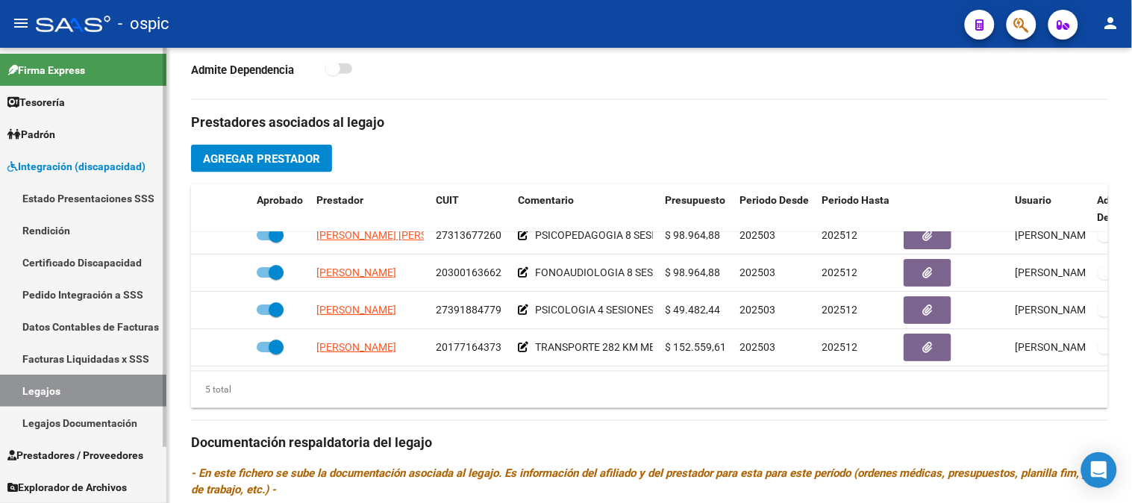
click at [67, 287] on link "Pedido Integración a SSS" at bounding box center [83, 294] width 166 height 32
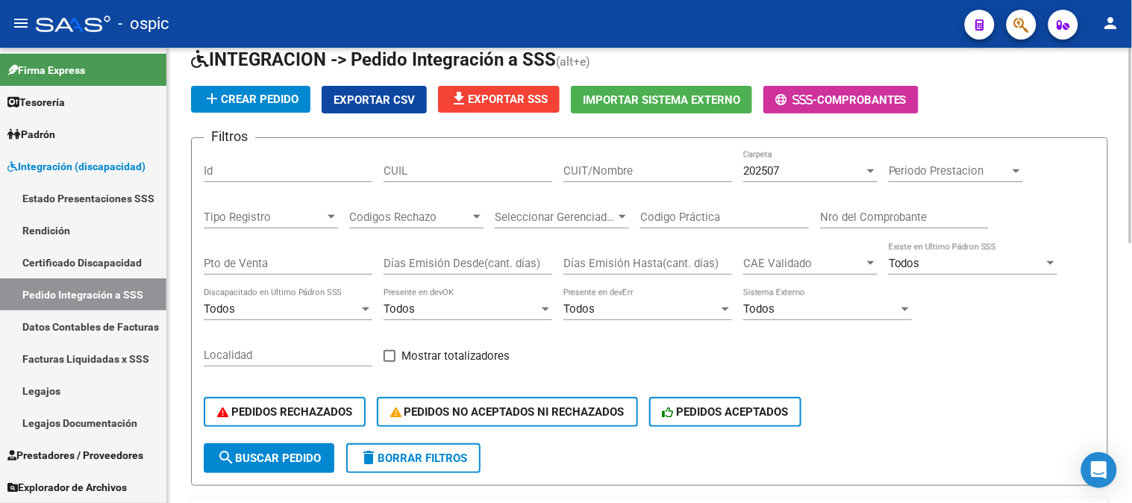
scroll to position [166, 0]
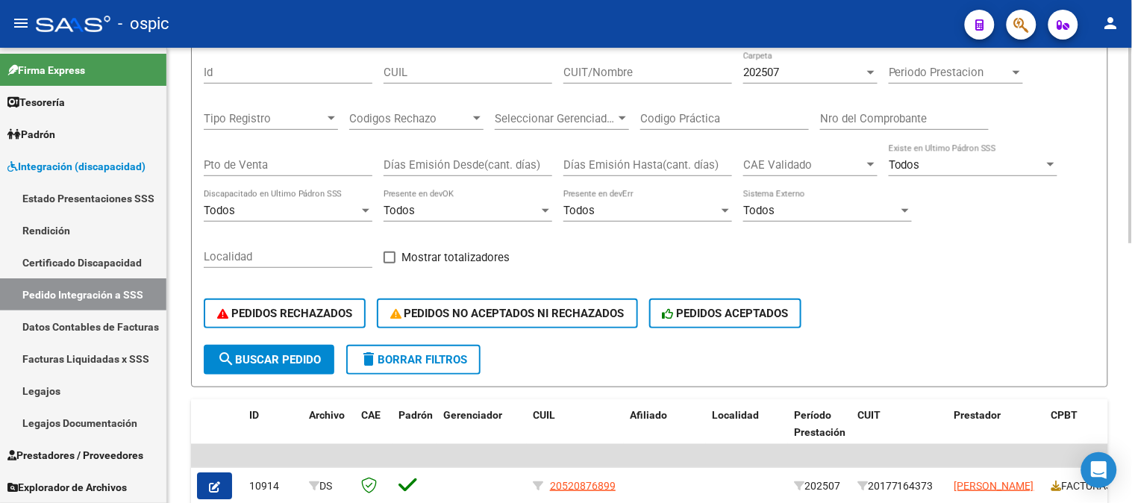
click at [445, 355] on span "delete Borrar Filtros" at bounding box center [413, 359] width 107 height 13
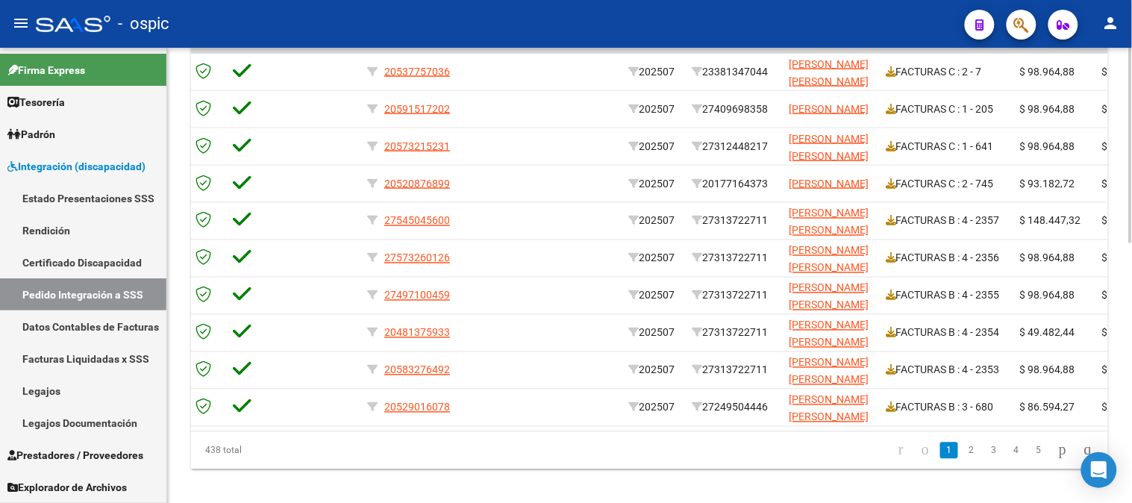
scroll to position [0, 232]
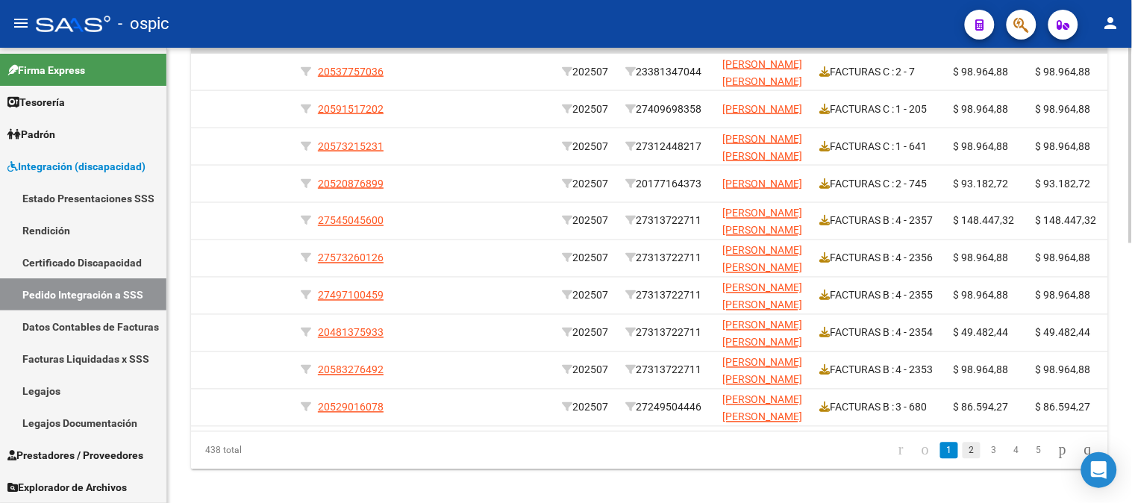
click at [964, 459] on link "2" at bounding box center [972, 451] width 18 height 16
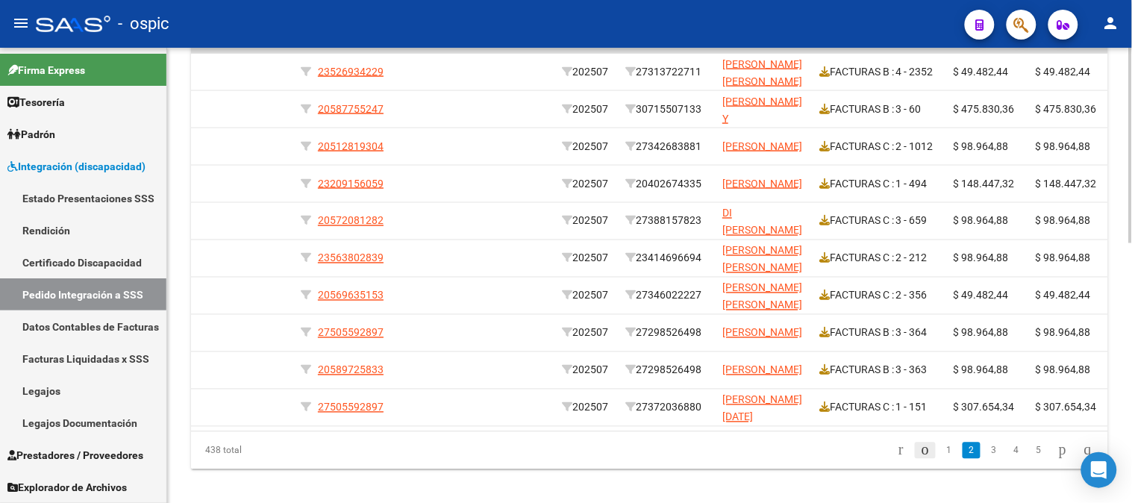
click at [920, 459] on icon "go to previous page" at bounding box center [926, 450] width 12 height 18
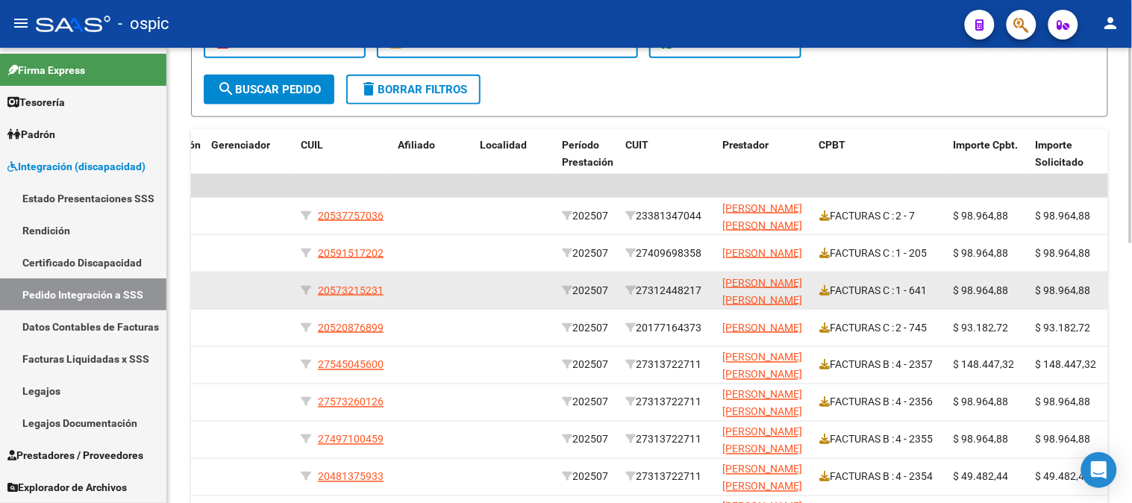
scroll to position [414, 0]
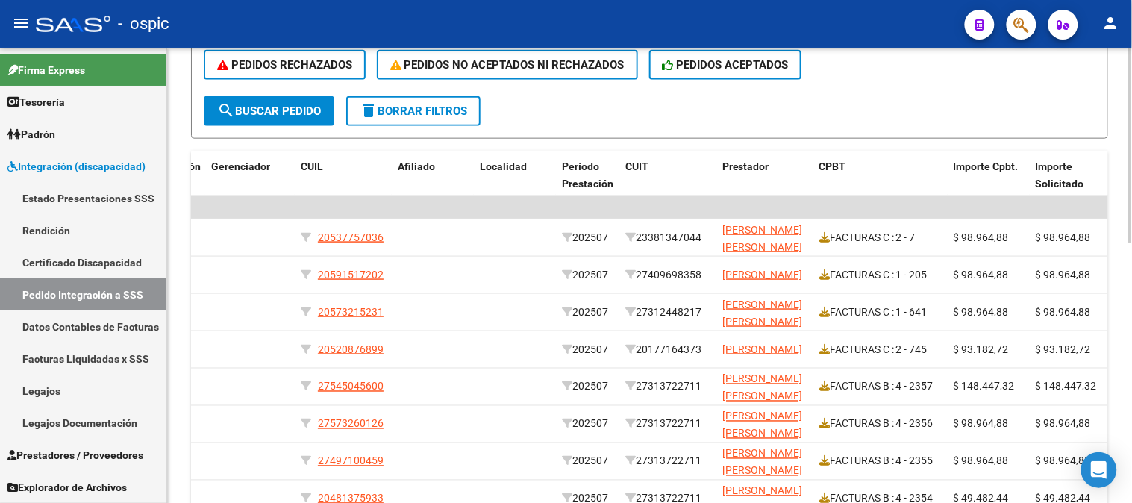
click at [421, 101] on button "delete Borrar Filtros" at bounding box center [413, 111] width 134 height 30
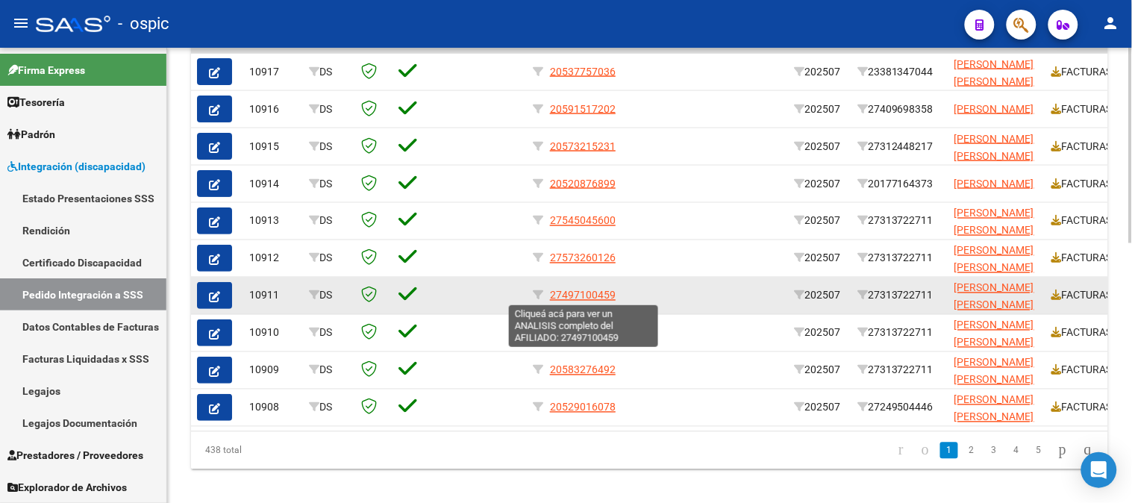
scroll to position [497, 0]
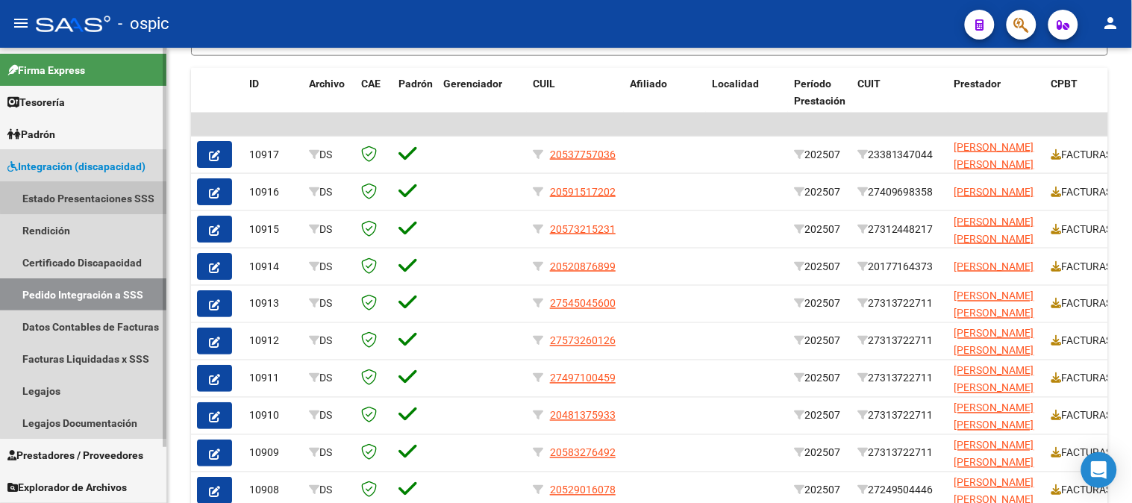
click at [88, 195] on link "Estado Presentaciones SSS" at bounding box center [83, 198] width 166 height 32
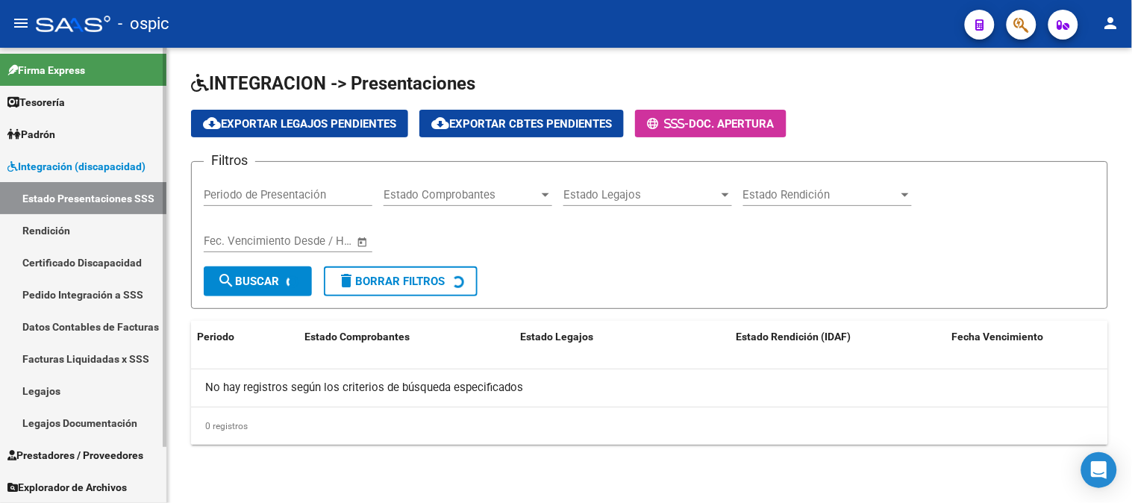
click at [104, 159] on span "Integración (discapacidad)" at bounding box center [76, 166] width 138 height 16
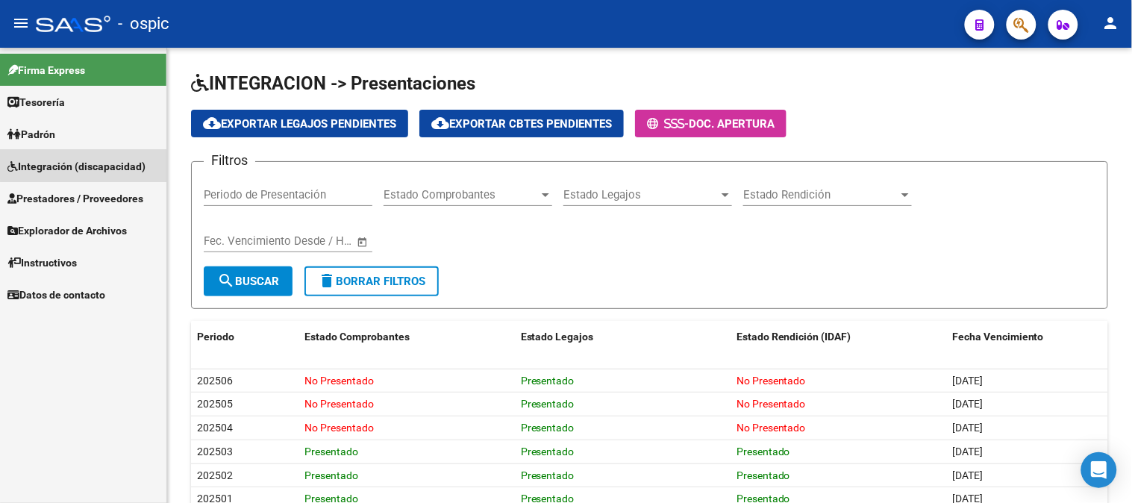
click at [102, 162] on span "Integración (discapacidad)" at bounding box center [76, 166] width 138 height 16
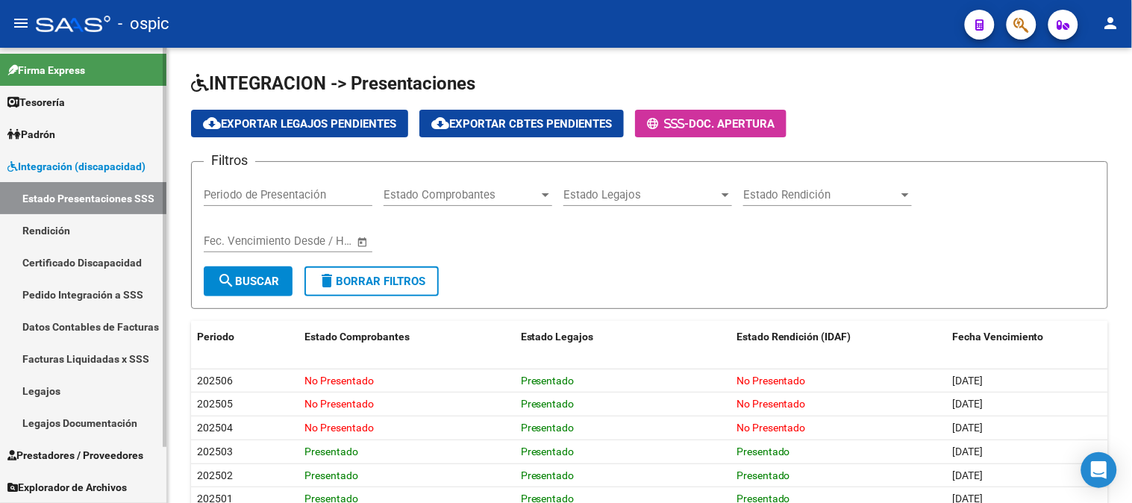
click at [87, 296] on link "Pedido Integración a SSS" at bounding box center [83, 294] width 166 height 32
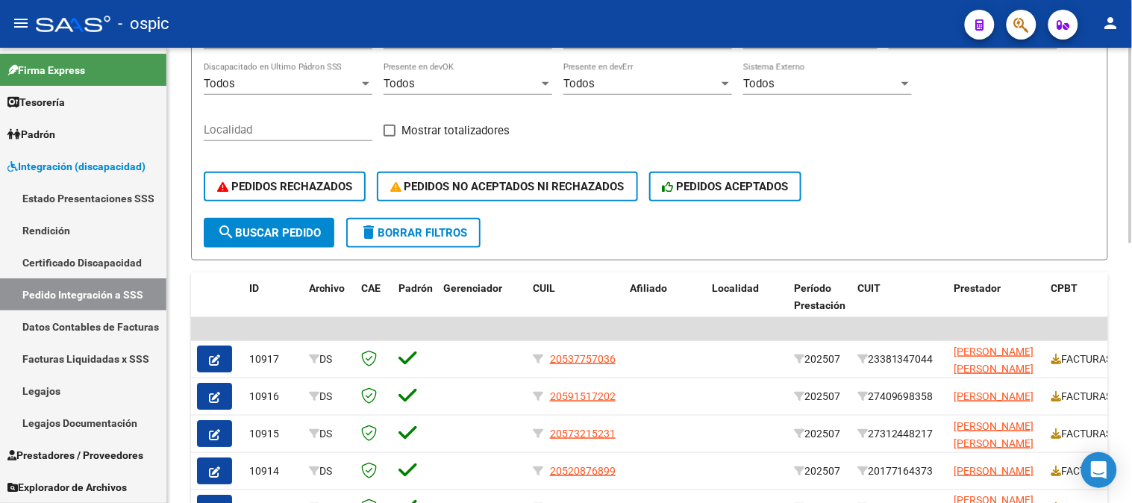
scroll to position [331, 0]
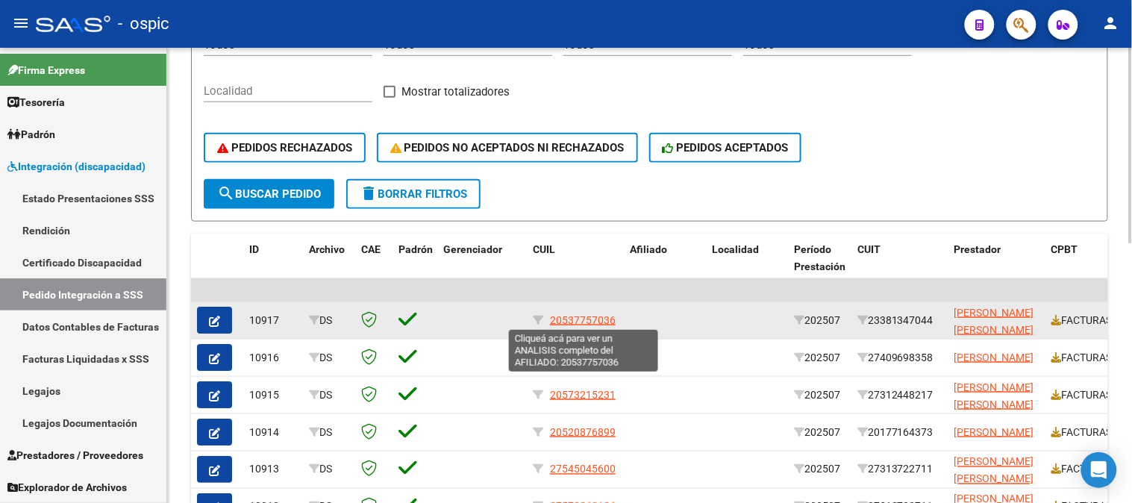
click at [594, 317] on span "20537757036" at bounding box center [583, 320] width 66 height 12
click at [220, 316] on button "button" at bounding box center [214, 320] width 35 height 27
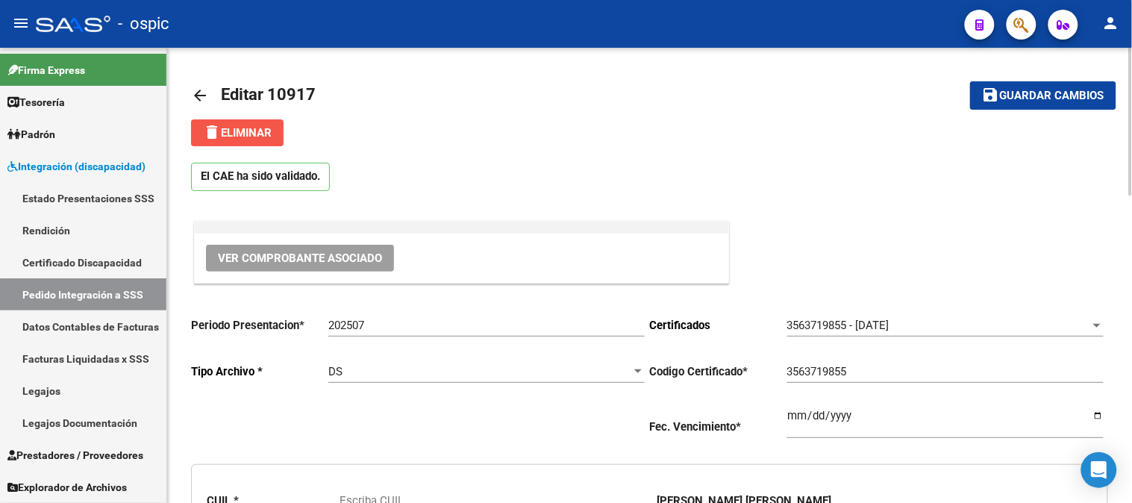
click at [265, 135] on span "delete Eliminar" at bounding box center [237, 132] width 69 height 13
type input "20537757036"
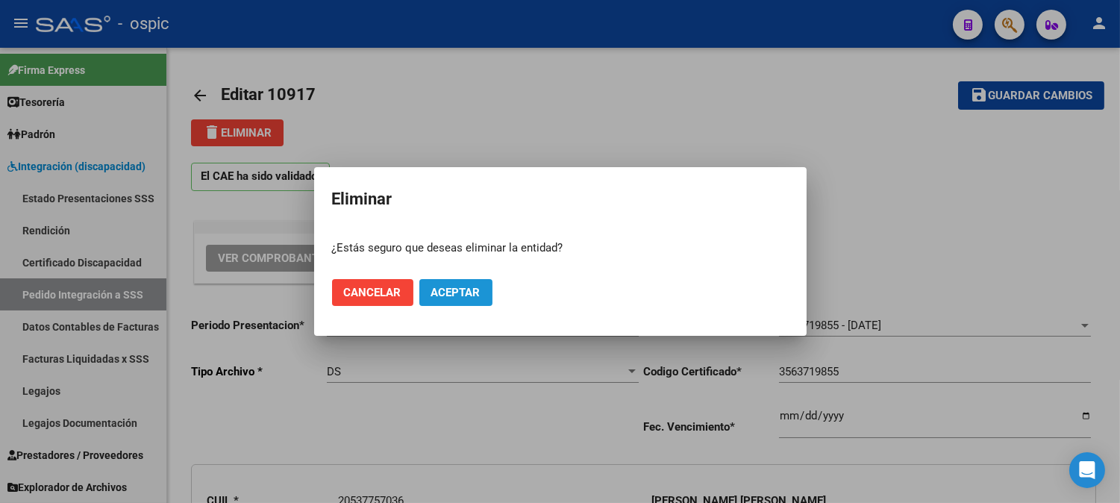
click at [470, 296] on span "Aceptar" at bounding box center [455, 292] width 49 height 13
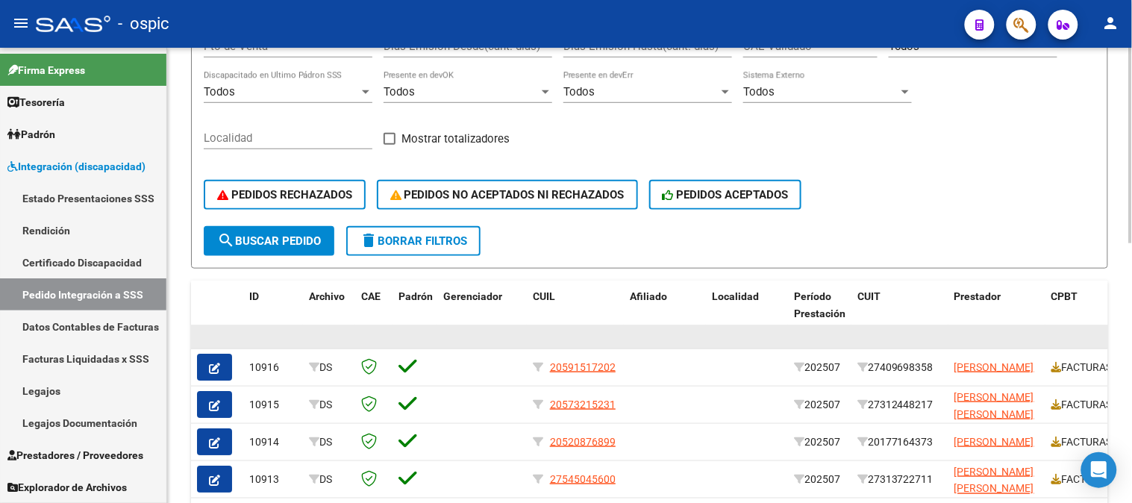
scroll to position [331, 0]
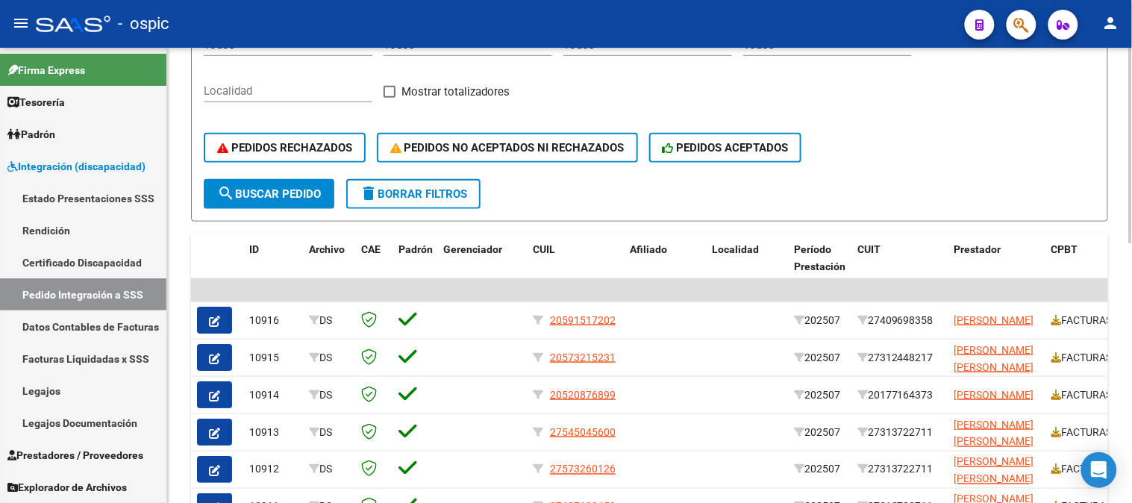
click at [443, 184] on button "delete Borrar Filtros" at bounding box center [413, 194] width 134 height 30
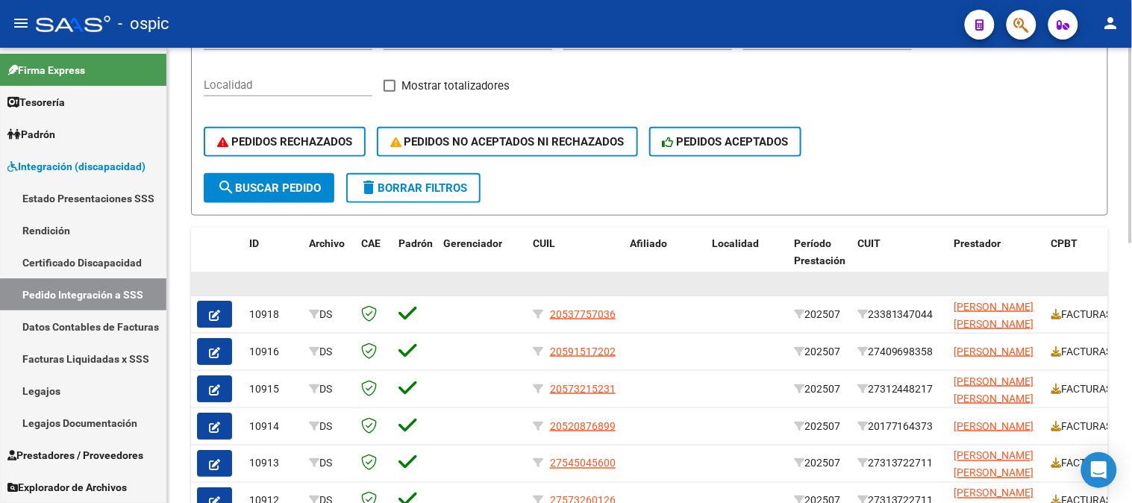
scroll to position [272, 0]
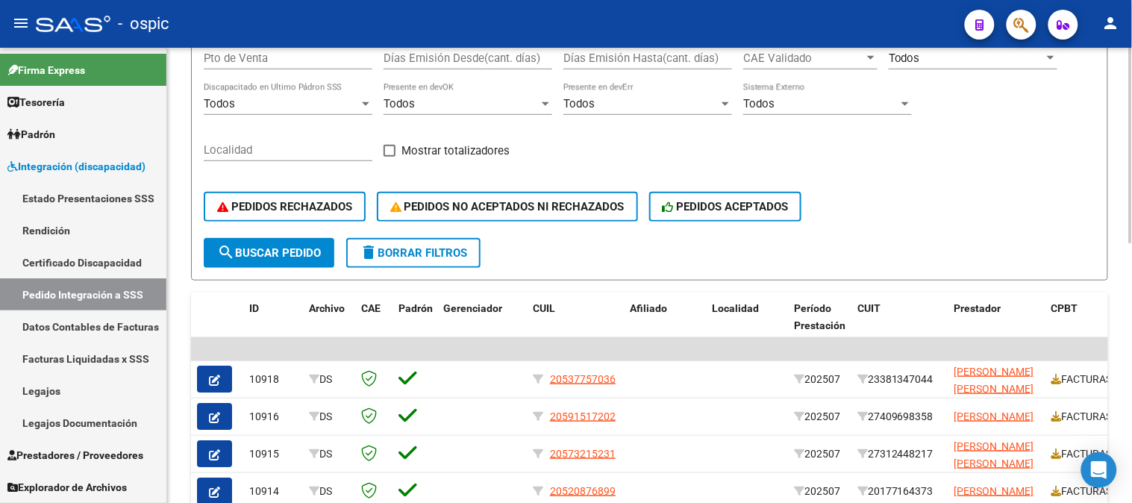
click at [428, 246] on span "delete Borrar Filtros" at bounding box center [413, 252] width 107 height 13
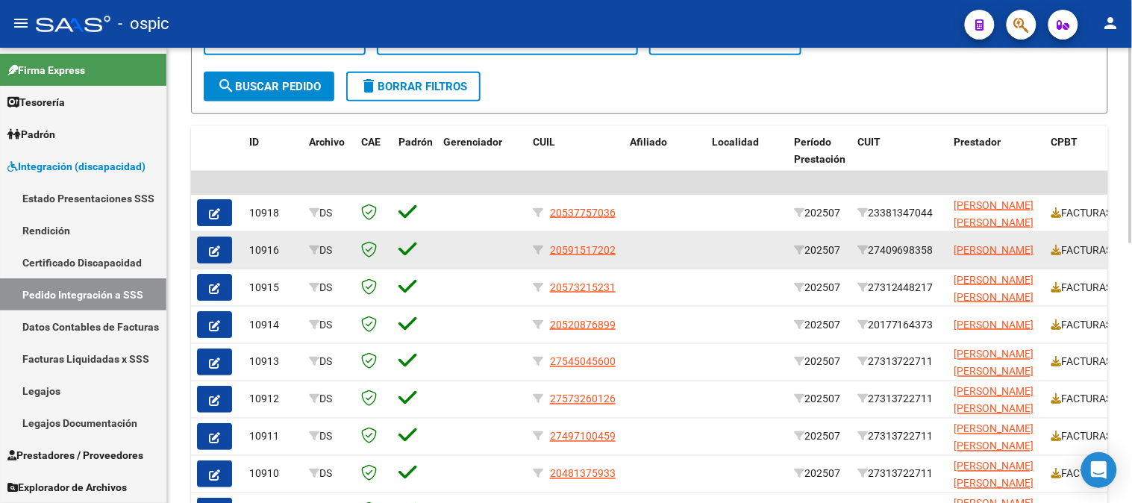
scroll to position [605, 0]
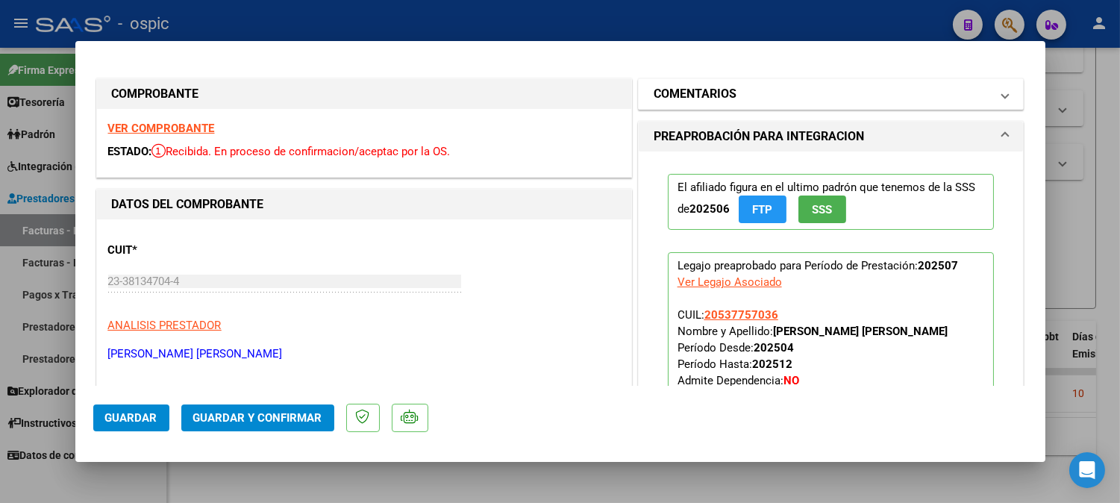
drag, startPoint x: 740, startPoint y: 93, endPoint x: 737, endPoint y: 104, distance: 12.3
click at [740, 93] on mat-panel-title "COMENTARIOS" at bounding box center [822, 94] width 337 height 18
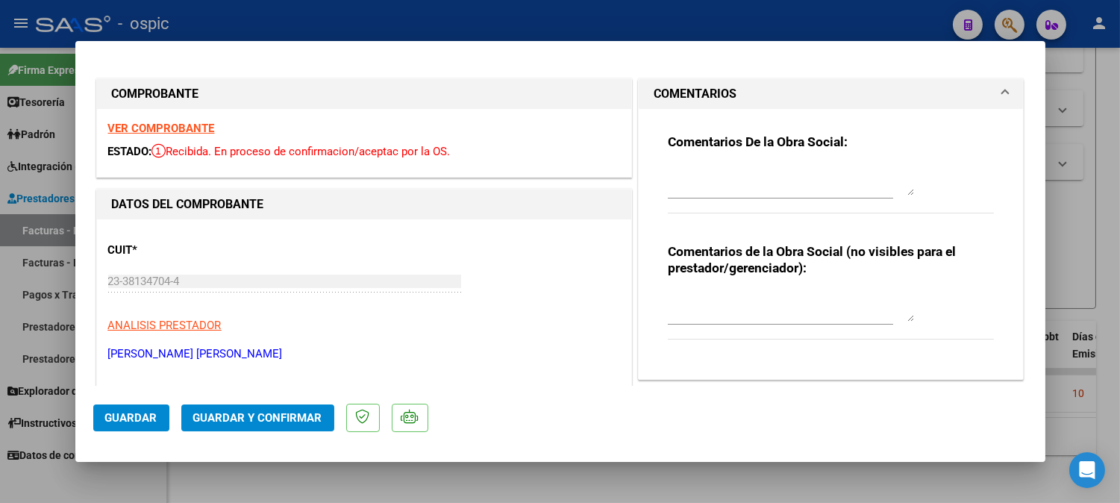
click at [721, 306] on textarea at bounding box center [791, 307] width 246 height 30
type textarea "FONO 8 SESIONES"
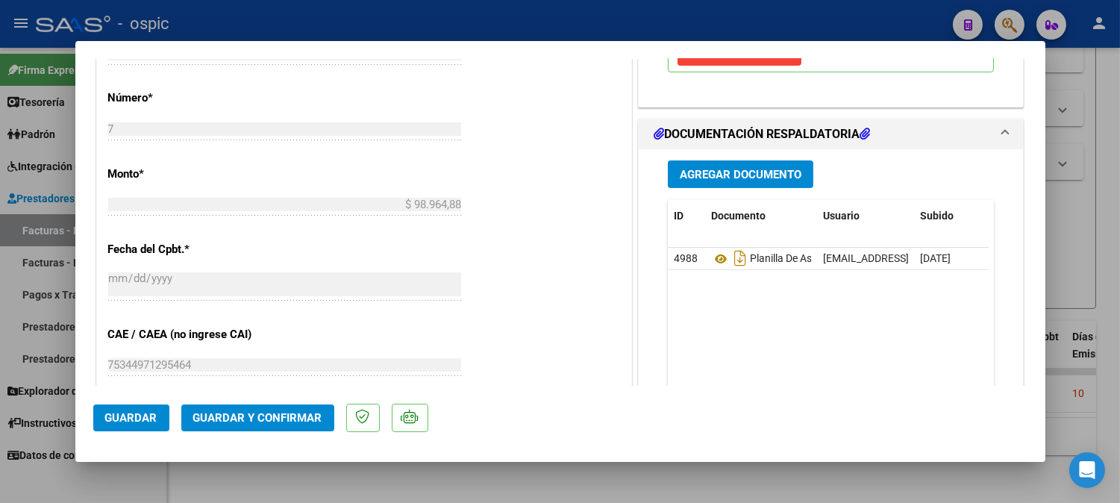
scroll to position [669, 0]
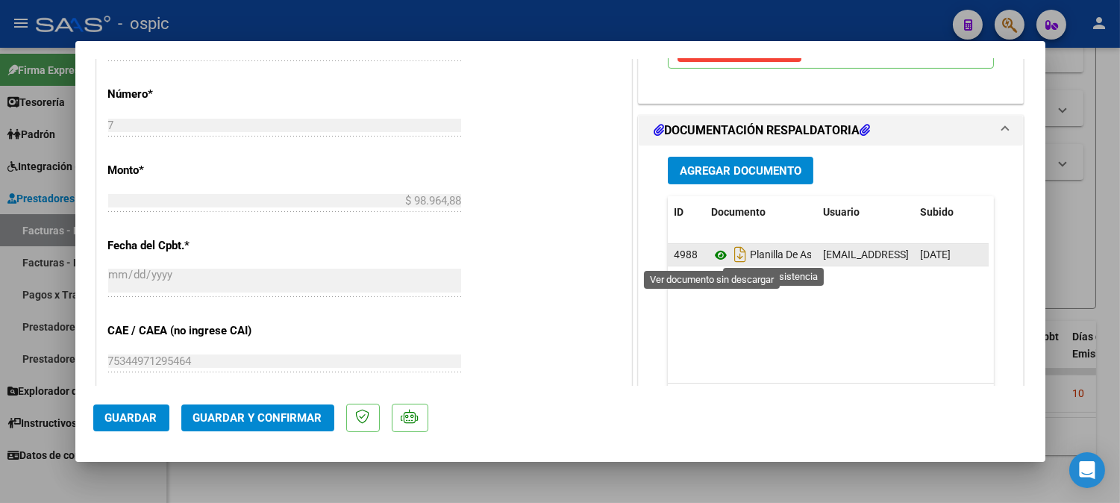
click at [717, 256] on icon at bounding box center [720, 255] width 19 height 18
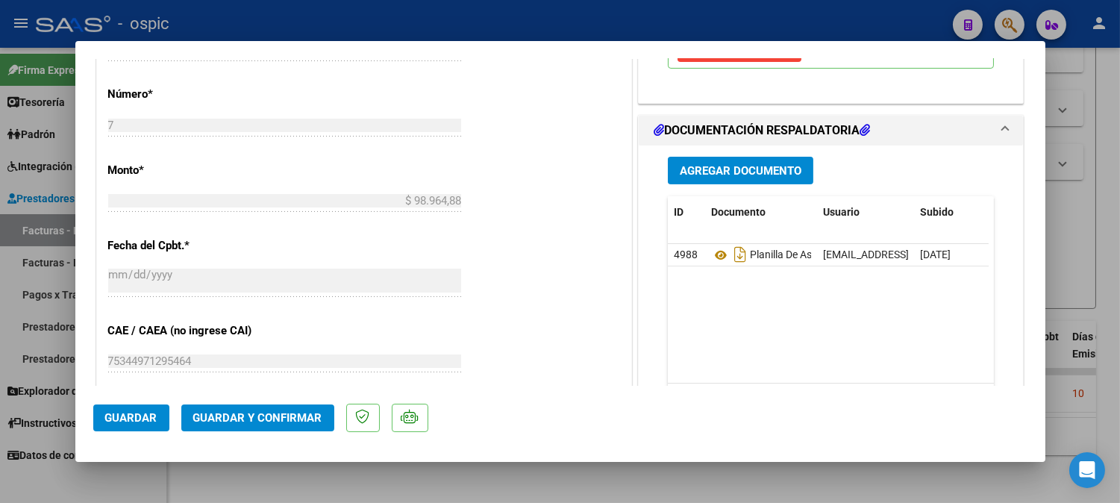
click at [289, 411] on span "Guardar y Confirmar" at bounding box center [257, 417] width 129 height 13
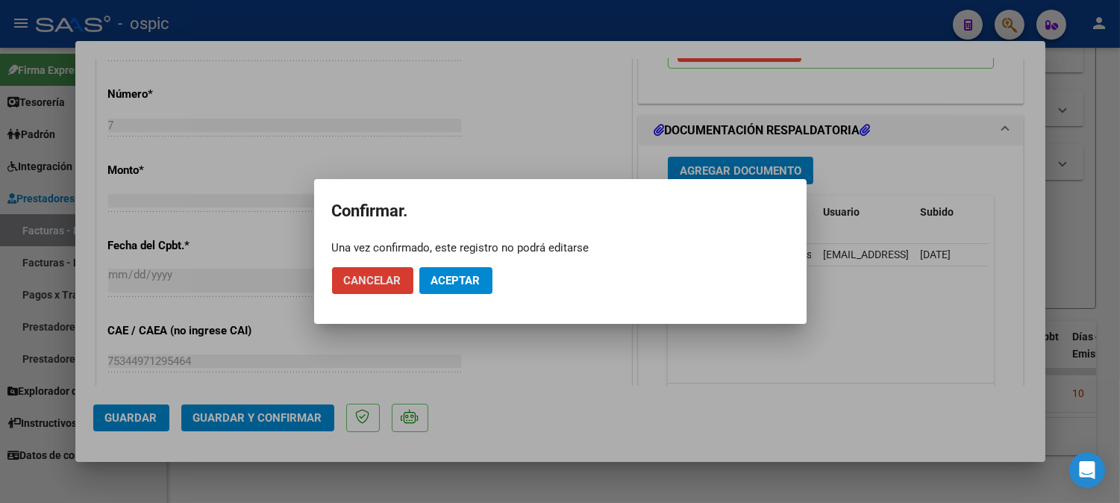
click at [471, 276] on span "Aceptar" at bounding box center [455, 280] width 49 height 13
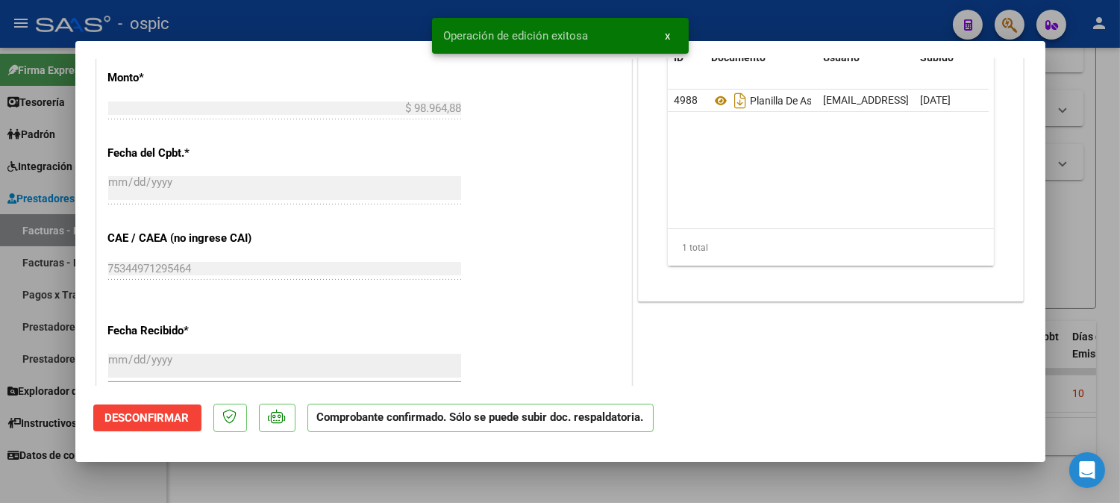
type input "$ 0,00"
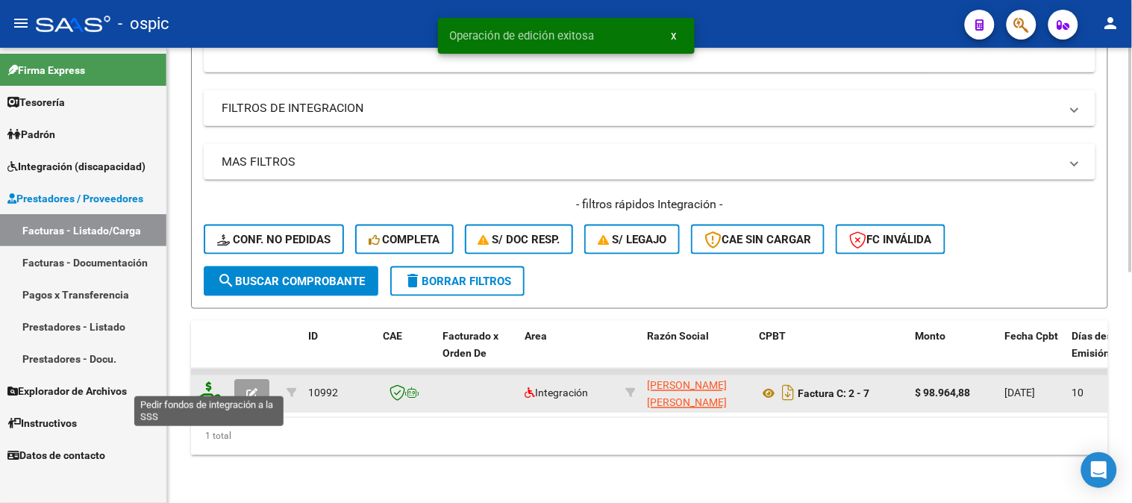
click at [210, 382] on icon at bounding box center [209, 392] width 24 height 21
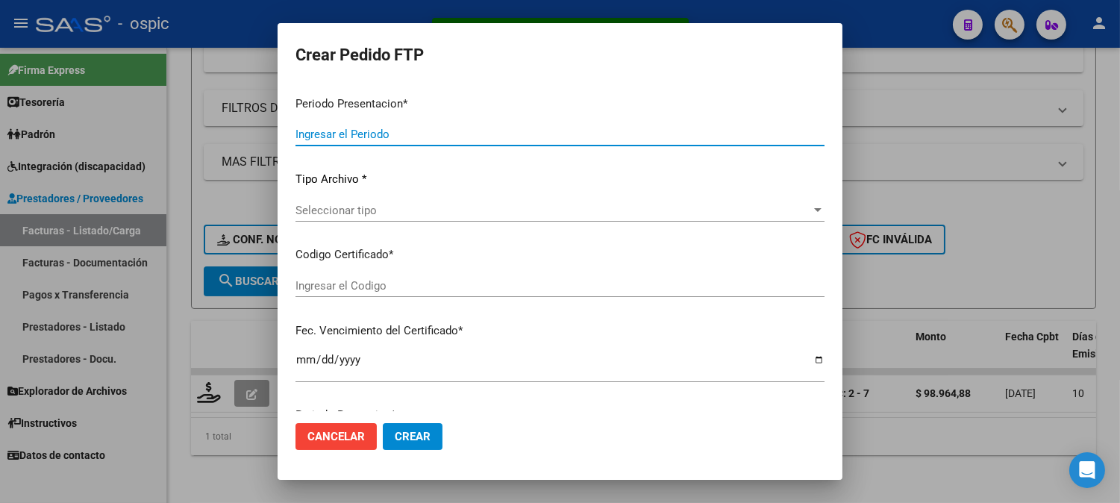
type input "202507"
type input "$ 98.964,88"
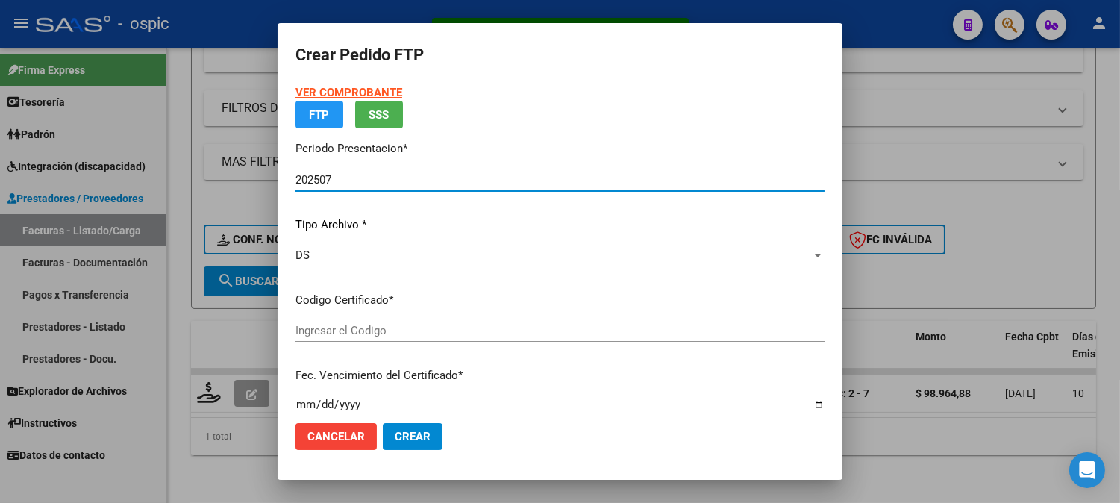
type input "3563719855"
type input "[DATE]"
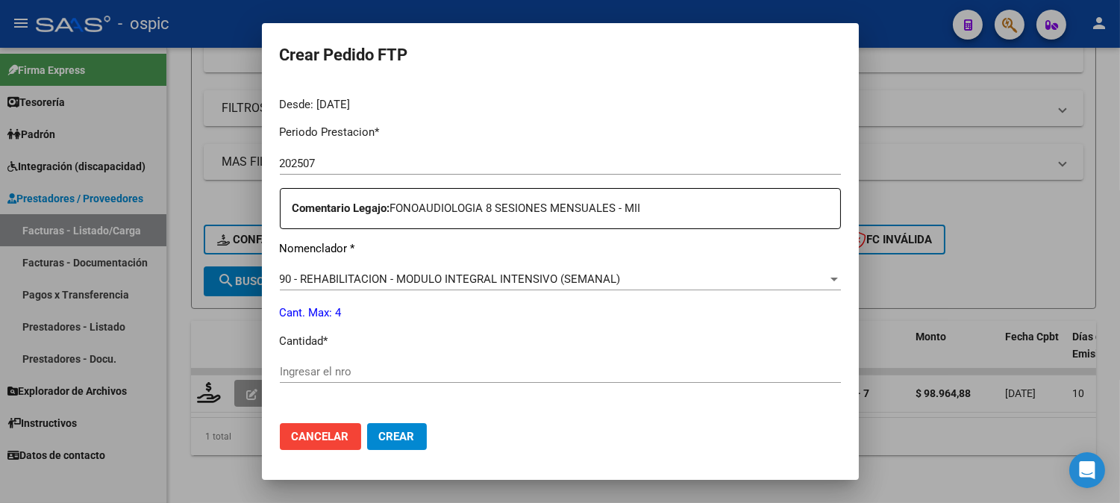
scroll to position [463, 0]
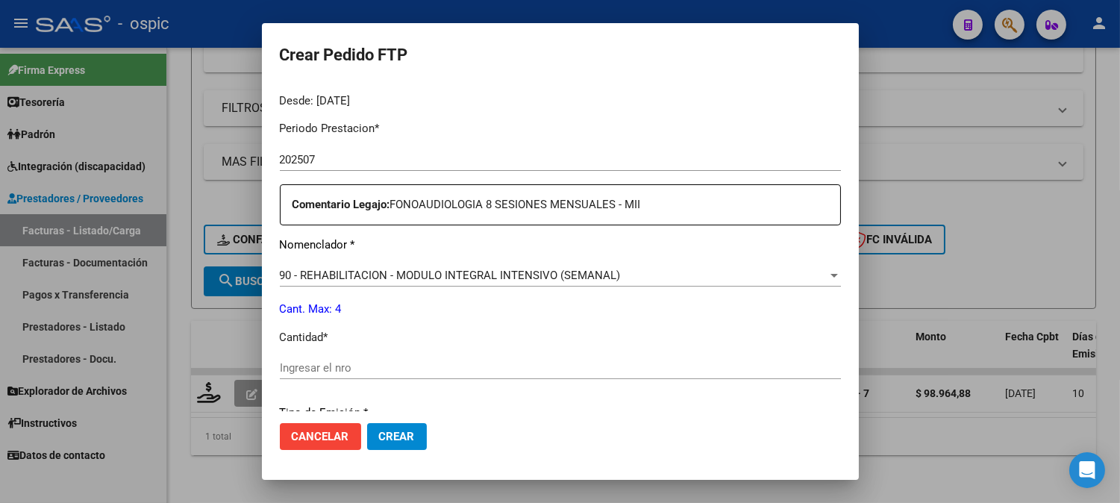
click at [583, 364] on input "Ingresar el nro" at bounding box center [560, 367] width 561 height 13
type input "4"
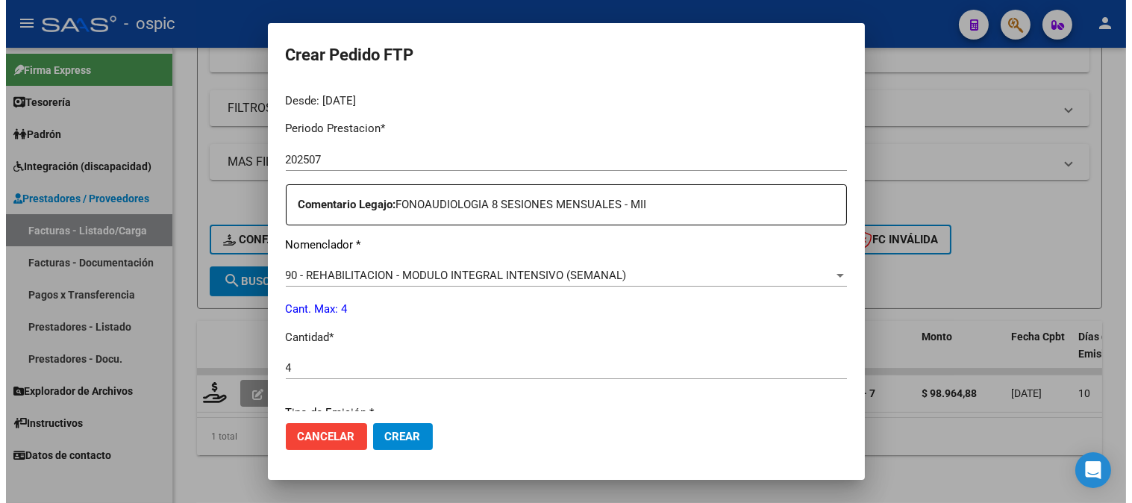
scroll to position [672, 0]
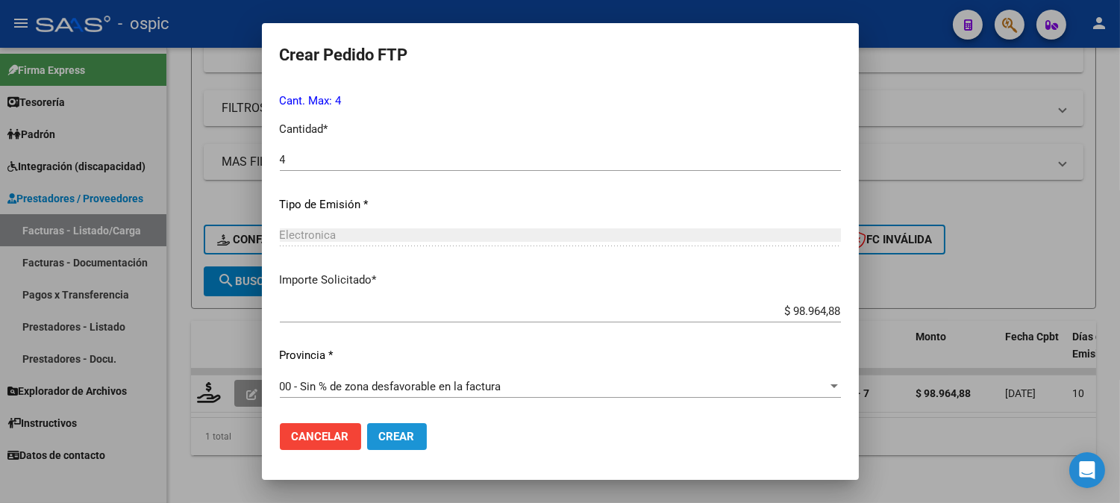
click at [407, 428] on button "Crear" at bounding box center [397, 436] width 60 height 27
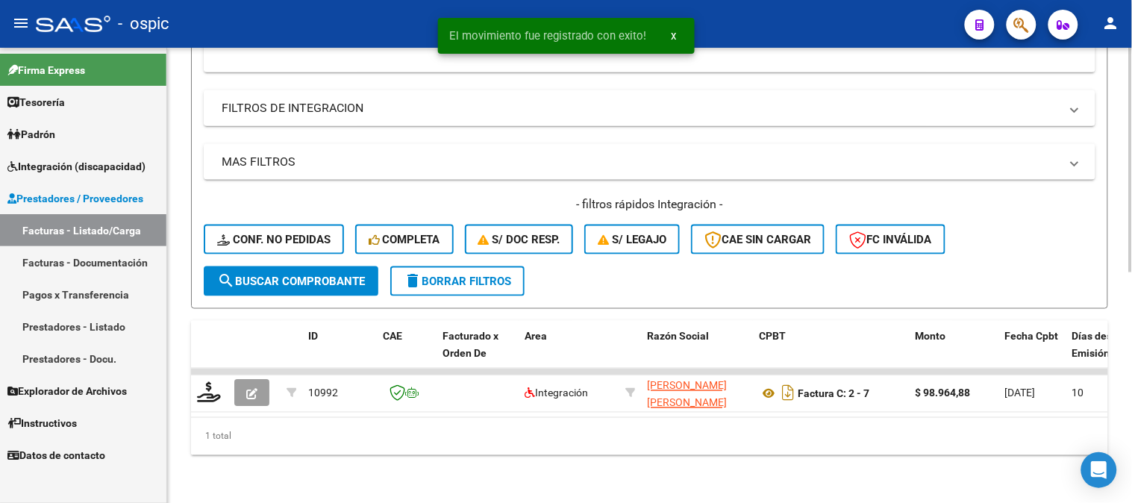
click at [511, 275] on span "delete Borrar Filtros" at bounding box center [457, 281] width 107 height 13
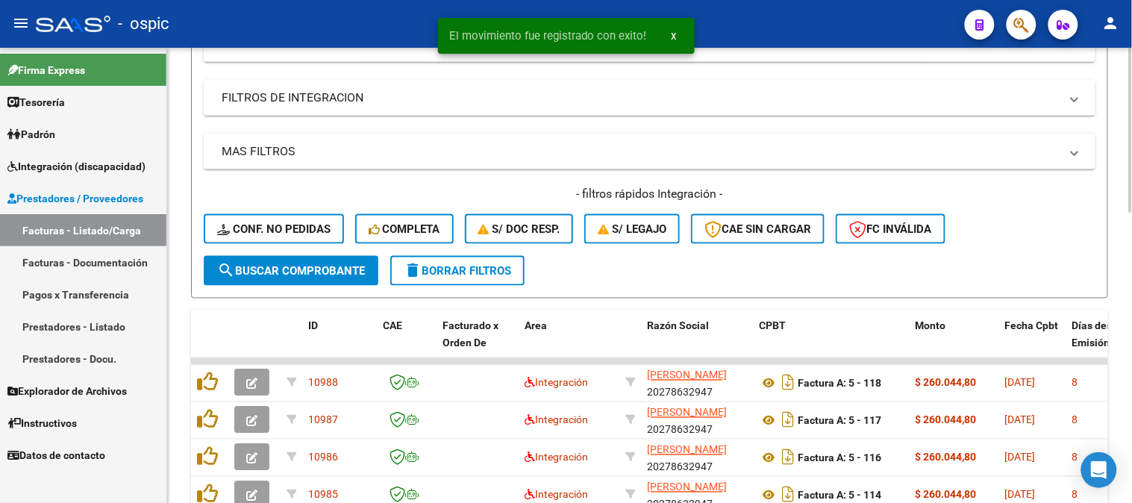
scroll to position [549, 0]
